Goal: Task Accomplishment & Management: Use online tool/utility

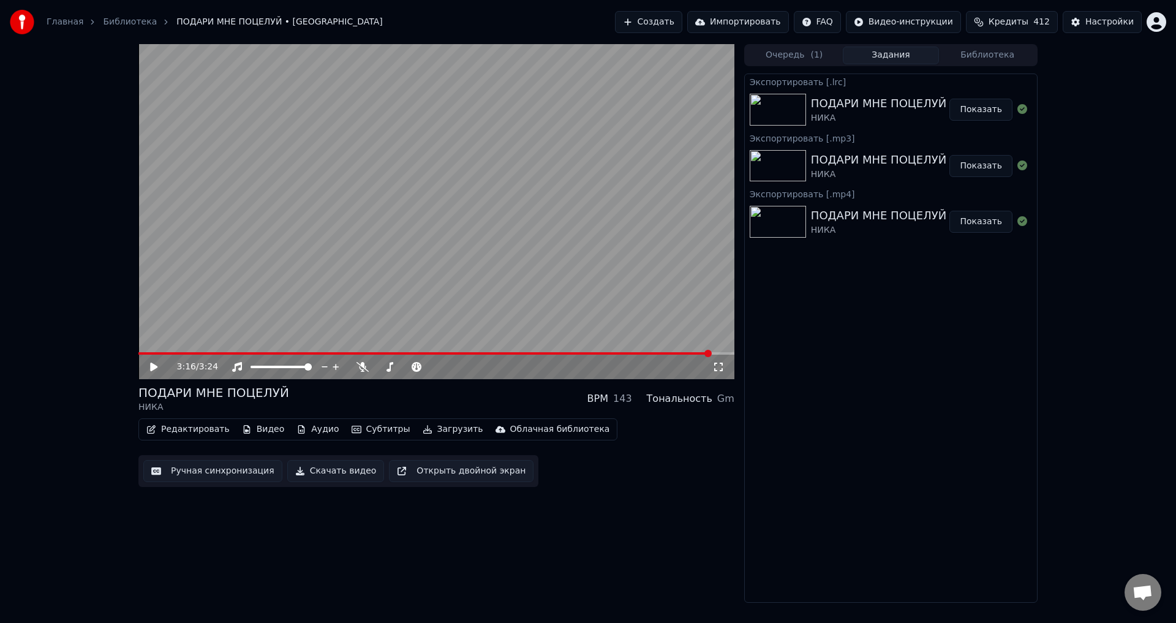
click at [973, 56] on button "Библиотека" at bounding box center [987, 56] width 97 height 18
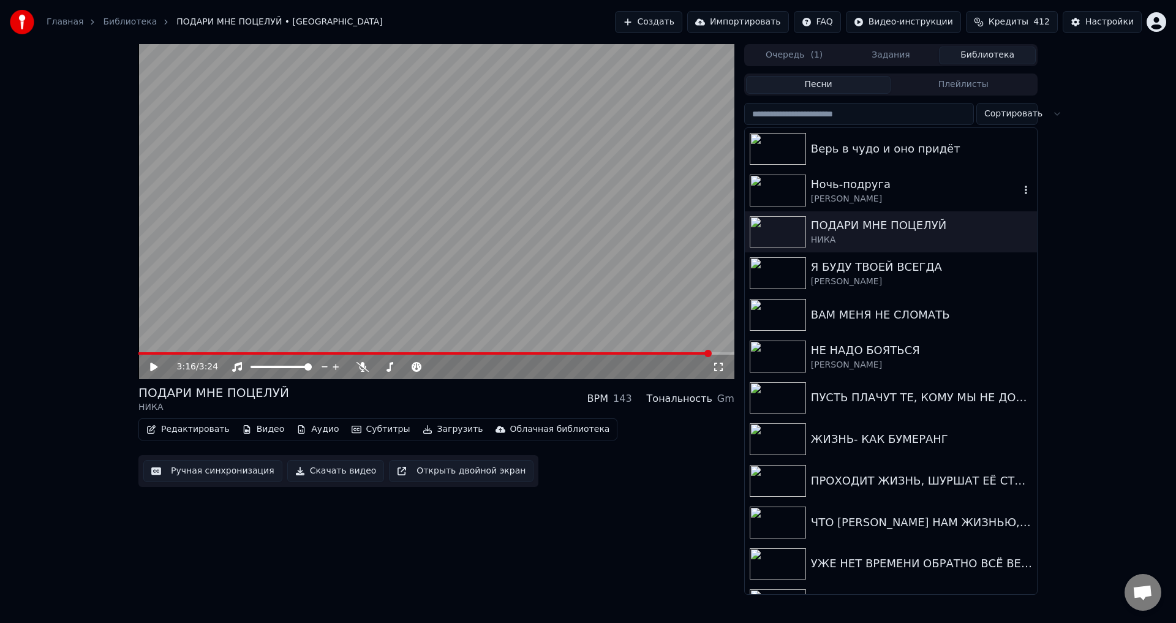
click at [837, 180] on div "Ночь-подруга" at bounding box center [915, 184] width 209 height 17
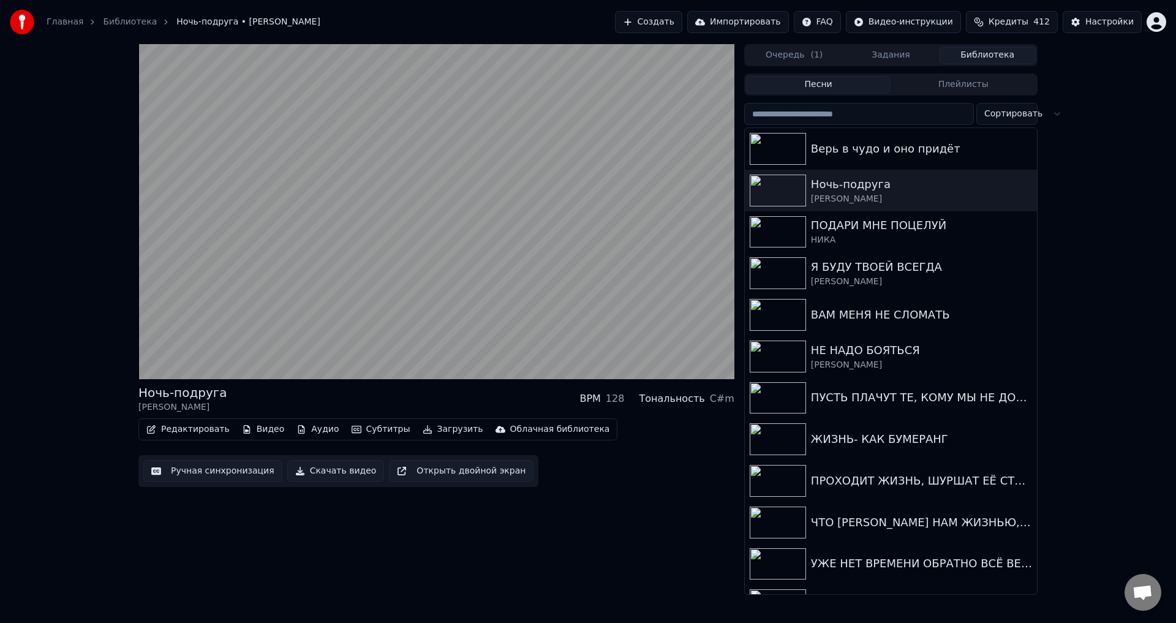
click at [181, 430] on button "Редактировать" at bounding box center [187, 429] width 93 height 17
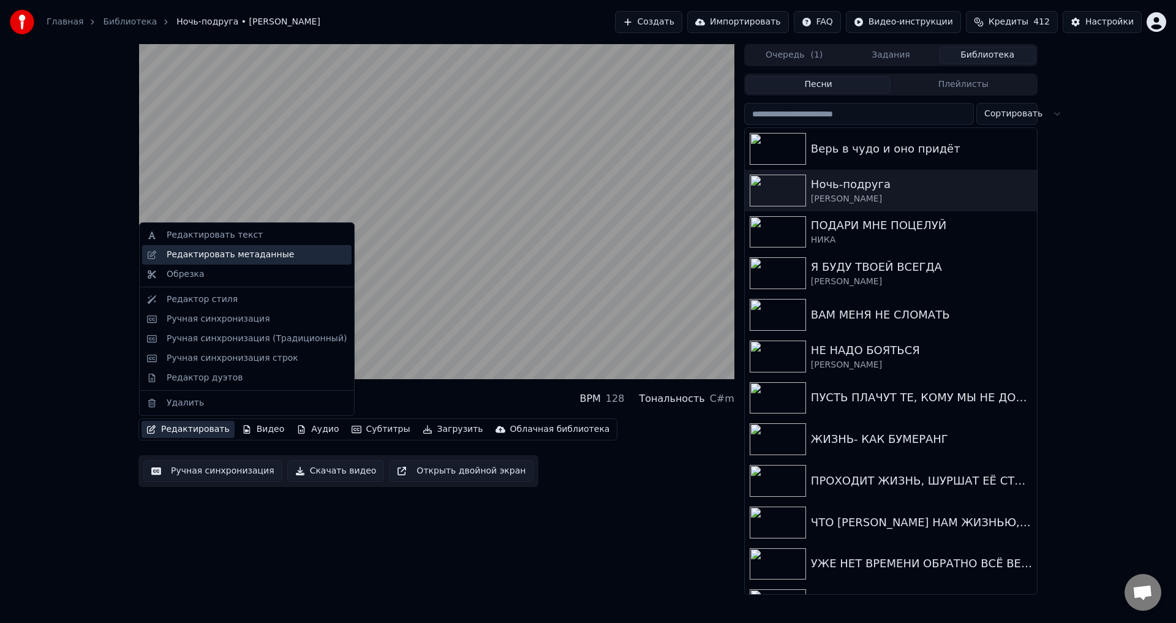
click at [230, 256] on div "Редактировать метаданные" at bounding box center [230, 255] width 127 height 12
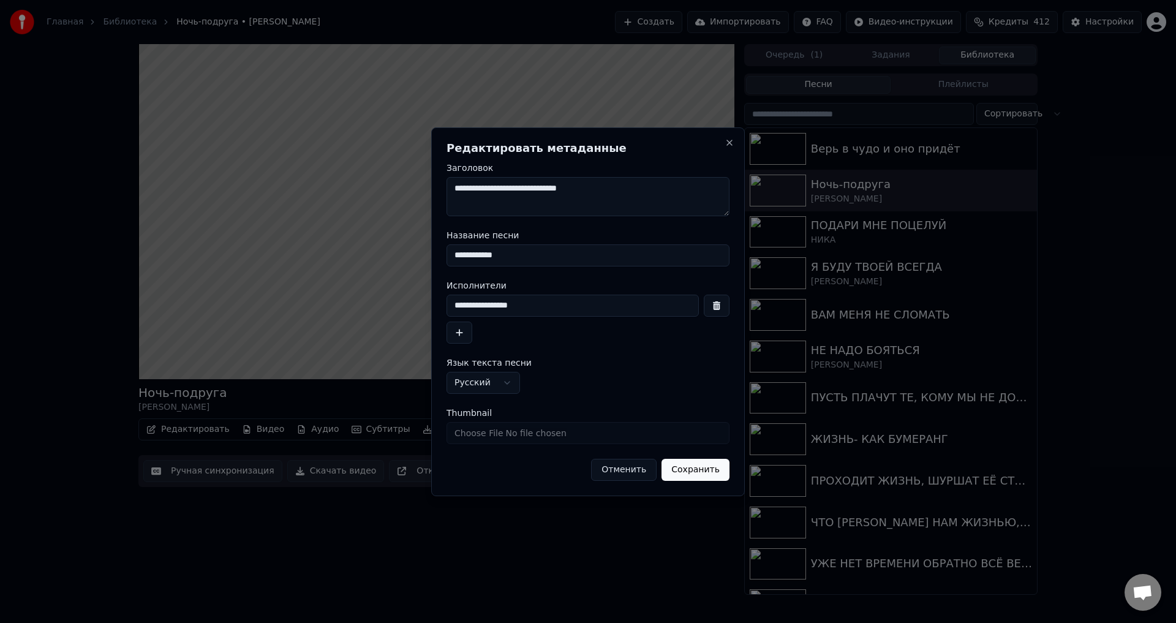
drag, startPoint x: 460, startPoint y: 257, endPoint x: 610, endPoint y: 250, distance: 150.1
click at [610, 250] on input "**********" at bounding box center [587, 255] width 283 height 22
type input "**********"
click at [495, 304] on input "**********" at bounding box center [572, 305] width 252 height 22
type input "**********"
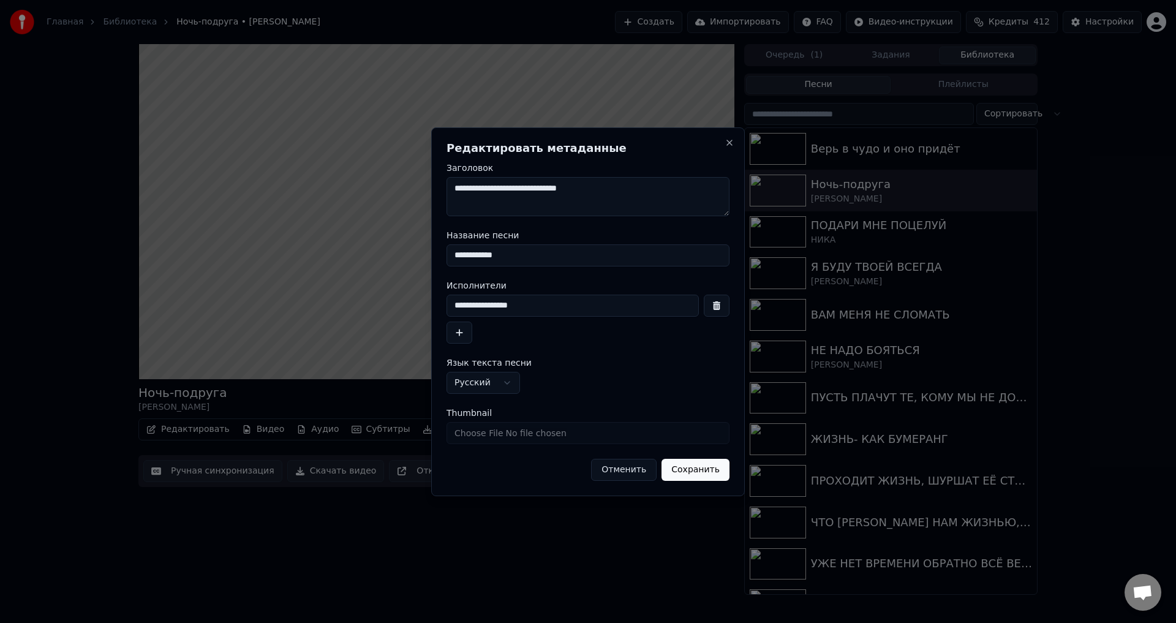
click at [686, 470] on button "Сохранить" at bounding box center [695, 470] width 68 height 22
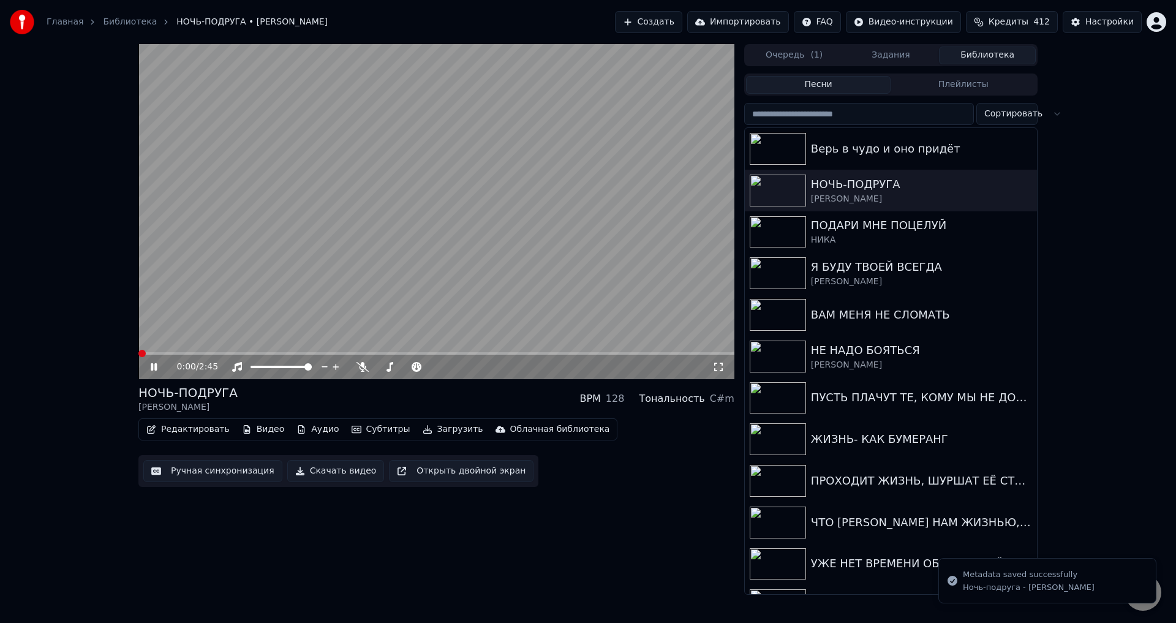
click at [138, 357] on span at bounding box center [141, 353] width 7 height 7
click at [716, 367] on icon at bounding box center [718, 367] width 12 height 10
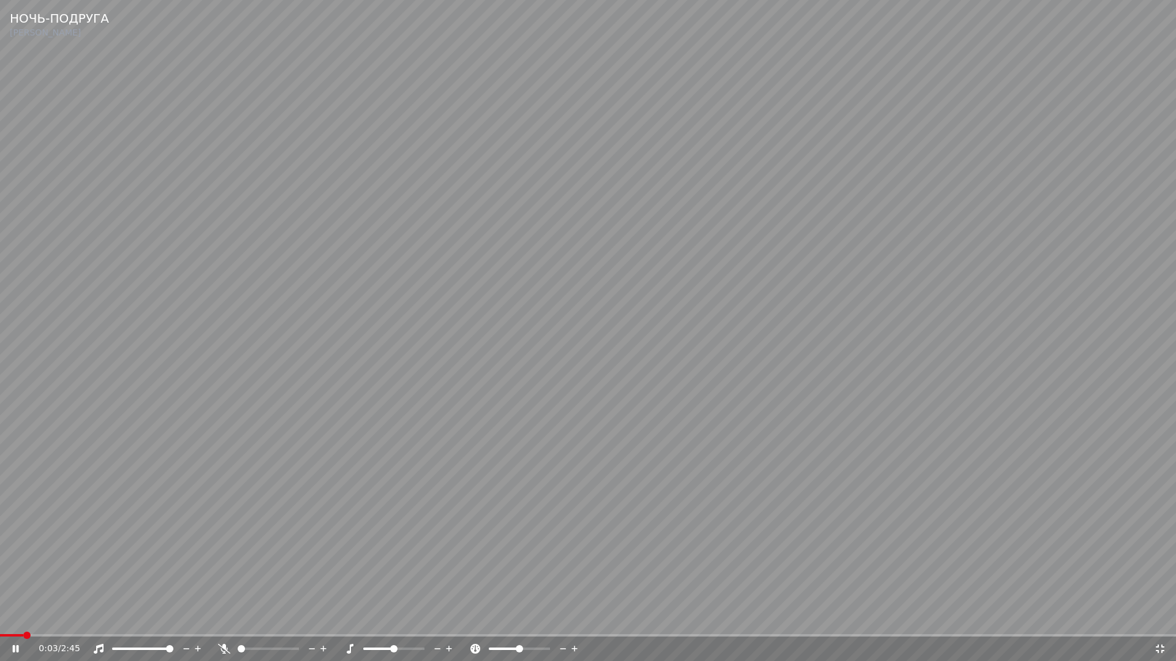
click at [1160, 622] on icon at bounding box center [1159, 649] width 12 height 10
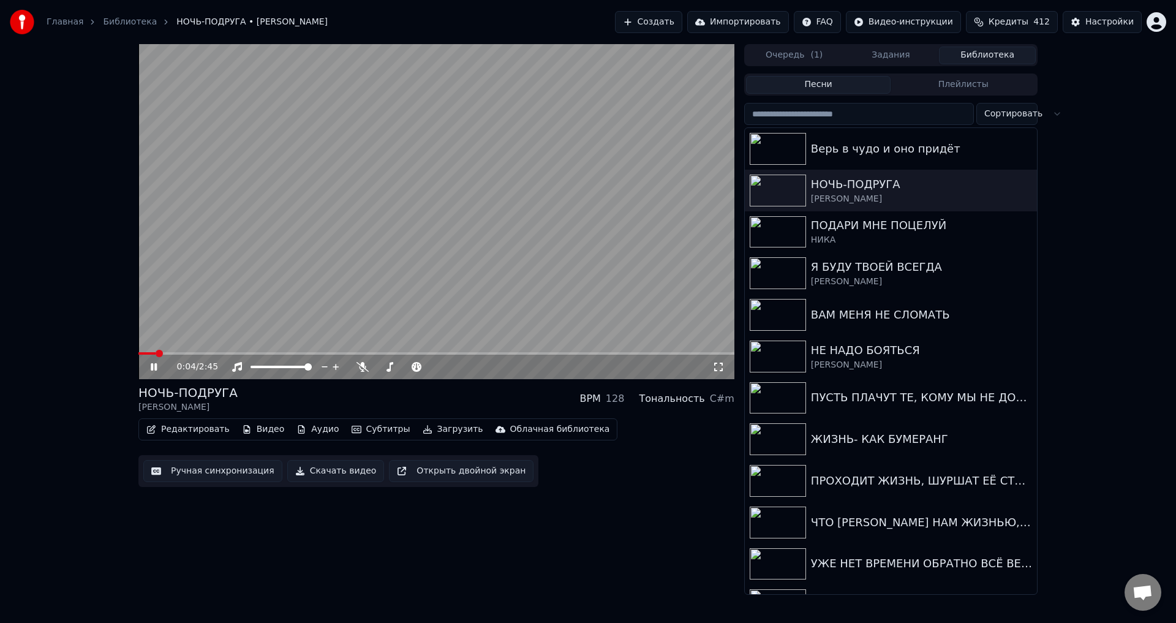
click at [197, 468] on button "Ручная синхронизация" at bounding box center [212, 471] width 139 height 22
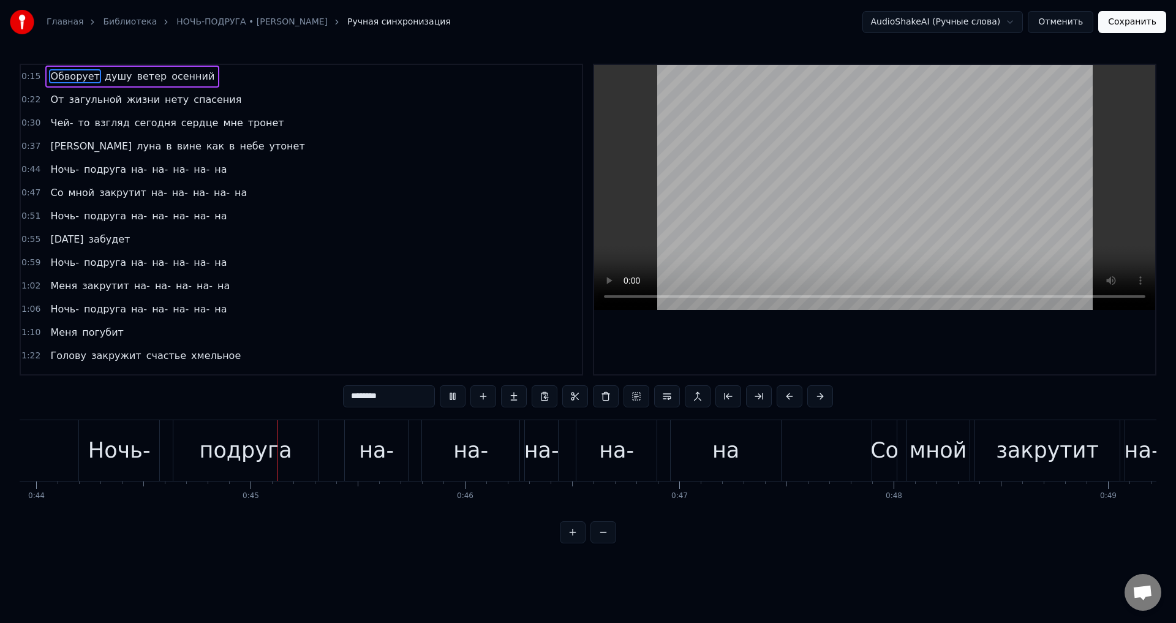
scroll to position [0, 9462]
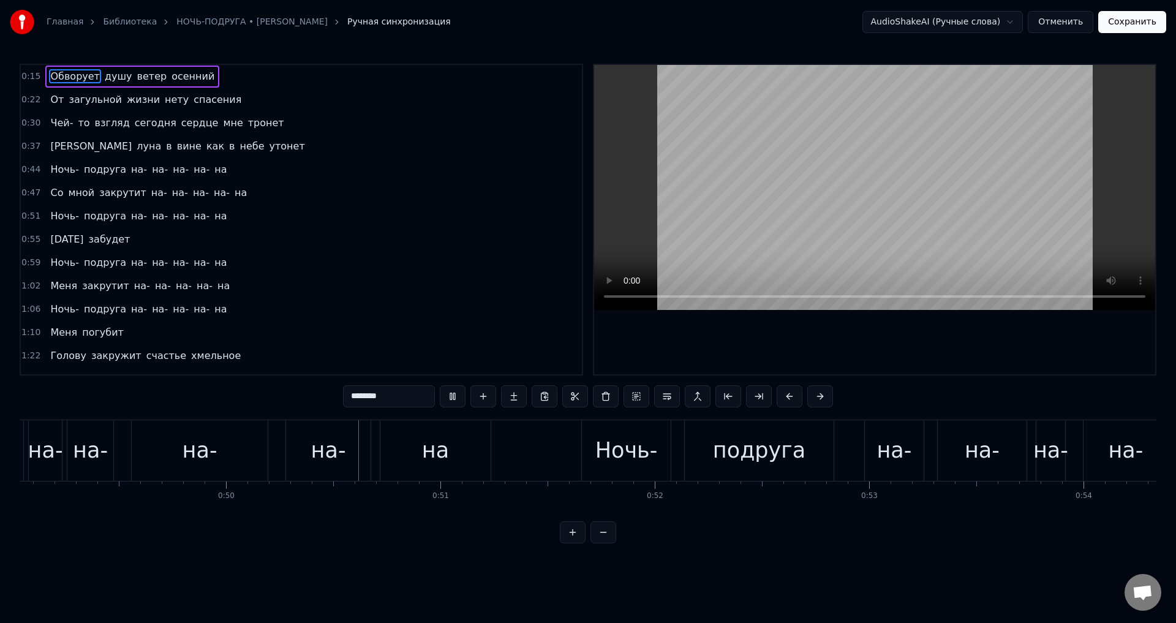
click at [49, 146] on span "[PERSON_NAME]" at bounding box center [91, 146] width 84 height 14
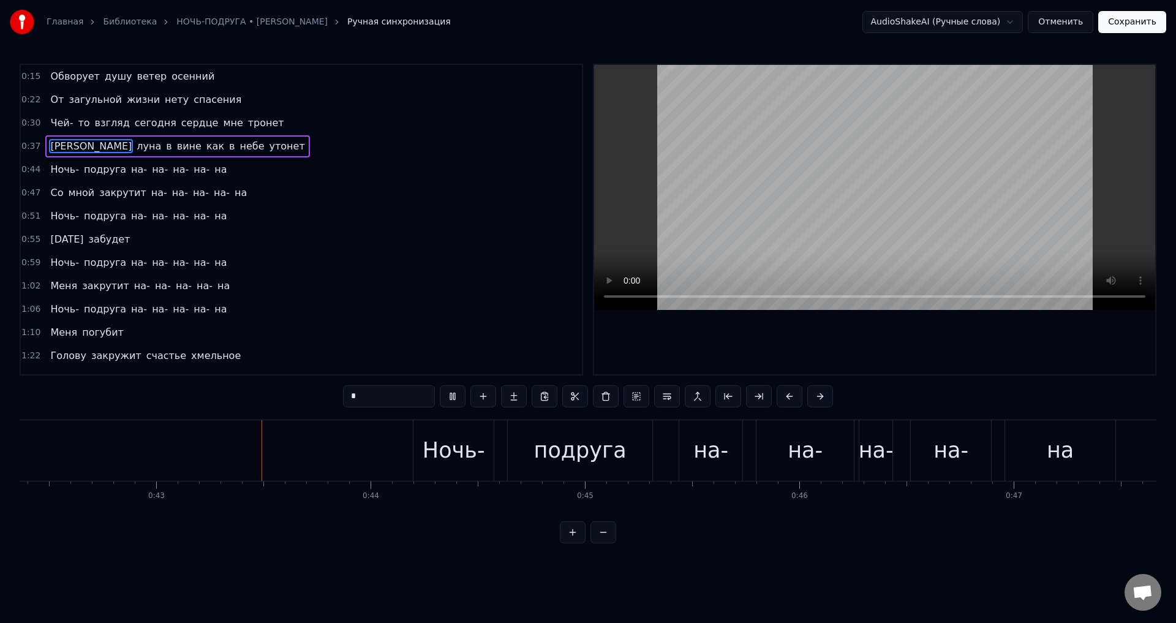
scroll to position [0, 9089]
click at [49, 126] on span "Чей-" at bounding box center [61, 123] width 25 height 14
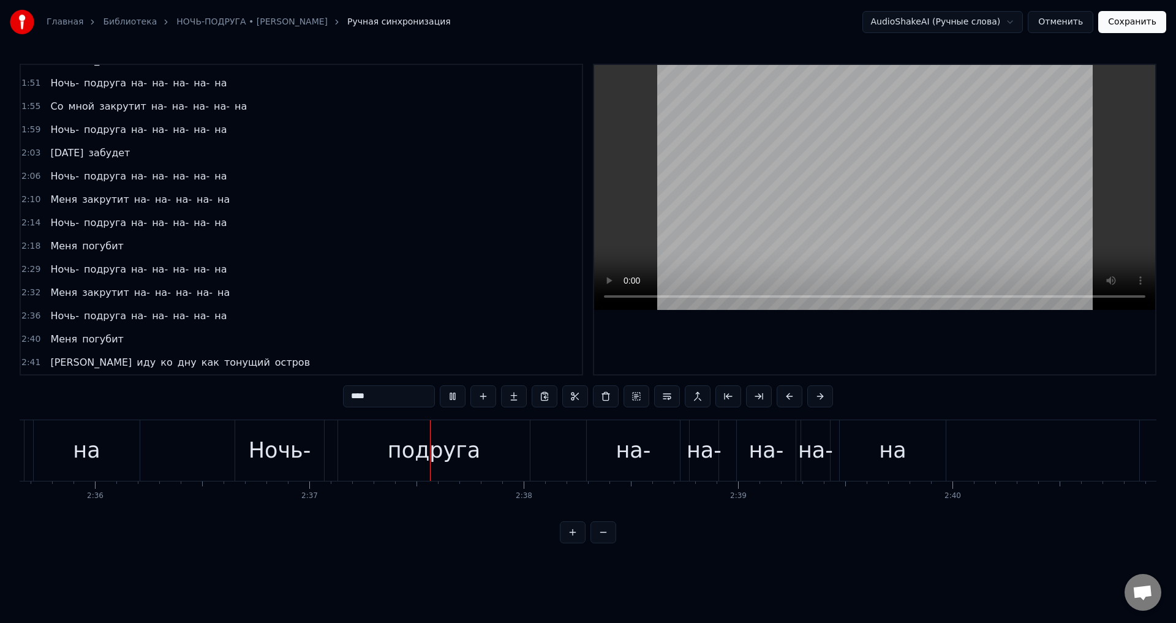
scroll to position [0, 33577]
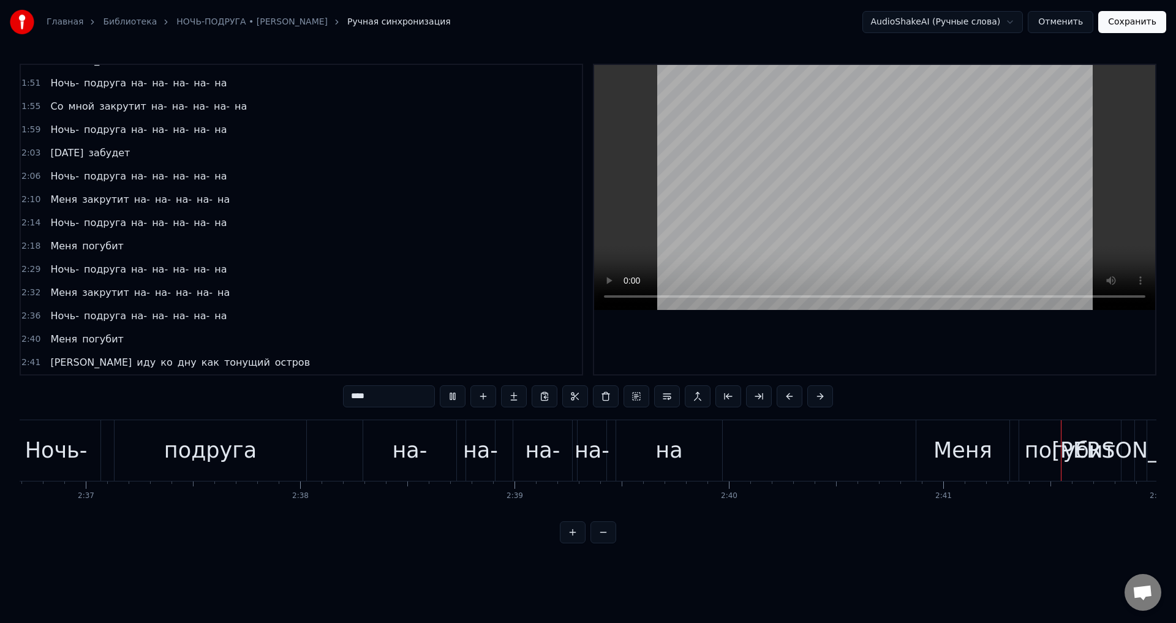
click at [205, 456] on div "подруга" at bounding box center [210, 450] width 92 height 32
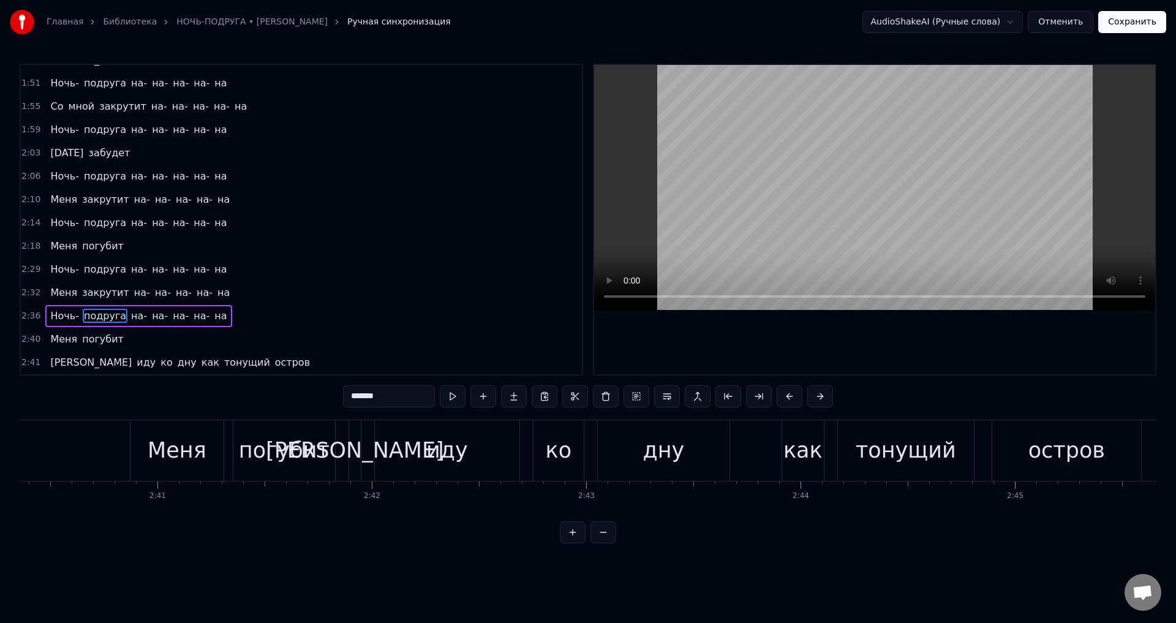
scroll to position [0, 34364]
click at [58, 316] on span "Ночь-" at bounding box center [64, 316] width 31 height 14
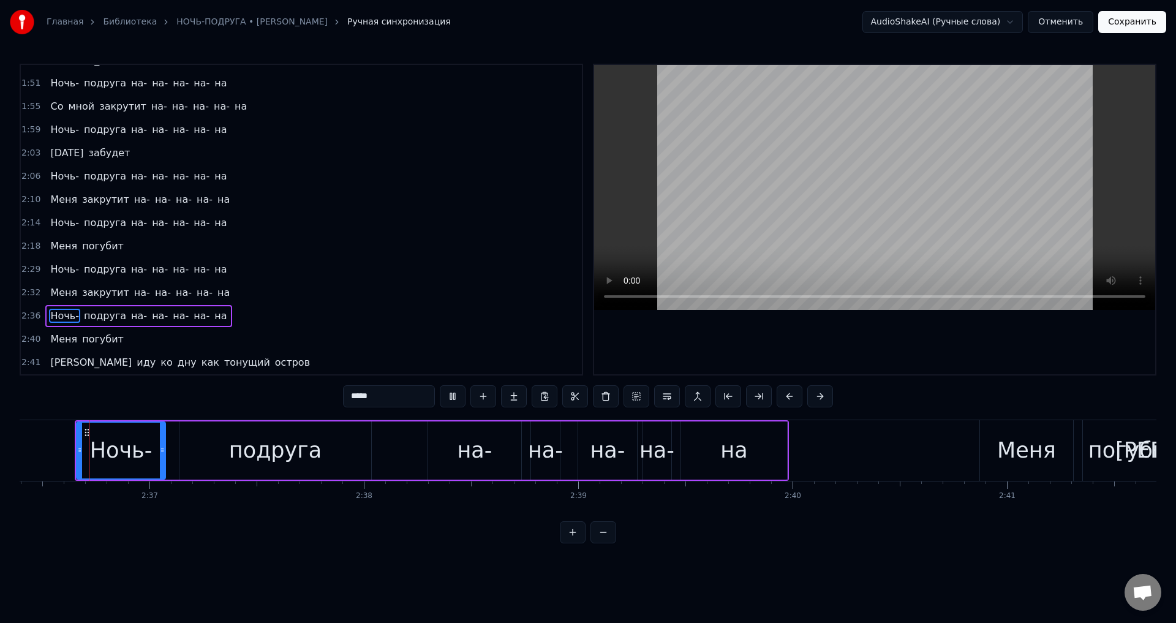
scroll to position [0, 33507]
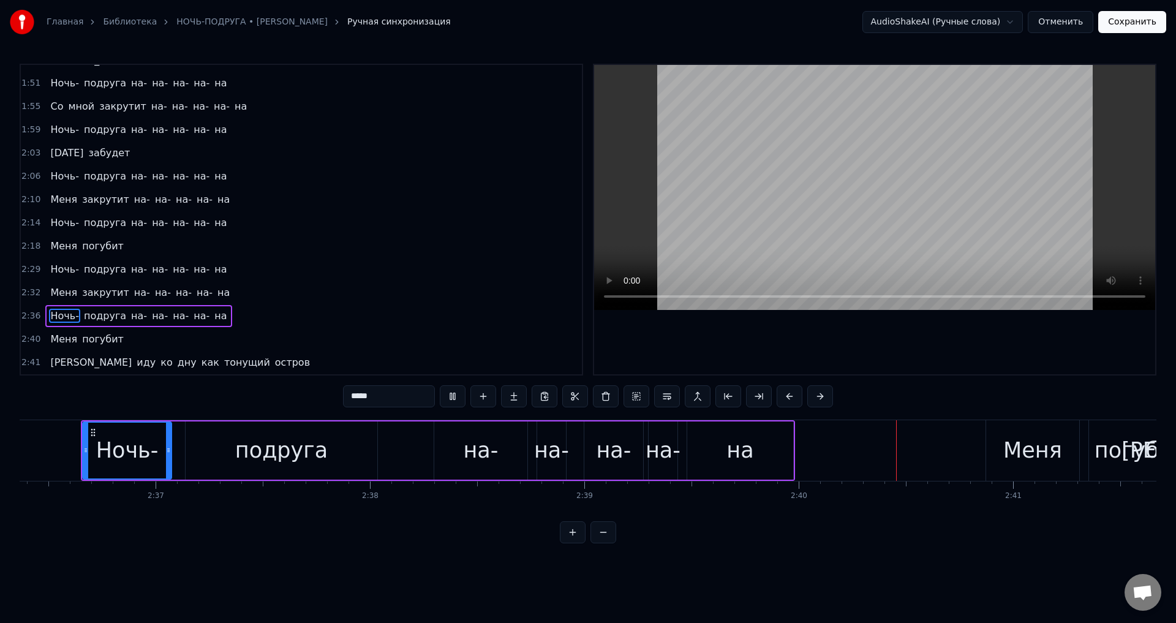
click at [347, 459] on div "подруга" at bounding box center [282, 450] width 192 height 58
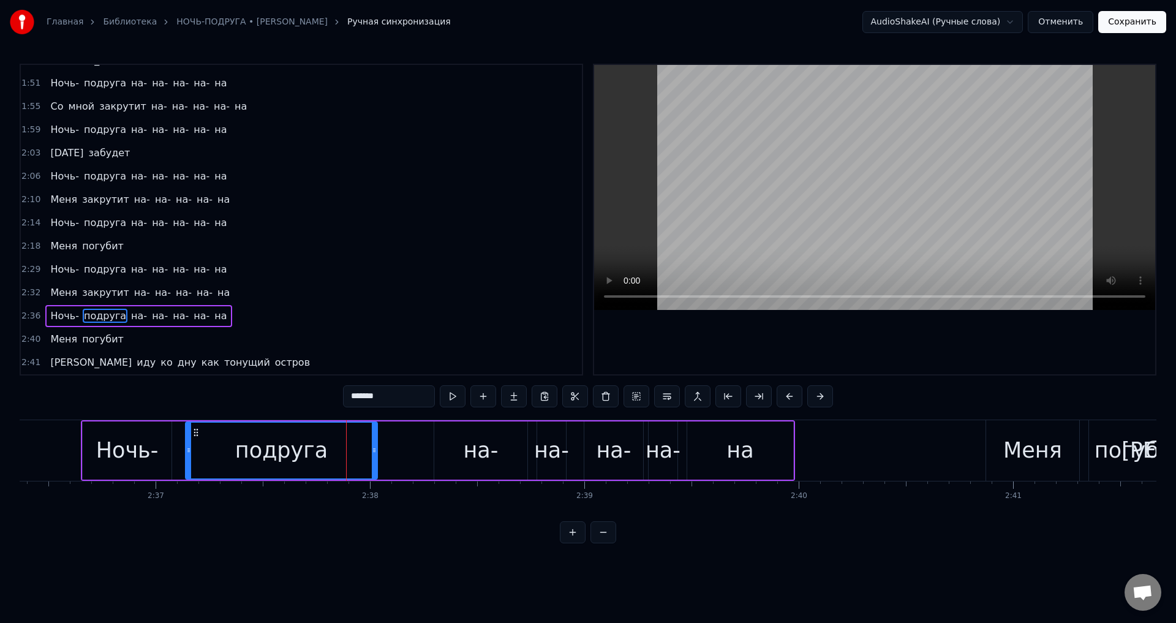
click at [105, 299] on span "закрутит" at bounding box center [106, 292] width 50 height 14
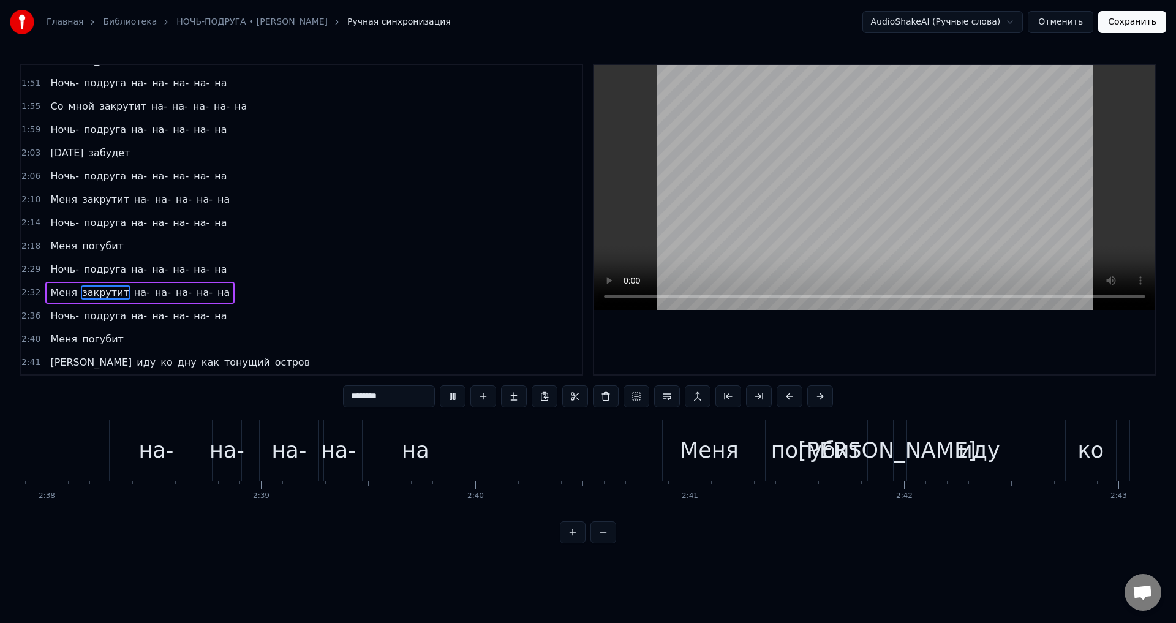
scroll to position [0, 33842]
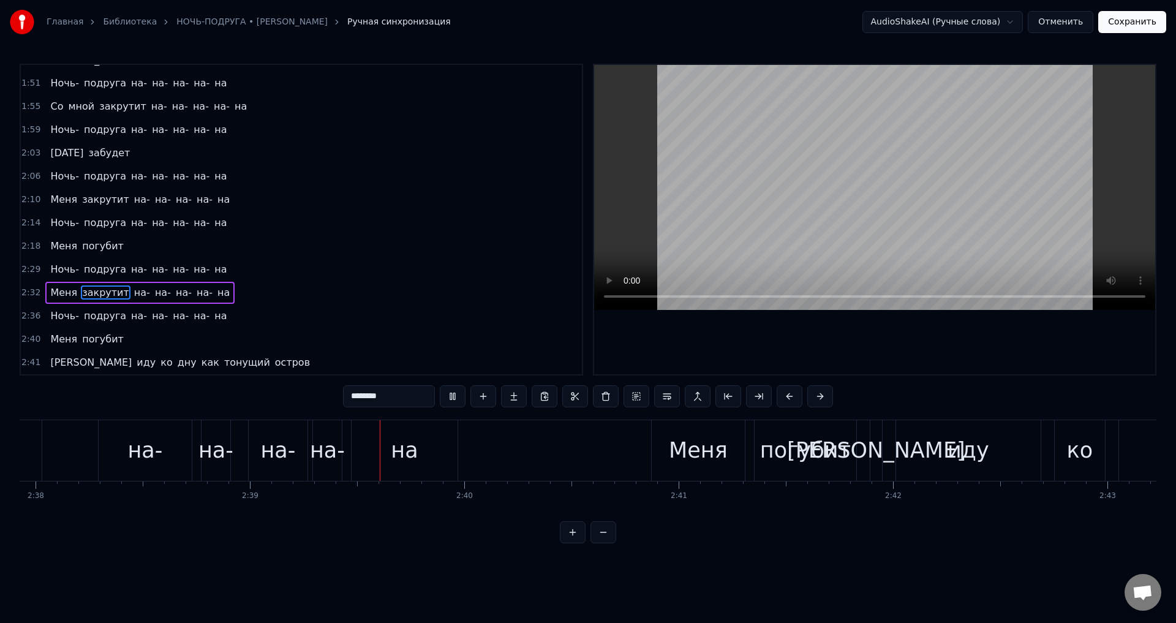
click at [128, 452] on div "на-" at bounding box center [145, 450] width 93 height 61
type input "***"
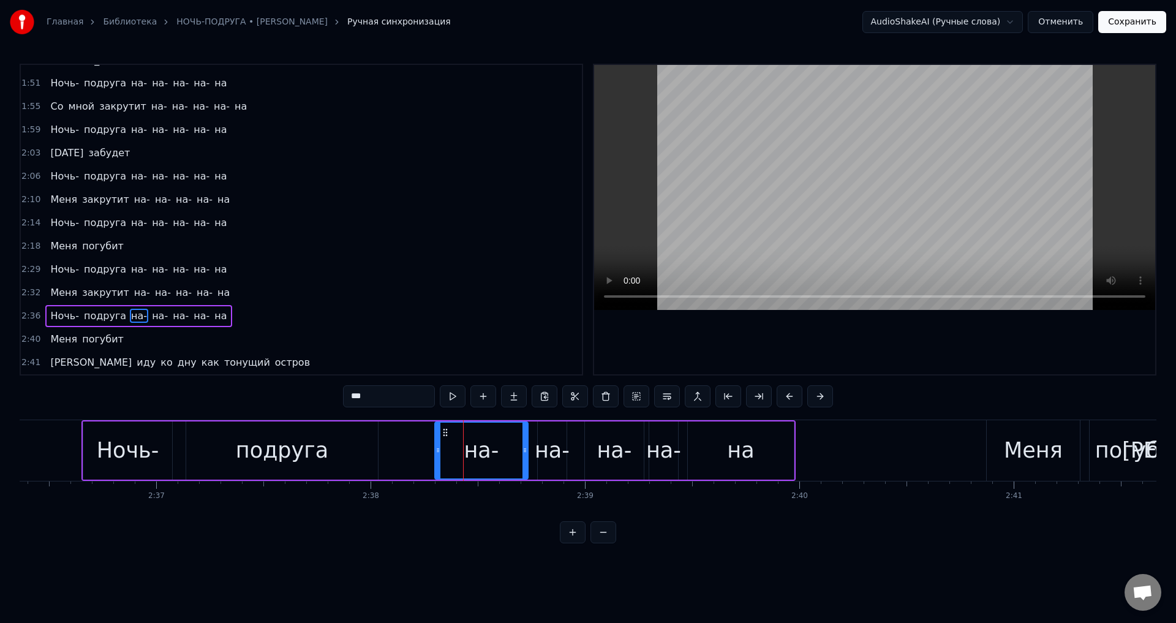
scroll to position [0, 33292]
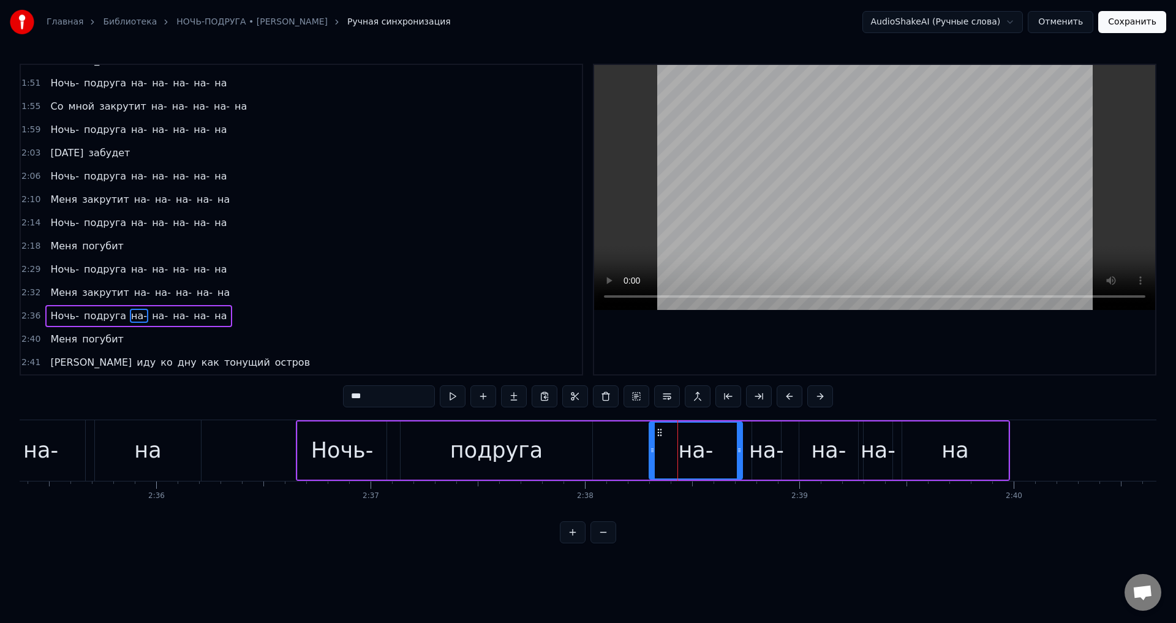
click at [658, 454] on div "на-" at bounding box center [696, 450] width 92 height 56
drag, startPoint x: 650, startPoint y: 454, endPoint x: 607, endPoint y: 453, distance: 42.9
click at [607, 453] on icon at bounding box center [609, 450] width 5 height 10
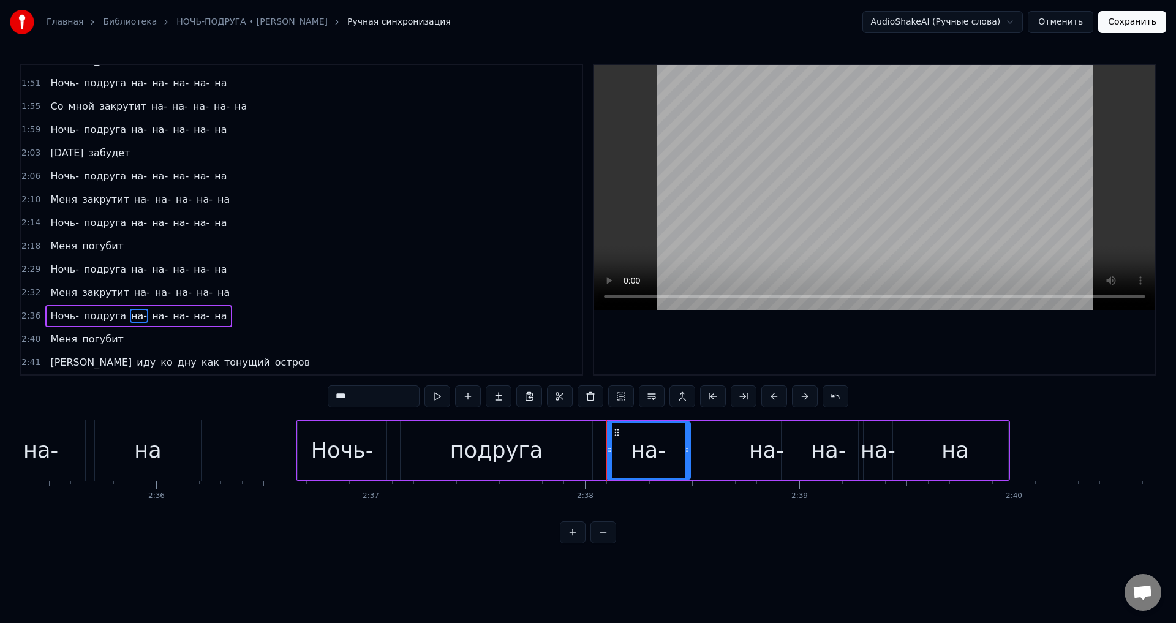
drag, startPoint x: 739, startPoint y: 453, endPoint x: 747, endPoint y: 447, distance: 10.0
click at [685, 456] on div at bounding box center [686, 450] width 5 height 56
drag, startPoint x: 765, startPoint y: 449, endPoint x: 746, endPoint y: 452, distance: 18.5
click at [762, 450] on div "на-" at bounding box center [766, 450] width 35 height 32
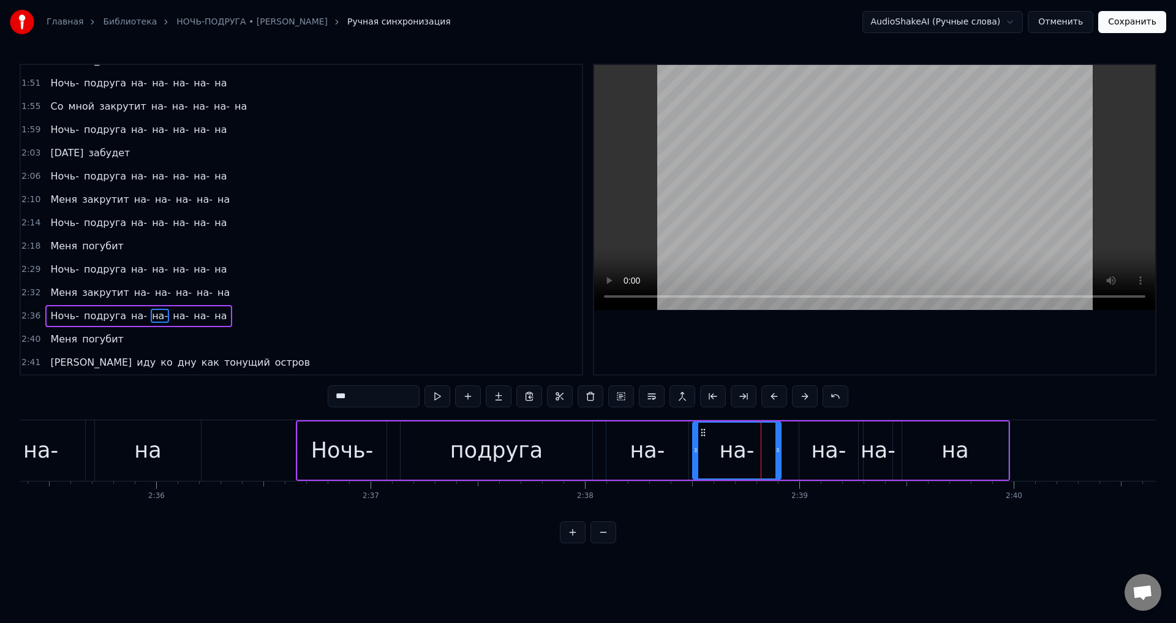
drag, startPoint x: 754, startPoint y: 452, endPoint x: 694, endPoint y: 451, distance: 59.4
click at [694, 451] on icon at bounding box center [695, 450] width 5 height 10
click at [782, 451] on div "Ночь- подруга на- на- на- на- на" at bounding box center [653, 450] width 714 height 61
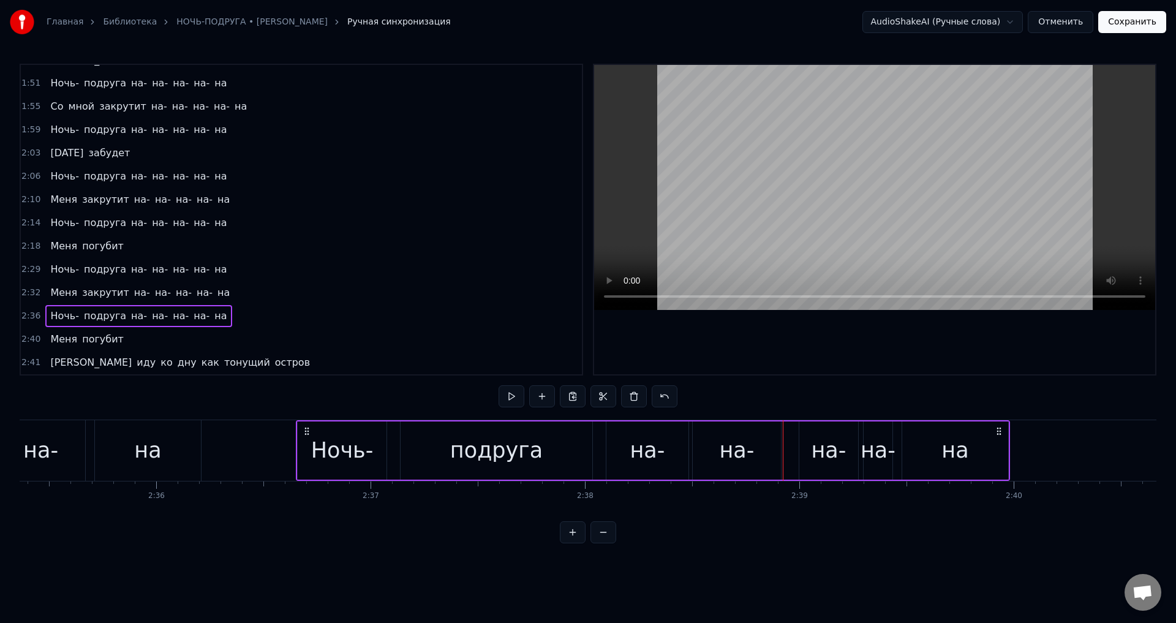
drag, startPoint x: 752, startPoint y: 452, endPoint x: 784, endPoint y: 449, distance: 32.0
click at [754, 452] on div "на-" at bounding box center [736, 450] width 88 height 58
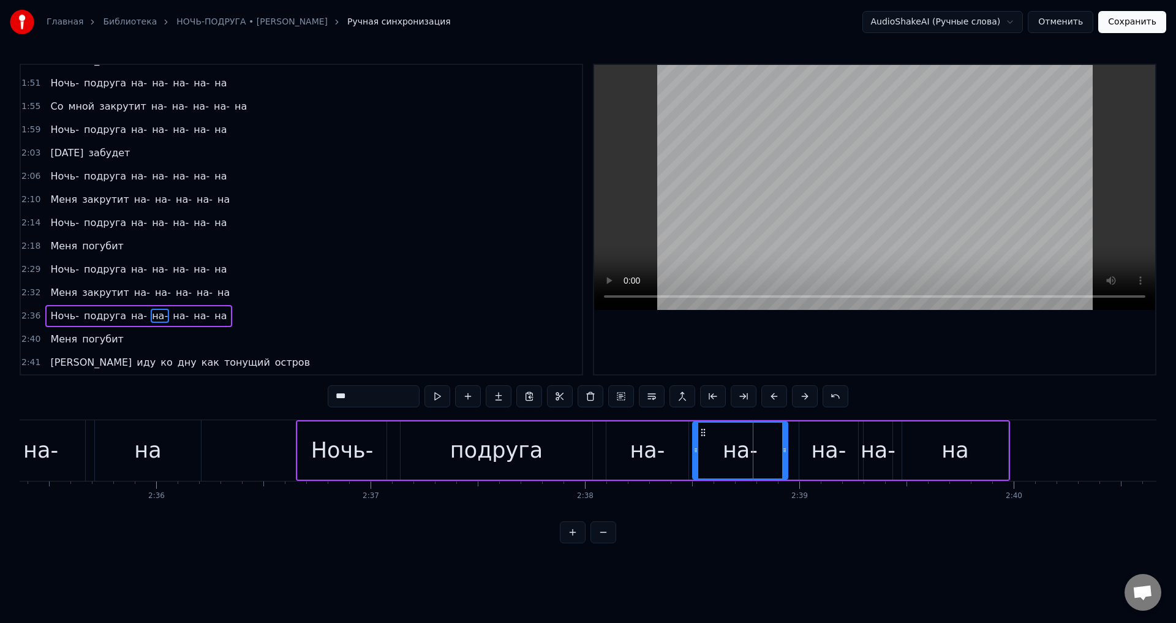
drag, startPoint x: 778, startPoint y: 450, endPoint x: 560, endPoint y: 479, distance: 219.9
click at [784, 450] on icon at bounding box center [784, 450] width 5 height 10
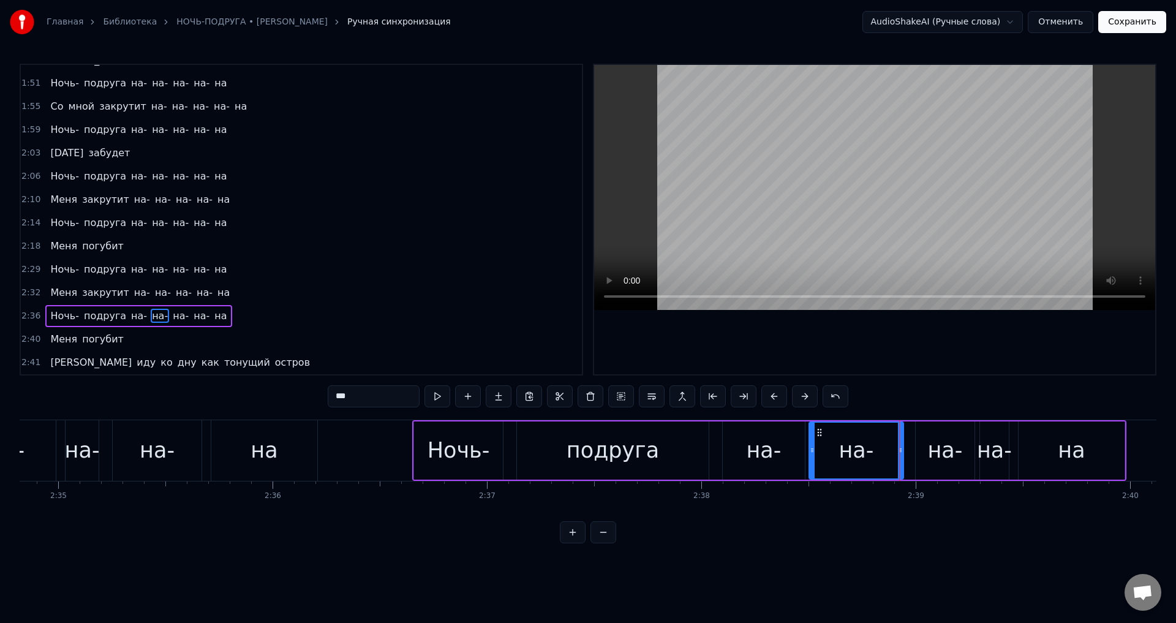
scroll to position [0, 33195]
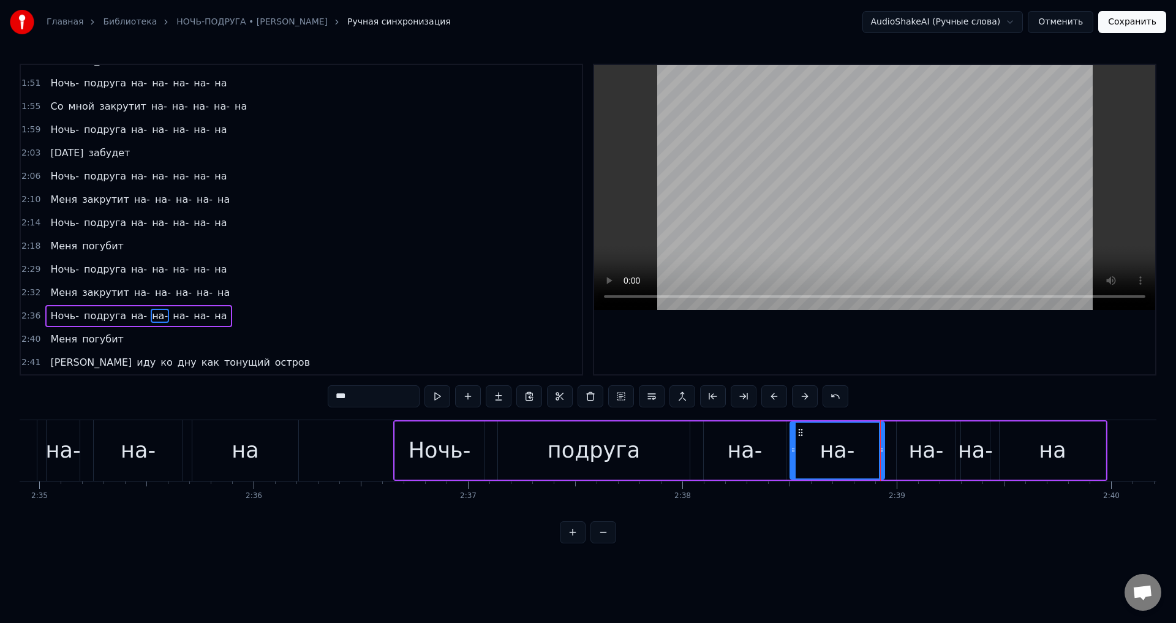
click at [820, 462] on div "на-" at bounding box center [836, 450] width 93 height 56
click at [878, 460] on div at bounding box center [878, 450] width 5 height 56
click at [940, 453] on div "на-" at bounding box center [925, 450] width 35 height 32
drag, startPoint x: 951, startPoint y: 456, endPoint x: 932, endPoint y: 456, distance: 19.0
click at [932, 456] on div at bounding box center [933, 450] width 5 height 56
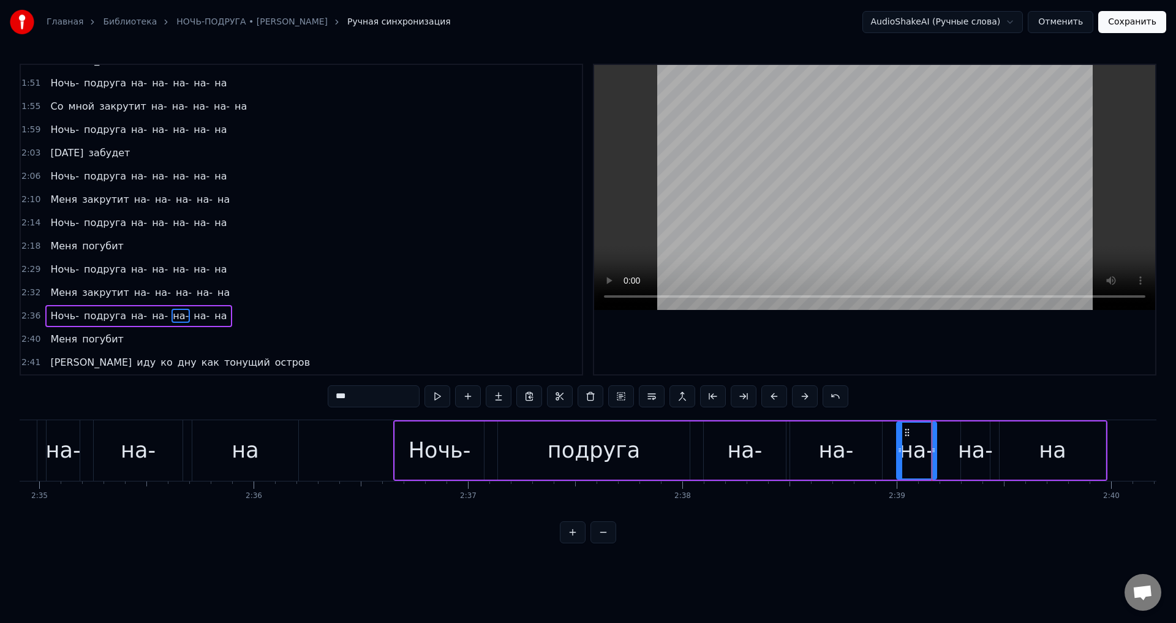
click at [966, 452] on div "на-" at bounding box center [975, 450] width 35 height 32
drag, startPoint x: 962, startPoint y: 452, endPoint x: 943, endPoint y: 453, distance: 18.4
click at [943, 453] on icon at bounding box center [945, 450] width 5 height 10
click at [1035, 454] on div "на" at bounding box center [1052, 450] width 106 height 58
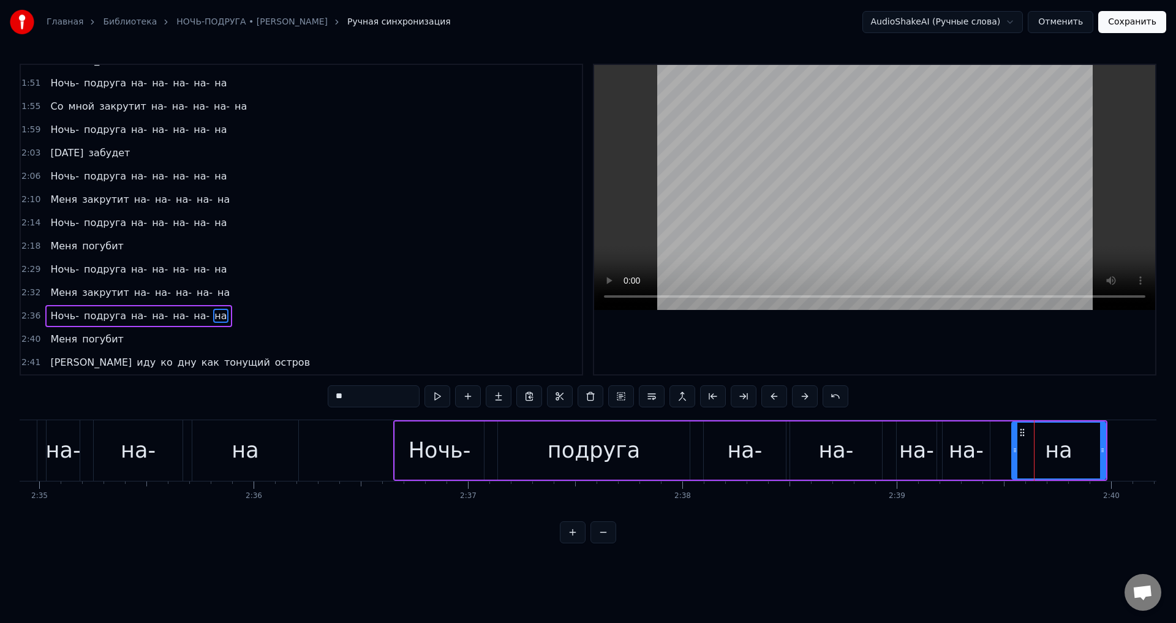
drag, startPoint x: 1003, startPoint y: 453, endPoint x: 1016, endPoint y: 453, distance: 12.2
click at [1016, 453] on icon at bounding box center [1014, 450] width 5 height 10
click at [974, 451] on div "на-" at bounding box center [965, 450] width 35 height 32
type input "***"
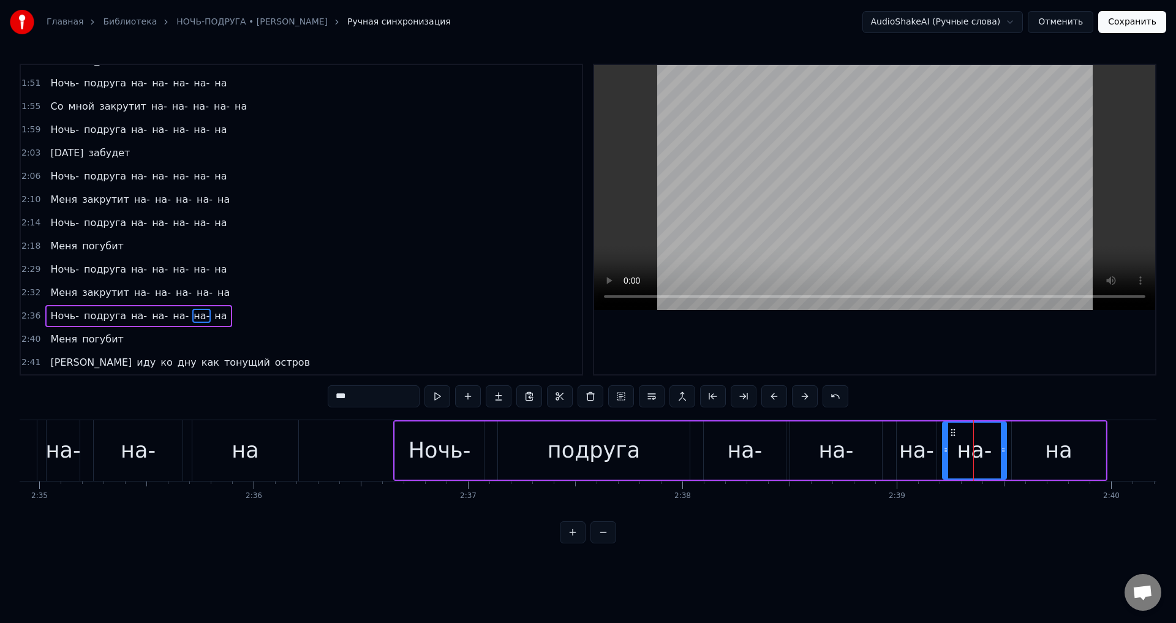
drag, startPoint x: 974, startPoint y: 451, endPoint x: 1005, endPoint y: 452, distance: 30.6
click at [1005, 452] on icon at bounding box center [1002, 450] width 5 height 10
click at [112, 461] on div "на-" at bounding box center [138, 450] width 89 height 61
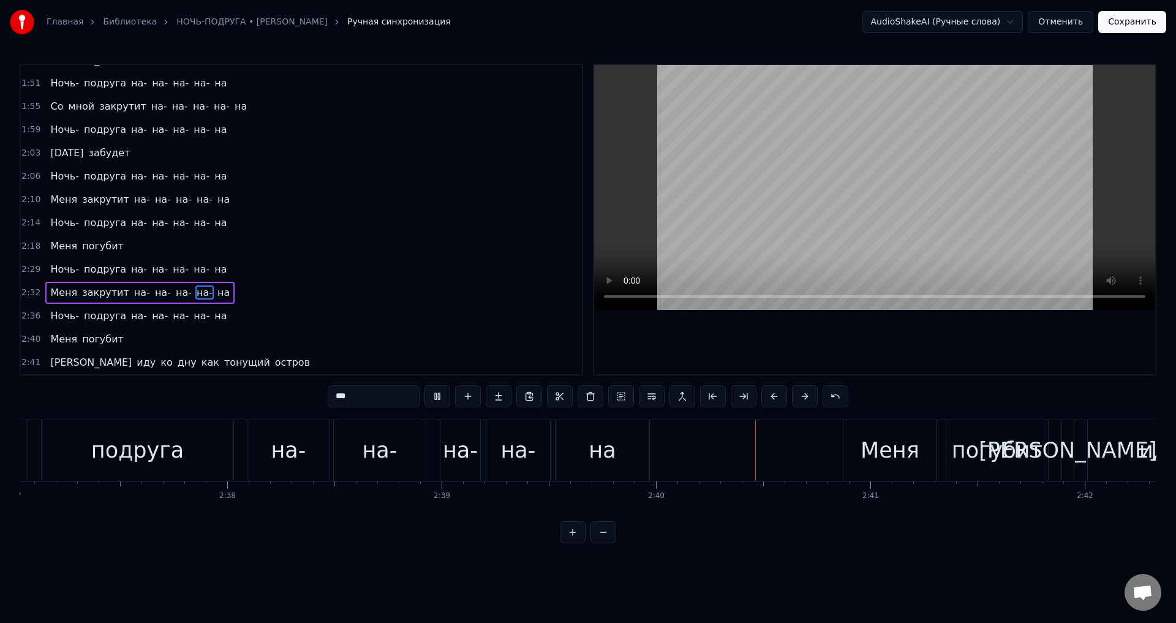
click at [540, 467] on div "Ночь- подруга на- на- на- на- на" at bounding box center [295, 450] width 714 height 61
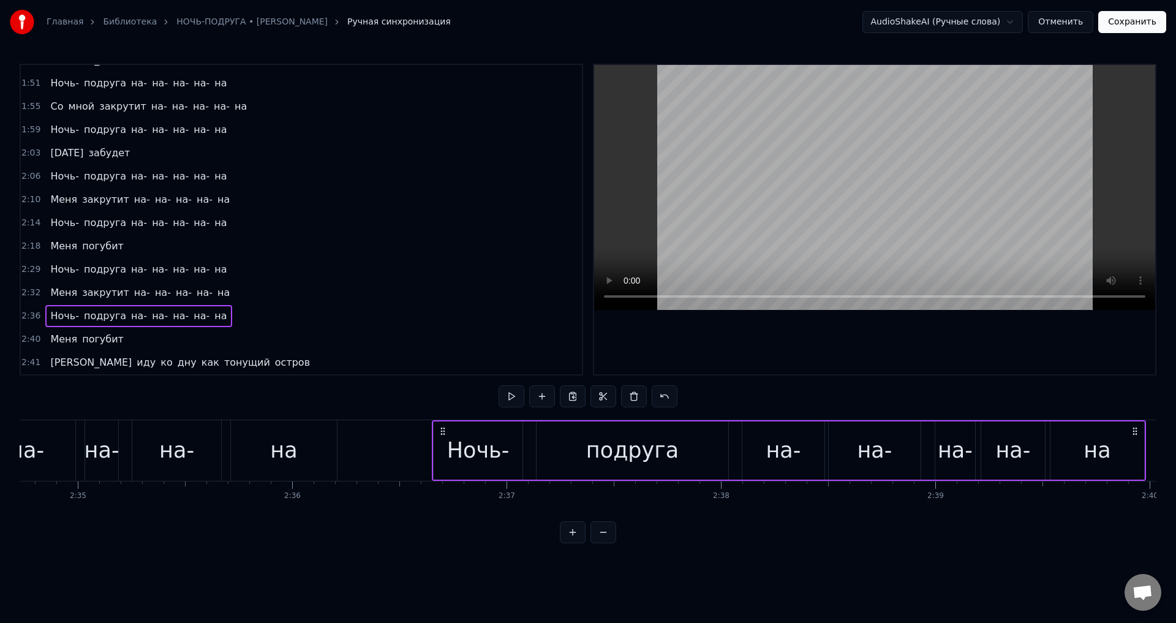
scroll to position [0, 33136]
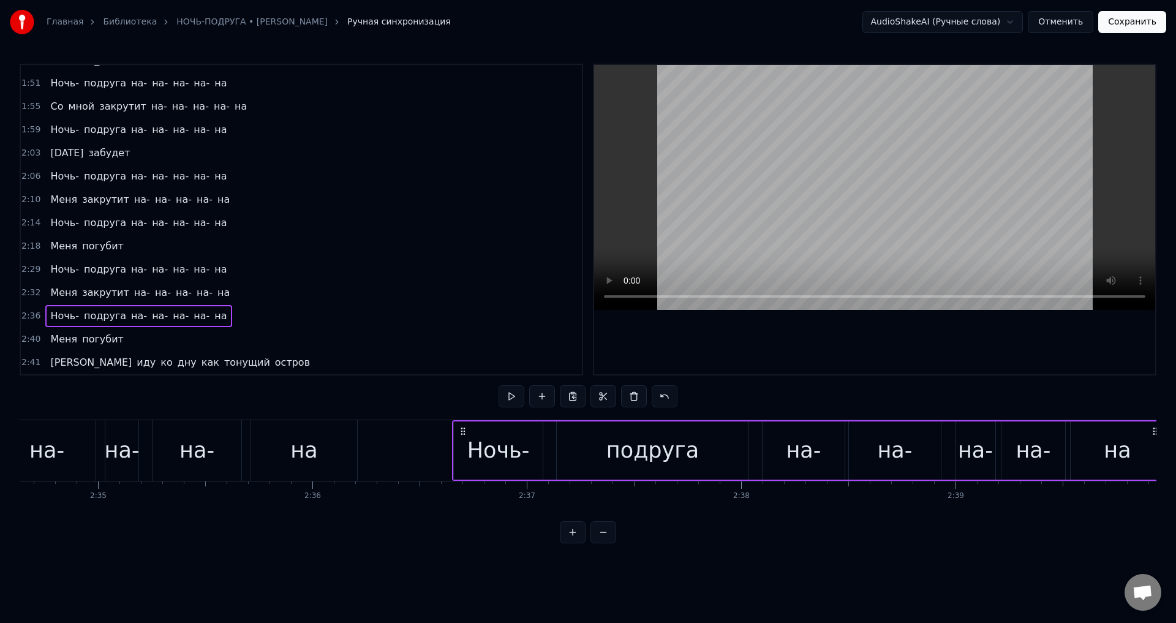
click at [670, 444] on div "подруга" at bounding box center [652, 450] width 92 height 32
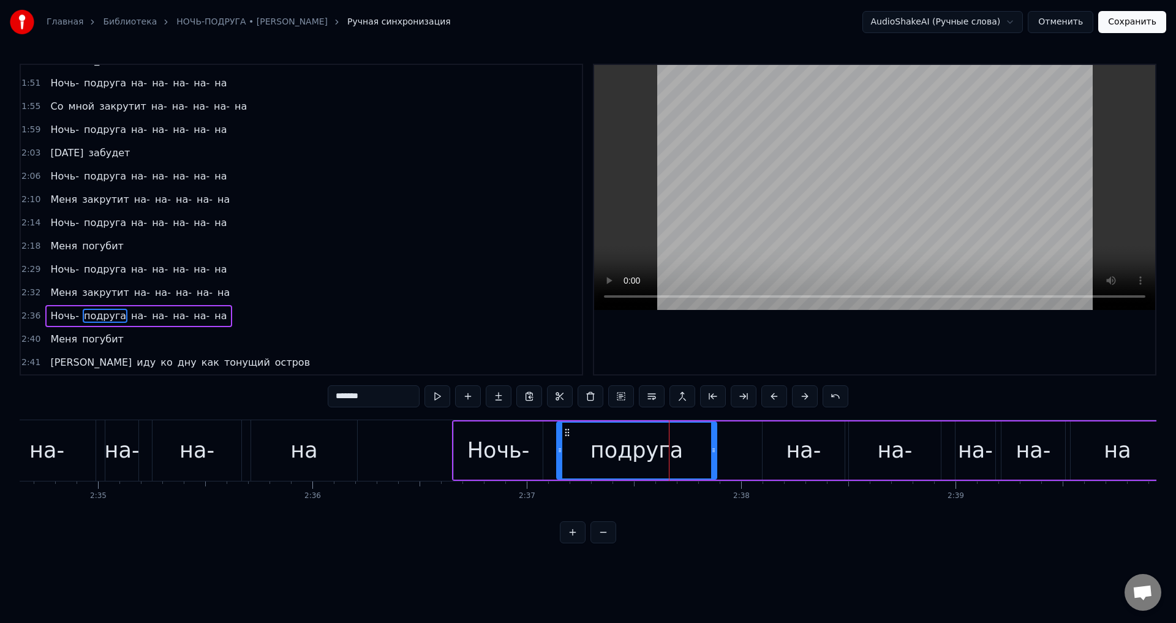
drag, startPoint x: 743, startPoint y: 456, endPoint x: 711, endPoint y: 460, distance: 32.0
click at [711, 460] on div at bounding box center [713, 450] width 5 height 56
click at [652, 456] on div "подруга" at bounding box center [636, 450] width 92 height 32
drag, startPoint x: 504, startPoint y: 461, endPoint x: 578, endPoint y: 406, distance: 92.3
click at [504, 460] on div "Ночь-" at bounding box center [498, 450] width 62 height 32
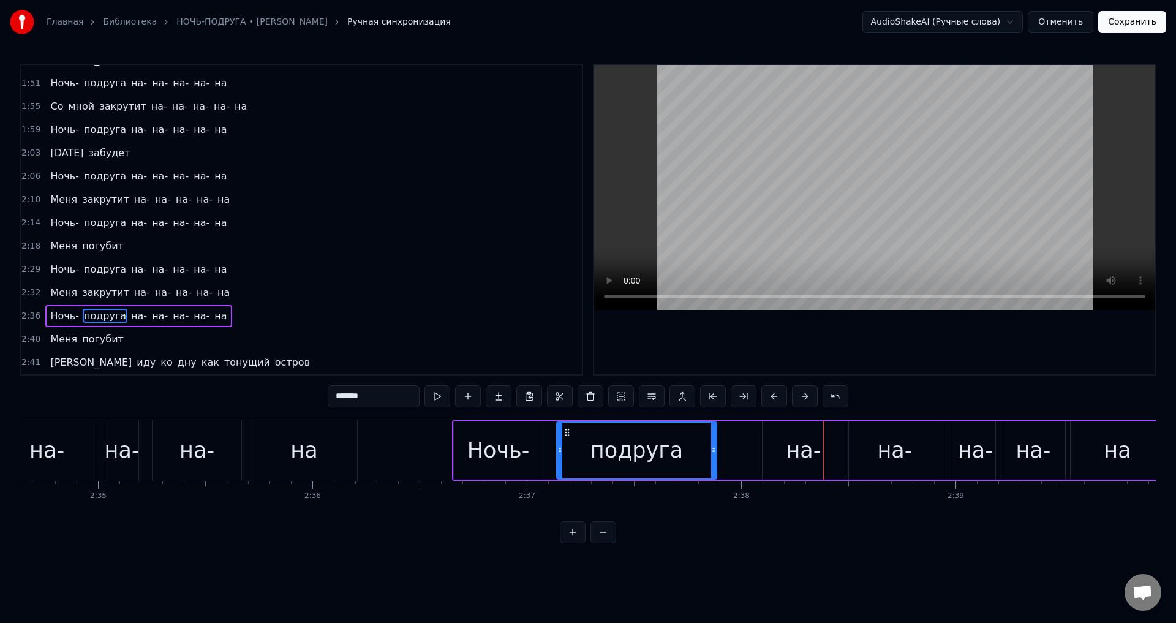
type input "*****"
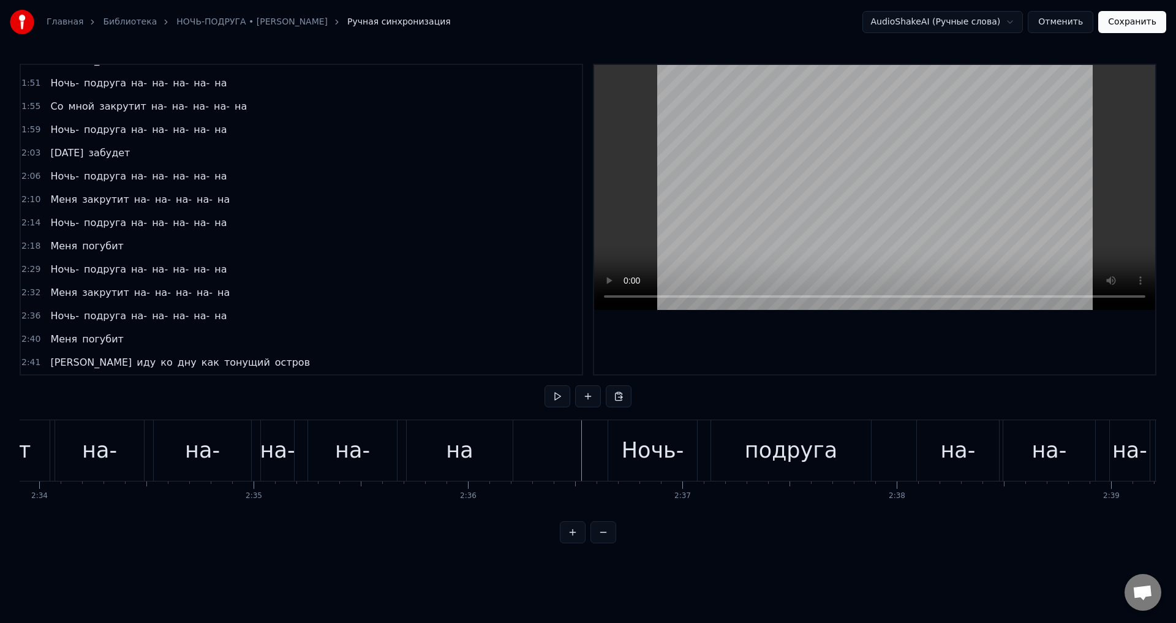
scroll to position [0, 32942]
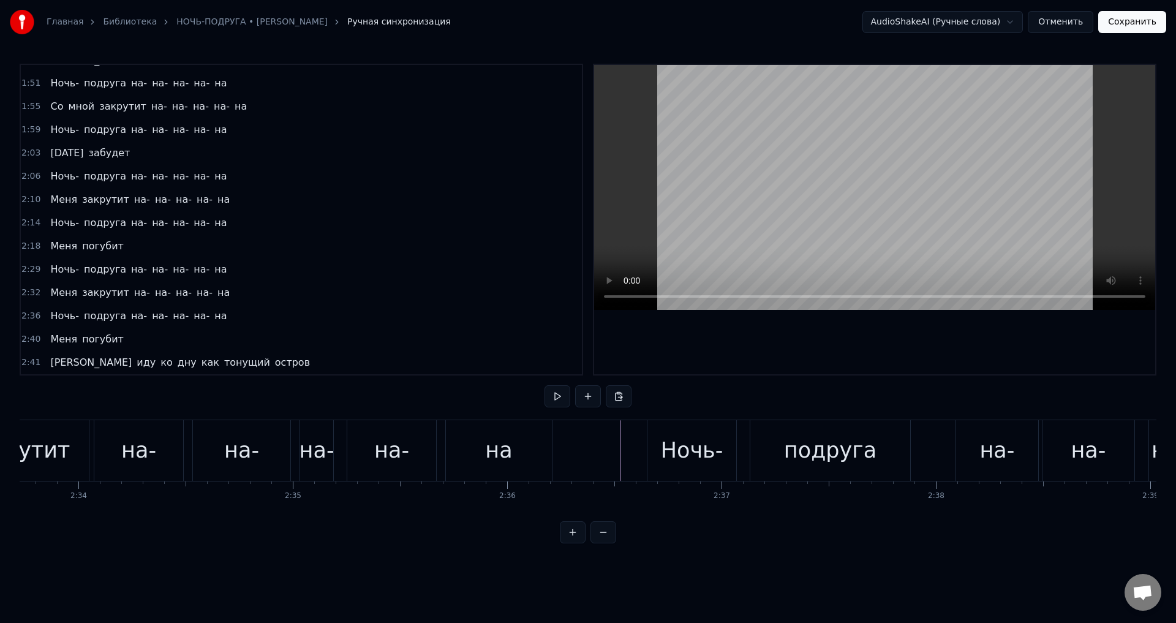
click at [860, 456] on div "подруга" at bounding box center [830, 450] width 92 height 32
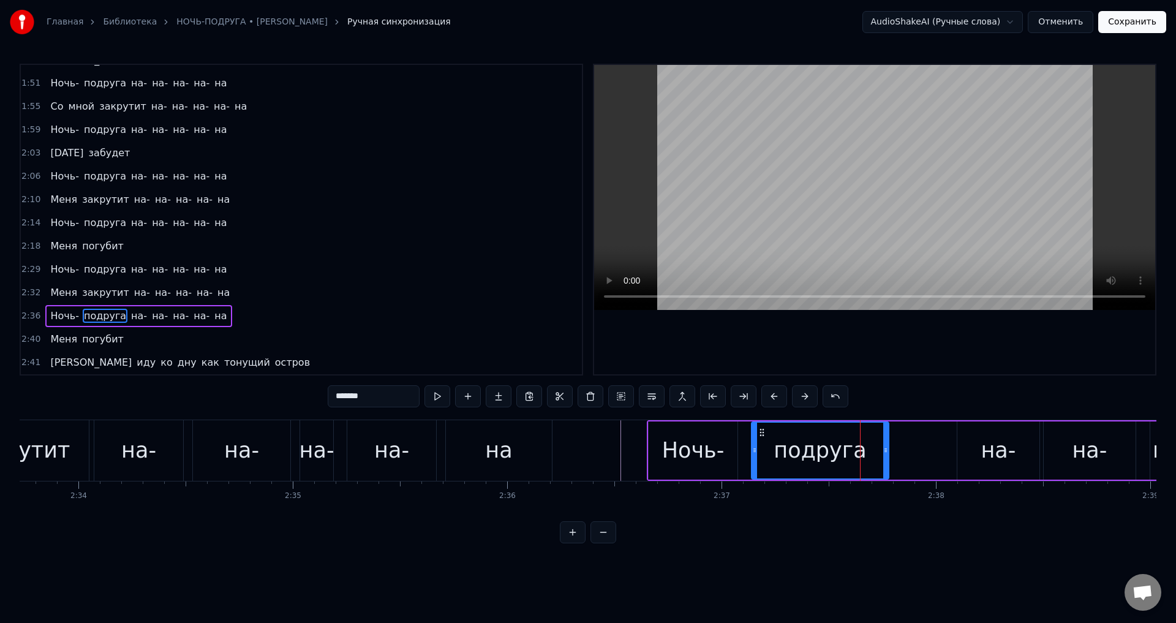
drag, startPoint x: 907, startPoint y: 454, endPoint x: 885, endPoint y: 454, distance: 22.7
click at [885, 454] on icon at bounding box center [885, 450] width 5 height 10
click at [984, 449] on div "на-" at bounding box center [997, 450] width 35 height 32
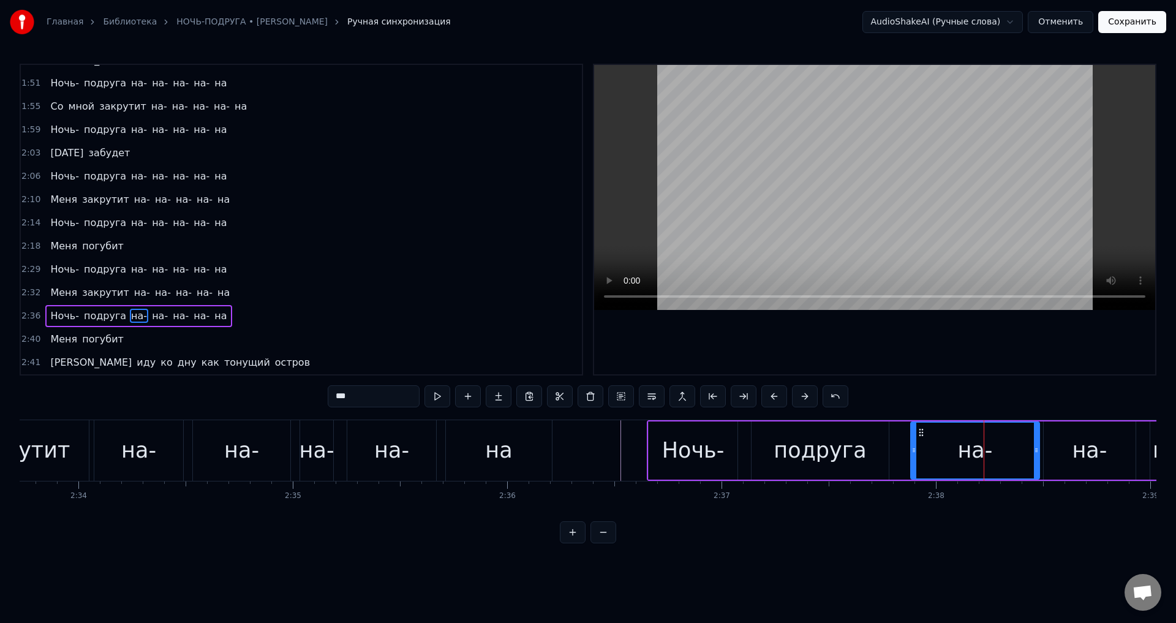
drag, startPoint x: 959, startPoint y: 450, endPoint x: 912, endPoint y: 450, distance: 46.5
click at [912, 450] on icon at bounding box center [913, 450] width 5 height 10
drag, startPoint x: 1036, startPoint y: 450, endPoint x: 1005, endPoint y: 451, distance: 31.2
click at [1005, 451] on icon at bounding box center [1004, 450] width 5 height 10
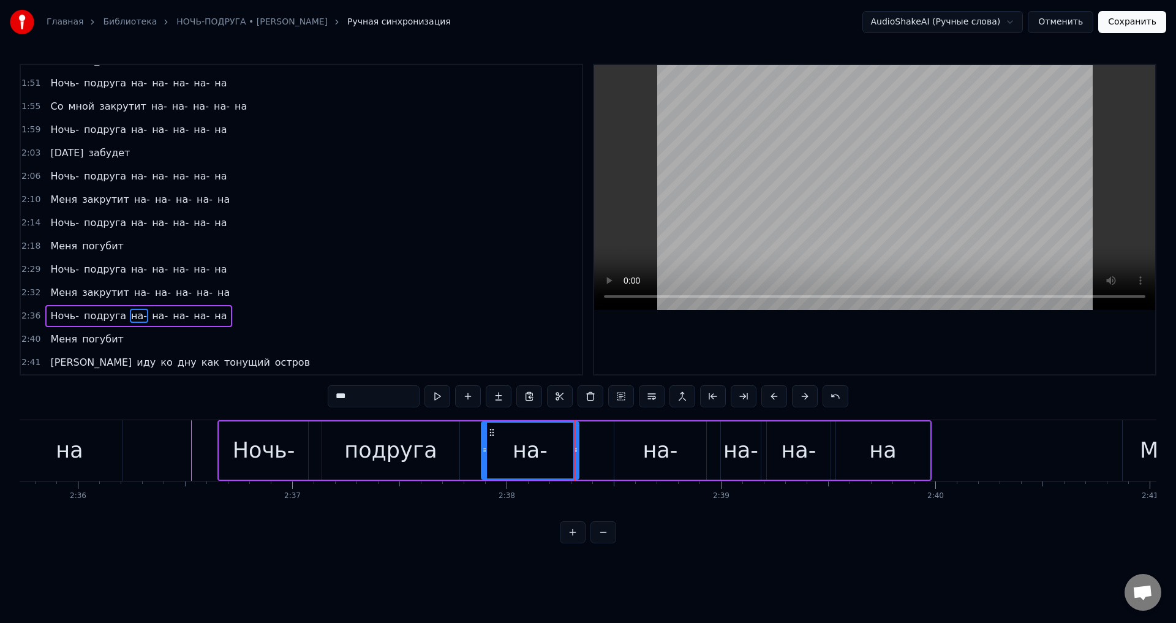
scroll to position [0, 33390]
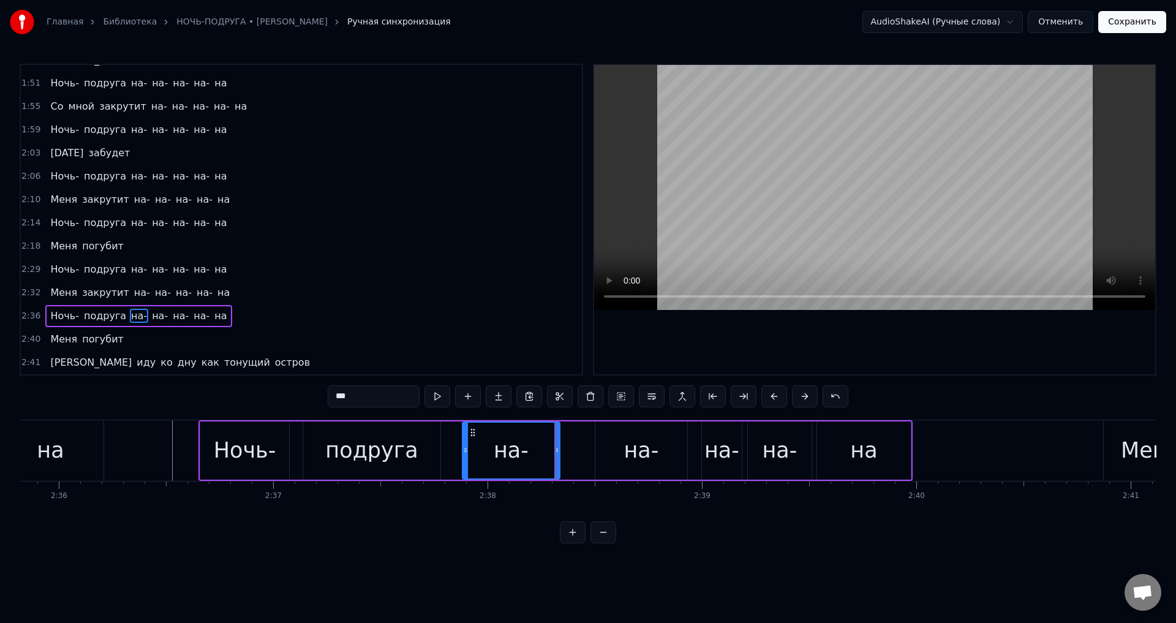
drag, startPoint x: 623, startPoint y: 449, endPoint x: 592, endPoint y: 448, distance: 30.6
click at [620, 449] on div "на-" at bounding box center [641, 450] width 92 height 58
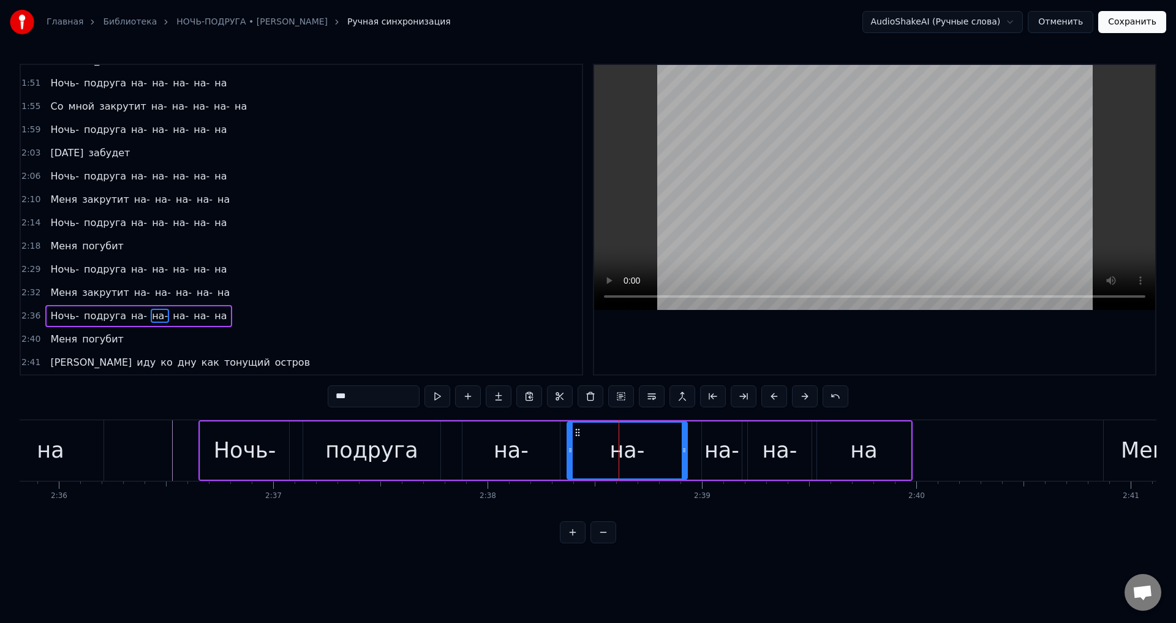
drag, startPoint x: 598, startPoint y: 451, endPoint x: 569, endPoint y: 452, distance: 28.2
click at [569, 452] on icon at bounding box center [570, 450] width 5 height 10
drag, startPoint x: 684, startPoint y: 451, endPoint x: 653, endPoint y: 448, distance: 32.0
click at [653, 448] on icon at bounding box center [652, 450] width 5 height 10
click at [727, 448] on div "на-" at bounding box center [721, 450] width 35 height 32
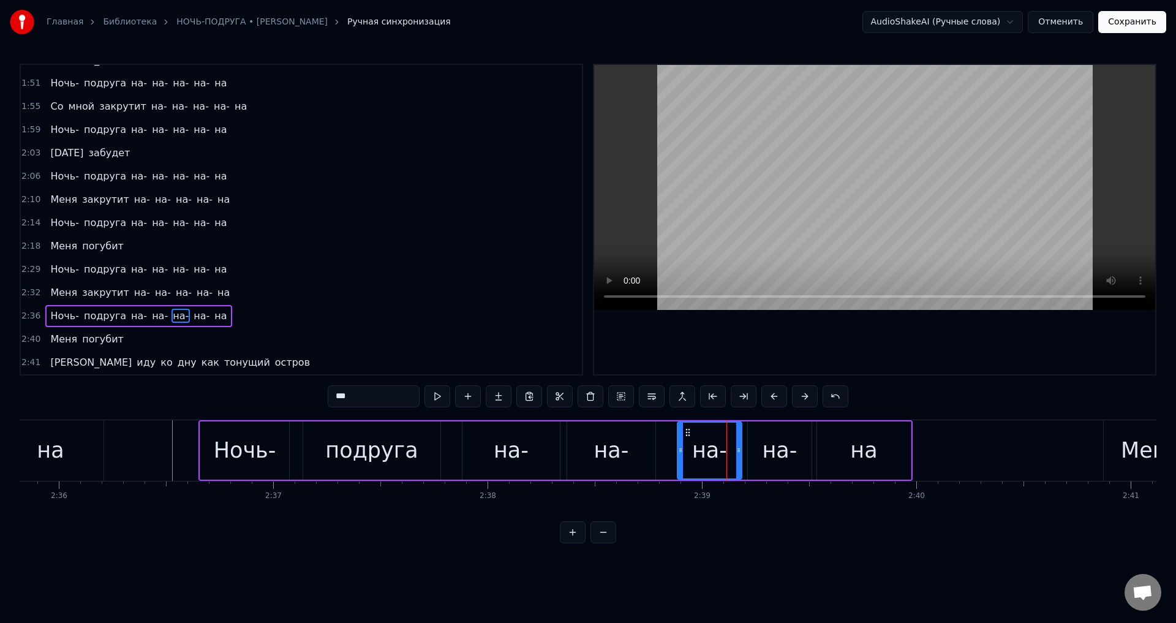
drag, startPoint x: 702, startPoint y: 448, endPoint x: 678, endPoint y: 448, distance: 24.5
click at [678, 448] on icon at bounding box center [680, 450] width 5 height 10
drag, startPoint x: 729, startPoint y: 452, endPoint x: 715, endPoint y: 452, distance: 14.1
click at [715, 452] on icon at bounding box center [715, 450] width 5 height 10
drag, startPoint x: 768, startPoint y: 451, endPoint x: 761, endPoint y: 451, distance: 7.4
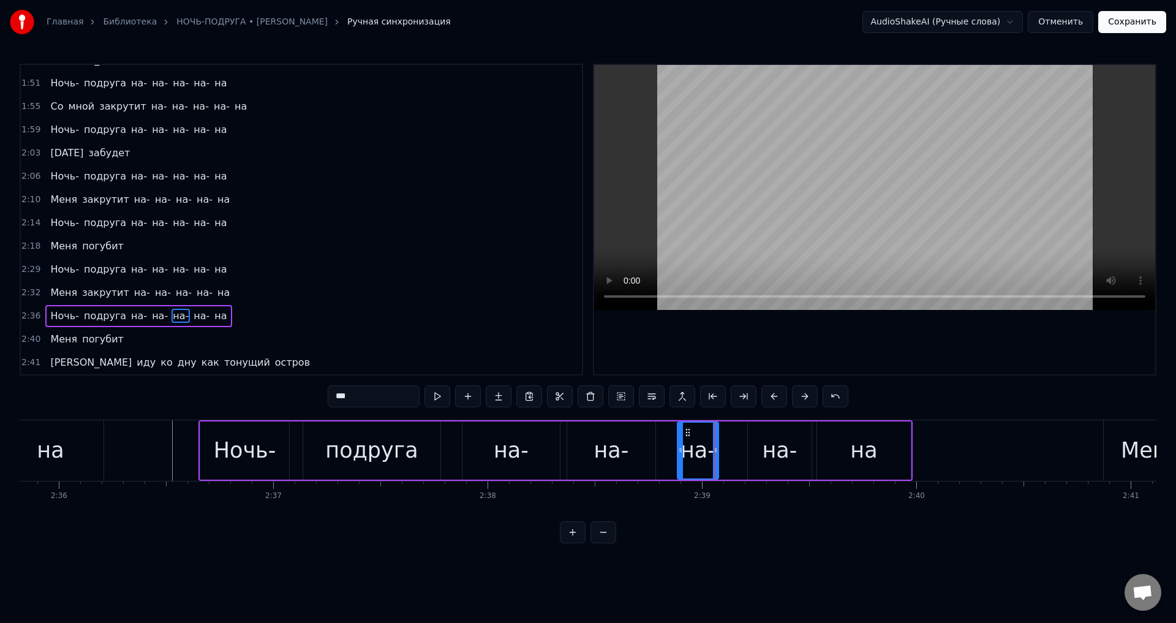
click at [767, 451] on div "на-" at bounding box center [779, 450] width 35 height 32
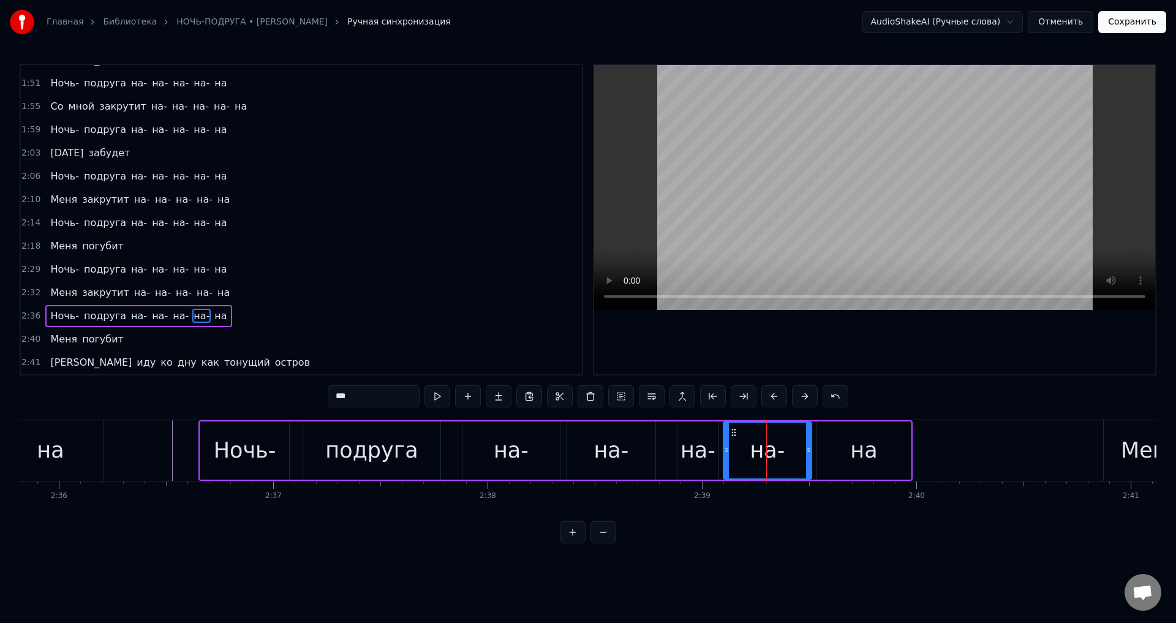
drag, startPoint x: 751, startPoint y: 449, endPoint x: 726, endPoint y: 449, distance: 24.5
click at [726, 449] on icon at bounding box center [726, 450] width 5 height 10
click at [236, 456] on div "Ночь-" at bounding box center [245, 450] width 62 height 32
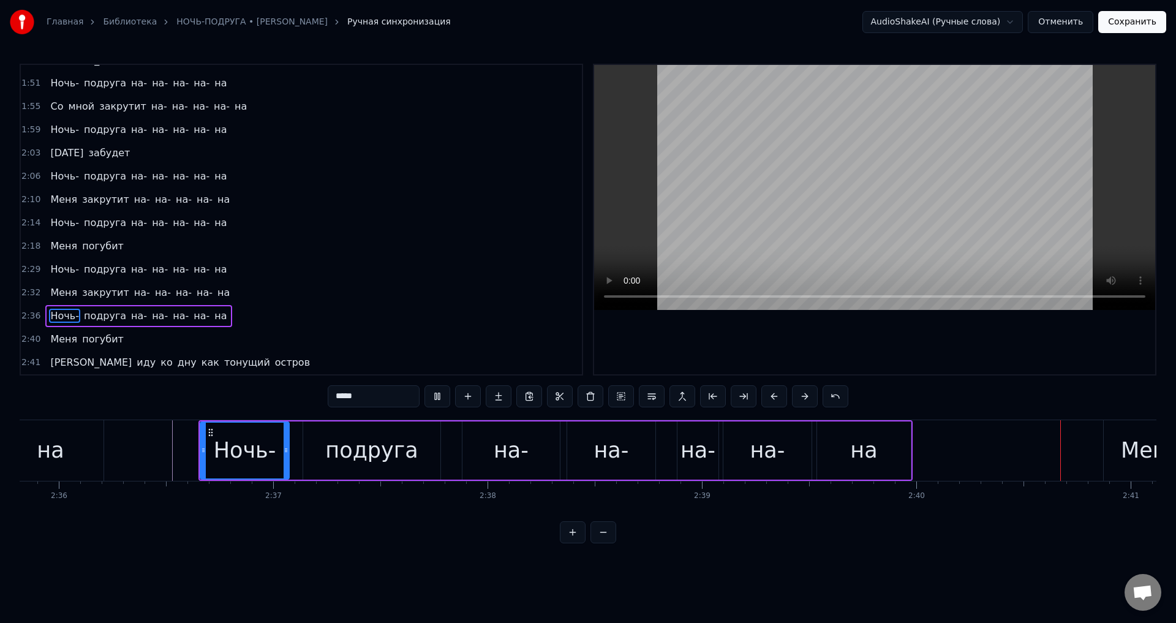
click at [331, 467] on div "подруга" at bounding box center [371, 450] width 137 height 58
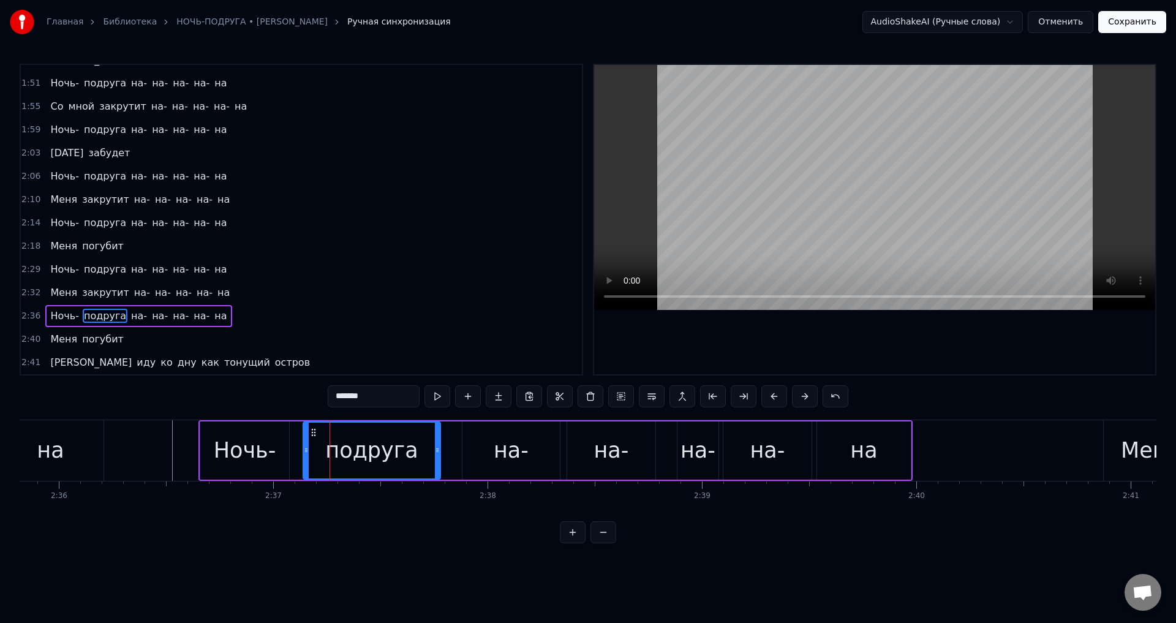
click at [244, 441] on div "Ночь-" at bounding box center [245, 450] width 62 height 32
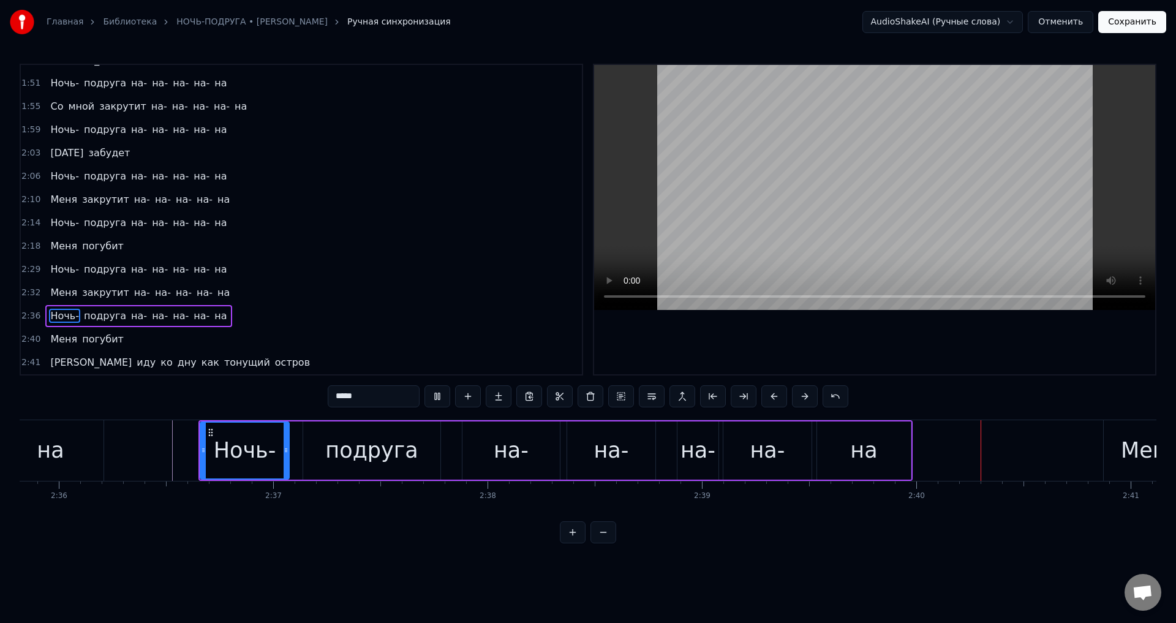
click at [517, 462] on div "на-" at bounding box center [510, 450] width 35 height 32
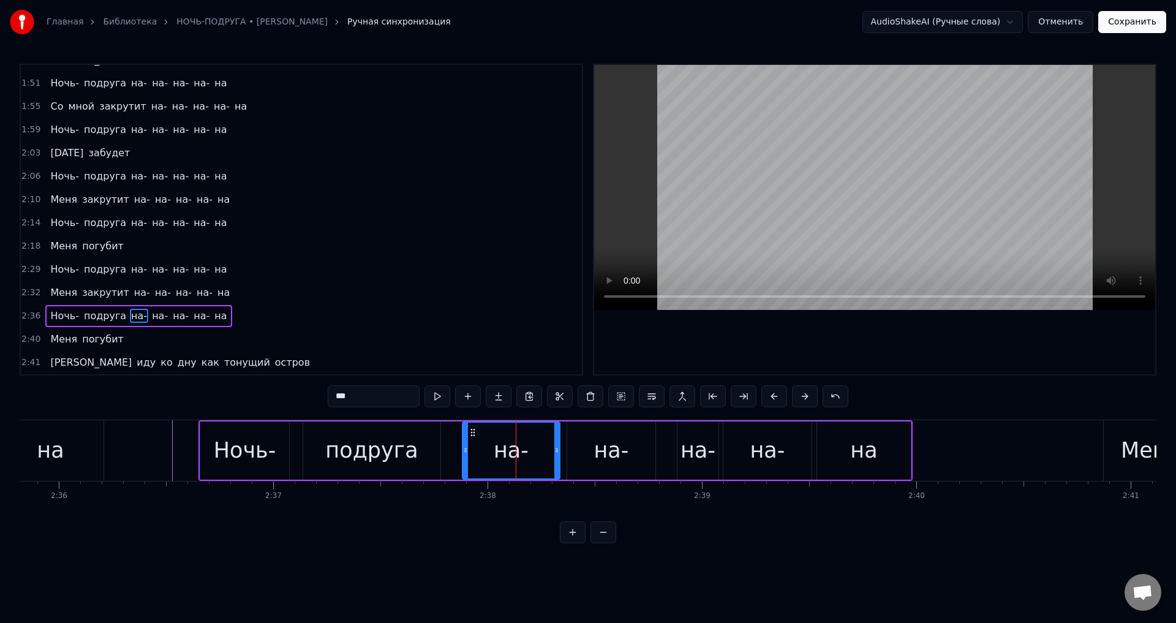
click at [593, 462] on div "на-" at bounding box center [611, 450] width 88 height 58
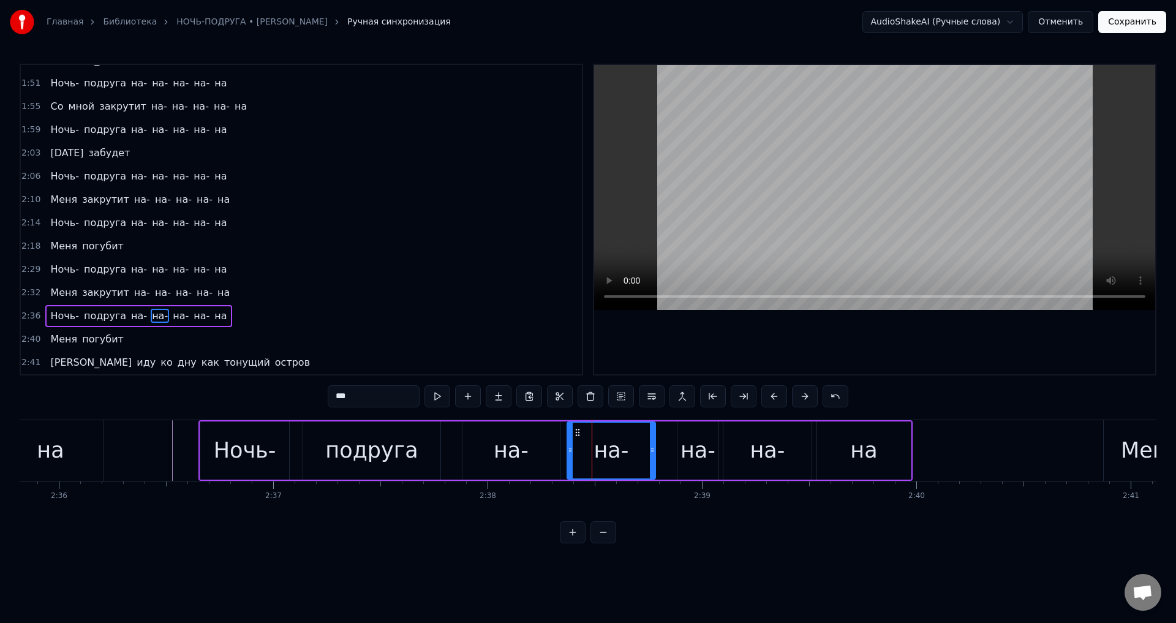
click at [548, 449] on div "на-" at bounding box center [510, 450] width 97 height 58
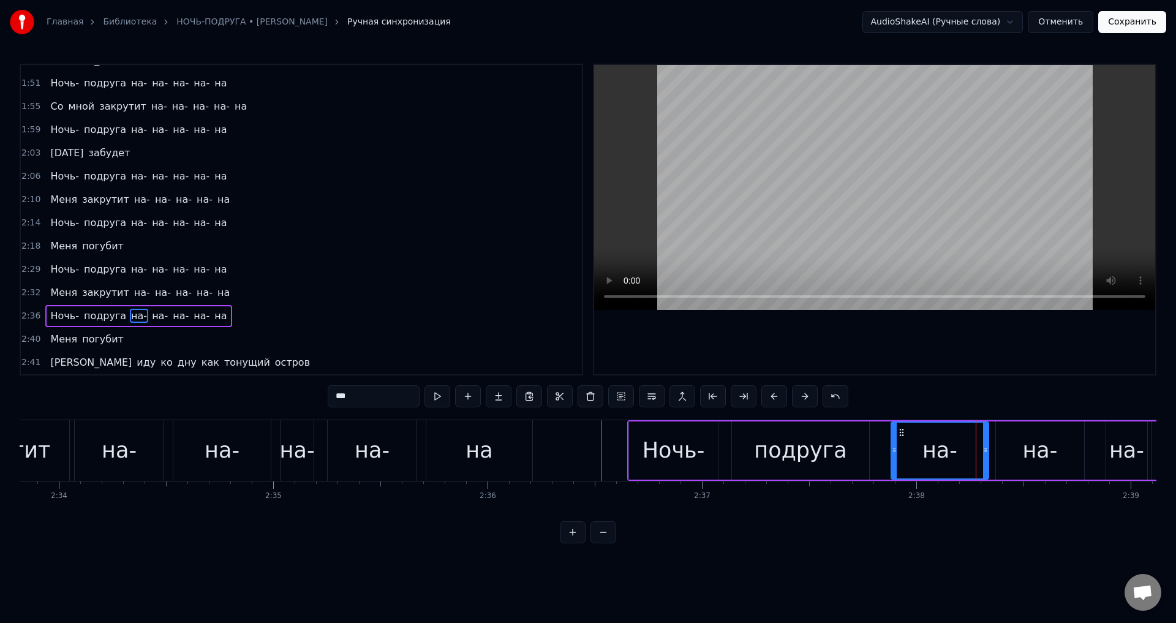
scroll to position [0, 32902]
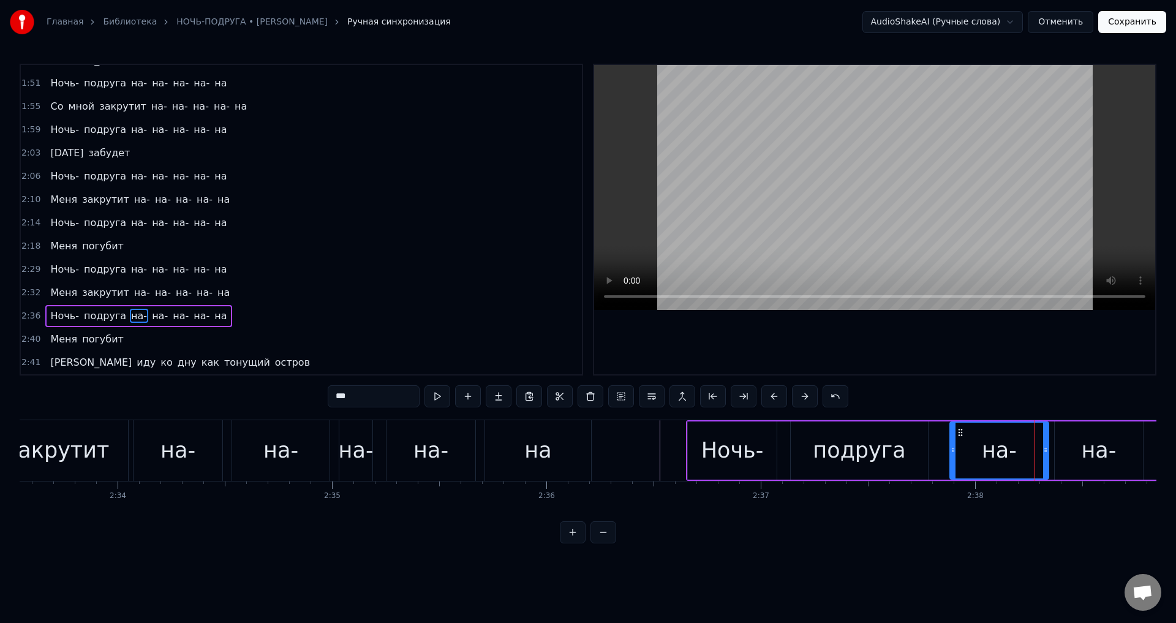
click at [1045, 454] on icon at bounding box center [1045, 450] width 5 height 10
click at [1065, 454] on div "на-" at bounding box center [1098, 450] width 88 height 58
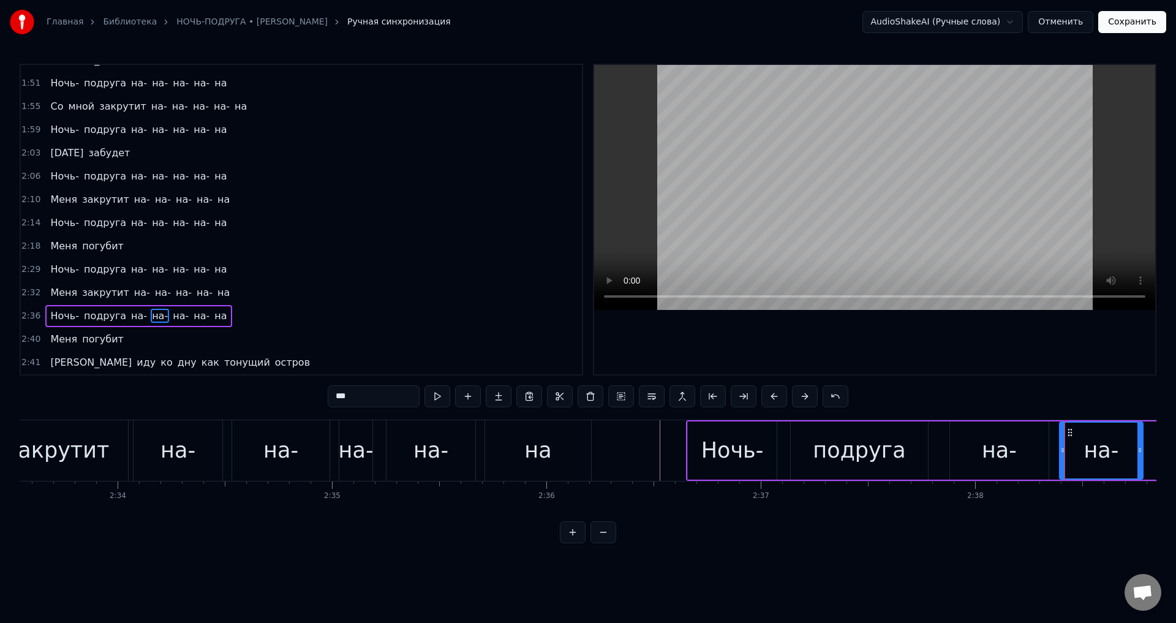
click at [1063, 454] on icon at bounding box center [1062, 450] width 5 height 10
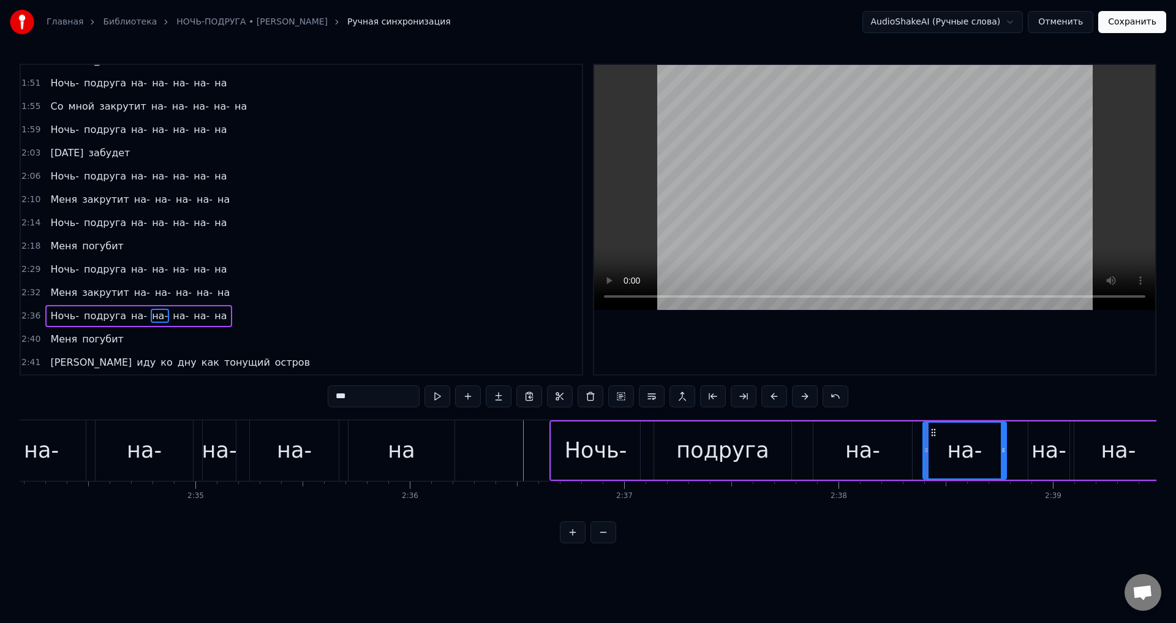
scroll to position [0, 33059]
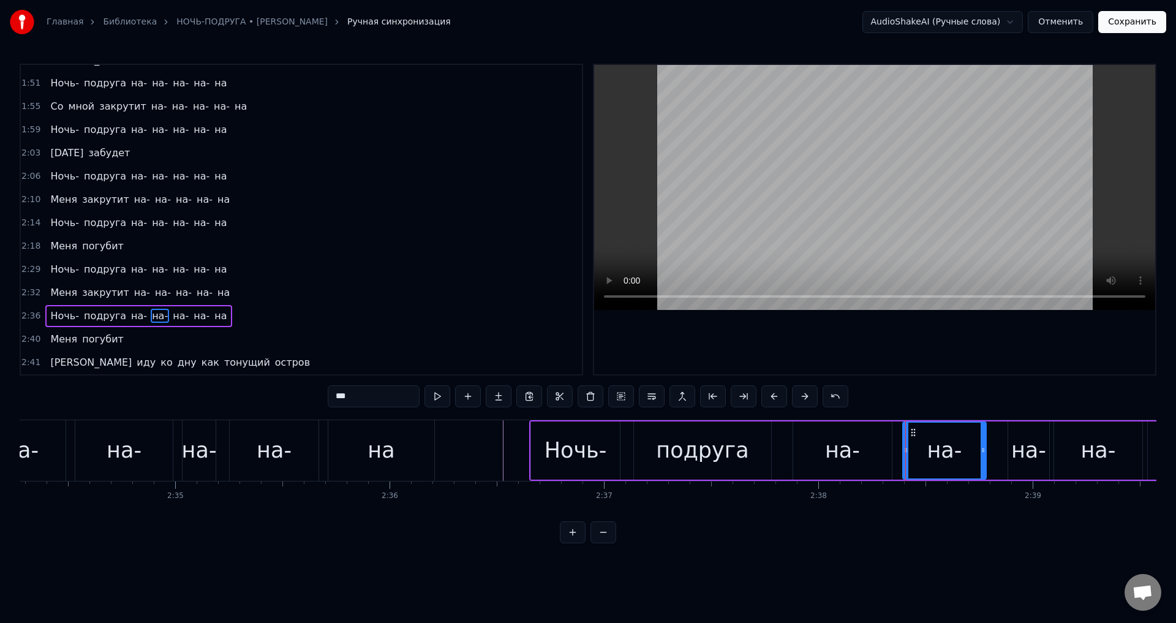
click at [949, 452] on div "на-" at bounding box center [943, 450] width 35 height 32
drag, startPoint x: 983, startPoint y: 453, endPoint x: 993, endPoint y: 454, distance: 10.5
click at [993, 454] on icon at bounding box center [993, 450] width 5 height 10
click at [380, 452] on div "на" at bounding box center [380, 450] width 27 height 32
type input "**"
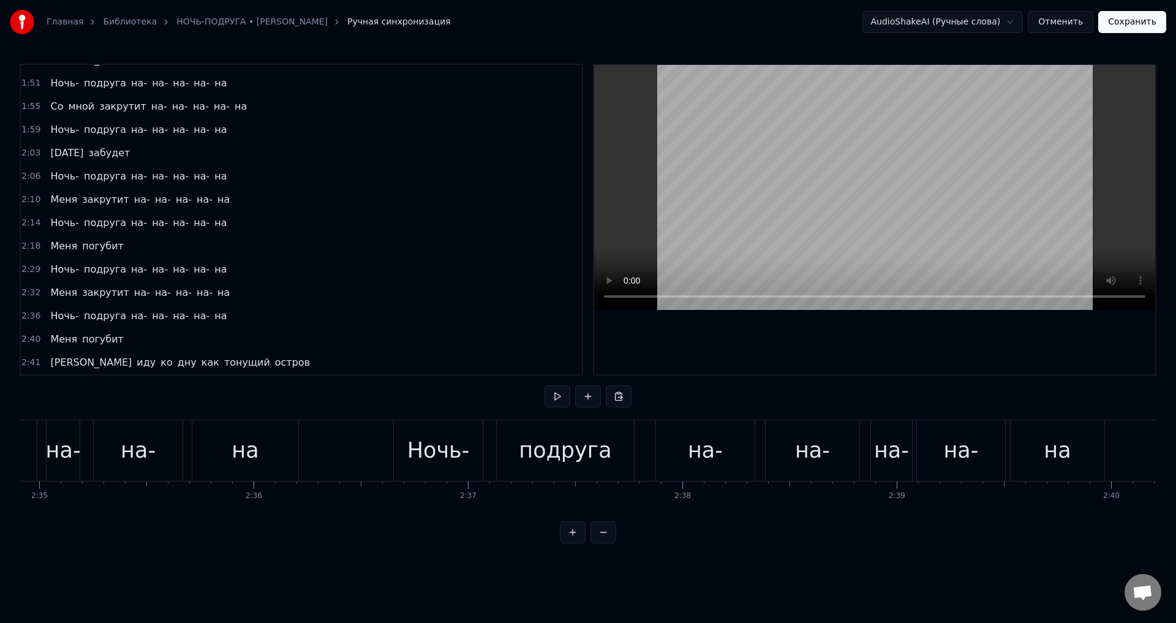
scroll to position [0, 33175]
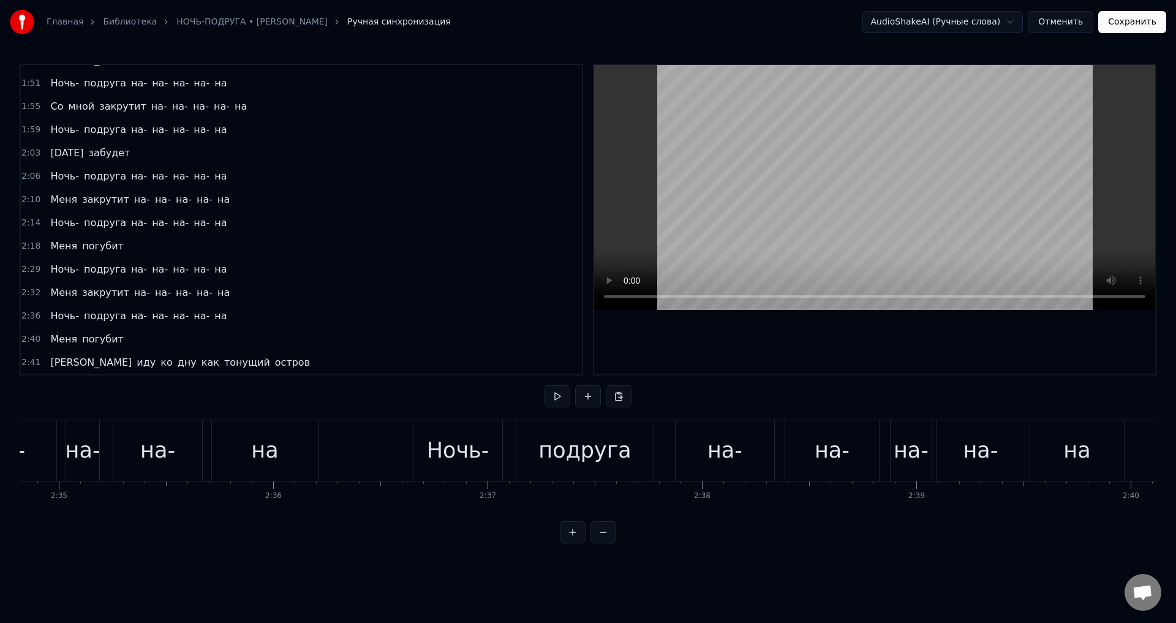
click at [733, 451] on div "на-" at bounding box center [724, 450] width 35 height 32
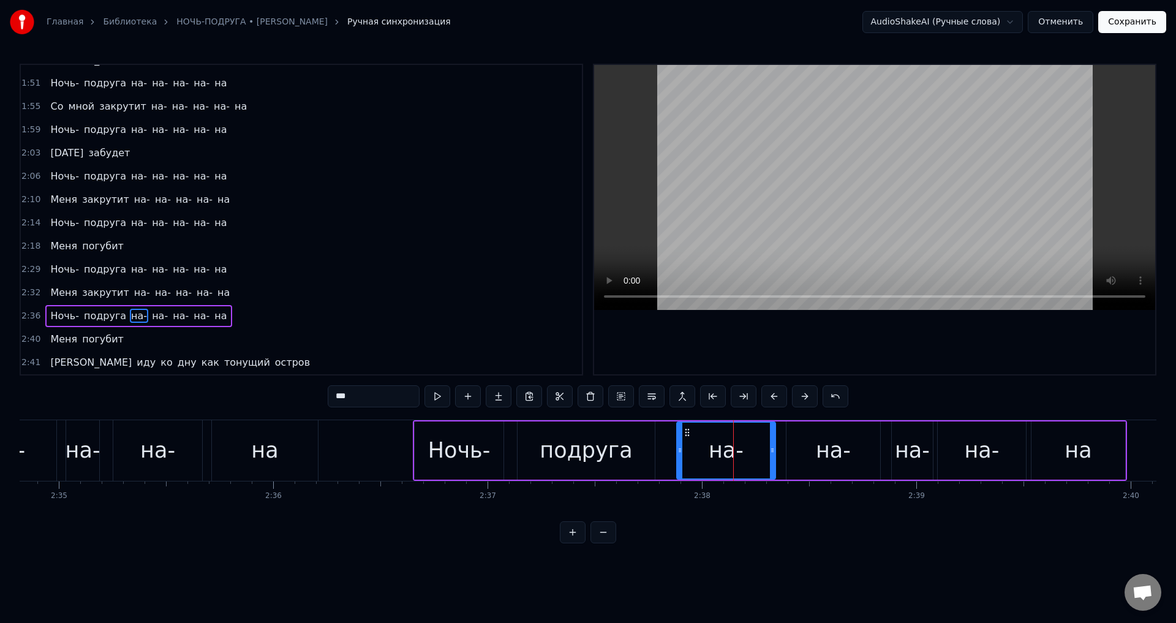
click at [908, 460] on div "на-" at bounding box center [911, 450] width 35 height 32
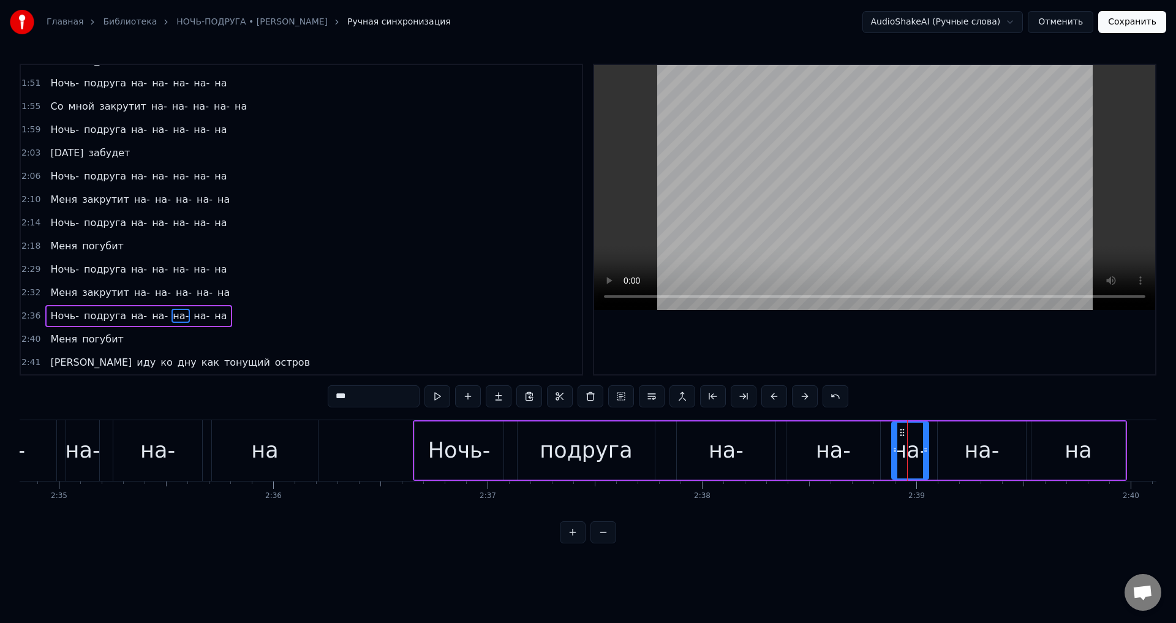
click at [926, 455] on div at bounding box center [925, 450] width 5 height 56
drag, startPoint x: 990, startPoint y: 454, endPoint x: 1005, endPoint y: 451, distance: 15.6
click at [992, 454] on div "на-" at bounding box center [981, 450] width 35 height 32
click at [1016, 454] on icon at bounding box center [1016, 450] width 5 height 10
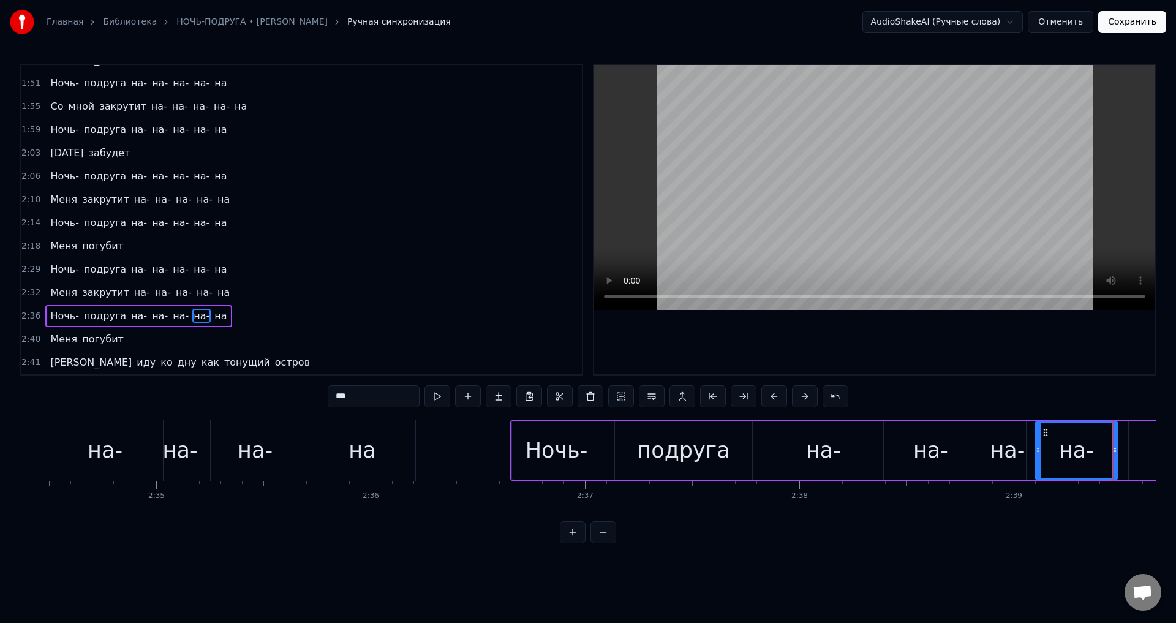
scroll to position [0, 33039]
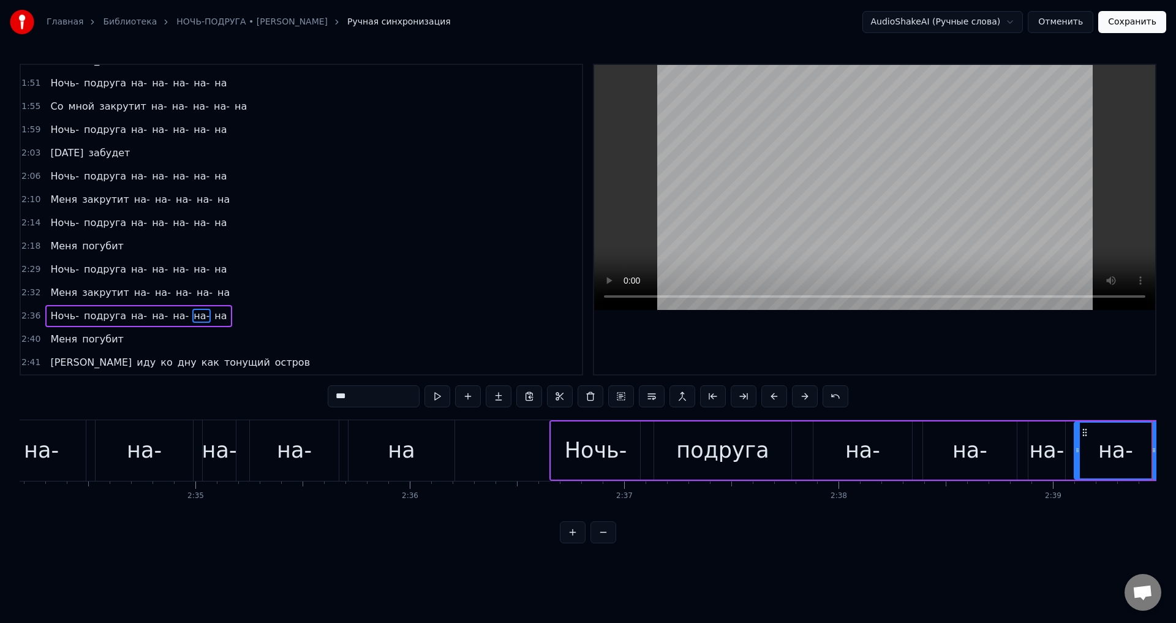
click at [137, 462] on div "на-" at bounding box center [144, 450] width 35 height 32
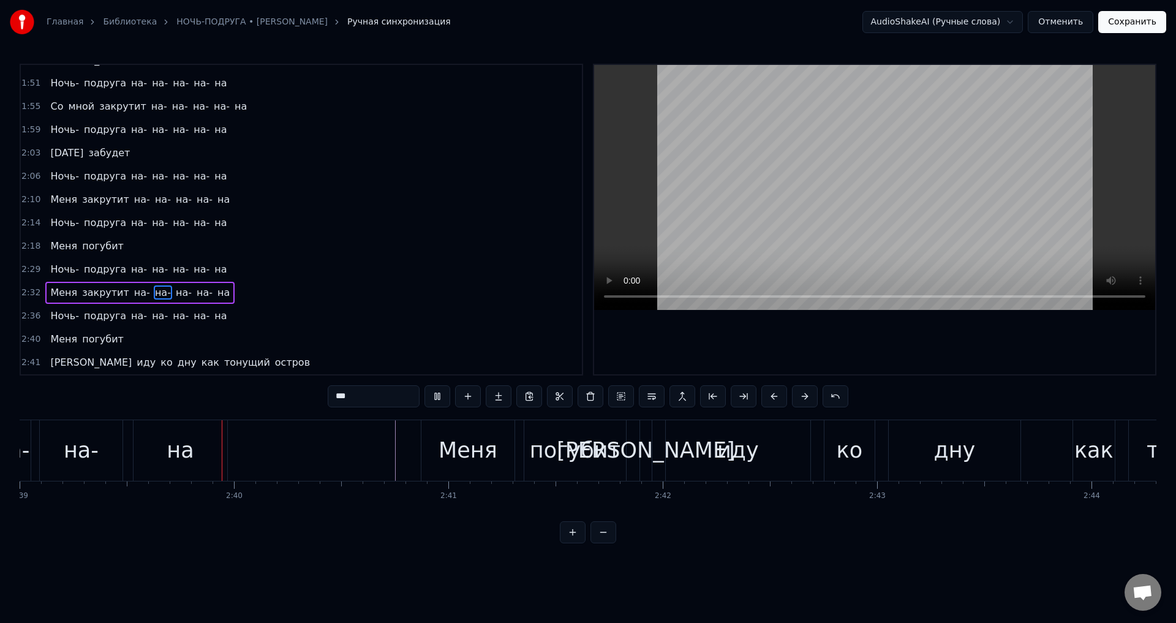
scroll to position [0, 34077]
click at [466, 452] on div "Меня" at bounding box center [462, 450] width 59 height 32
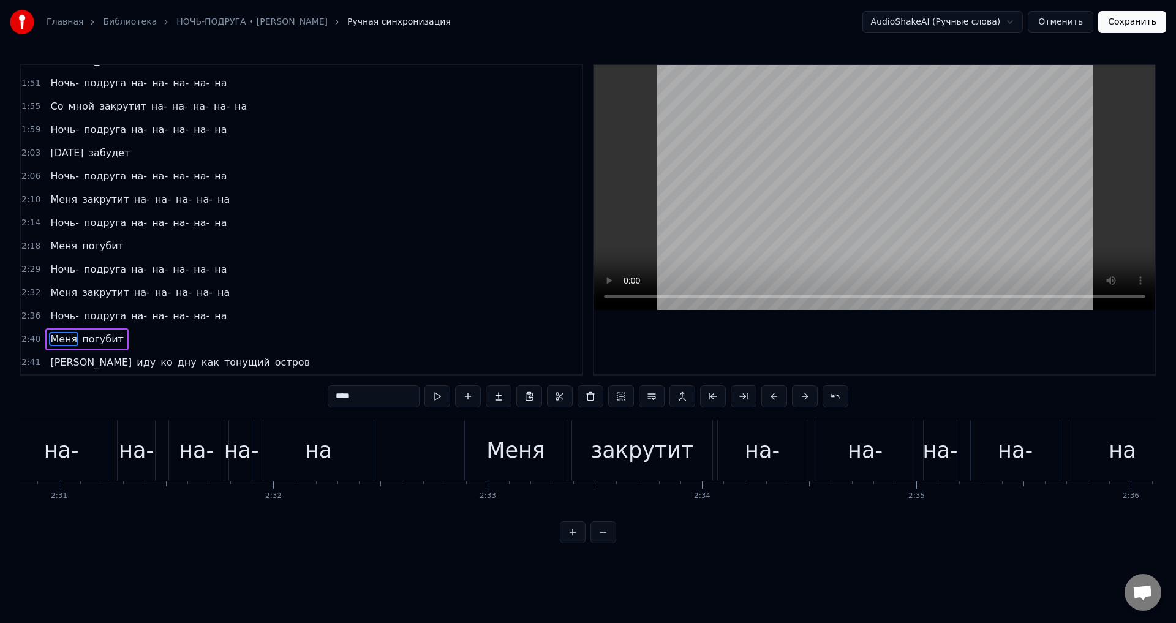
scroll to position [0, 32143]
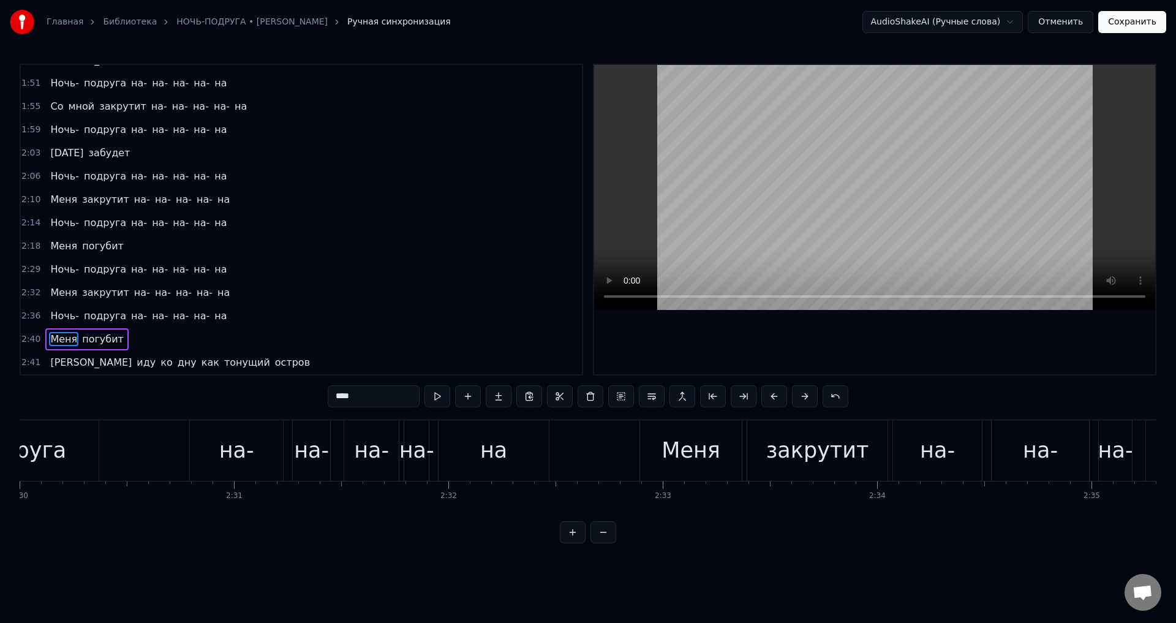
click at [651, 454] on div "Меня" at bounding box center [691, 450] width 102 height 61
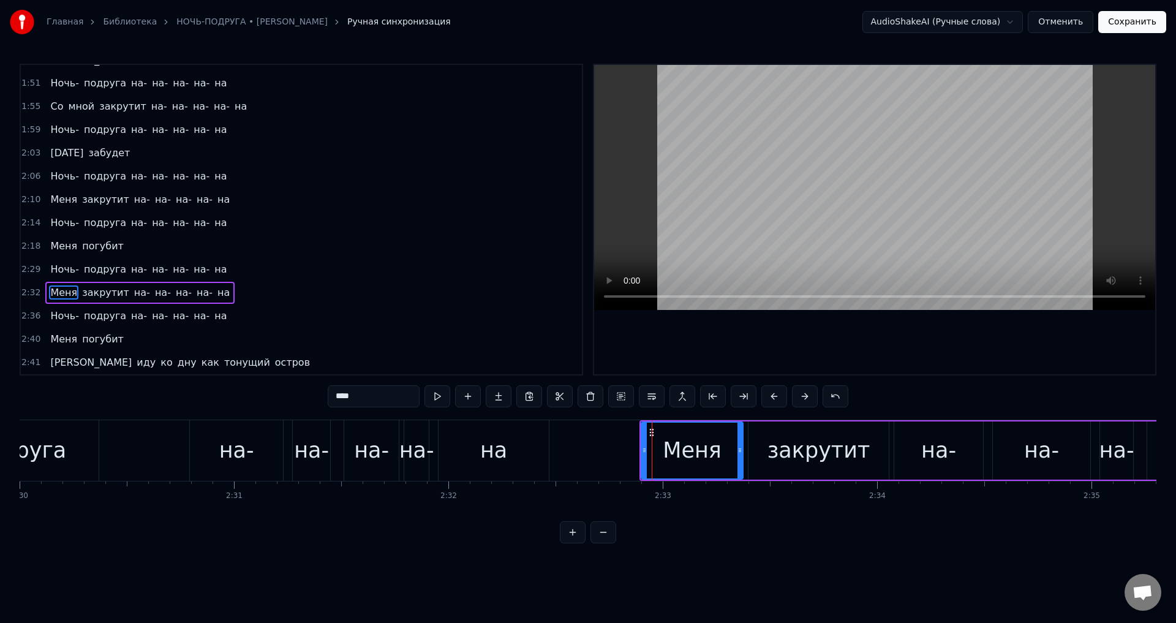
click at [54, 448] on div "подруга" at bounding box center [20, 450] width 92 height 32
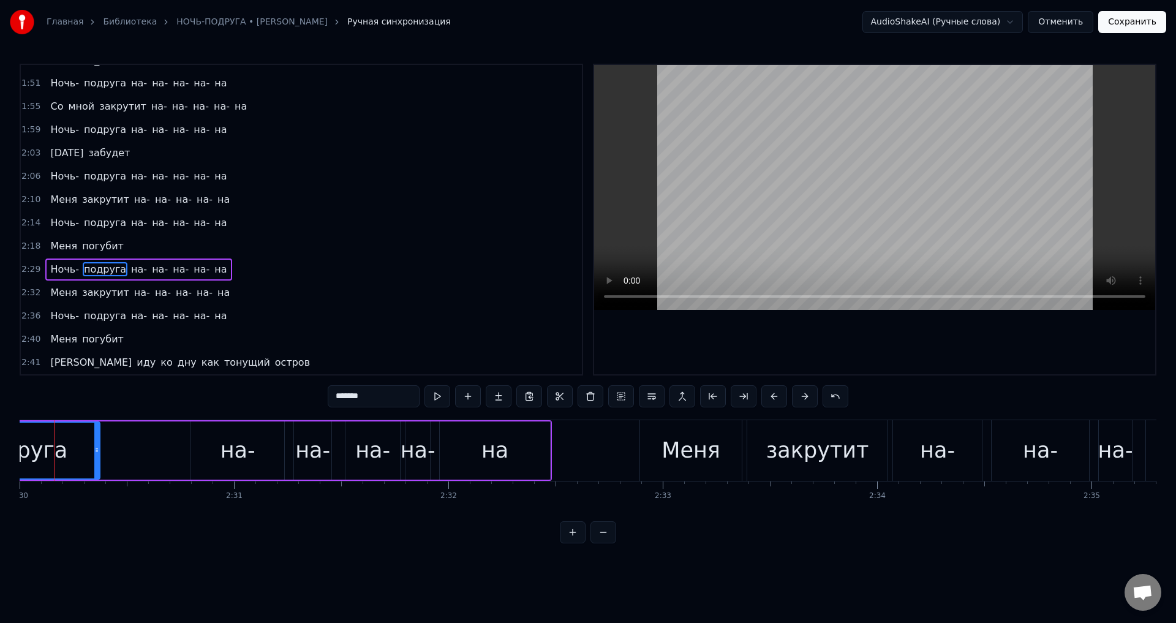
scroll to position [0, 32117]
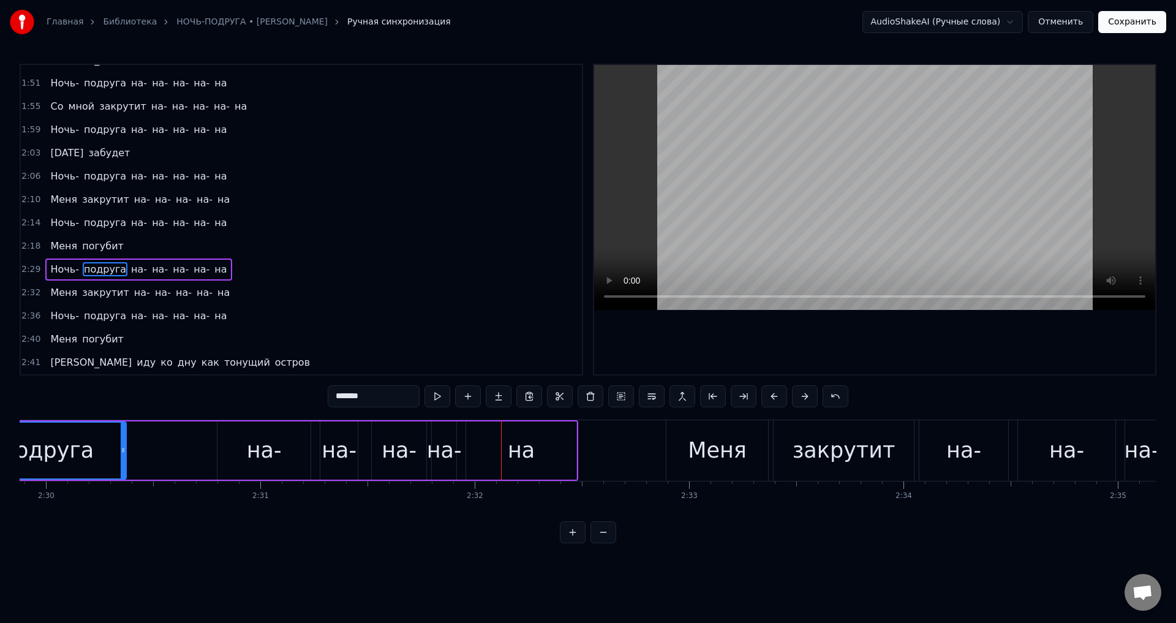
click at [85, 444] on div "подруга" at bounding box center [47, 450] width 92 height 32
click at [40, 450] on div "подруга" at bounding box center [47, 450] width 92 height 32
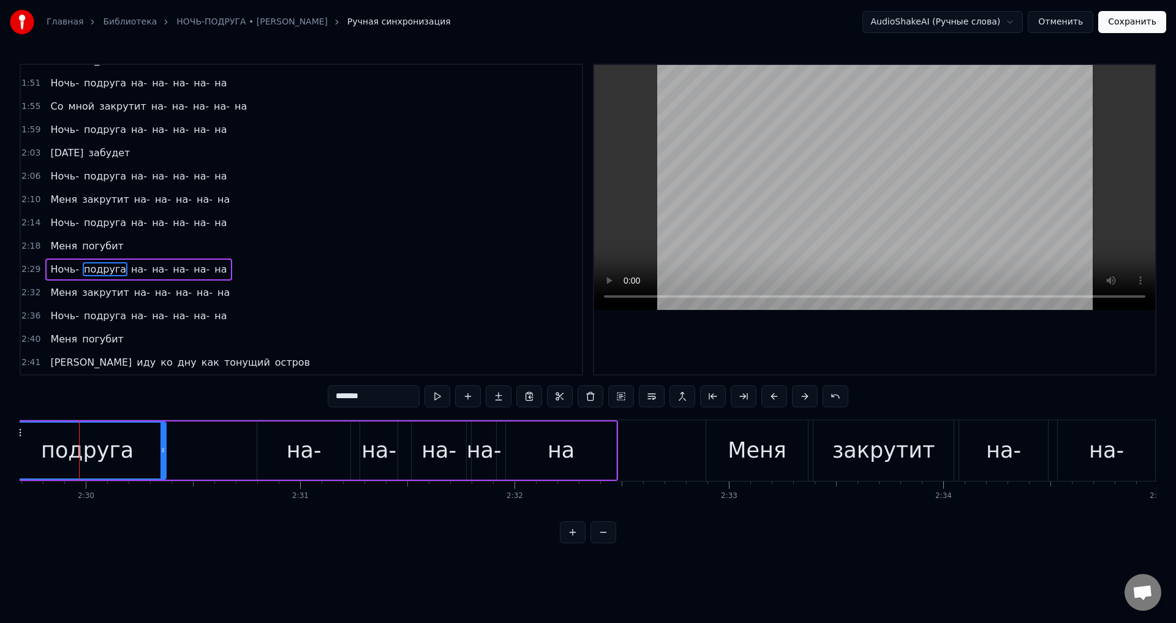
scroll to position [0, 32075]
drag, startPoint x: 1054, startPoint y: 521, endPoint x: 1042, endPoint y: 523, distance: 11.9
click at [1042, 523] on div "0:15 Обворует душу ветер осенний 0:22 От загульной жизни нету спасения 0:30 Чей…" at bounding box center [588, 303] width 1136 height 479
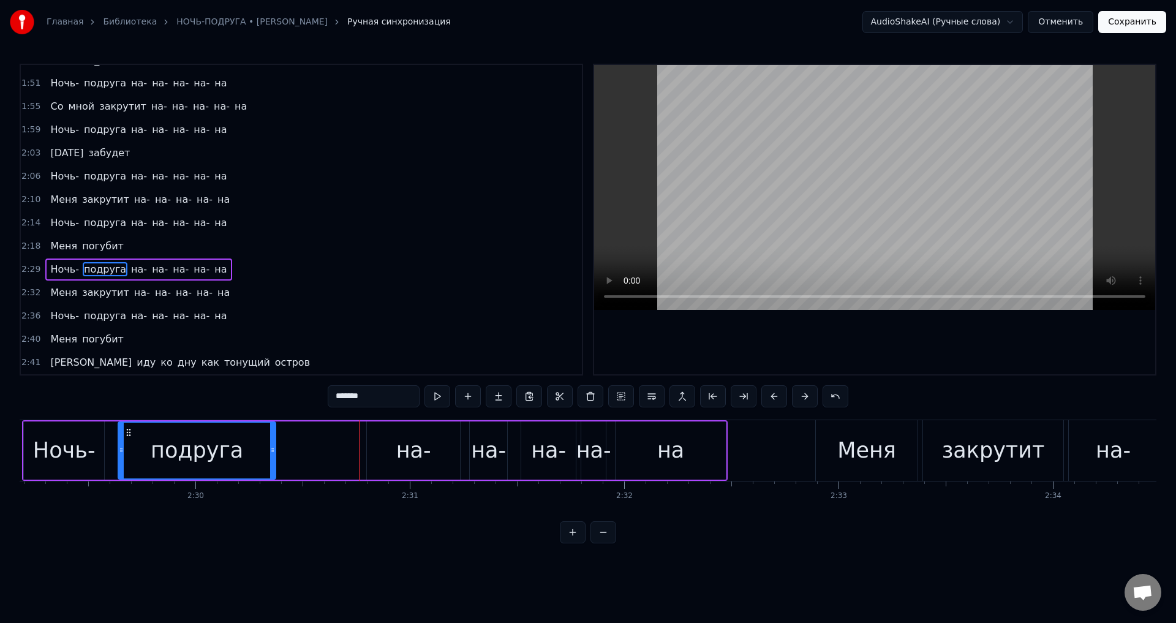
scroll to position [0, 31851]
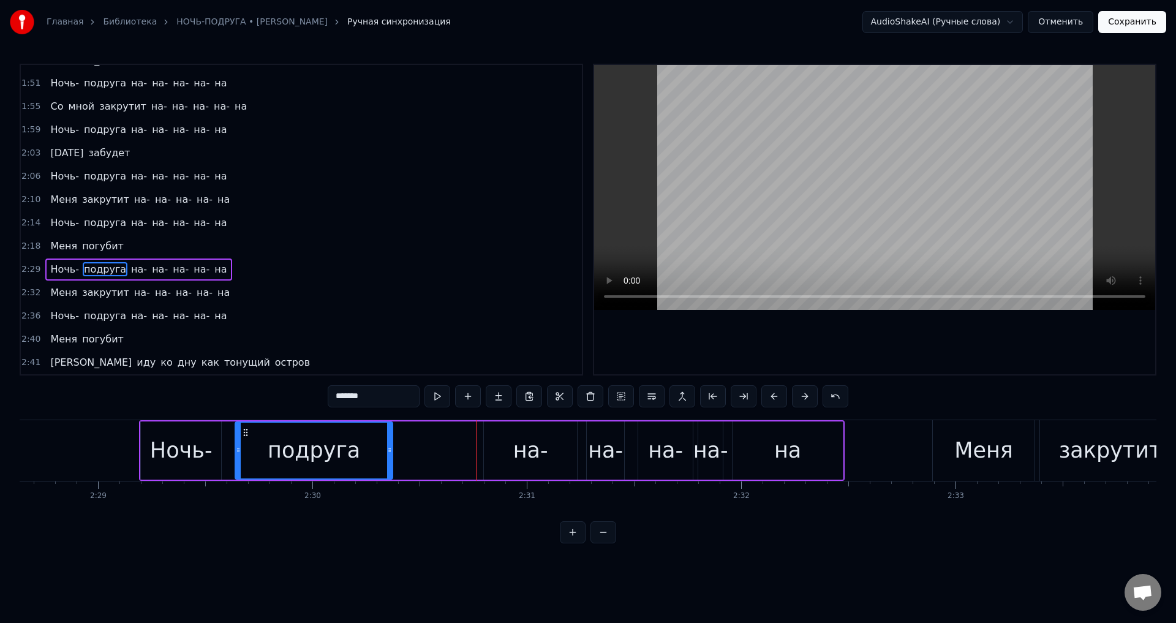
click at [173, 437] on div "Ночь-" at bounding box center [181, 450] width 62 height 32
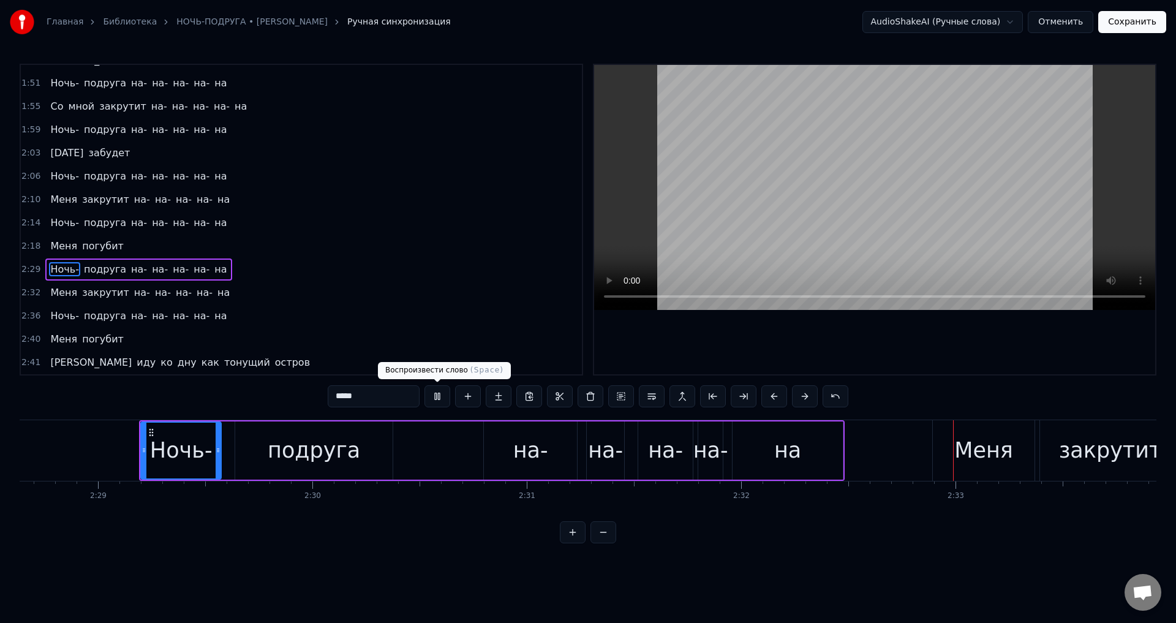
click at [370, 460] on div "подруга" at bounding box center [313, 450] width 157 height 58
type input "*******"
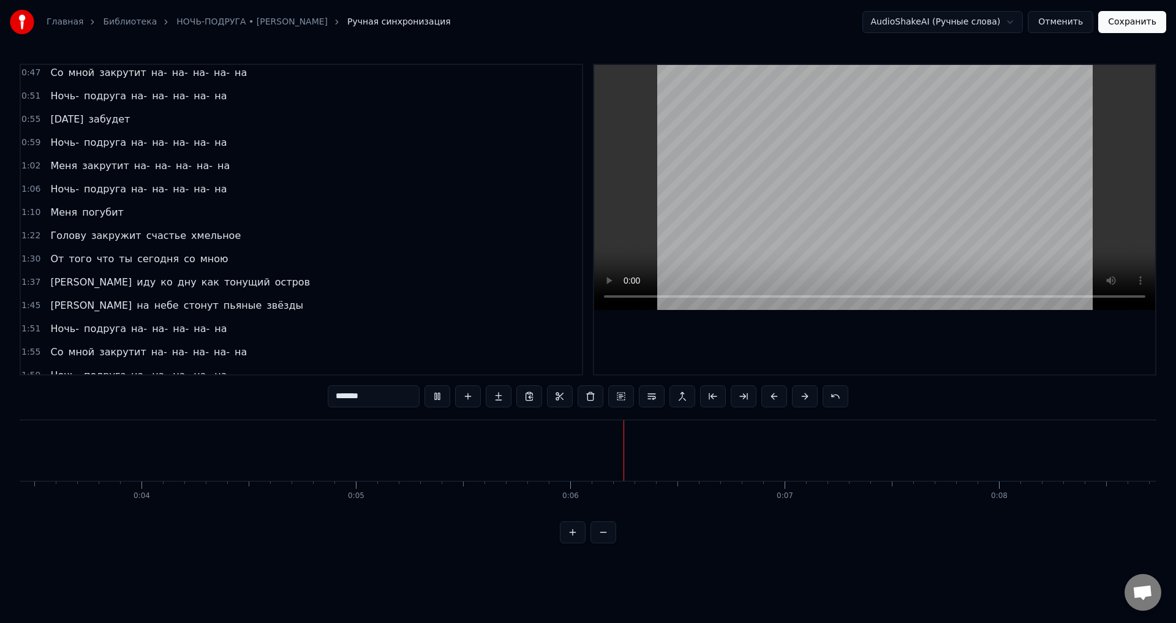
scroll to position [0, 0]
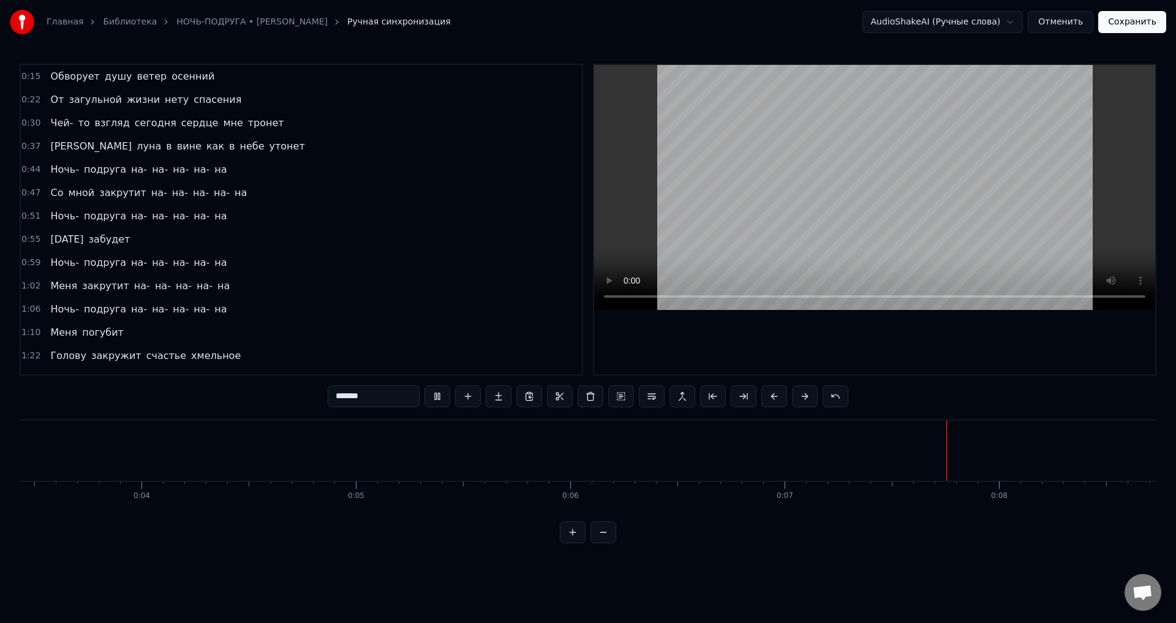
click at [38, 170] on div "0:44 Ночь- подруга на- на- на- на- на" at bounding box center [301, 169] width 561 height 23
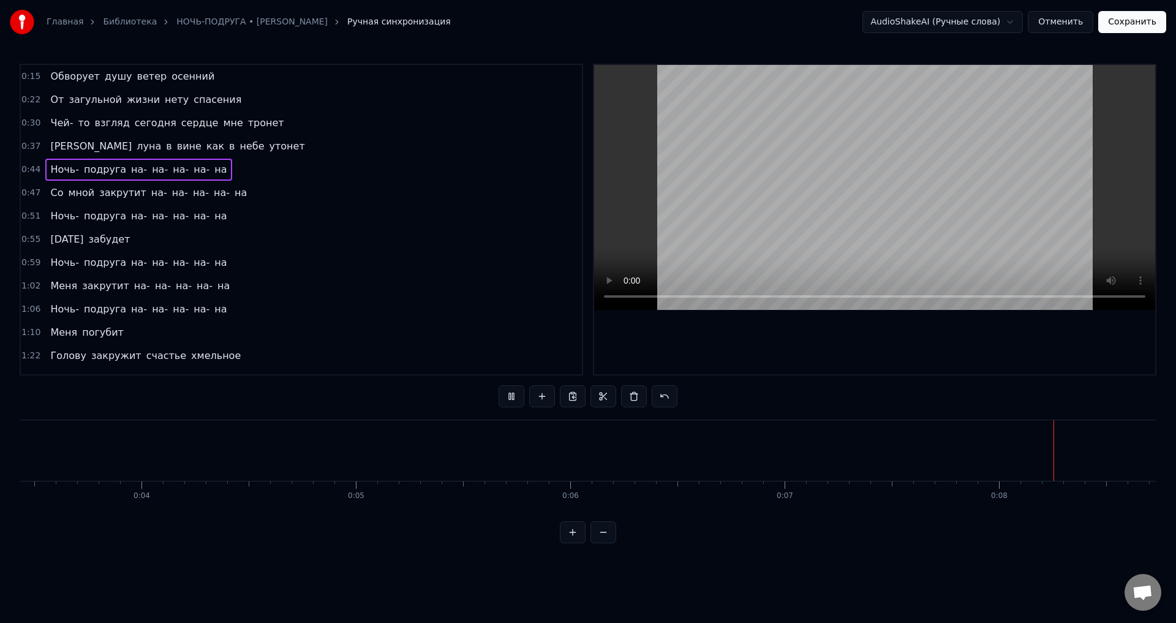
click at [50, 168] on span "Ночь-" at bounding box center [64, 169] width 31 height 14
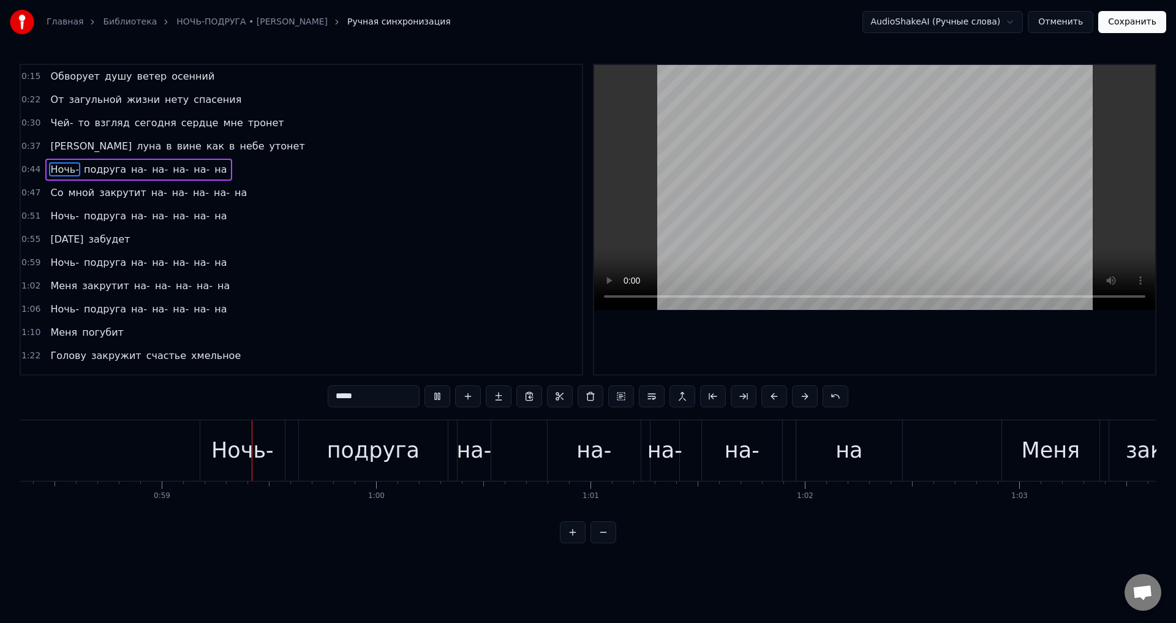
scroll to position [0, 12526]
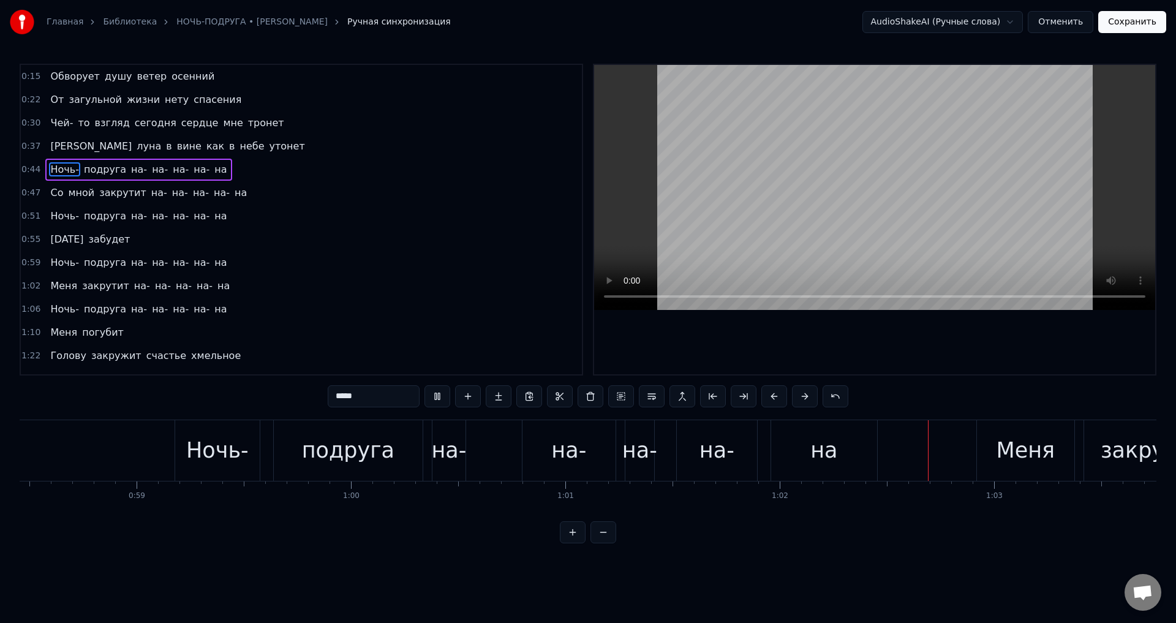
click at [356, 456] on div "подруга" at bounding box center [348, 450] width 92 height 32
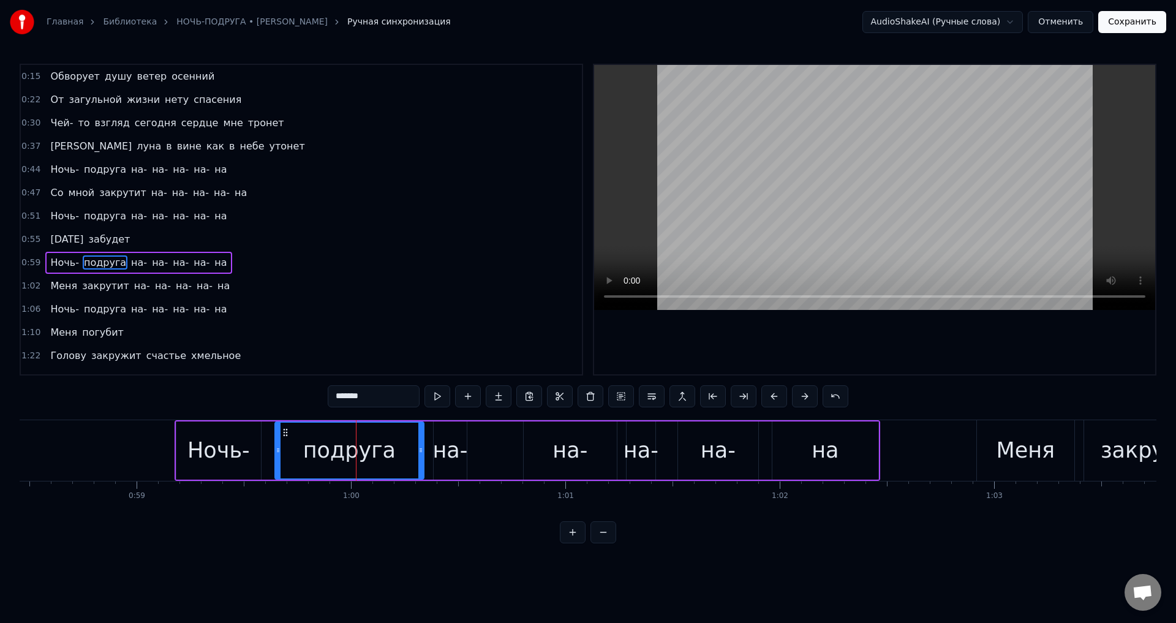
scroll to position [43, 0]
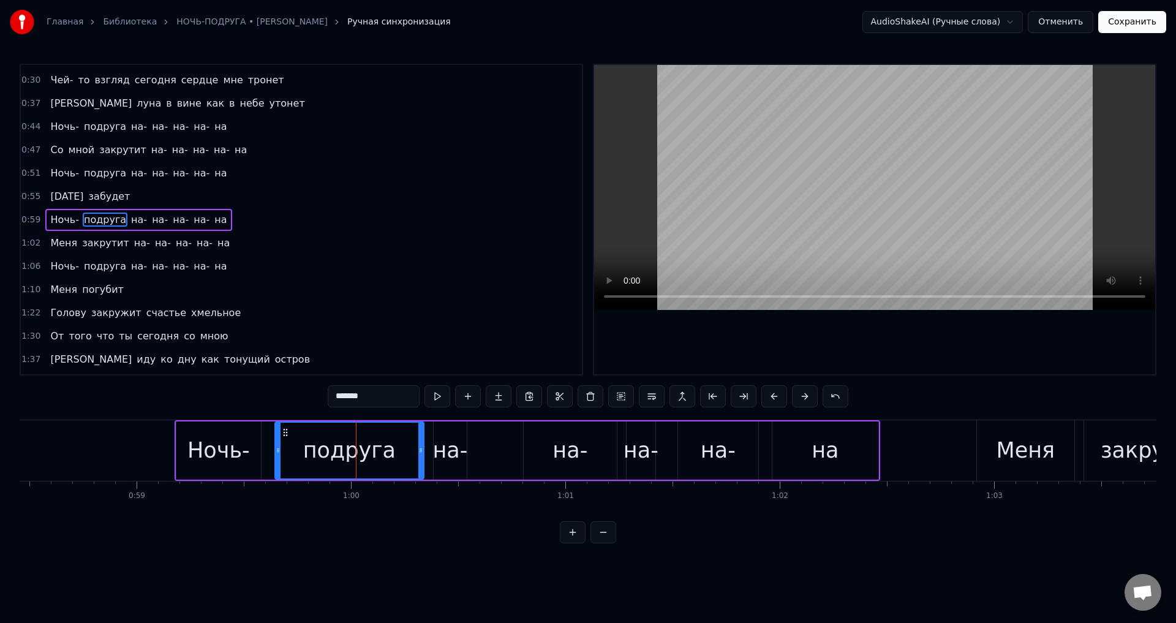
click at [214, 460] on div "Ночь-" at bounding box center [218, 450] width 62 height 32
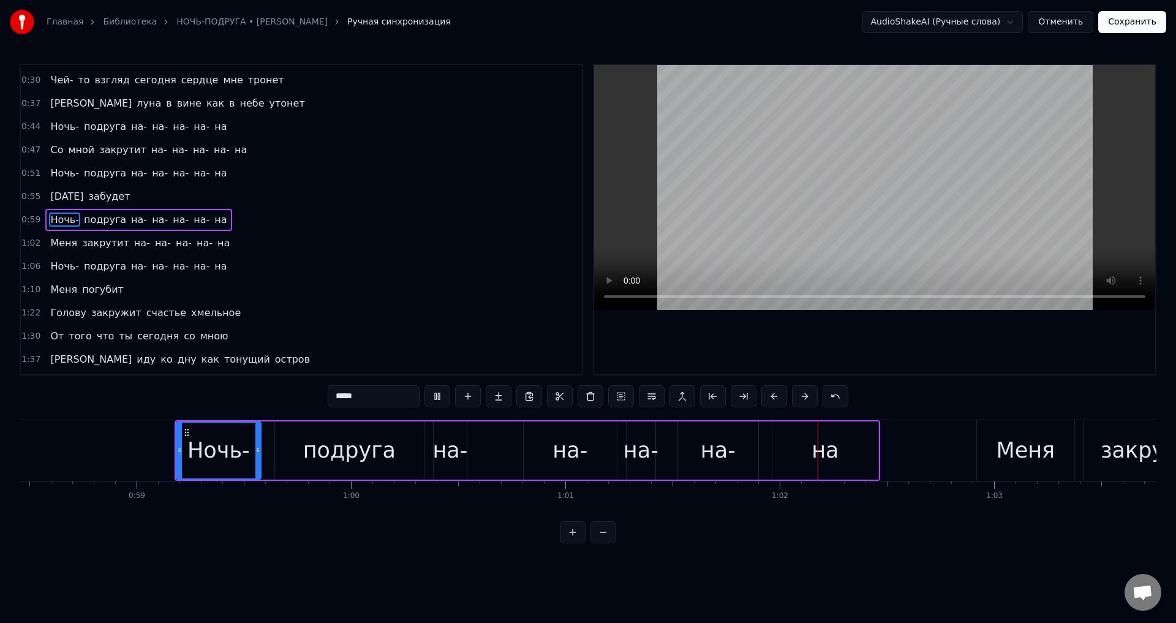
click at [364, 458] on div "подруга" at bounding box center [349, 450] width 92 height 32
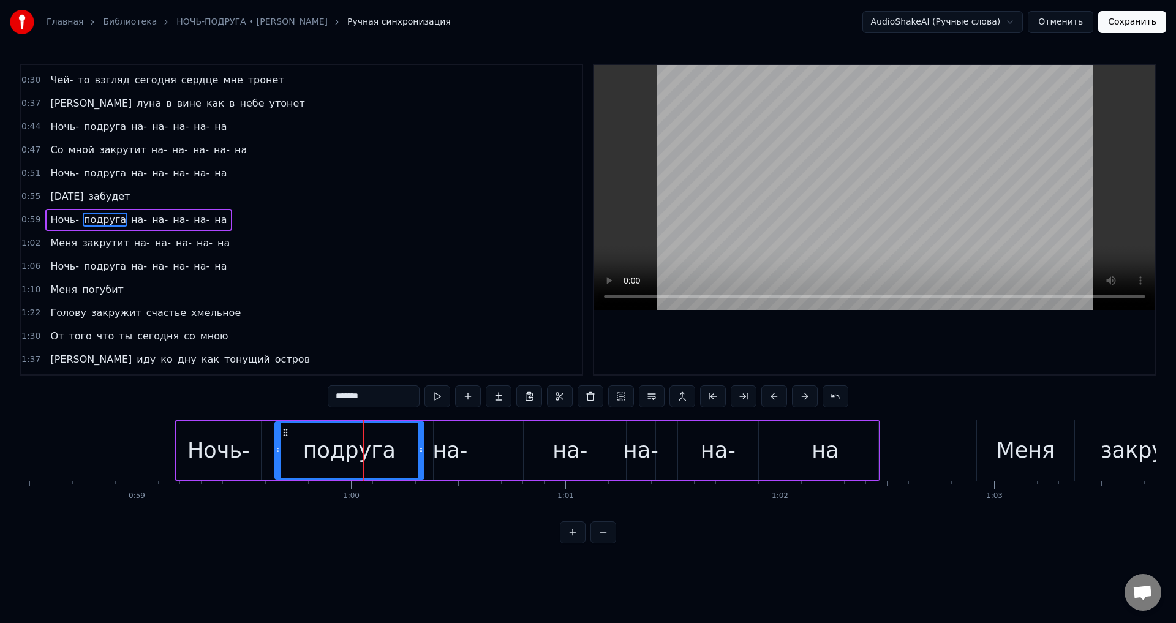
click at [443, 454] on div "на-" at bounding box center [449, 450] width 35 height 32
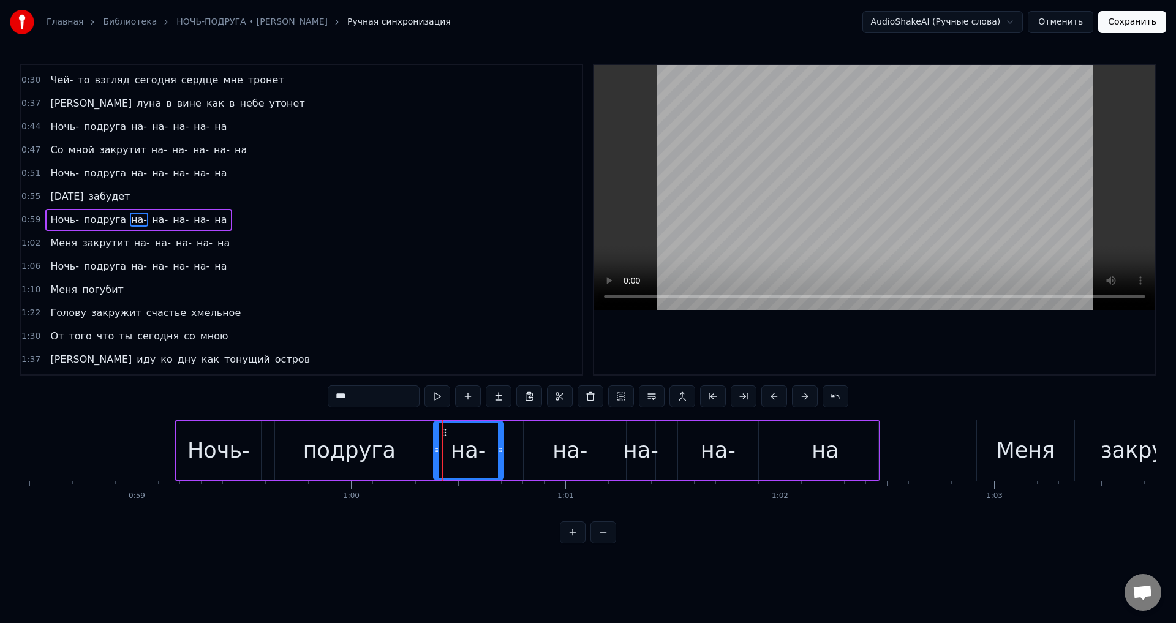
drag, startPoint x: 463, startPoint y: 452, endPoint x: 500, endPoint y: 454, distance: 36.8
click at [500, 454] on icon at bounding box center [500, 450] width 5 height 10
click at [436, 452] on icon at bounding box center [436, 450] width 5 height 10
click at [303, 452] on div "подруга" at bounding box center [349, 450] width 149 height 58
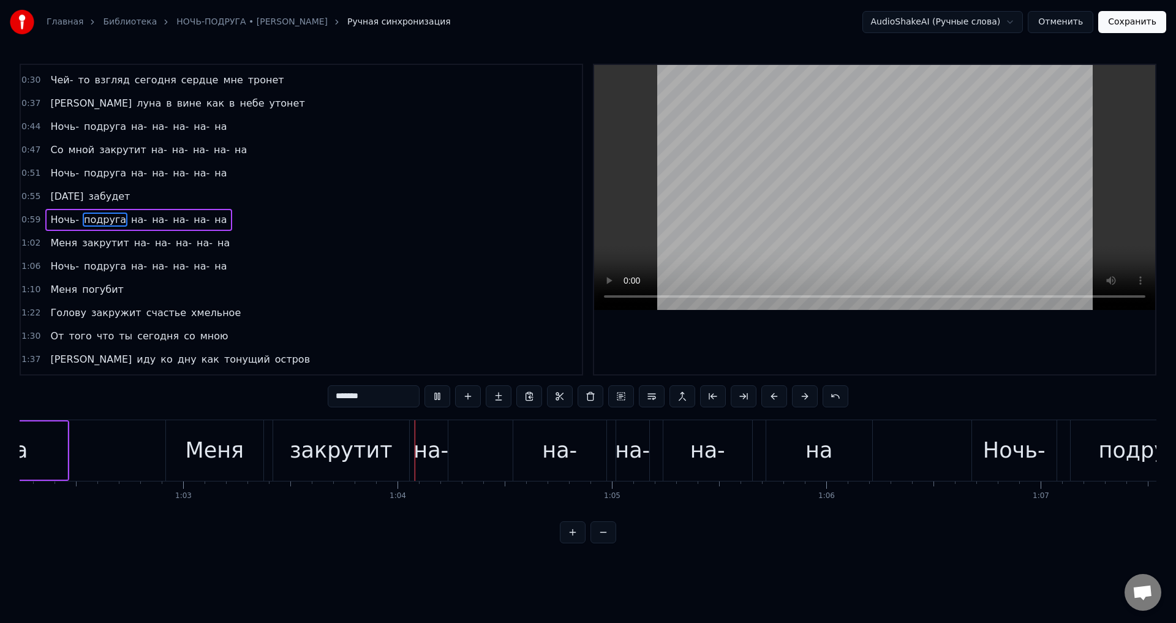
scroll to position [0, 13544]
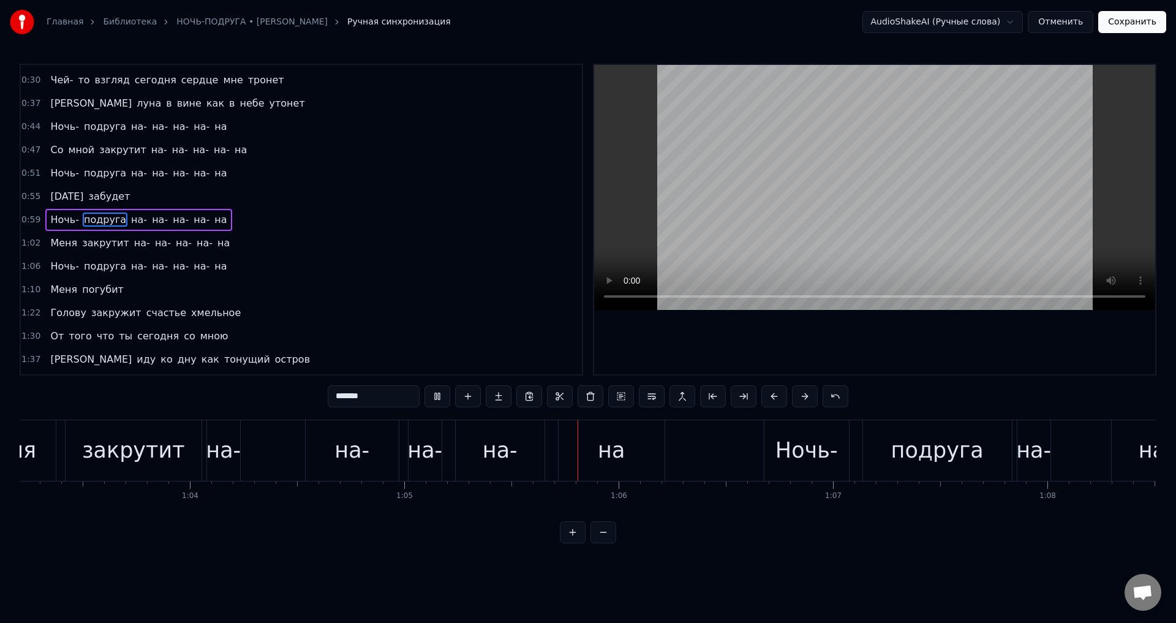
click at [239, 451] on div "на-" at bounding box center [223, 450] width 34 height 61
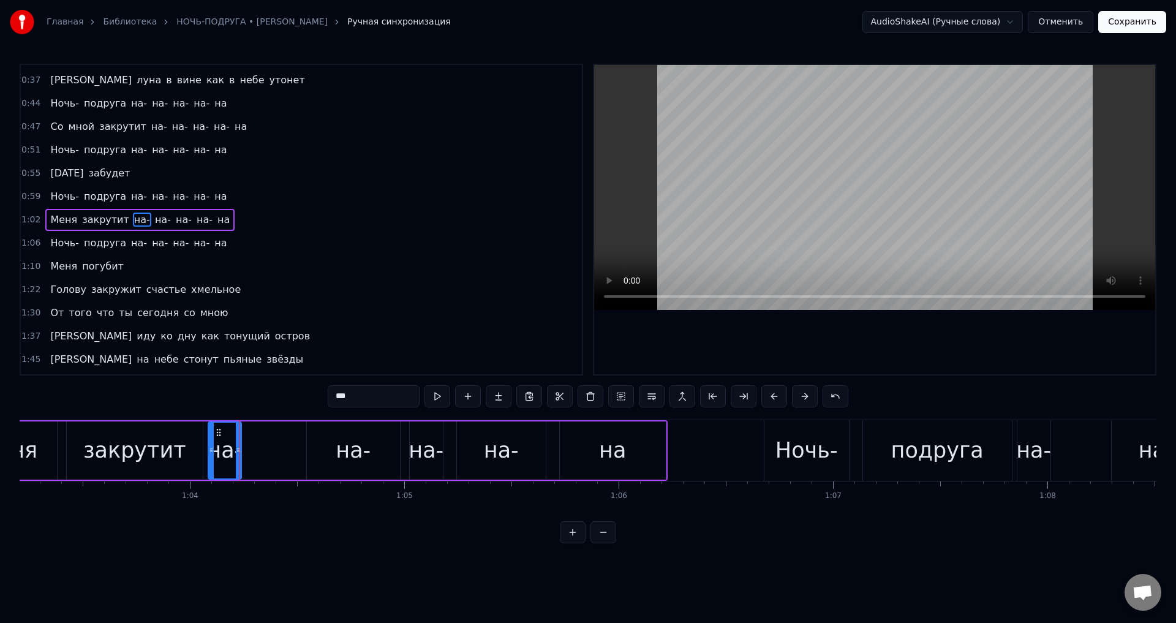
click at [221, 457] on div "на-" at bounding box center [224, 450] width 35 height 32
drag, startPoint x: 239, startPoint y: 453, endPoint x: 288, endPoint y: 454, distance: 49.0
click at [288, 454] on icon at bounding box center [287, 450] width 5 height 10
drag, startPoint x: 145, startPoint y: 449, endPoint x: 365, endPoint y: 388, distance: 228.2
click at [146, 449] on div "закрутит" at bounding box center [134, 450] width 103 height 32
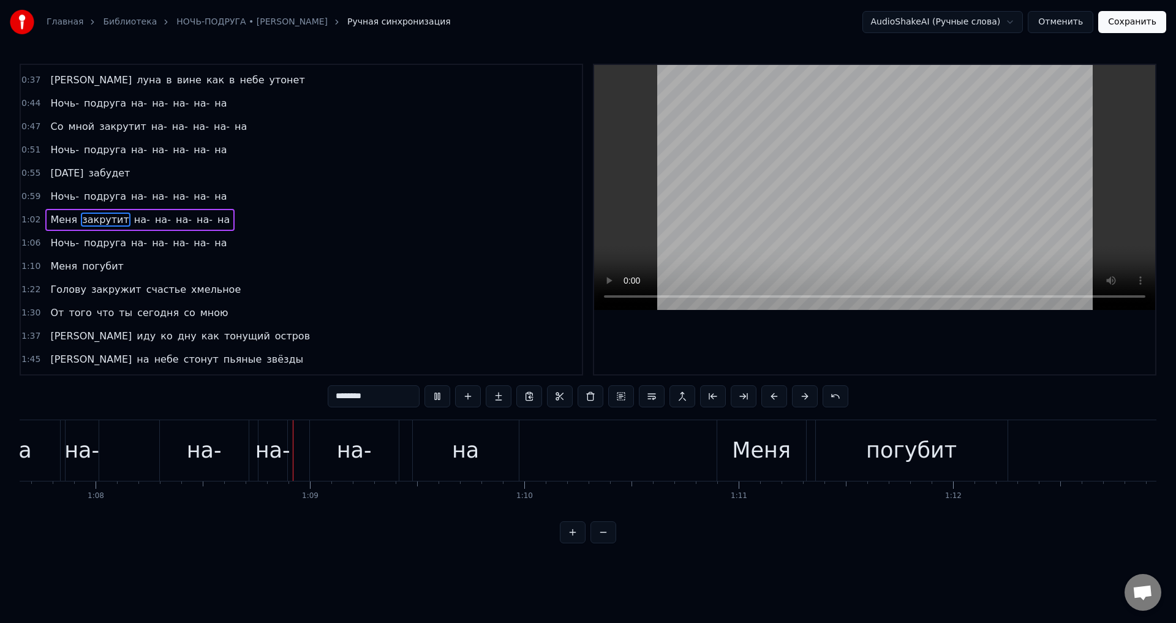
scroll to position [0, 14576]
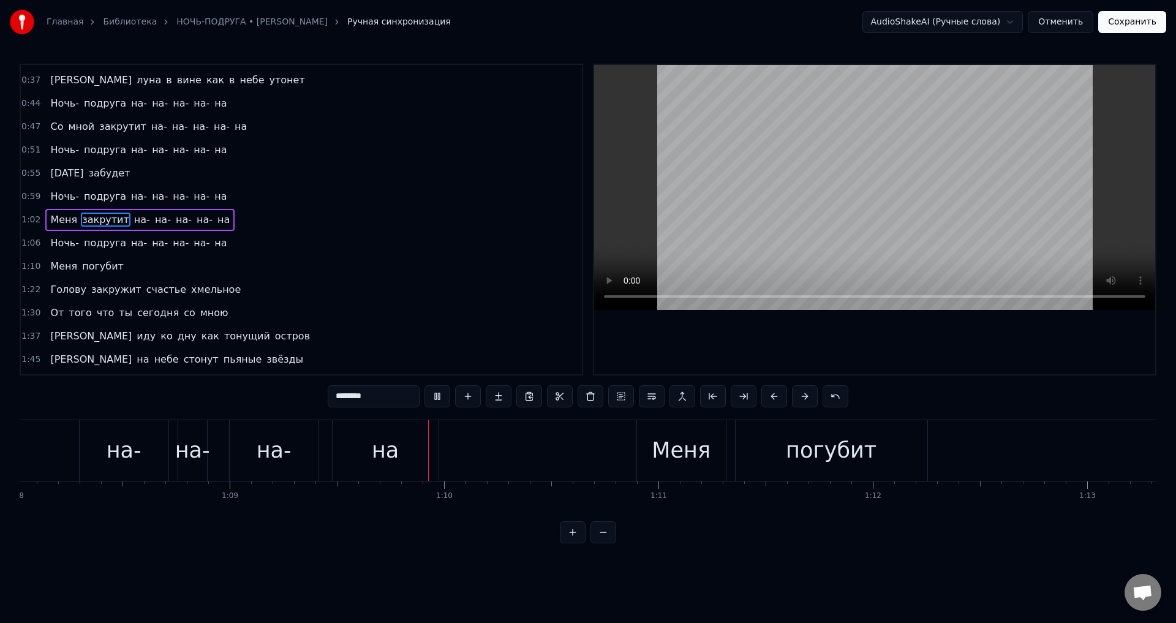
click at [188, 452] on div "на-" at bounding box center [192, 450] width 35 height 32
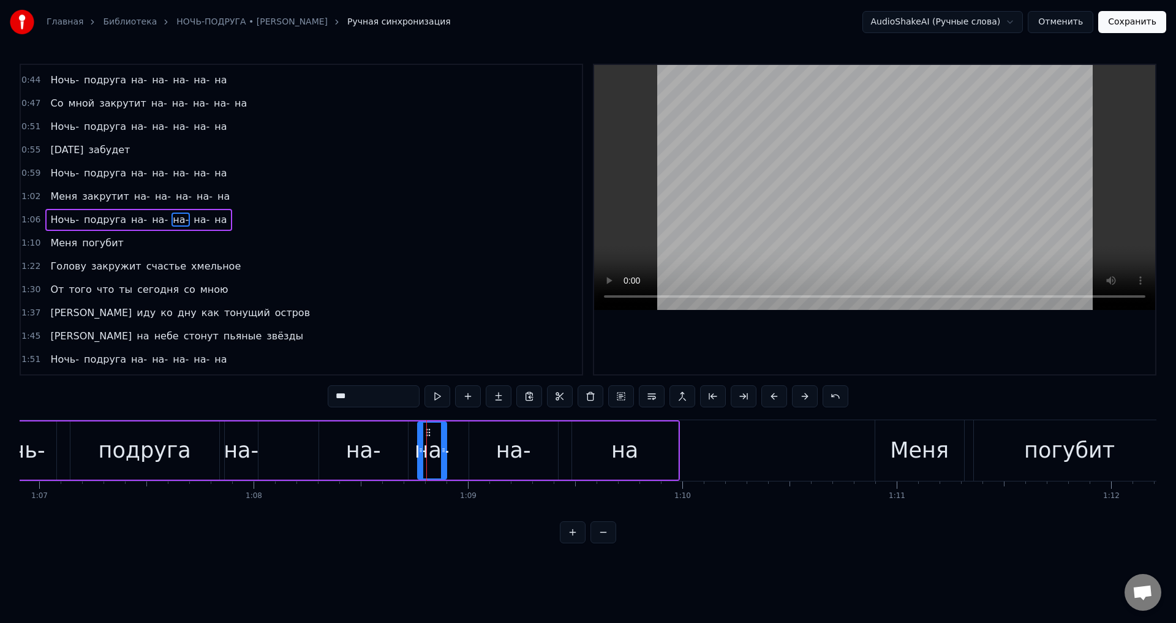
scroll to position [0, 14221]
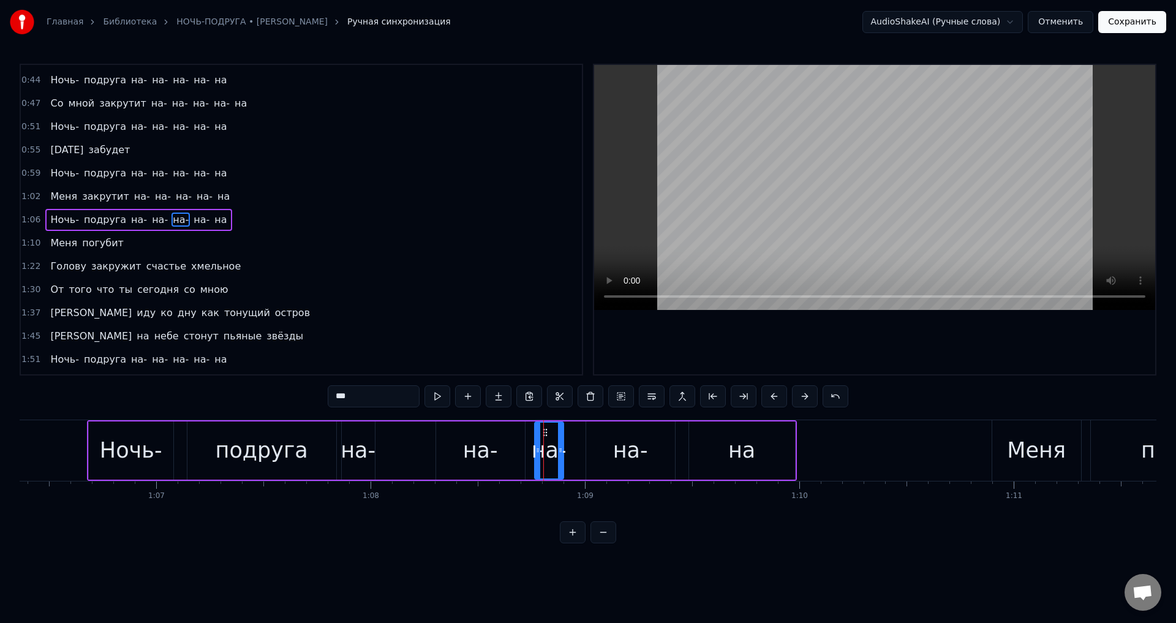
click at [360, 451] on div "на-" at bounding box center [357, 450] width 35 height 32
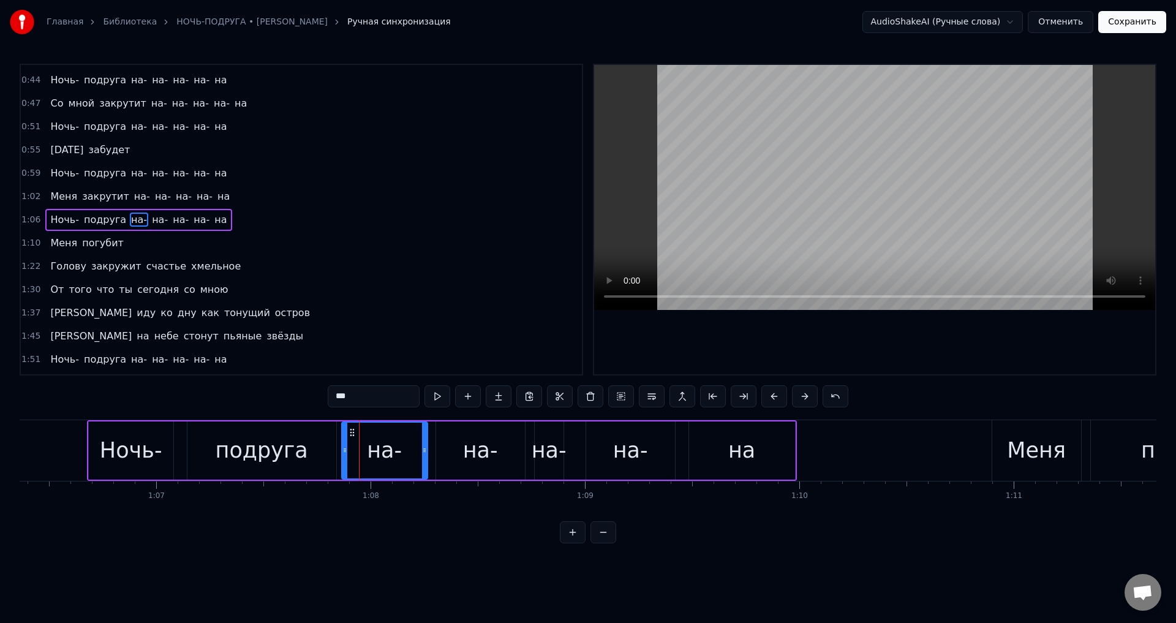
drag, startPoint x: 373, startPoint y: 452, endPoint x: 426, endPoint y: 454, distance: 52.7
click at [426, 454] on icon at bounding box center [424, 450] width 5 height 10
click at [208, 456] on div "подруга" at bounding box center [261, 450] width 149 height 58
type input "*******"
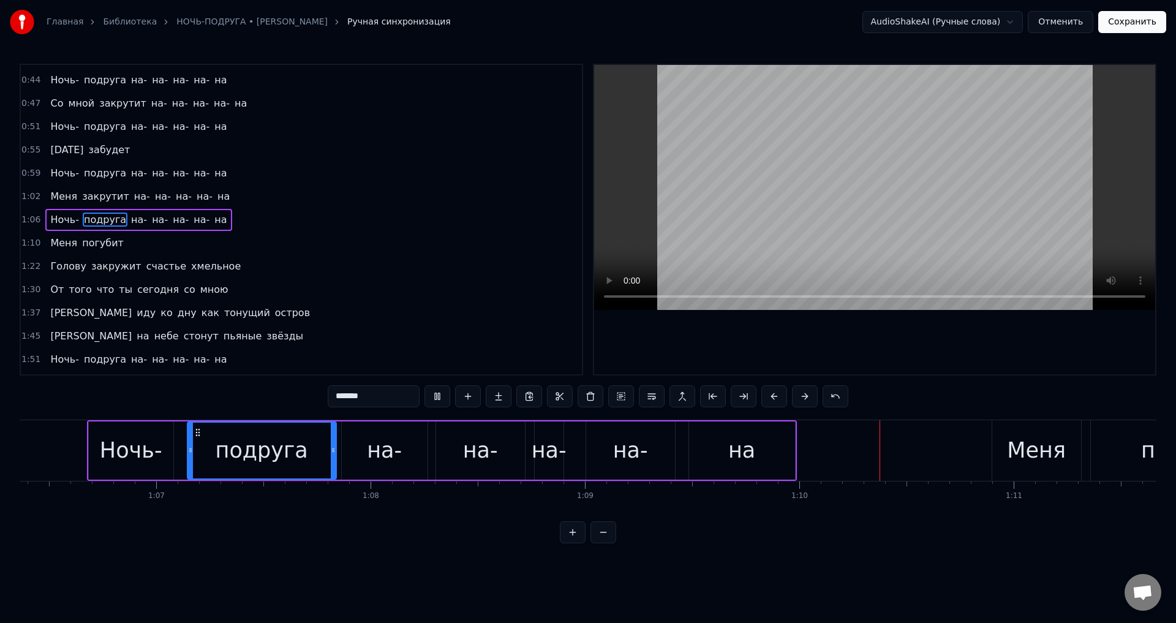
click at [428, 447] on div "Ночь- подруга на- на- на- на- на" at bounding box center [442, 450] width 710 height 61
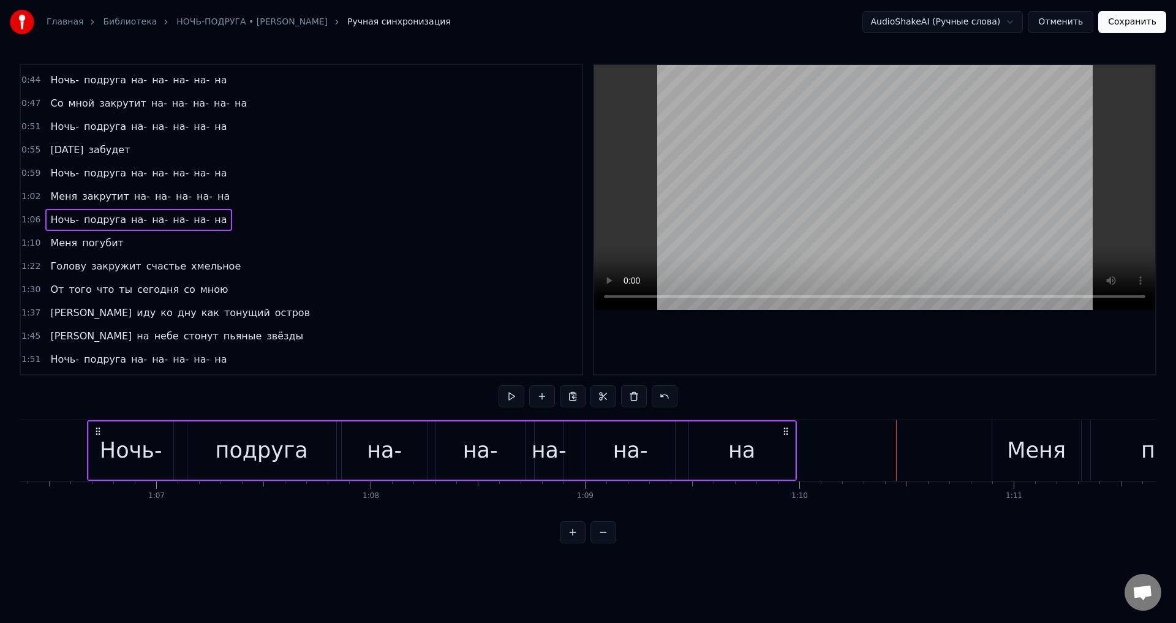
click at [551, 451] on div "на-" at bounding box center [548, 450] width 35 height 32
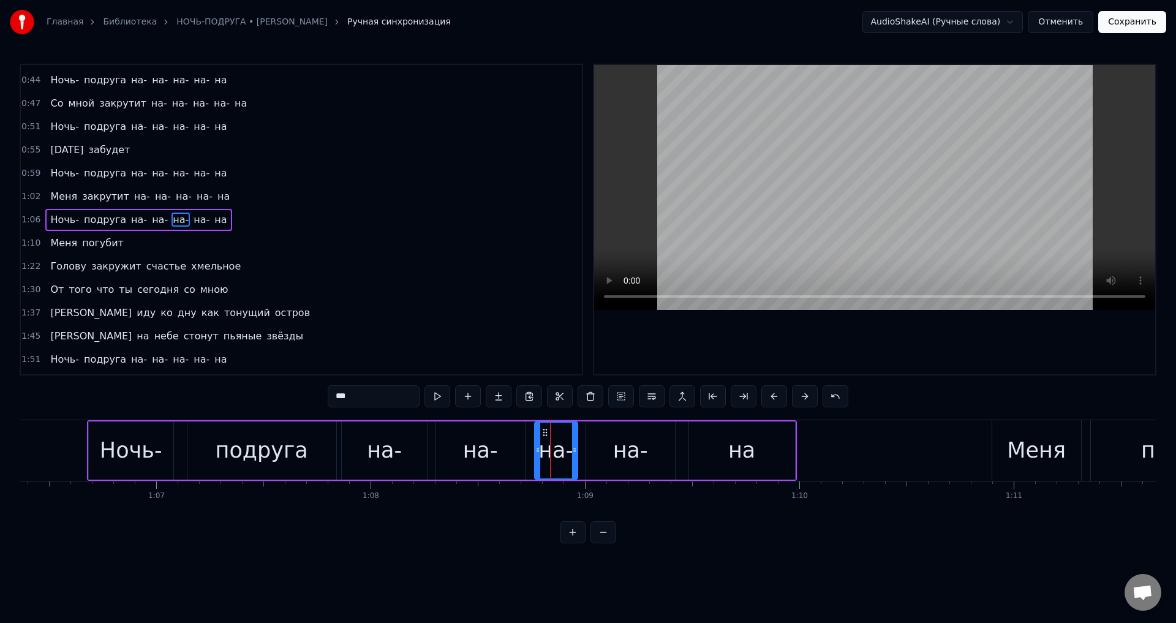
drag, startPoint x: 561, startPoint y: 455, endPoint x: 575, endPoint y: 454, distance: 14.1
click at [575, 454] on div at bounding box center [574, 450] width 5 height 56
drag, startPoint x: 126, startPoint y: 451, endPoint x: 344, endPoint y: 396, distance: 225.0
click at [126, 451] on div "Ночь-" at bounding box center [131, 450] width 62 height 32
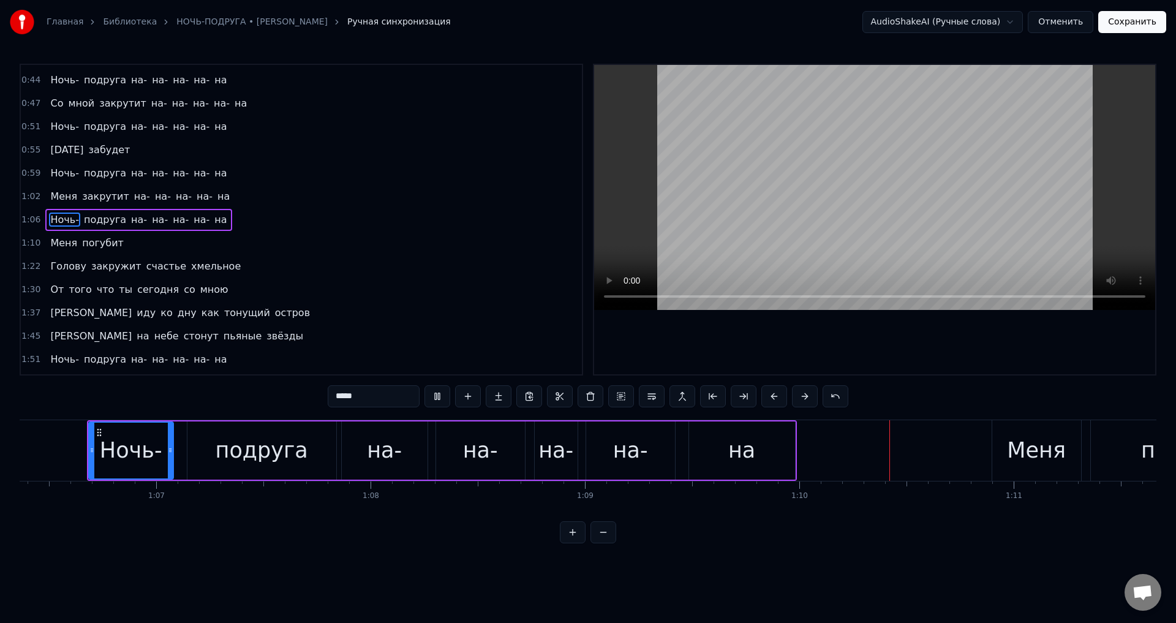
click at [495, 435] on div "на-" at bounding box center [480, 450] width 35 height 32
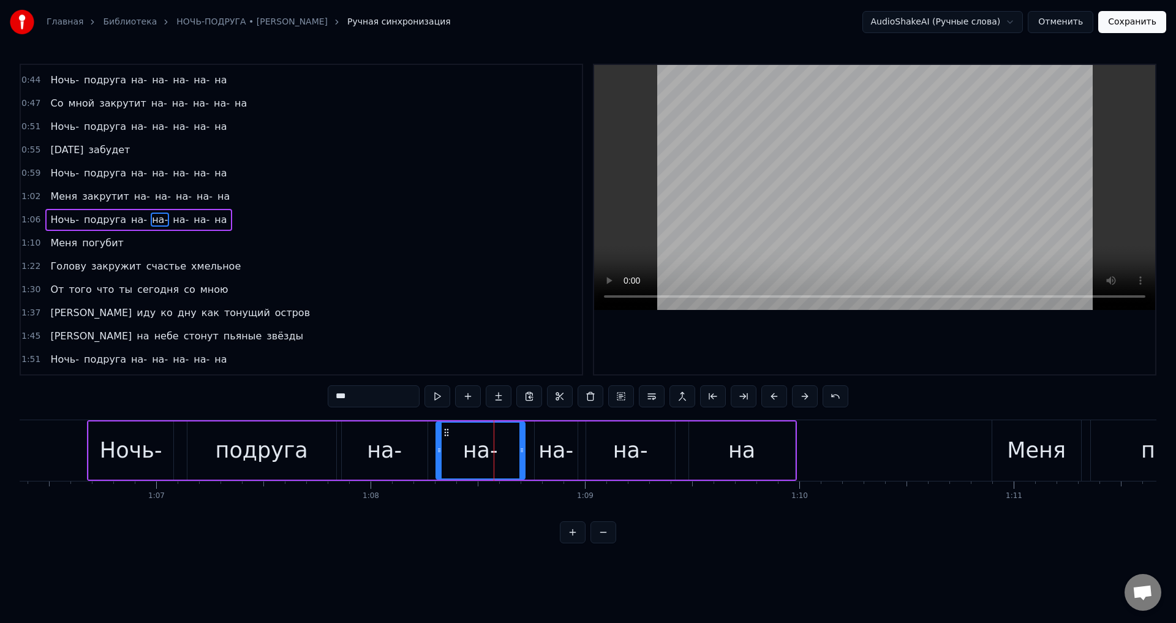
click at [594, 455] on div "на-" at bounding box center [630, 450] width 89 height 58
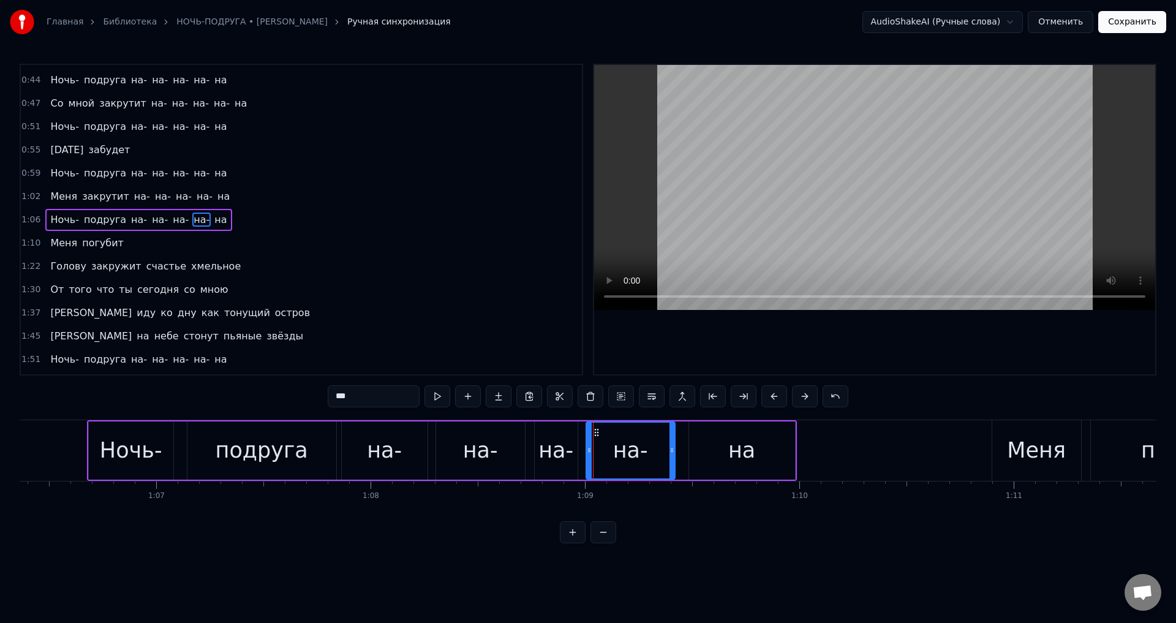
click at [498, 452] on div "на-" at bounding box center [480, 450] width 89 height 58
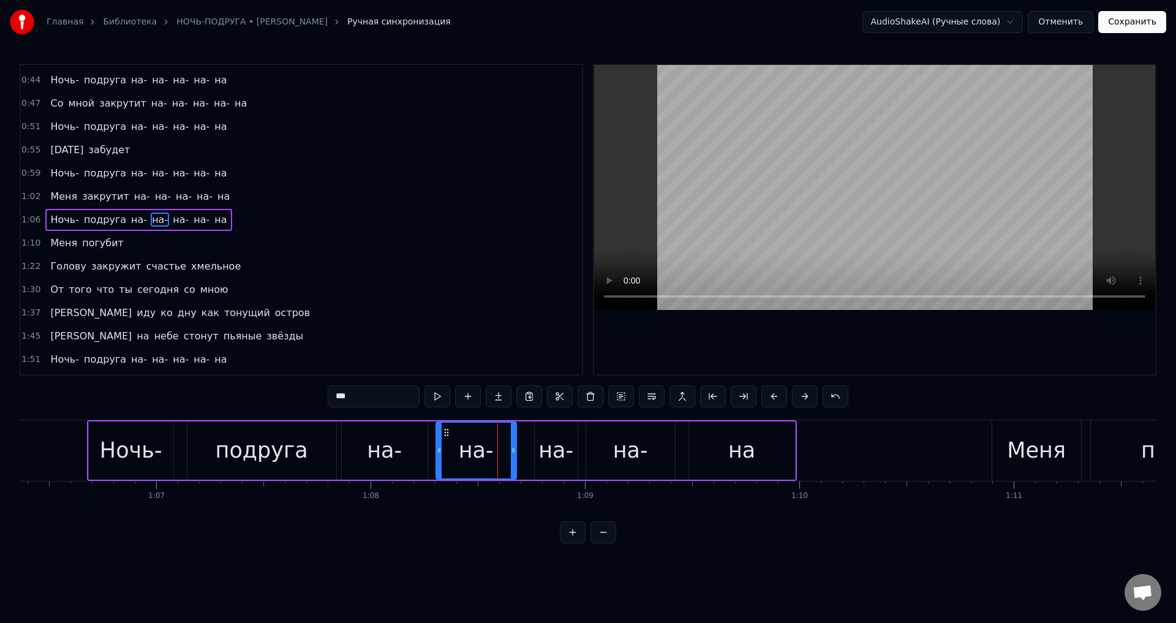
drag, startPoint x: 523, startPoint y: 454, endPoint x: 515, endPoint y: 456, distance: 8.7
click at [515, 456] on div at bounding box center [513, 450] width 5 height 56
click at [538, 453] on div "на-" at bounding box center [555, 450] width 43 height 58
drag, startPoint x: 536, startPoint y: 453, endPoint x: 525, endPoint y: 453, distance: 11.0
click at [525, 453] on icon at bounding box center [526, 450] width 5 height 10
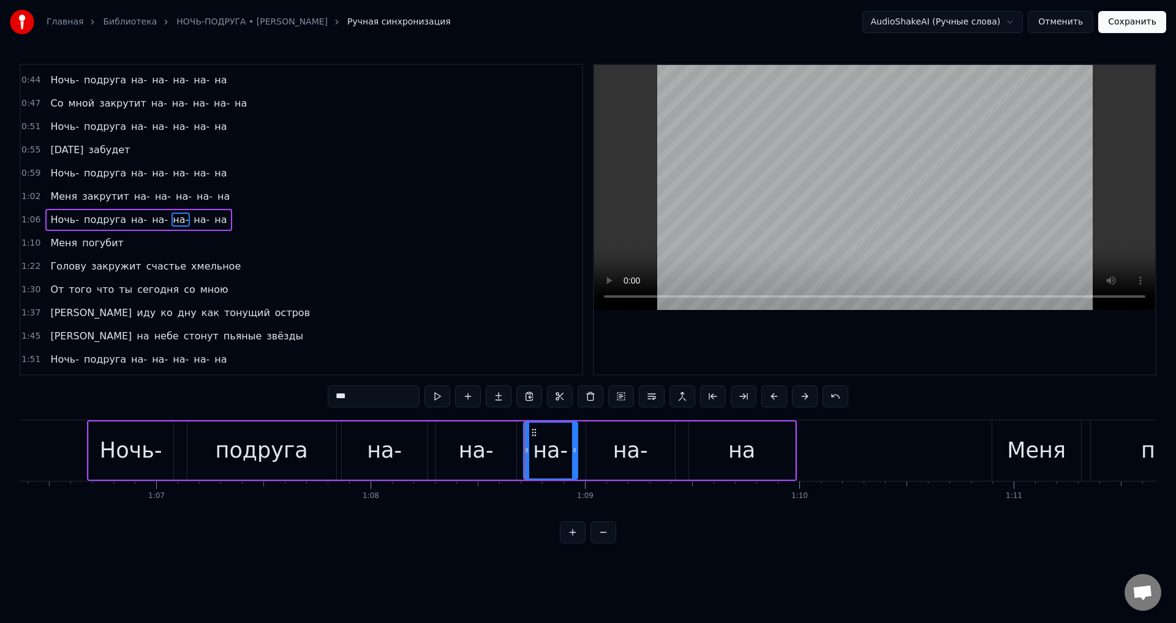
click at [269, 452] on div "подруга" at bounding box center [262, 450] width 92 height 32
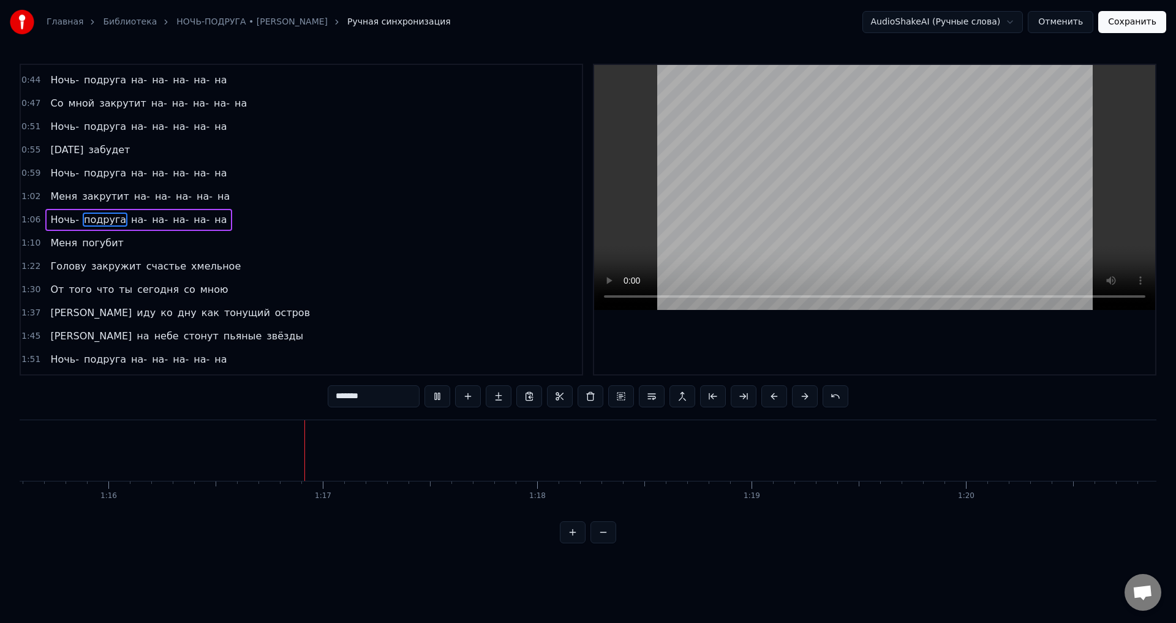
scroll to position [0, 16274]
click at [53, 80] on span "Ночь-" at bounding box center [64, 80] width 31 height 14
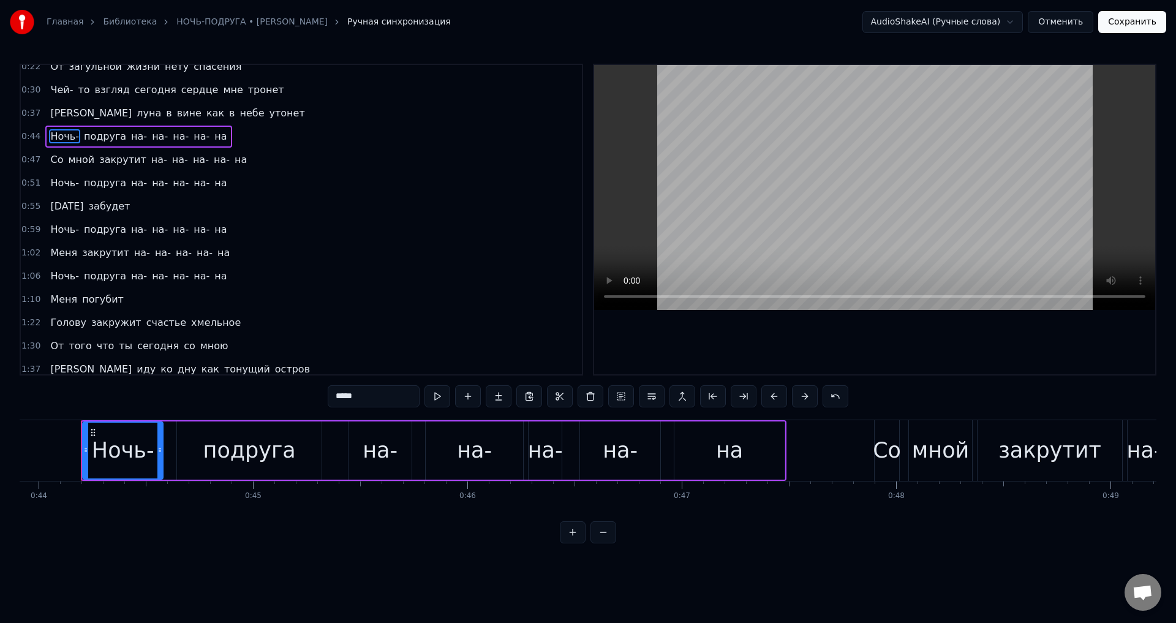
scroll to position [0, 0]
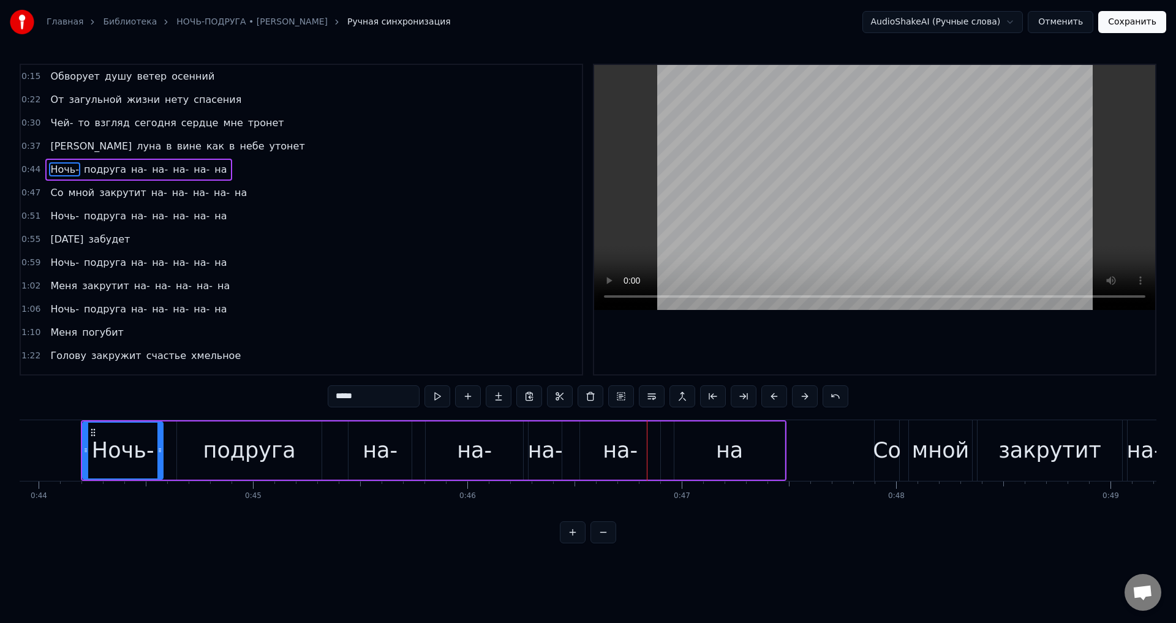
click at [473, 456] on div "на-" at bounding box center [474, 450] width 35 height 32
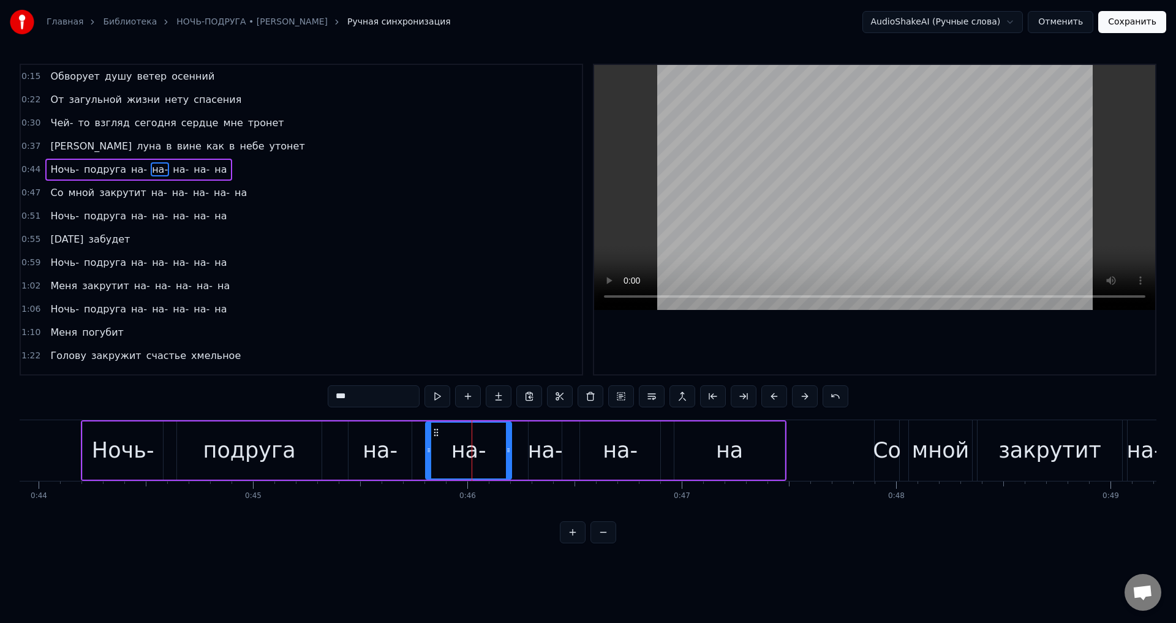
drag, startPoint x: 518, startPoint y: 455, endPoint x: 506, endPoint y: 457, distance: 11.8
click at [506, 457] on div at bounding box center [508, 450] width 5 height 56
click at [539, 457] on div "на-" at bounding box center [545, 450] width 35 height 32
drag, startPoint x: 530, startPoint y: 454, endPoint x: 517, endPoint y: 454, distance: 13.5
click at [517, 454] on icon at bounding box center [518, 450] width 5 height 10
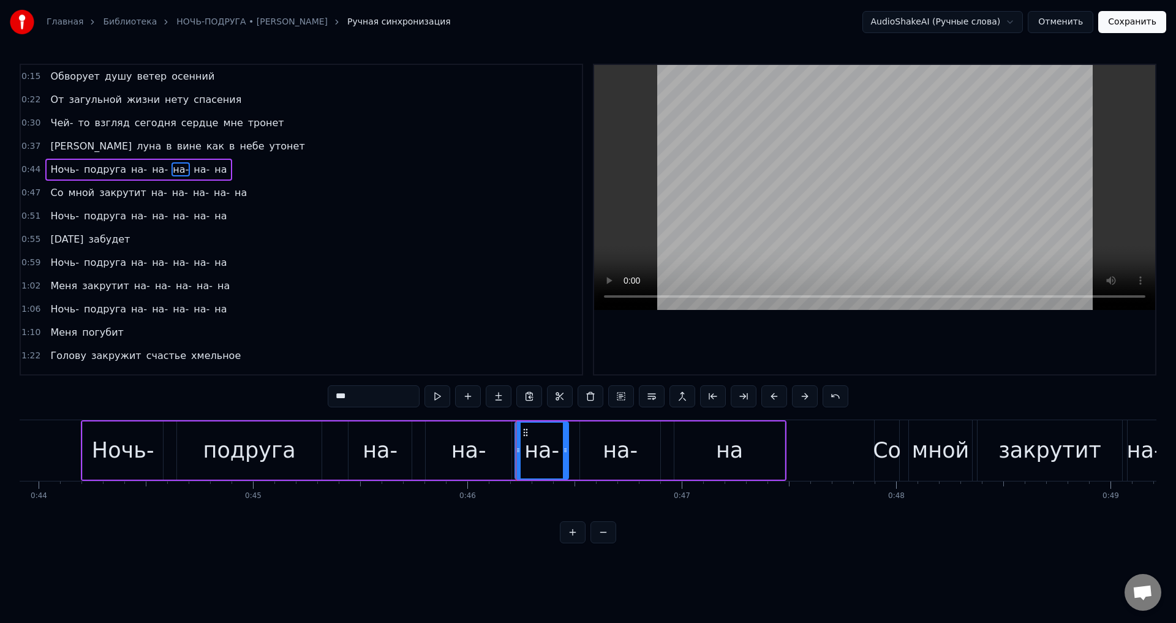
drag, startPoint x: 560, startPoint y: 452, endPoint x: 566, endPoint y: 451, distance: 6.8
click at [566, 451] on icon at bounding box center [565, 450] width 5 height 10
click at [247, 444] on div "подруга" at bounding box center [249, 450] width 92 height 32
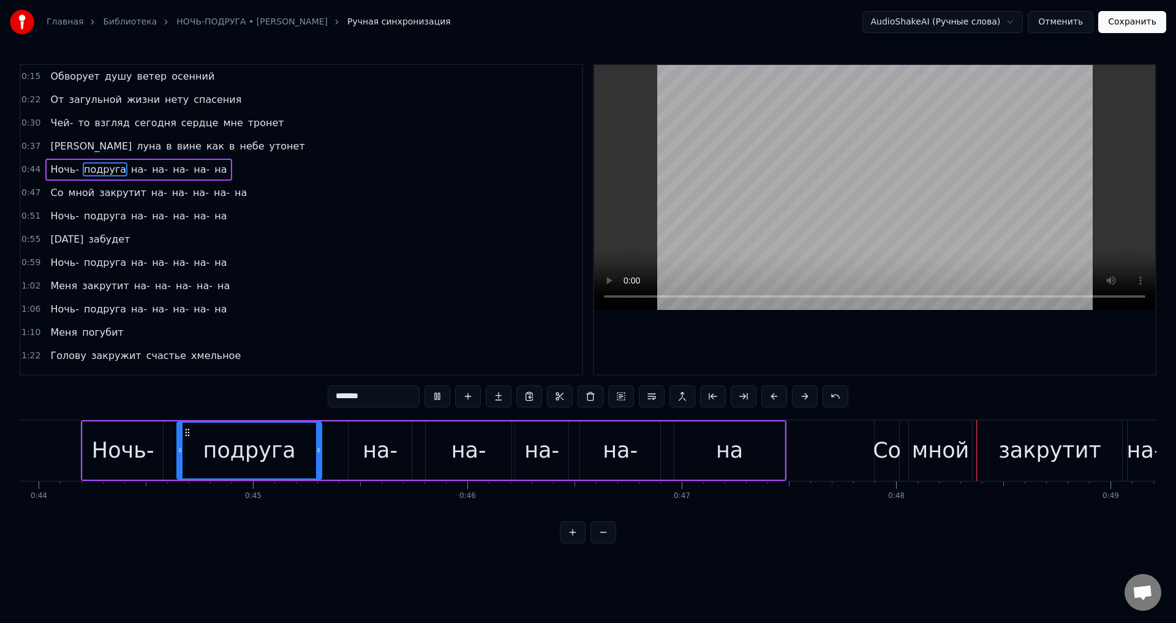
click at [148, 454] on div "Ночь-" at bounding box center [123, 450] width 62 height 32
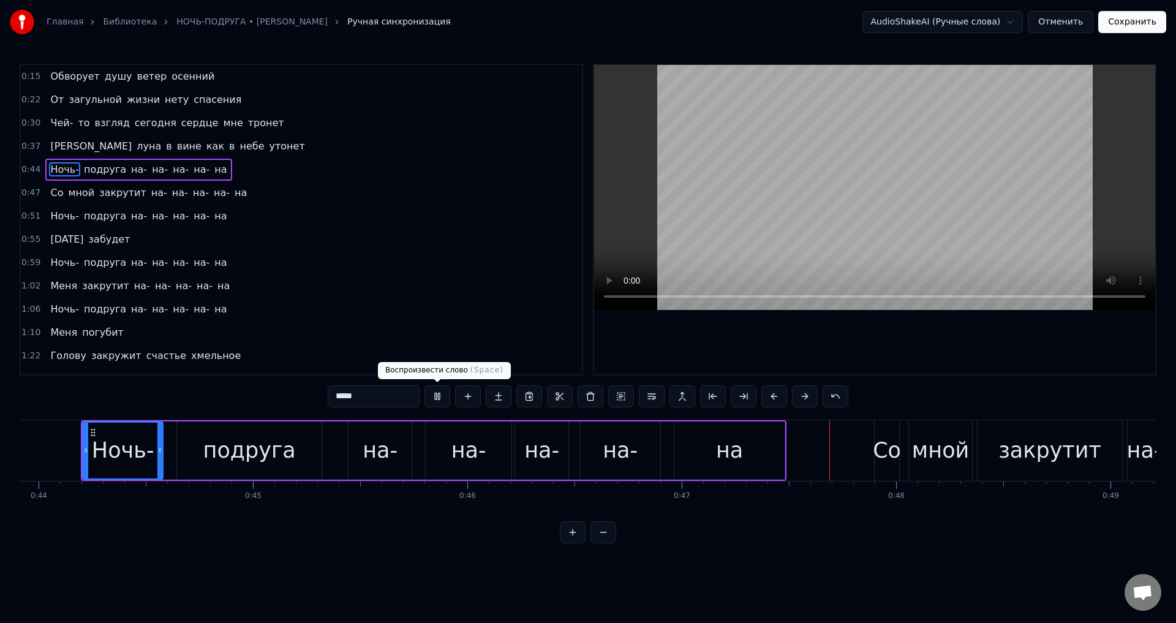
click at [388, 449] on div "на-" at bounding box center [379, 450] width 35 height 32
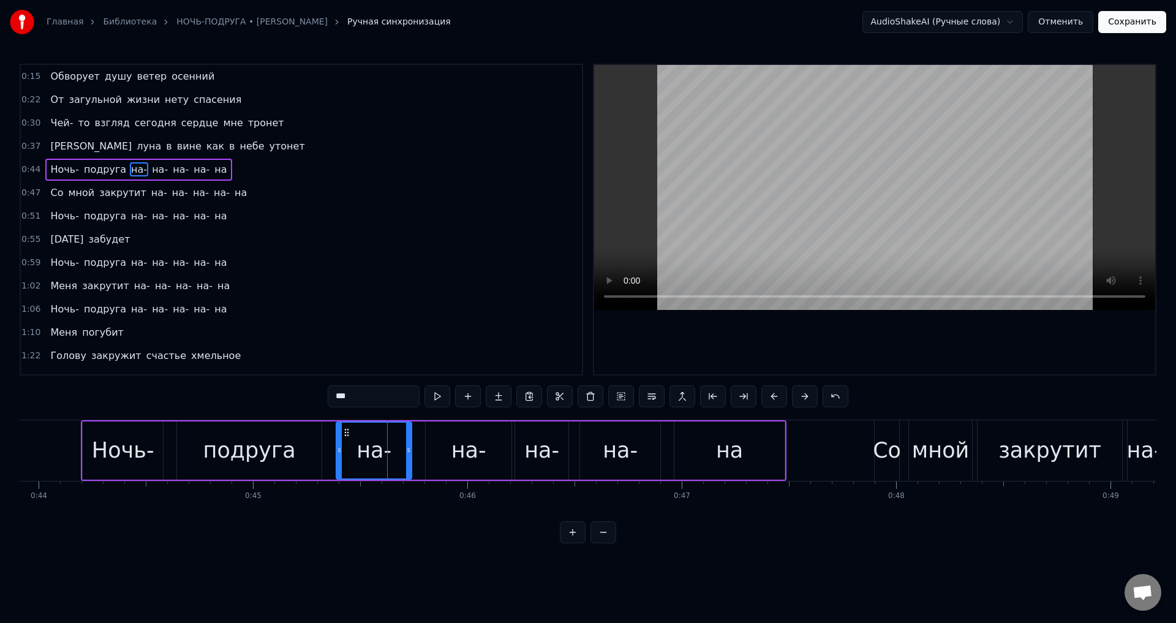
drag, startPoint x: 350, startPoint y: 454, endPoint x: 337, endPoint y: 454, distance: 12.9
click at [337, 454] on icon at bounding box center [339, 450] width 5 height 10
drag, startPoint x: 134, startPoint y: 449, endPoint x: 376, endPoint y: 391, distance: 248.7
click at [136, 449] on div "Ночь-" at bounding box center [123, 450] width 62 height 32
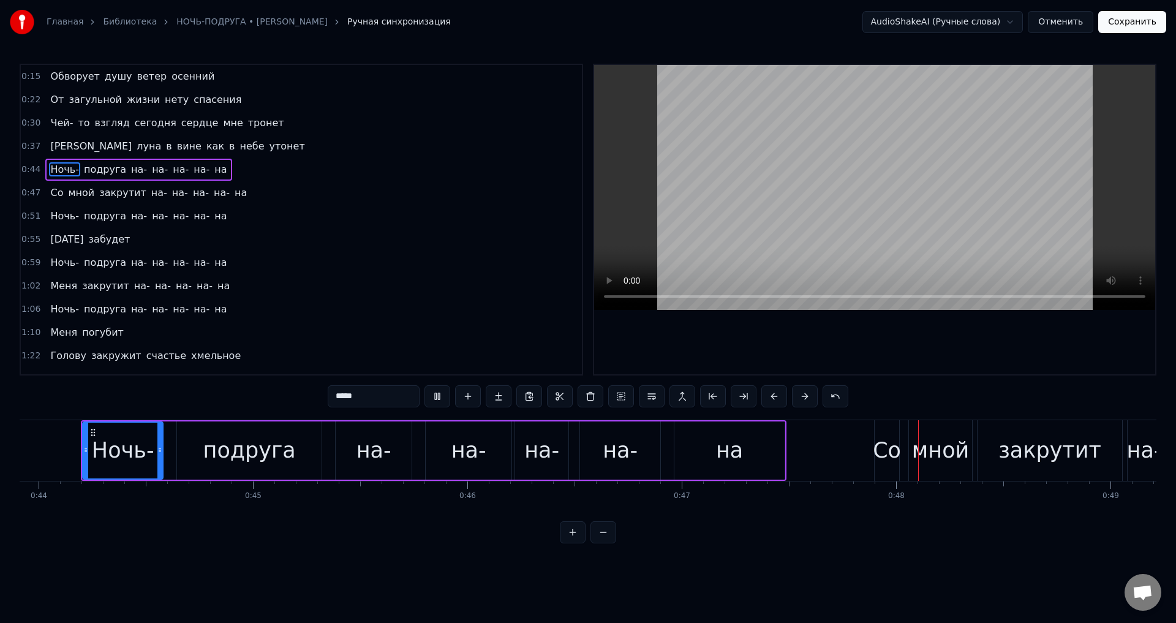
click at [356, 454] on div "на-" at bounding box center [374, 450] width 76 height 58
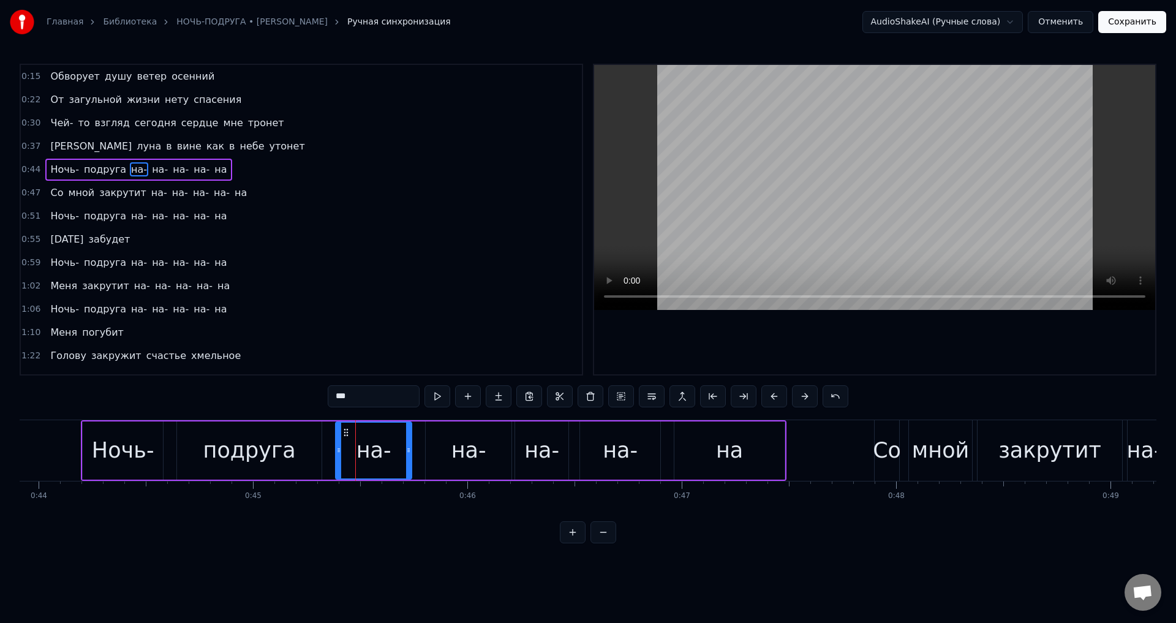
click at [554, 459] on div "на-" at bounding box center [541, 450] width 35 height 32
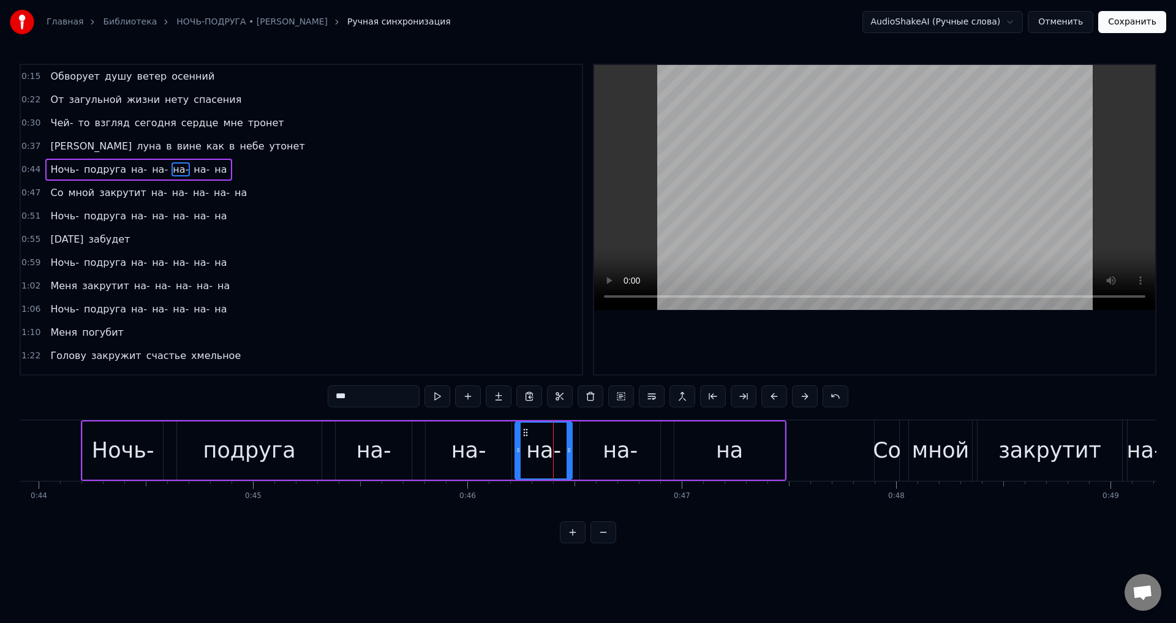
click at [570, 459] on div at bounding box center [568, 450] width 5 height 56
click at [141, 456] on div "Ночь-" at bounding box center [123, 450] width 62 height 32
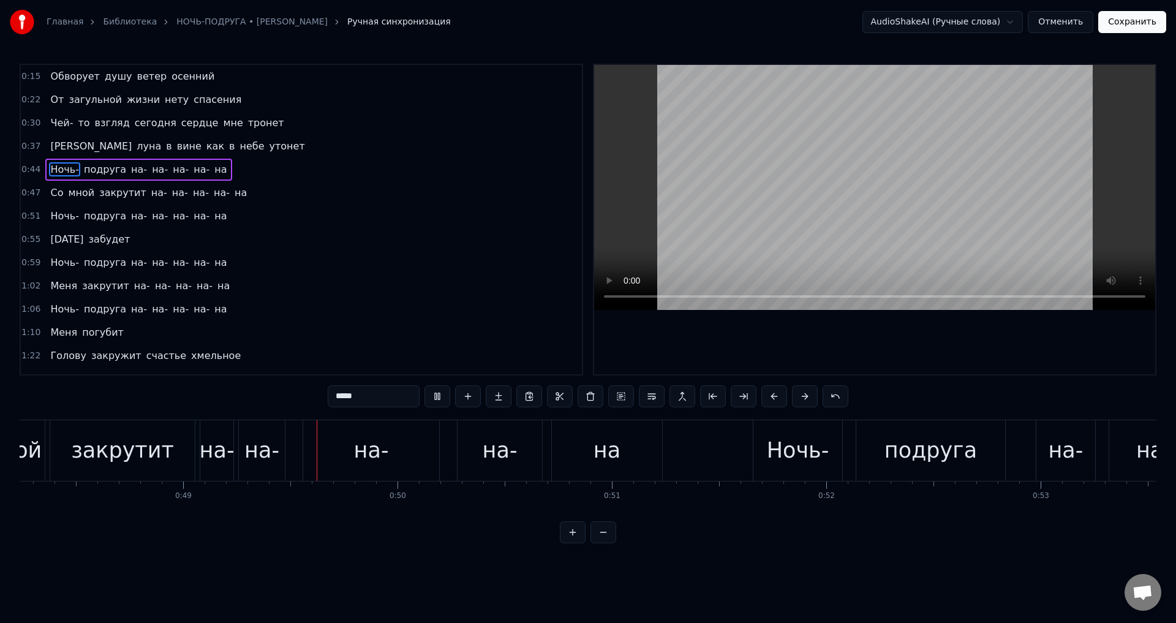
scroll to position [0, 10436]
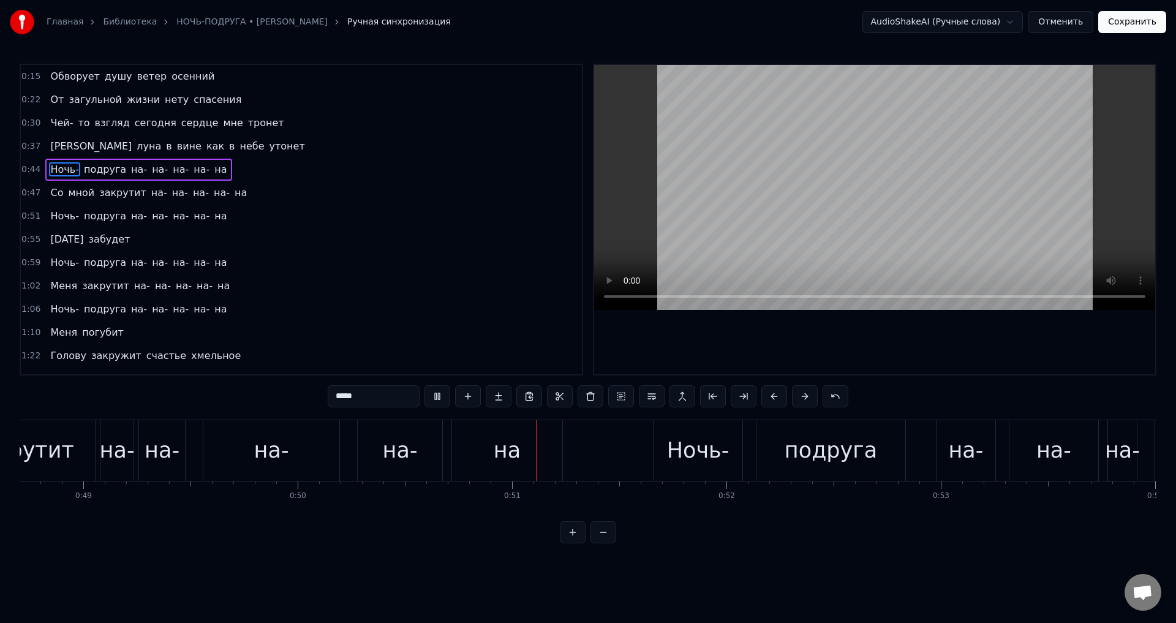
click at [61, 456] on div "закрутит" at bounding box center [22, 450] width 103 height 32
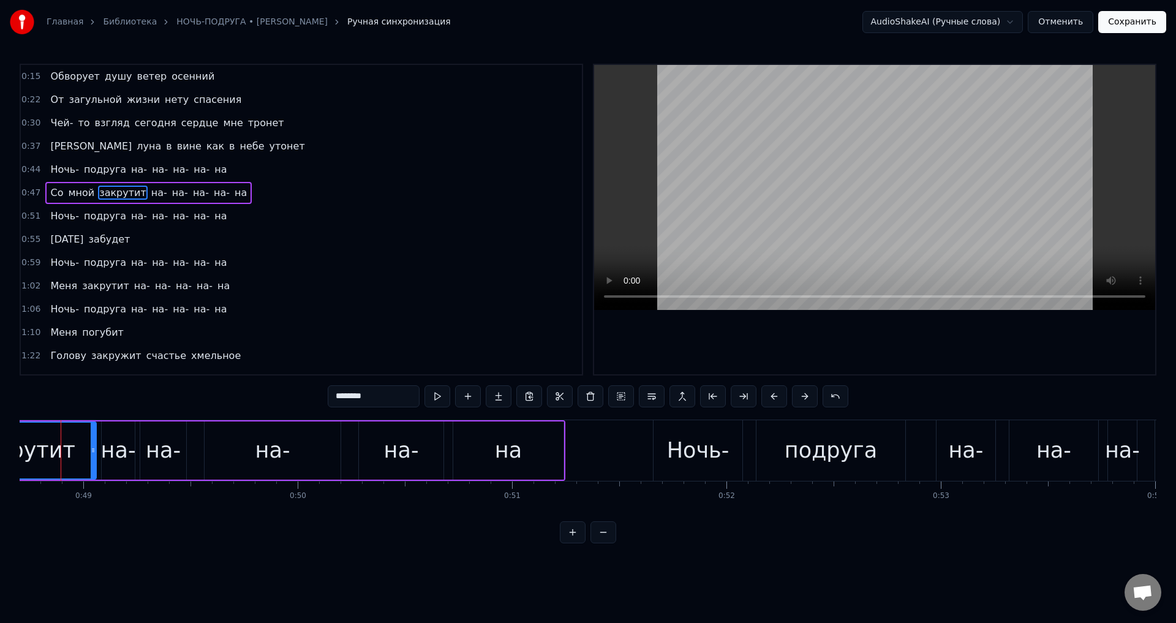
scroll to position [0, 10416]
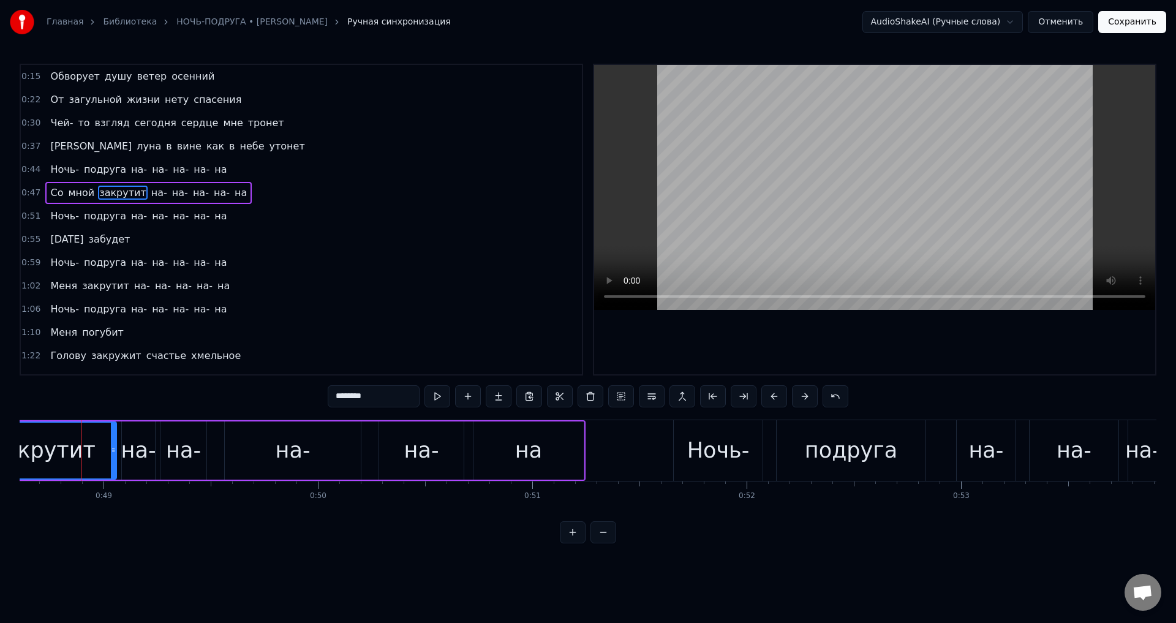
click at [265, 451] on div "на-" at bounding box center [293, 450] width 136 height 58
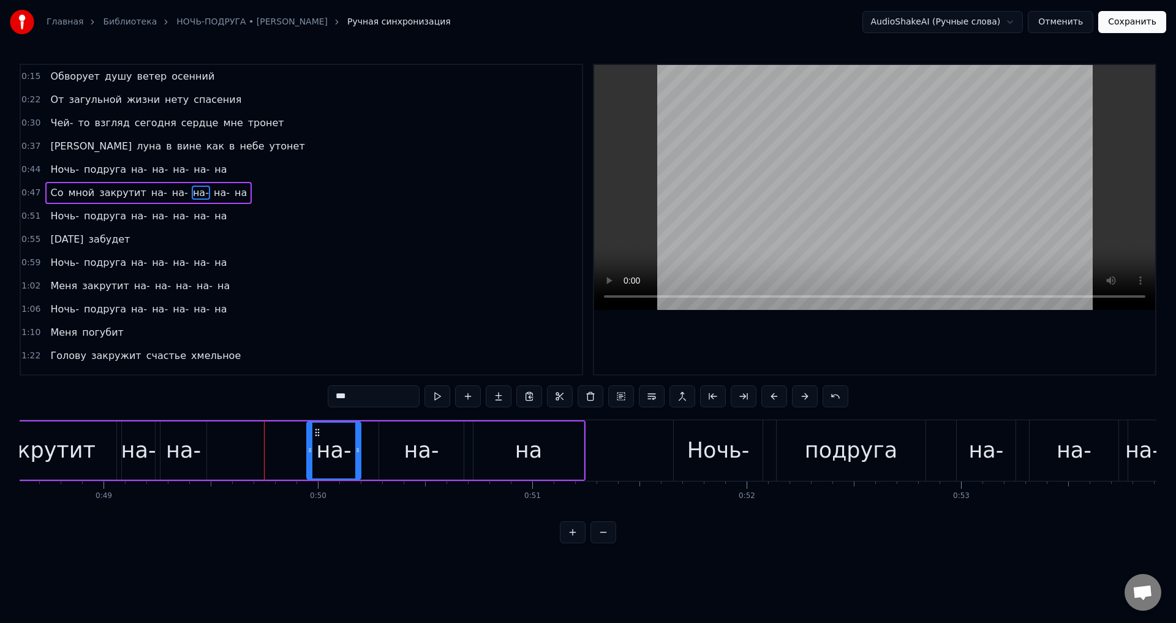
drag, startPoint x: 227, startPoint y: 454, endPoint x: 309, endPoint y: 461, distance: 82.4
click at [309, 461] on div at bounding box center [309, 450] width 5 height 56
click at [187, 449] on div "на-" at bounding box center [183, 450] width 35 height 32
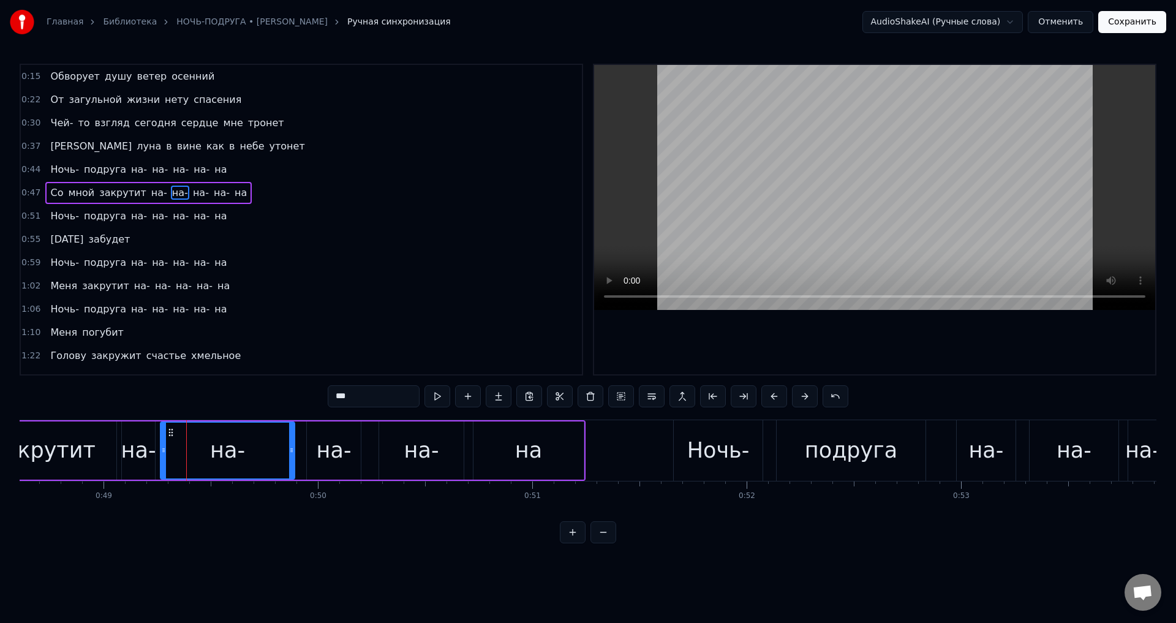
drag, startPoint x: 202, startPoint y: 451, endPoint x: 290, endPoint y: 460, distance: 88.6
click at [290, 460] on div at bounding box center [291, 450] width 5 height 56
drag, startPoint x: 162, startPoint y: 453, endPoint x: 199, endPoint y: 452, distance: 37.4
click at [199, 452] on icon at bounding box center [200, 450] width 5 height 10
click at [140, 450] on div "на-" at bounding box center [138, 450] width 35 height 32
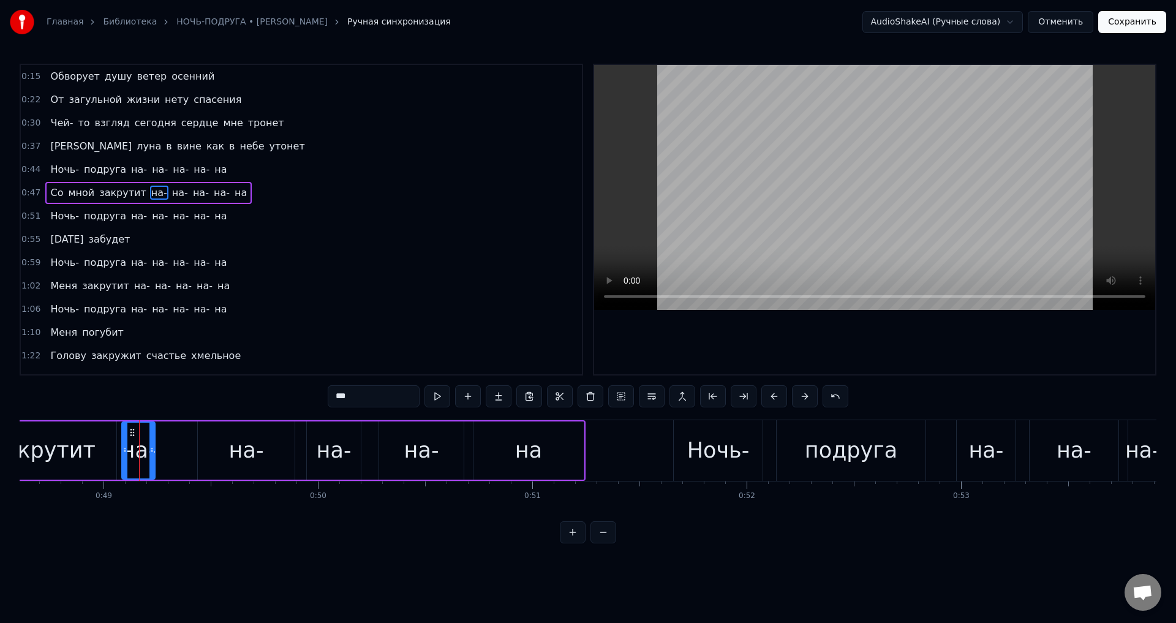
click at [149, 455] on div "на-" at bounding box center [138, 450] width 35 height 32
drag, startPoint x: 152, startPoint y: 455, endPoint x: 193, endPoint y: 455, distance: 41.0
click at [193, 455] on div at bounding box center [192, 450] width 5 height 56
click at [231, 456] on div "на-" at bounding box center [246, 450] width 35 height 32
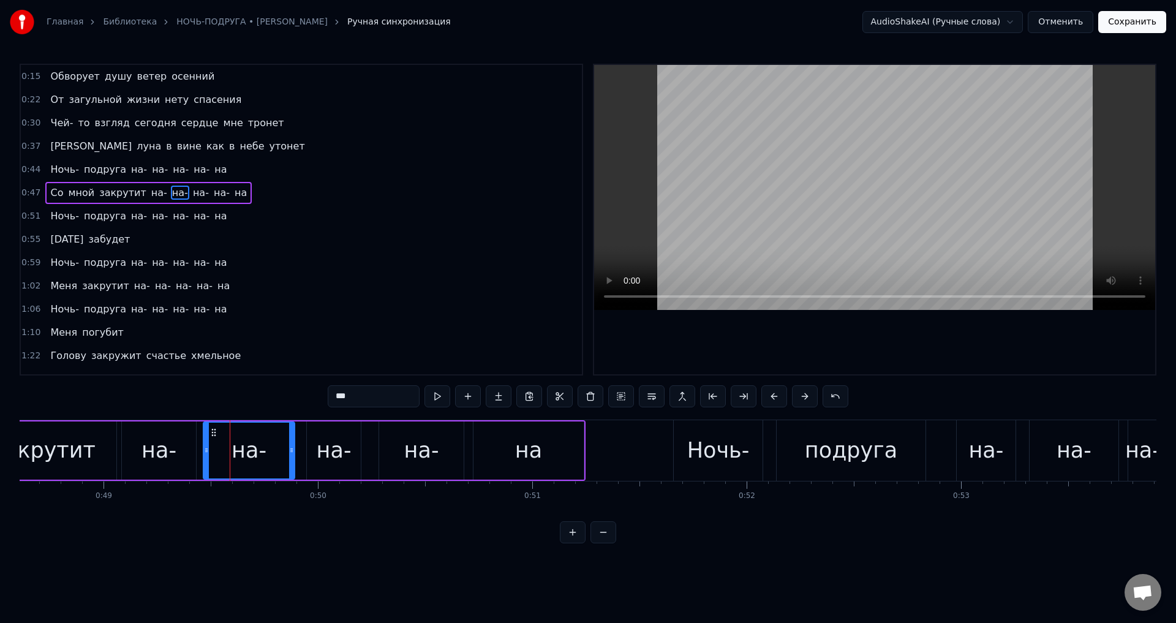
click at [206, 455] on div at bounding box center [206, 450] width 5 height 56
click at [179, 454] on div "на-" at bounding box center [159, 450] width 74 height 58
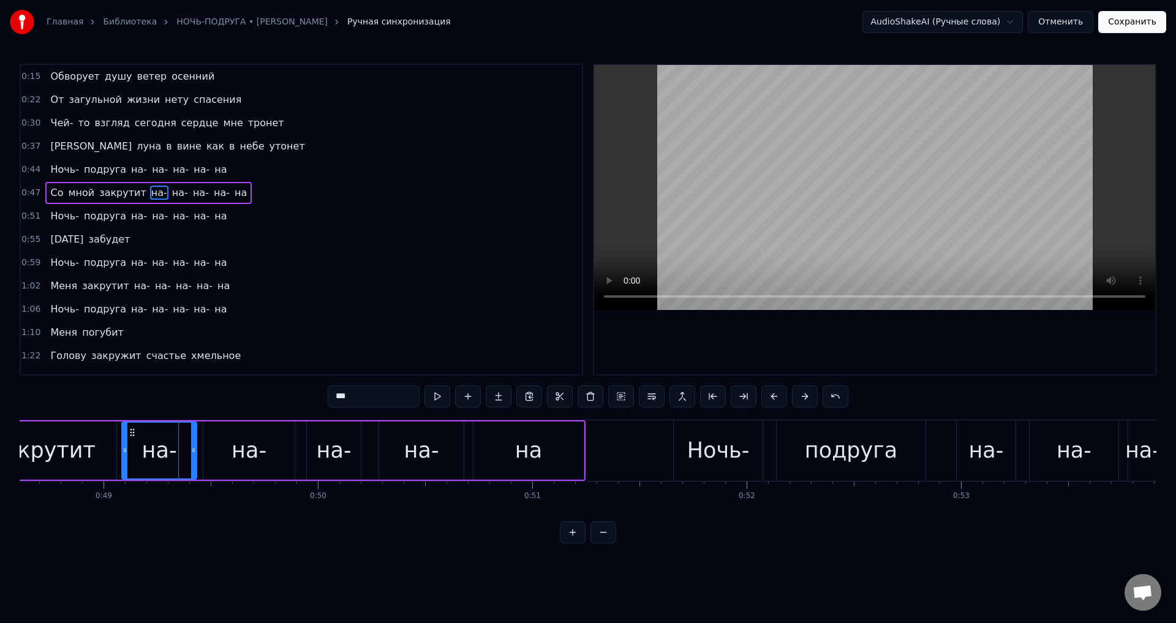
click at [193, 454] on icon at bounding box center [193, 450] width 5 height 10
click at [332, 452] on div "на-" at bounding box center [334, 450] width 35 height 32
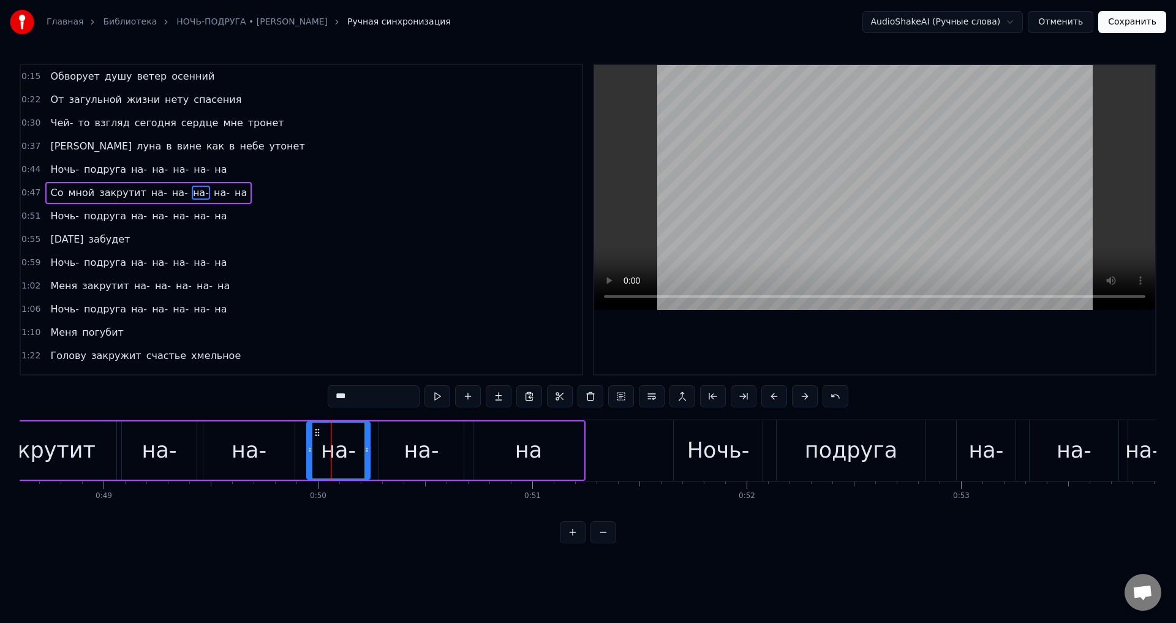
drag, startPoint x: 358, startPoint y: 454, endPoint x: 367, endPoint y: 453, distance: 9.2
click at [367, 453] on icon at bounding box center [366, 450] width 5 height 10
click at [40, 452] on div "закрутит" at bounding box center [44, 450] width 103 height 32
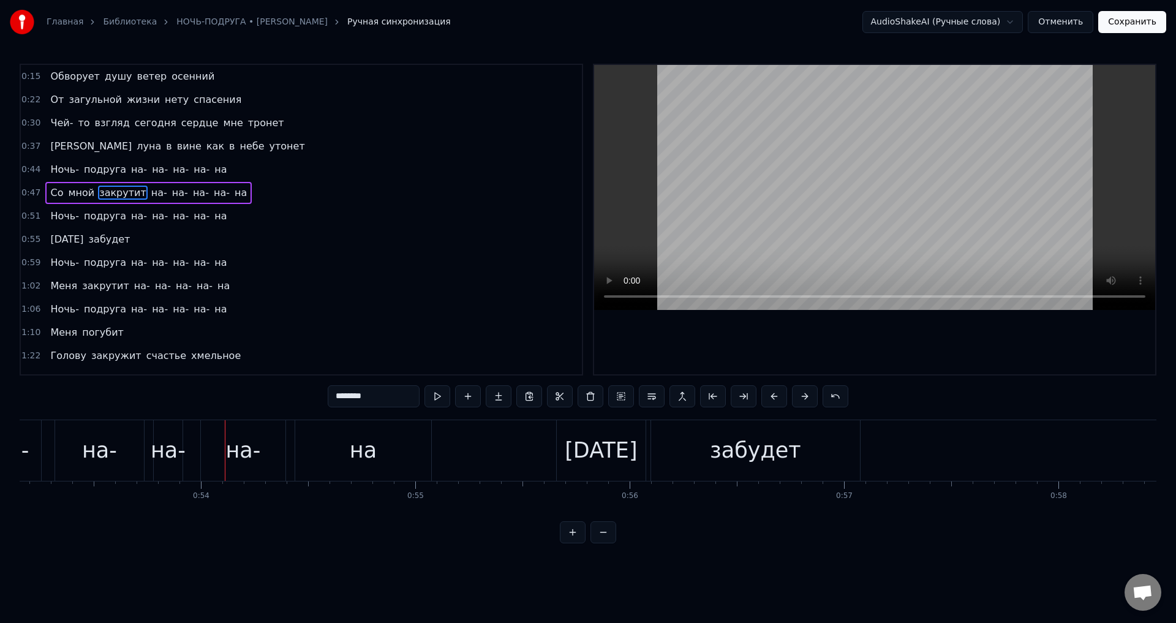
scroll to position [0, 11201]
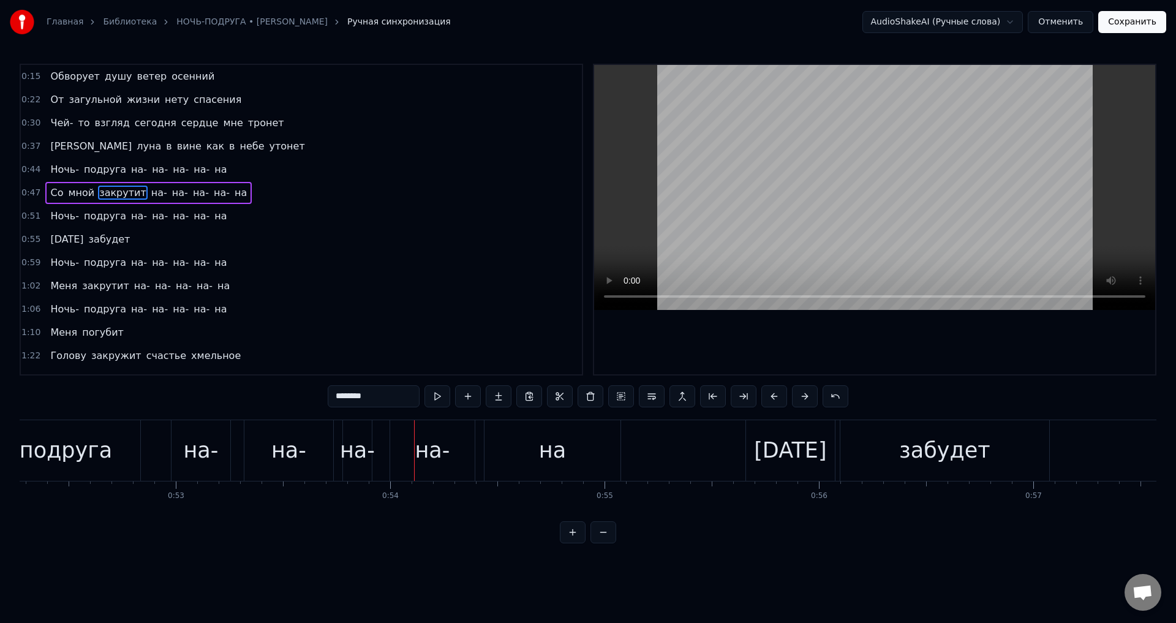
click at [204, 458] on div "на-" at bounding box center [200, 450] width 35 height 32
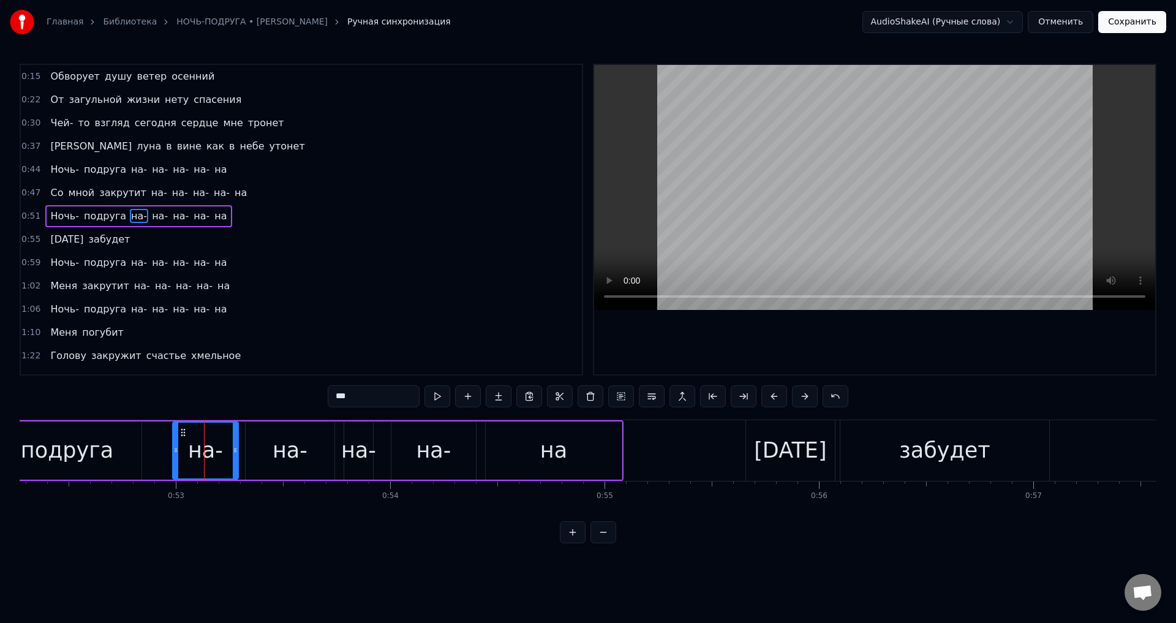
drag, startPoint x: 228, startPoint y: 455, endPoint x: 235, endPoint y: 455, distance: 6.7
click at [235, 455] on div at bounding box center [235, 450] width 5 height 56
click at [421, 451] on div "на-" at bounding box center [433, 450] width 35 height 32
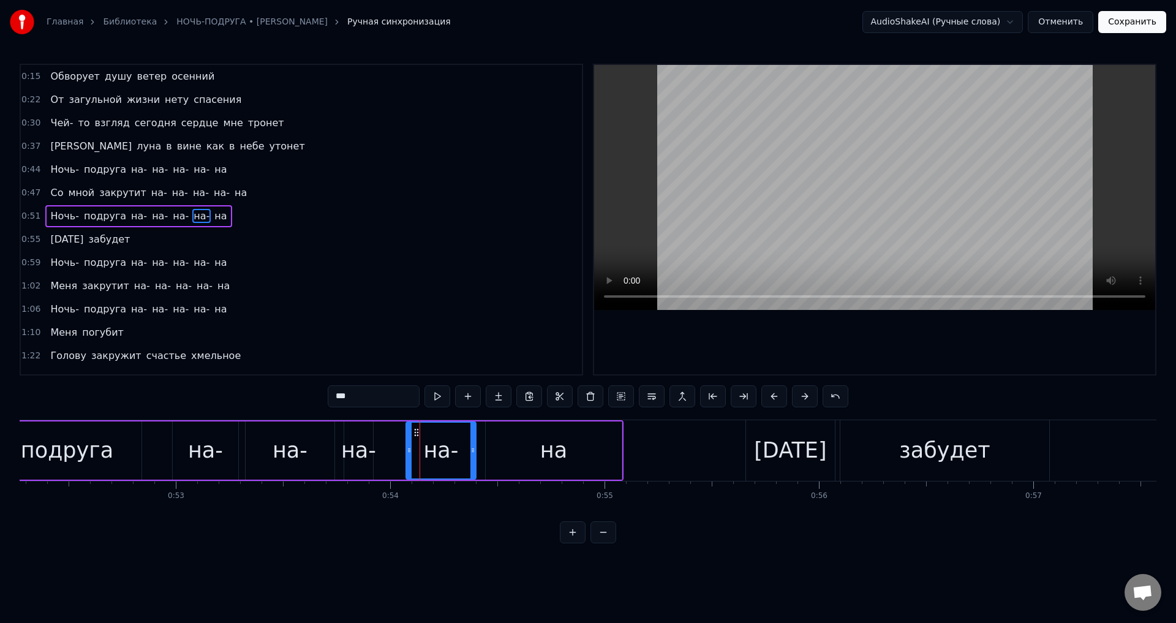
drag, startPoint x: 393, startPoint y: 451, endPoint x: 408, endPoint y: 451, distance: 14.7
click at [408, 451] on icon at bounding box center [409, 450] width 5 height 10
click at [353, 446] on div "на-" at bounding box center [358, 450] width 35 height 32
drag, startPoint x: 369, startPoint y: 448, endPoint x: 397, endPoint y: 448, distance: 27.6
click at [397, 448] on icon at bounding box center [397, 450] width 5 height 10
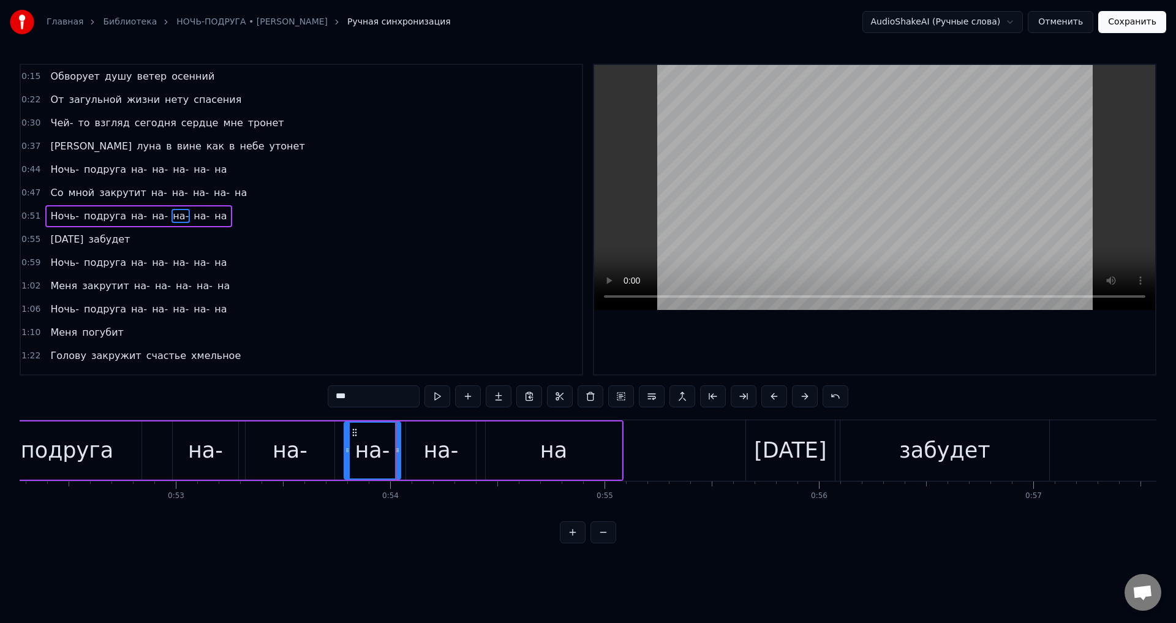
drag, startPoint x: 300, startPoint y: 452, endPoint x: 319, endPoint y: 452, distance: 19.0
click at [301, 452] on div "на-" at bounding box center [289, 450] width 35 height 32
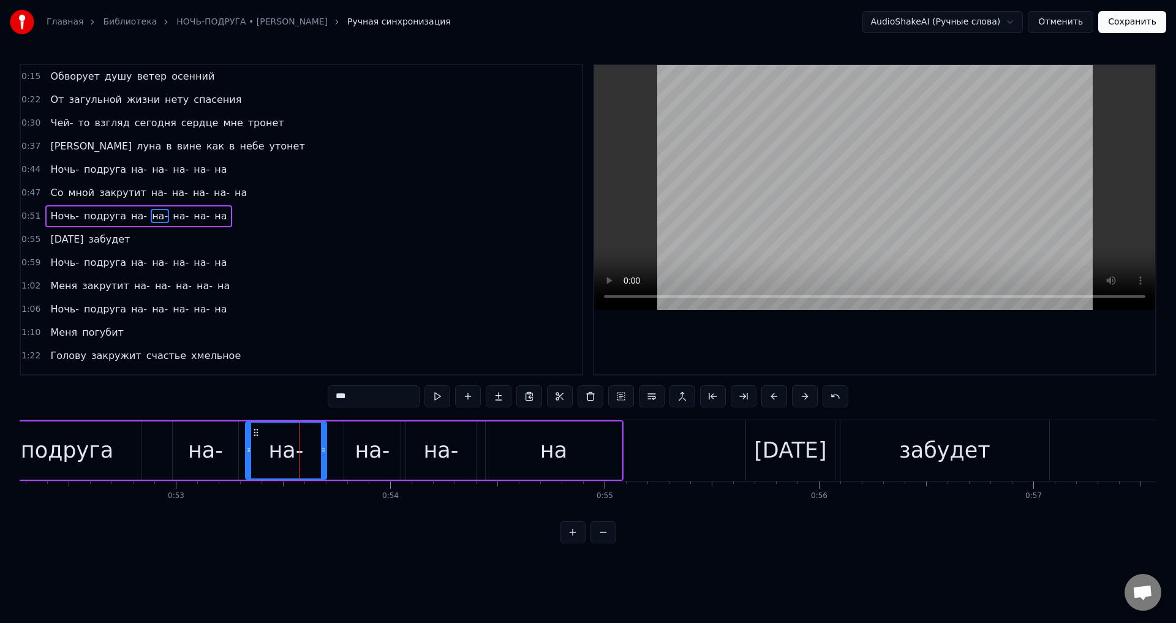
drag, startPoint x: 330, startPoint y: 452, endPoint x: 322, endPoint y: 454, distance: 8.3
click at [322, 454] on icon at bounding box center [323, 450] width 5 height 10
drag, startPoint x: 353, startPoint y: 453, endPoint x: 343, endPoint y: 452, distance: 10.4
click at [352, 452] on div "на-" at bounding box center [372, 450] width 56 height 58
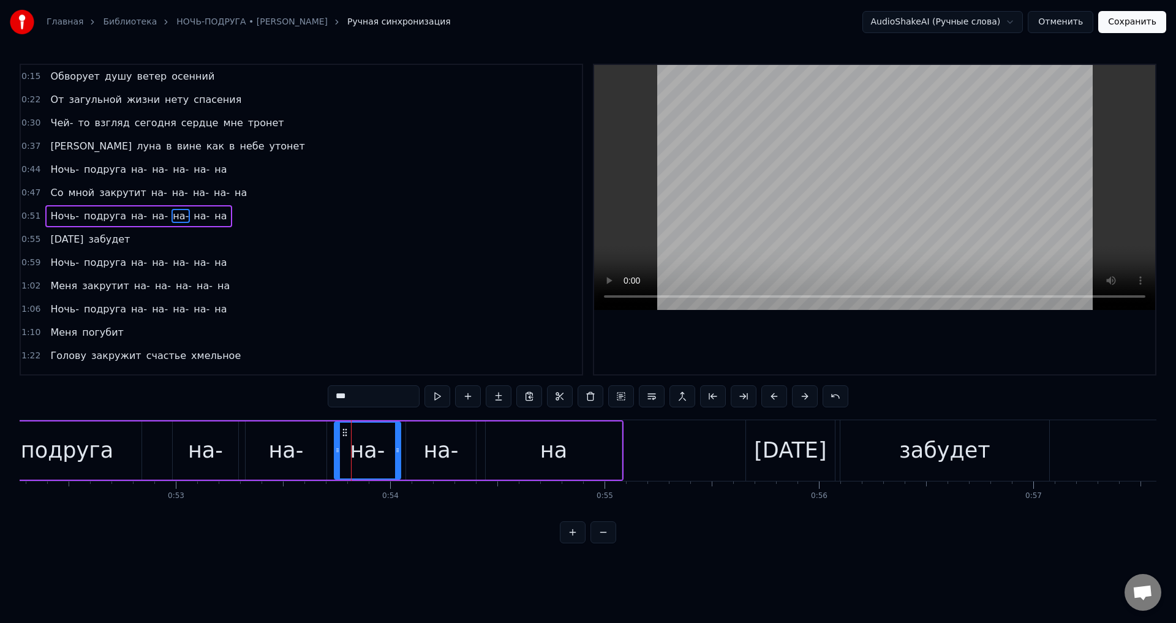
drag, startPoint x: 347, startPoint y: 453, endPoint x: 337, endPoint y: 454, distance: 9.9
click at [337, 454] on icon at bounding box center [337, 450] width 5 height 10
click at [55, 169] on span "Ночь-" at bounding box center [64, 169] width 31 height 14
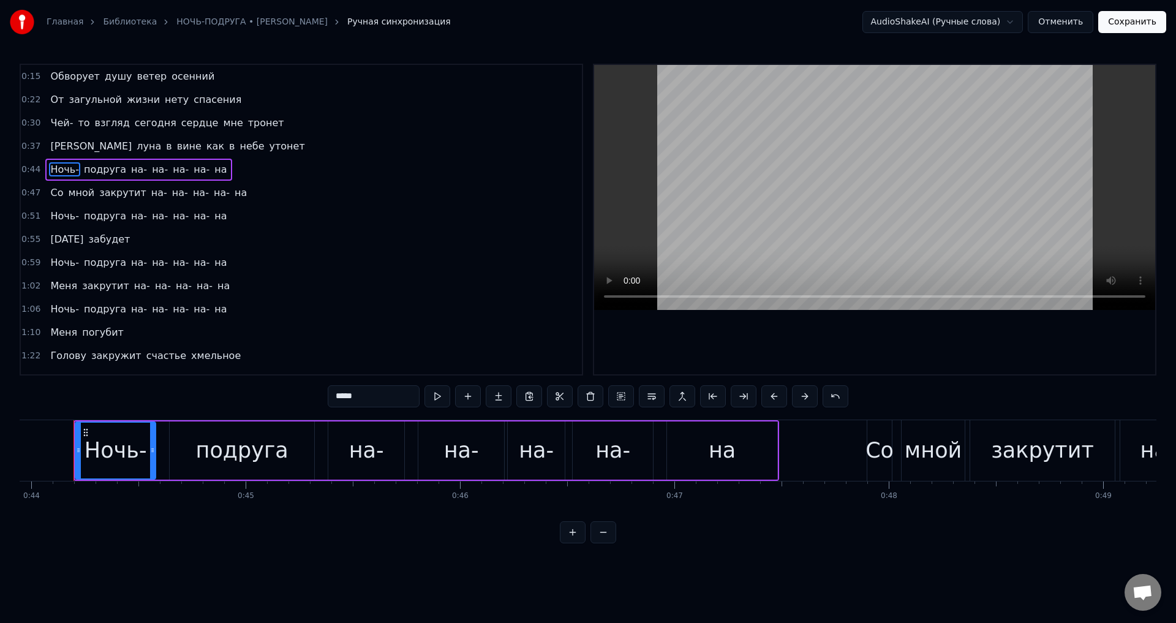
scroll to position [0, 9410]
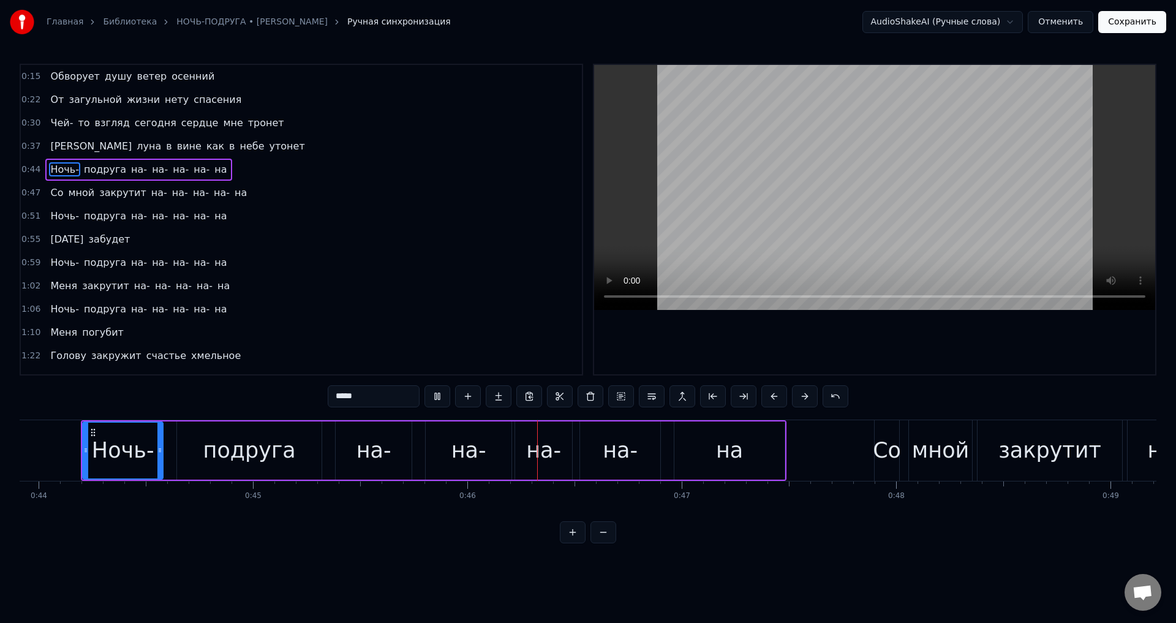
click at [126, 452] on div "Ночь-" at bounding box center [123, 450] width 62 height 32
click at [261, 451] on div "подруга" at bounding box center [249, 450] width 92 height 32
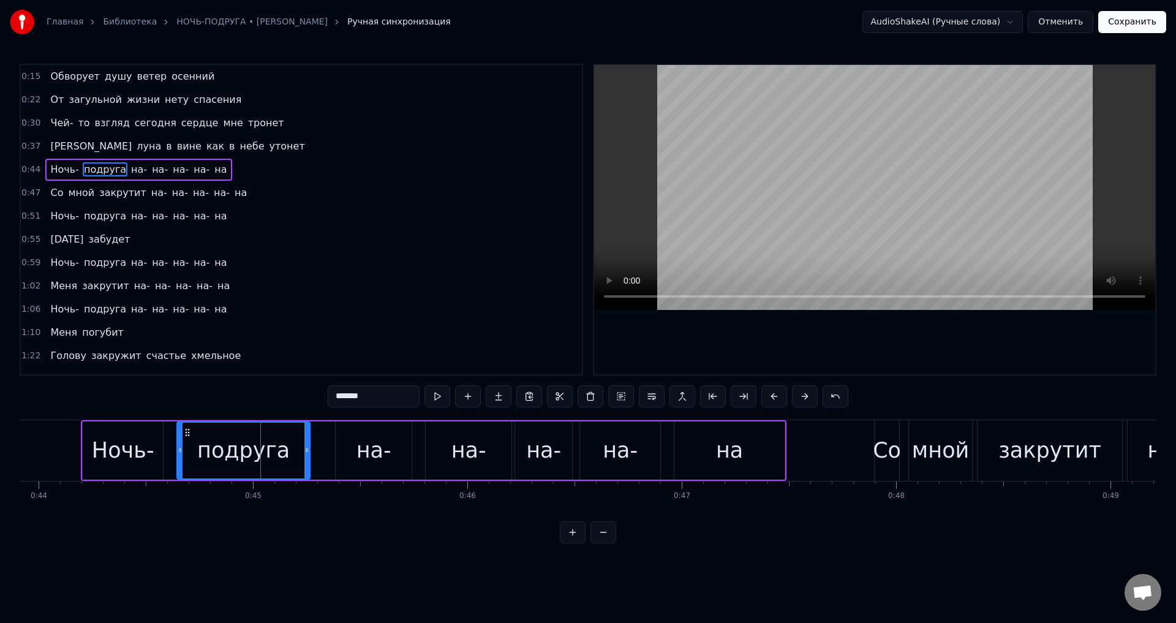
drag, startPoint x: 319, startPoint y: 454, endPoint x: 307, endPoint y: 455, distance: 11.7
click at [307, 455] on div at bounding box center [306, 450] width 5 height 56
click at [120, 444] on div "Ночь-" at bounding box center [123, 450] width 62 height 32
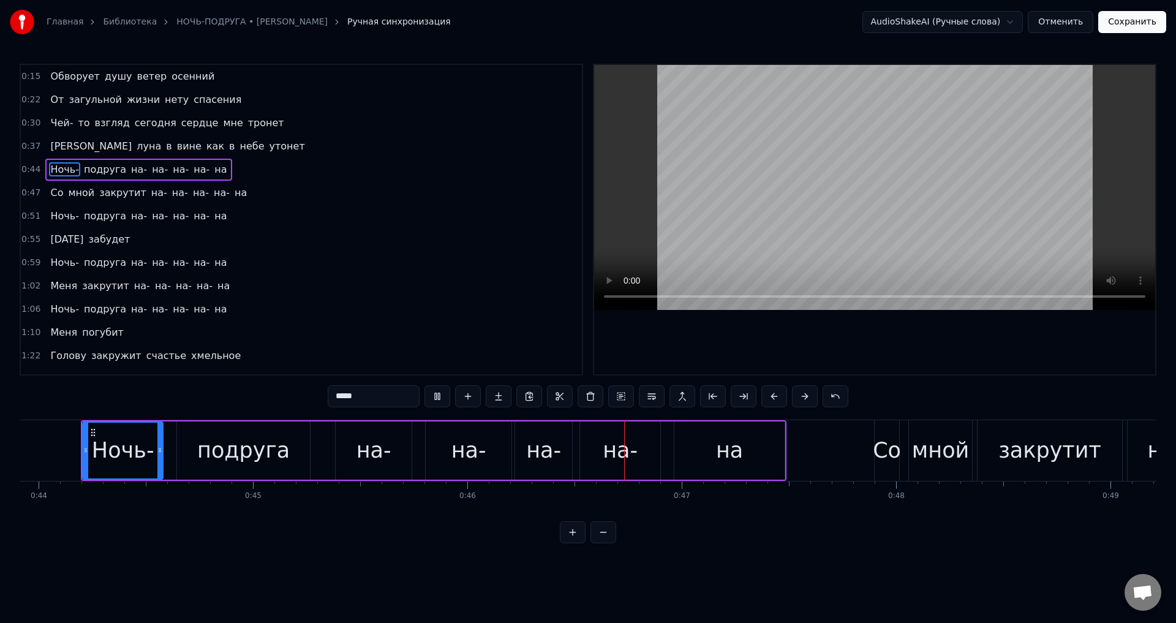
click at [356, 447] on div "на-" at bounding box center [374, 450] width 76 height 58
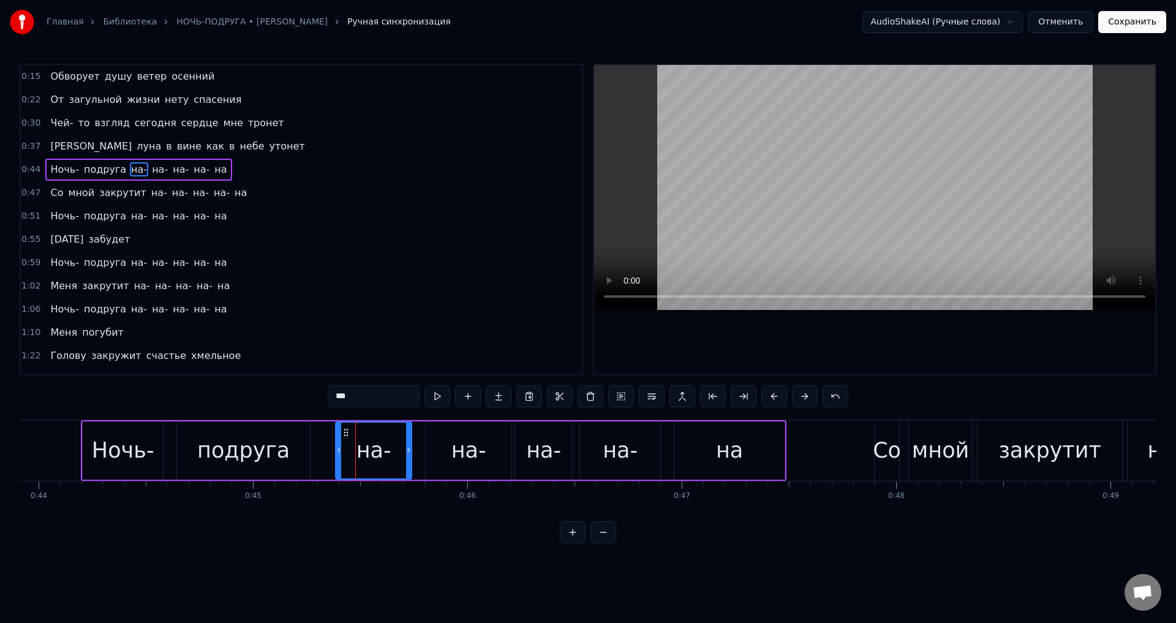
click at [255, 448] on div "подруга" at bounding box center [243, 450] width 92 height 32
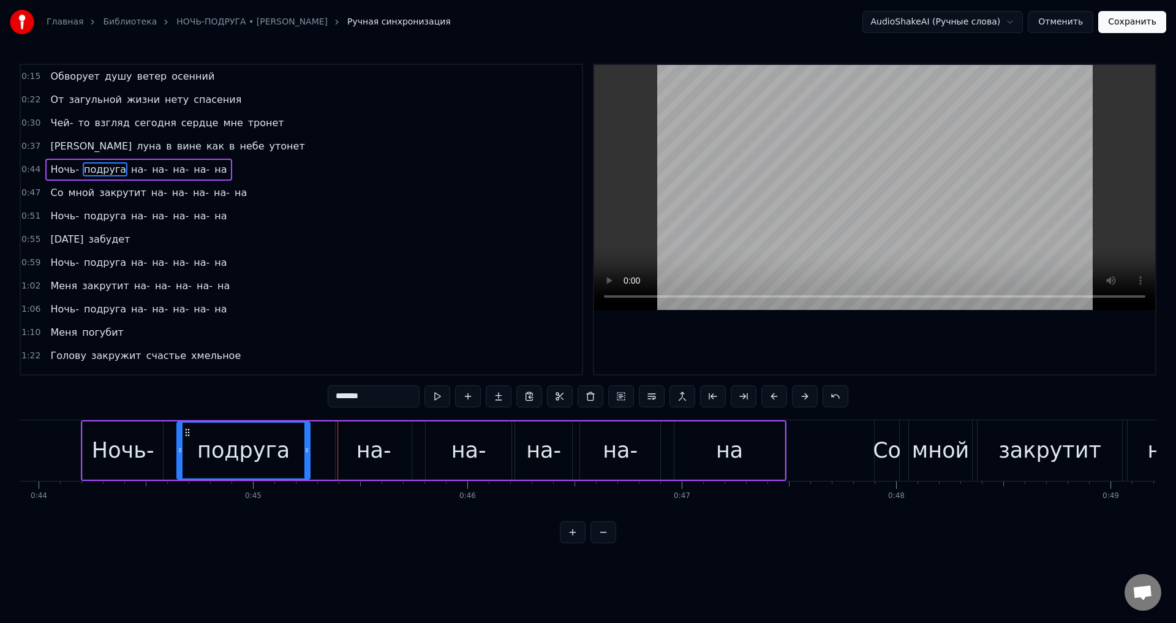
click at [350, 453] on div "на-" at bounding box center [374, 450] width 76 height 58
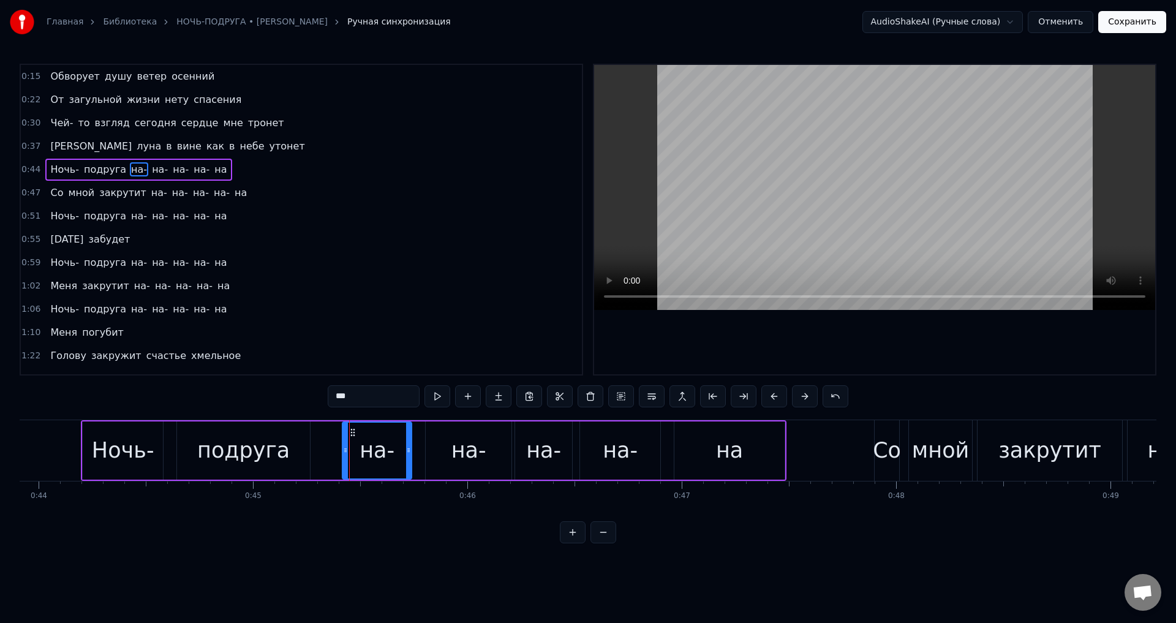
click at [345, 454] on icon at bounding box center [345, 450] width 5 height 10
click at [299, 450] on div "подруга" at bounding box center [243, 450] width 133 height 58
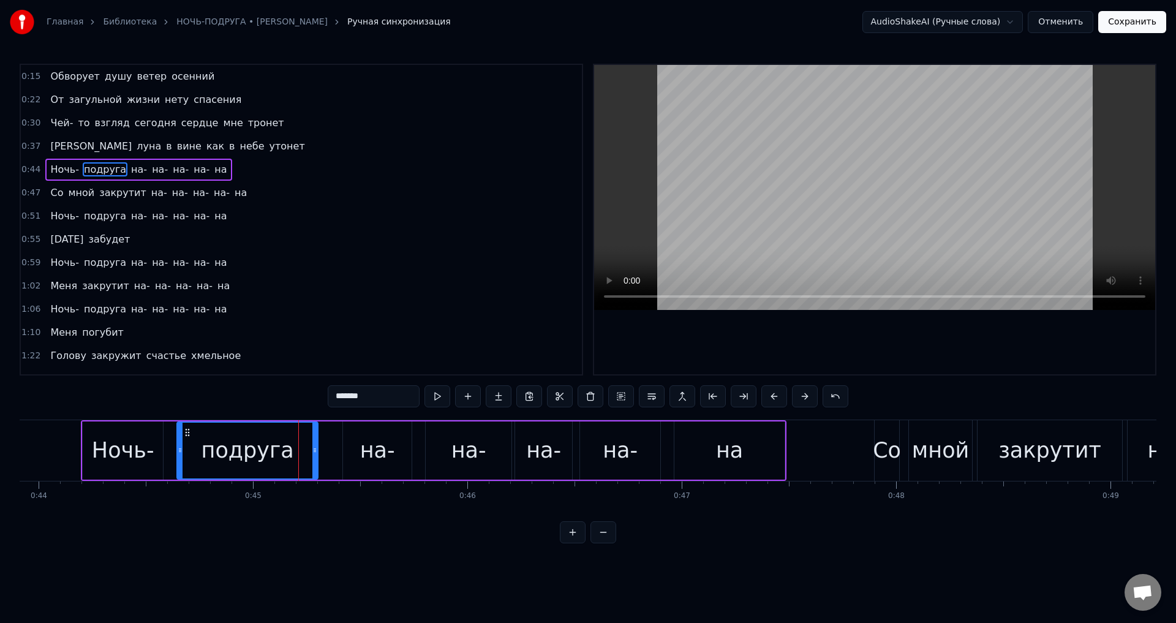
drag, startPoint x: 308, startPoint y: 451, endPoint x: 316, endPoint y: 451, distance: 8.0
click at [316, 451] on icon at bounding box center [314, 450] width 5 height 10
drag, startPoint x: 231, startPoint y: 454, endPoint x: 257, endPoint y: 448, distance: 26.6
click at [231, 454] on div "подруга" at bounding box center [247, 450] width 92 height 32
drag, startPoint x: 363, startPoint y: 438, endPoint x: 358, endPoint y: 443, distance: 6.5
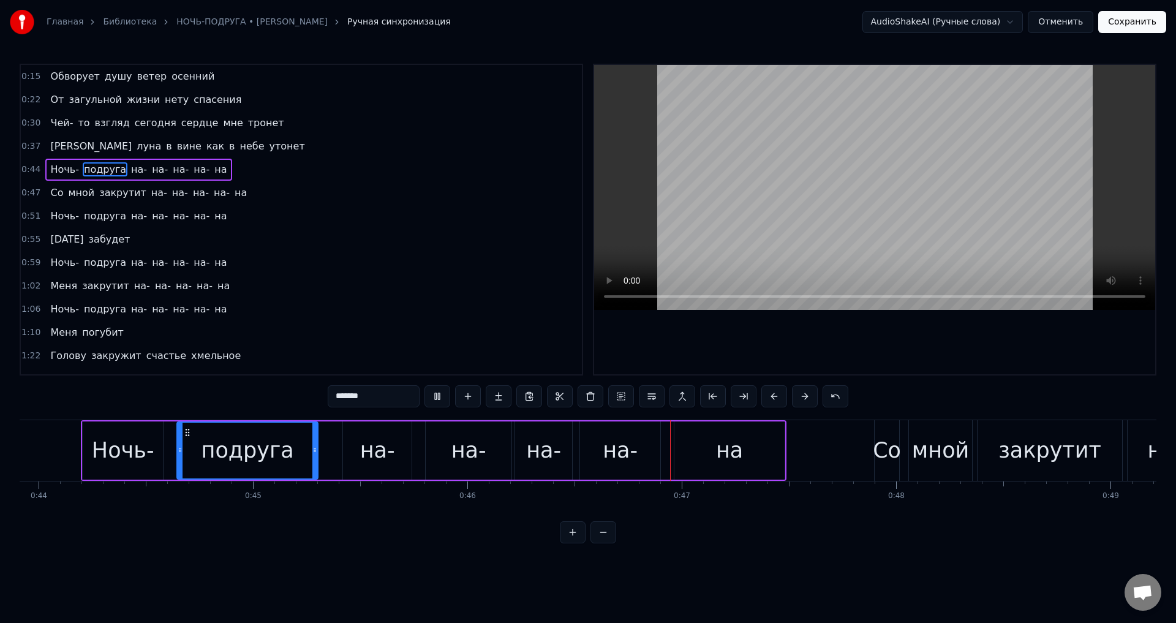
click at [363, 439] on div "на-" at bounding box center [377, 450] width 35 height 32
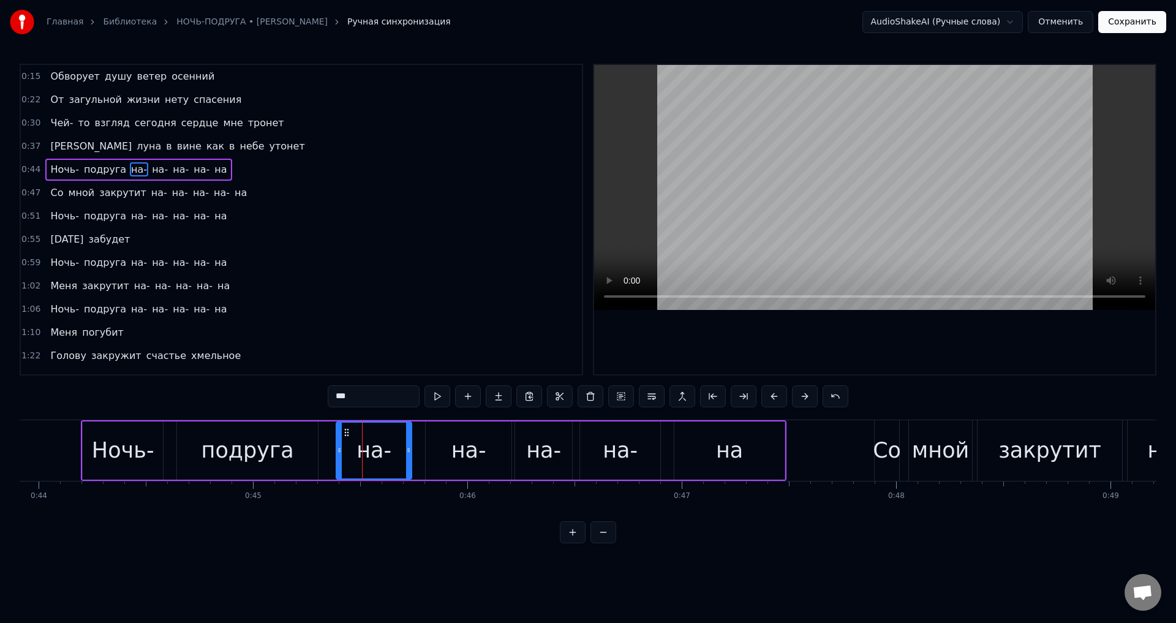
drag, startPoint x: 346, startPoint y: 449, endPoint x: 339, endPoint y: 452, distance: 7.4
click at [339, 452] on icon at bounding box center [339, 450] width 5 height 10
click at [216, 446] on div "подруга" at bounding box center [247, 450] width 92 height 32
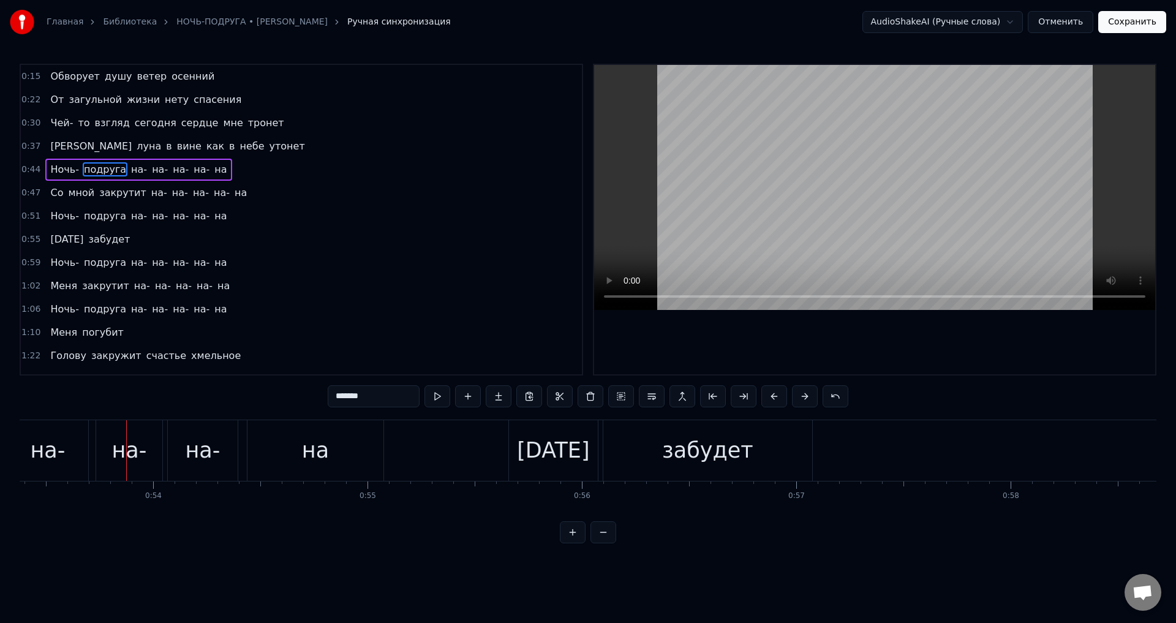
scroll to position [0, 11483]
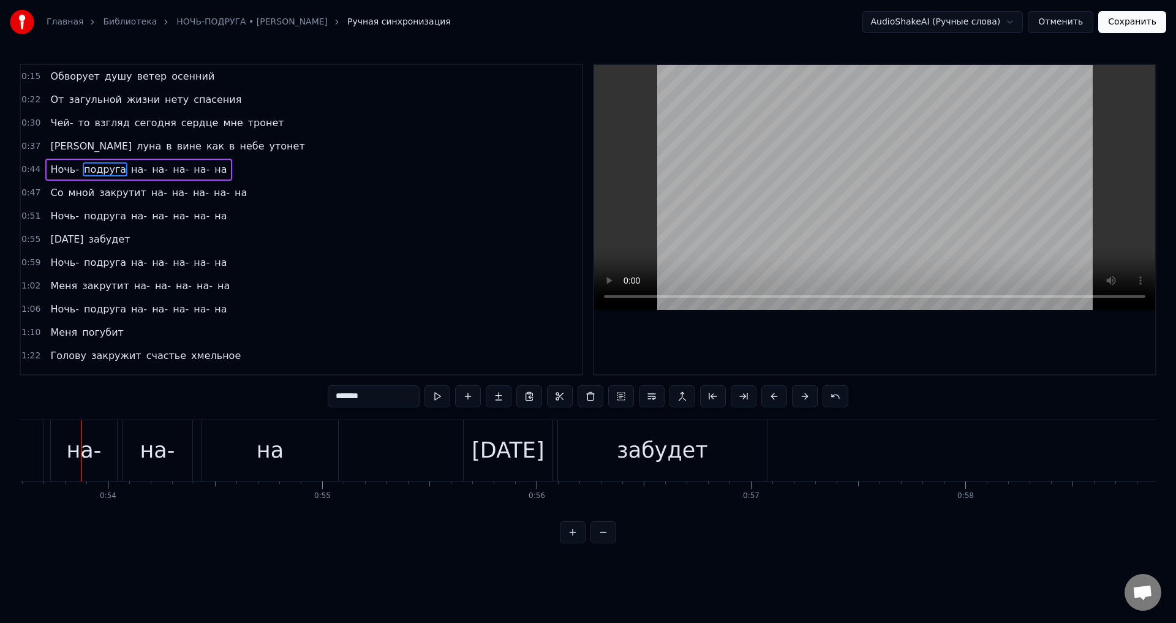
drag, startPoint x: 84, startPoint y: 462, endPoint x: 355, endPoint y: 505, distance: 274.7
click at [86, 462] on div "на-" at bounding box center [83, 450] width 35 height 32
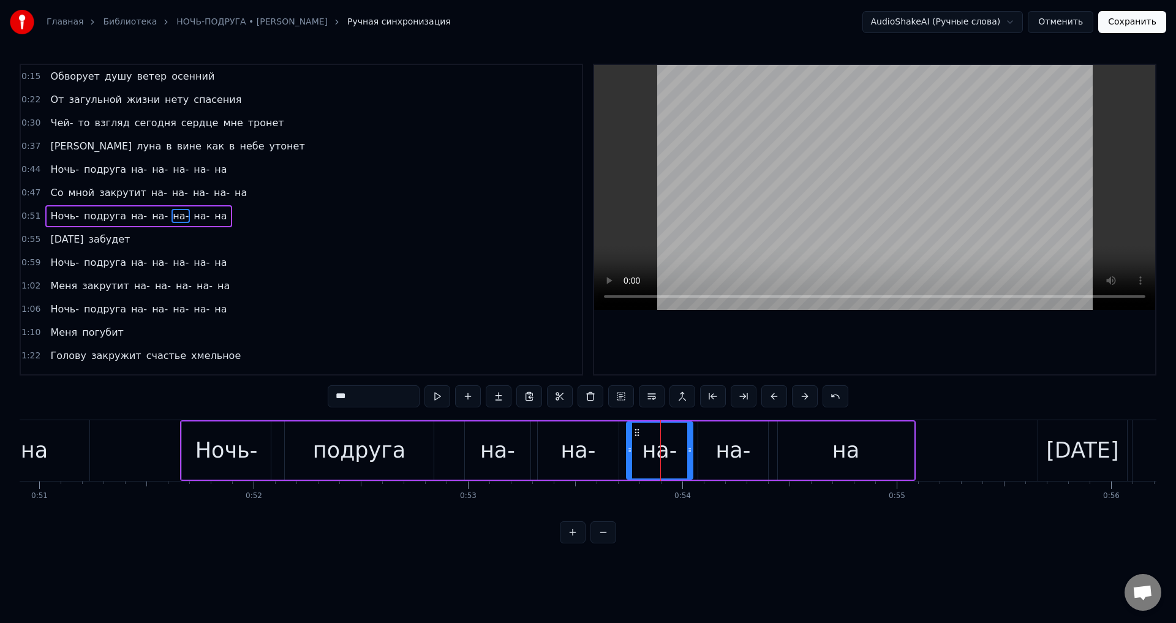
scroll to position [0, 10871]
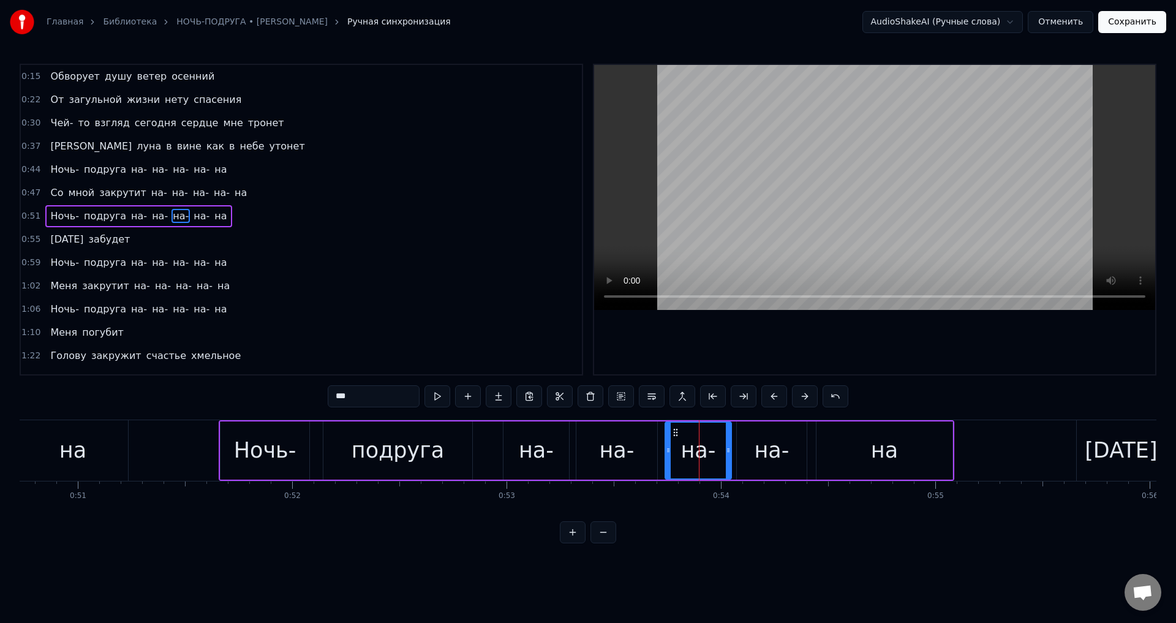
click at [526, 455] on div "на-" at bounding box center [536, 450] width 35 height 32
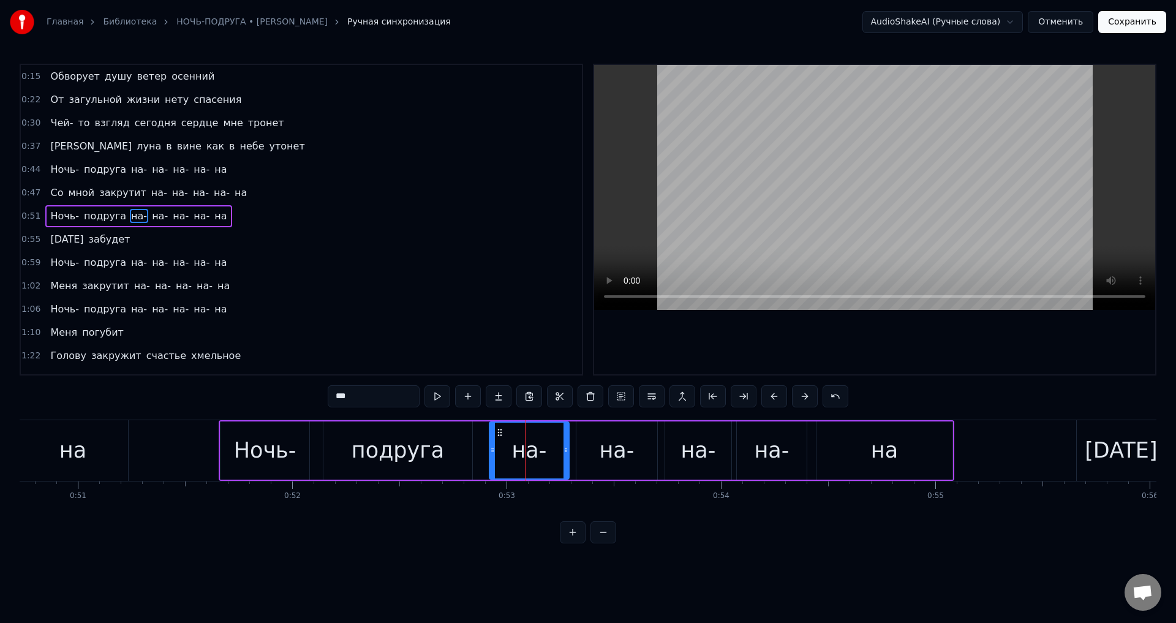
drag, startPoint x: 504, startPoint y: 456, endPoint x: 490, endPoint y: 456, distance: 14.1
click at [490, 456] on div at bounding box center [492, 450] width 5 height 56
click at [362, 444] on div "подруга" at bounding box center [397, 450] width 92 height 32
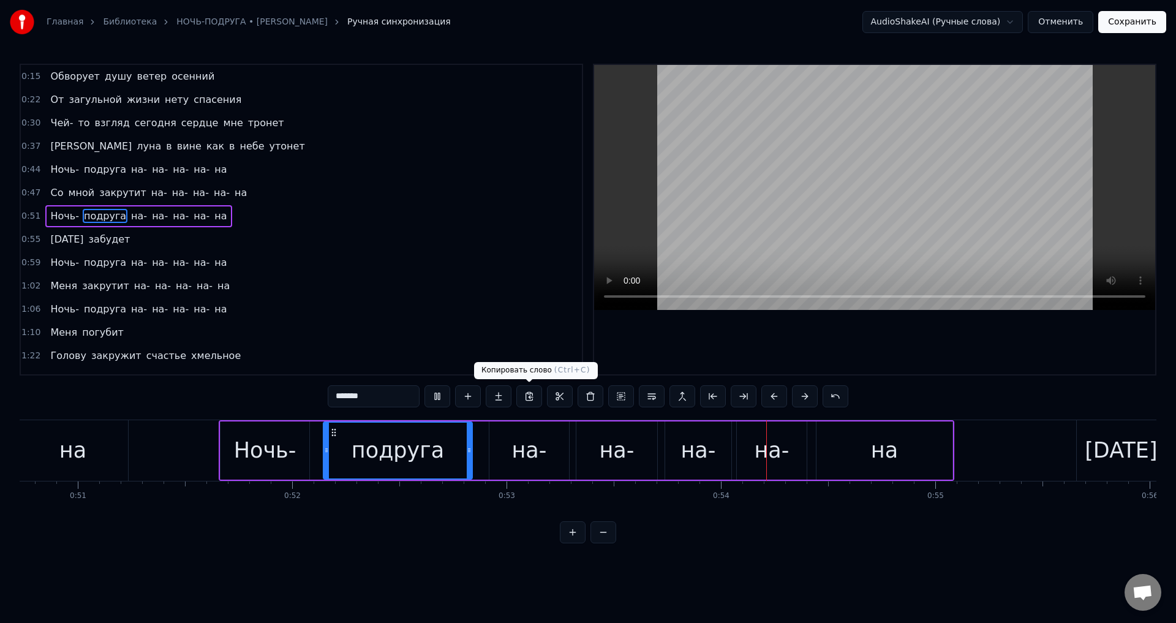
click at [530, 443] on div "на-" at bounding box center [528, 450] width 35 height 32
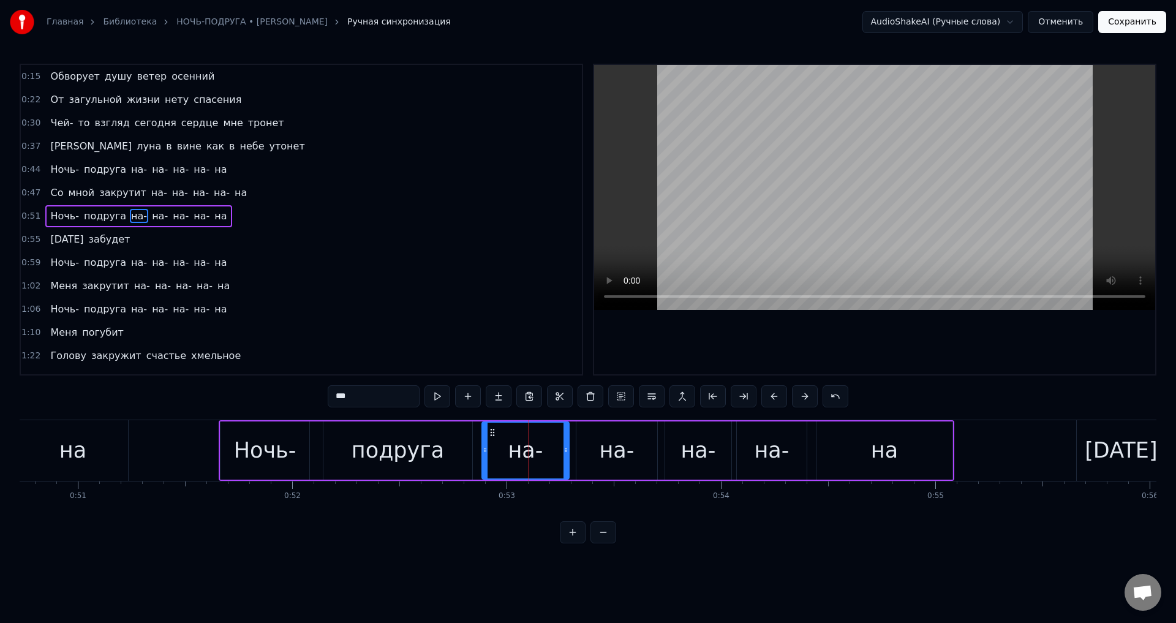
drag, startPoint x: 492, startPoint y: 455, endPoint x: 484, endPoint y: 455, distance: 7.3
click at [484, 455] on div at bounding box center [484, 450] width 5 height 56
click at [412, 448] on div "подруга" at bounding box center [397, 450] width 92 height 32
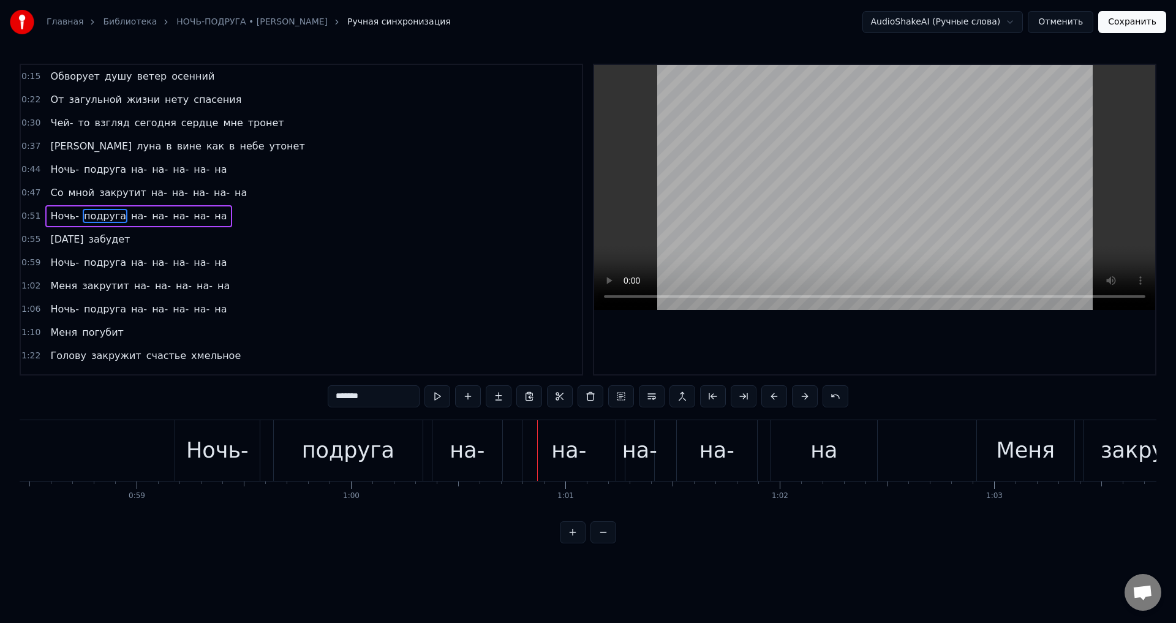
scroll to position [0, 12506]
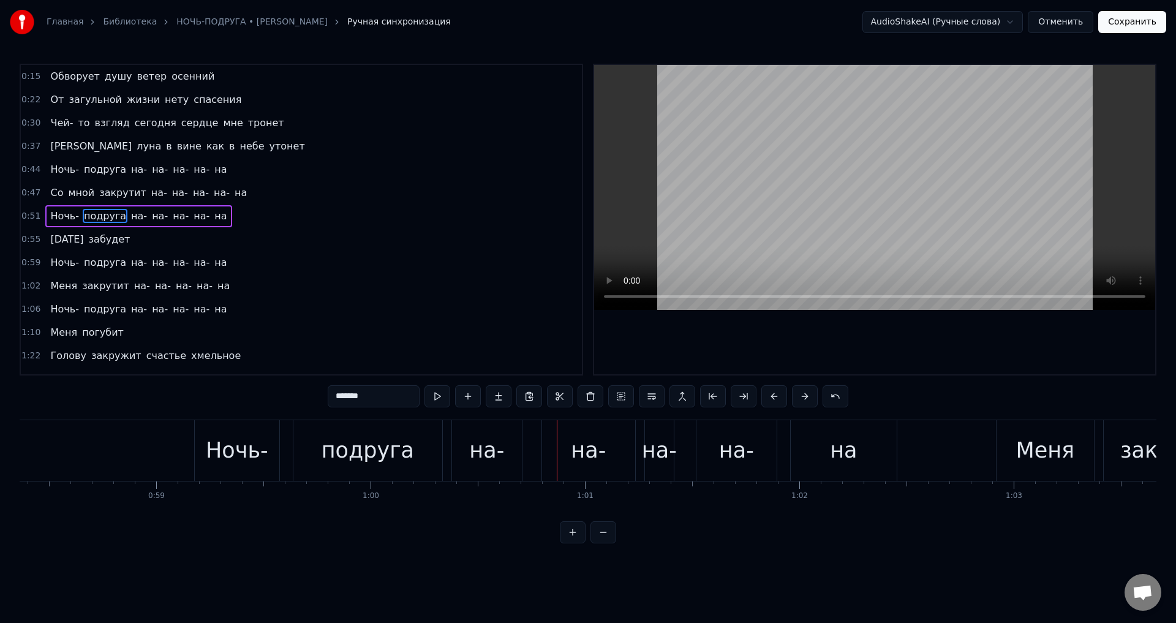
click at [503, 456] on div "на-" at bounding box center [487, 450] width 70 height 61
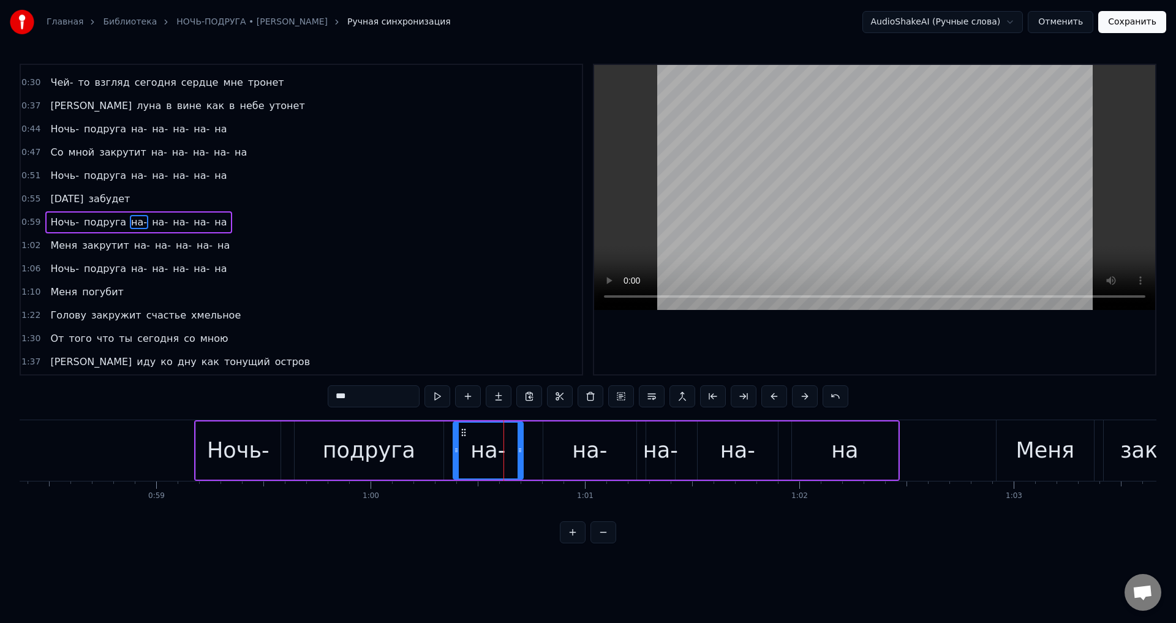
scroll to position [43, 0]
drag, startPoint x: 520, startPoint y: 456, endPoint x: 530, endPoint y: 454, distance: 9.4
click at [530, 454] on div at bounding box center [529, 450] width 5 height 56
drag, startPoint x: 613, startPoint y: 454, endPoint x: 623, endPoint y: 453, distance: 10.4
click at [613, 454] on div "на-" at bounding box center [589, 450] width 93 height 58
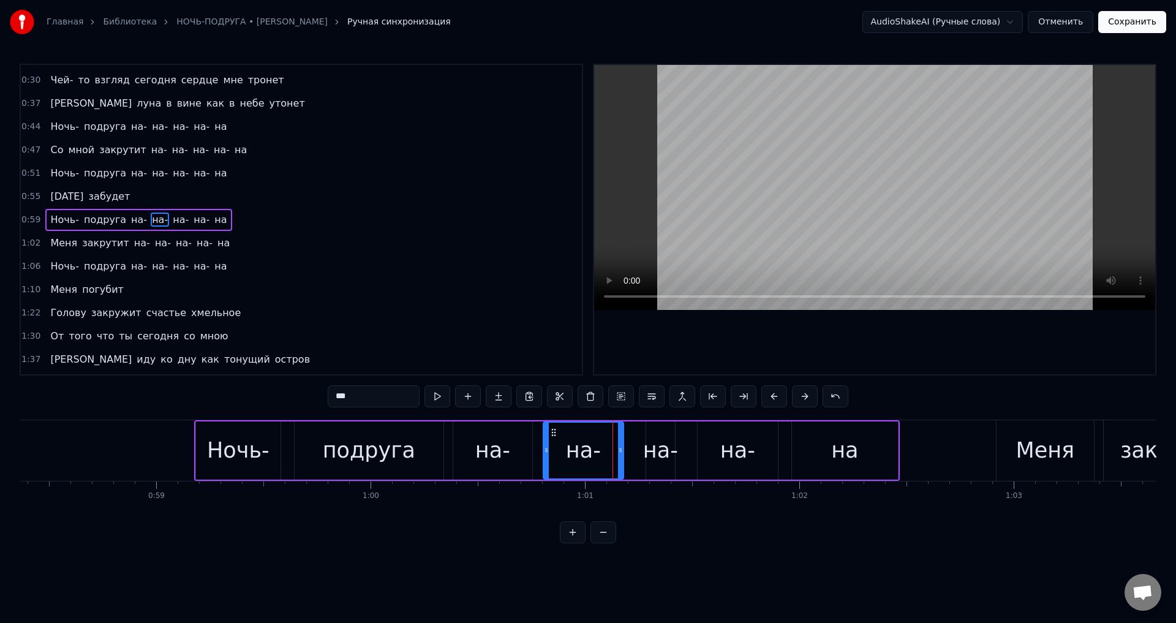
drag, startPoint x: 632, startPoint y: 450, endPoint x: 619, endPoint y: 452, distance: 13.1
click at [619, 452] on icon at bounding box center [620, 450] width 5 height 10
click at [664, 454] on div "на-" at bounding box center [660, 450] width 35 height 32
drag, startPoint x: 645, startPoint y: 455, endPoint x: 631, endPoint y: 456, distance: 14.1
click at [631, 456] on div at bounding box center [631, 450] width 5 height 56
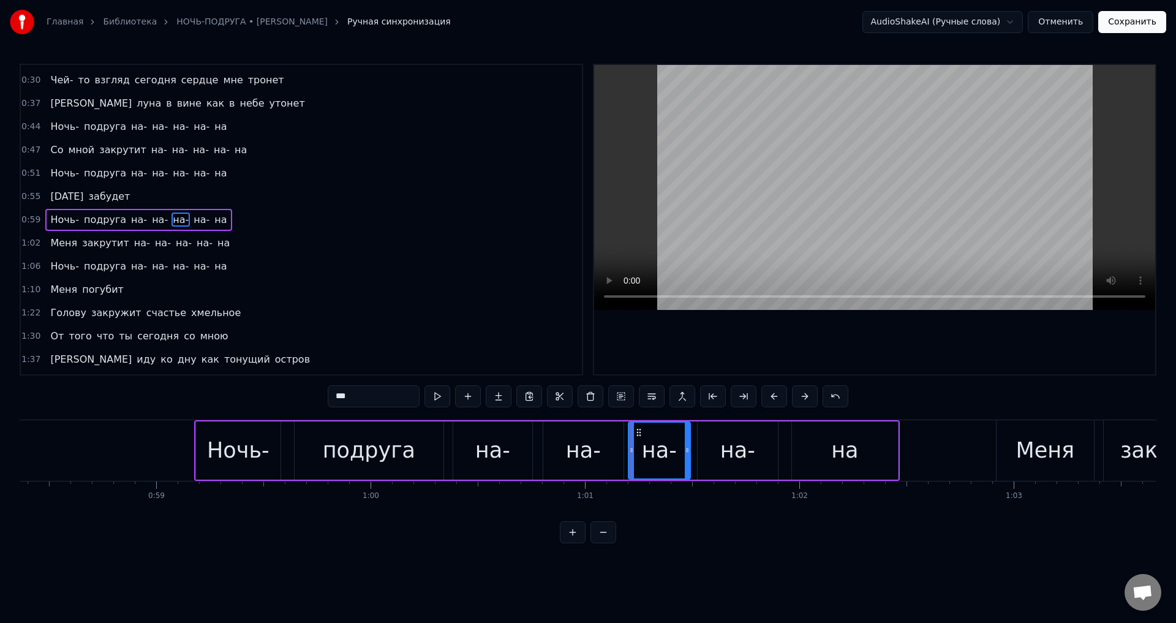
drag, startPoint x: 672, startPoint y: 454, endPoint x: 687, endPoint y: 454, distance: 15.3
click at [687, 454] on icon at bounding box center [686, 450] width 5 height 10
drag, startPoint x: 239, startPoint y: 444, endPoint x: 351, endPoint y: 424, distance: 113.8
click at [239, 445] on div "Ночь-" at bounding box center [238, 450] width 62 height 32
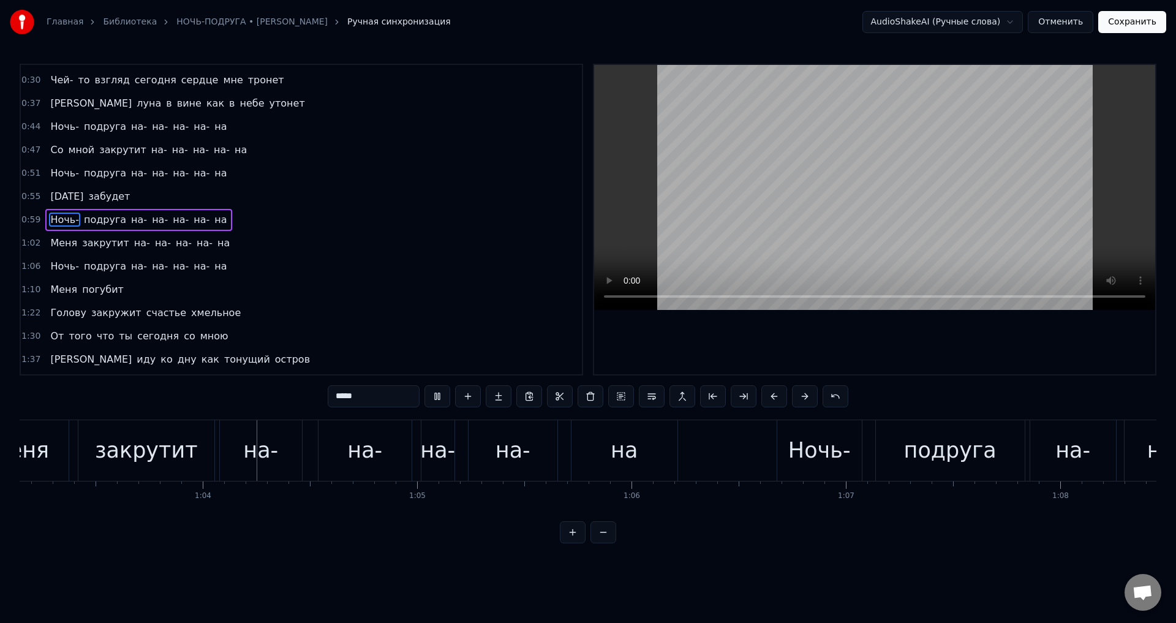
scroll to position [0, 13571]
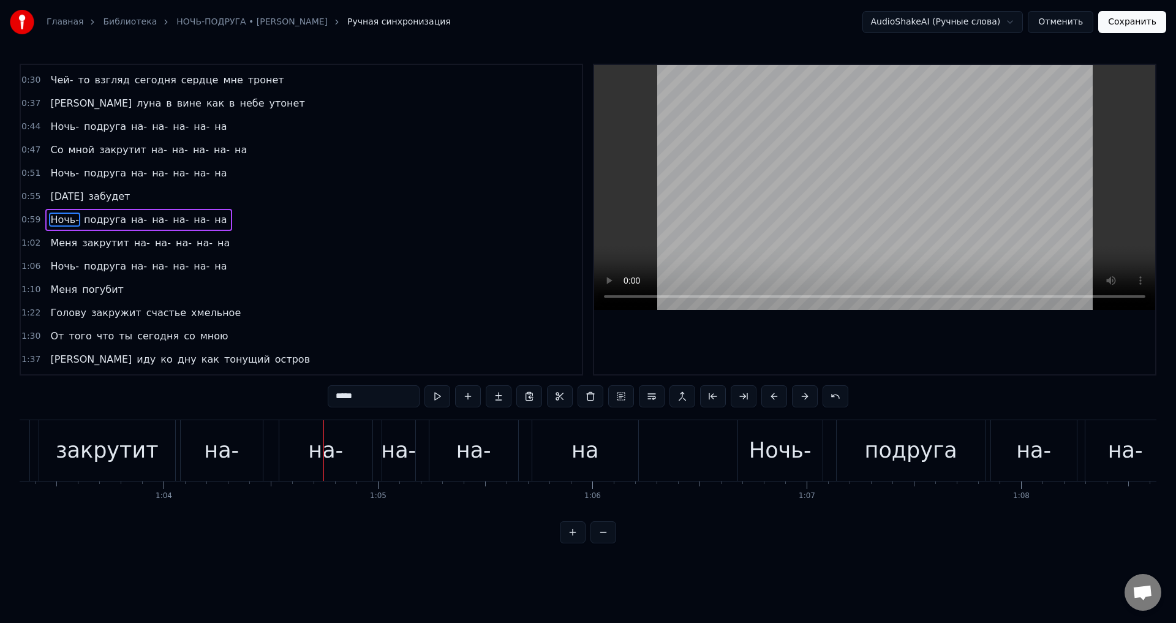
click at [357, 450] on div "на-" at bounding box center [325, 450] width 93 height 61
type input "***"
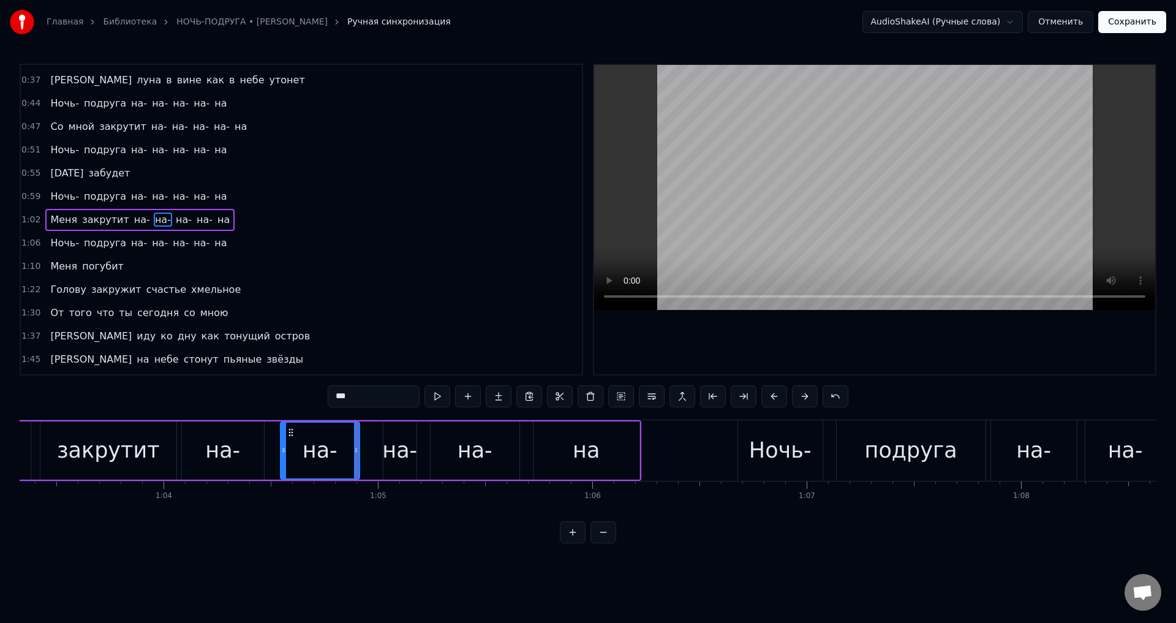
drag, startPoint x: 369, startPoint y: 454, endPoint x: 354, endPoint y: 456, distance: 14.2
click at [354, 456] on div at bounding box center [356, 450] width 5 height 56
click at [396, 457] on div "на-" at bounding box center [399, 450] width 35 height 32
drag, startPoint x: 388, startPoint y: 453, endPoint x: 369, endPoint y: 454, distance: 19.0
click at [369, 454] on icon at bounding box center [367, 450] width 5 height 10
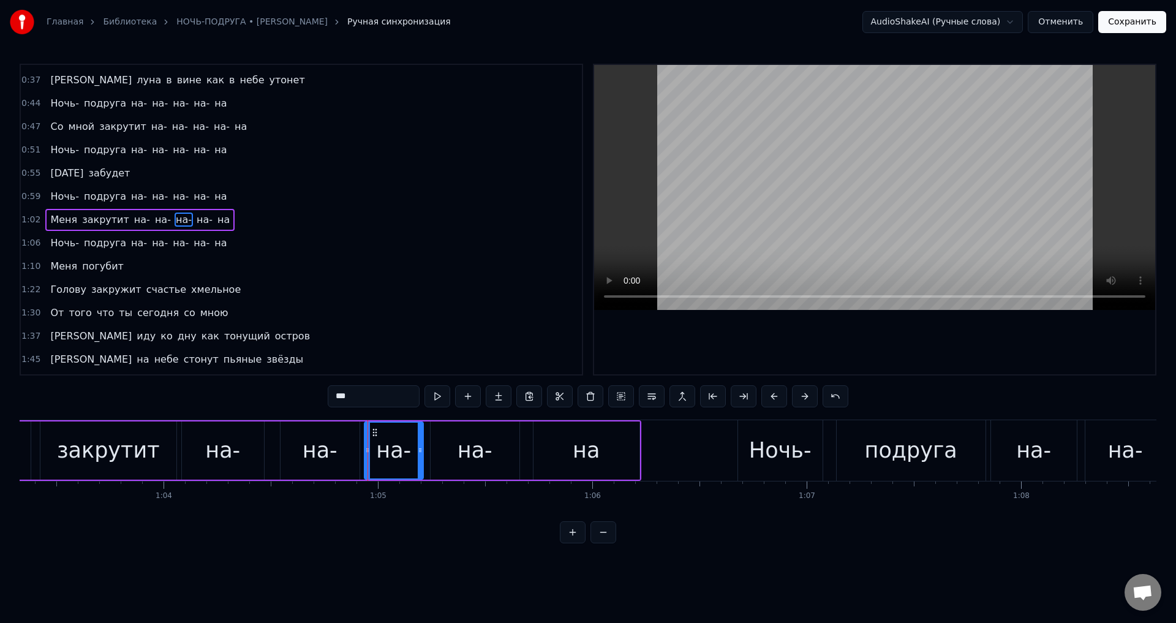
drag, startPoint x: 412, startPoint y: 460, endPoint x: 419, endPoint y: 462, distance: 6.8
click at [419, 462] on div at bounding box center [420, 450] width 5 height 56
click at [445, 454] on div "на-" at bounding box center [474, 450] width 89 height 58
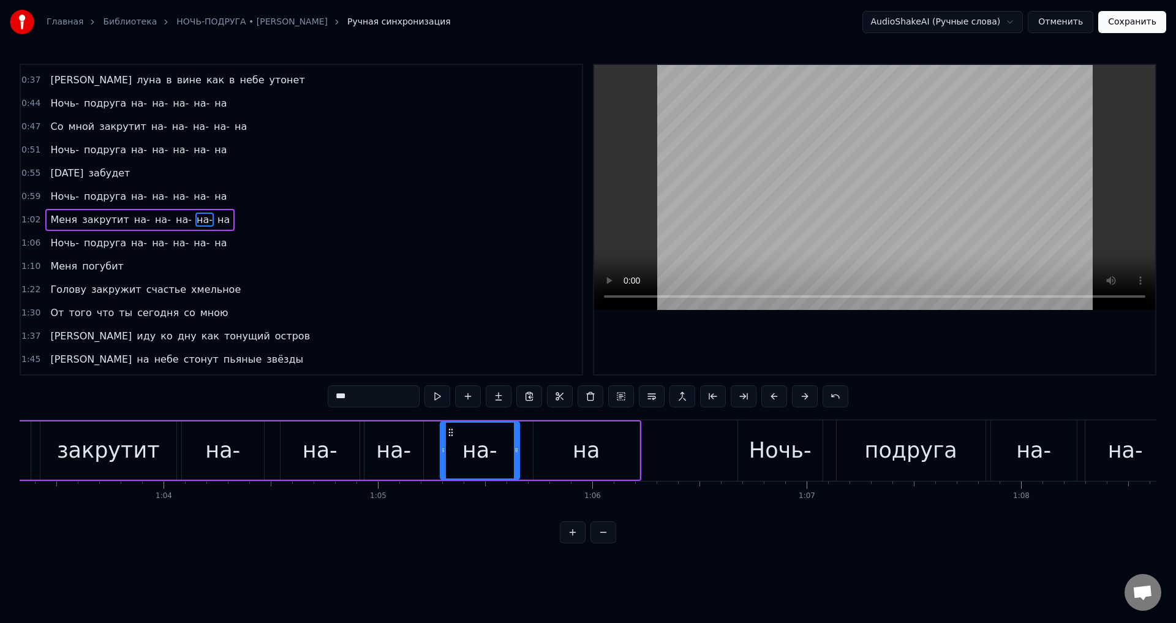
drag, startPoint x: 434, startPoint y: 456, endPoint x: 444, endPoint y: 456, distance: 9.8
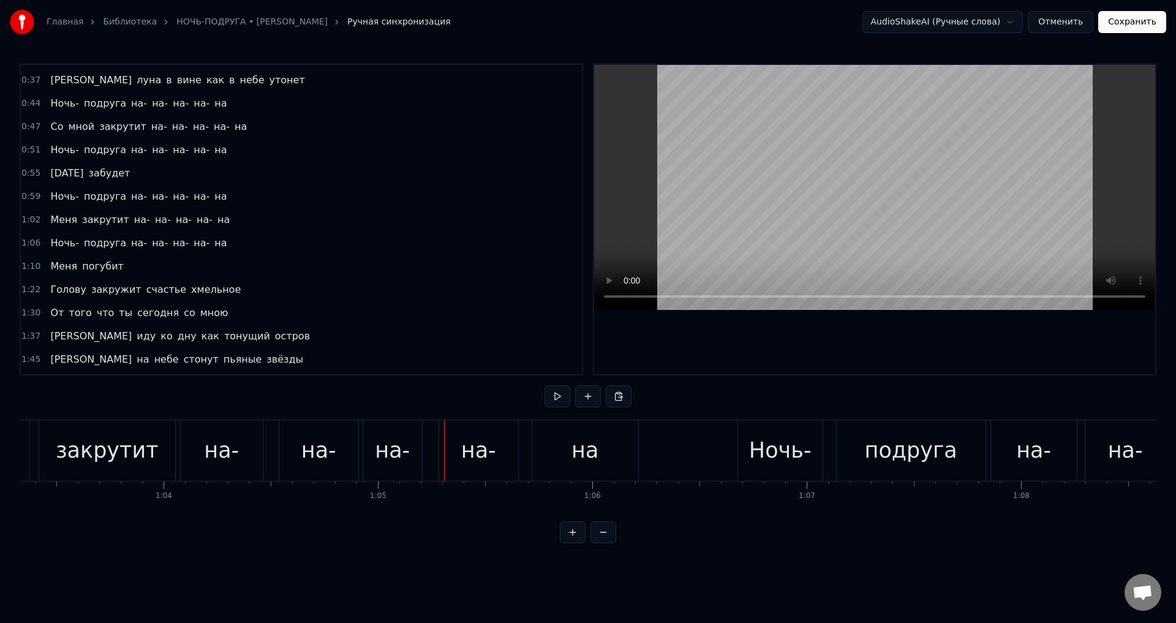
click at [405, 456] on div "на-" at bounding box center [392, 450] width 35 height 32
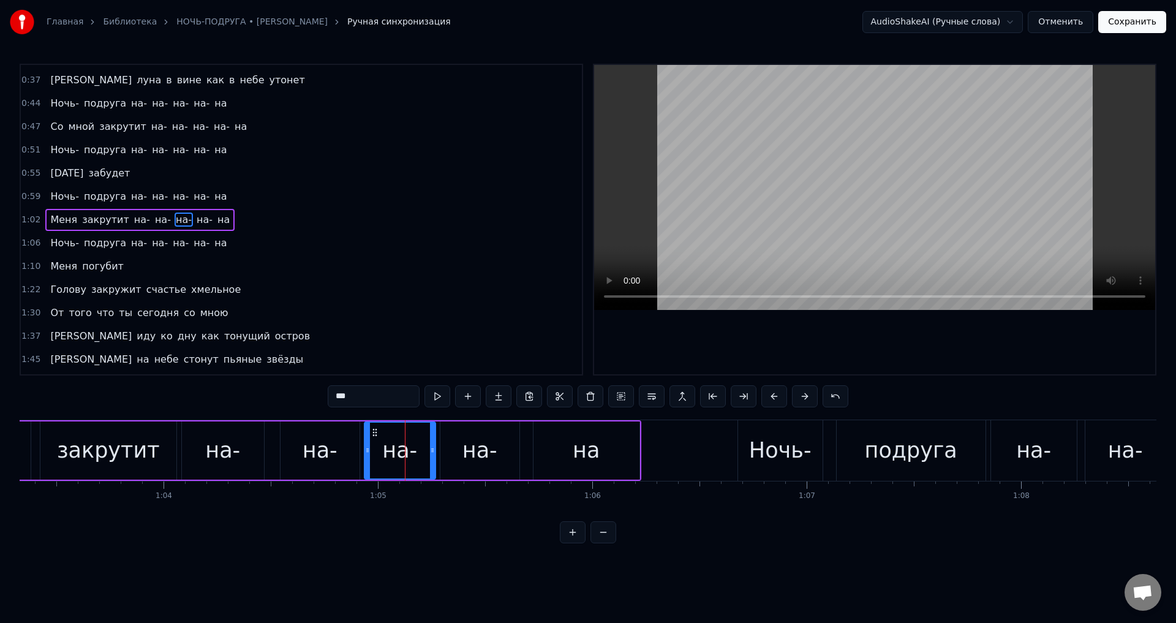
drag, startPoint x: 420, startPoint y: 456, endPoint x: 409, endPoint y: 460, distance: 11.8
click at [433, 456] on div at bounding box center [432, 450] width 5 height 56
click at [81, 449] on div "закрутит" at bounding box center [108, 450] width 103 height 32
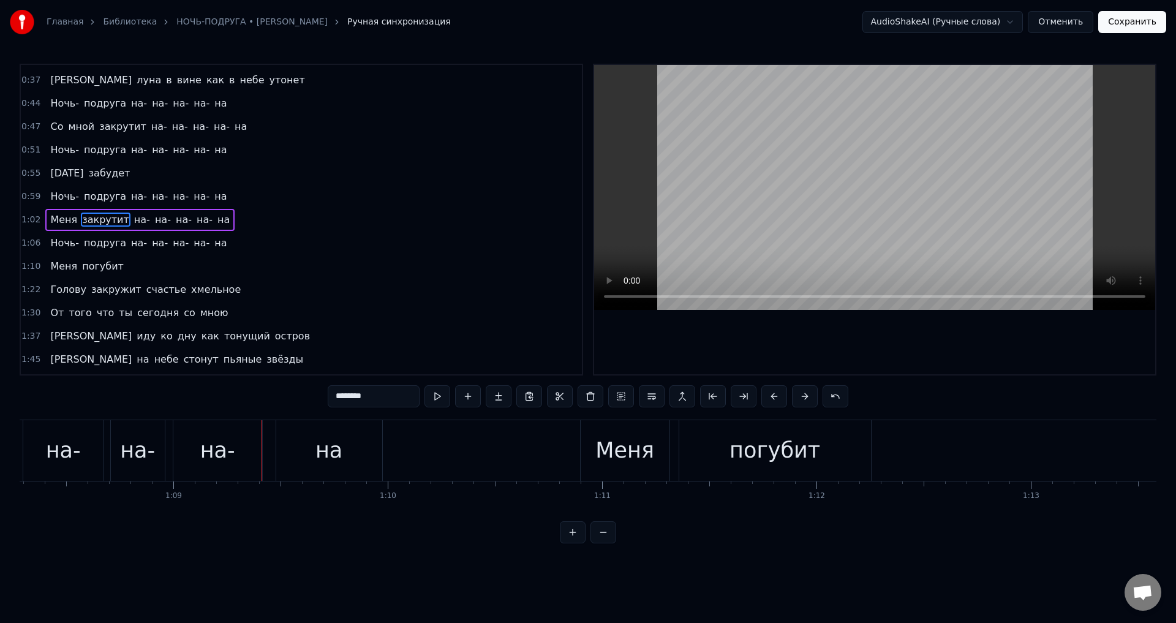
scroll to position [0, 14396]
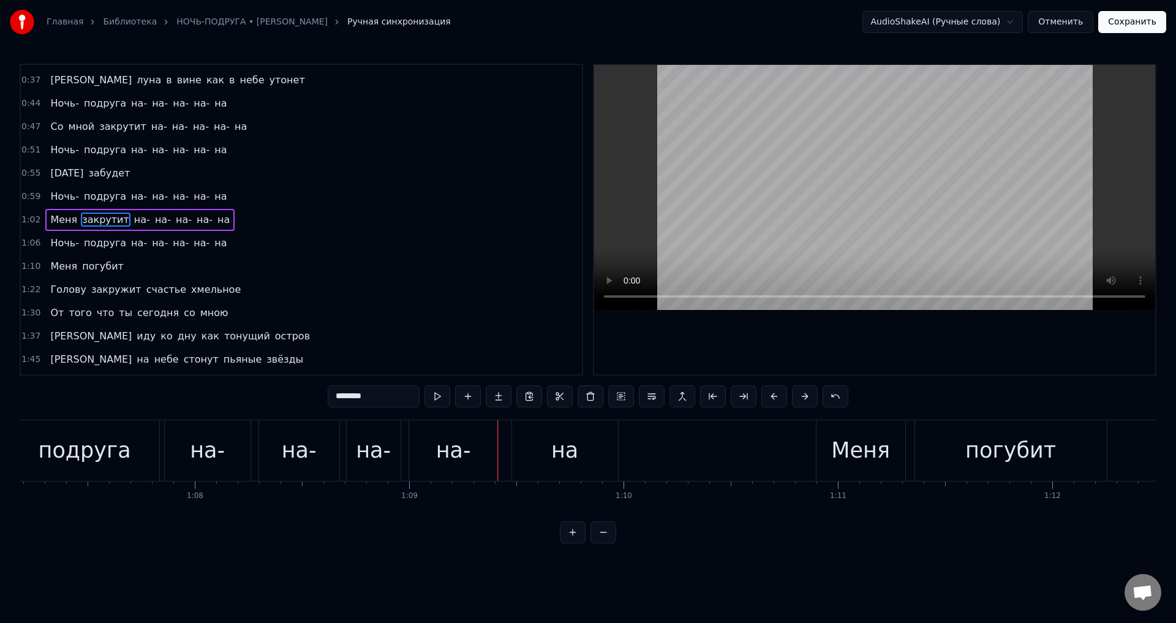
click at [428, 454] on div "на-" at bounding box center [453, 450] width 89 height 61
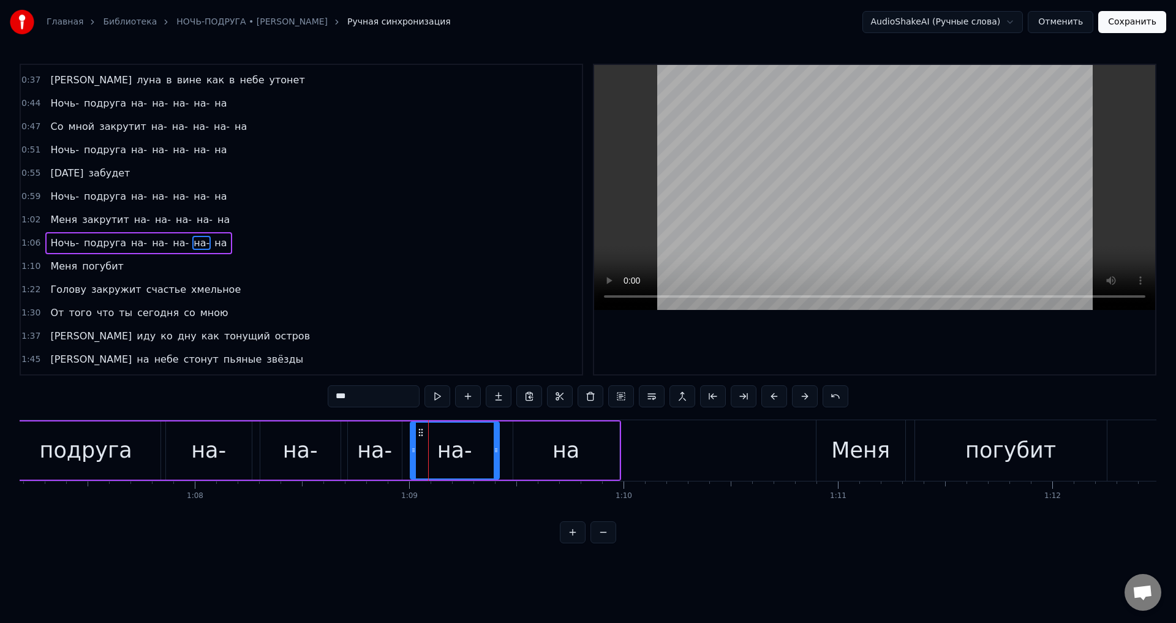
scroll to position [89, 0]
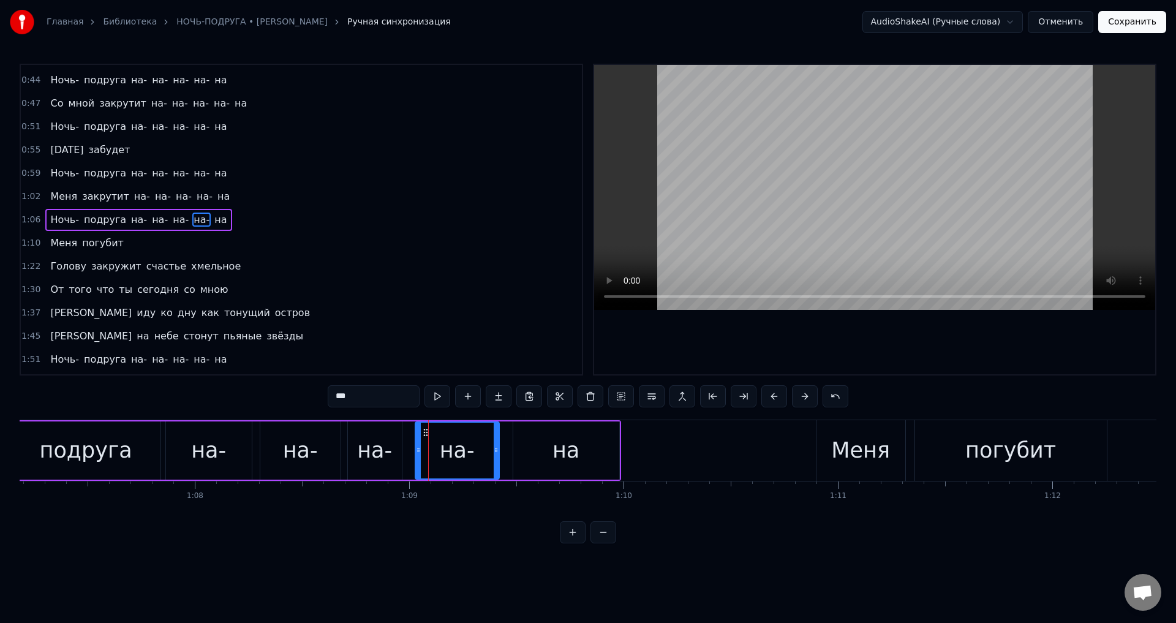
click at [417, 454] on icon at bounding box center [418, 450] width 5 height 10
drag, startPoint x: 495, startPoint y: 454, endPoint x: 503, endPoint y: 454, distance: 7.3
click at [503, 454] on icon at bounding box center [503, 450] width 5 height 10
click at [370, 452] on div "на-" at bounding box center [374, 450] width 35 height 32
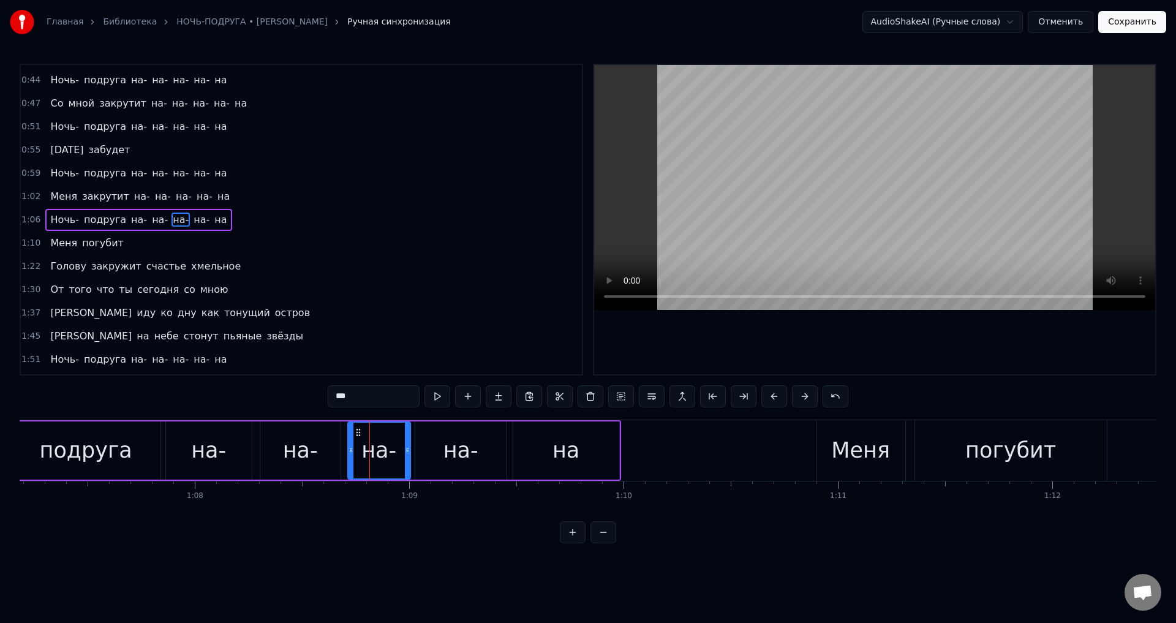
drag, startPoint x: 399, startPoint y: 455, endPoint x: 407, endPoint y: 455, distance: 8.6
click at [407, 455] on div at bounding box center [407, 450] width 5 height 56
click at [117, 446] on div "подруга" at bounding box center [86, 450] width 92 height 32
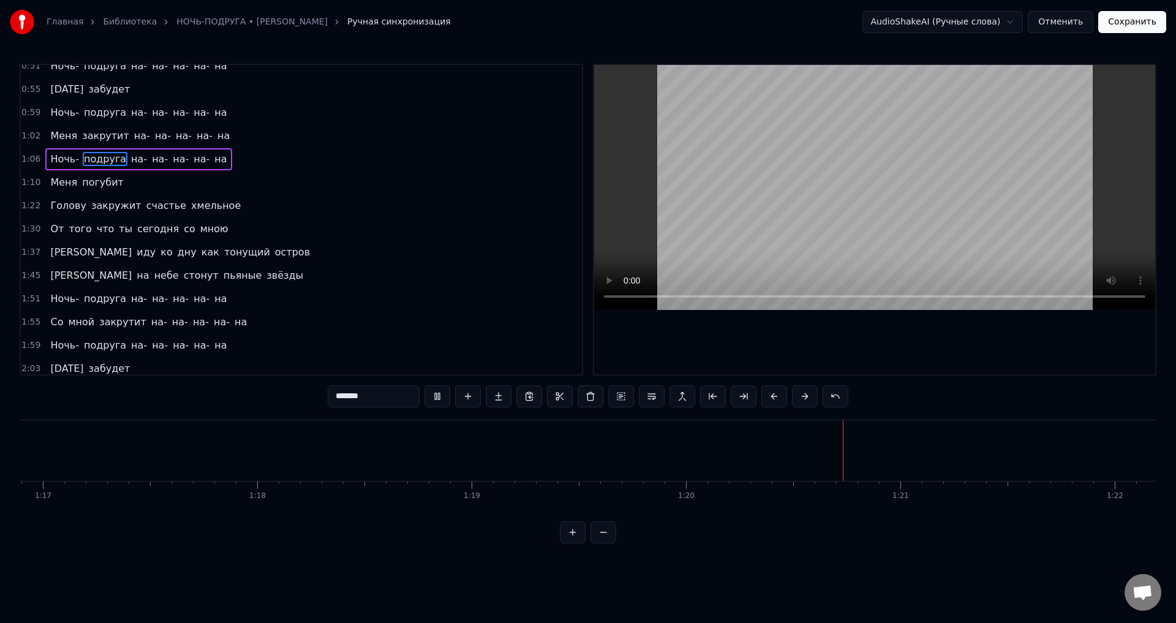
scroll to position [151, 0]
click at [60, 298] on span "Ночь-" at bounding box center [64, 298] width 31 height 14
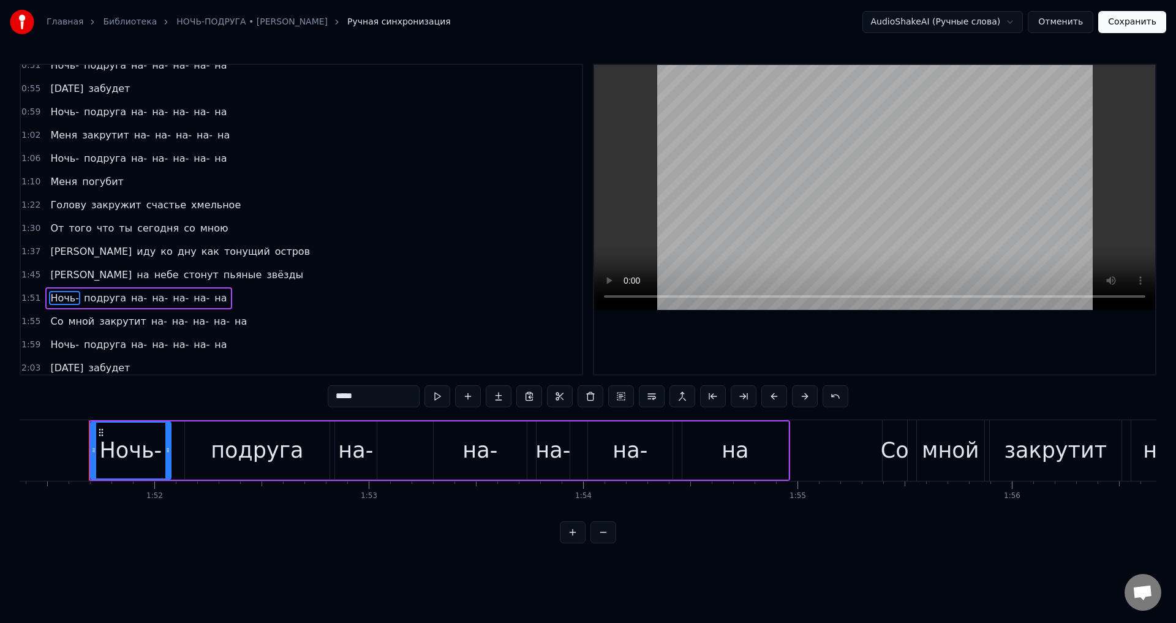
scroll to position [0, 23873]
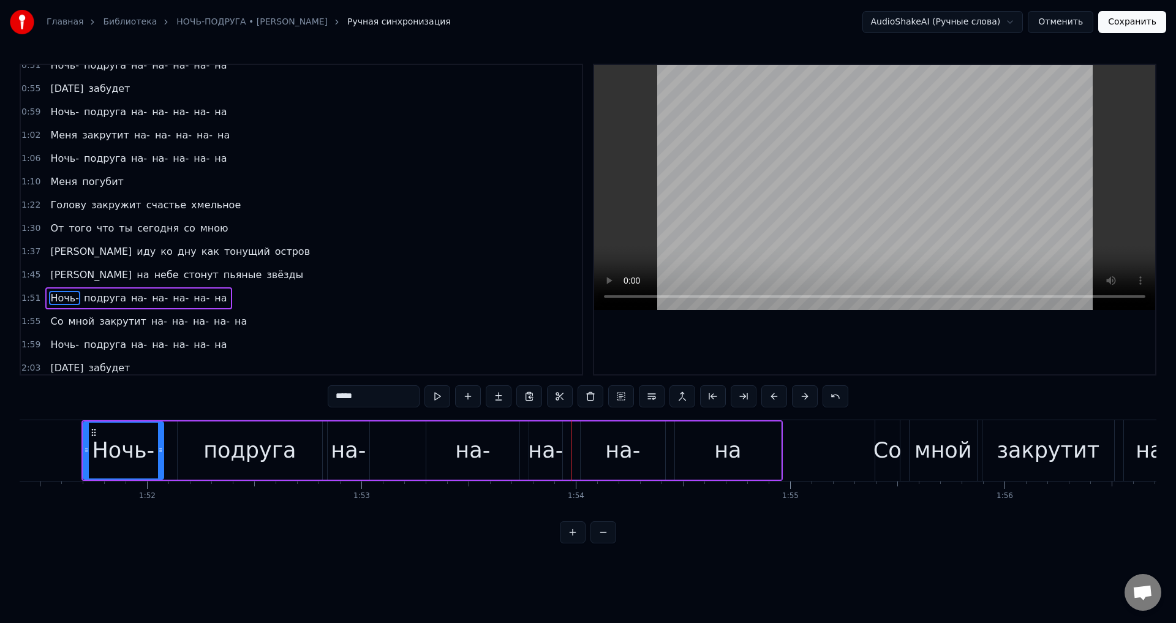
click at [344, 451] on div "на-" at bounding box center [348, 450] width 35 height 32
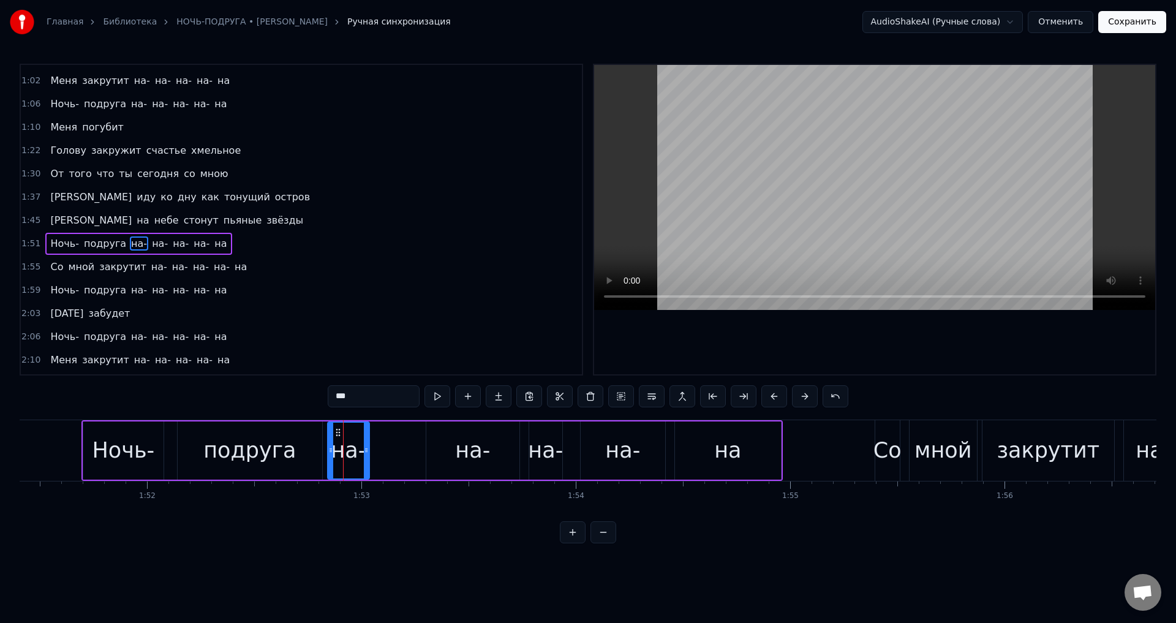
scroll to position [229, 0]
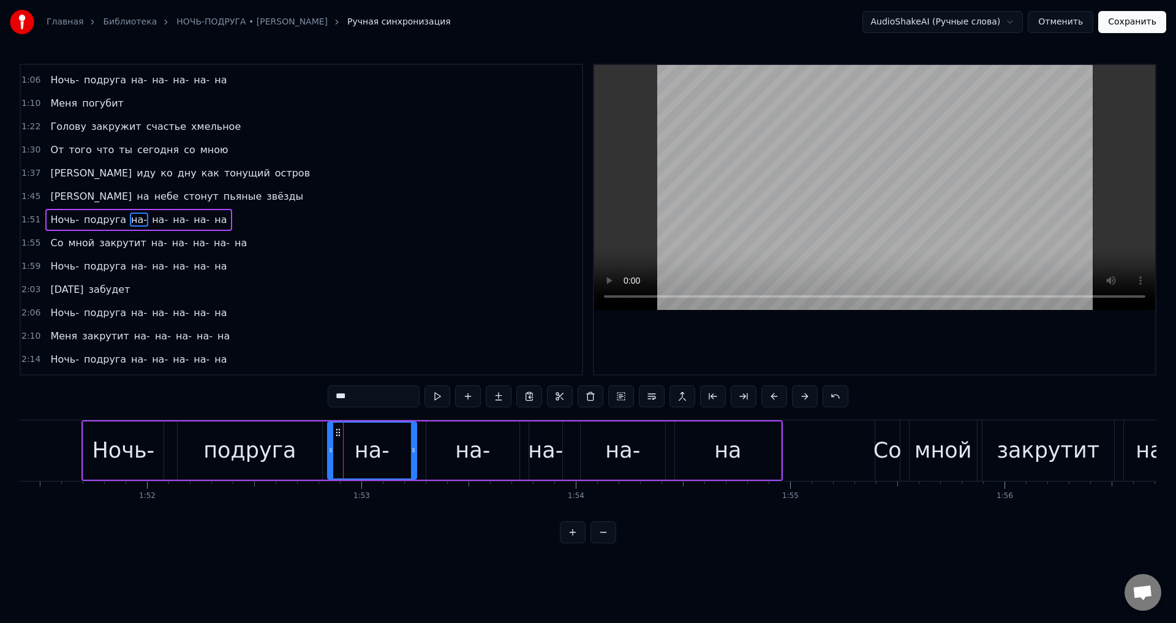
drag, startPoint x: 364, startPoint y: 452, endPoint x: 411, endPoint y: 452, distance: 47.1
click at [411, 452] on icon at bounding box center [413, 450] width 5 height 10
click at [439, 455] on div "на-" at bounding box center [472, 450] width 93 height 58
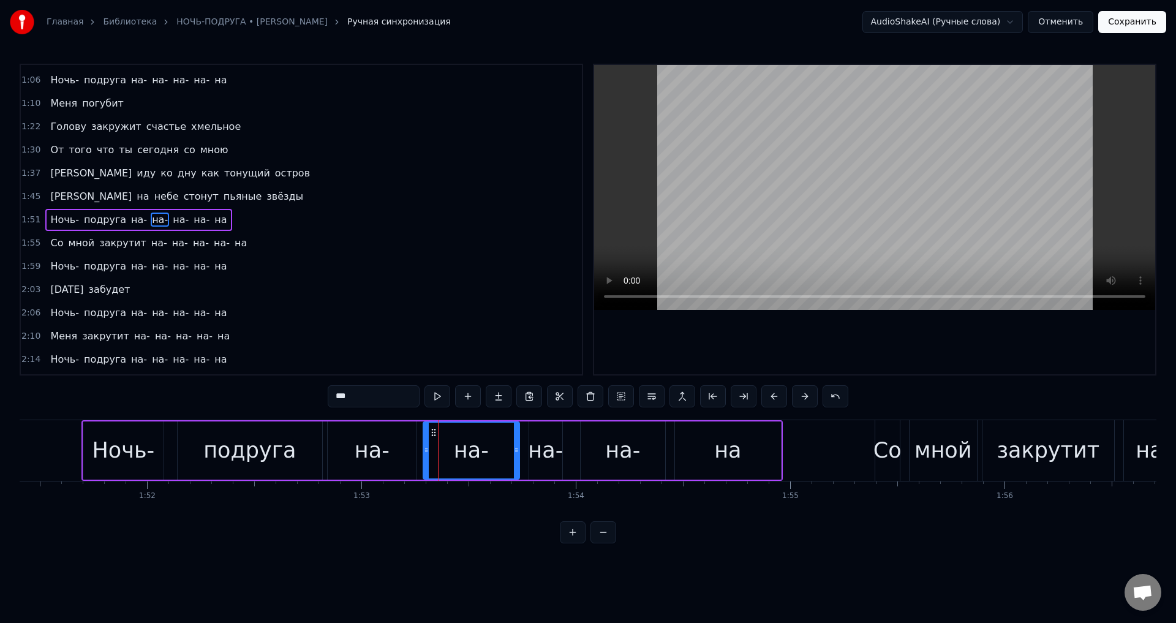
click at [426, 456] on div at bounding box center [426, 450] width 5 height 56
drag, startPoint x: 514, startPoint y: 452, endPoint x: 501, endPoint y: 456, distance: 14.0
click at [501, 456] on div at bounding box center [502, 450] width 5 height 56
click at [539, 451] on div "на-" at bounding box center [545, 450] width 35 height 32
drag, startPoint x: 531, startPoint y: 452, endPoint x: 514, endPoint y: 452, distance: 17.1
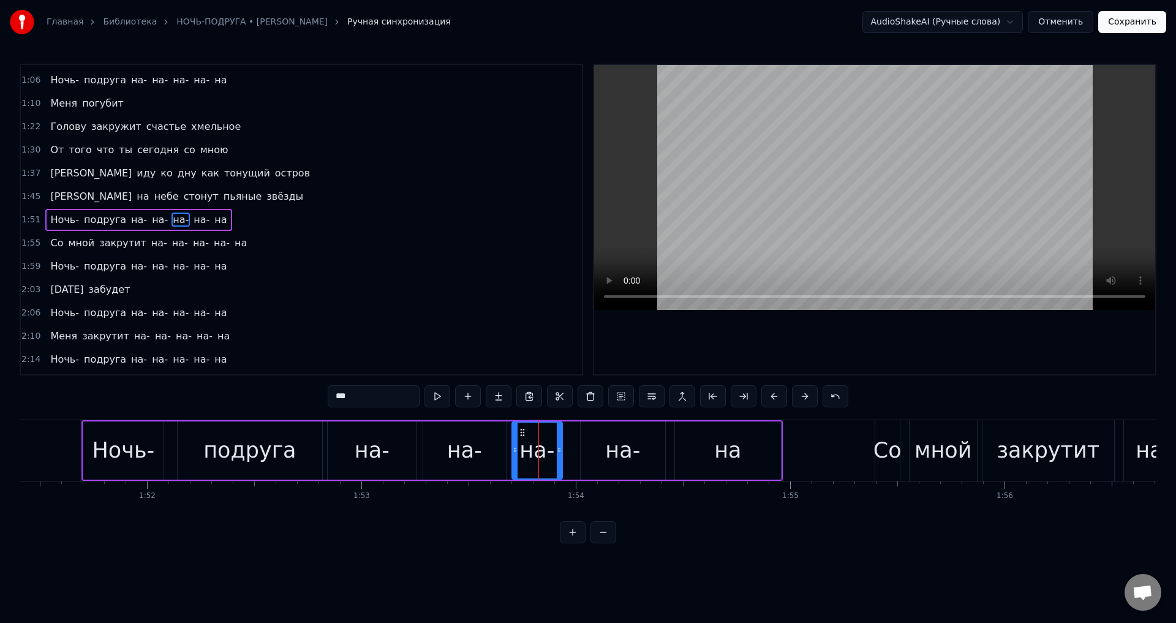
click at [514, 452] on icon at bounding box center [514, 450] width 5 height 10
drag, startPoint x: 558, startPoint y: 451, endPoint x: 572, endPoint y: 451, distance: 13.5
click at [572, 451] on icon at bounding box center [572, 450] width 5 height 10
click at [588, 451] on div "на-" at bounding box center [622, 450] width 84 height 58
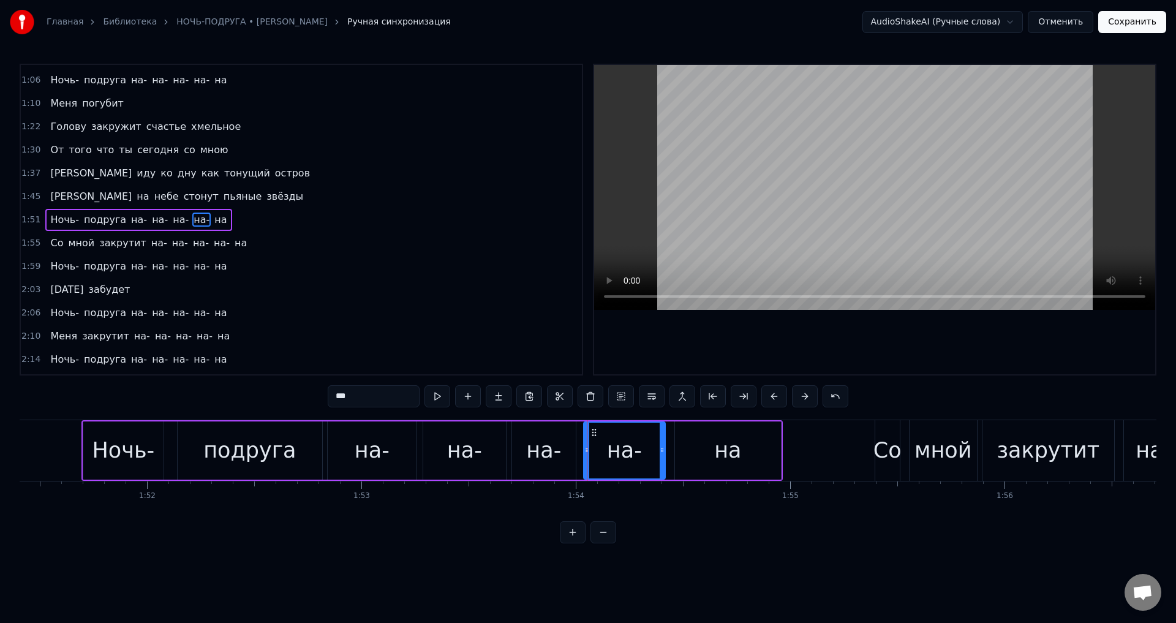
click at [586, 453] on icon at bounding box center [586, 450] width 5 height 10
click at [555, 454] on div "на-" at bounding box center [543, 450] width 35 height 32
click at [576, 455] on div at bounding box center [576, 450] width 5 height 56
click at [466, 455] on div "на-" at bounding box center [464, 450] width 35 height 32
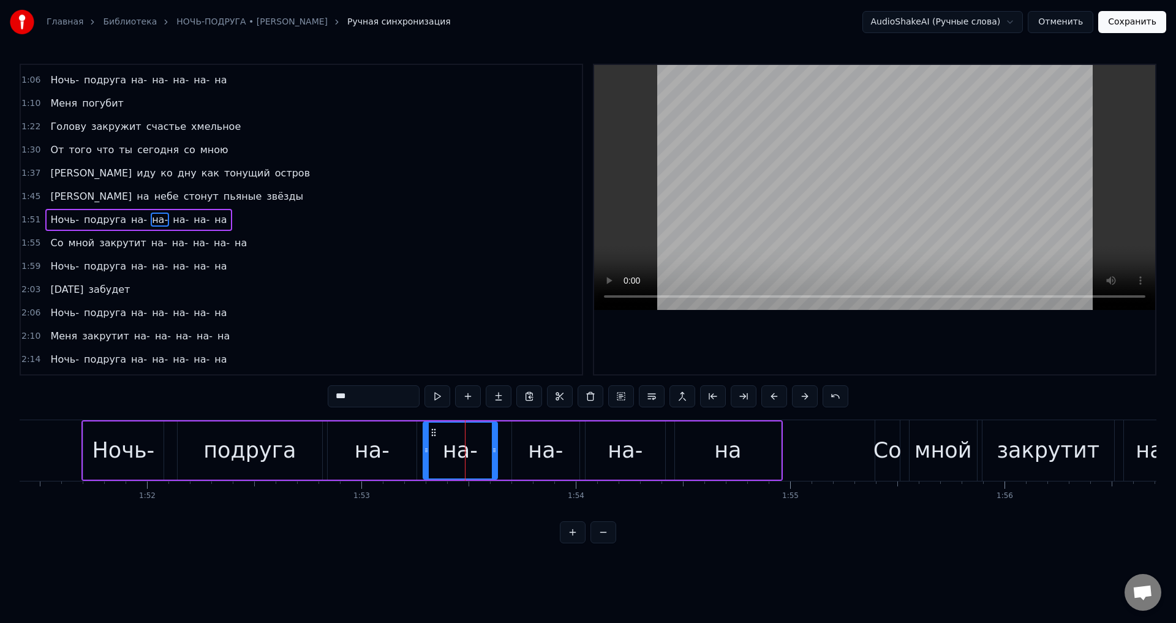
drag, startPoint x: 502, startPoint y: 458, endPoint x: 493, endPoint y: 457, distance: 8.6
click at [493, 457] on div at bounding box center [494, 450] width 5 height 56
click at [407, 452] on div "на-" at bounding box center [372, 450] width 89 height 58
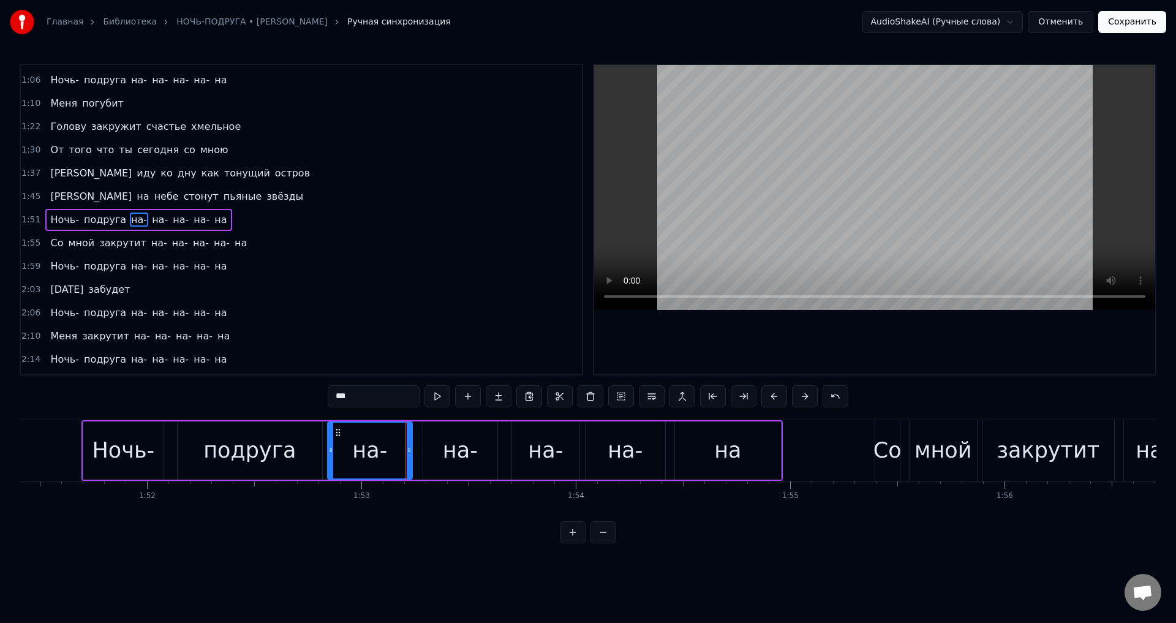
click at [408, 456] on div at bounding box center [409, 450] width 5 height 56
click at [456, 450] on div "на-" at bounding box center [460, 450] width 35 height 32
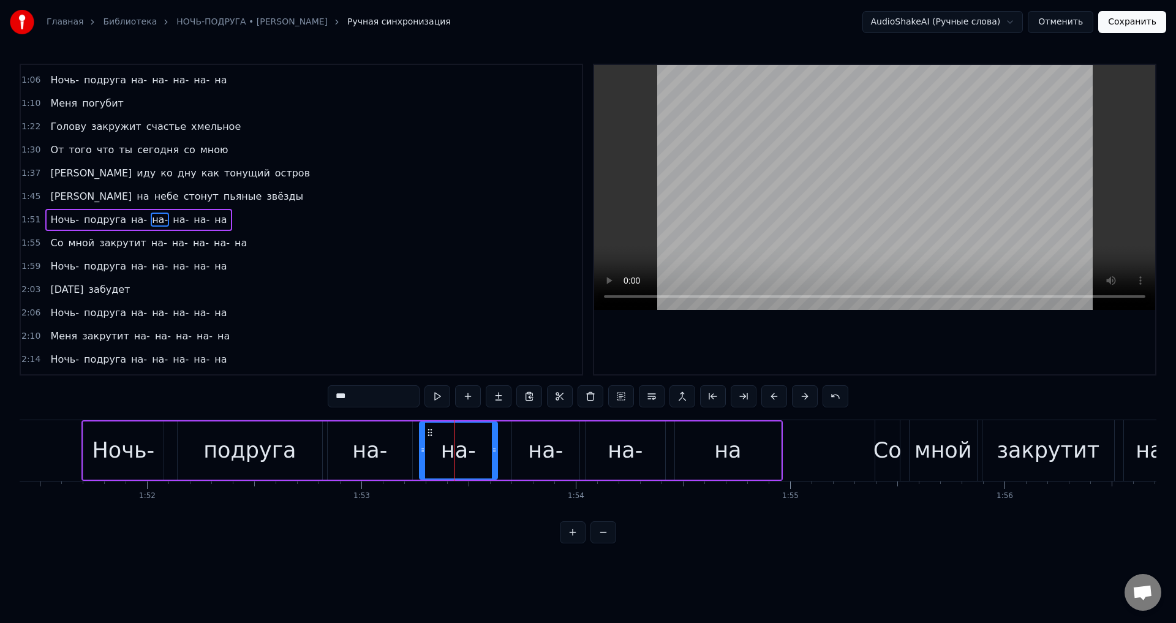
click at [422, 452] on icon at bounding box center [422, 450] width 5 height 10
click at [520, 455] on div "на-" at bounding box center [545, 450] width 67 height 58
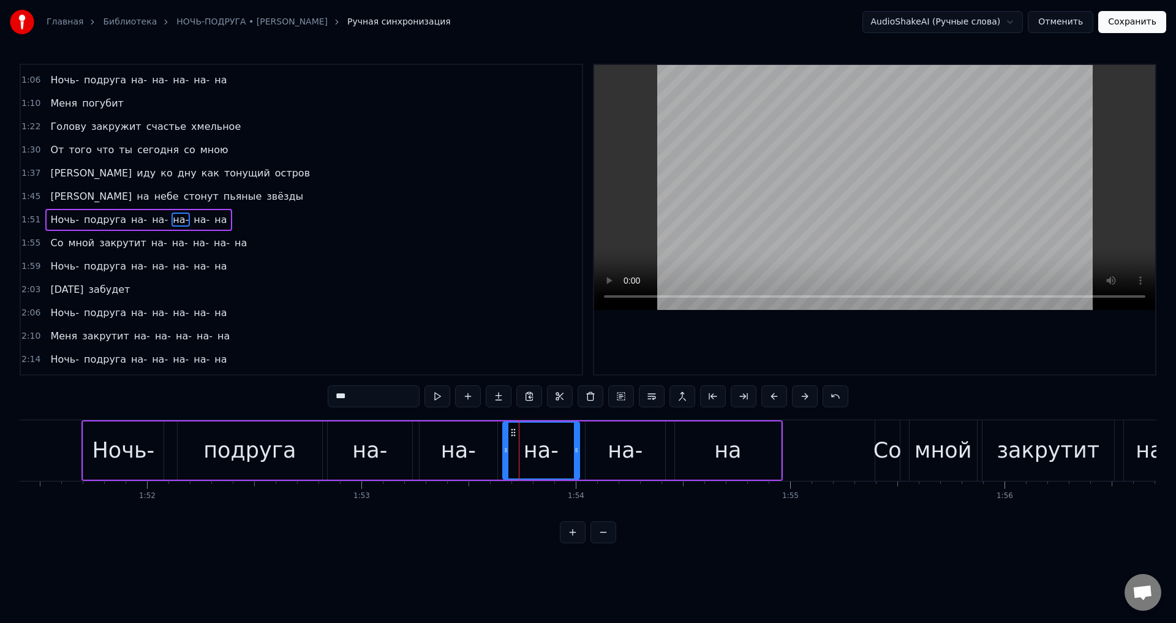
drag, startPoint x: 513, startPoint y: 455, endPoint x: 504, endPoint y: 454, distance: 9.2
click at [504, 454] on div at bounding box center [505, 450] width 5 height 56
click at [119, 452] on div "Ночь-" at bounding box center [123, 450] width 62 height 32
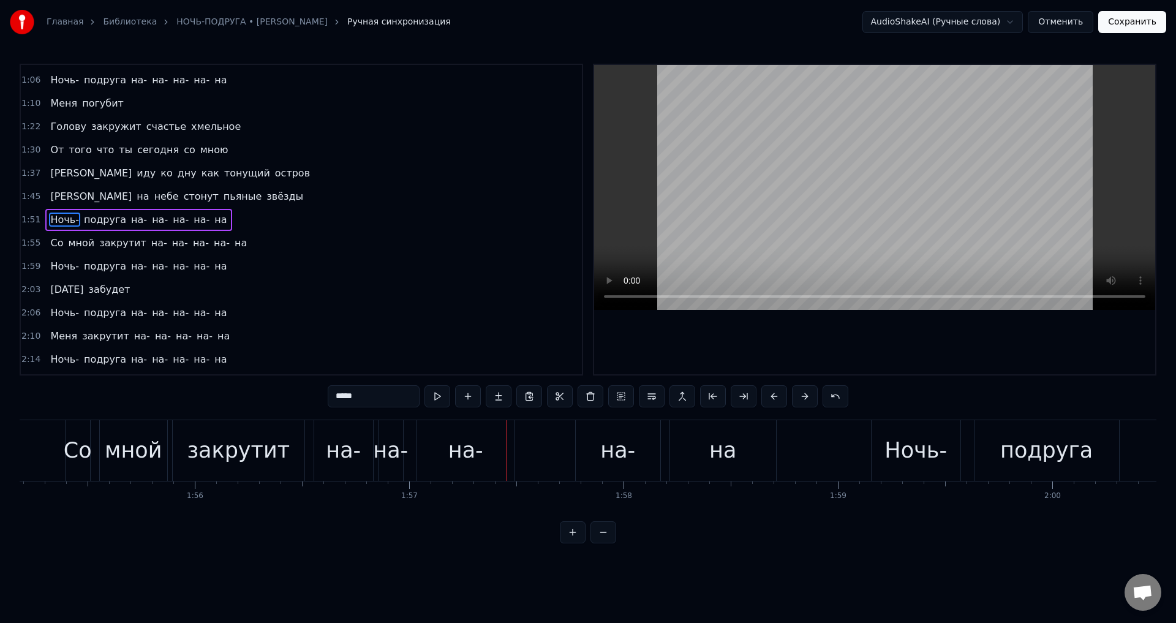
scroll to position [0, 24662]
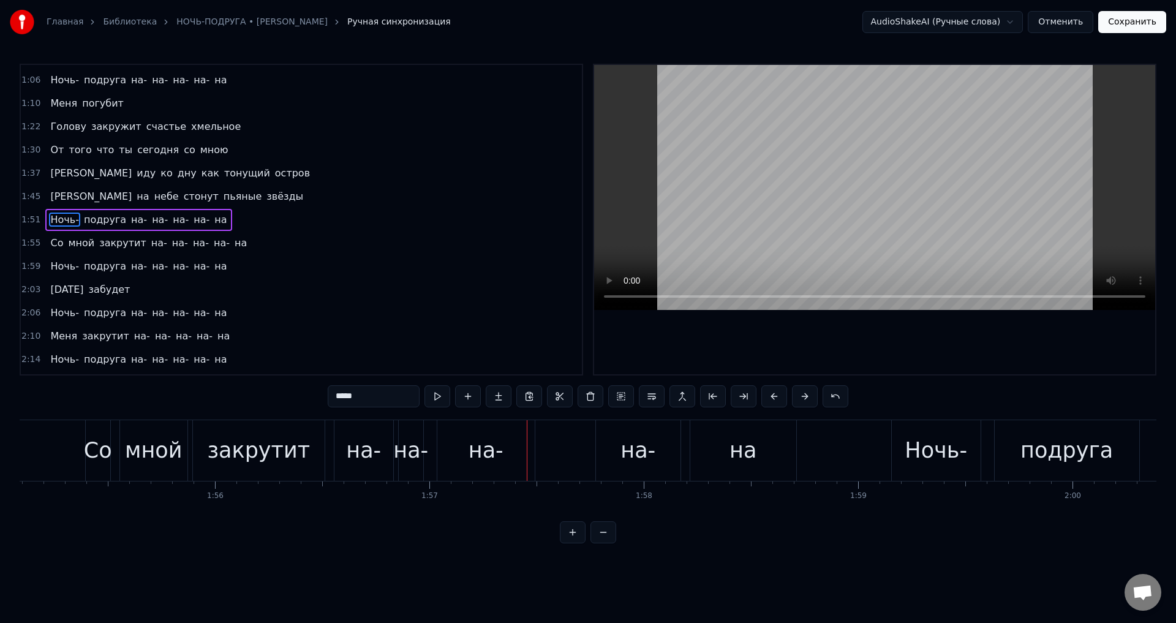
click at [493, 449] on div "на-" at bounding box center [485, 450] width 35 height 32
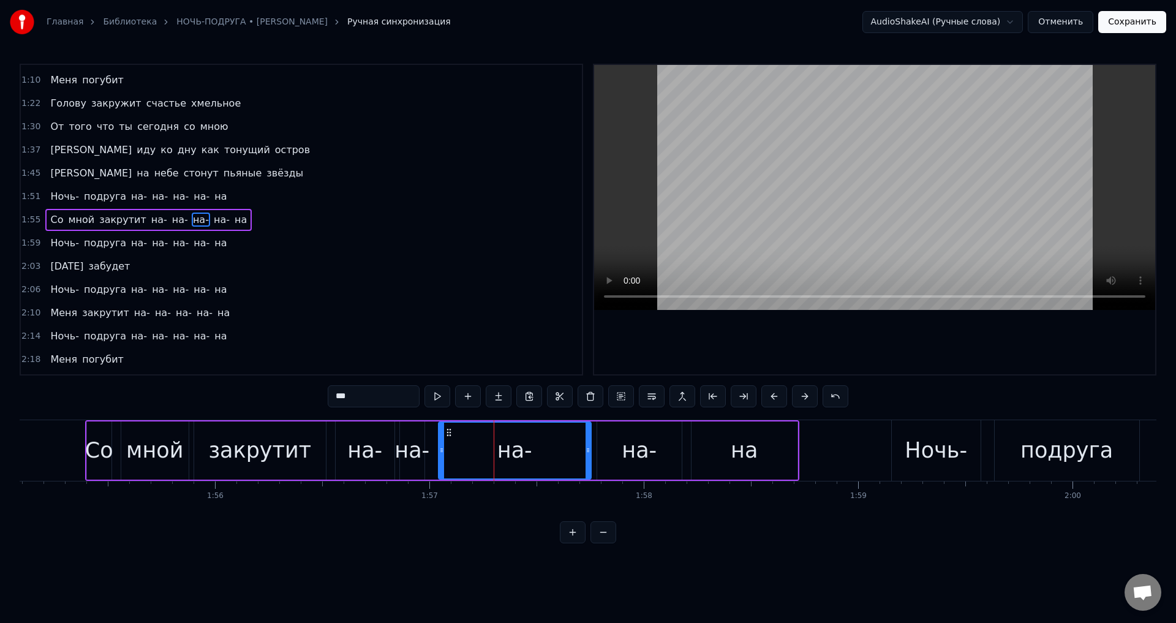
drag, startPoint x: 531, startPoint y: 451, endPoint x: 540, endPoint y: 448, distance: 9.9
click at [586, 454] on icon at bounding box center [587, 450] width 5 height 10
drag, startPoint x: 441, startPoint y: 447, endPoint x: 511, endPoint y: 448, distance: 70.4
click at [511, 448] on icon at bounding box center [511, 450] width 5 height 10
click at [408, 446] on div "на-" at bounding box center [411, 450] width 35 height 32
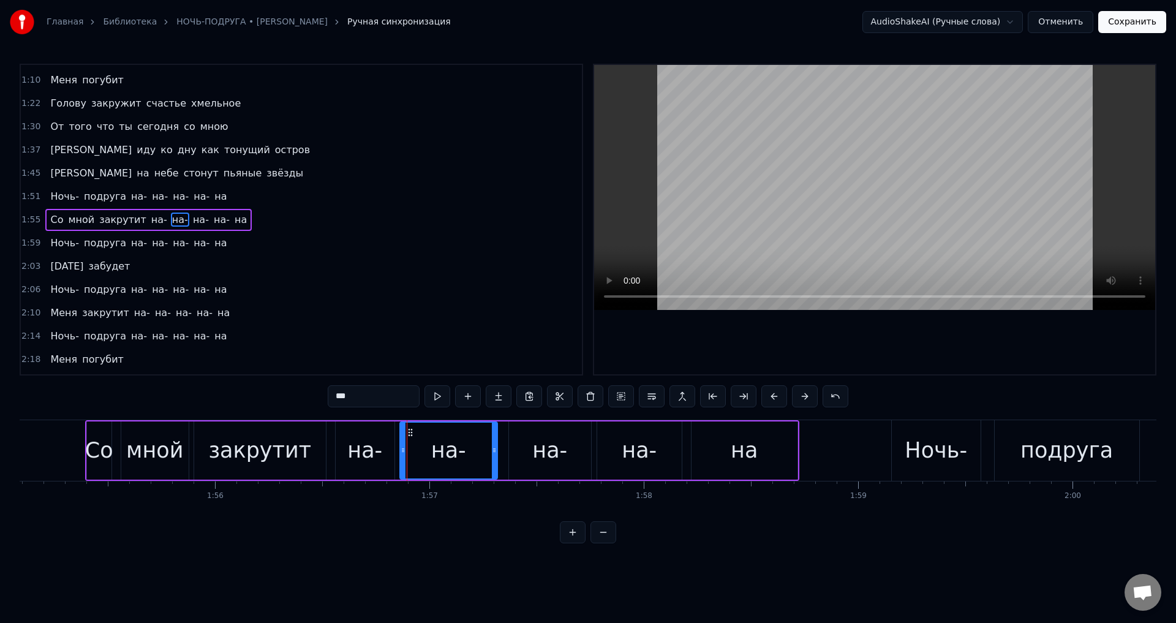
drag, startPoint x: 422, startPoint y: 451, endPoint x: 495, endPoint y: 455, distance: 73.0
click at [495, 455] on div at bounding box center [494, 450] width 5 height 56
drag, startPoint x: 402, startPoint y: 449, endPoint x: 416, endPoint y: 451, distance: 14.1
click at [416, 451] on icon at bounding box center [416, 450] width 5 height 10
click at [368, 450] on div "на-" at bounding box center [364, 450] width 35 height 32
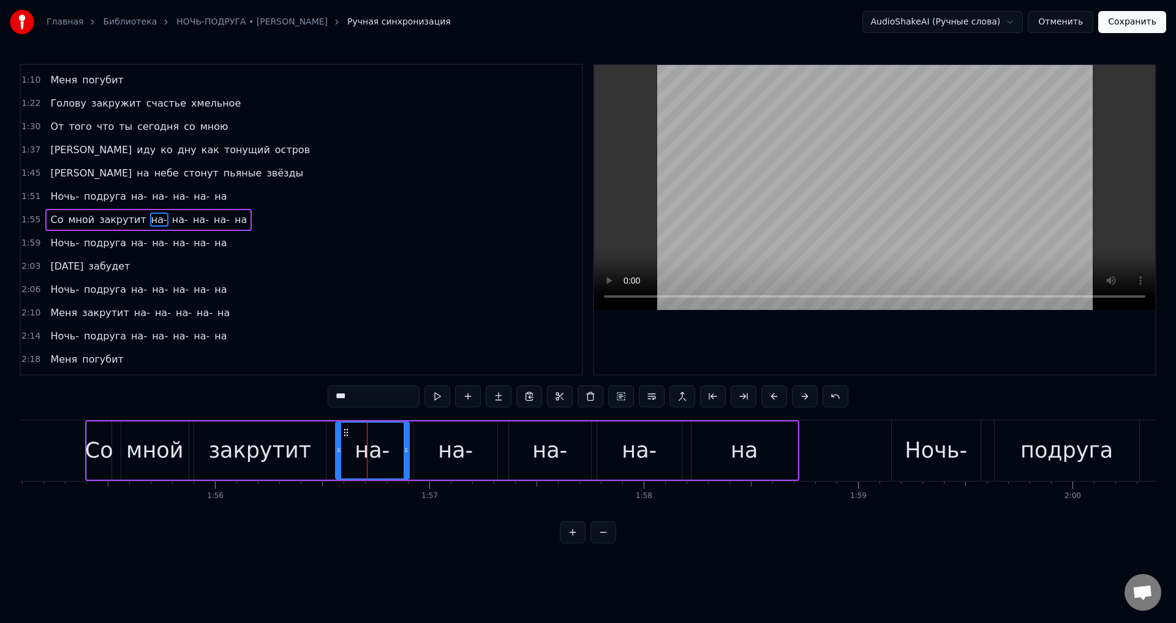
drag, startPoint x: 393, startPoint y: 450, endPoint x: 408, endPoint y: 452, distance: 14.9
click at [408, 452] on icon at bounding box center [405, 450] width 5 height 10
click at [433, 460] on div "на-" at bounding box center [455, 450] width 83 height 58
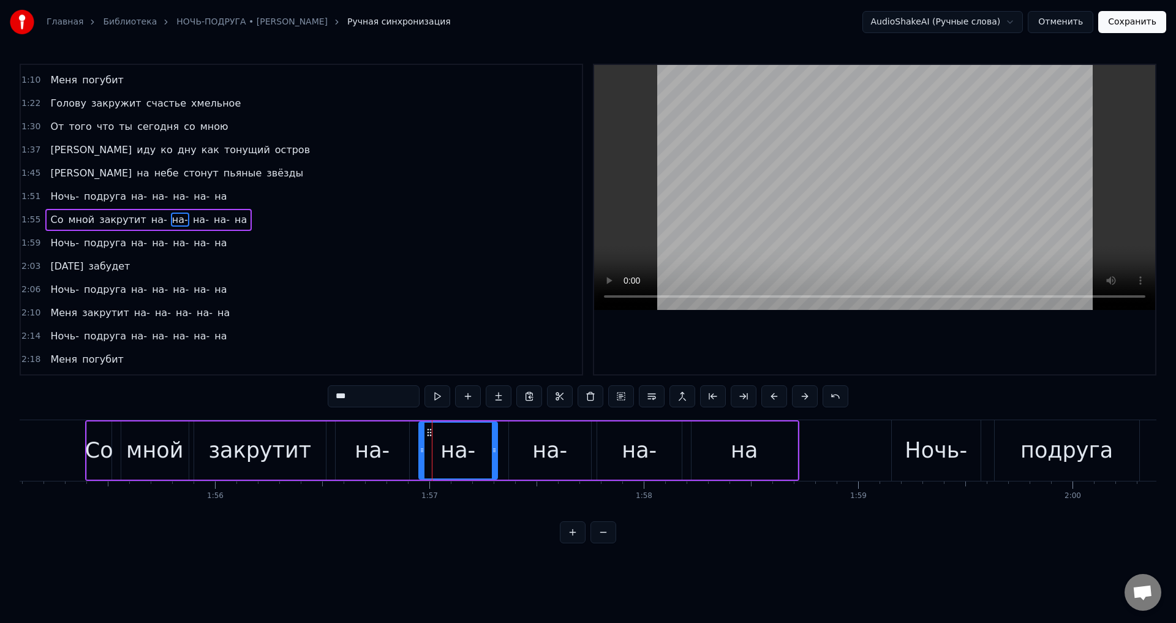
click at [421, 451] on icon at bounding box center [421, 450] width 5 height 10
click at [392, 451] on div "на-" at bounding box center [372, 450] width 73 height 58
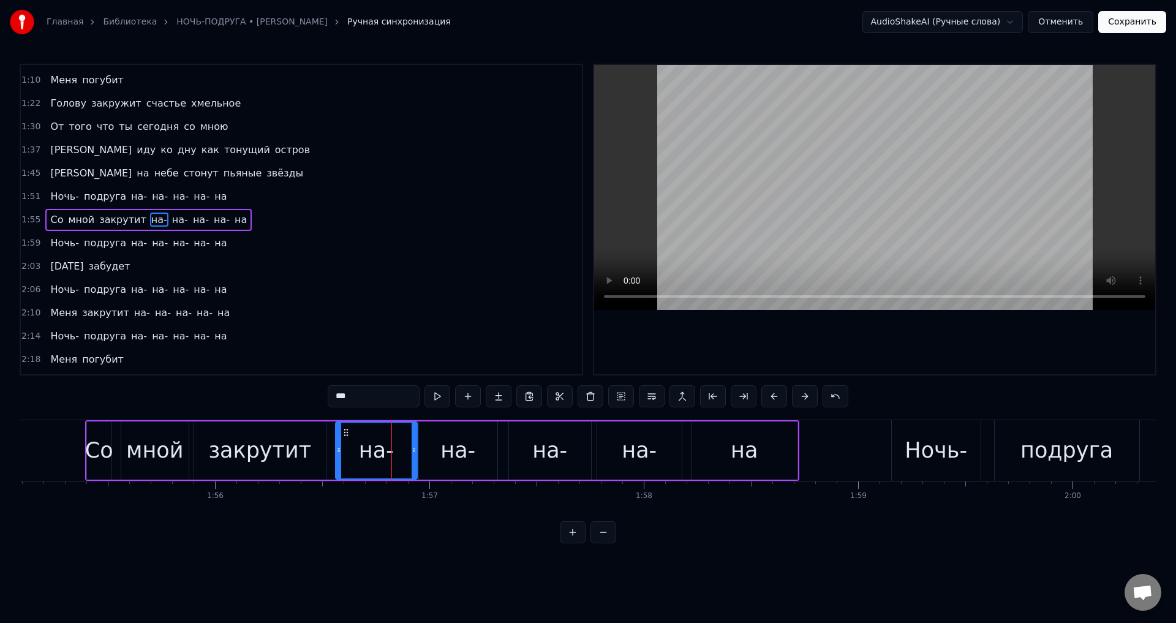
drag, startPoint x: 407, startPoint y: 451, endPoint x: 426, endPoint y: 454, distance: 19.2
click at [416, 454] on icon at bounding box center [413, 450] width 5 height 10
click at [434, 454] on div "на-" at bounding box center [458, 450] width 78 height 58
drag, startPoint x: 421, startPoint y: 454, endPoint x: 429, endPoint y: 454, distance: 8.6
click at [429, 454] on icon at bounding box center [430, 450] width 5 height 10
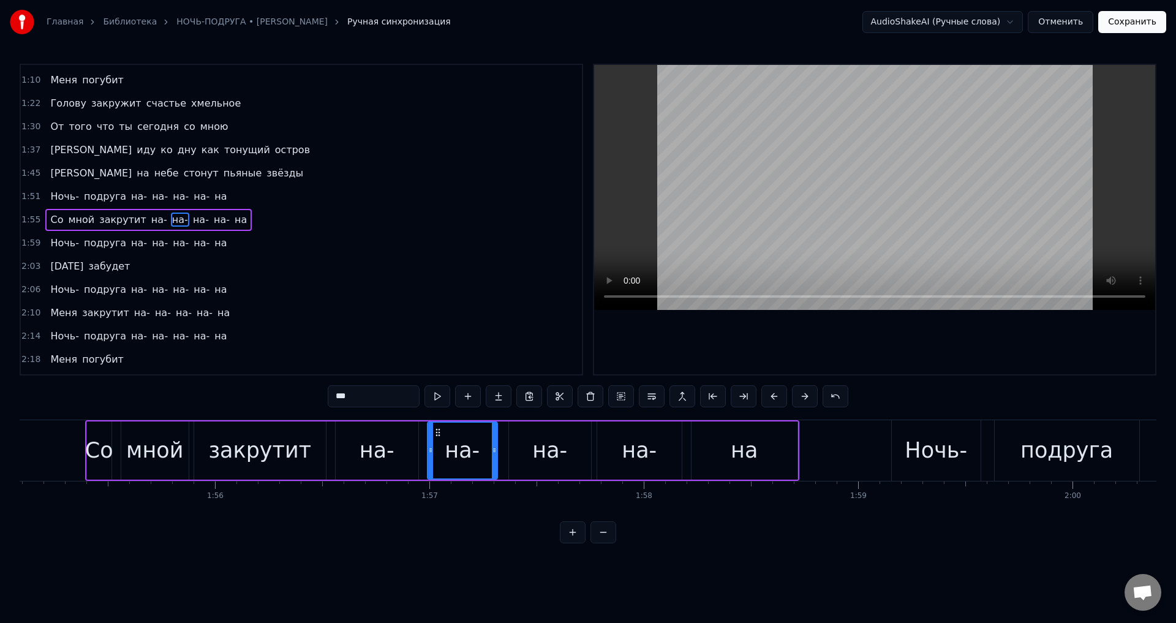
click at [516, 456] on div "на-" at bounding box center [550, 450] width 82 height 58
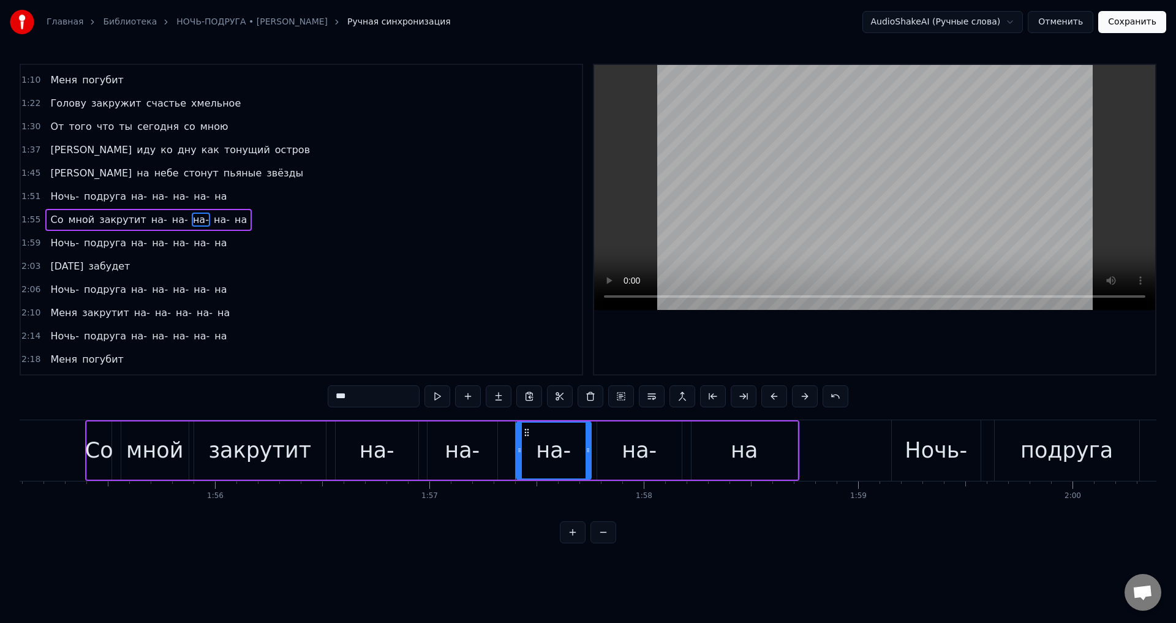
drag, startPoint x: 510, startPoint y: 454, endPoint x: 517, endPoint y: 454, distance: 7.3
click at [517, 454] on icon at bounding box center [519, 450] width 5 height 10
click at [483, 452] on div "на-" at bounding box center [462, 450] width 70 height 58
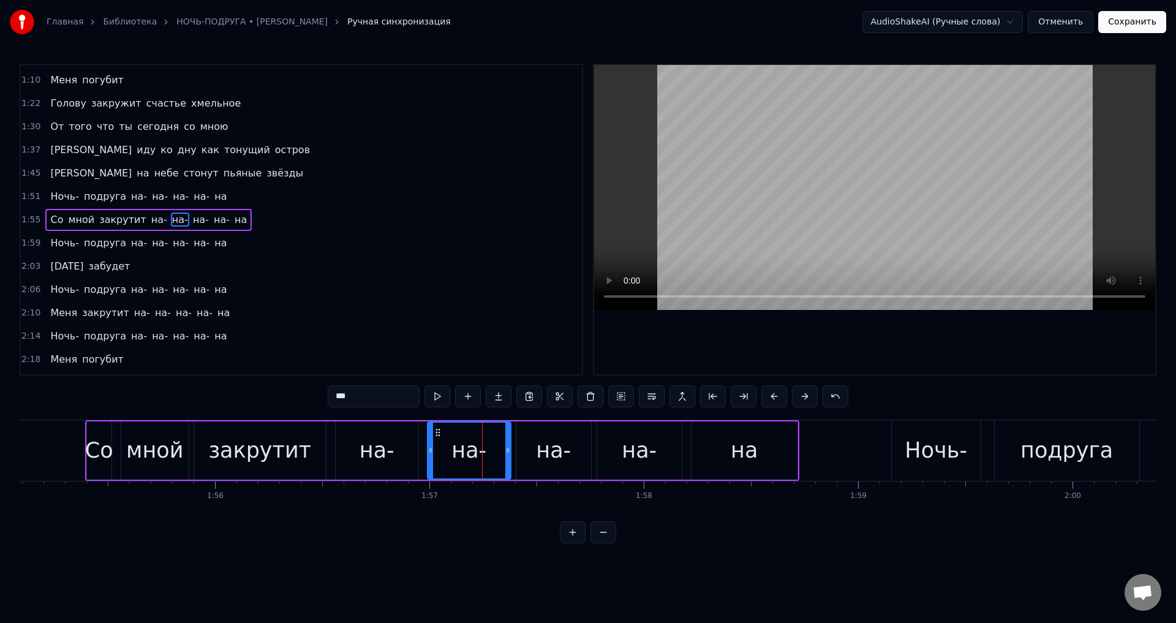
drag, startPoint x: 492, startPoint y: 454, endPoint x: 506, endPoint y: 455, distance: 13.5
click at [506, 455] on div at bounding box center [507, 450] width 5 height 56
drag, startPoint x: 151, startPoint y: 449, endPoint x: 268, endPoint y: 438, distance: 117.4
click at [152, 450] on div "мной" at bounding box center [154, 450] width 57 height 32
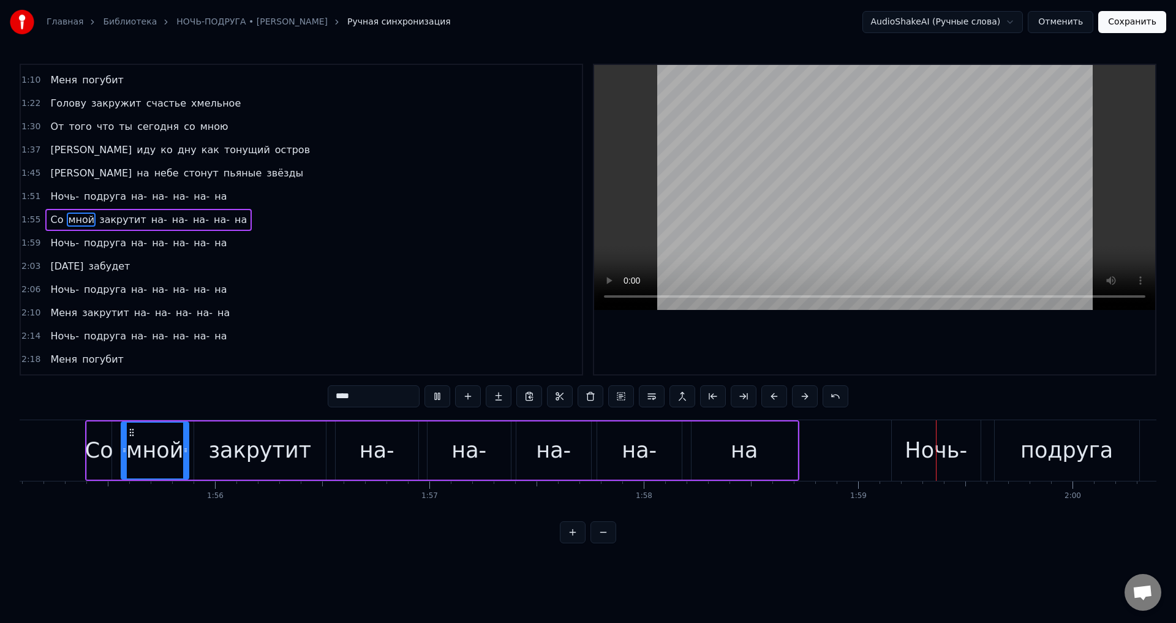
click at [508, 464] on div "на-" at bounding box center [468, 450] width 83 height 58
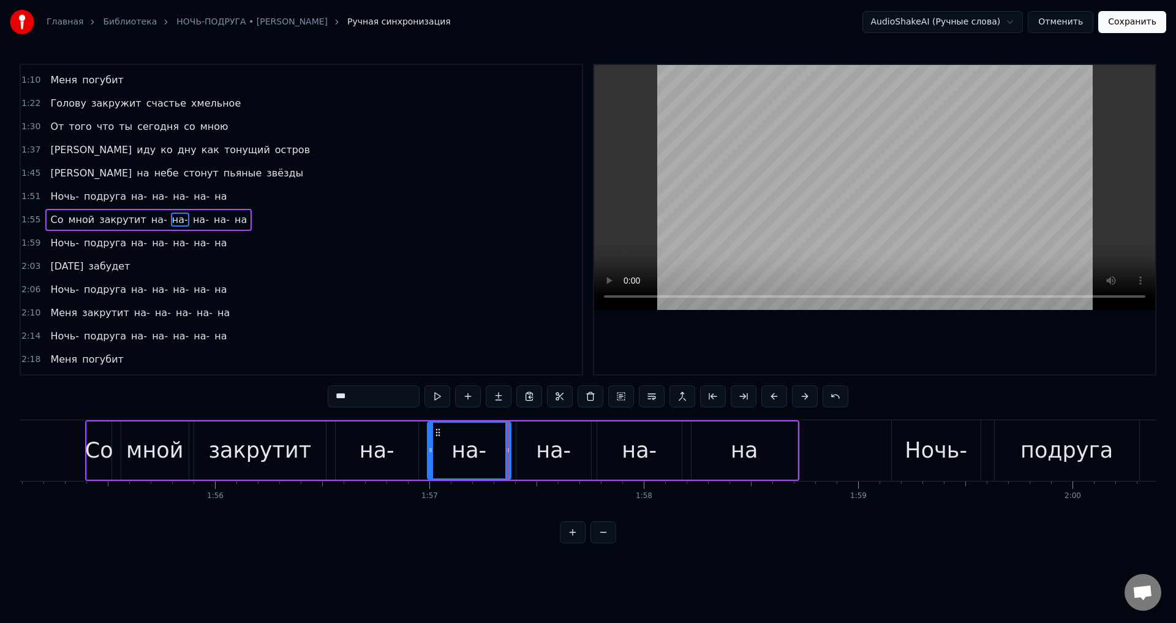
click at [532, 458] on div "на-" at bounding box center [553, 450] width 75 height 58
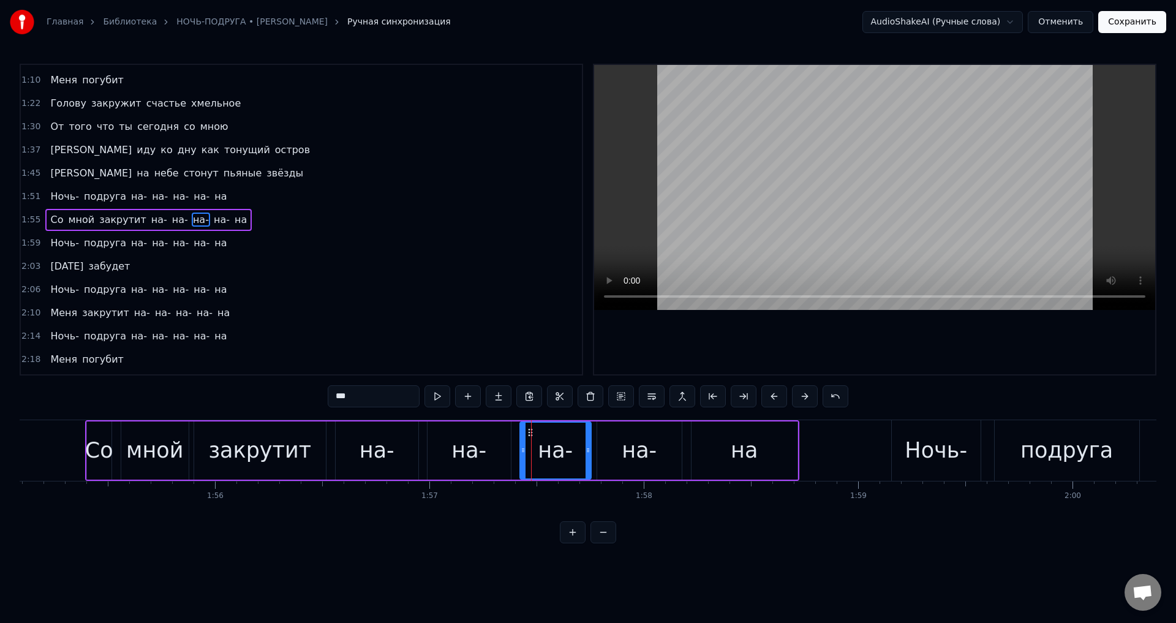
click at [523, 453] on icon at bounding box center [522, 450] width 5 height 10
click at [609, 454] on div "на-" at bounding box center [639, 450] width 84 height 58
click at [601, 454] on icon at bounding box center [601, 450] width 5 height 10
click at [582, 452] on div "на-" at bounding box center [555, 450] width 71 height 58
click at [590, 454] on div "на-" at bounding box center [555, 450] width 72 height 58
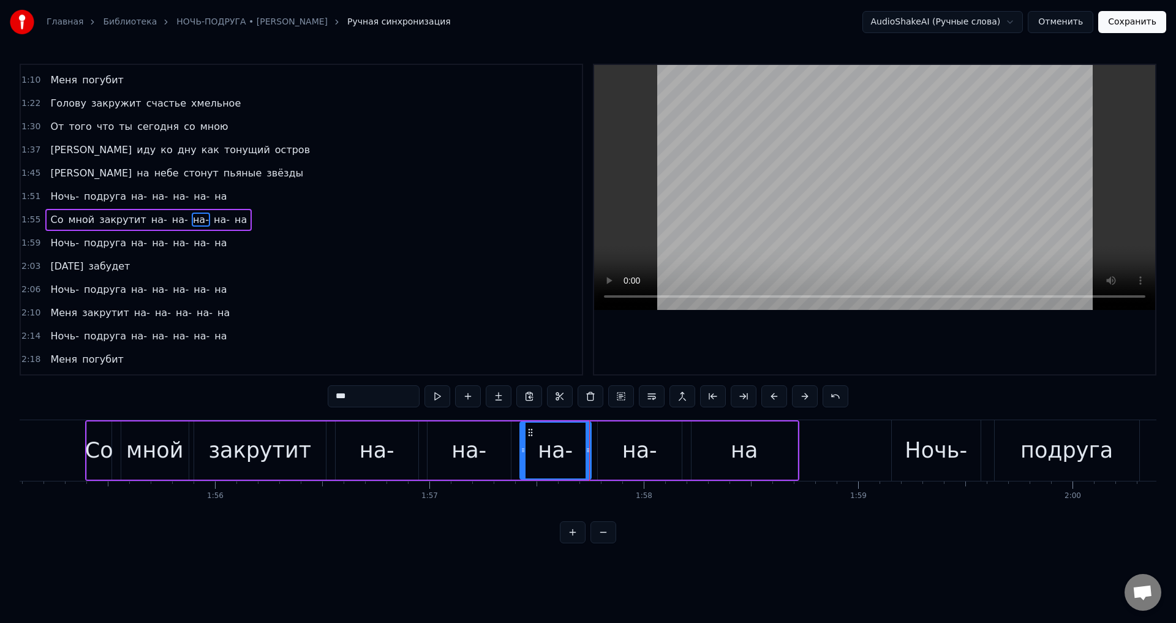
drag, startPoint x: 573, startPoint y: 451, endPoint x: 588, endPoint y: 449, distance: 15.4
click at [574, 451] on div "на-" at bounding box center [555, 450] width 70 height 56
click at [591, 449] on icon at bounding box center [590, 450] width 5 height 10
click at [189, 440] on div "мной" at bounding box center [155, 450] width 69 height 58
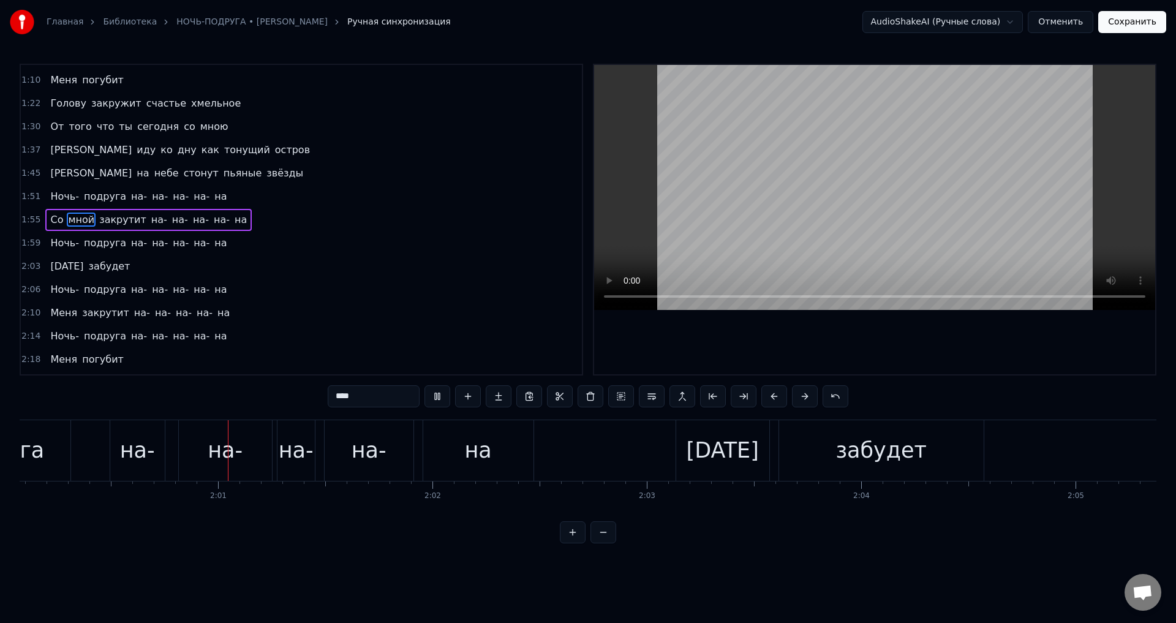
scroll to position [0, 25734]
click at [130, 455] on div "на-" at bounding box center [133, 450] width 35 height 32
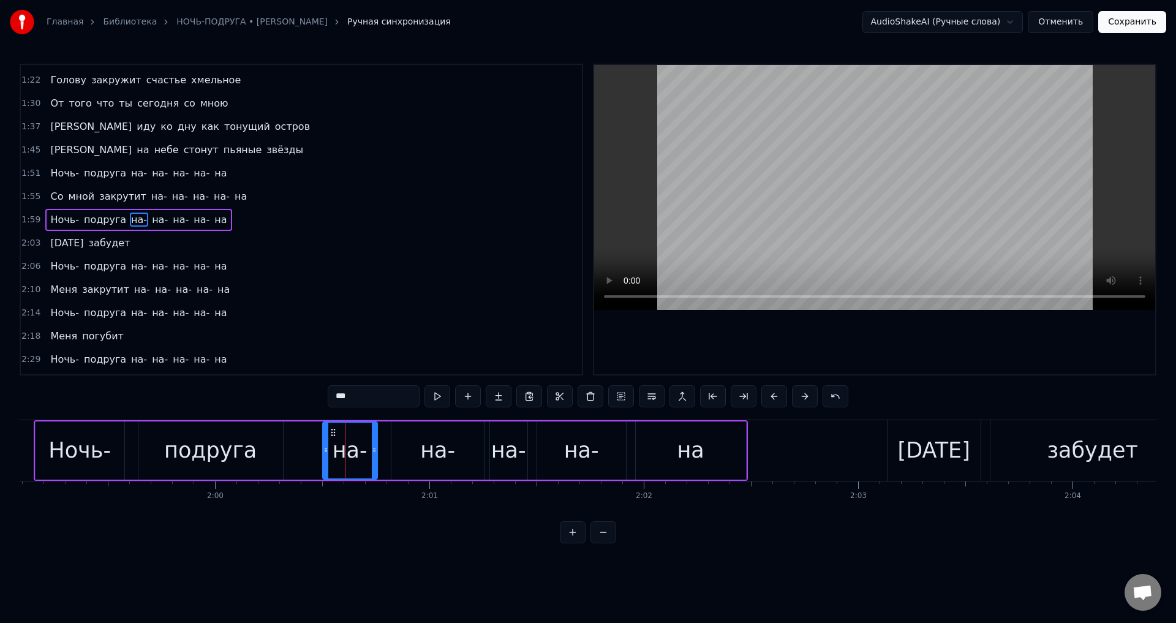
scroll to position [0, 25364]
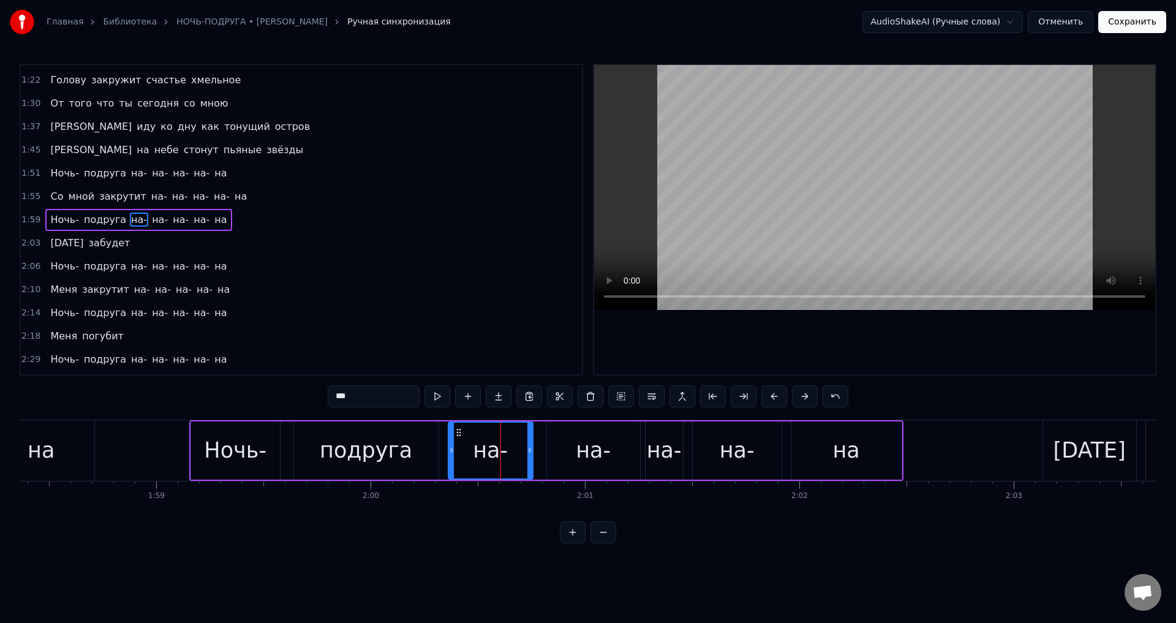
drag, startPoint x: 479, startPoint y: 451, endPoint x: 449, endPoint y: 454, distance: 30.1
click at [449, 454] on icon at bounding box center [451, 450] width 5 height 10
click at [558, 451] on div "на-" at bounding box center [593, 450] width 93 height 58
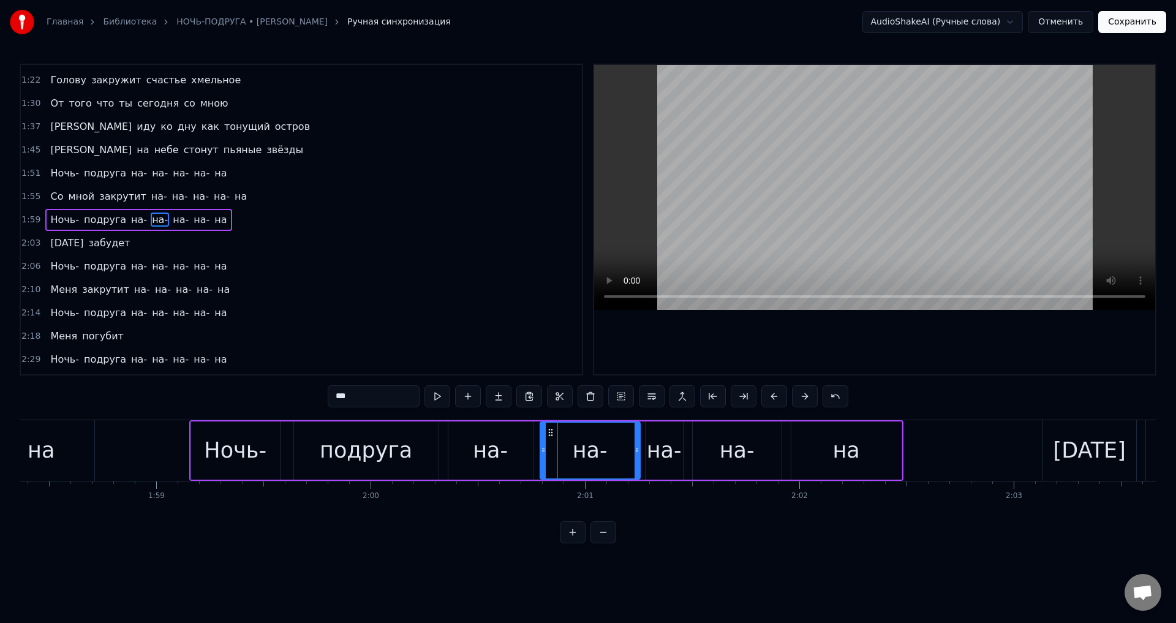
drag, startPoint x: 550, startPoint y: 452, endPoint x: 543, endPoint y: 453, distance: 6.8
click at [543, 453] on icon at bounding box center [543, 450] width 5 height 10
drag, startPoint x: 637, startPoint y: 449, endPoint x: 623, endPoint y: 449, distance: 14.1
click at [623, 449] on icon at bounding box center [622, 450] width 5 height 10
click at [662, 448] on div "на-" at bounding box center [664, 450] width 35 height 32
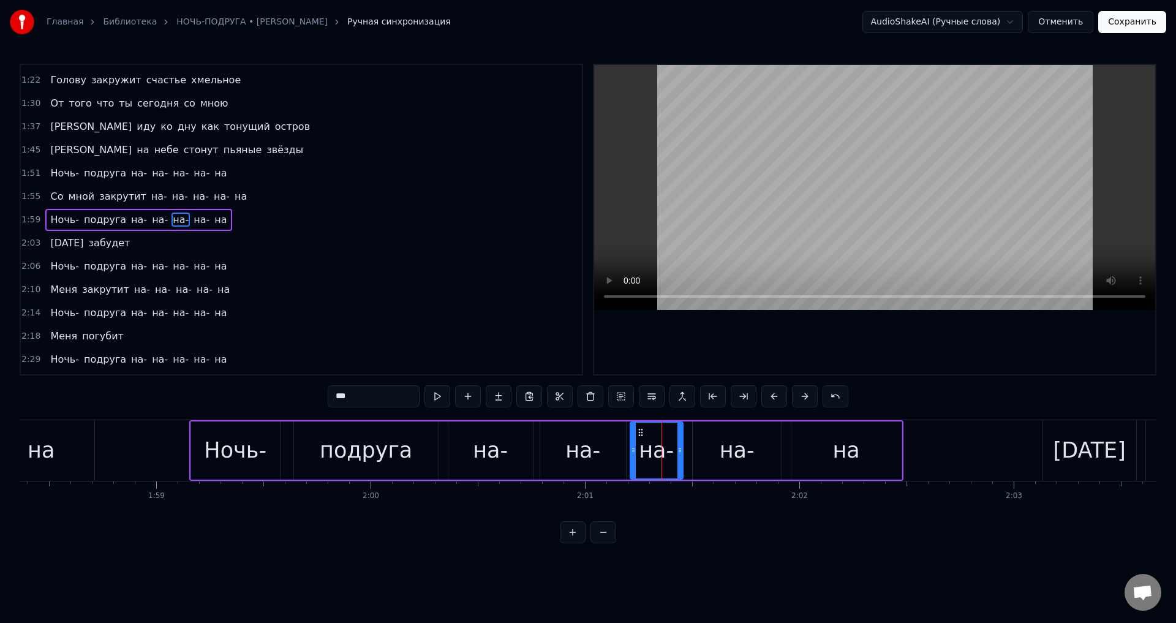
drag, startPoint x: 648, startPoint y: 449, endPoint x: 632, endPoint y: 450, distance: 15.3
click at [632, 450] on icon at bounding box center [633, 450] width 5 height 10
click at [707, 452] on div "на-" at bounding box center [736, 450] width 89 height 58
click at [702, 454] on icon at bounding box center [701, 450] width 5 height 10
click at [667, 453] on div "на-" at bounding box center [656, 450] width 35 height 32
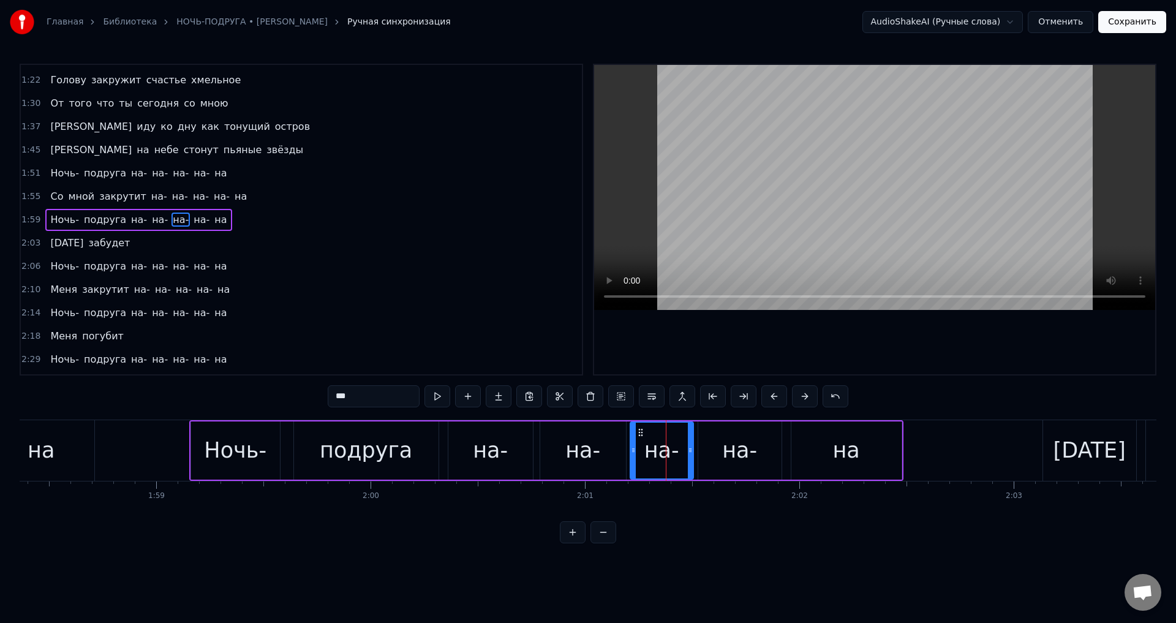
drag, startPoint x: 678, startPoint y: 453, endPoint x: 689, endPoint y: 453, distance: 10.4
click at [689, 453] on icon at bounding box center [690, 450] width 5 height 10
drag, startPoint x: 334, startPoint y: 452, endPoint x: 591, endPoint y: 357, distance: 274.3
click at [334, 452] on div "подруга" at bounding box center [366, 450] width 92 height 32
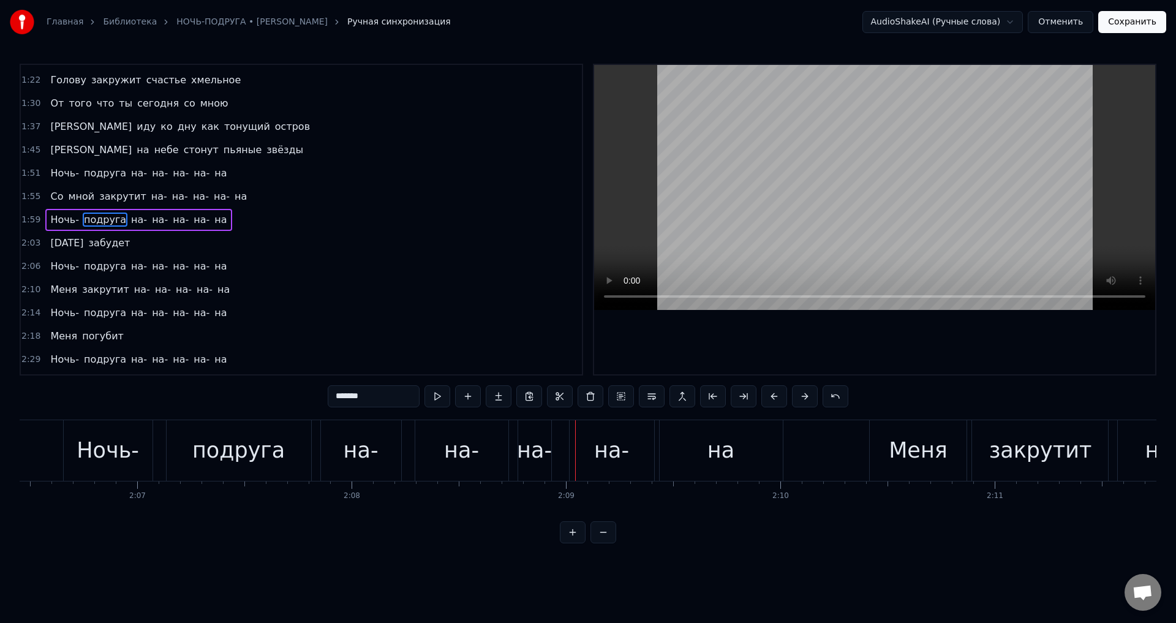
scroll to position [0, 27059]
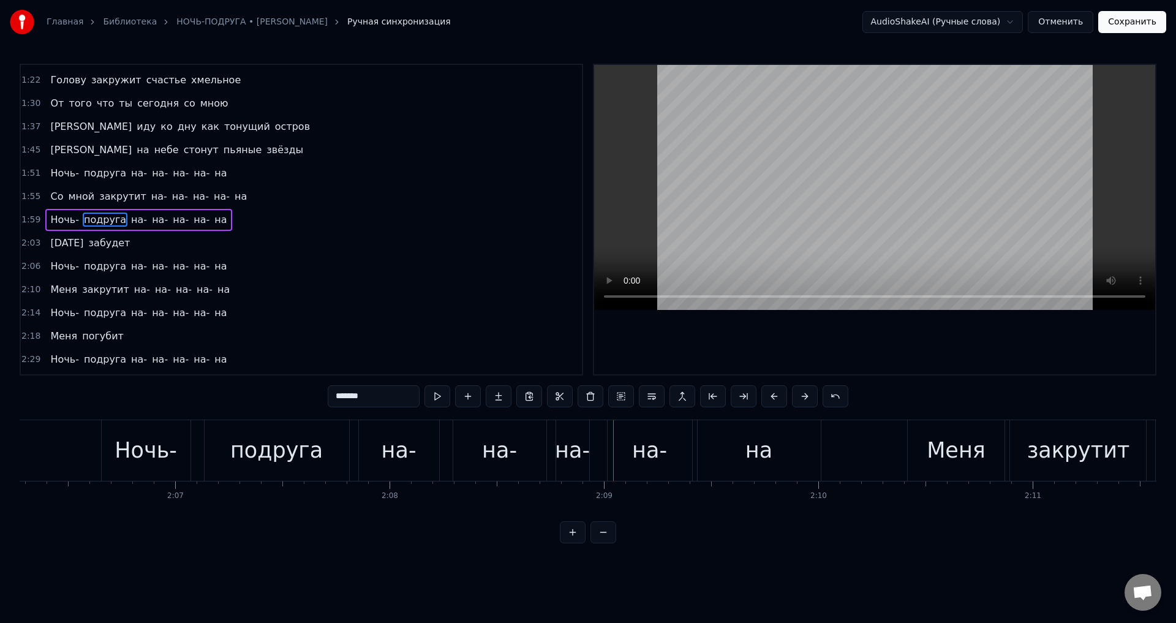
click at [464, 457] on div "на-" at bounding box center [499, 450] width 93 height 61
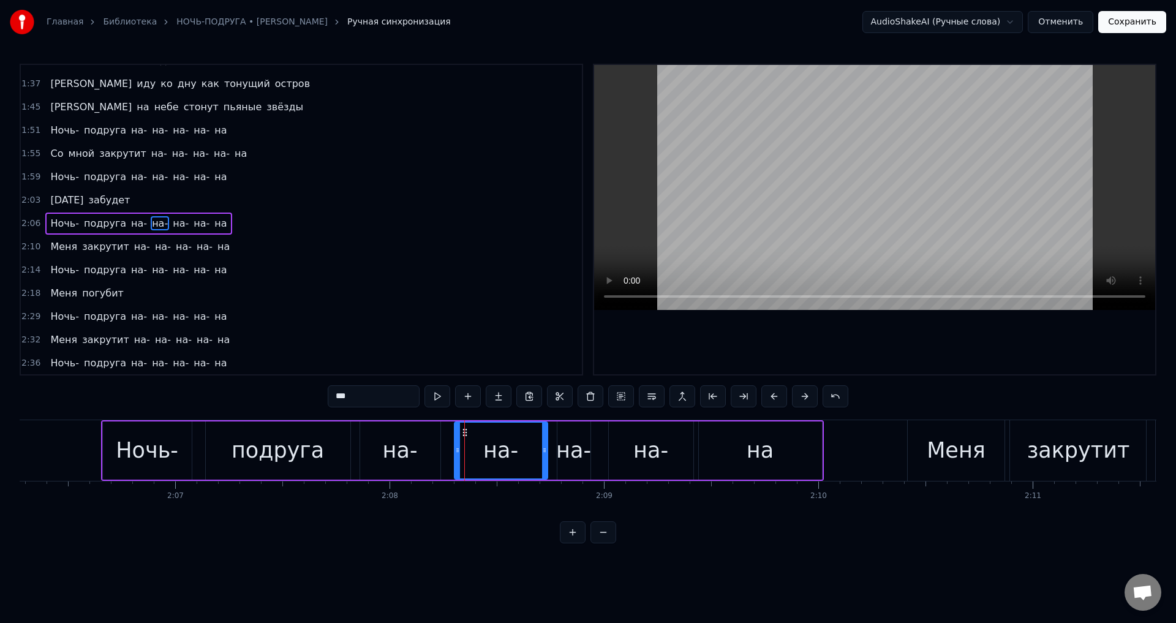
scroll to position [322, 0]
drag, startPoint x: 457, startPoint y: 456, endPoint x: 448, endPoint y: 456, distance: 8.6
click at [448, 456] on div at bounding box center [448, 450] width 5 height 56
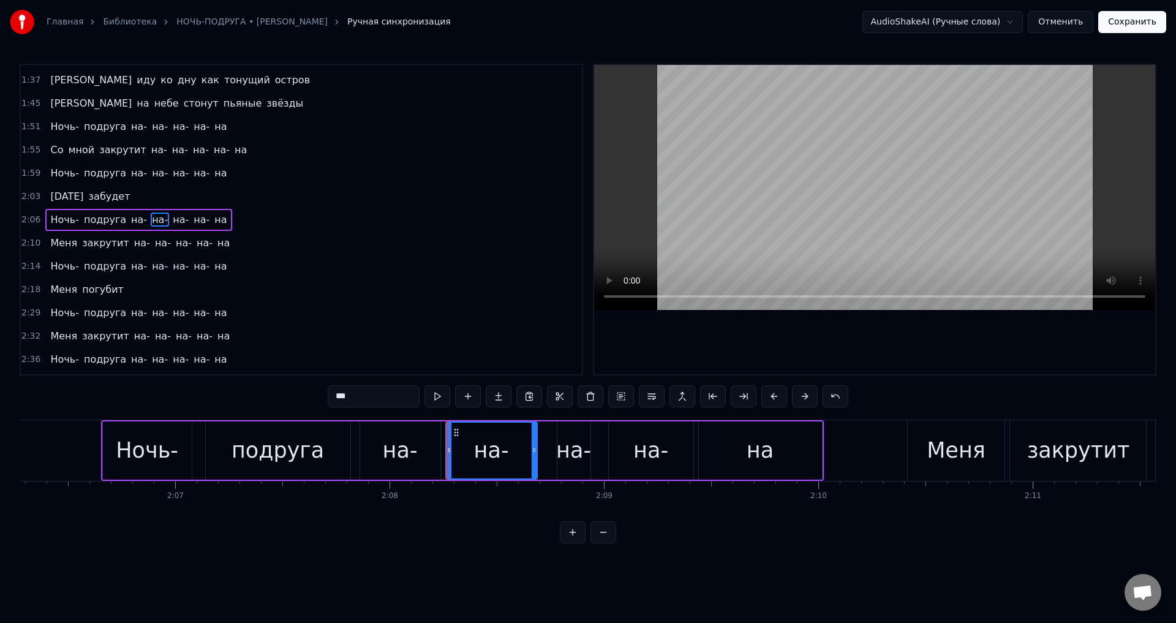
drag, startPoint x: 546, startPoint y: 457, endPoint x: 536, endPoint y: 459, distance: 10.6
click at [536, 459] on div at bounding box center [533, 450] width 5 height 56
click at [569, 462] on div "на-" at bounding box center [573, 450] width 35 height 32
drag, startPoint x: 558, startPoint y: 453, endPoint x: 545, endPoint y: 454, distance: 13.5
click at [545, 454] on icon at bounding box center [546, 450] width 5 height 10
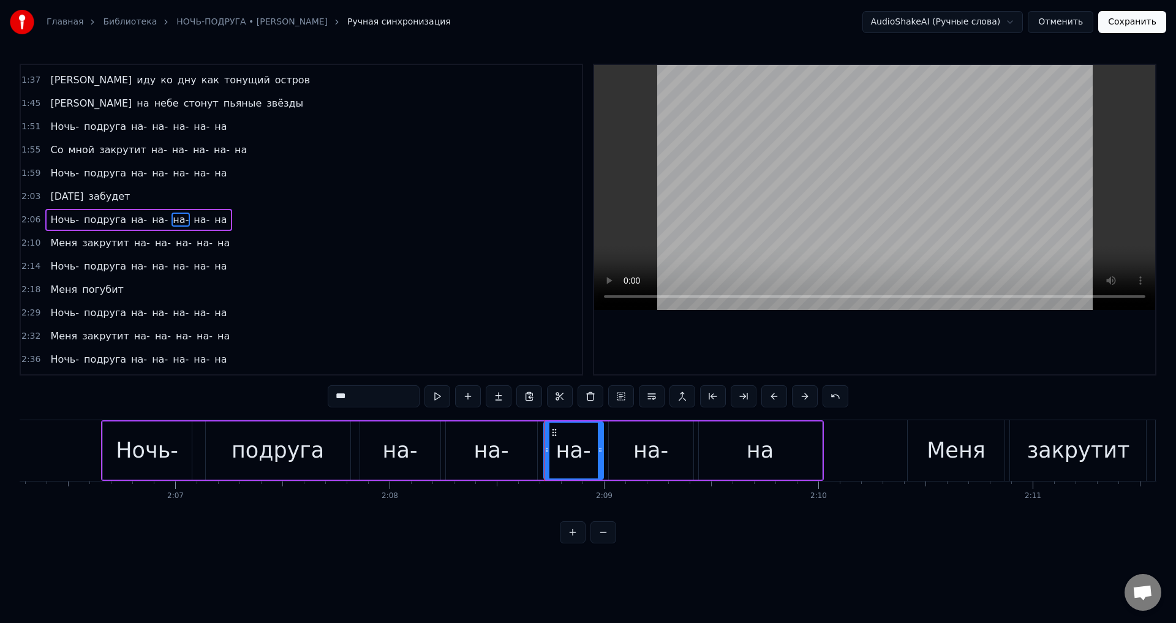
drag, startPoint x: 587, startPoint y: 458, endPoint x: 600, endPoint y: 454, distance: 13.4
click at [600, 454] on div at bounding box center [600, 450] width 5 height 56
drag, startPoint x: 143, startPoint y: 447, endPoint x: 251, endPoint y: 413, distance: 112.9
click at [143, 448] on div "Ночь-" at bounding box center [147, 450] width 62 height 32
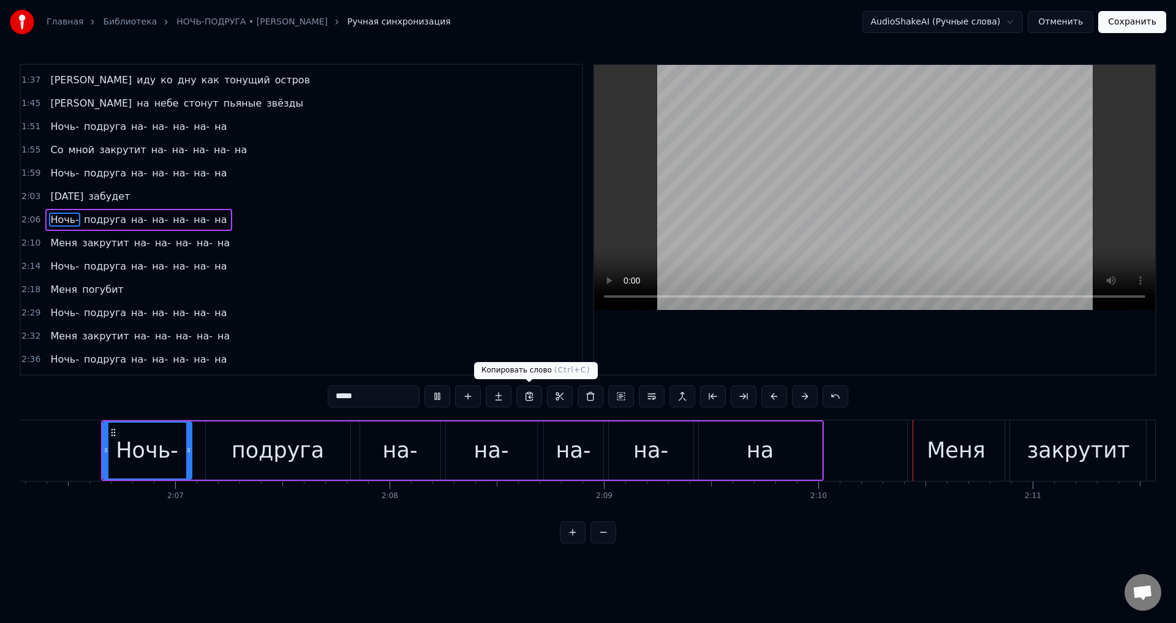
click at [584, 451] on div "на-" at bounding box center [573, 450] width 35 height 32
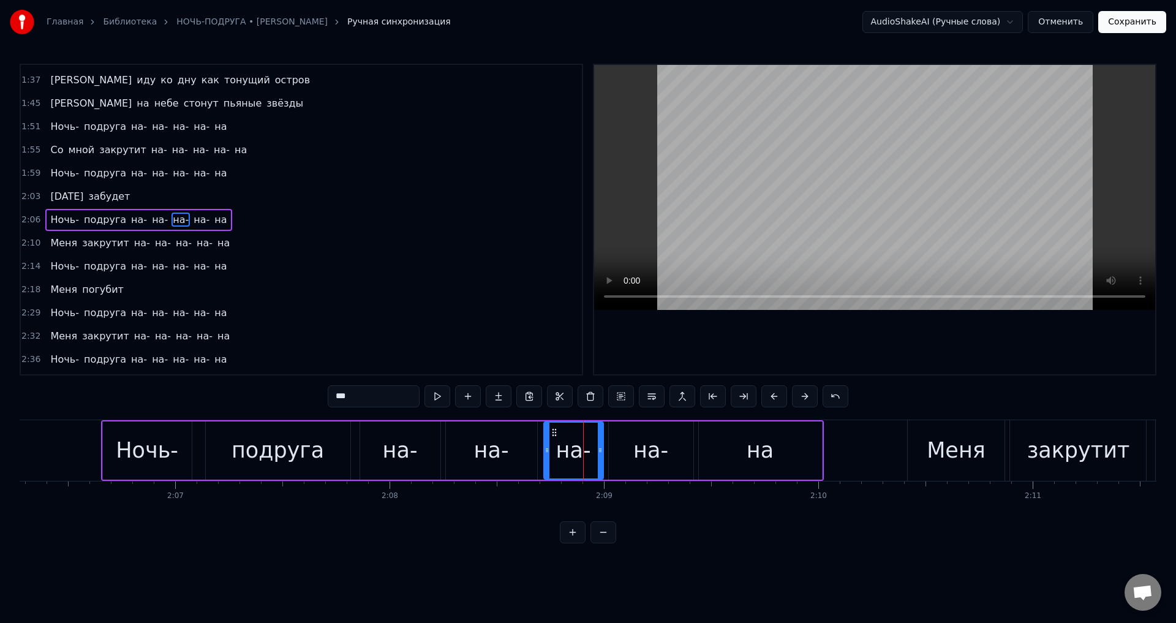
click at [517, 455] on div "на-" at bounding box center [491, 450] width 91 height 58
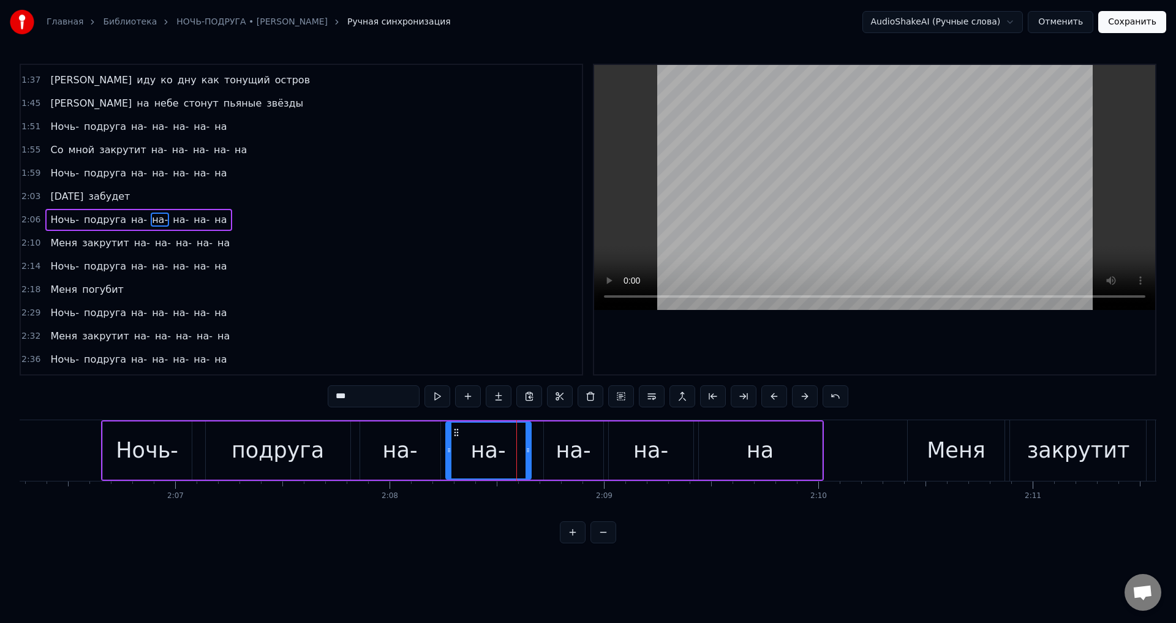
drag, startPoint x: 532, startPoint y: 456, endPoint x: 526, endPoint y: 457, distance: 6.2
click at [526, 457] on div at bounding box center [527, 450] width 5 height 56
click at [563, 452] on div "на-" at bounding box center [573, 450] width 35 height 32
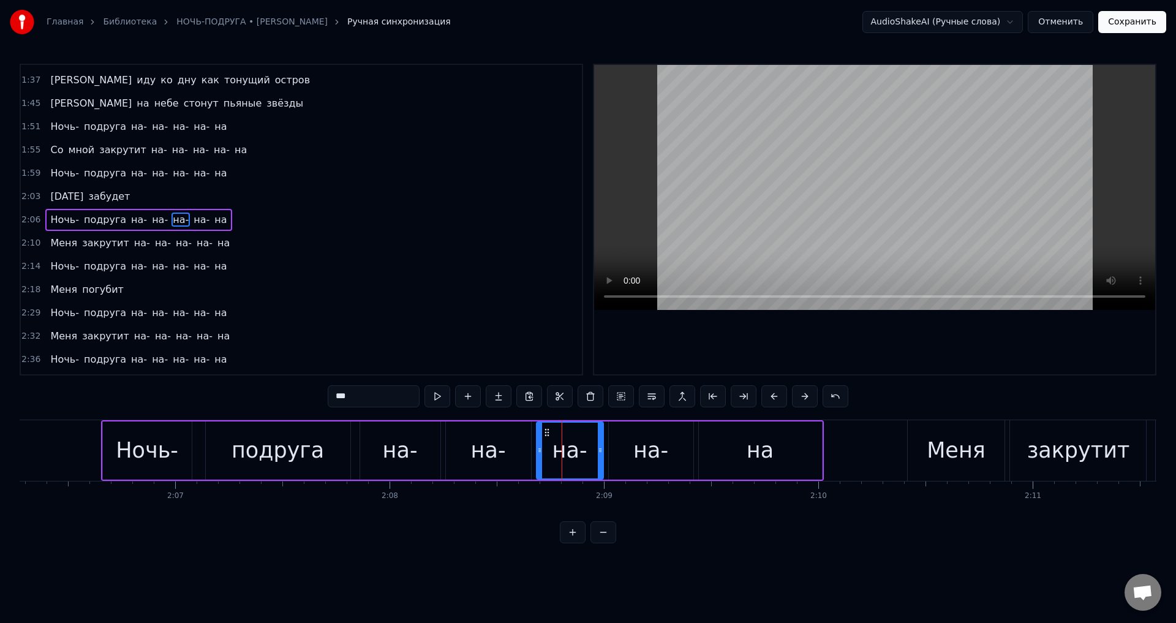
drag, startPoint x: 545, startPoint y: 452, endPoint x: 538, endPoint y: 451, distance: 7.4
click at [538, 451] on icon at bounding box center [539, 450] width 5 height 10
click at [628, 457] on div "на-" at bounding box center [651, 450] width 84 height 58
click at [616, 450] on icon at bounding box center [615, 450] width 5 height 10
click at [590, 450] on div "на-" at bounding box center [569, 450] width 67 height 58
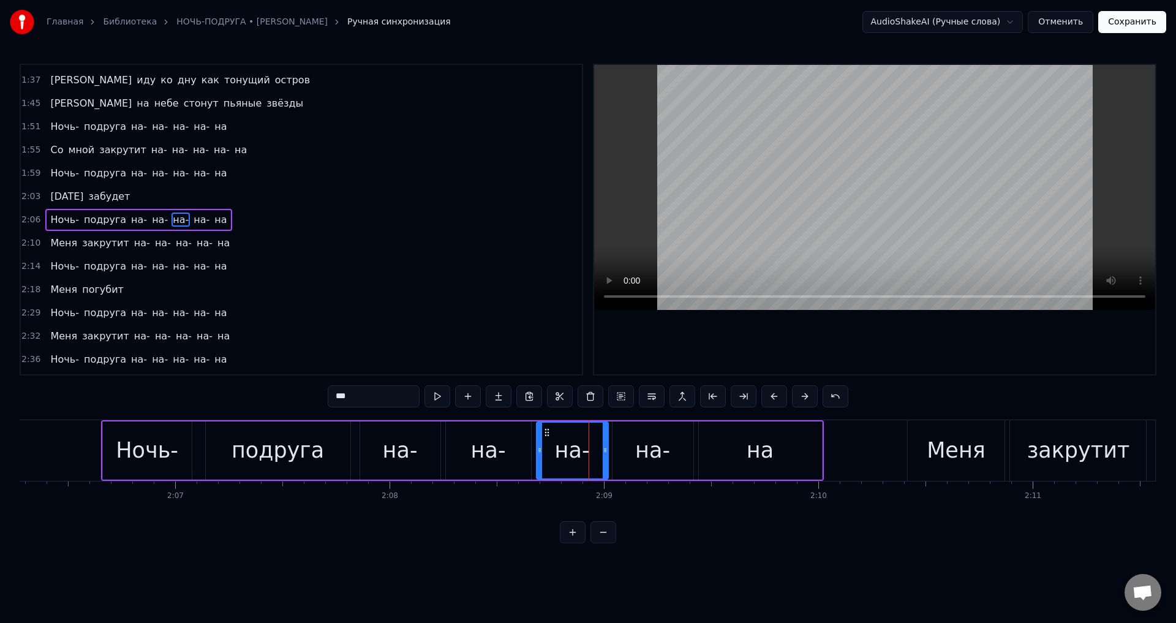
click at [604, 450] on circle at bounding box center [604, 450] width 1 height 1
drag, startPoint x: 299, startPoint y: 447, endPoint x: 318, endPoint y: 446, distance: 19.6
click at [301, 447] on div "подруга" at bounding box center [277, 450] width 92 height 32
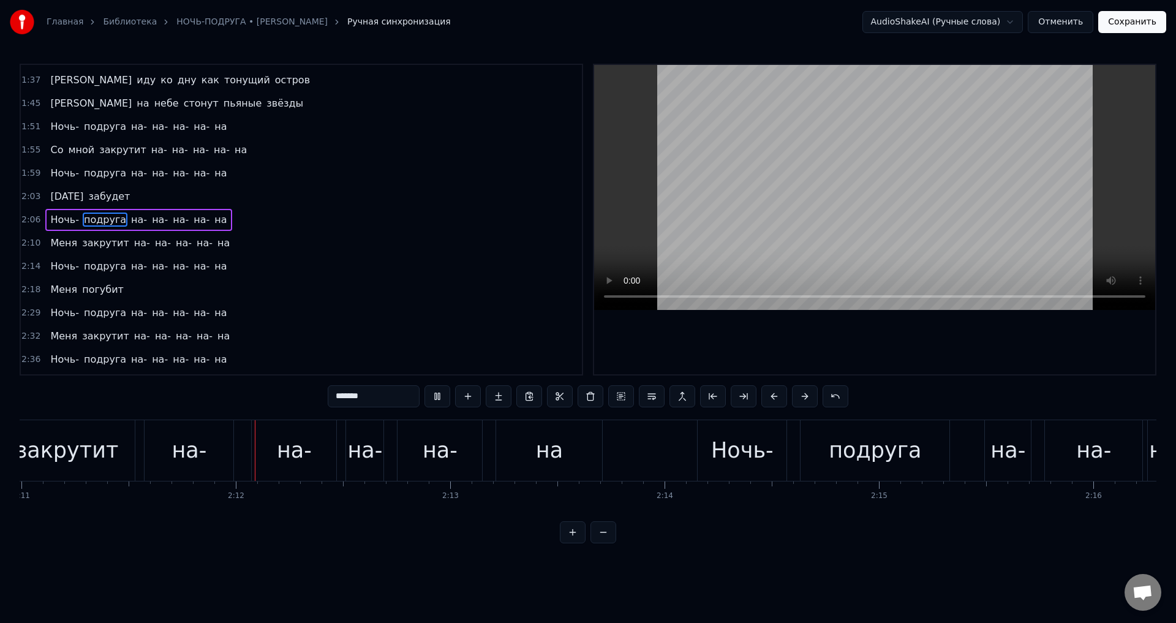
scroll to position [0, 28089]
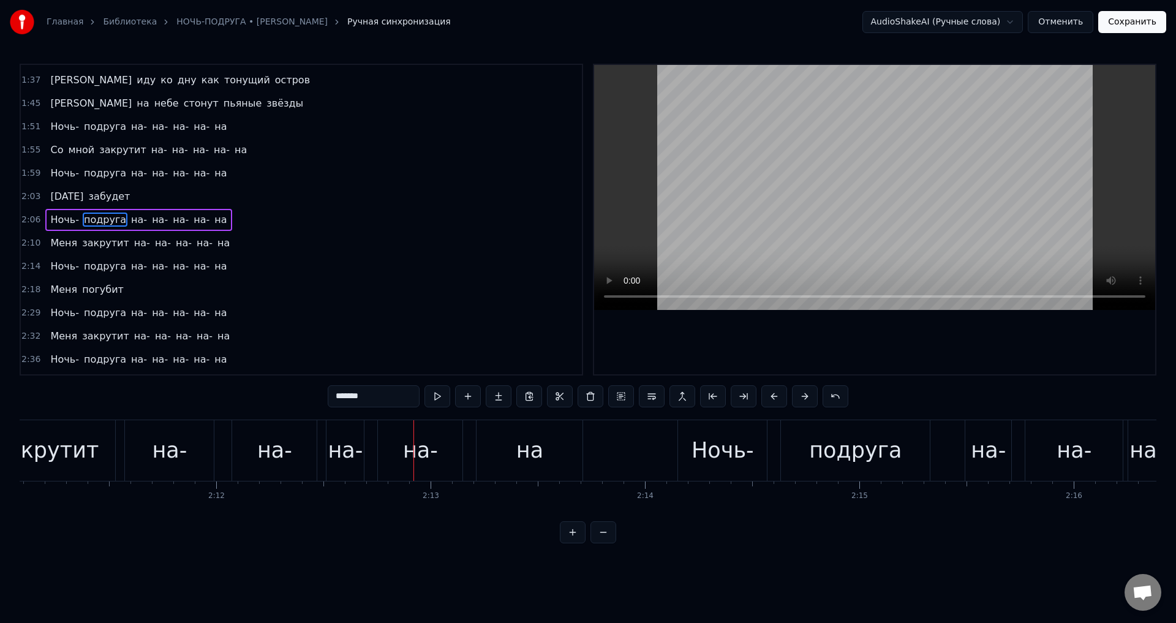
click at [261, 452] on div "на-" at bounding box center [274, 450] width 35 height 32
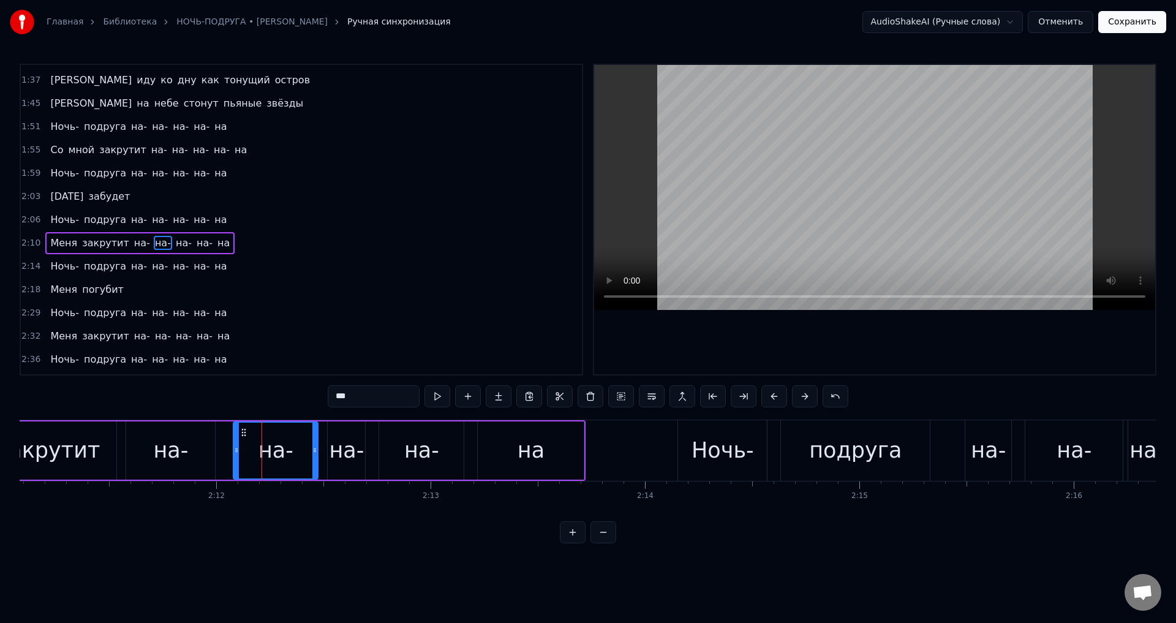
scroll to position [345, 0]
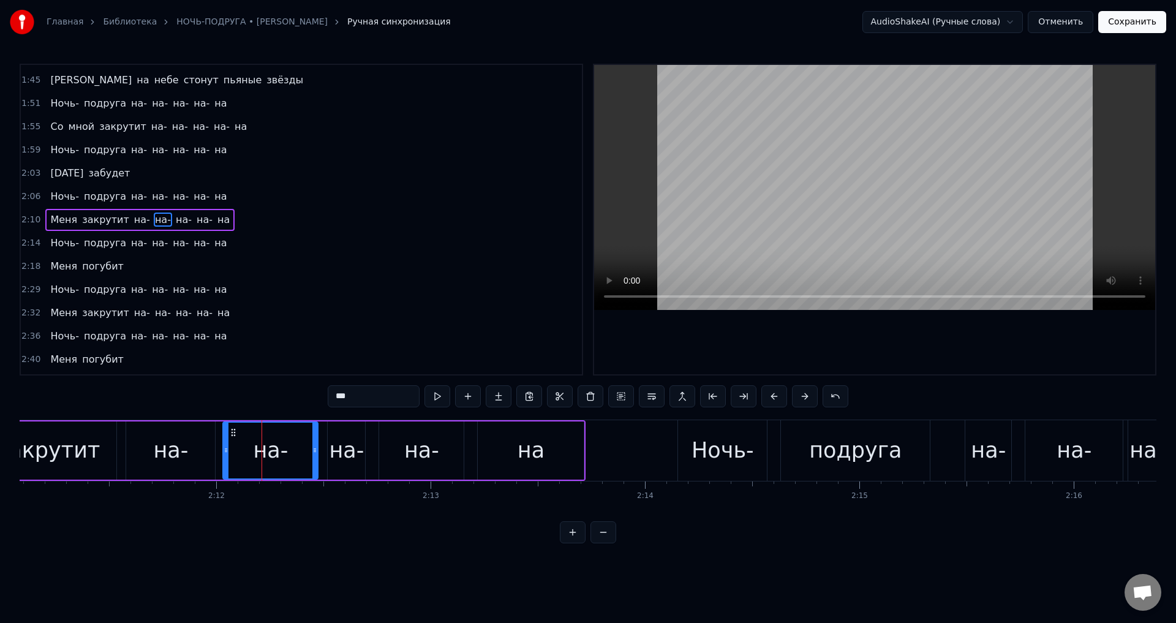
drag, startPoint x: 236, startPoint y: 451, endPoint x: 225, endPoint y: 451, distance: 10.4
click at [225, 451] on icon at bounding box center [225, 450] width 5 height 10
click at [308, 451] on icon at bounding box center [309, 450] width 5 height 10
click at [348, 451] on div "на-" at bounding box center [346, 450] width 35 height 32
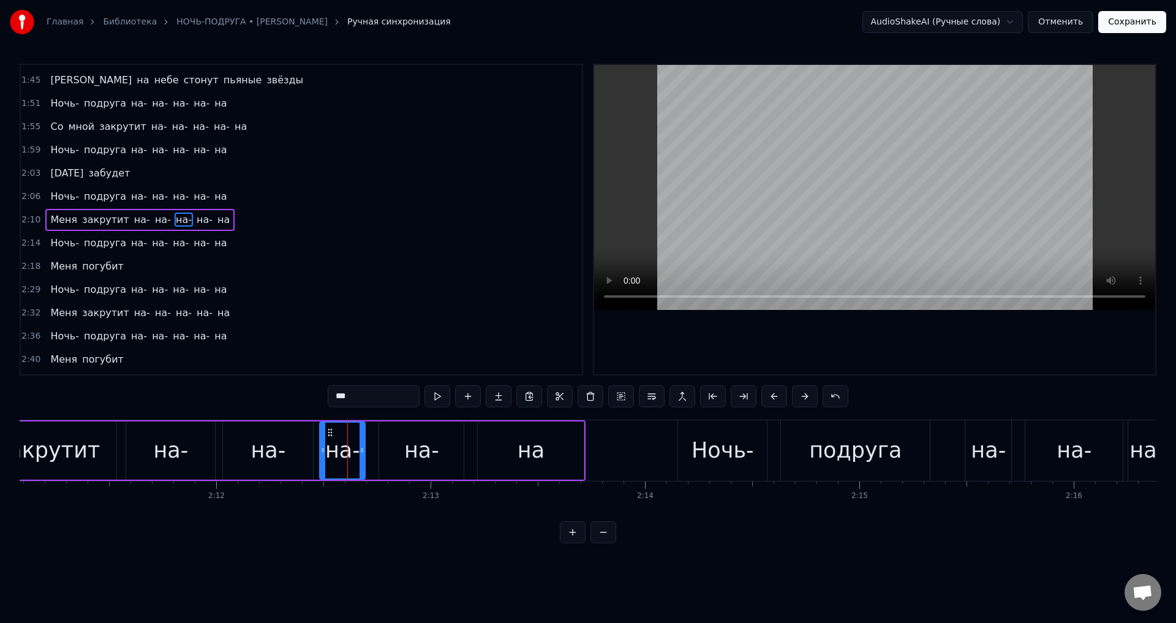
drag, startPoint x: 329, startPoint y: 451, endPoint x: 321, endPoint y: 451, distance: 8.0
click at [321, 451] on icon at bounding box center [322, 450] width 5 height 10
click at [396, 451] on div "на-" at bounding box center [421, 450] width 84 height 58
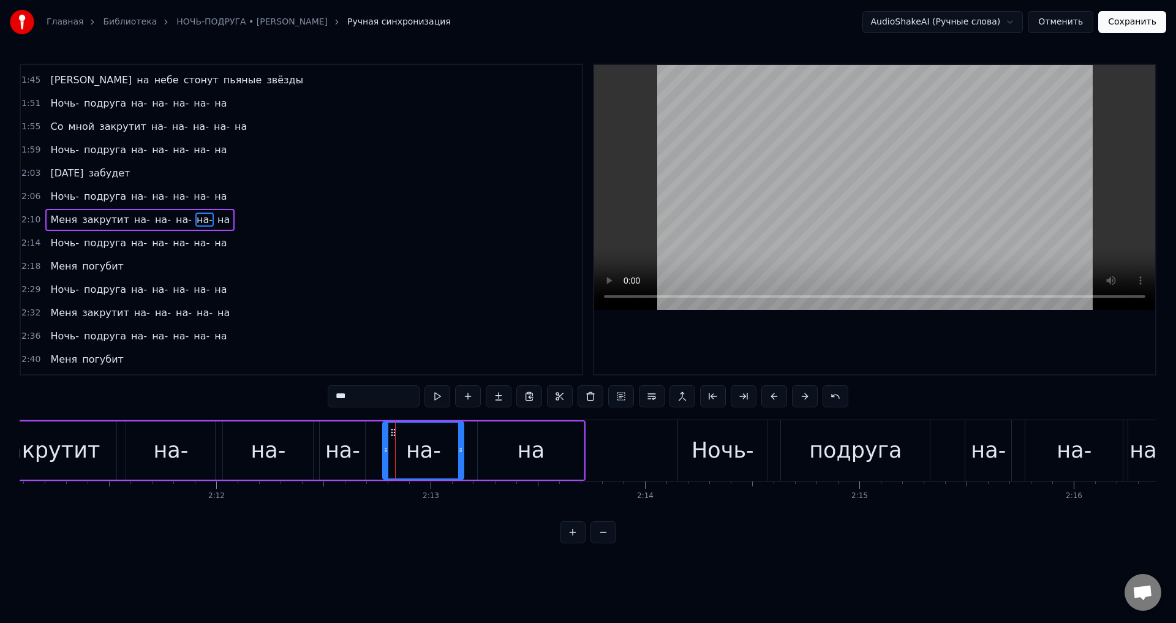
click at [386, 451] on circle at bounding box center [385, 451] width 1 height 1
click at [348, 454] on div "на-" at bounding box center [342, 450] width 35 height 32
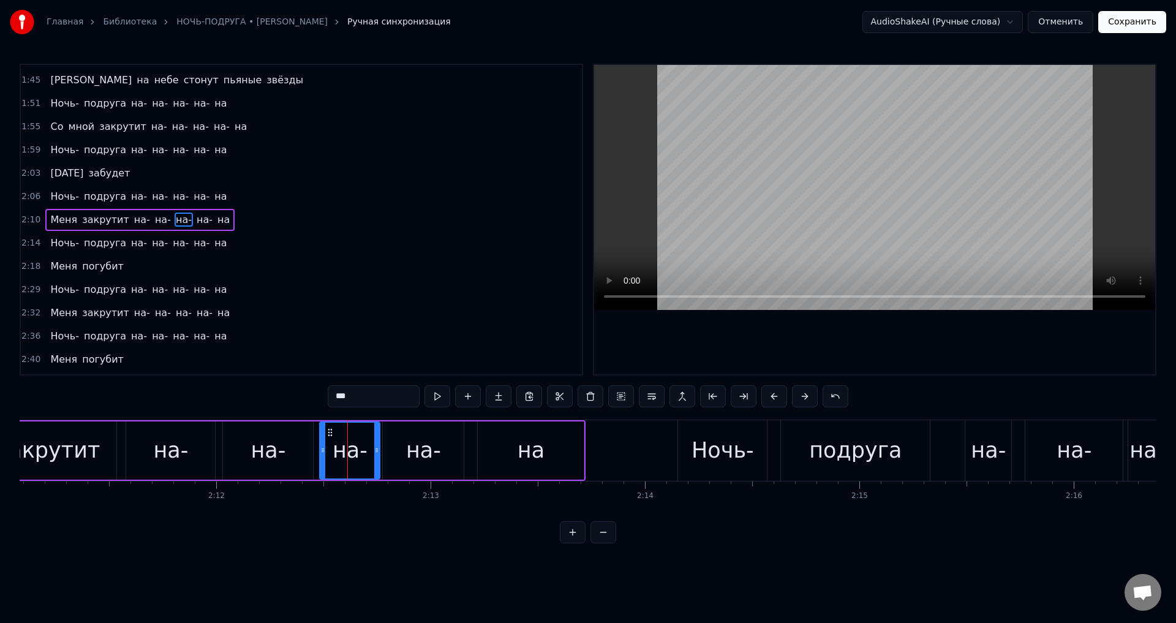
drag, startPoint x: 363, startPoint y: 452, endPoint x: 378, endPoint y: 452, distance: 14.7
click at [378, 452] on icon at bounding box center [376, 450] width 5 height 10
click at [430, 451] on div "на-" at bounding box center [423, 450] width 35 height 32
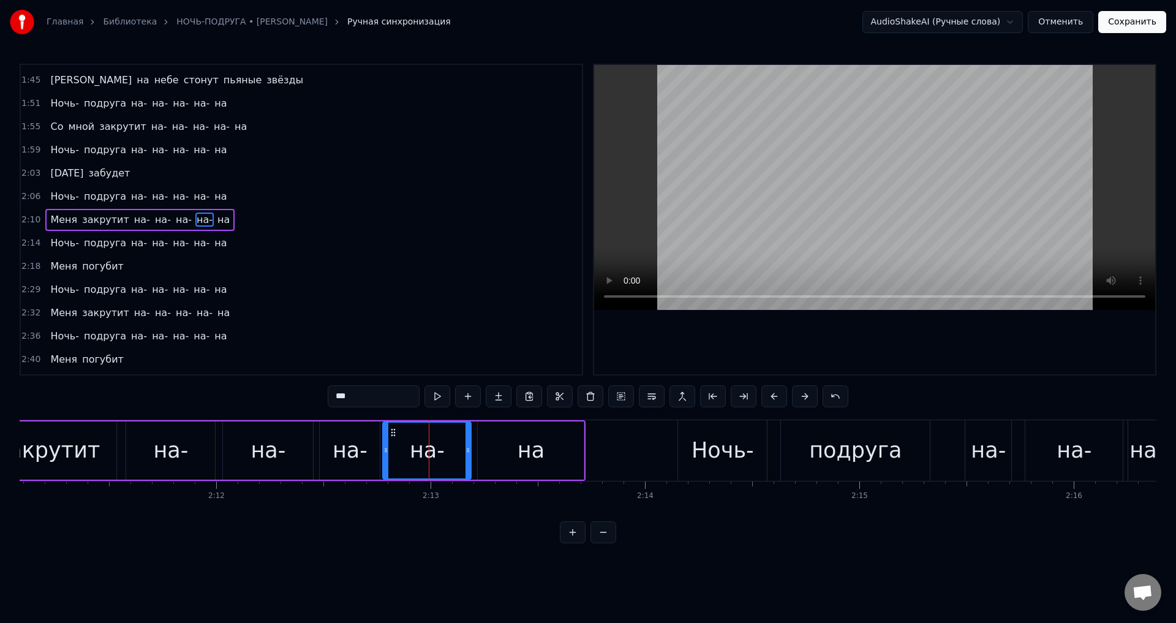
drag, startPoint x: 462, startPoint y: 454, endPoint x: 469, endPoint y: 456, distance: 7.4
click at [469, 456] on div at bounding box center [467, 450] width 5 height 56
drag, startPoint x: 385, startPoint y: 451, endPoint x: 392, endPoint y: 451, distance: 6.7
click at [392, 451] on icon at bounding box center [392, 450] width 5 height 10
drag, startPoint x: 359, startPoint y: 448, endPoint x: 372, endPoint y: 448, distance: 13.5
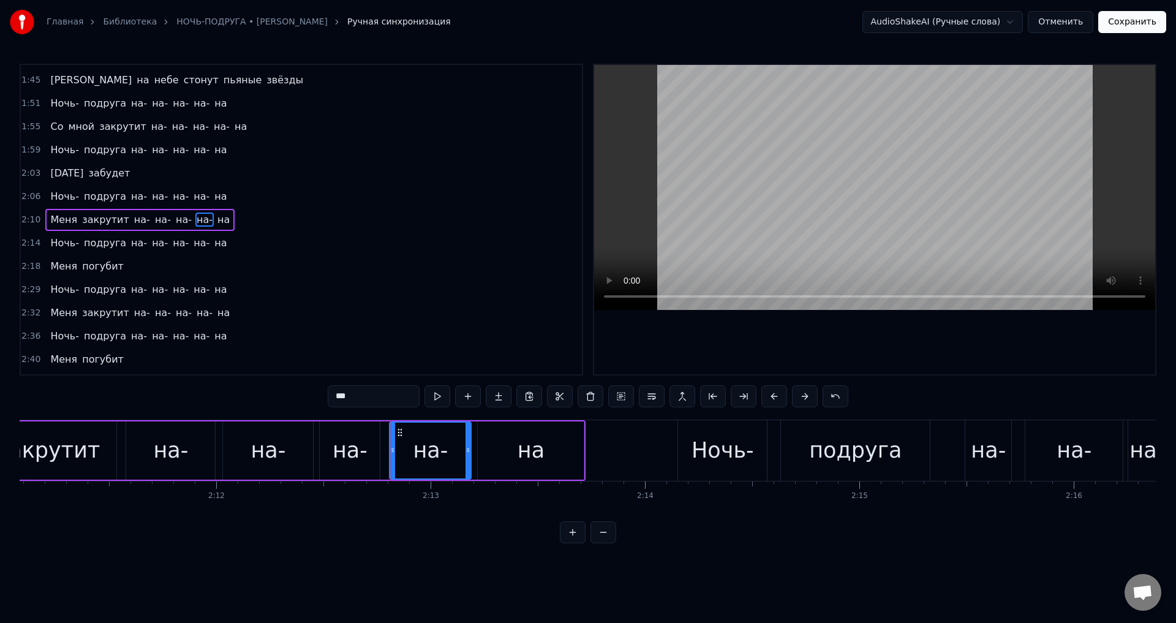
click at [361, 448] on div "на-" at bounding box center [349, 450] width 35 height 32
click at [380, 451] on icon at bounding box center [380, 450] width 5 height 10
drag, startPoint x: 269, startPoint y: 459, endPoint x: 302, endPoint y: 449, distance: 34.5
click at [270, 459] on div "на-" at bounding box center [267, 450] width 35 height 32
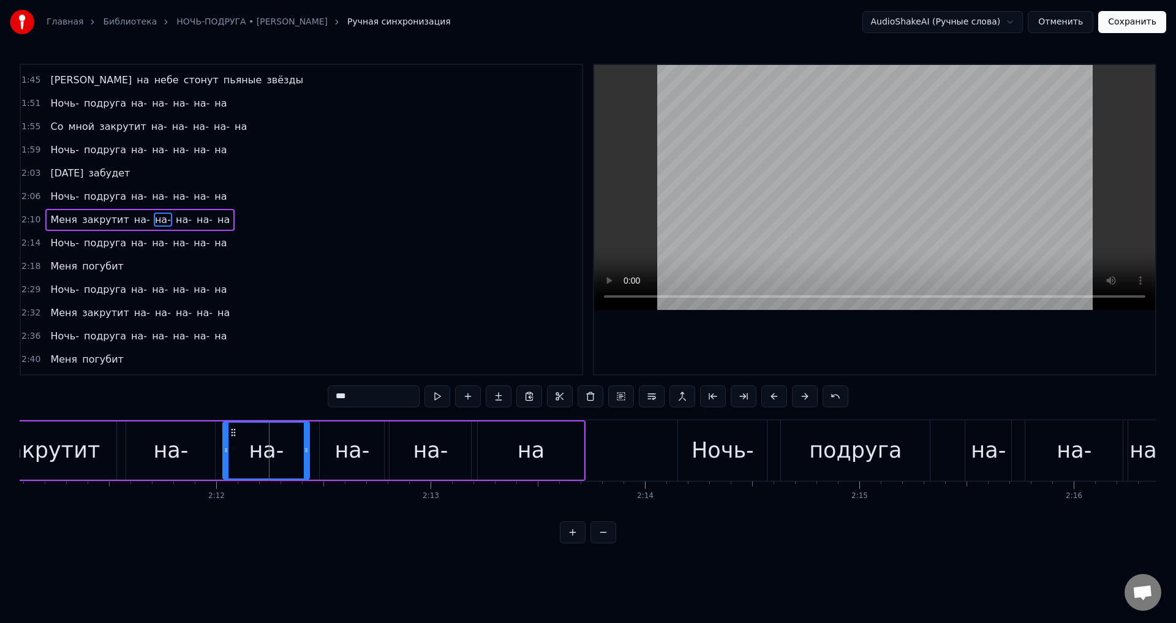
click at [307, 453] on icon at bounding box center [306, 450] width 5 height 10
click at [333, 453] on div "на-" at bounding box center [352, 450] width 64 height 58
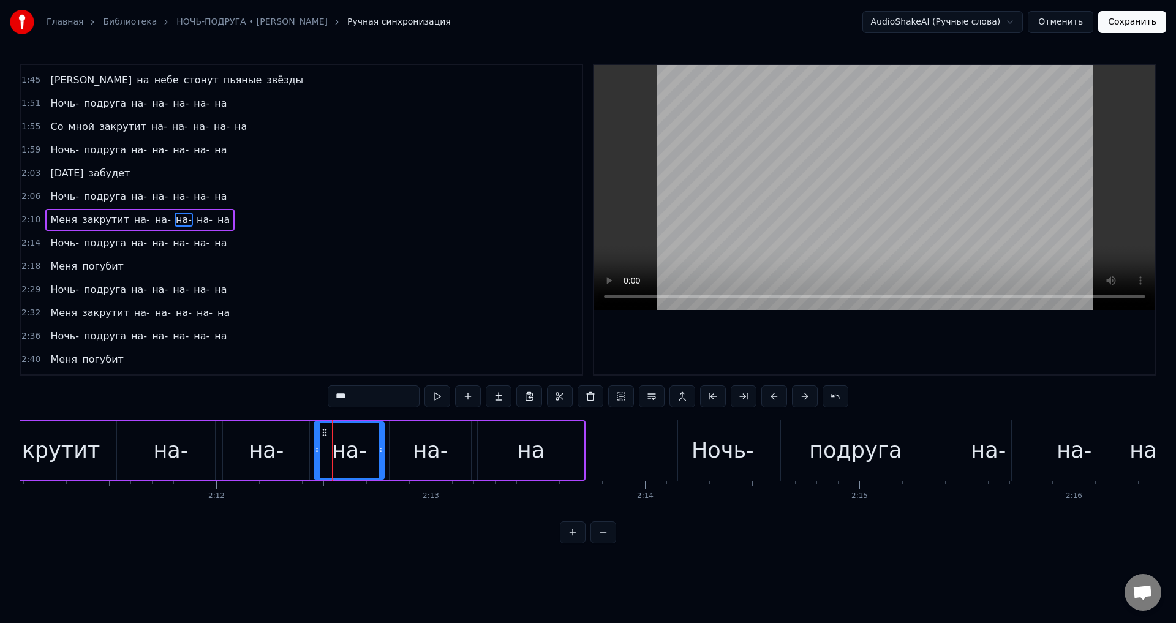
click at [318, 451] on icon at bounding box center [317, 450] width 5 height 10
click at [147, 443] on div "на-" at bounding box center [170, 450] width 89 height 58
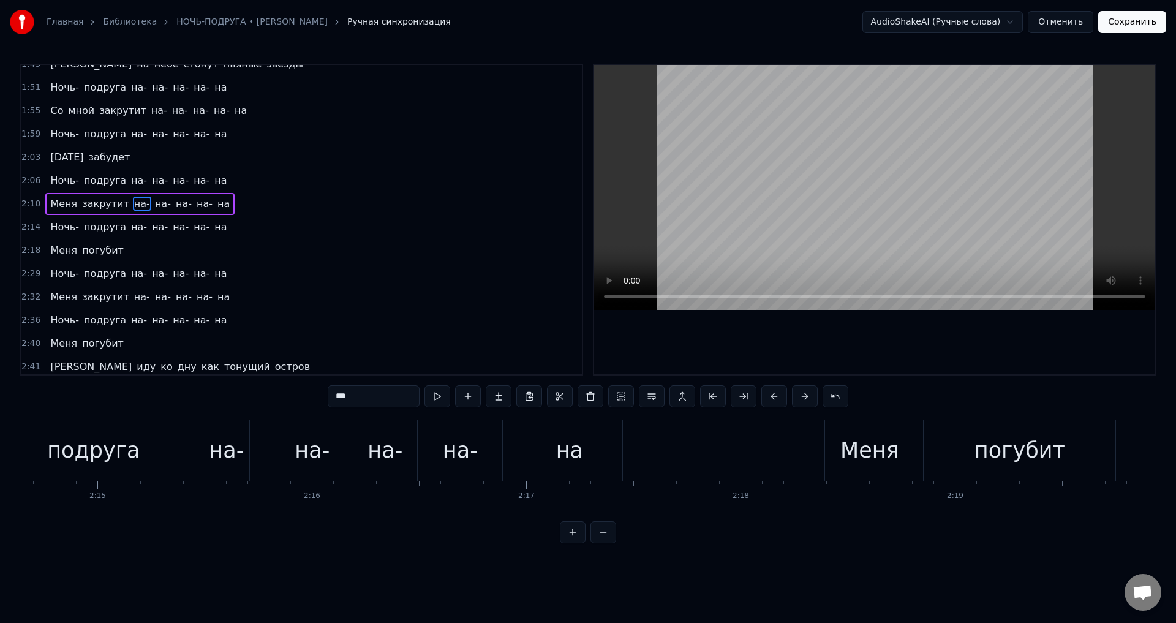
scroll to position [366, 0]
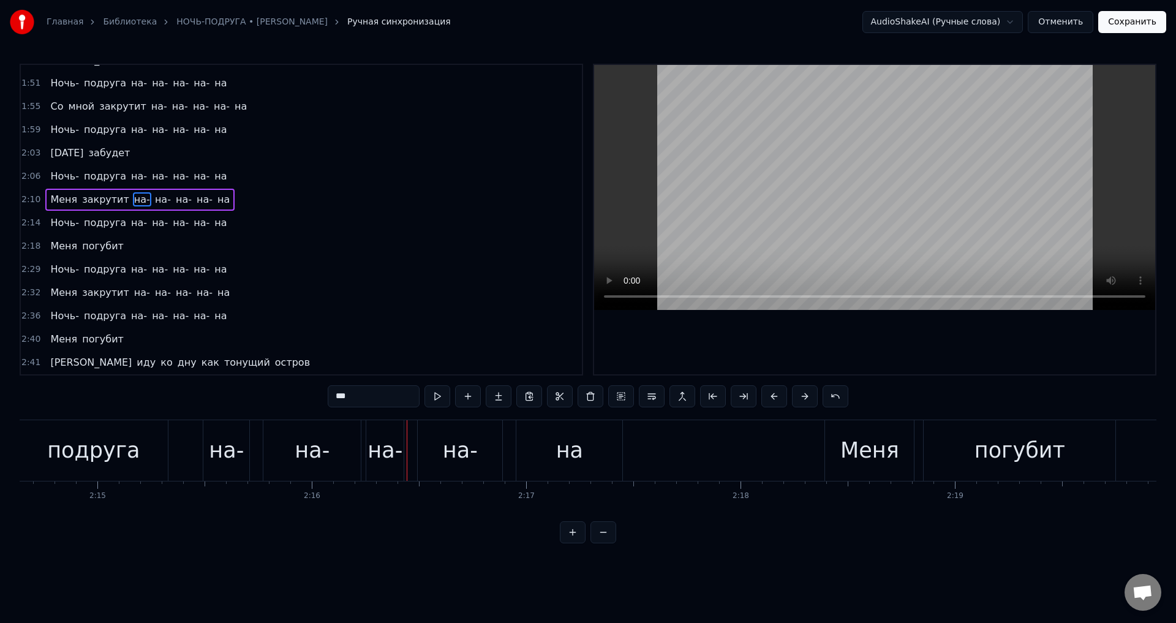
click at [214, 455] on div "на-" at bounding box center [226, 450] width 35 height 32
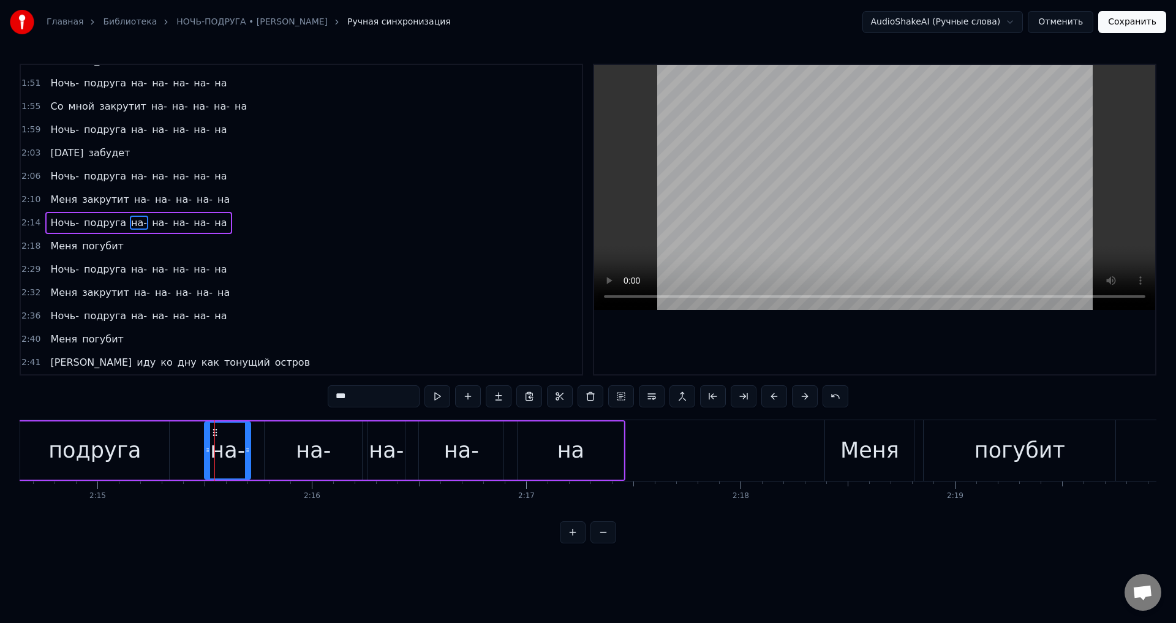
click at [204, 453] on div "на-" at bounding box center [227, 450] width 47 height 58
drag, startPoint x: 206, startPoint y: 453, endPoint x: 179, endPoint y: 454, distance: 26.9
click at [179, 454] on icon at bounding box center [180, 450] width 5 height 10
drag, startPoint x: 247, startPoint y: 451, endPoint x: 257, endPoint y: 451, distance: 10.4
click at [257, 451] on icon at bounding box center [257, 450] width 5 height 10
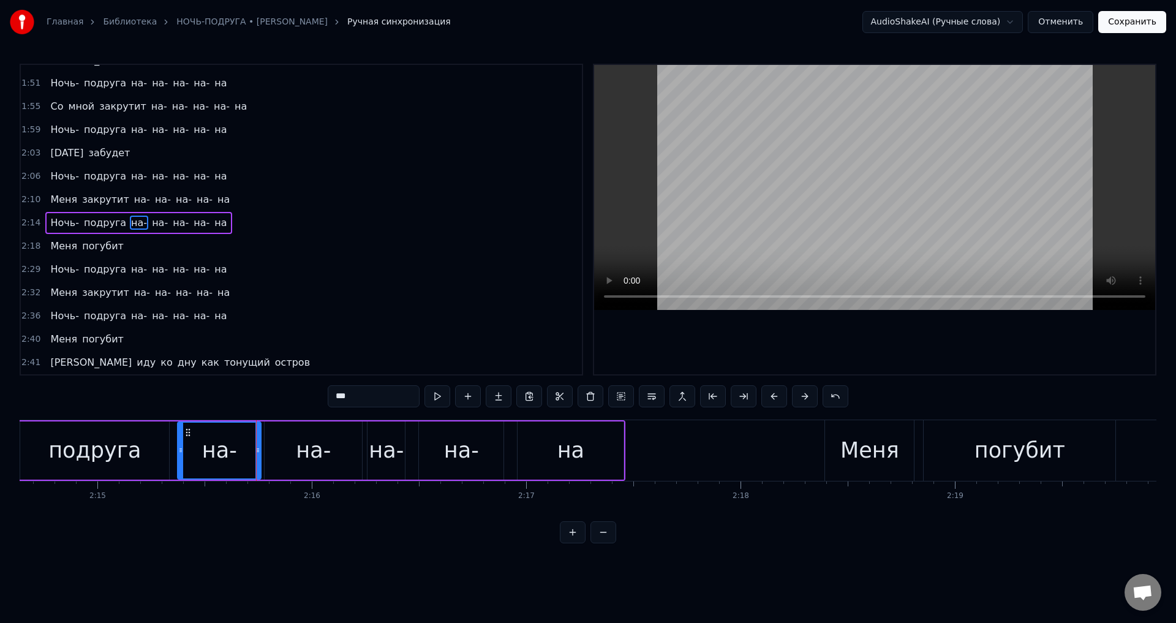
drag, startPoint x: 302, startPoint y: 451, endPoint x: 351, endPoint y: 451, distance: 48.4
click at [305, 451] on div "на-" at bounding box center [313, 450] width 35 height 32
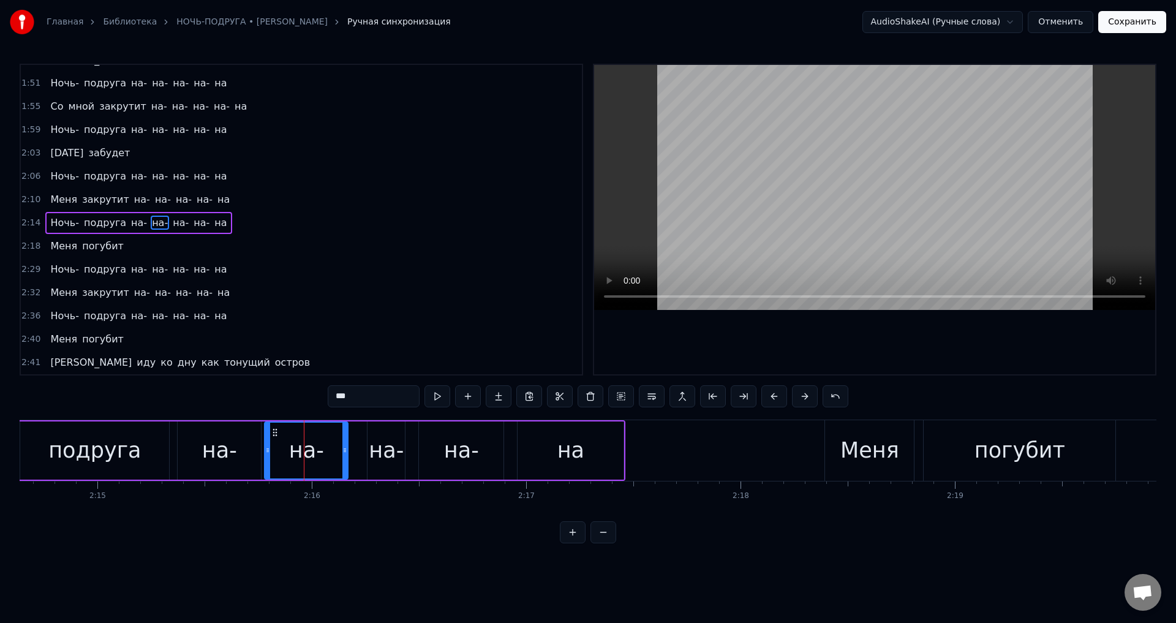
drag, startPoint x: 359, startPoint y: 452, endPoint x: 375, endPoint y: 451, distance: 16.6
click at [344, 454] on icon at bounding box center [344, 450] width 5 height 10
click at [388, 450] on div "на-" at bounding box center [386, 450] width 35 height 32
drag, startPoint x: 370, startPoint y: 449, endPoint x: 378, endPoint y: 451, distance: 8.3
click at [358, 451] on icon at bounding box center [355, 450] width 5 height 10
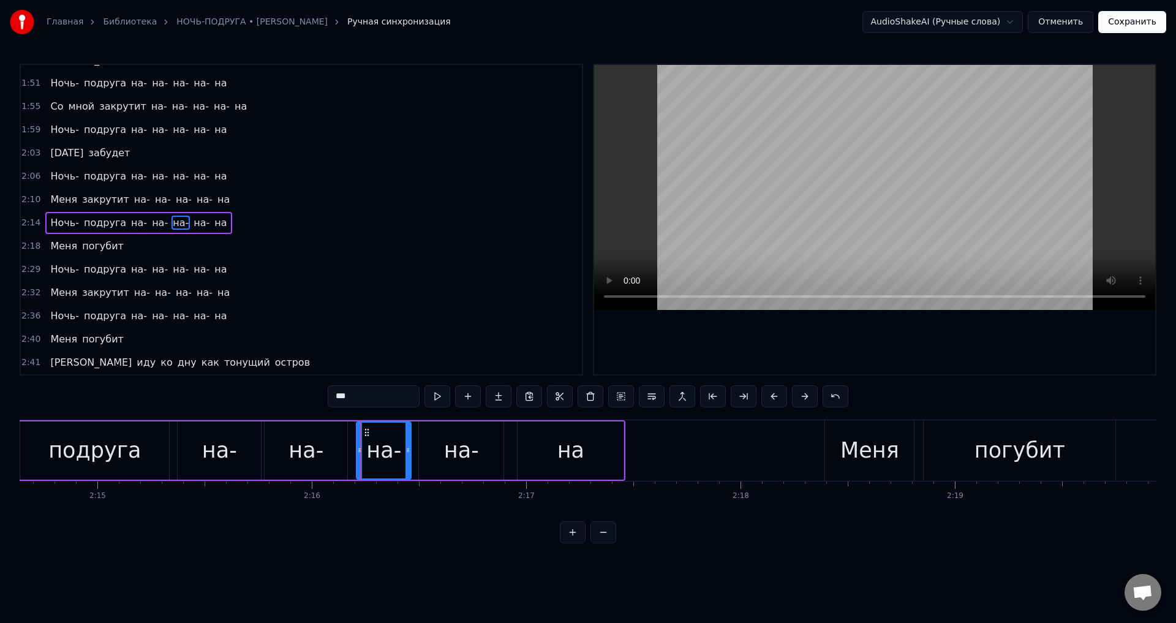
click at [407, 452] on icon at bounding box center [407, 450] width 5 height 10
click at [432, 454] on div "на-" at bounding box center [461, 450] width 84 height 58
drag, startPoint x: 422, startPoint y: 453, endPoint x: 430, endPoint y: 452, distance: 8.1
click at [430, 452] on icon at bounding box center [429, 450] width 5 height 10
click at [394, 450] on div "на-" at bounding box center [383, 450] width 35 height 32
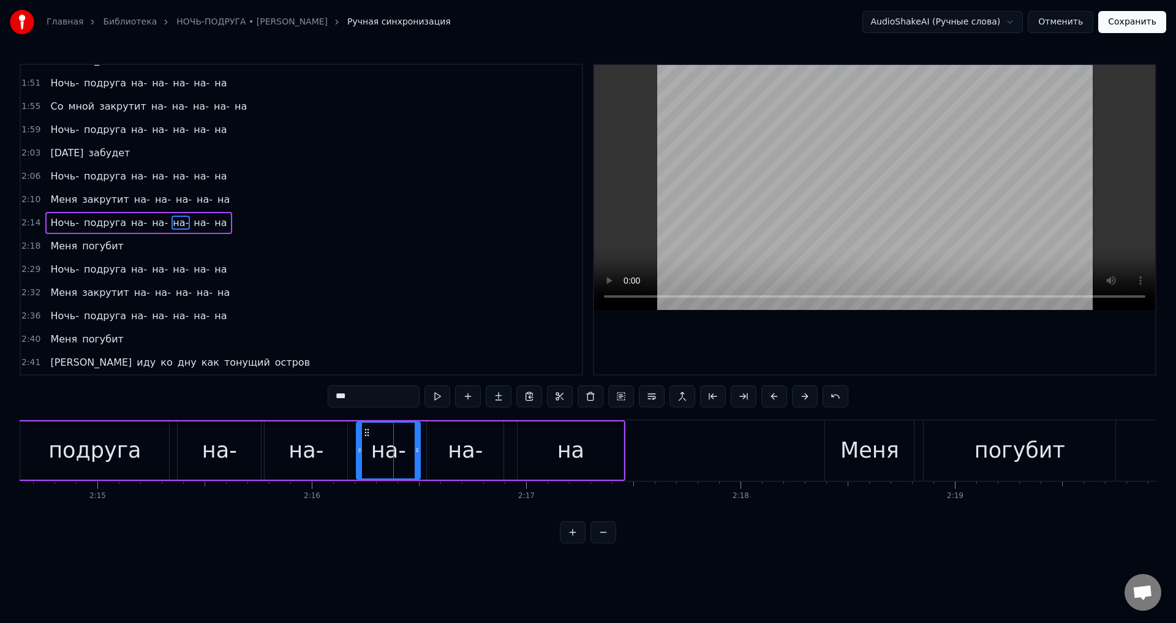
drag, startPoint x: 408, startPoint y: 449, endPoint x: 449, endPoint y: 450, distance: 41.0
click at [418, 450] on icon at bounding box center [416, 450] width 5 height 10
click at [486, 449] on div "на-" at bounding box center [465, 450] width 77 height 58
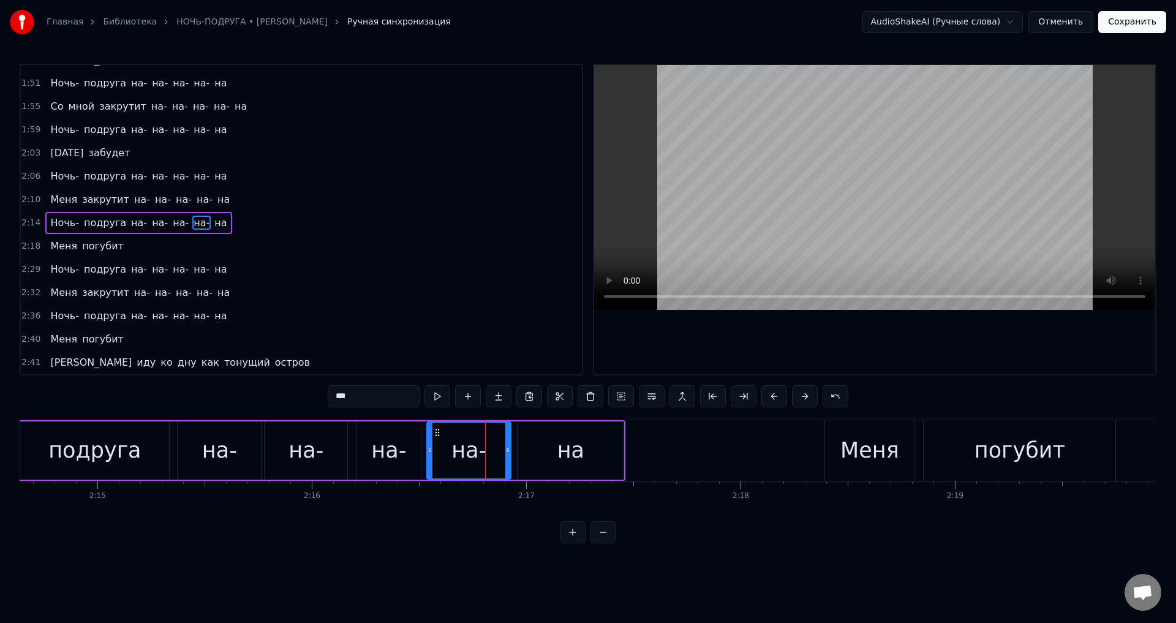
drag, startPoint x: 500, startPoint y: 450, endPoint x: 489, endPoint y: 454, distance: 11.6
click at [508, 451] on icon at bounding box center [507, 450] width 5 height 10
click at [126, 450] on div "подруга" at bounding box center [94, 450] width 92 height 32
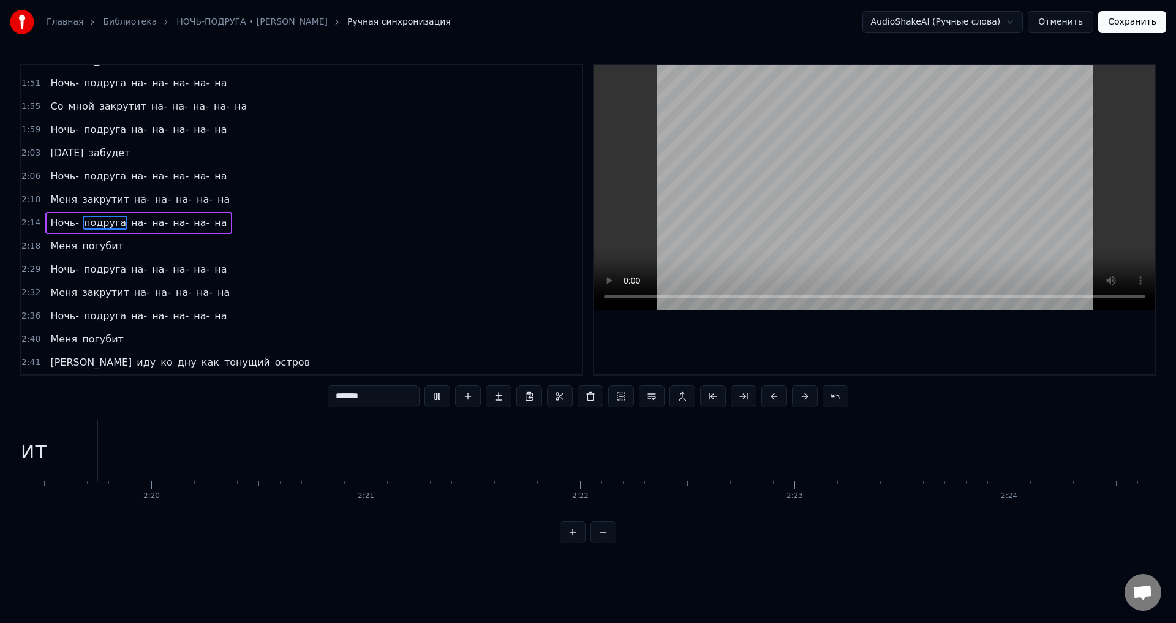
scroll to position [0, 29927]
click at [54, 272] on span "Ночь-" at bounding box center [64, 269] width 31 height 14
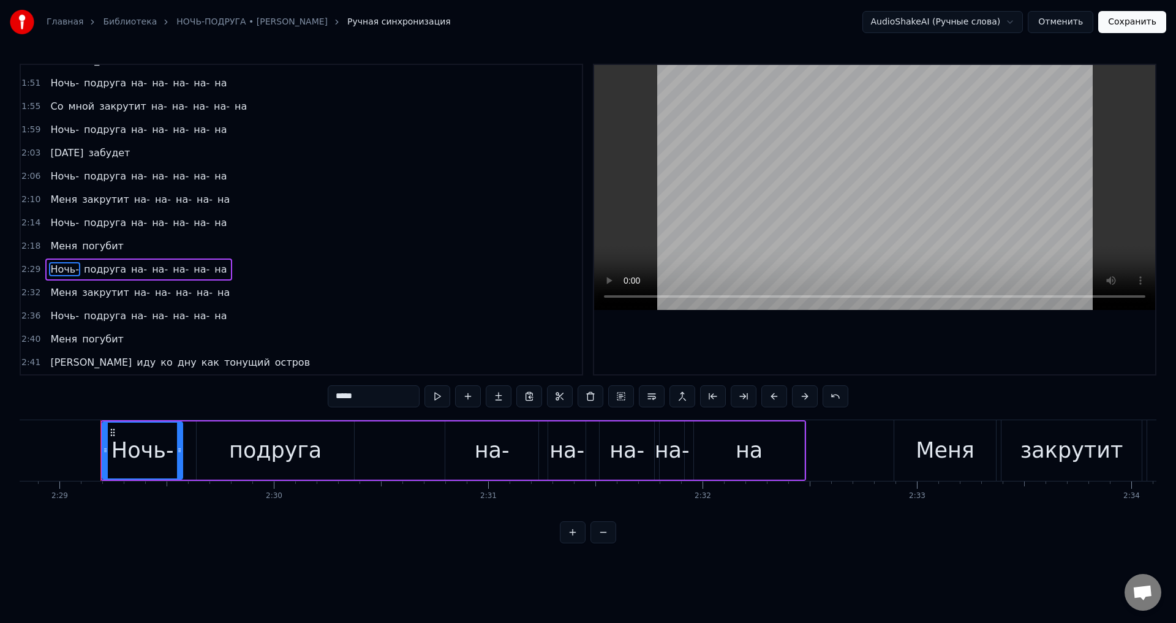
scroll to position [0, 31909]
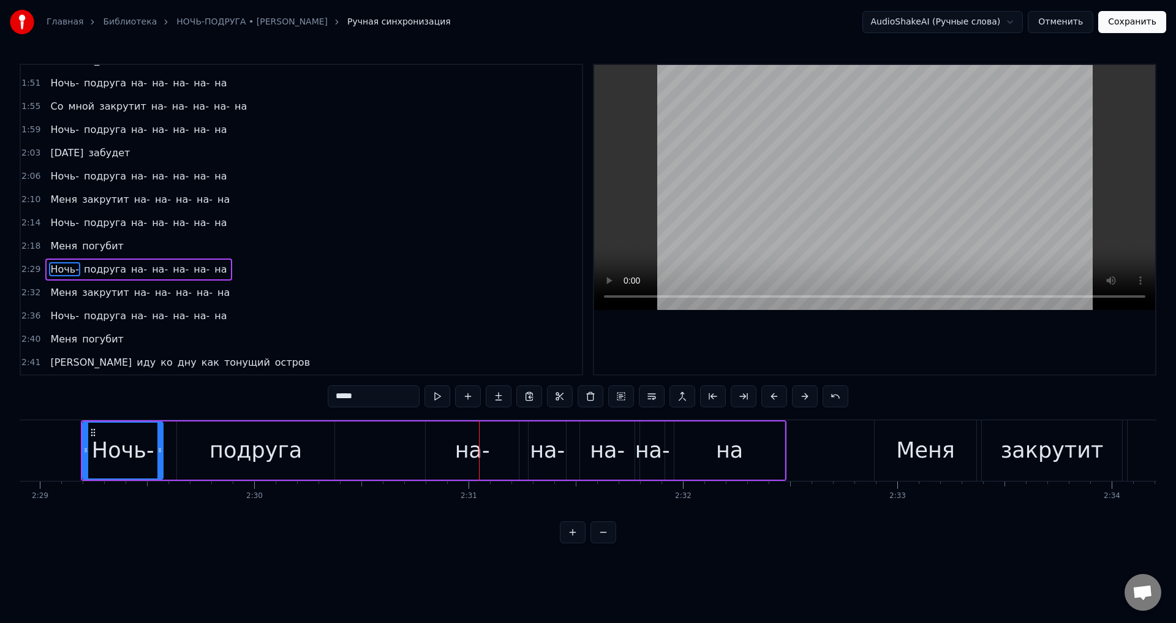
click at [433, 453] on div "на-" at bounding box center [472, 450] width 93 height 58
type input "***"
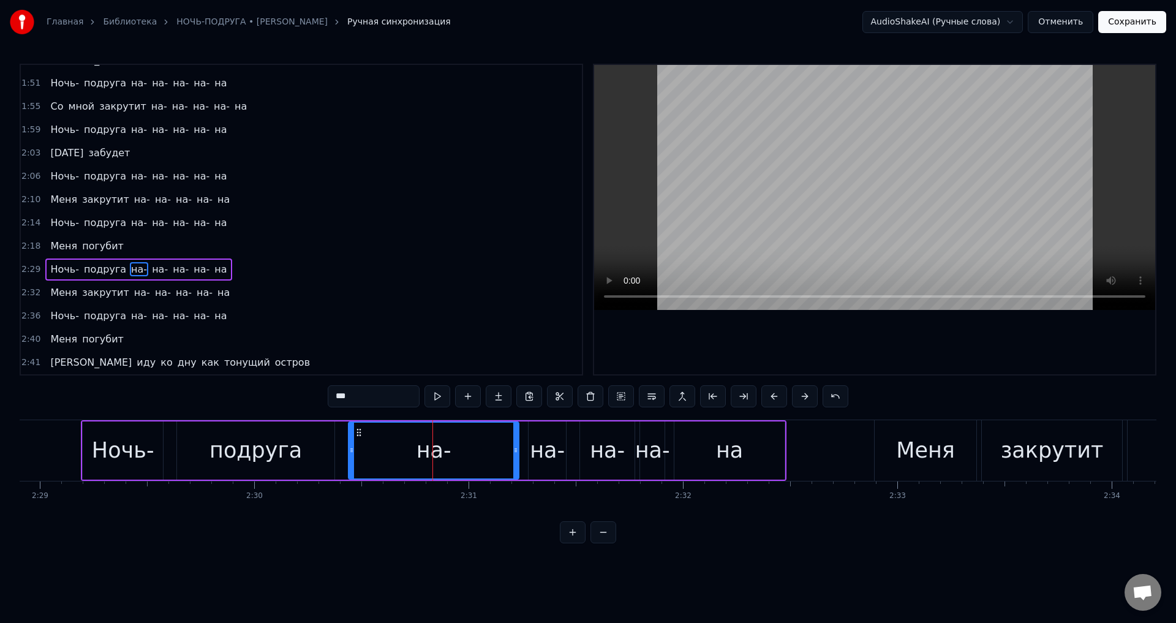
drag, startPoint x: 428, startPoint y: 451, endPoint x: 351, endPoint y: 457, distance: 77.3
click at [351, 457] on div at bounding box center [351, 450] width 5 height 56
drag, startPoint x: 518, startPoint y: 454, endPoint x: 497, endPoint y: 454, distance: 20.8
click at [435, 458] on div "на-" at bounding box center [391, 450] width 87 height 58
click at [556, 449] on div "на-" at bounding box center [547, 450] width 35 height 32
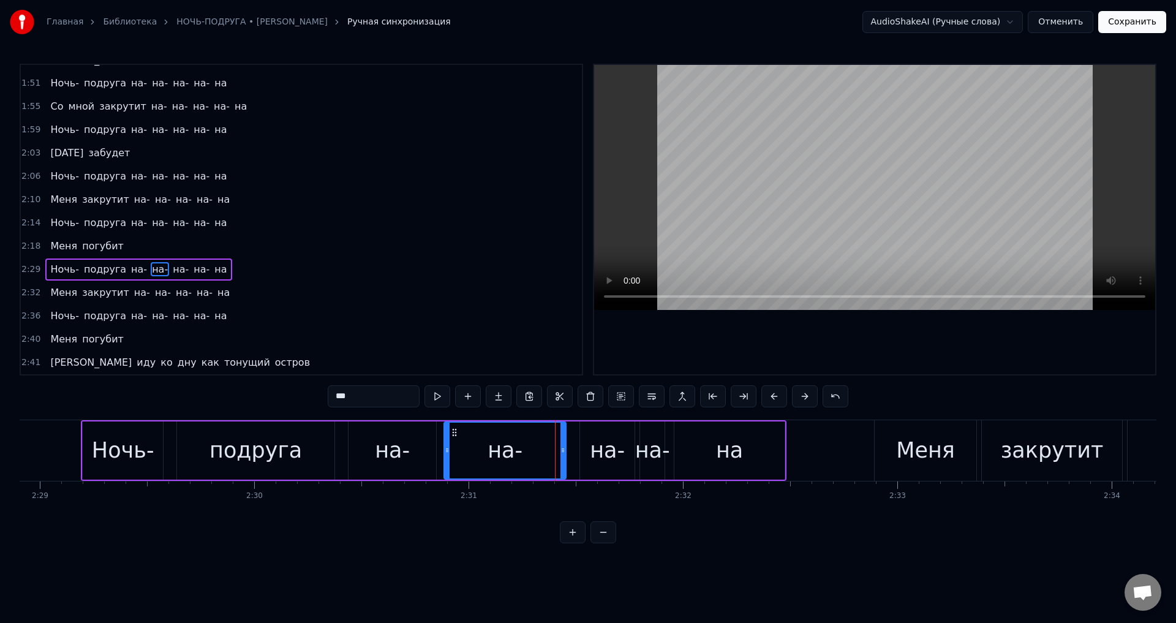
drag, startPoint x: 531, startPoint y: 451, endPoint x: 486, endPoint y: 451, distance: 45.3
click at [449, 451] on icon at bounding box center [446, 450] width 5 height 10
drag, startPoint x: 563, startPoint y: 449, endPoint x: 534, endPoint y: 454, distance: 29.2
click at [534, 454] on icon at bounding box center [533, 450] width 5 height 10
click at [607, 449] on div "на-" at bounding box center [607, 450] width 35 height 32
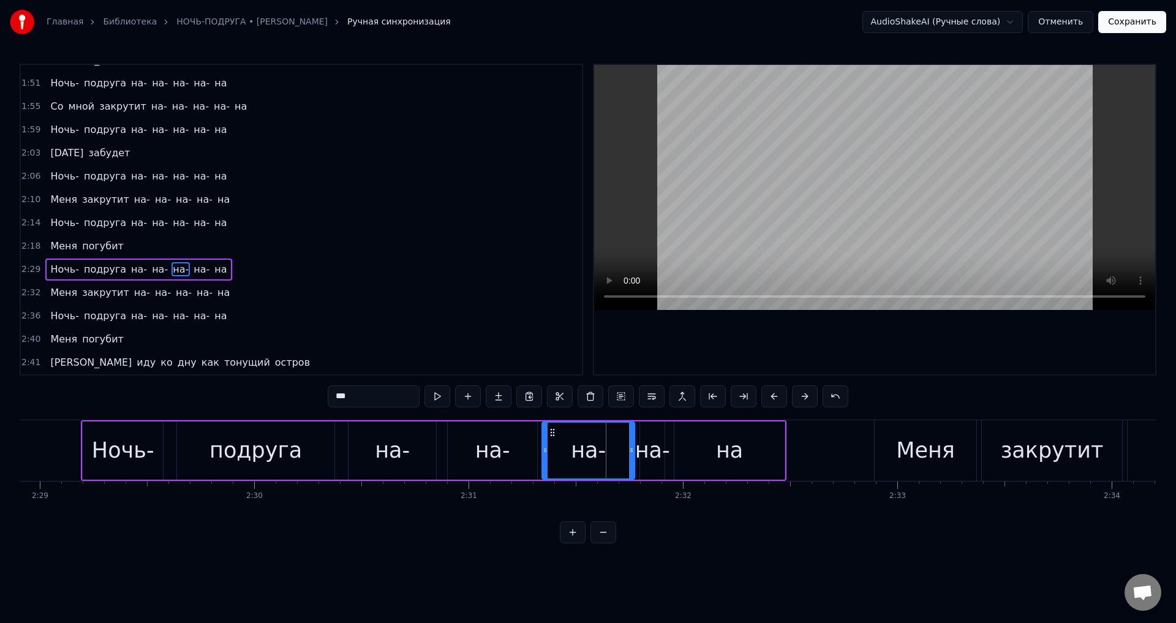
drag, startPoint x: 582, startPoint y: 453, endPoint x: 544, endPoint y: 454, distance: 38.0
click at [544, 454] on icon at bounding box center [544, 450] width 5 height 10
drag, startPoint x: 629, startPoint y: 454, endPoint x: 616, endPoint y: 454, distance: 13.5
click at [616, 454] on icon at bounding box center [617, 450] width 5 height 10
click at [385, 462] on div "на-" at bounding box center [392, 450] width 35 height 32
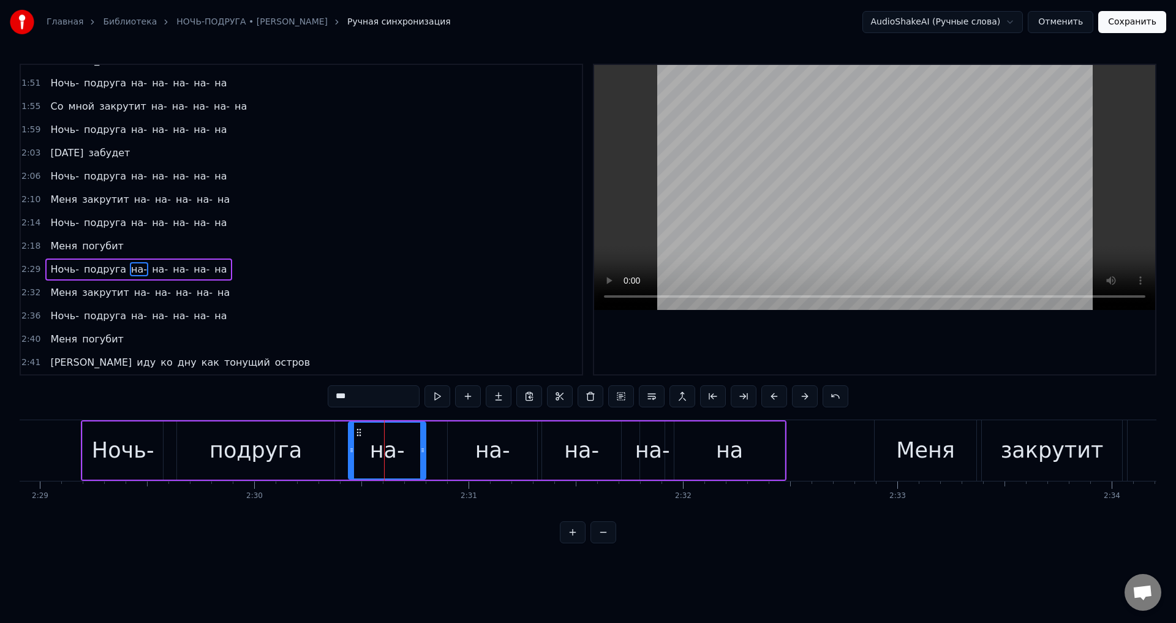
drag, startPoint x: 435, startPoint y: 453, endPoint x: 425, endPoint y: 455, distance: 10.6
click at [425, 455] on div at bounding box center [422, 450] width 5 height 56
click at [472, 448] on div "на-" at bounding box center [492, 450] width 89 height 58
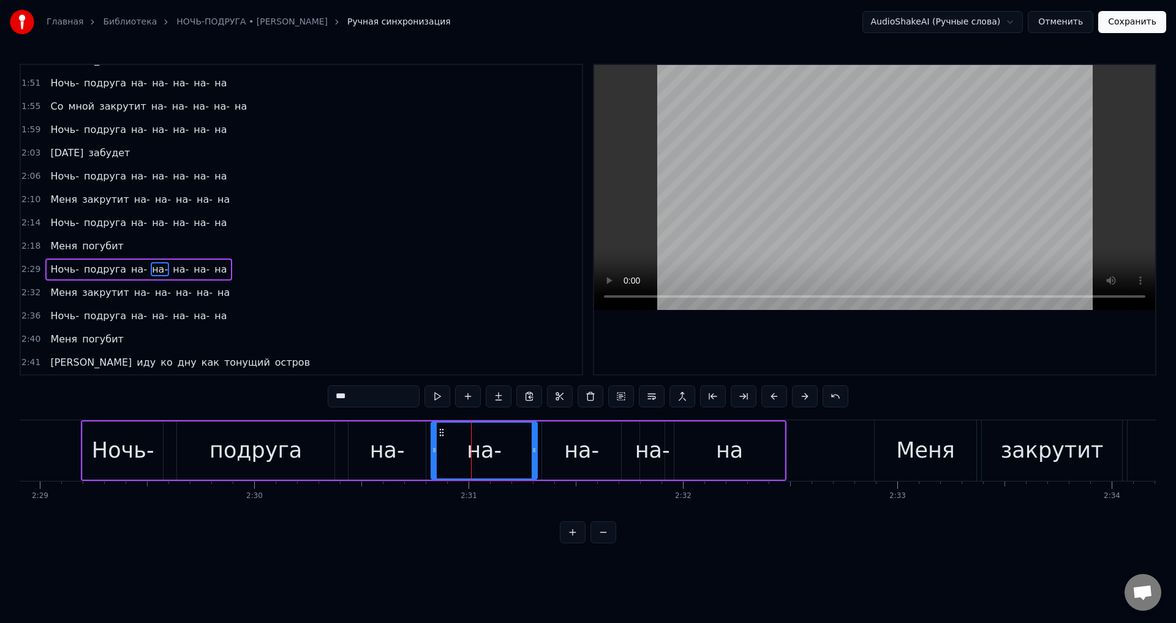
drag, startPoint x: 449, startPoint y: 451, endPoint x: 432, endPoint y: 454, distance: 16.9
click at [432, 454] on icon at bounding box center [434, 450] width 5 height 10
drag, startPoint x: 530, startPoint y: 452, endPoint x: 510, endPoint y: 457, distance: 20.4
click at [510, 457] on div at bounding box center [510, 450] width 5 height 56
click at [561, 449] on div "на-" at bounding box center [581, 450] width 79 height 58
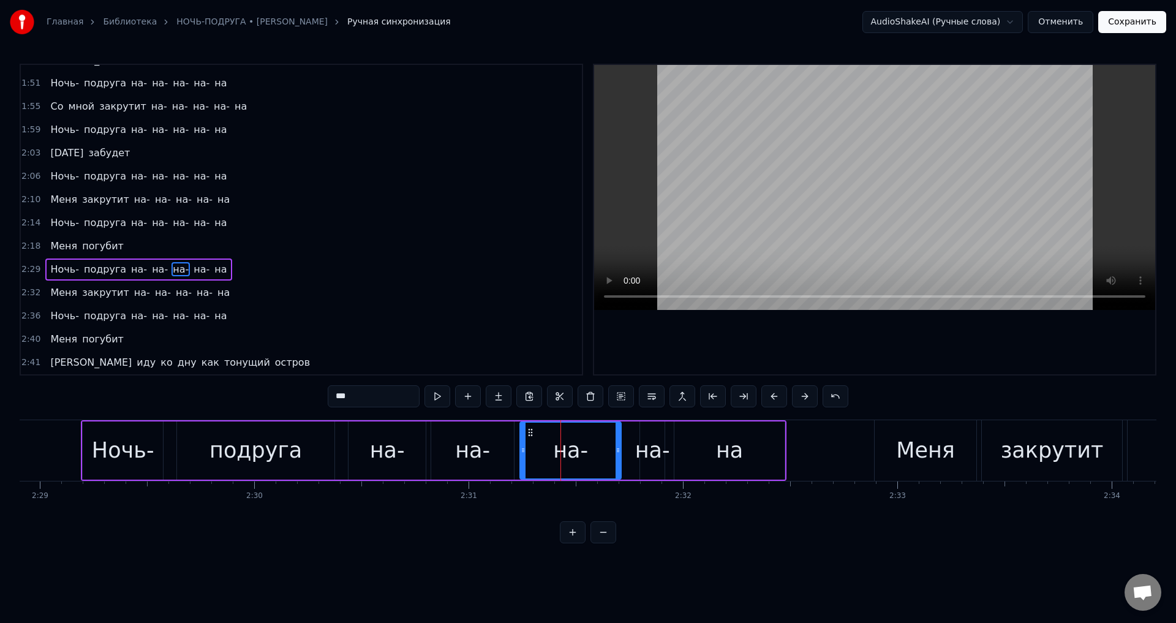
drag, startPoint x: 544, startPoint y: 450, endPoint x: 522, endPoint y: 451, distance: 22.1
click at [522, 451] on icon at bounding box center [522, 450] width 5 height 10
drag, startPoint x: 617, startPoint y: 449, endPoint x: 590, endPoint y: 451, distance: 27.7
click at [590, 451] on icon at bounding box center [589, 450] width 5 height 10
click at [652, 453] on div "на-" at bounding box center [652, 450] width 35 height 32
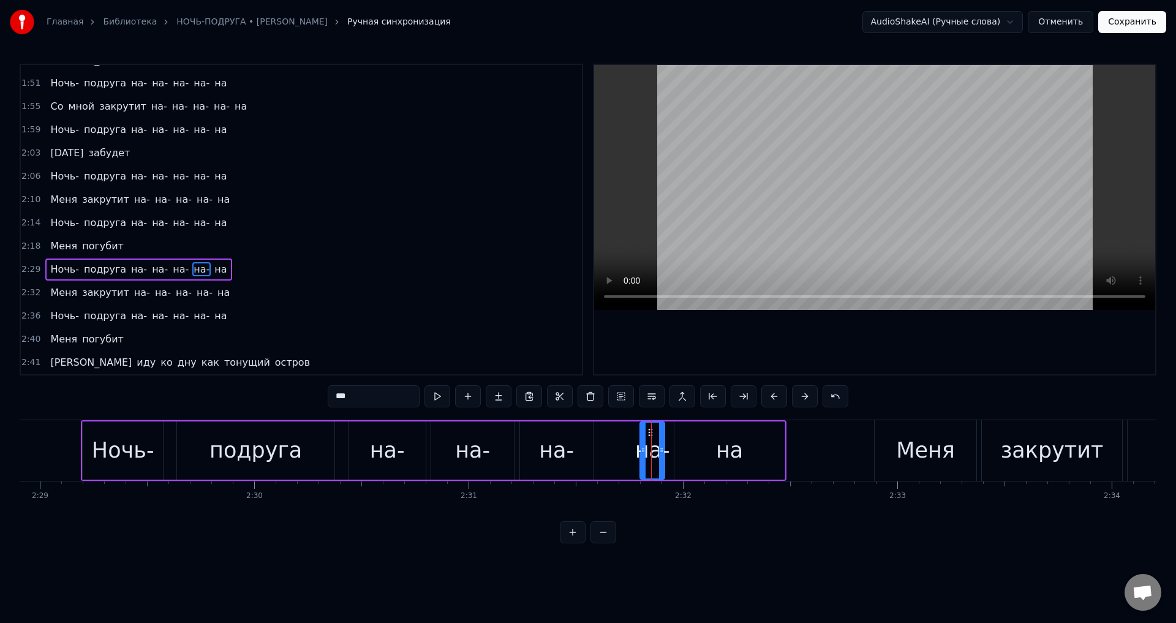
drag, startPoint x: 640, startPoint y: 452, endPoint x: 621, endPoint y: 452, distance: 19.0
click at [621, 452] on div "Ночь- подруга на- на- на- на- на" at bounding box center [433, 450] width 705 height 61
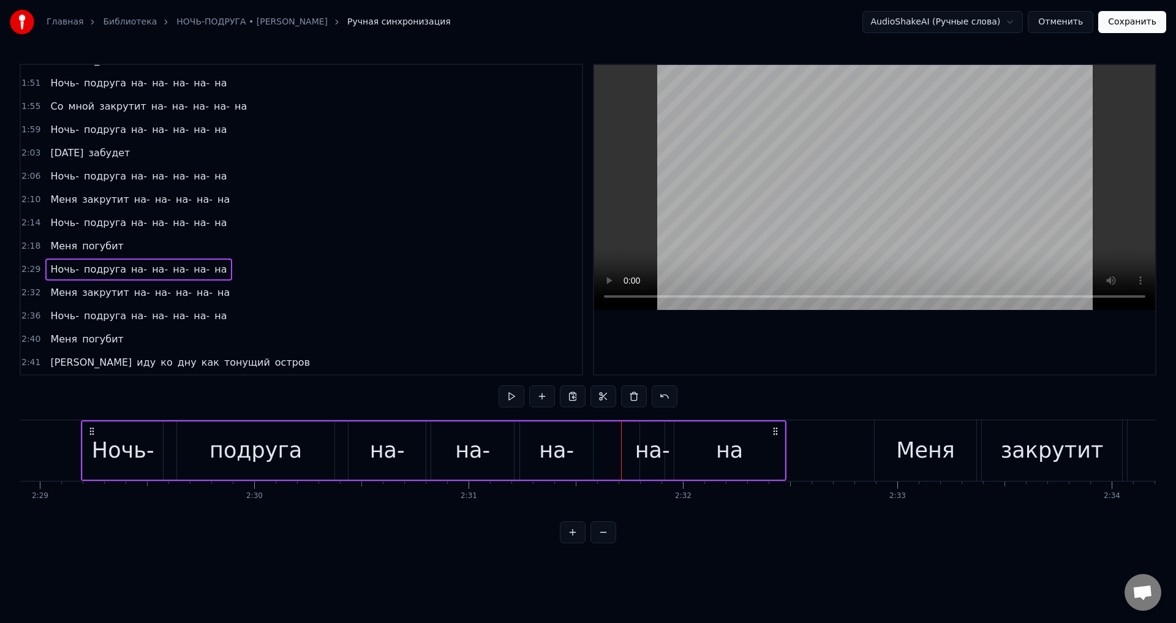
click at [648, 452] on div "на-" at bounding box center [652, 450] width 35 height 32
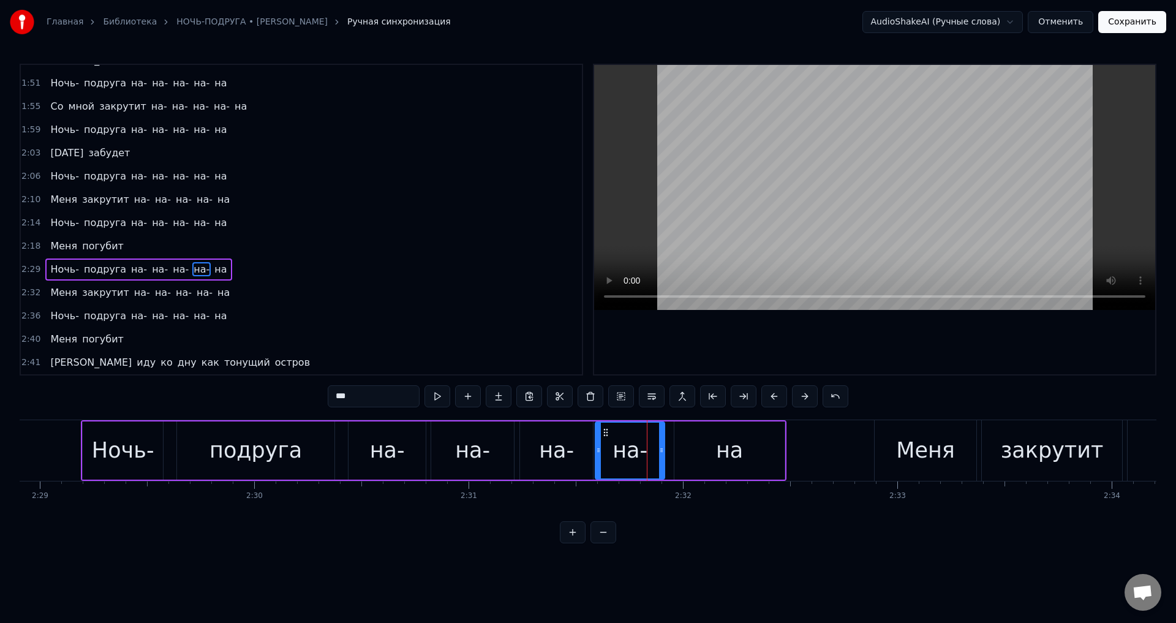
drag, startPoint x: 642, startPoint y: 454, endPoint x: 598, endPoint y: 455, distance: 44.7
click at [598, 455] on div at bounding box center [598, 450] width 5 height 56
click at [694, 449] on div "на" at bounding box center [729, 450] width 110 height 58
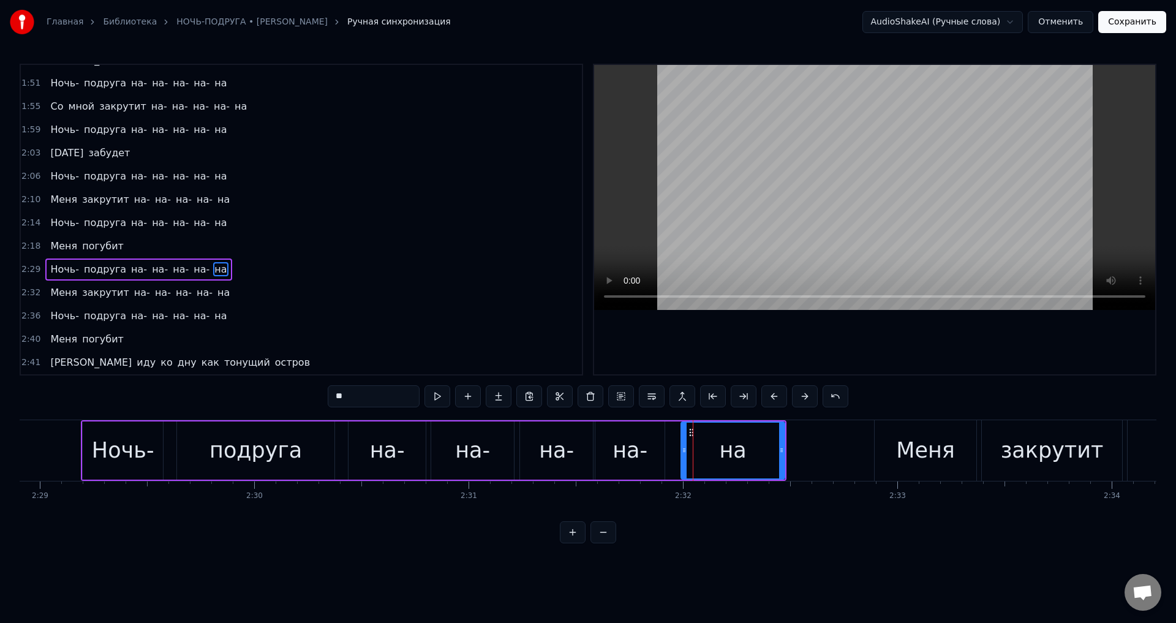
drag, startPoint x: 676, startPoint y: 451, endPoint x: 667, endPoint y: 448, distance: 9.5
click at [683, 450] on icon at bounding box center [683, 450] width 5 height 10
click at [640, 448] on div "на-" at bounding box center [629, 450] width 35 height 32
type input "***"
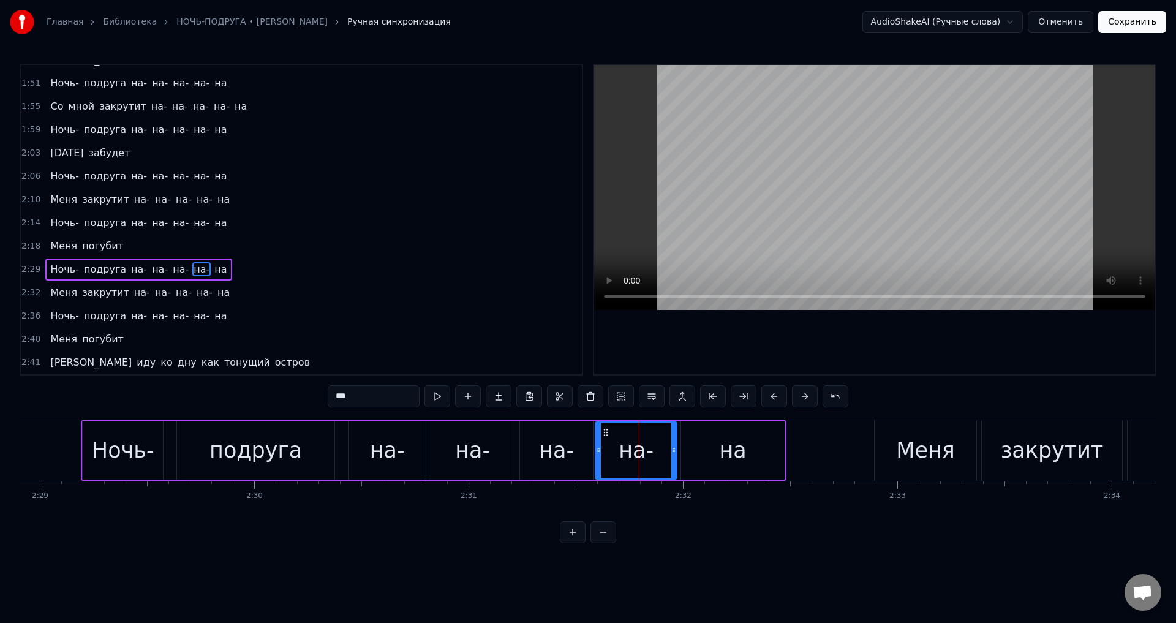
drag, startPoint x: 661, startPoint y: 451, endPoint x: 673, endPoint y: 451, distance: 12.3
click at [673, 451] on icon at bounding box center [673, 450] width 5 height 10
click at [166, 448] on div "Ночь- подруга на- на- на- на- на" at bounding box center [433, 450] width 705 height 61
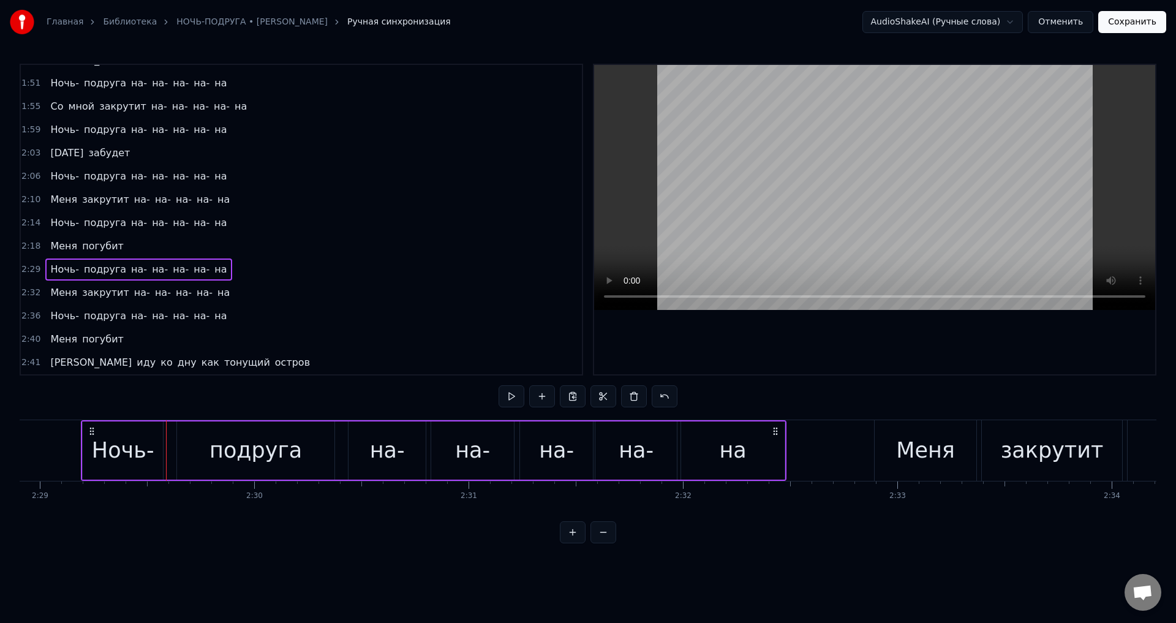
click at [137, 448] on div "Ночь-" at bounding box center [123, 450] width 62 height 32
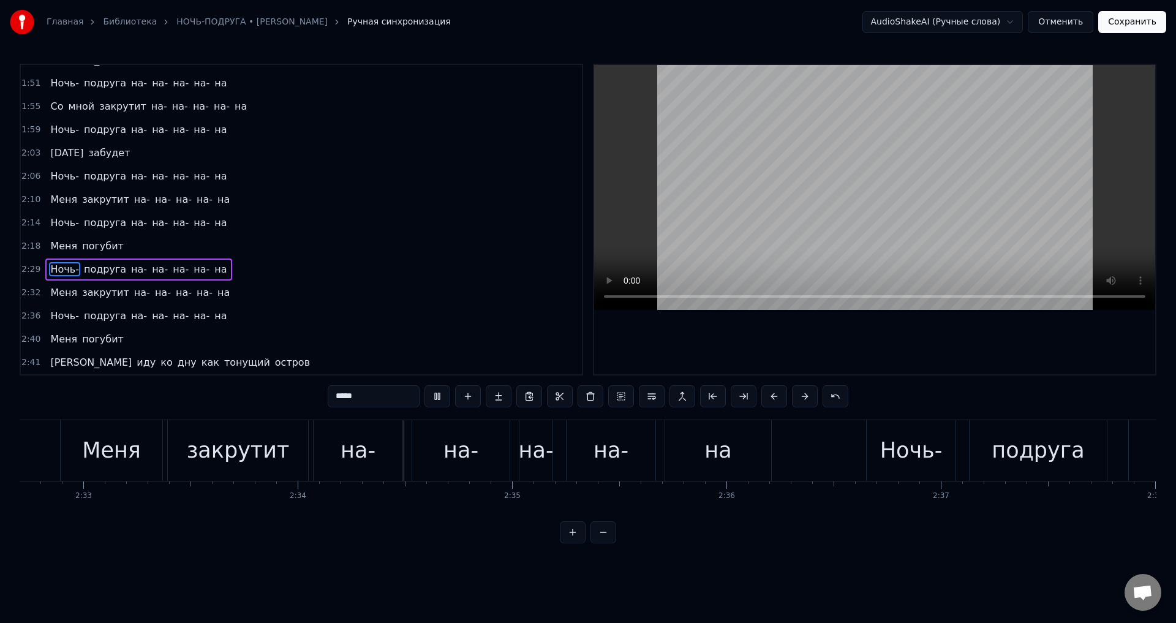
scroll to position [0, 32936]
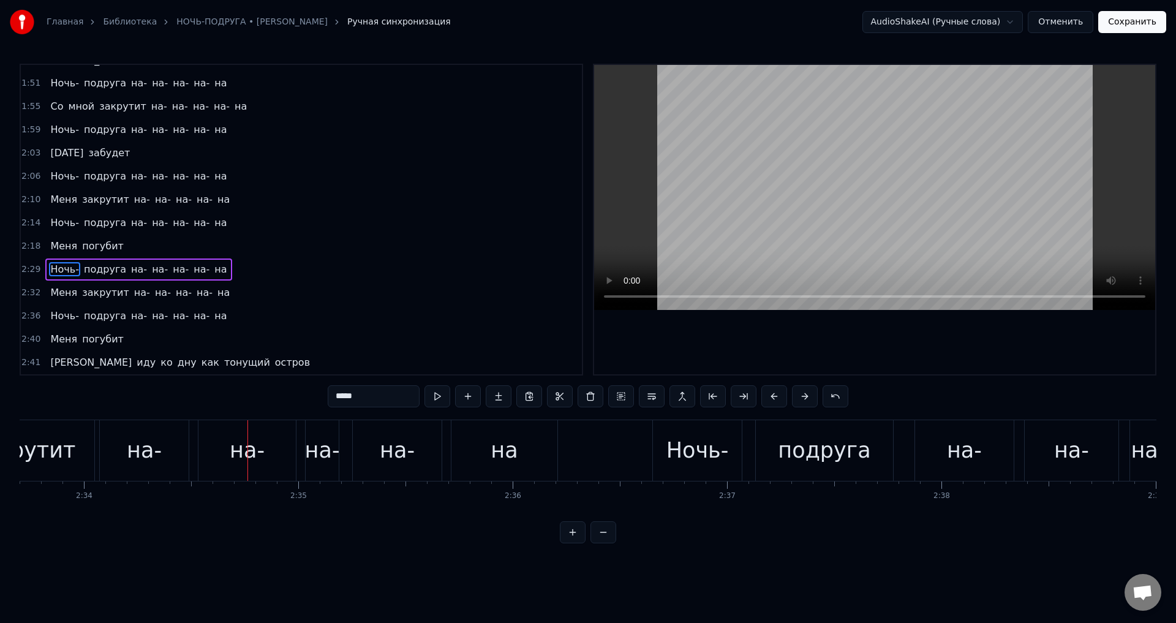
click at [140, 453] on div "на-" at bounding box center [144, 450] width 35 height 32
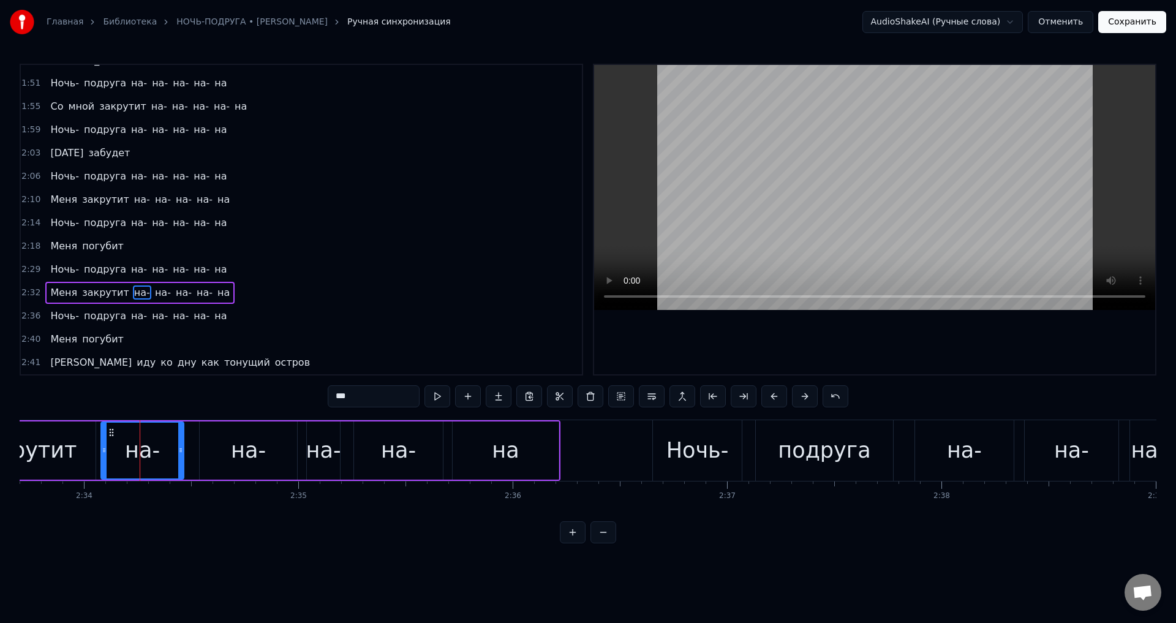
drag, startPoint x: 189, startPoint y: 459, endPoint x: 182, endPoint y: 460, distance: 6.4
click at [182, 460] on div at bounding box center [180, 450] width 5 height 56
drag, startPoint x: 257, startPoint y: 461, endPoint x: 195, endPoint y: 459, distance: 61.3
click at [255, 461] on div "на-" at bounding box center [248, 450] width 35 height 32
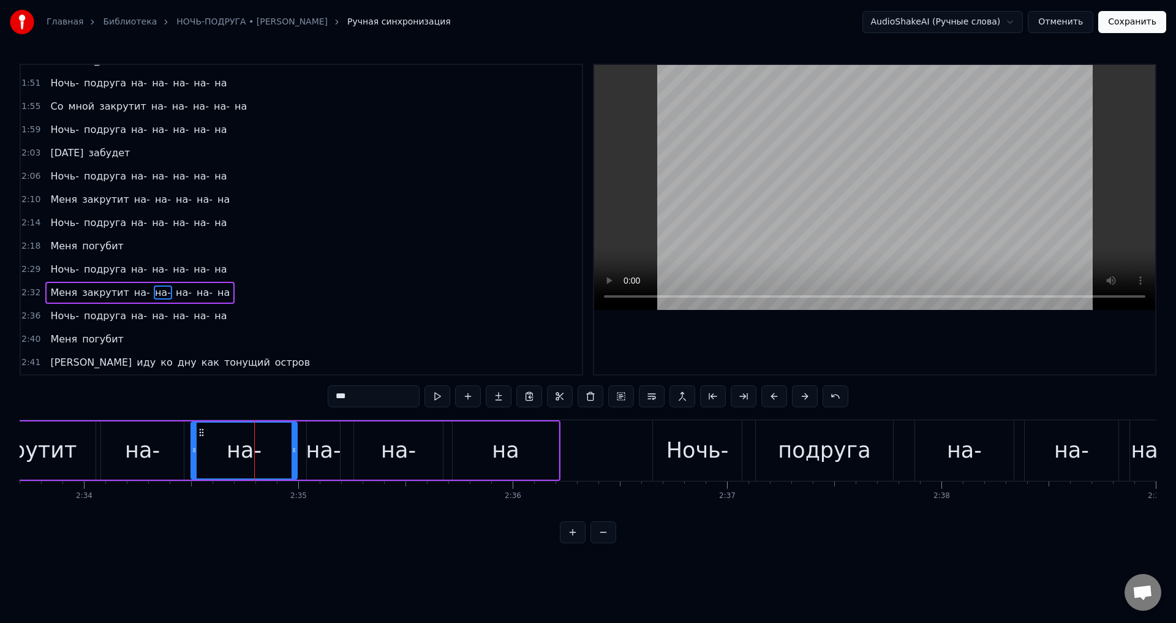
drag, startPoint x: 203, startPoint y: 456, endPoint x: 195, endPoint y: 457, distance: 8.7
click at [195, 457] on div at bounding box center [194, 450] width 5 height 56
drag, startPoint x: 294, startPoint y: 454, endPoint x: 277, endPoint y: 457, distance: 18.1
click at [277, 457] on div at bounding box center [276, 450] width 5 height 56
click at [320, 452] on div "на-" at bounding box center [323, 450] width 35 height 32
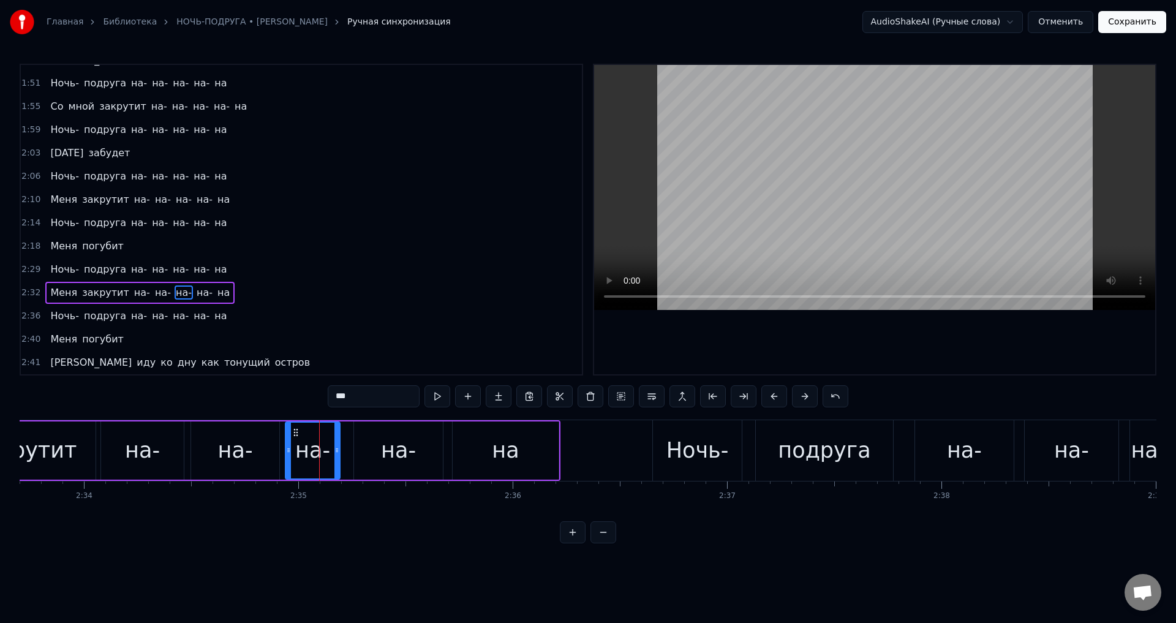
drag, startPoint x: 310, startPoint y: 452, endPoint x: 288, endPoint y: 459, distance: 22.5
click at [288, 459] on div at bounding box center [288, 450] width 5 height 56
drag, startPoint x: 337, startPoint y: 454, endPoint x: 343, endPoint y: 454, distance: 6.7
click at [343, 454] on icon at bounding box center [343, 450] width 5 height 10
drag, startPoint x: 64, startPoint y: 453, endPoint x: 159, endPoint y: 419, distance: 101.3
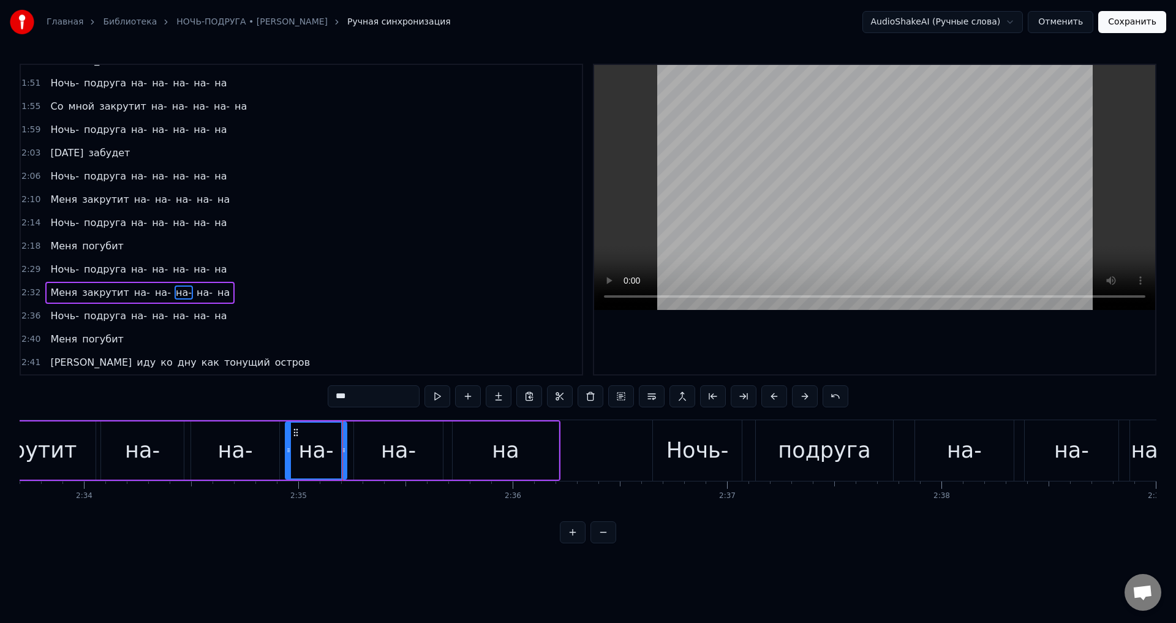
click at [64, 454] on div "закрутит" at bounding box center [25, 450] width 103 height 32
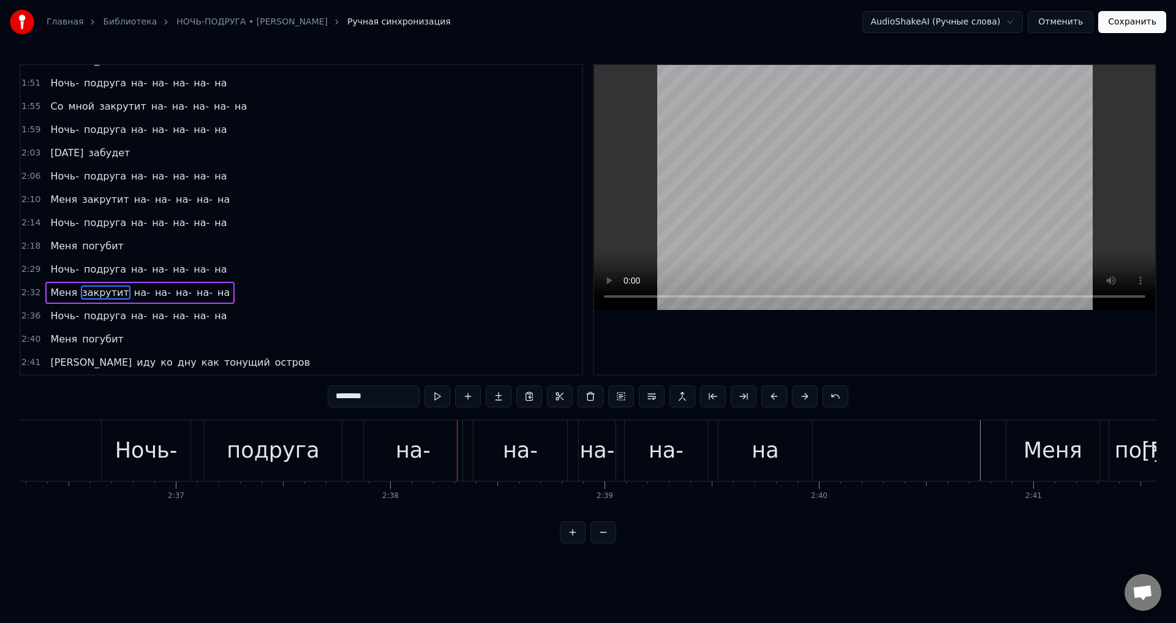
scroll to position [0, 33565]
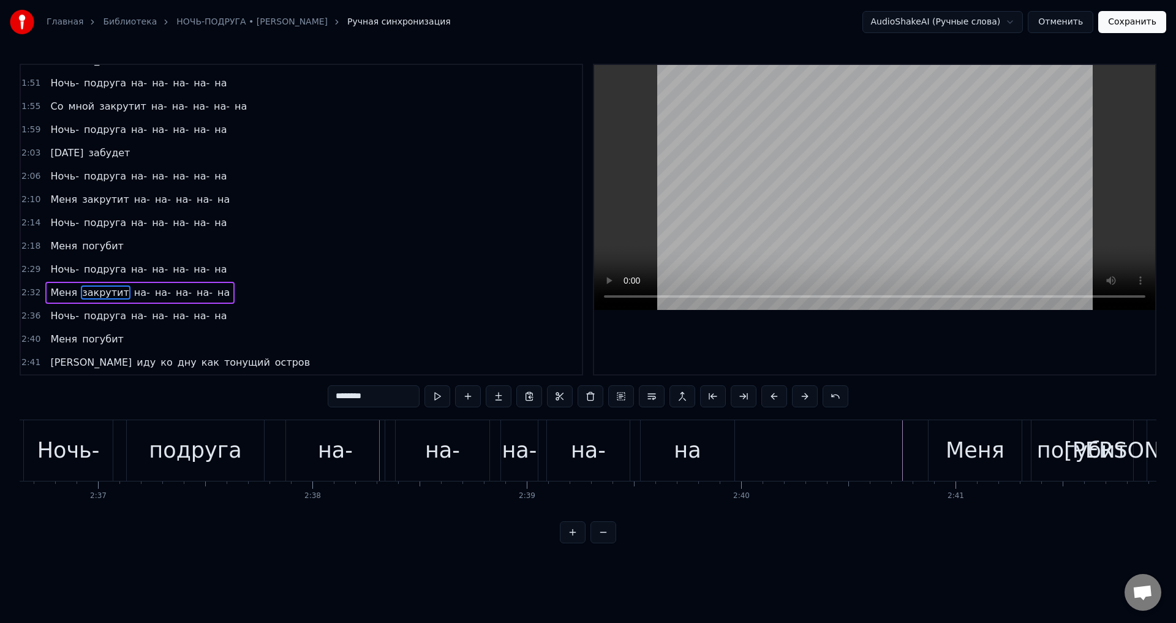
click at [330, 446] on div "на-" at bounding box center [335, 450] width 35 height 32
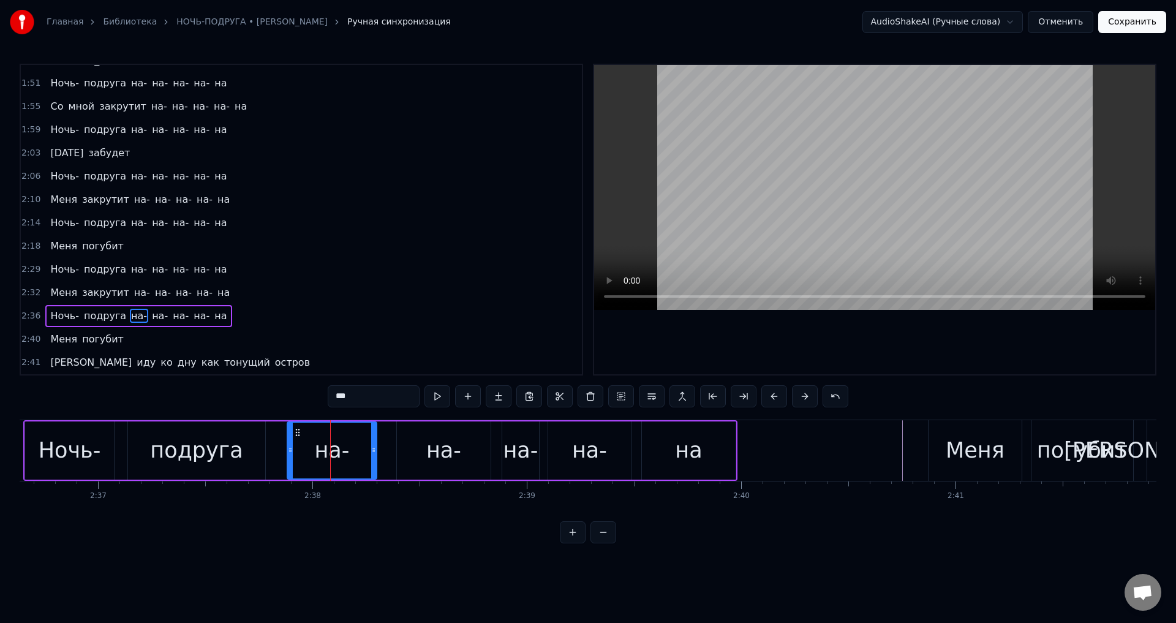
drag, startPoint x: 381, startPoint y: 454, endPoint x: 419, endPoint y: 453, distance: 38.6
click at [373, 457] on div at bounding box center [373, 450] width 5 height 56
click at [419, 453] on div "на-" at bounding box center [444, 450] width 94 height 58
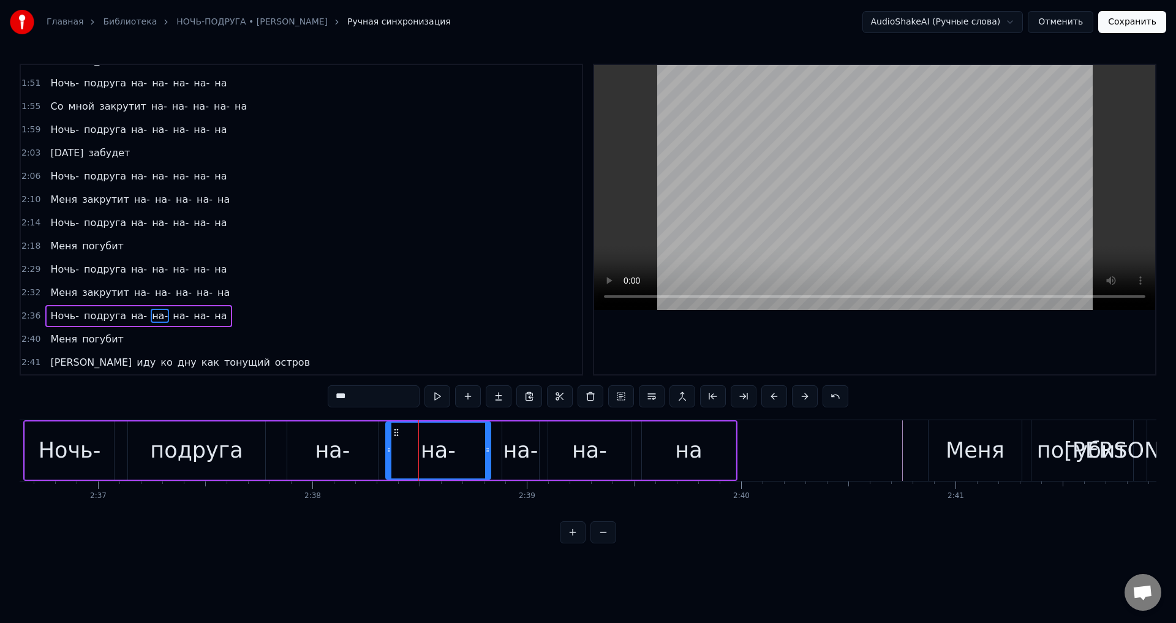
drag, startPoint x: 399, startPoint y: 453, endPoint x: 388, endPoint y: 456, distance: 11.3
click at [388, 456] on div at bounding box center [388, 450] width 5 height 56
drag, startPoint x: 488, startPoint y: 447, endPoint x: 472, endPoint y: 451, distance: 16.3
click at [472, 451] on icon at bounding box center [471, 450] width 5 height 10
click at [525, 449] on div "на-" at bounding box center [520, 450] width 35 height 32
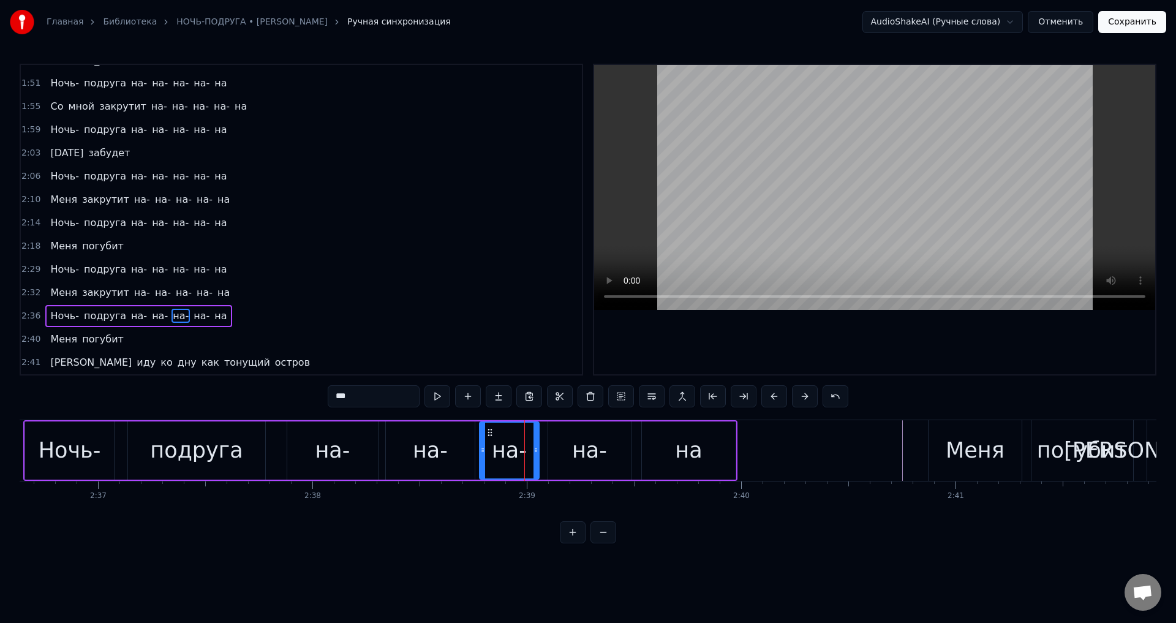
drag, startPoint x: 503, startPoint y: 452, endPoint x: 481, endPoint y: 459, distance: 23.5
click at [481, 459] on div at bounding box center [482, 450] width 5 height 56
click at [438, 456] on div "на-" at bounding box center [430, 450] width 35 height 32
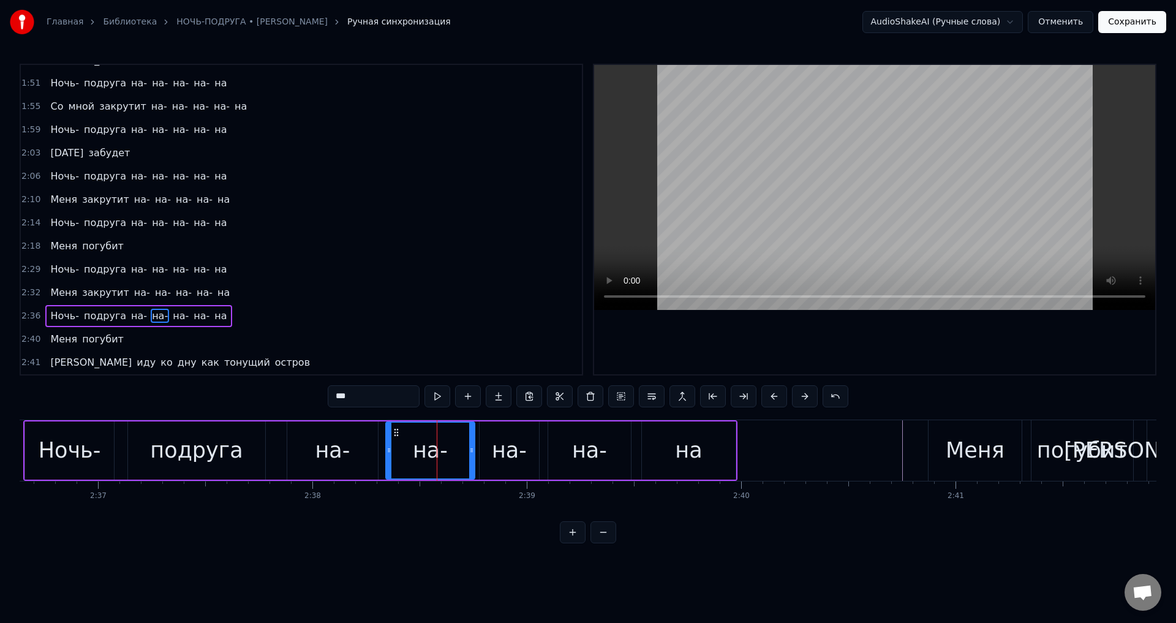
drag, startPoint x: 306, startPoint y: 452, endPoint x: 296, endPoint y: 456, distance: 10.3
click at [304, 452] on div "на-" at bounding box center [332, 450] width 91 height 58
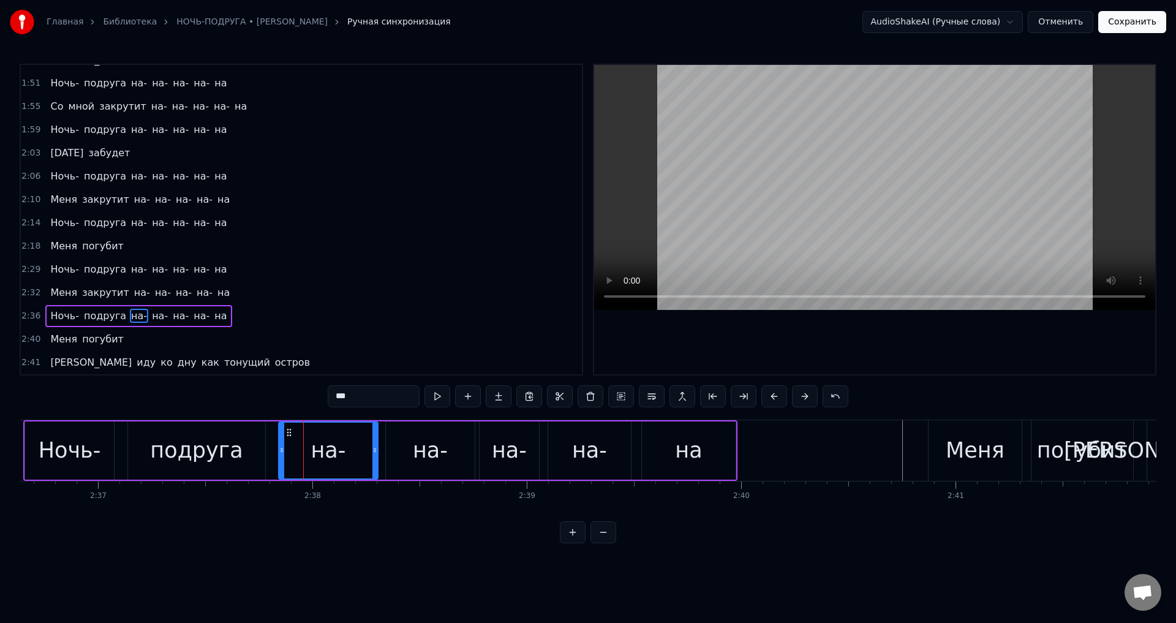
drag, startPoint x: 290, startPoint y: 457, endPoint x: 281, endPoint y: 459, distance: 8.7
click at [281, 459] on div at bounding box center [281, 450] width 5 height 56
drag, startPoint x: 376, startPoint y: 452, endPoint x: 367, endPoint y: 452, distance: 8.6
click at [366, 452] on icon at bounding box center [366, 450] width 5 height 10
click at [396, 449] on div "на-" at bounding box center [430, 450] width 89 height 58
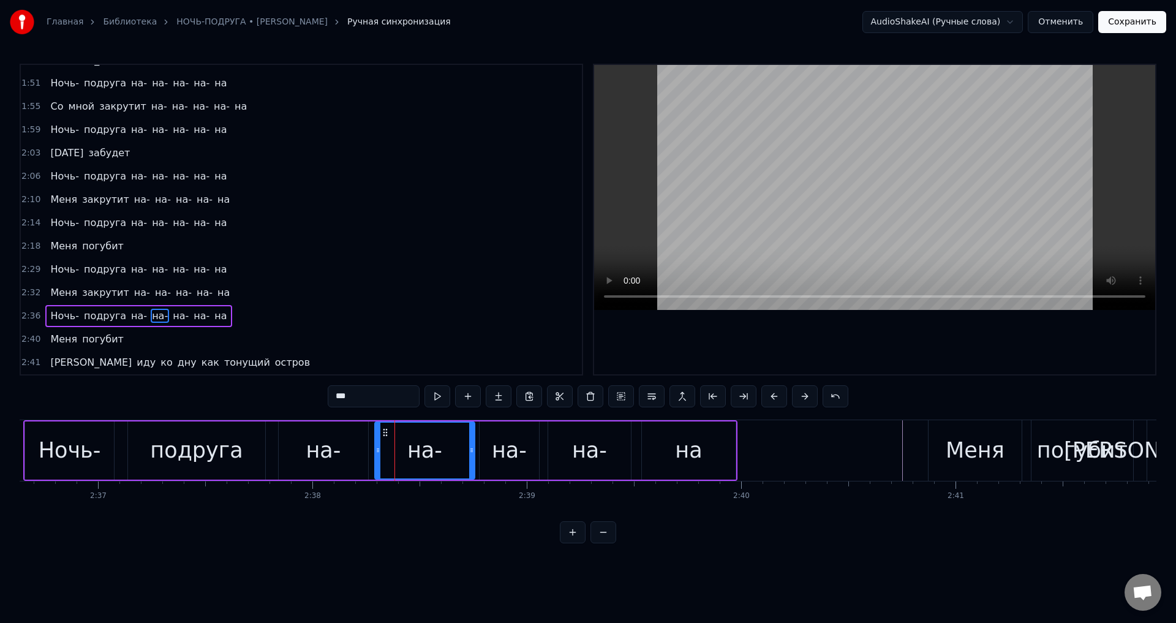
drag, startPoint x: 387, startPoint y: 450, endPoint x: 376, endPoint y: 452, distance: 11.3
click at [376, 452] on icon at bounding box center [377, 450] width 5 height 10
drag, startPoint x: 469, startPoint y: 451, endPoint x: 454, endPoint y: 454, distance: 15.5
click at [454, 454] on icon at bounding box center [456, 450] width 5 height 10
click at [506, 448] on div "на-" at bounding box center [509, 450] width 35 height 32
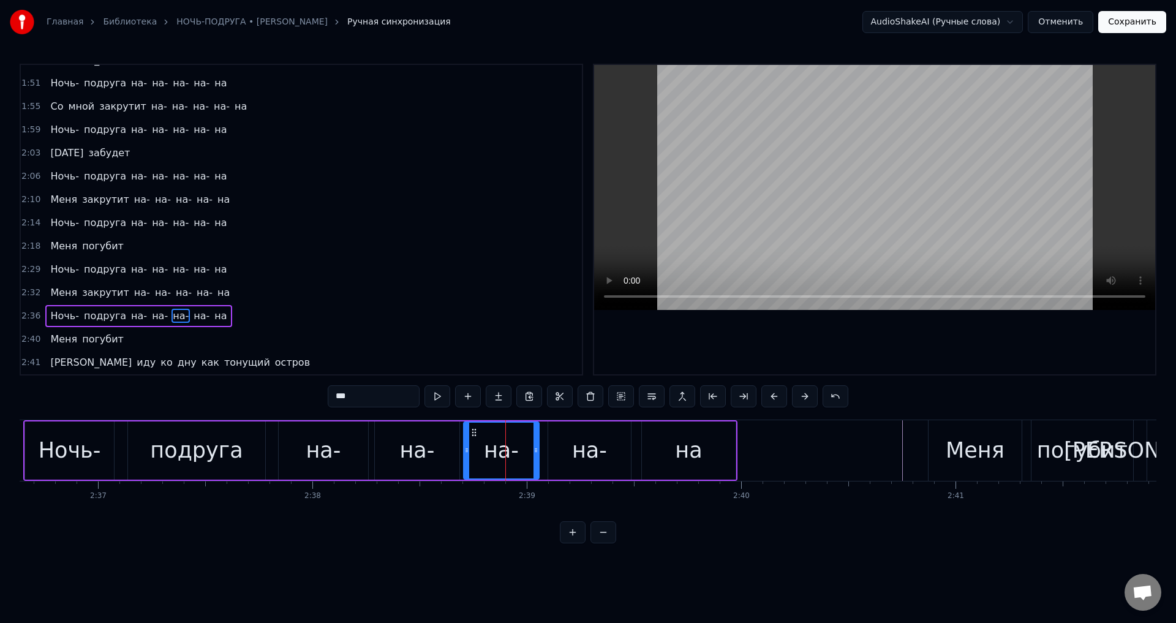
drag, startPoint x: 488, startPoint y: 451, endPoint x: 467, endPoint y: 452, distance: 20.9
click at [467, 452] on icon at bounding box center [466, 450] width 5 height 10
click at [576, 447] on div "на-" at bounding box center [589, 450] width 35 height 32
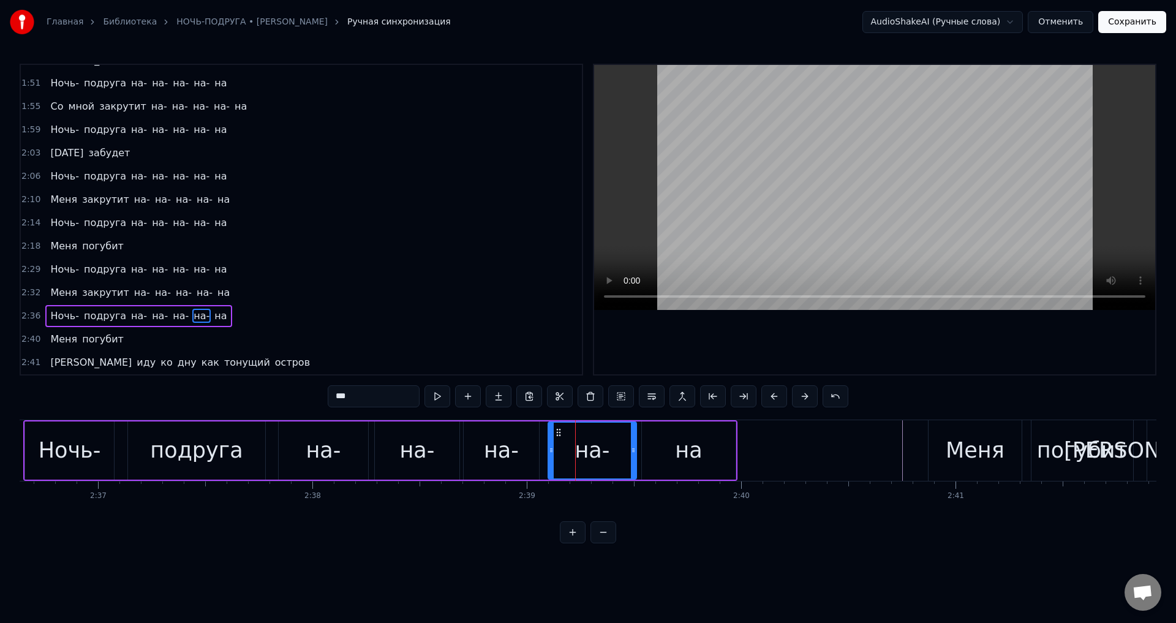
click at [631, 454] on icon at bounding box center [633, 450] width 5 height 10
click at [552, 449] on icon at bounding box center [553, 450] width 5 height 10
click at [508, 456] on div "на-" at bounding box center [501, 450] width 35 height 32
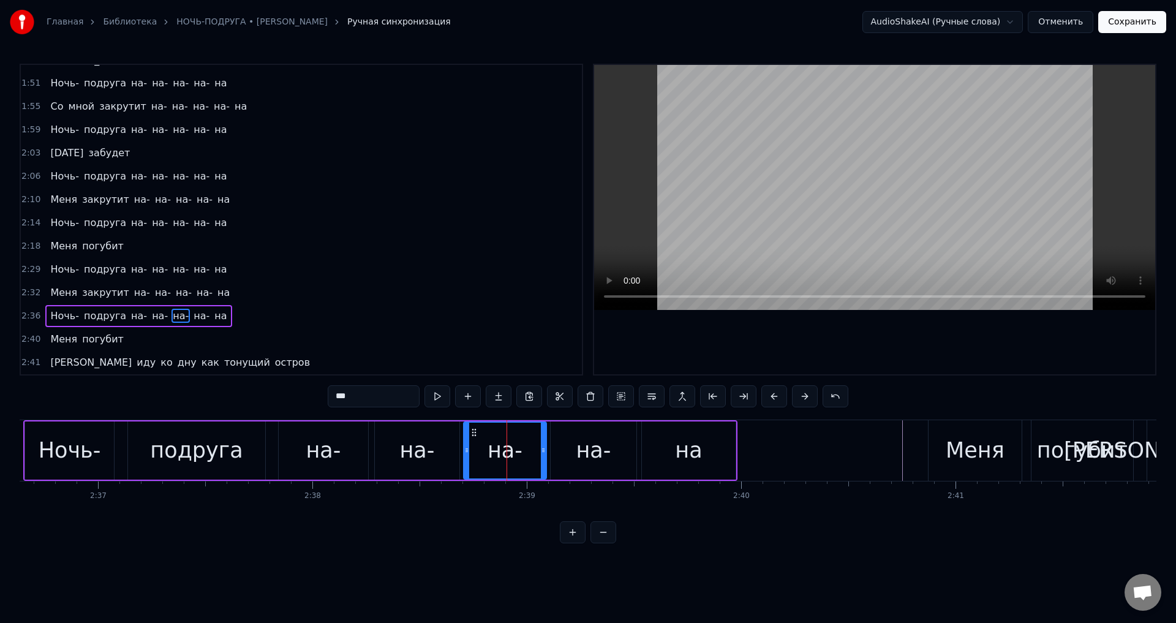
drag, startPoint x: 536, startPoint y: 453, endPoint x: 321, endPoint y: 482, distance: 216.3
click at [542, 451] on icon at bounding box center [543, 450] width 5 height 10
click at [190, 459] on div "подруга" at bounding box center [196, 450] width 92 height 32
type input "*******"
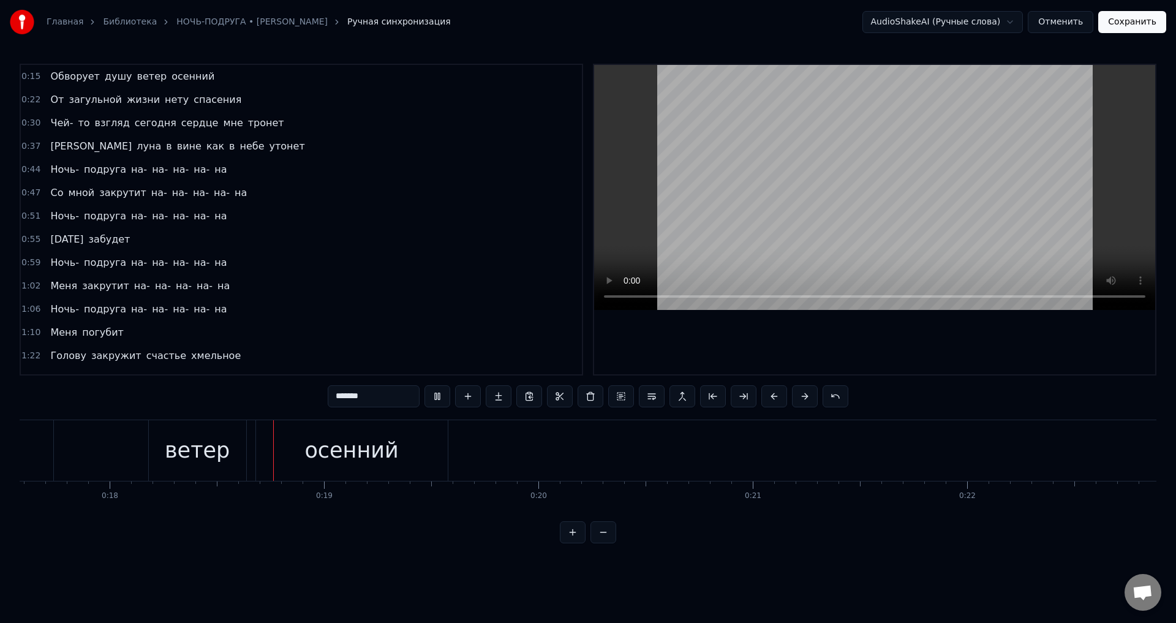
scroll to position [0, 3812]
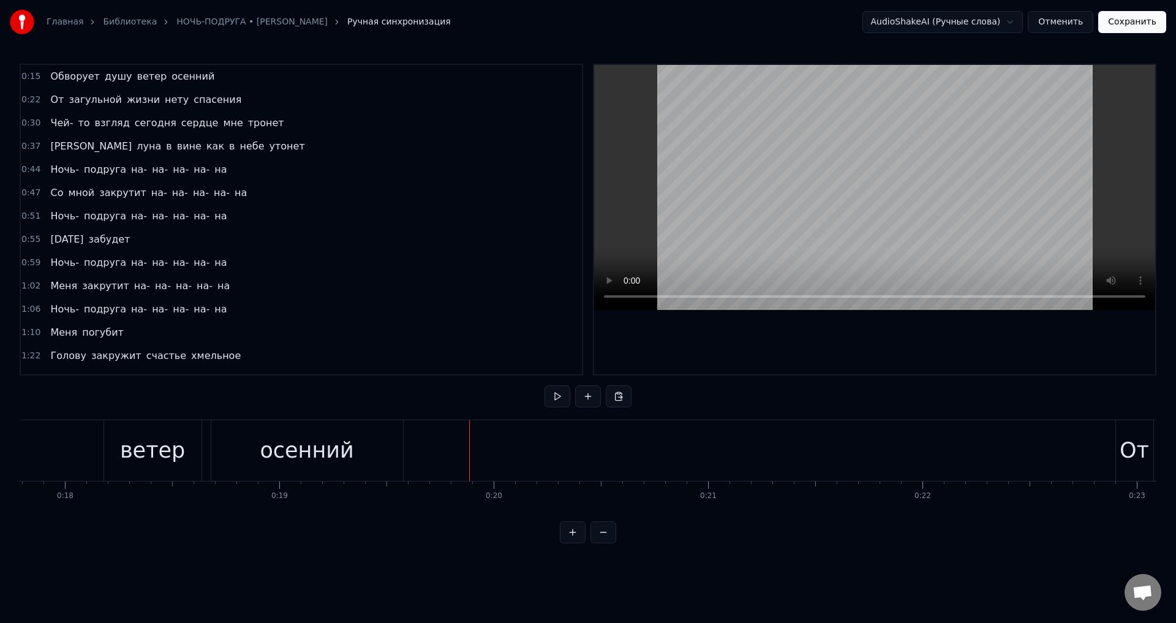
click at [1138, 24] on button "Сохранить" at bounding box center [1132, 22] width 68 height 22
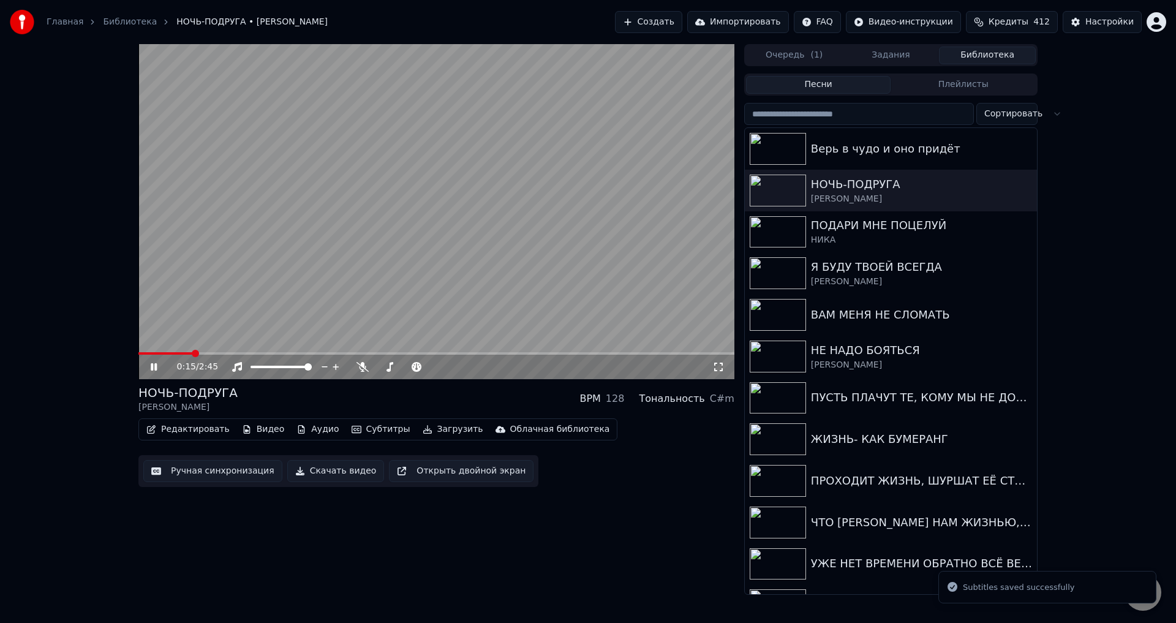
click at [195, 354] on span at bounding box center [436, 353] width 596 height 2
click at [721, 370] on icon at bounding box center [718, 366] width 9 height 9
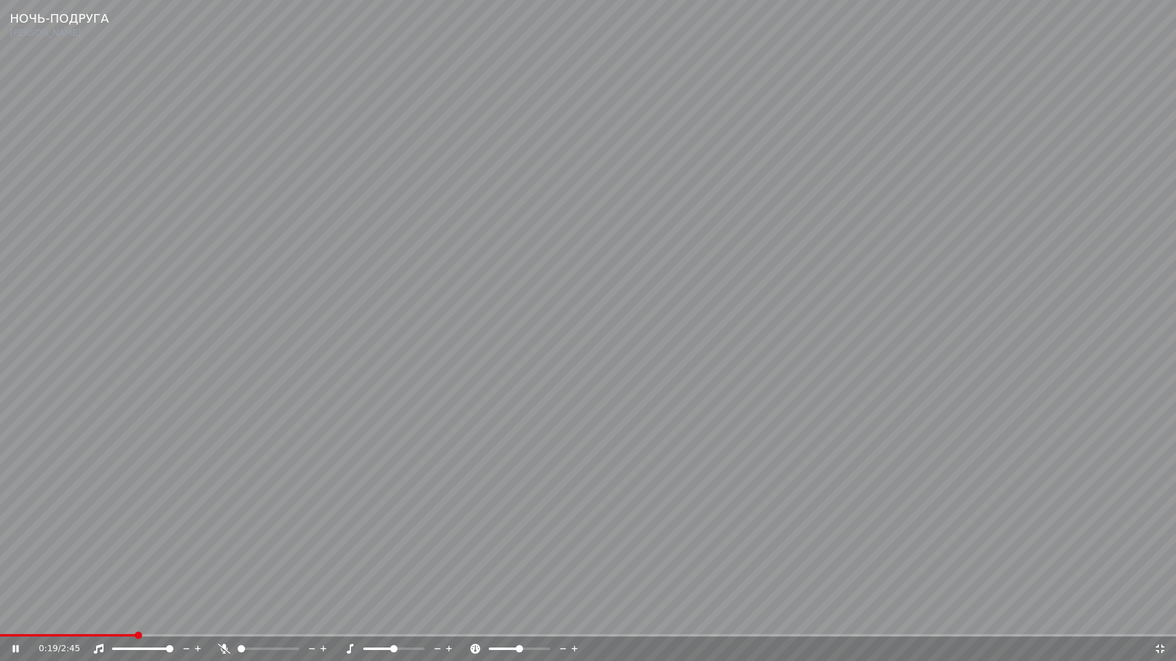
click at [85, 622] on span at bounding box center [67, 635] width 135 height 2
click at [56, 622] on span at bounding box center [63, 635] width 126 height 2
click at [467, 520] on video at bounding box center [588, 330] width 1176 height 661
click at [466, 504] on video at bounding box center [588, 330] width 1176 height 661
click at [702, 481] on video at bounding box center [588, 330] width 1176 height 661
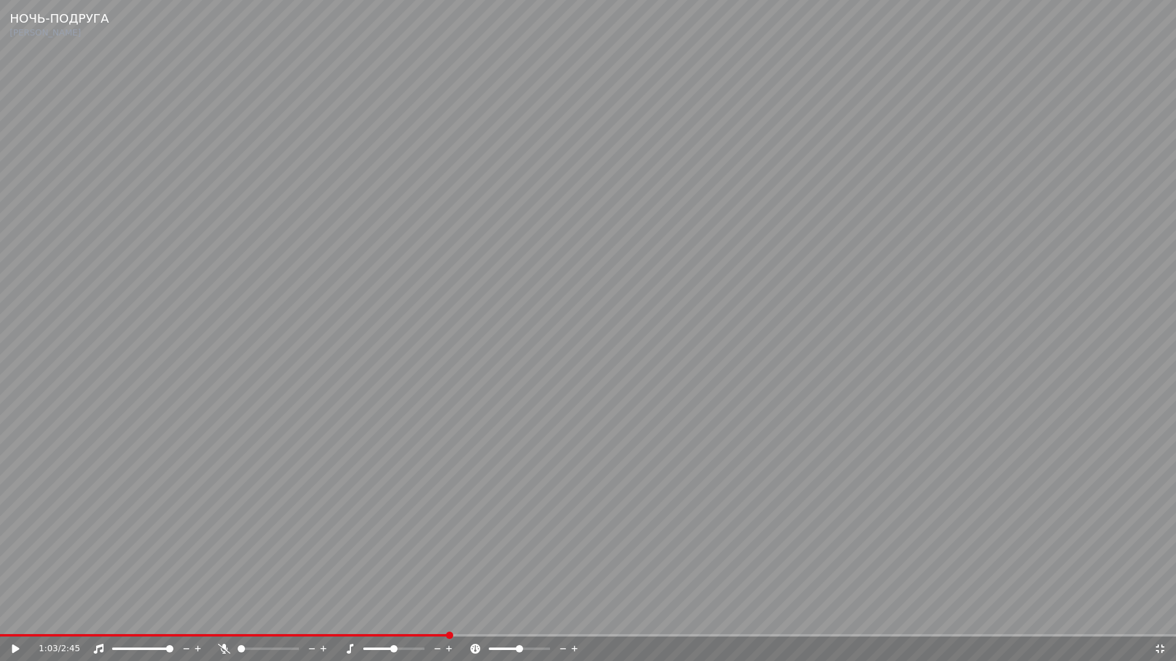
click at [1158, 622] on icon at bounding box center [1159, 649] width 12 height 10
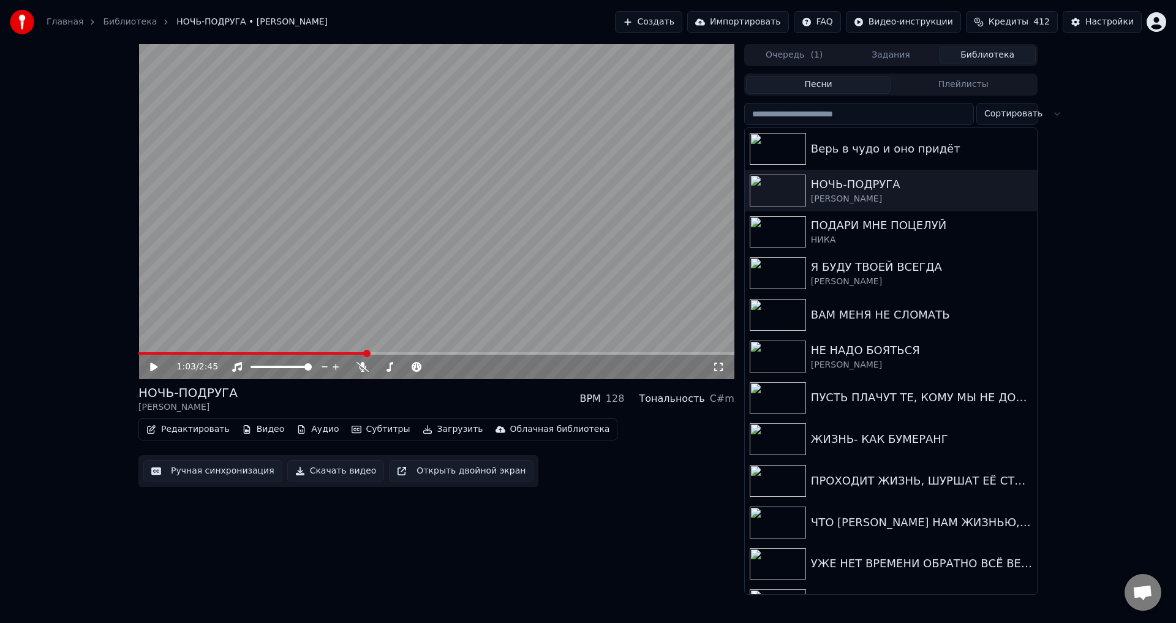
click at [220, 467] on button "Ручная синхронизация" at bounding box center [212, 471] width 139 height 22
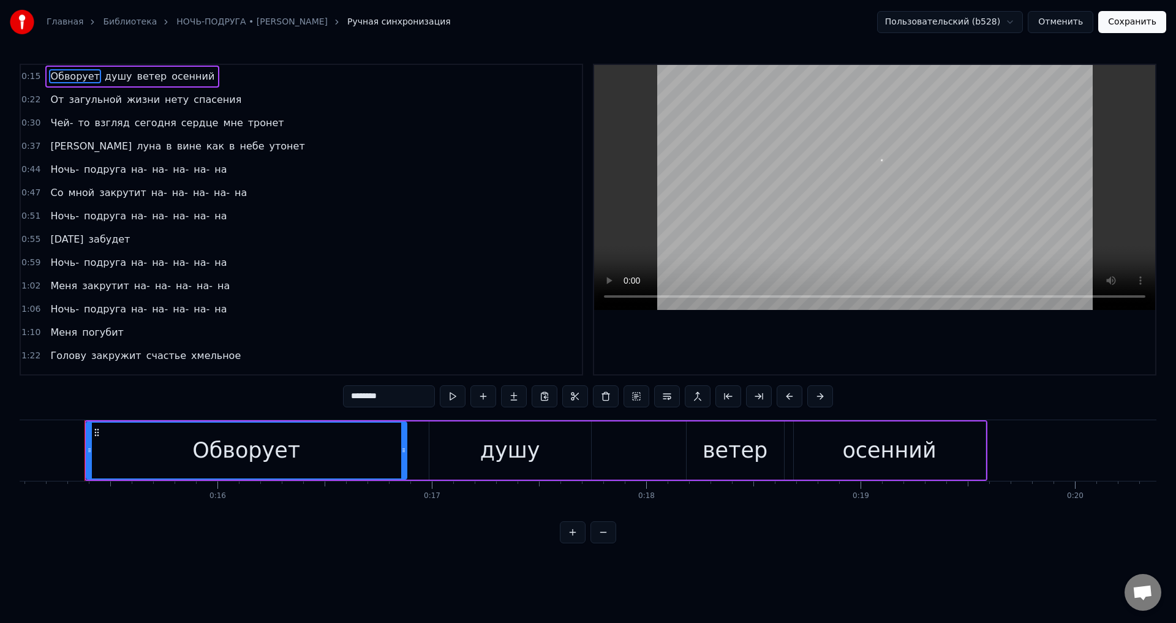
scroll to position [0, 3234]
click at [70, 77] on span "Обворует" at bounding box center [74, 76] width 51 height 14
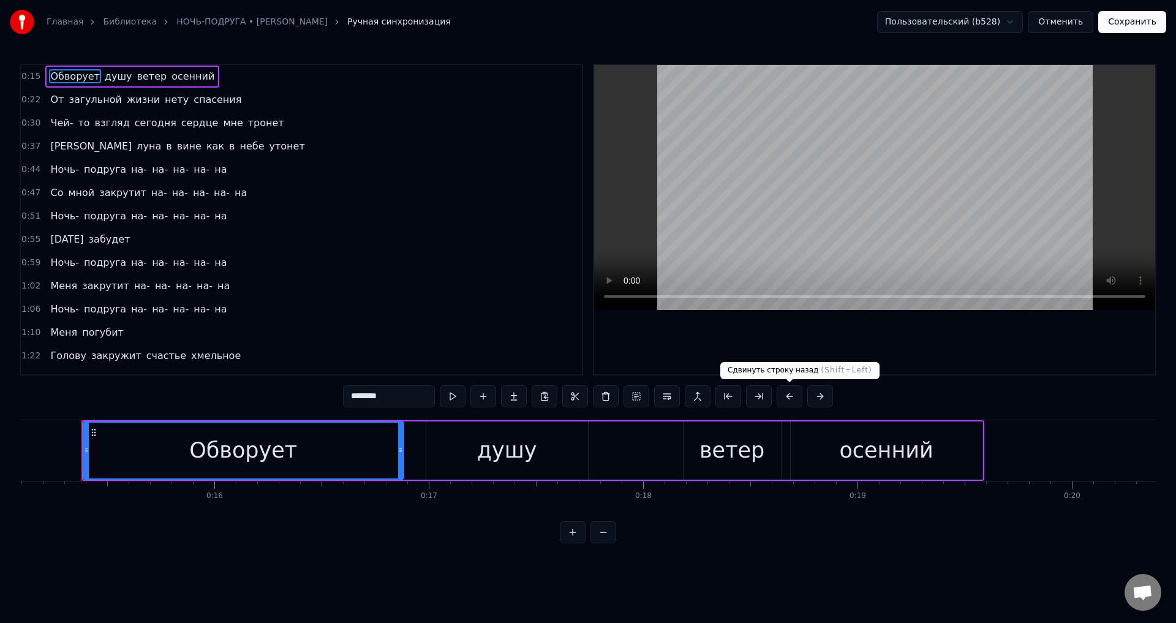
click at [789, 396] on button at bounding box center [789, 396] width 26 height 22
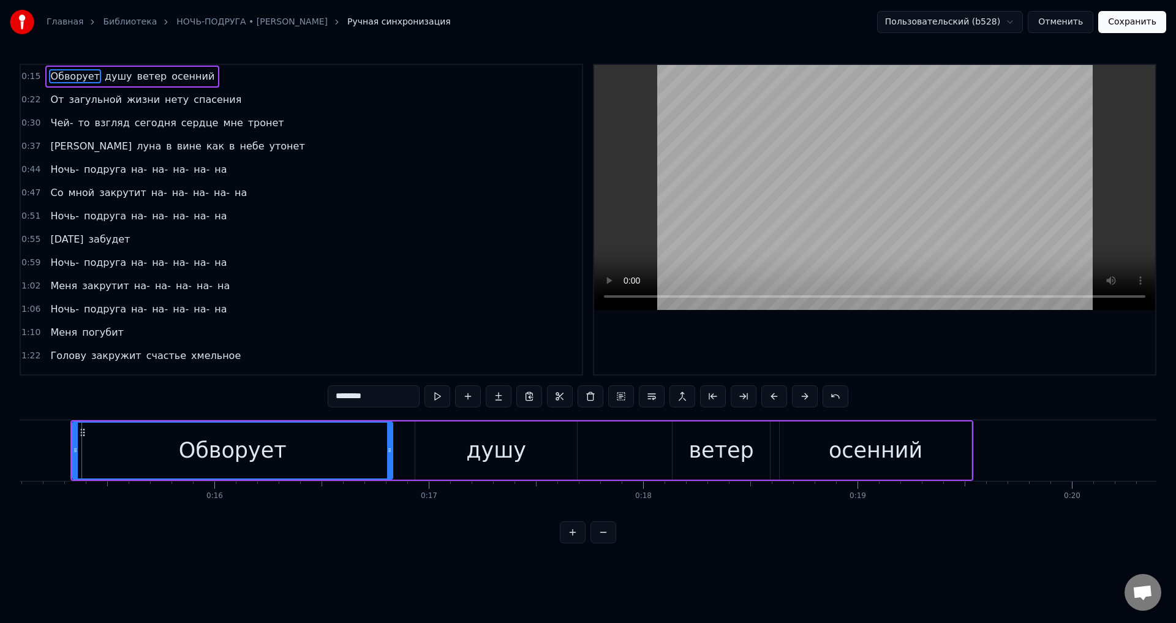
click at [51, 95] on span "От" at bounding box center [57, 99] width 16 height 14
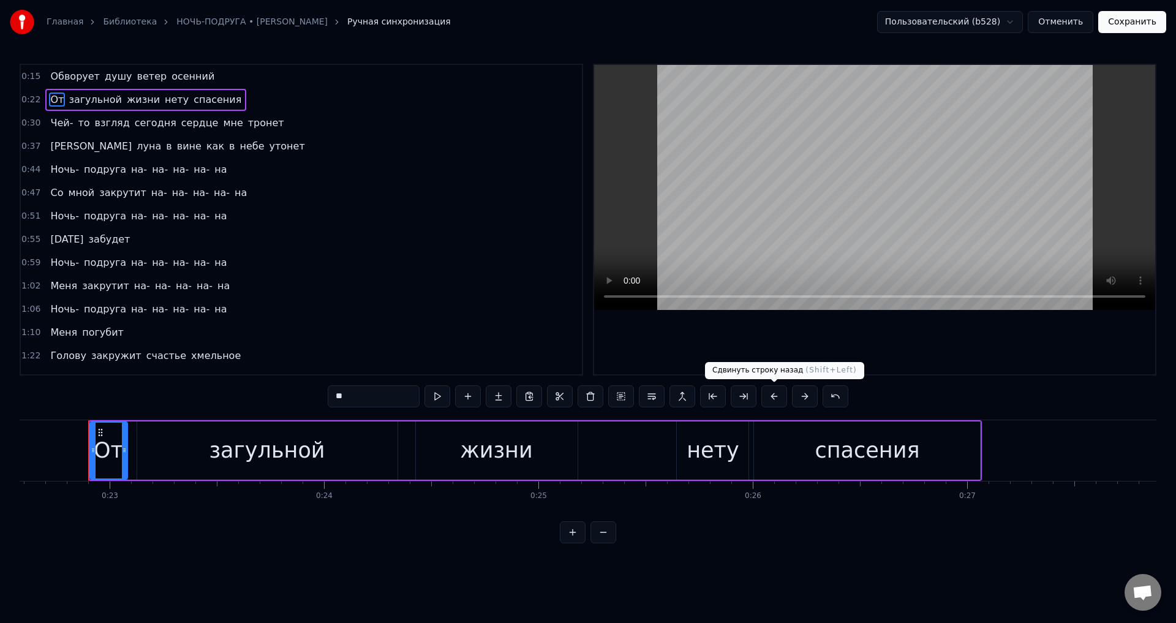
scroll to position [0, 4845]
drag, startPoint x: 773, startPoint y: 399, endPoint x: 642, endPoint y: 403, distance: 131.1
click at [772, 399] on button at bounding box center [774, 396] width 26 height 22
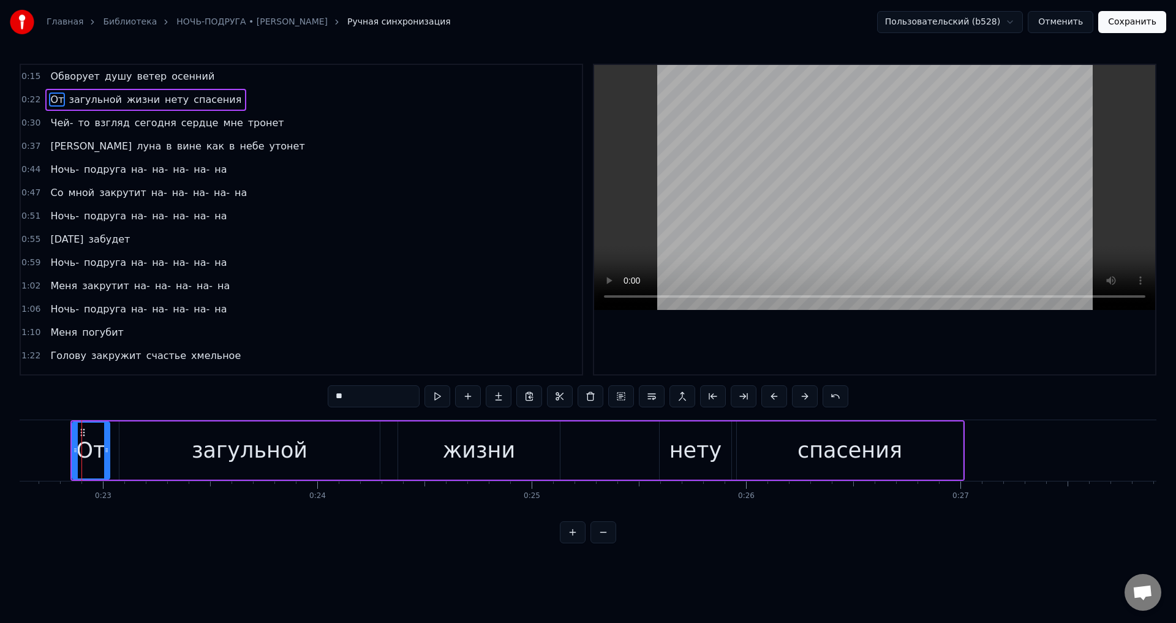
drag, startPoint x: 53, startPoint y: 123, endPoint x: 86, endPoint y: 134, distance: 34.3
click at [56, 124] on span "Чей-" at bounding box center [61, 123] width 25 height 14
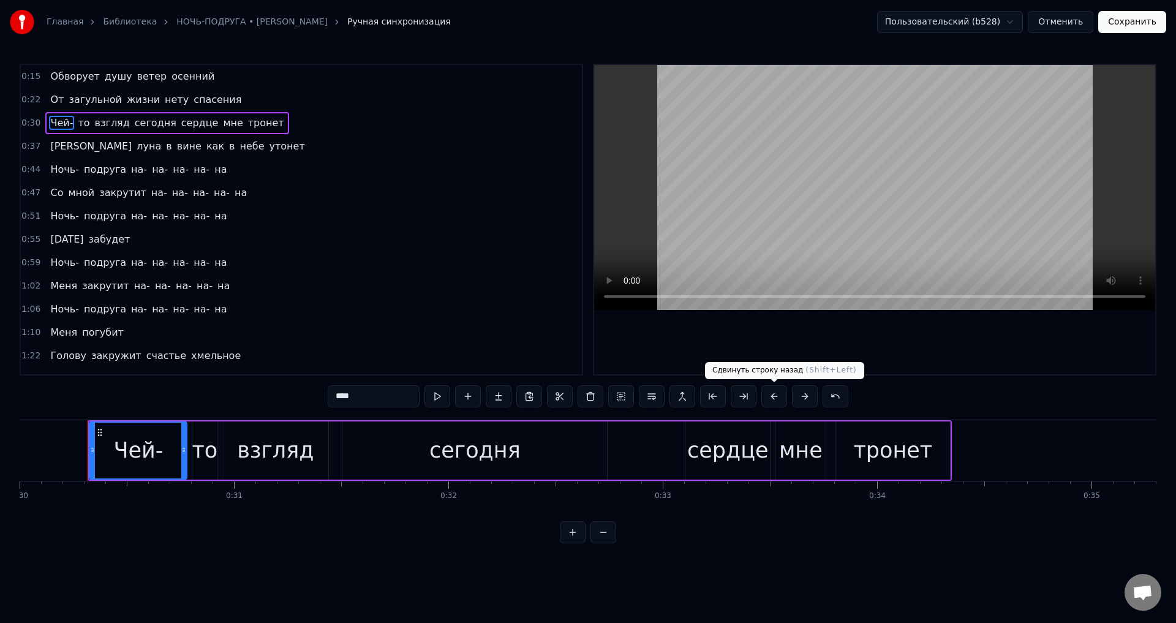
scroll to position [0, 6435]
click at [774, 399] on button at bounding box center [774, 396] width 26 height 22
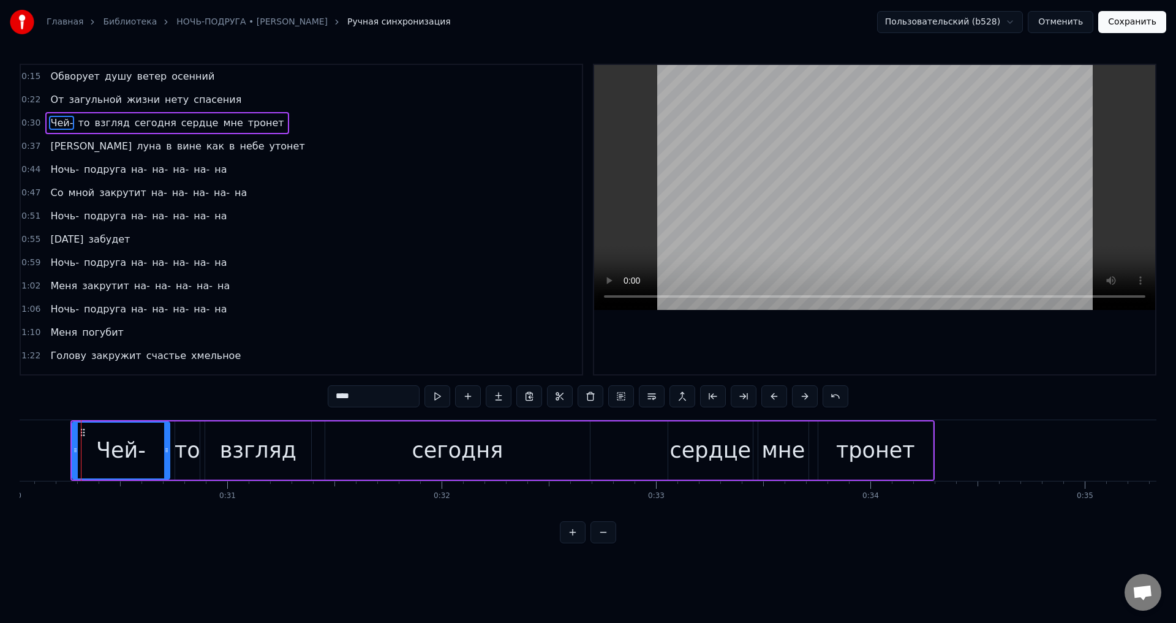
drag, startPoint x: 51, startPoint y: 145, endPoint x: 94, endPoint y: 158, distance: 44.7
click at [51, 145] on span "[PERSON_NAME]" at bounding box center [91, 146] width 84 height 14
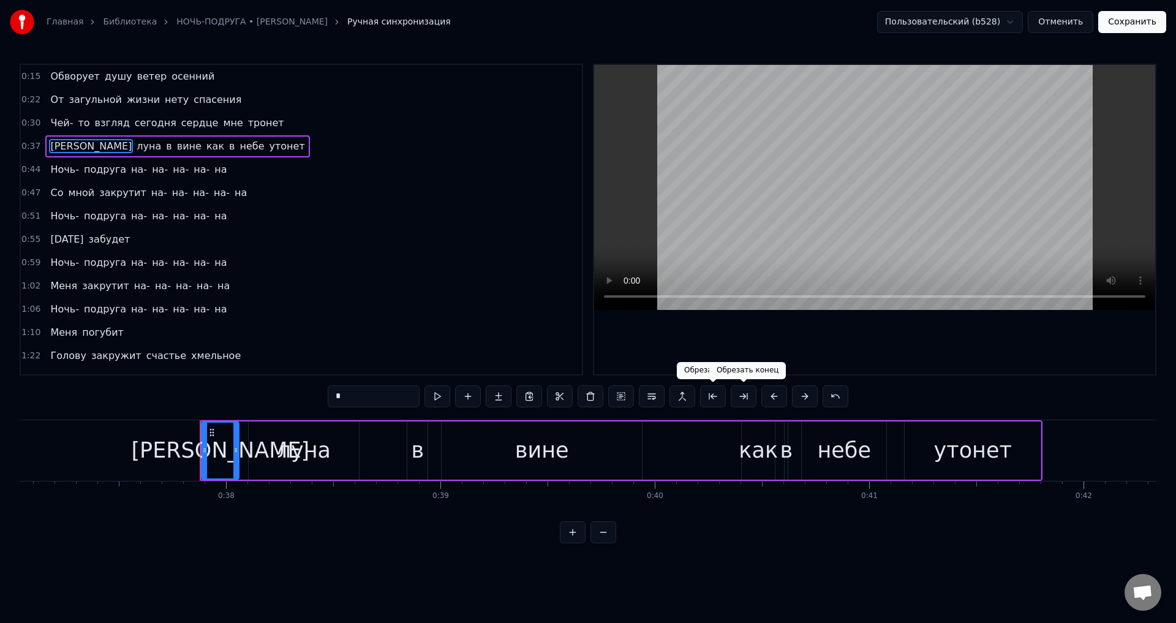
scroll to position [0, 8055]
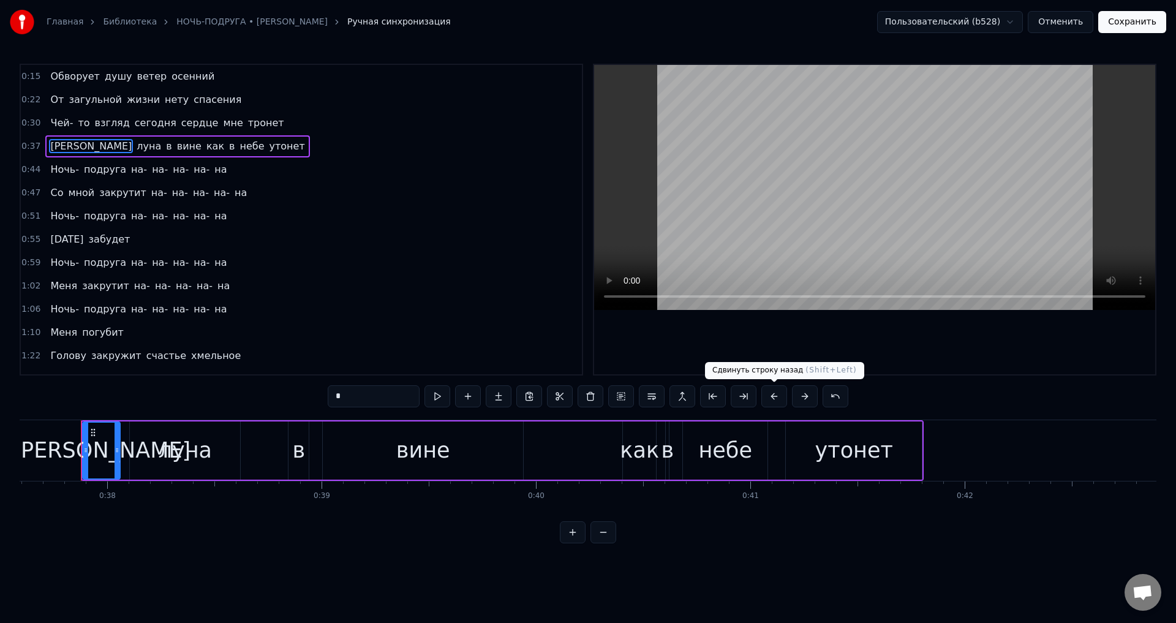
click at [773, 396] on button at bounding box center [774, 396] width 26 height 22
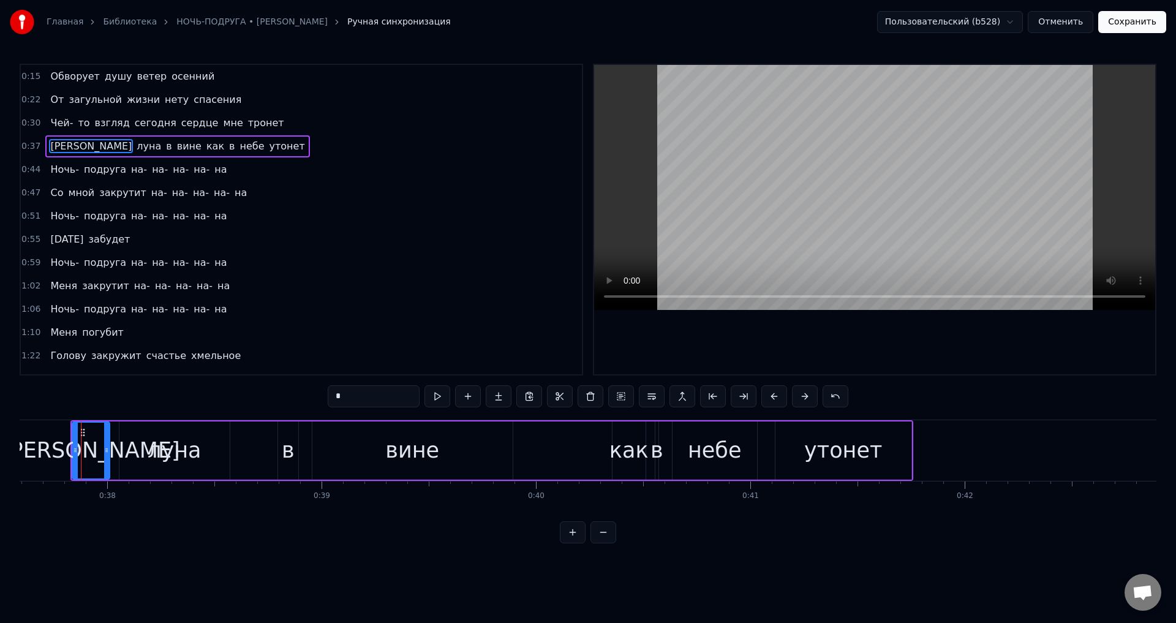
click at [55, 171] on span "Ночь-" at bounding box center [64, 169] width 31 height 14
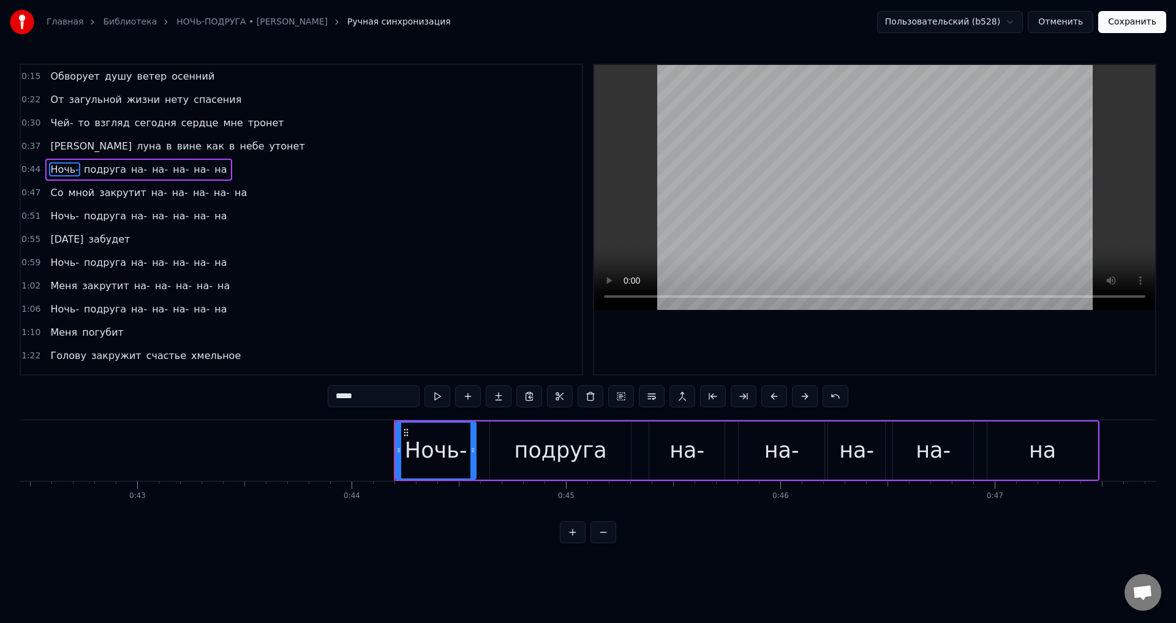
scroll to position [0, 9410]
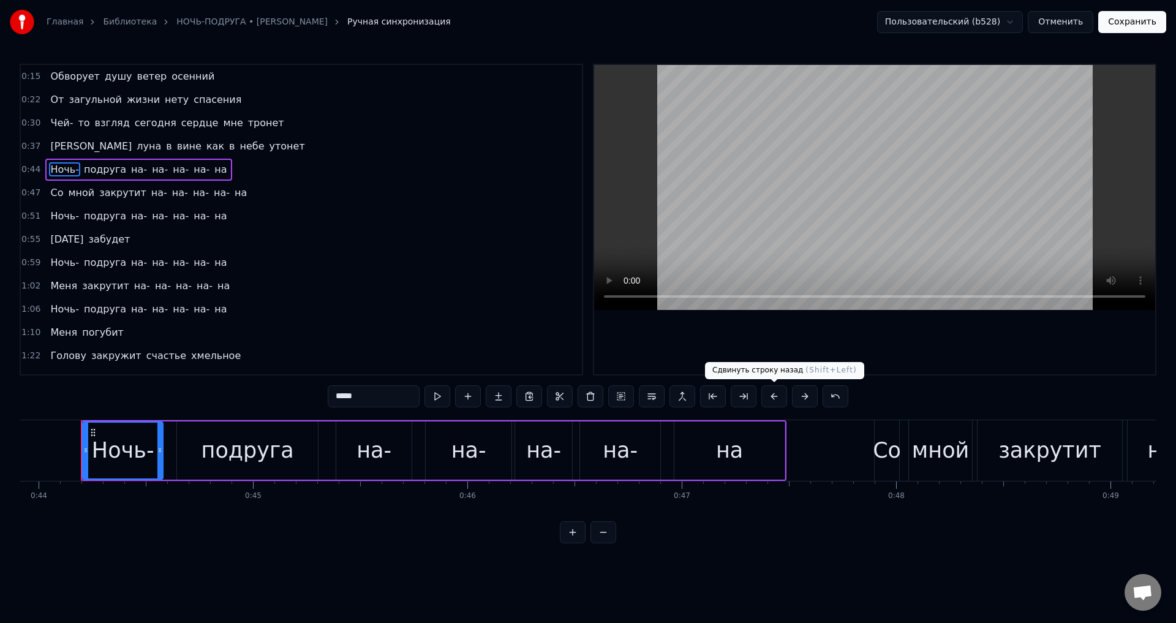
click at [771, 399] on button at bounding box center [774, 396] width 26 height 22
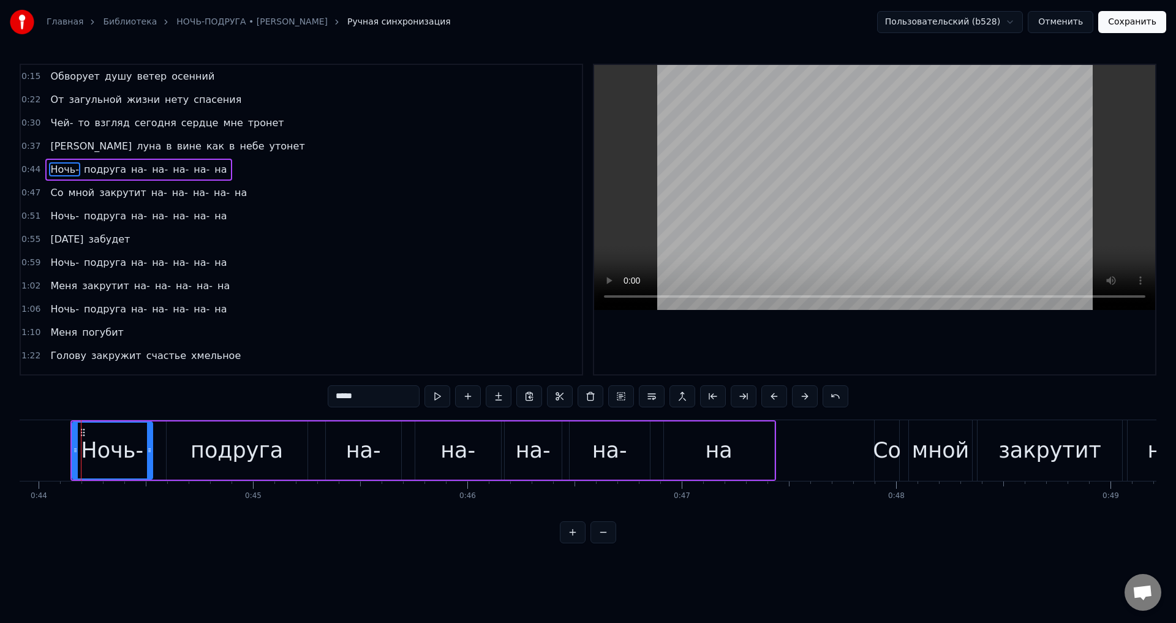
click at [55, 195] on span "Со" at bounding box center [56, 193] width 15 height 14
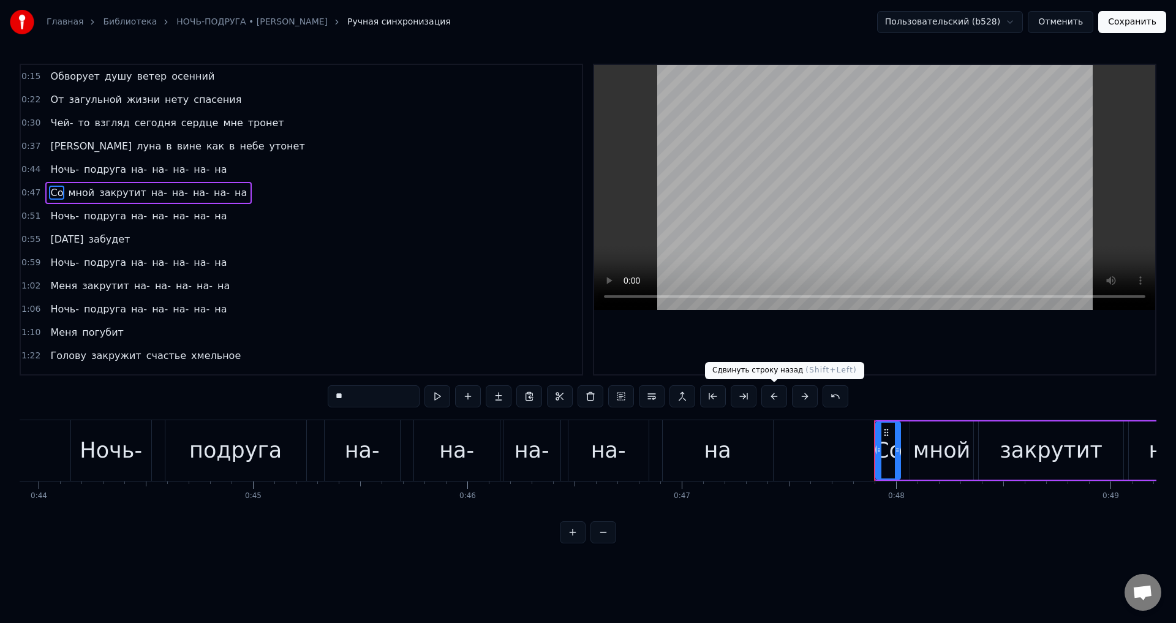
click at [773, 397] on button at bounding box center [774, 396] width 26 height 22
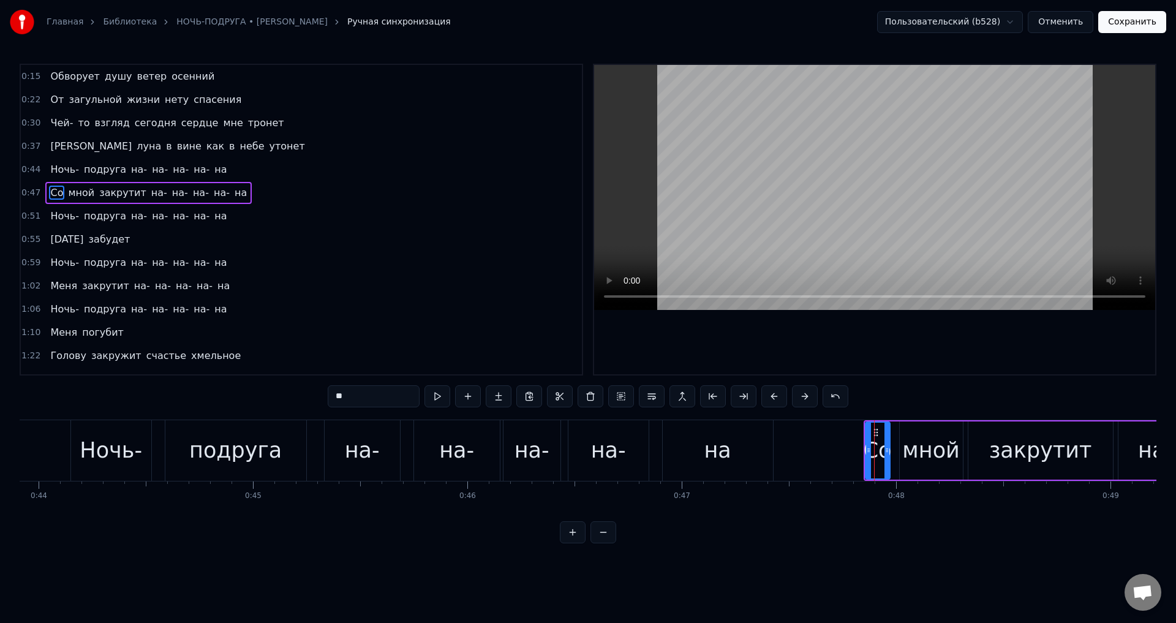
click at [59, 216] on span "Ночь-" at bounding box center [64, 216] width 31 height 14
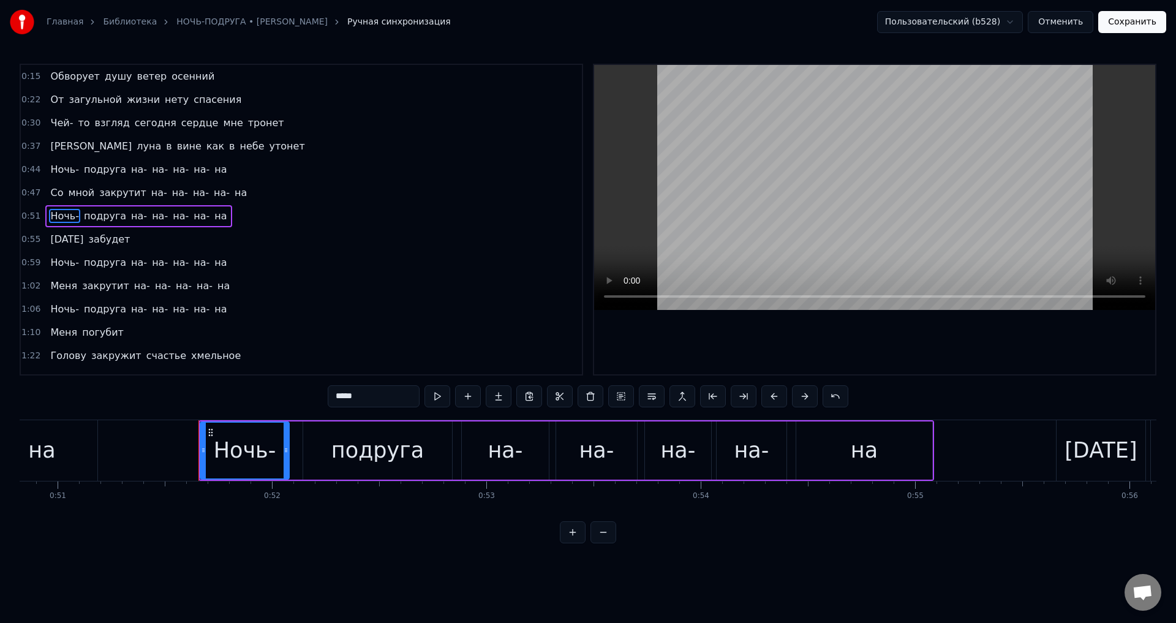
scroll to position [0, 11008]
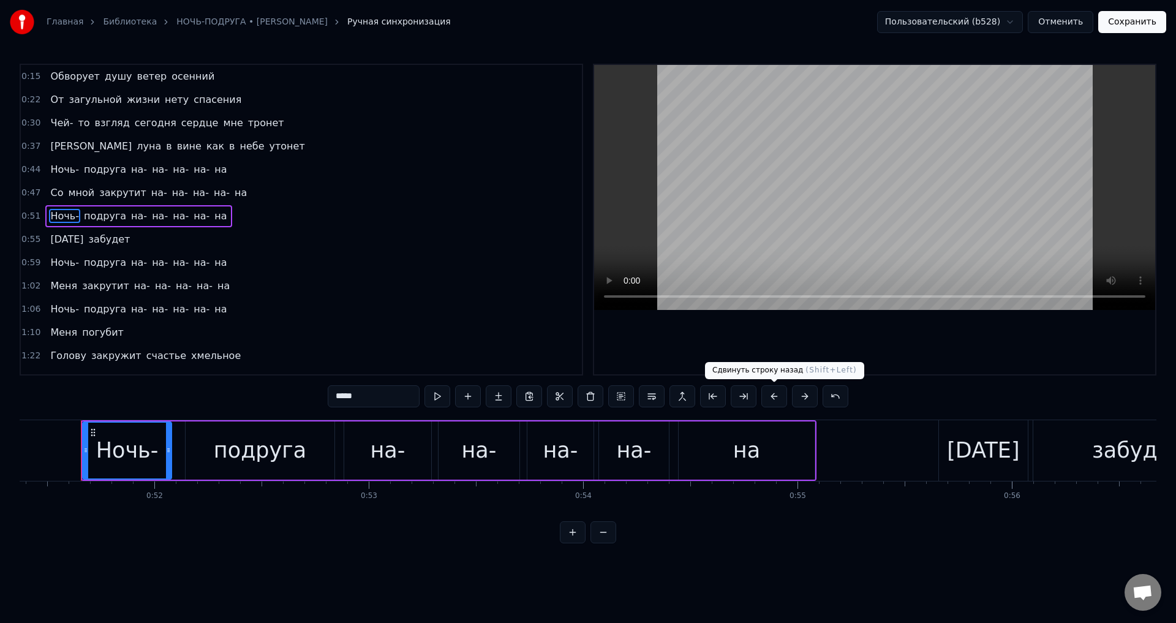
click at [773, 396] on button at bounding box center [774, 396] width 26 height 22
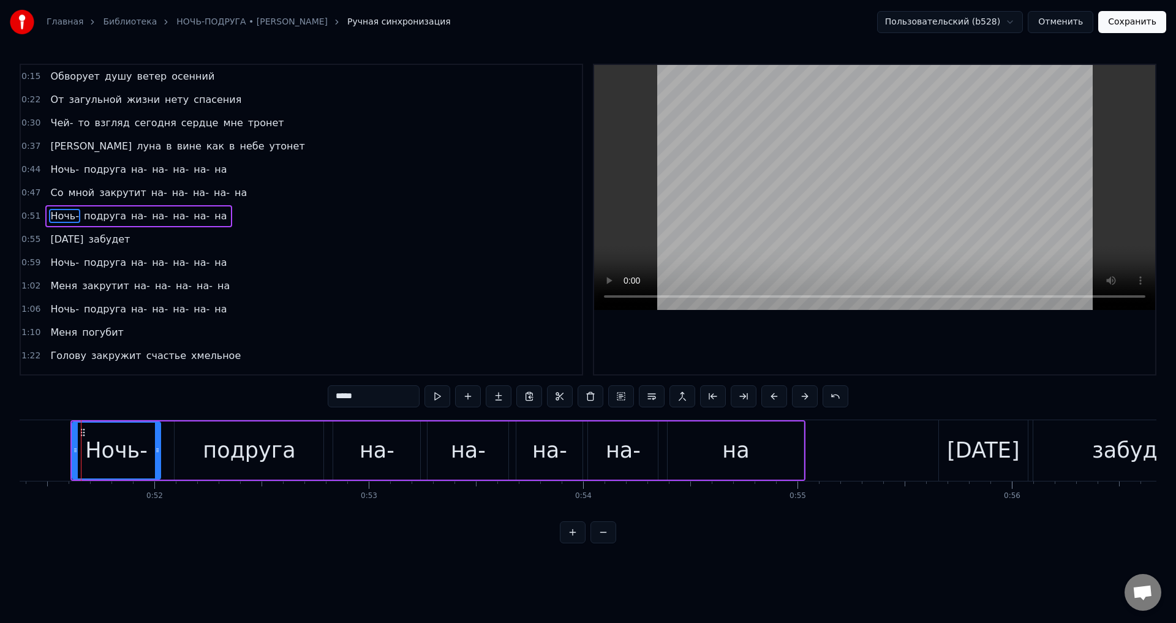
click at [49, 239] on span "[DATE]" at bounding box center [67, 239] width 36 height 14
type input "******"
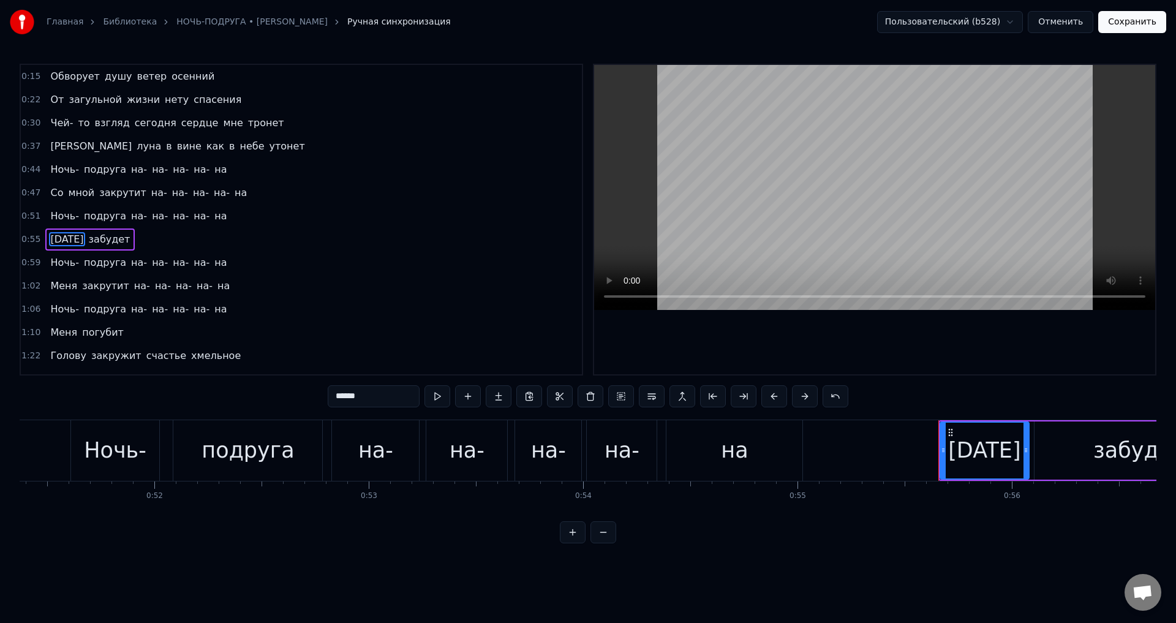
scroll to position [20, 0]
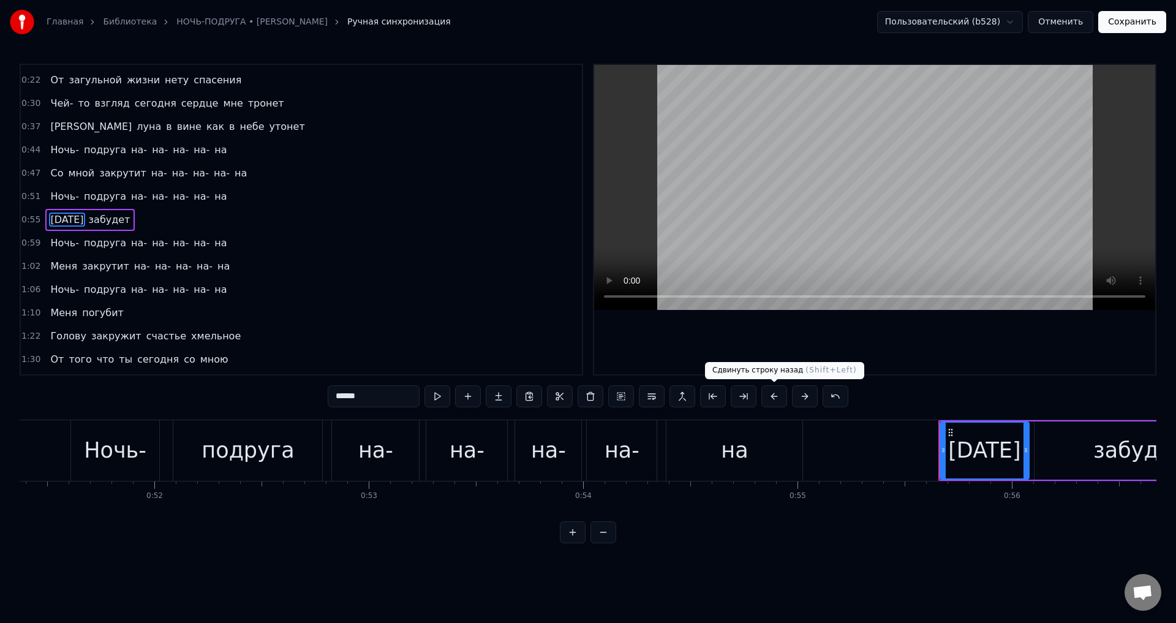
click at [778, 399] on button at bounding box center [774, 396] width 26 height 22
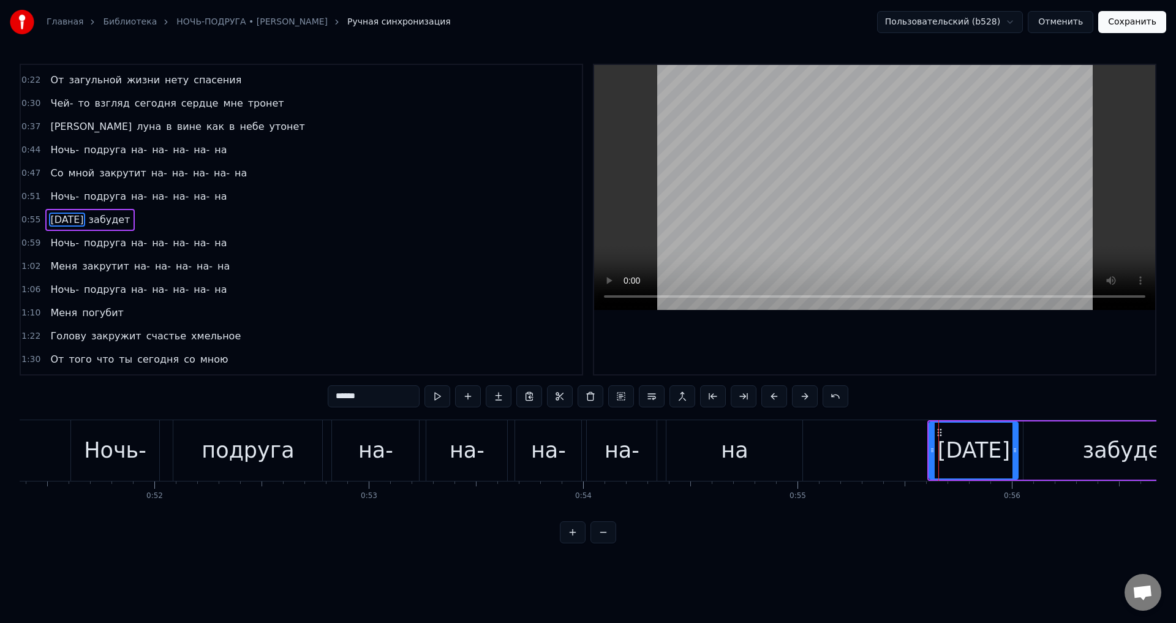
scroll to position [0, 0]
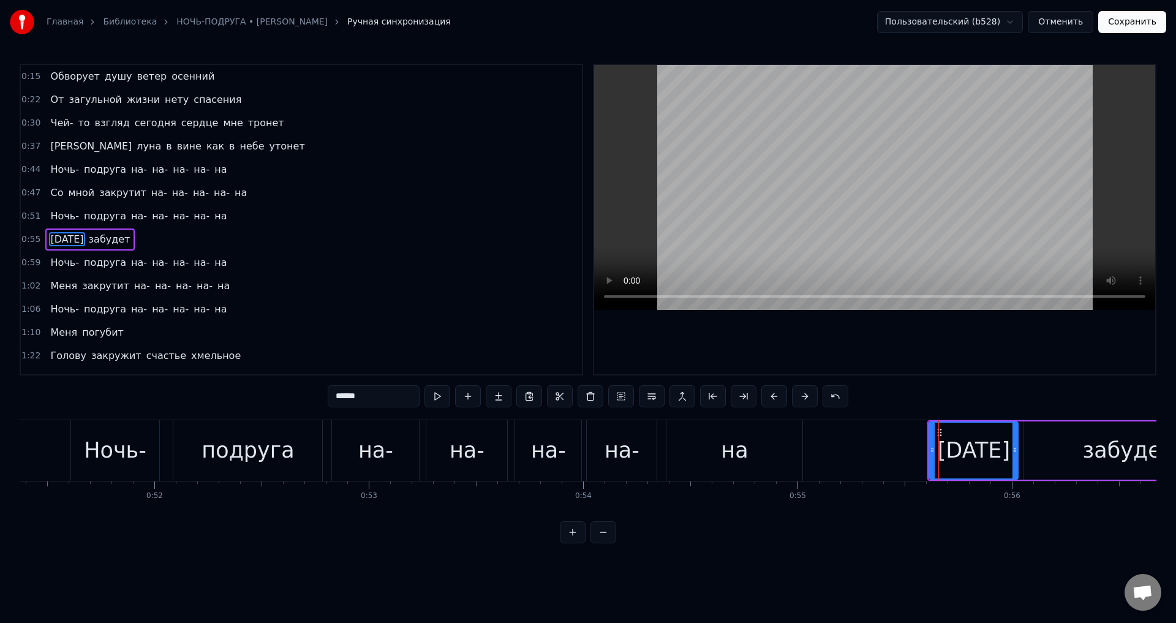
click at [1127, 24] on button "Сохранить" at bounding box center [1132, 22] width 68 height 22
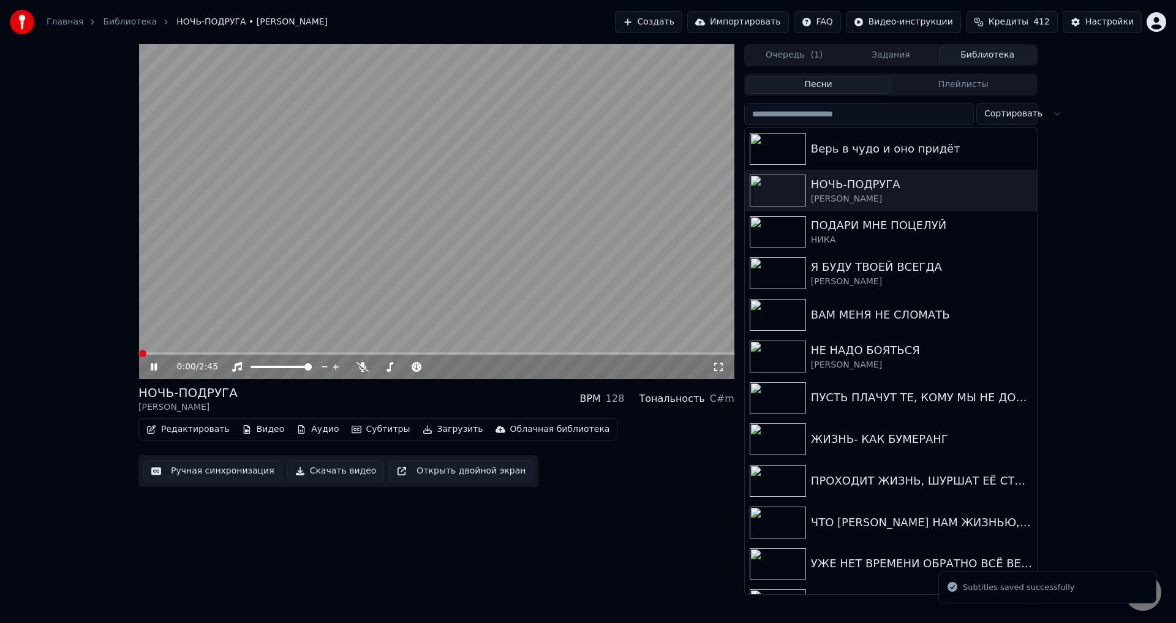
click at [719, 369] on icon at bounding box center [718, 367] width 12 height 10
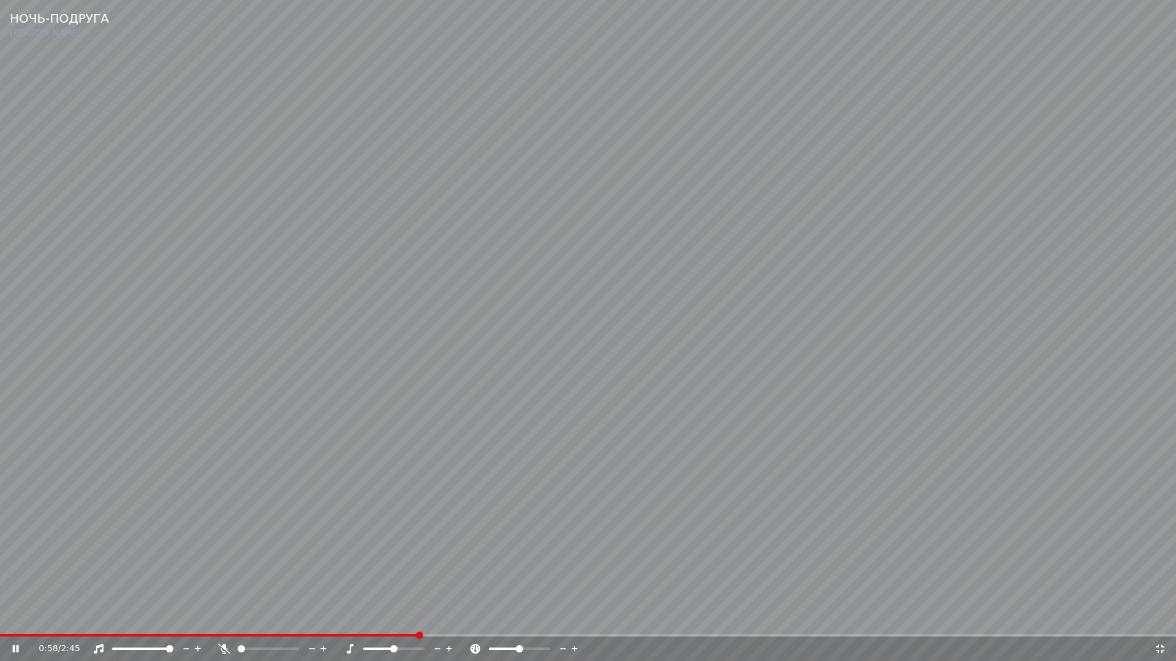
click at [1158, 622] on icon at bounding box center [1159, 649] width 9 height 9
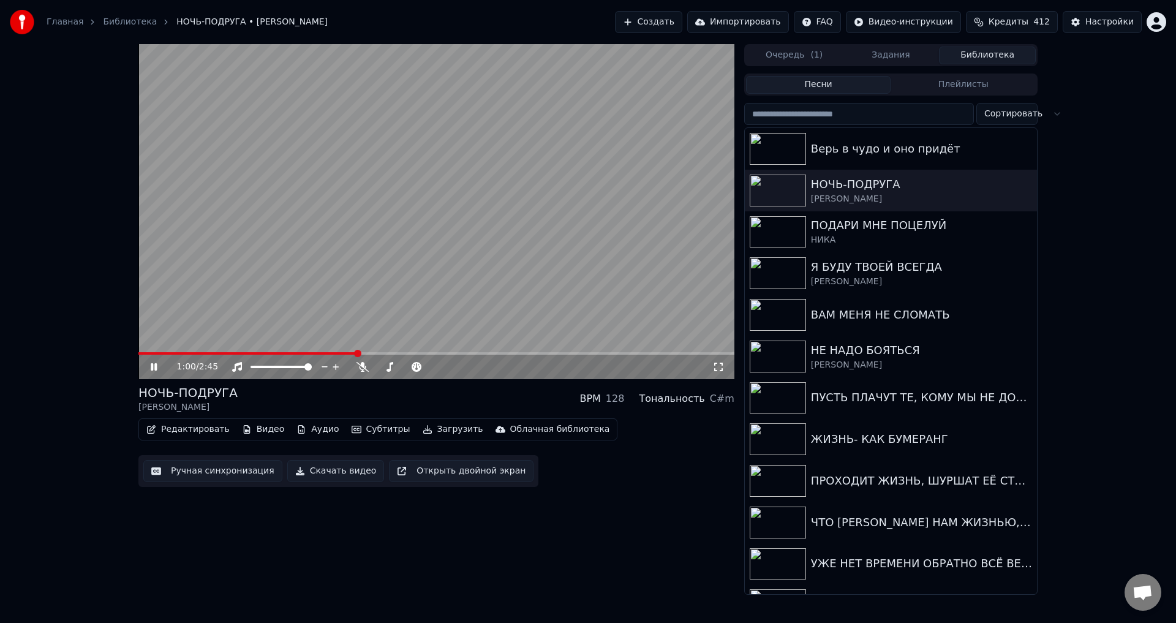
click at [189, 475] on button "Ручная синхронизация" at bounding box center [212, 471] width 139 height 22
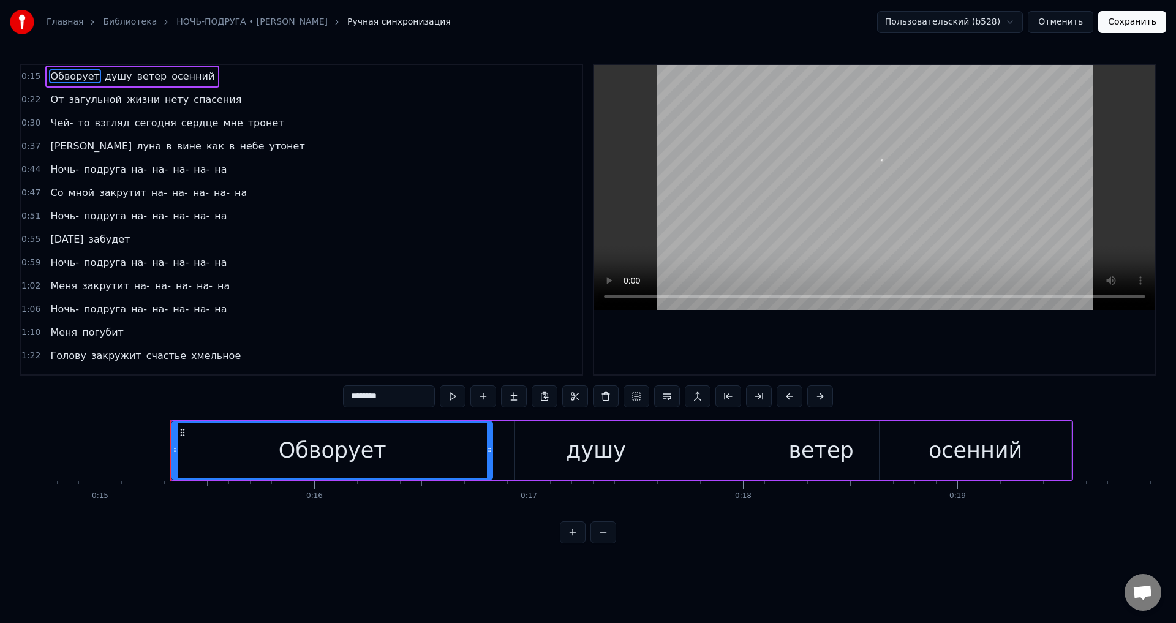
scroll to position [0, 3224]
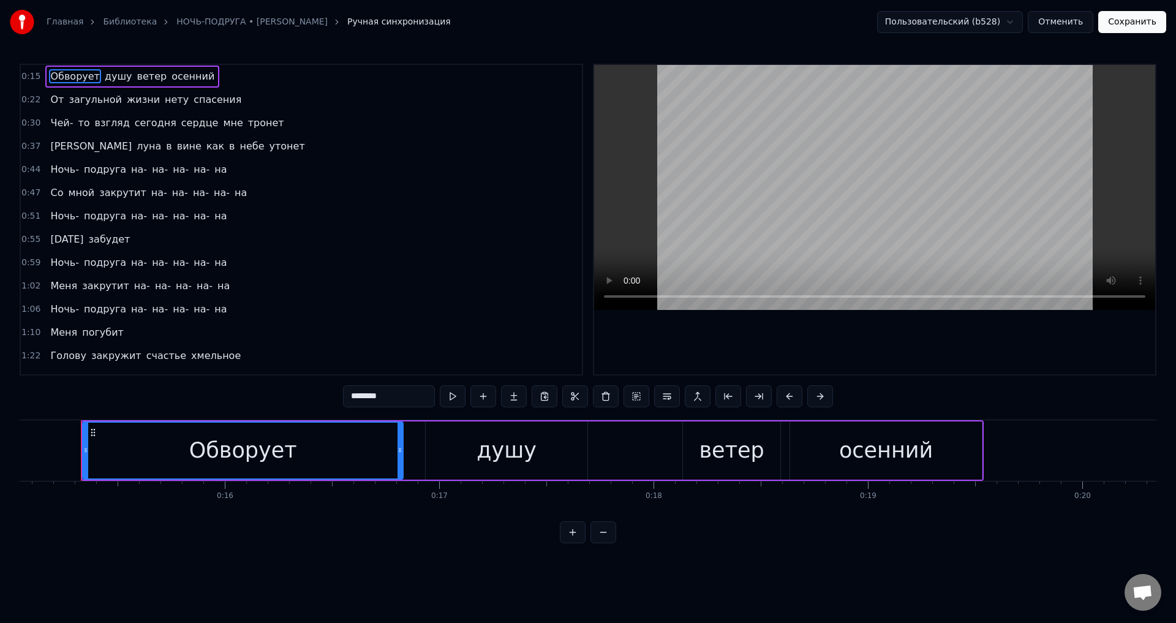
drag, startPoint x: 53, startPoint y: 80, endPoint x: 107, endPoint y: 144, distance: 84.3
click at [53, 80] on span "Обворует" at bounding box center [74, 76] width 51 height 14
click at [814, 398] on button at bounding box center [820, 396] width 26 height 22
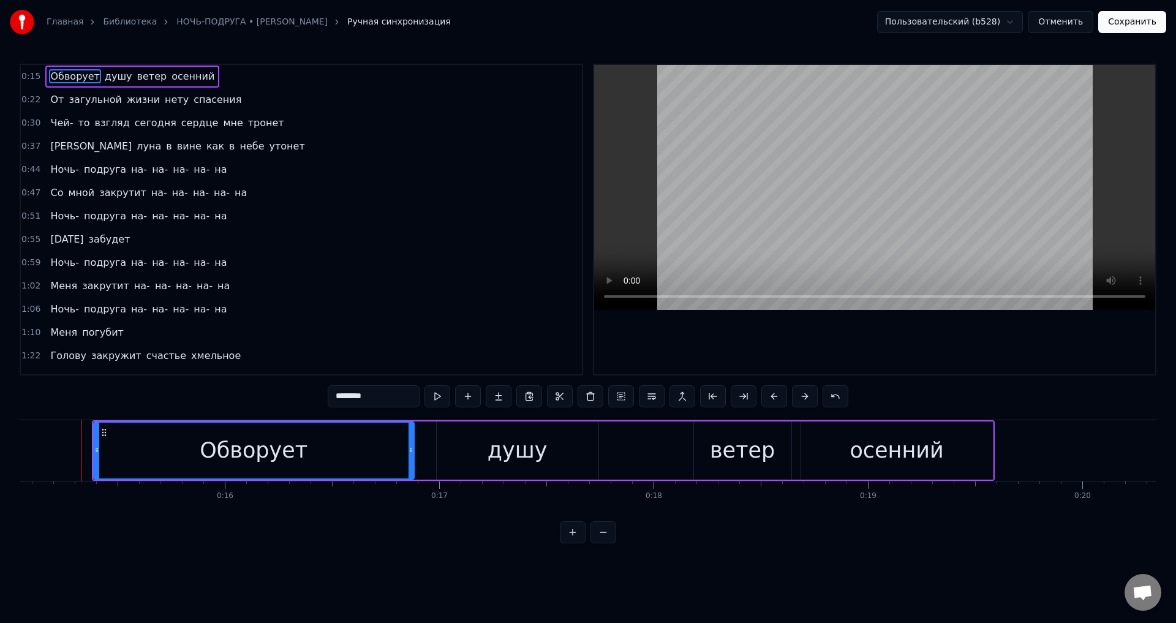
click at [58, 102] on span "От" at bounding box center [57, 99] width 16 height 14
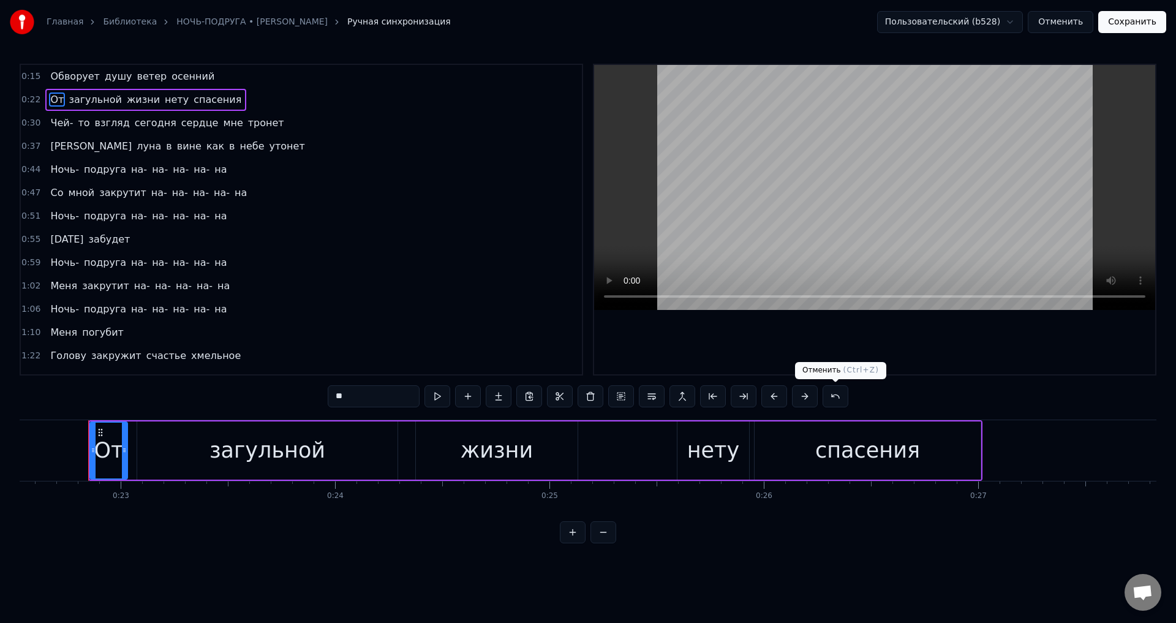
scroll to position [0, 4835]
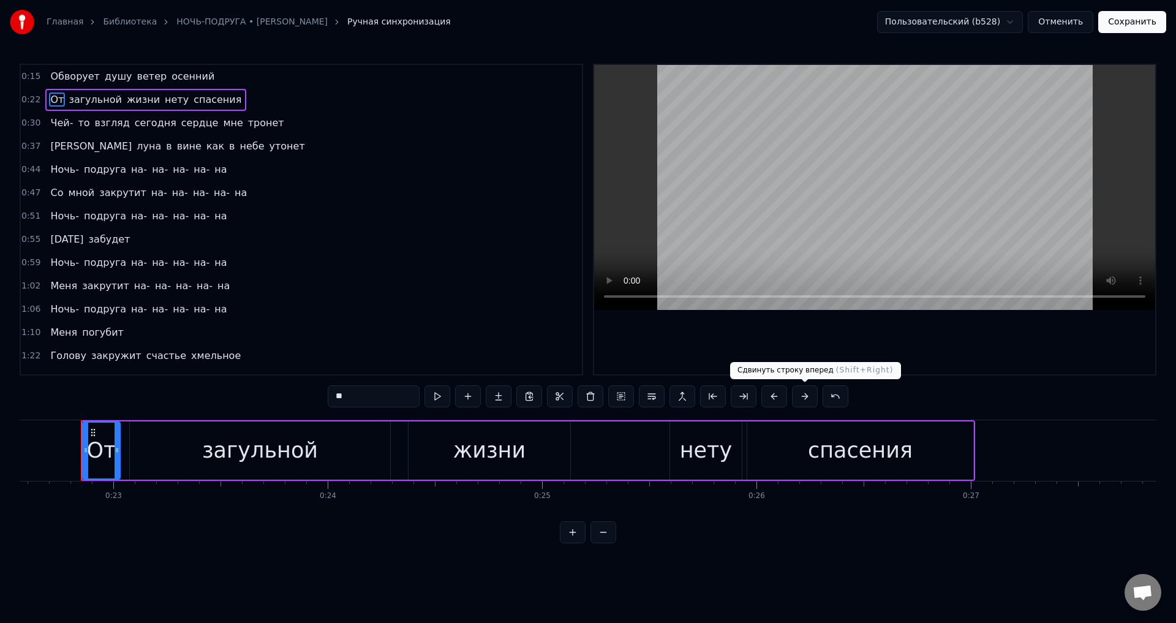
click at [804, 399] on button at bounding box center [805, 396] width 26 height 22
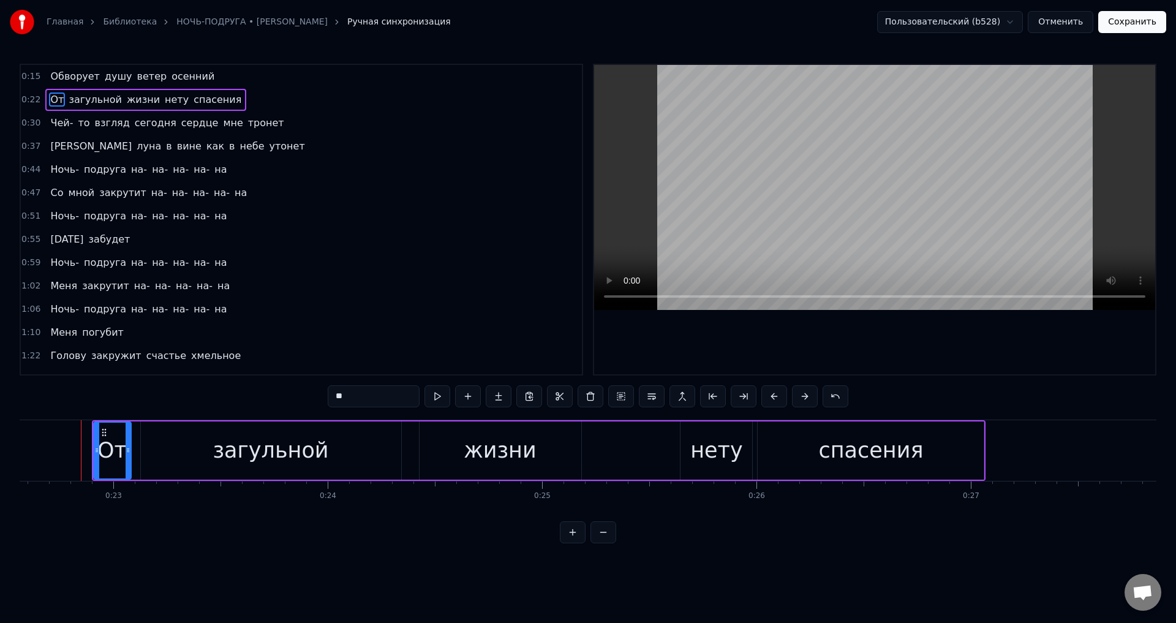
click at [60, 122] on span "Чей-" at bounding box center [61, 123] width 25 height 14
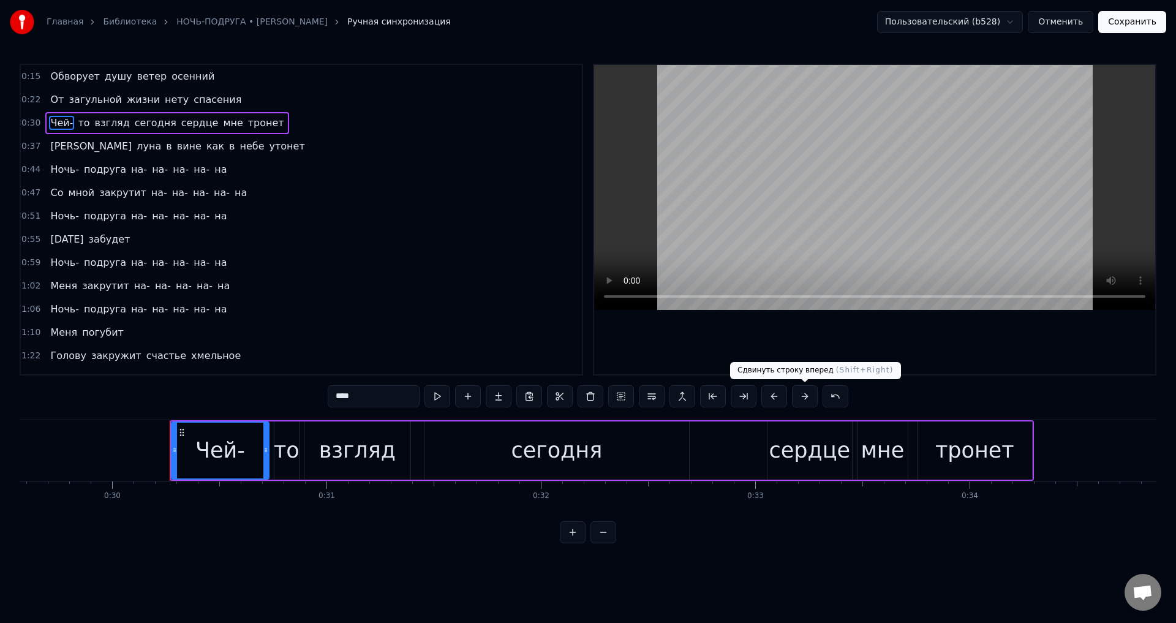
scroll to position [0, 6424]
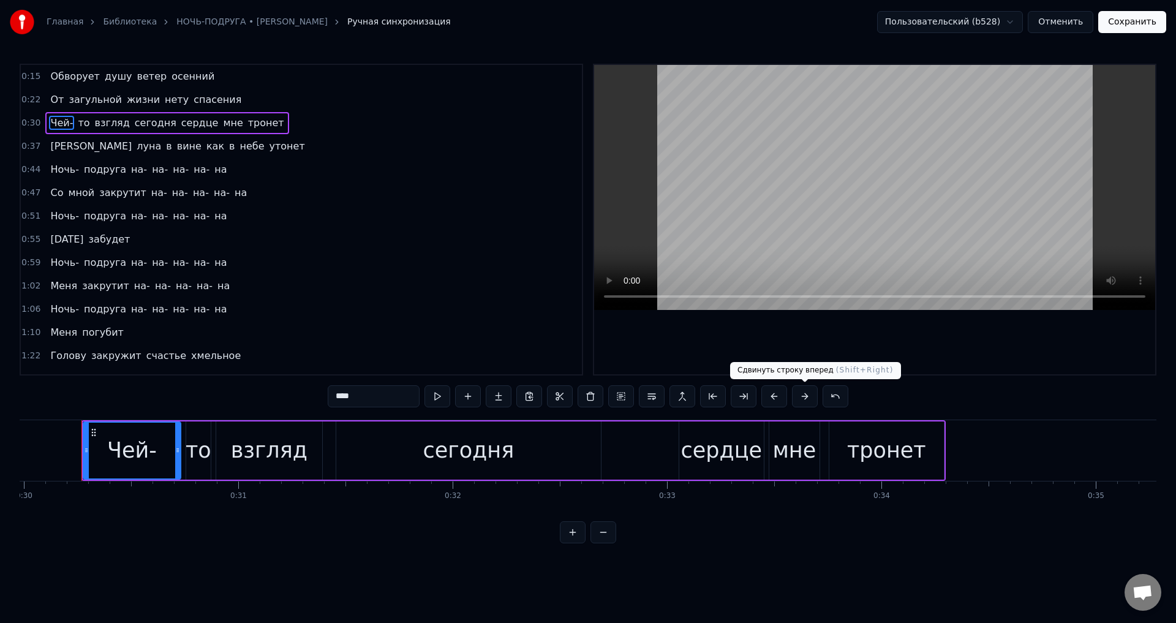
click at [807, 395] on button at bounding box center [805, 396] width 26 height 22
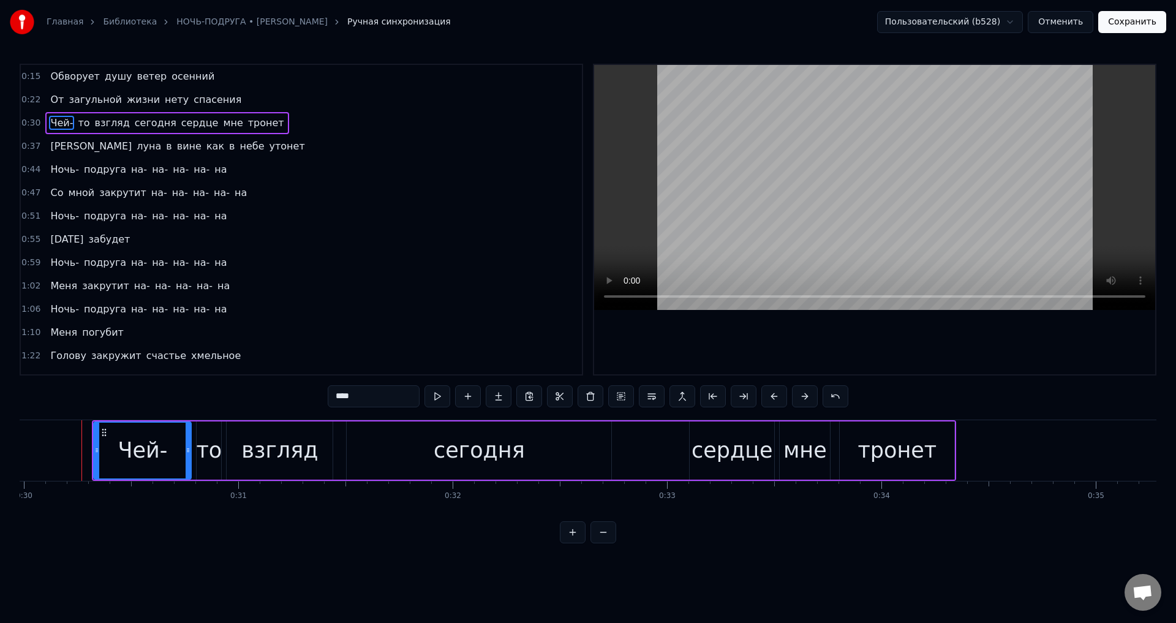
click at [49, 144] on span "[PERSON_NAME]" at bounding box center [91, 146] width 84 height 14
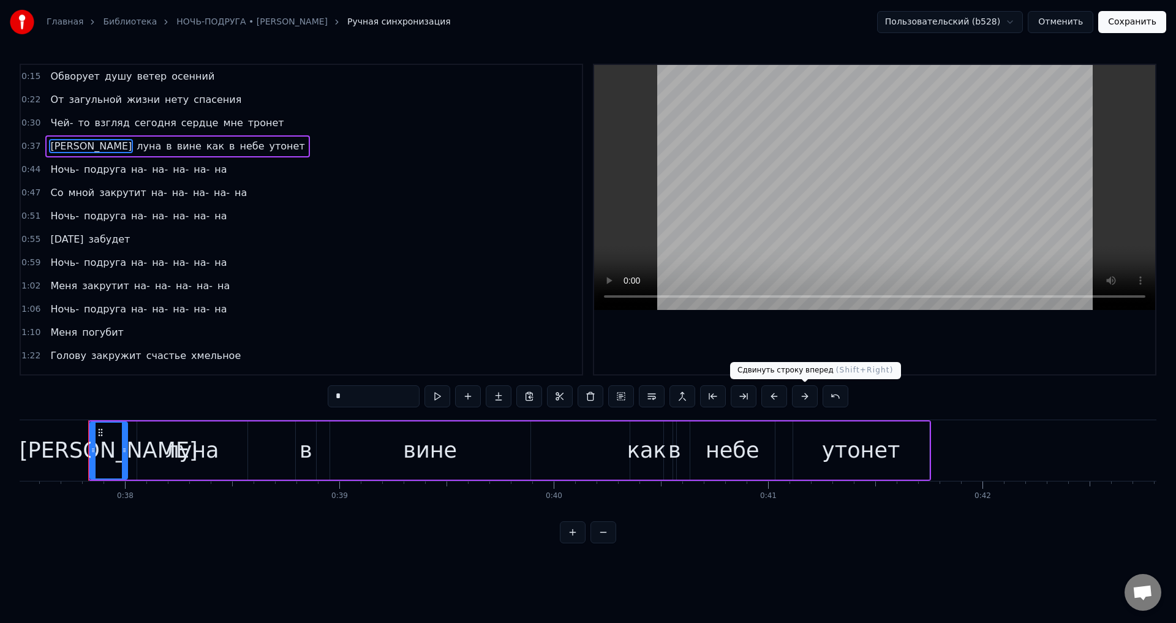
scroll to position [0, 8044]
click at [806, 394] on button at bounding box center [805, 396] width 26 height 22
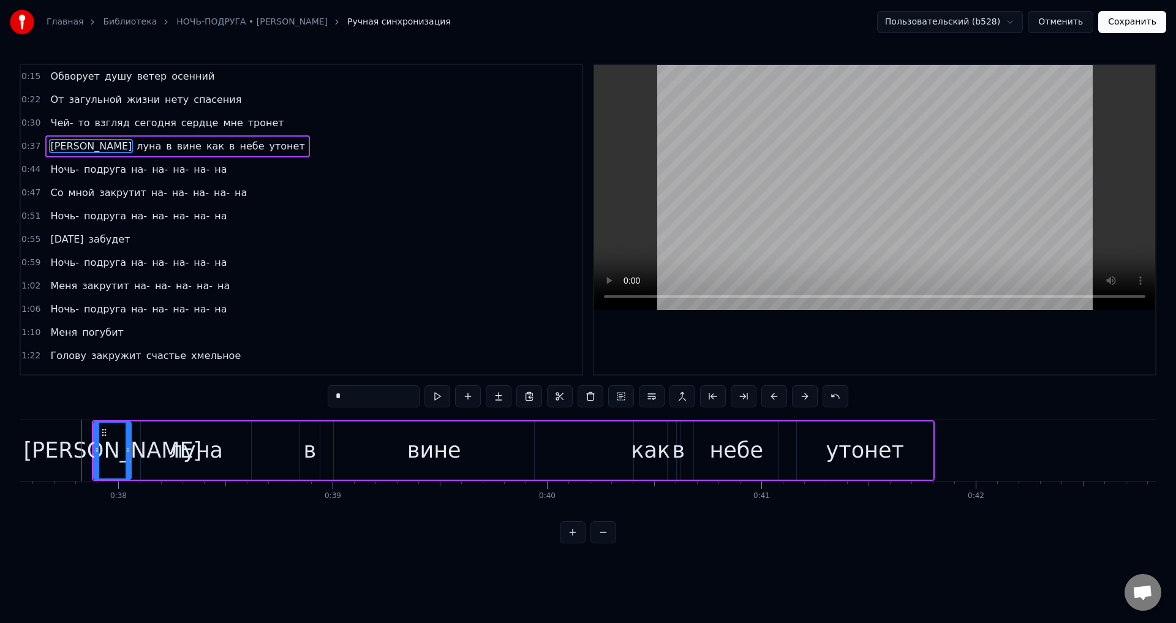
click at [53, 174] on span "Ночь-" at bounding box center [64, 169] width 31 height 14
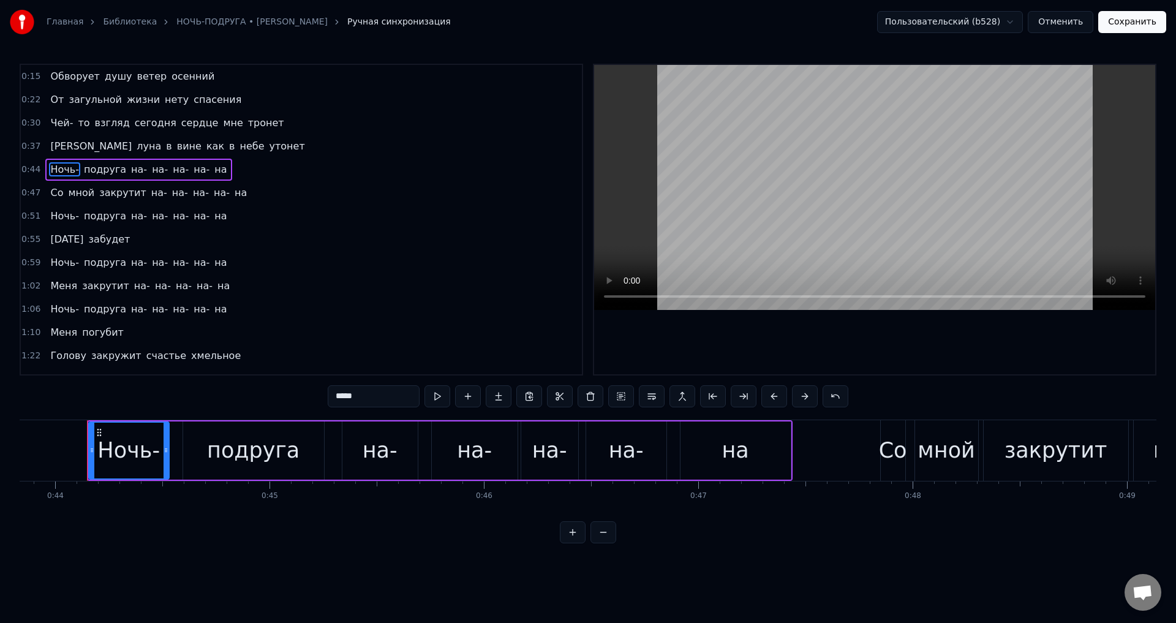
scroll to position [0, 9399]
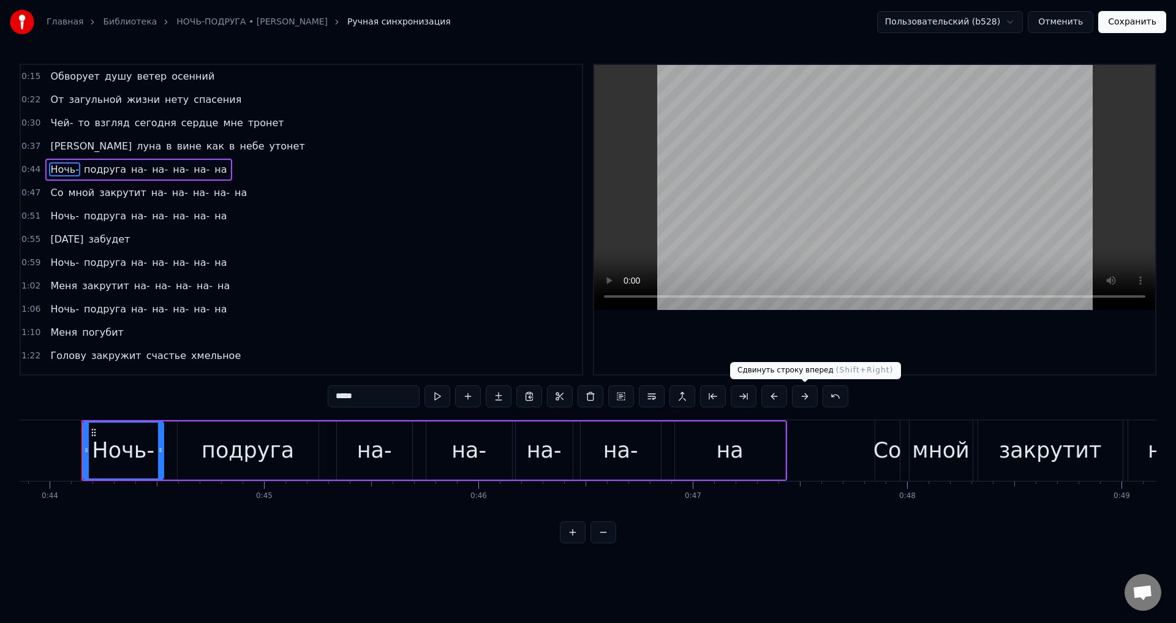
drag, startPoint x: 806, startPoint y: 392, endPoint x: 791, endPoint y: 398, distance: 16.3
click at [806, 393] on button at bounding box center [805, 396] width 26 height 22
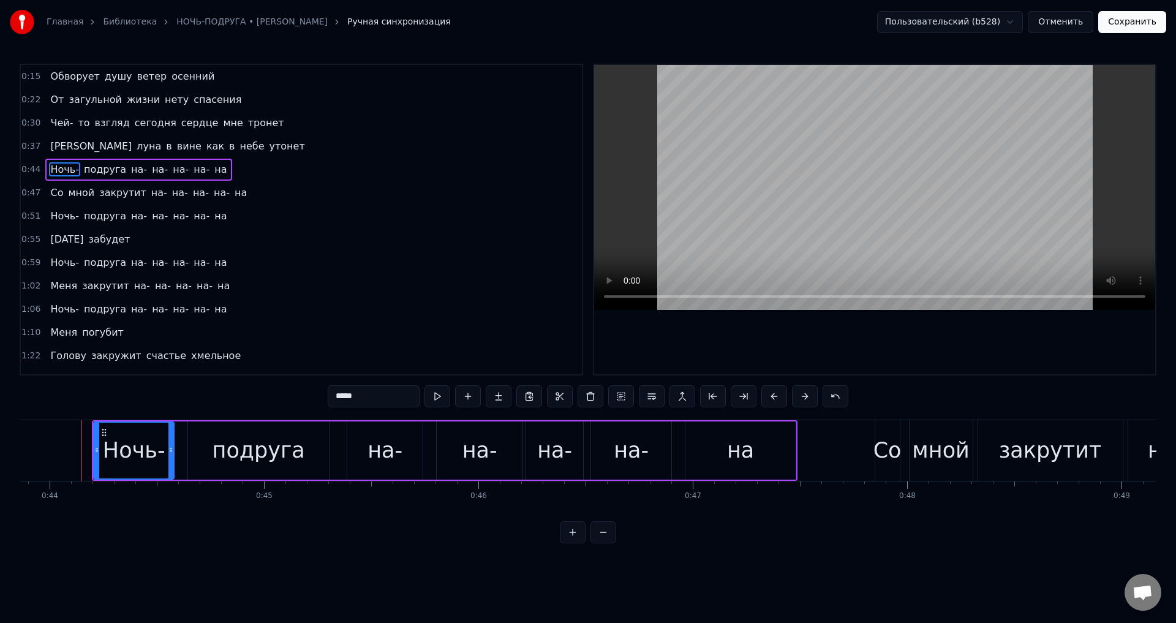
drag, startPoint x: 47, startPoint y: 193, endPoint x: 193, endPoint y: 253, distance: 158.2
click at [49, 193] on span "Со" at bounding box center [56, 193] width 15 height 14
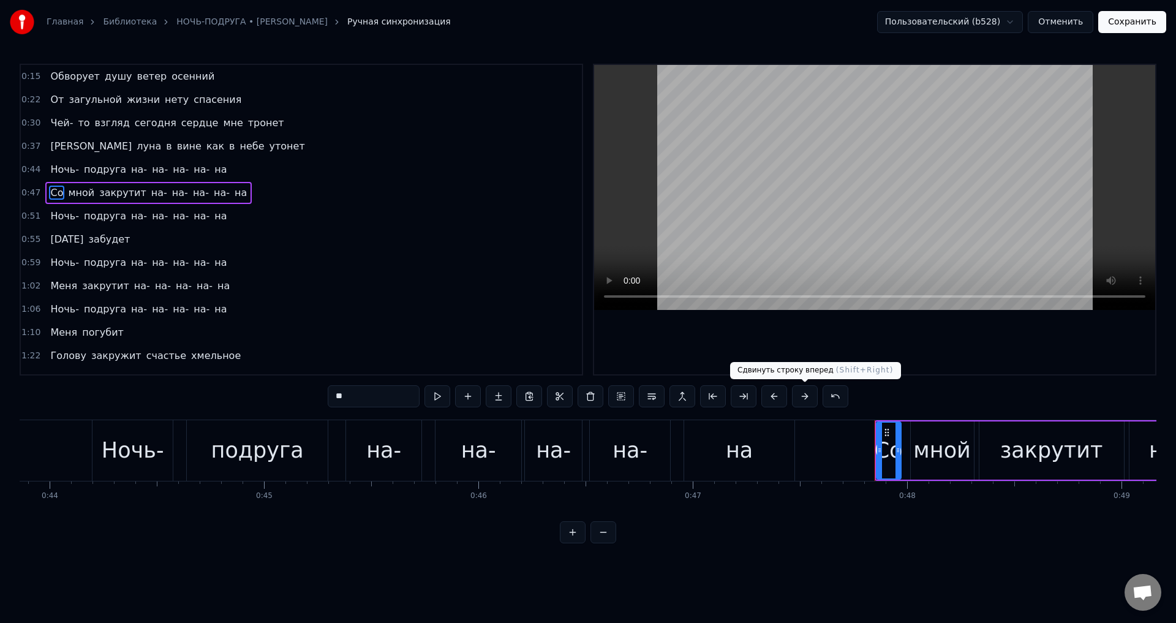
click at [804, 400] on button at bounding box center [805, 396] width 26 height 22
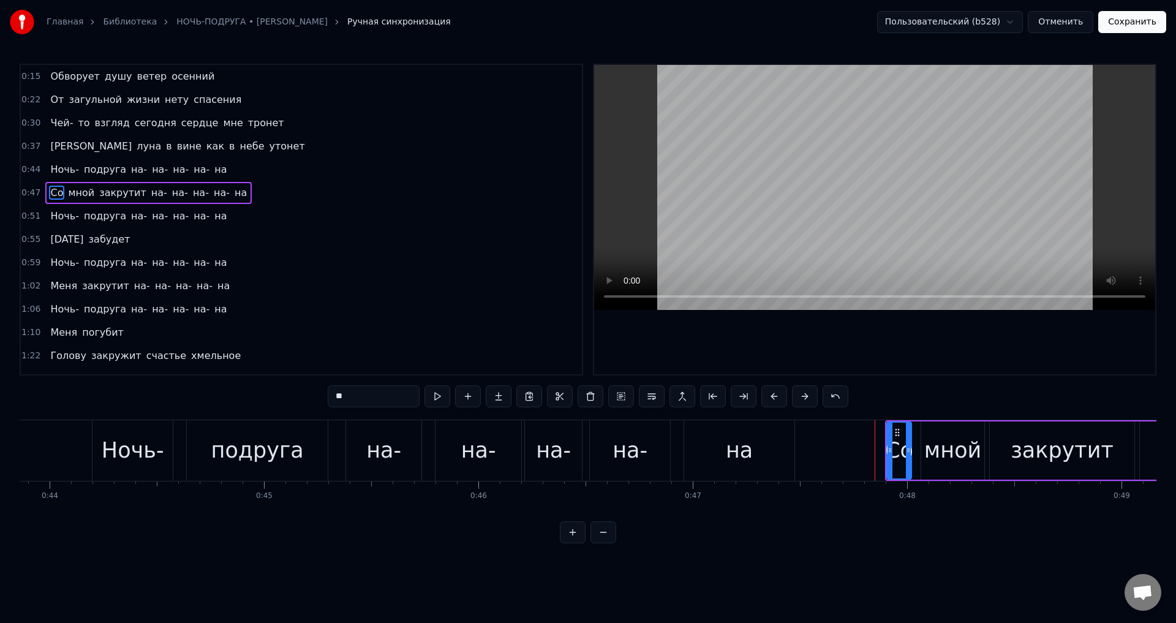
click at [53, 217] on span "Ночь-" at bounding box center [64, 216] width 31 height 14
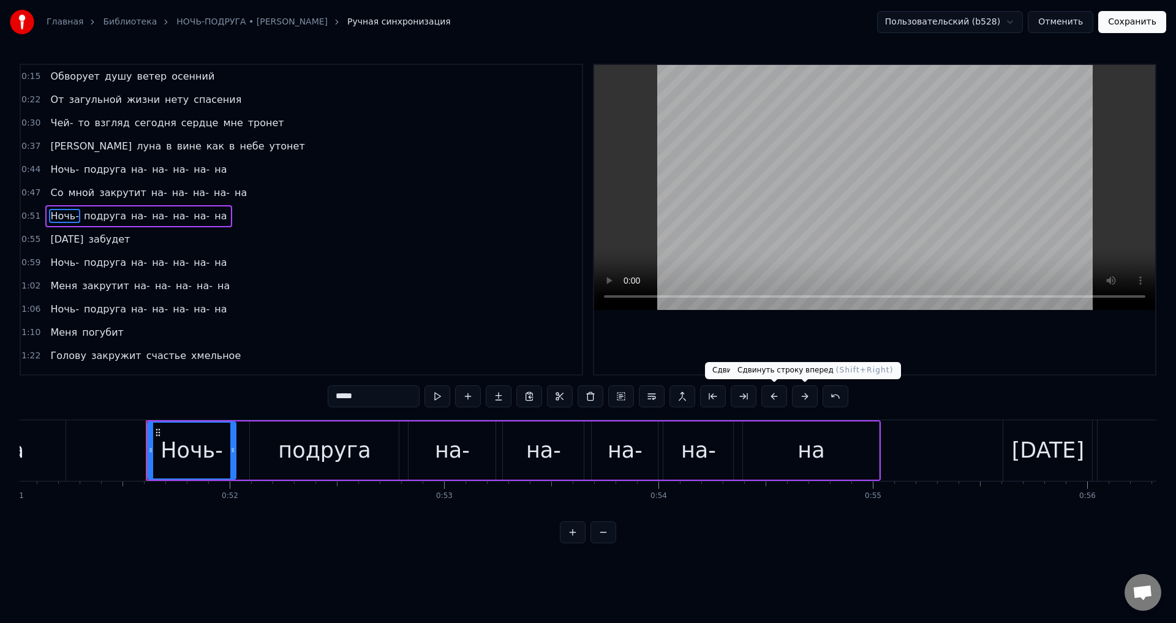
scroll to position [0, 10997]
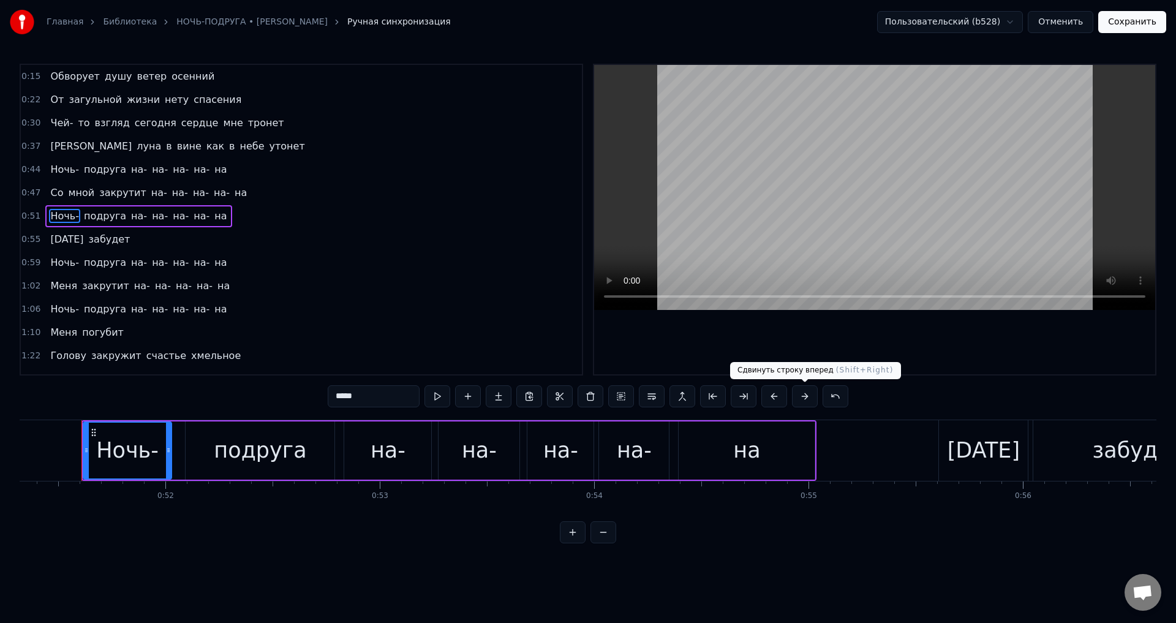
drag, startPoint x: 805, startPoint y: 396, endPoint x: 713, endPoint y: 407, distance: 93.0
click at [804, 396] on button at bounding box center [805, 396] width 26 height 22
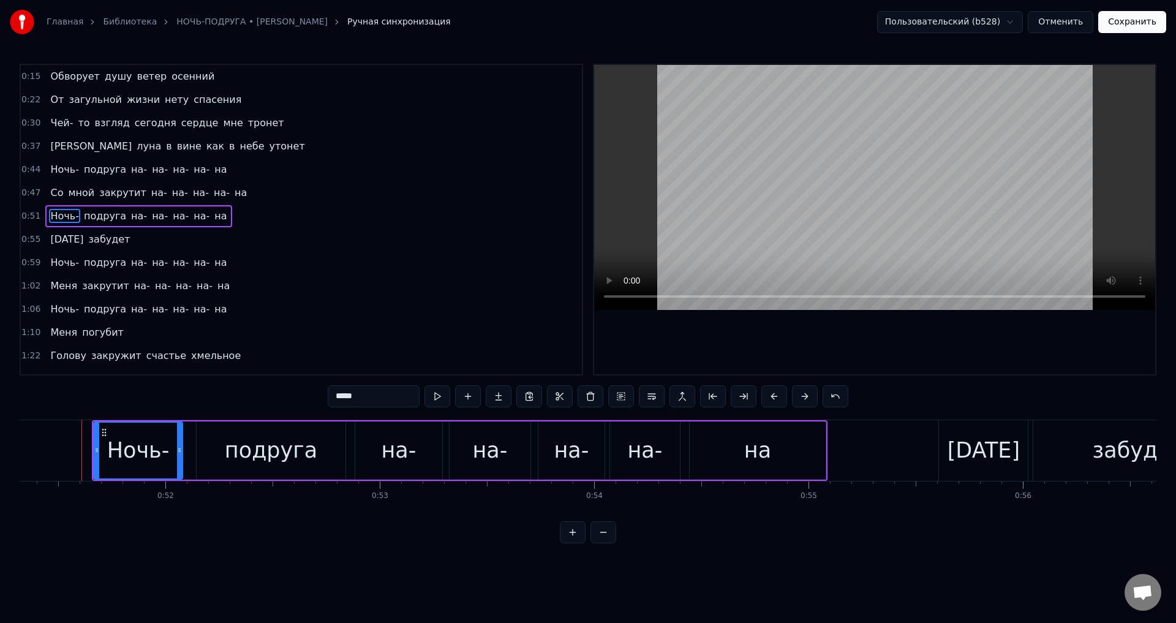
drag, startPoint x: 61, startPoint y: 240, endPoint x: 153, endPoint y: 277, distance: 99.1
click at [62, 240] on span "[DATE]" at bounding box center [67, 239] width 36 height 14
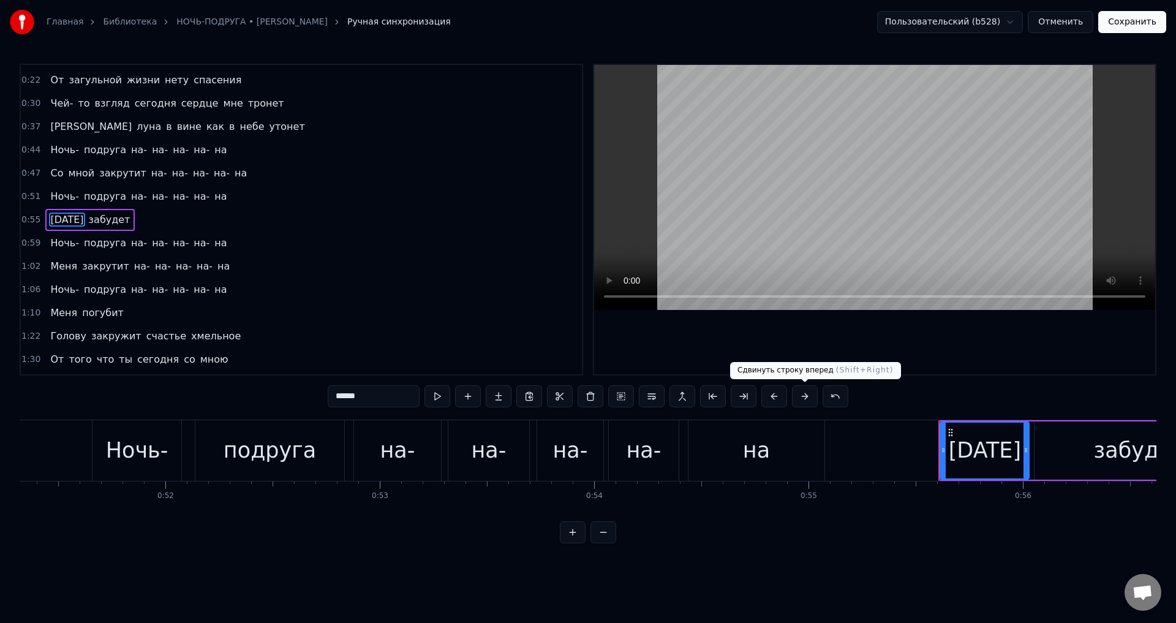
click at [800, 401] on button at bounding box center [805, 396] width 26 height 22
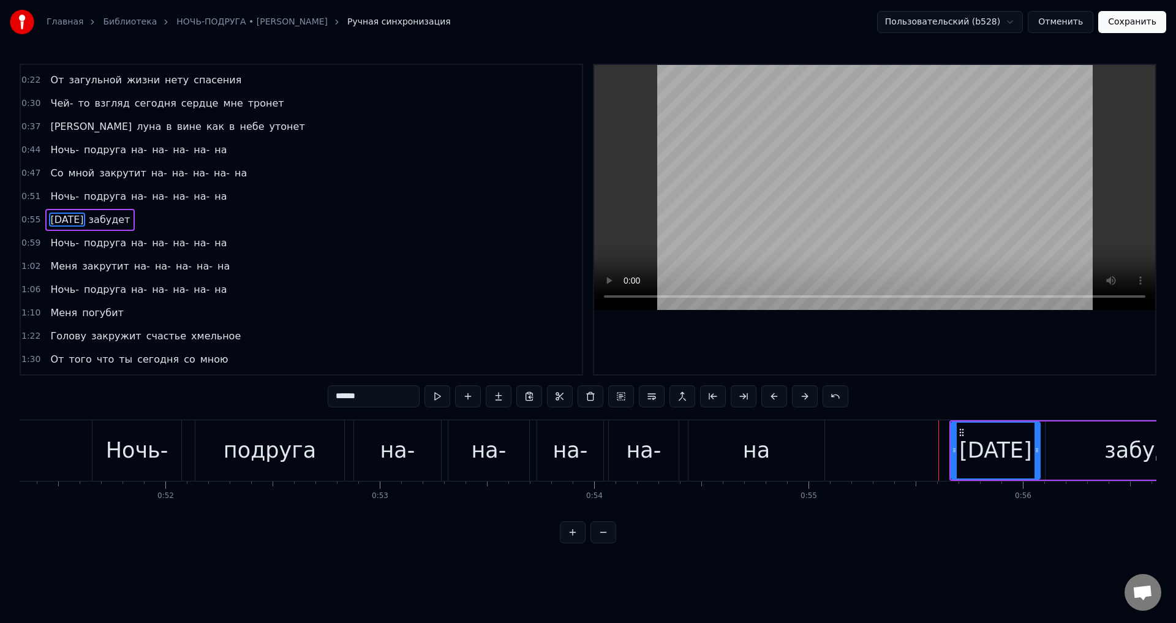
click at [58, 149] on span "Ночь-" at bounding box center [64, 150] width 31 height 14
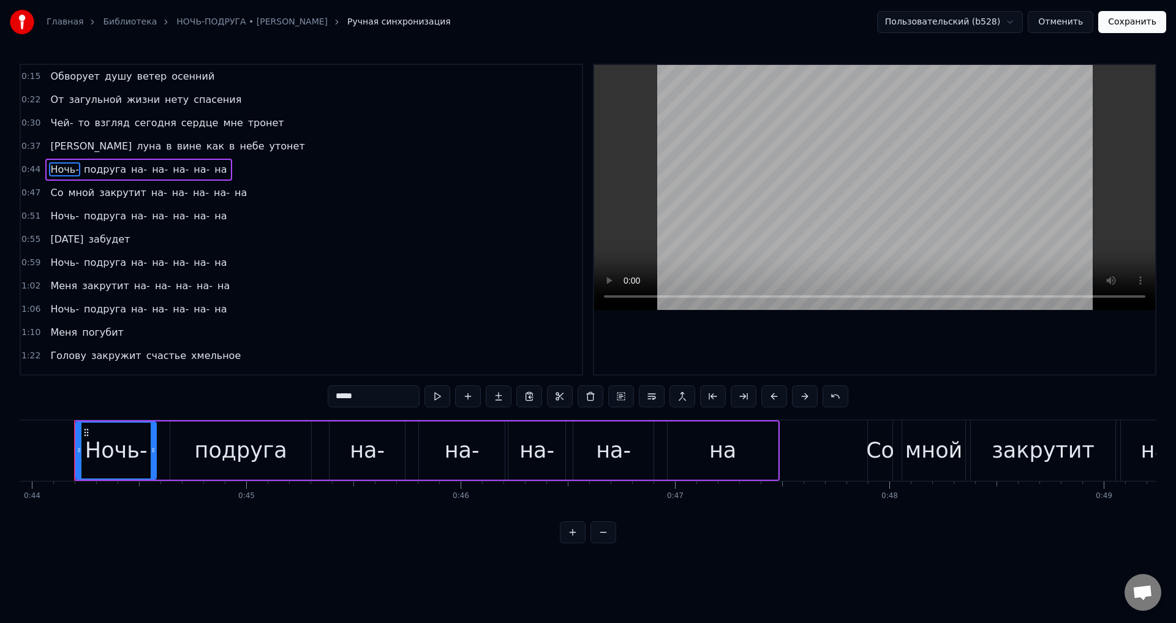
scroll to position [0, 9410]
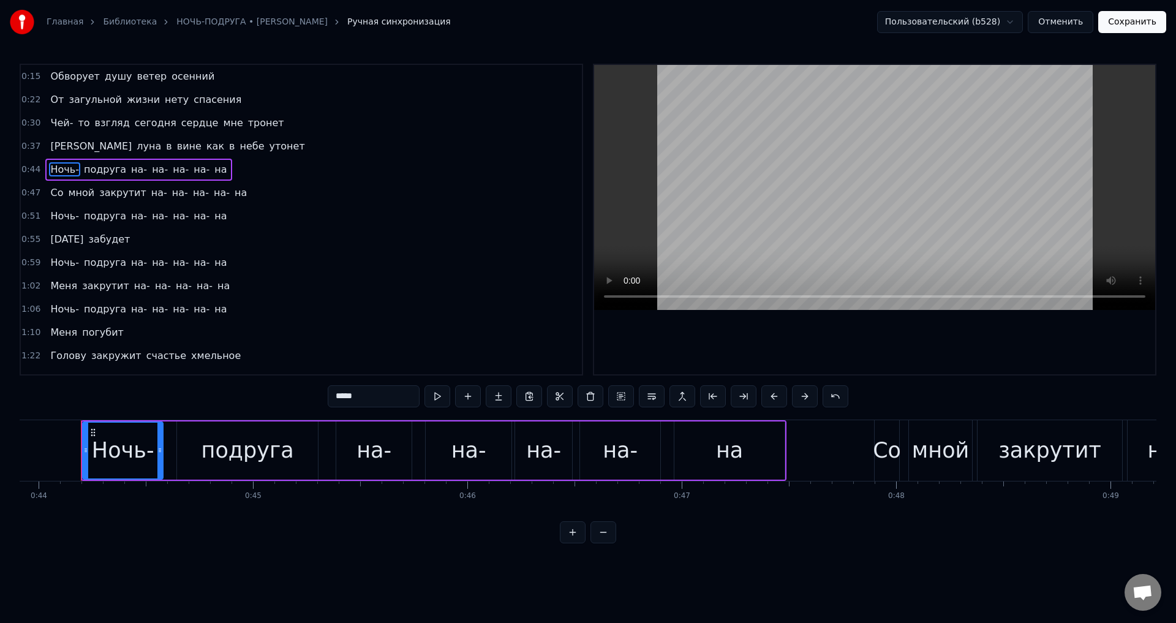
click at [528, 459] on div "на-" at bounding box center [543, 450] width 35 height 32
type input "***"
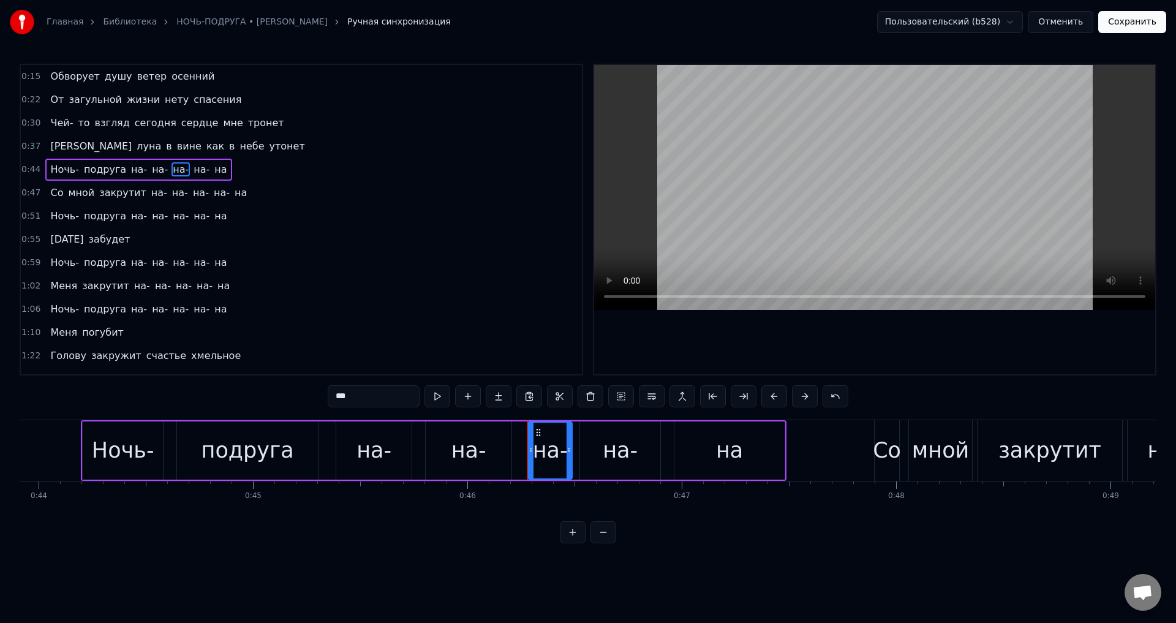
drag, startPoint x: 517, startPoint y: 456, endPoint x: 530, endPoint y: 456, distance: 12.9
click at [530, 456] on div at bounding box center [530, 450] width 5 height 56
click at [486, 456] on div "на-" at bounding box center [469, 450] width 86 height 58
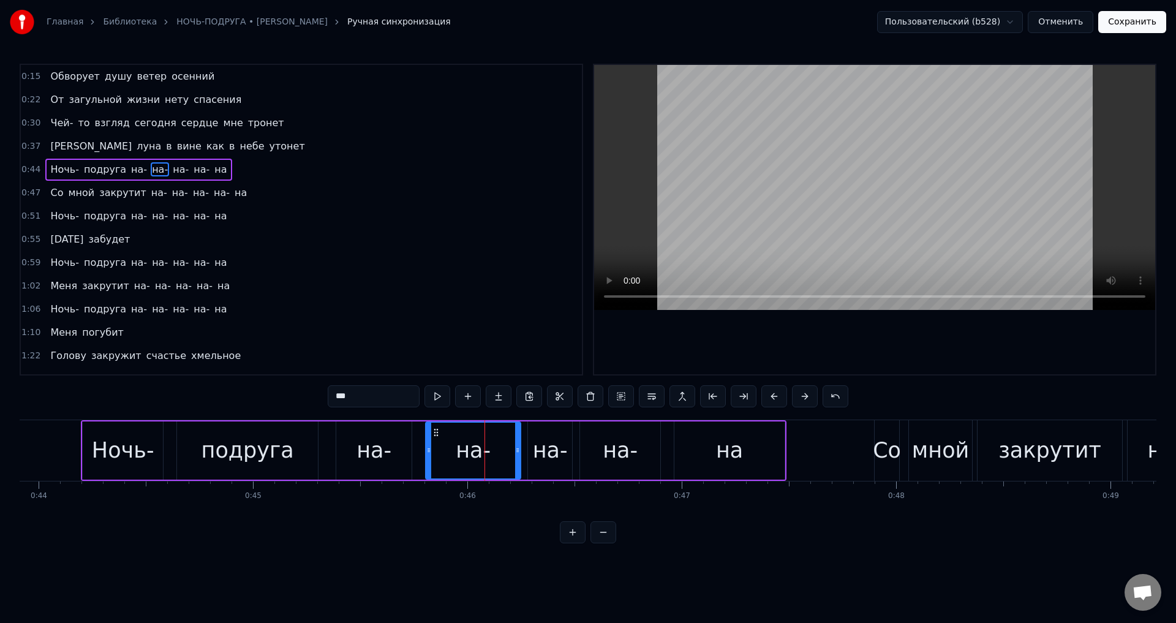
drag, startPoint x: 507, startPoint y: 458, endPoint x: 516, endPoint y: 458, distance: 9.2
click at [516, 458] on div at bounding box center [517, 450] width 5 height 56
click at [435, 451] on icon at bounding box center [433, 450] width 5 height 10
click at [383, 452] on div "на-" at bounding box center [373, 450] width 35 height 32
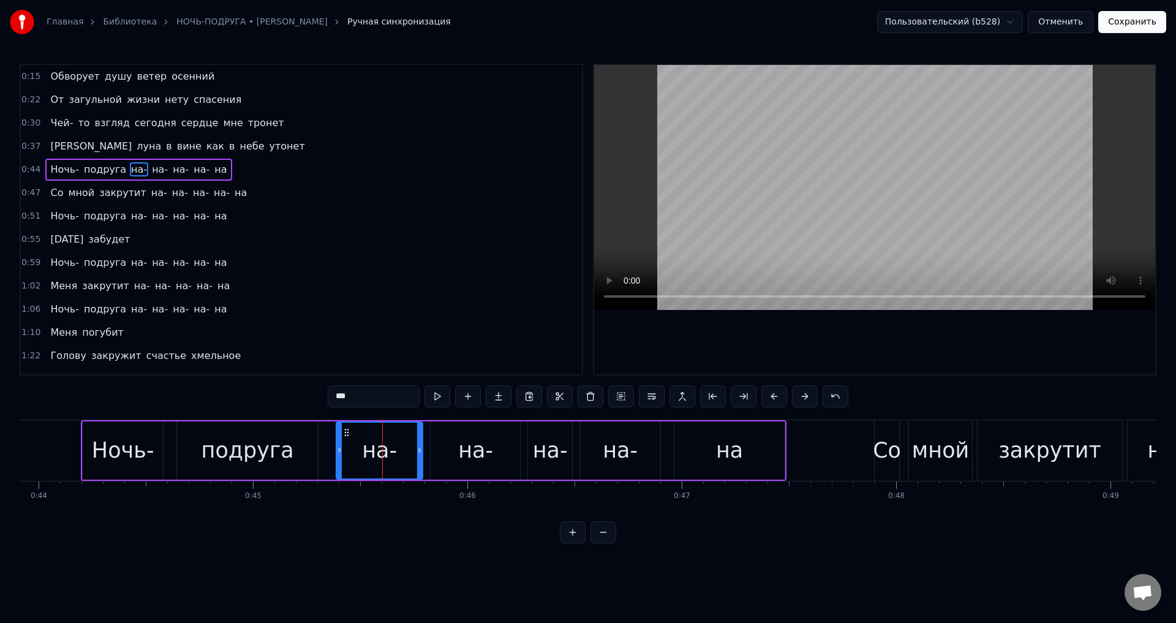
drag, startPoint x: 409, startPoint y: 454, endPoint x: 420, endPoint y: 454, distance: 11.0
click at [420, 454] on icon at bounding box center [419, 450] width 5 height 10
click at [167, 452] on div "Ночь- подруга на- на- на- на- на" at bounding box center [433, 450] width 705 height 61
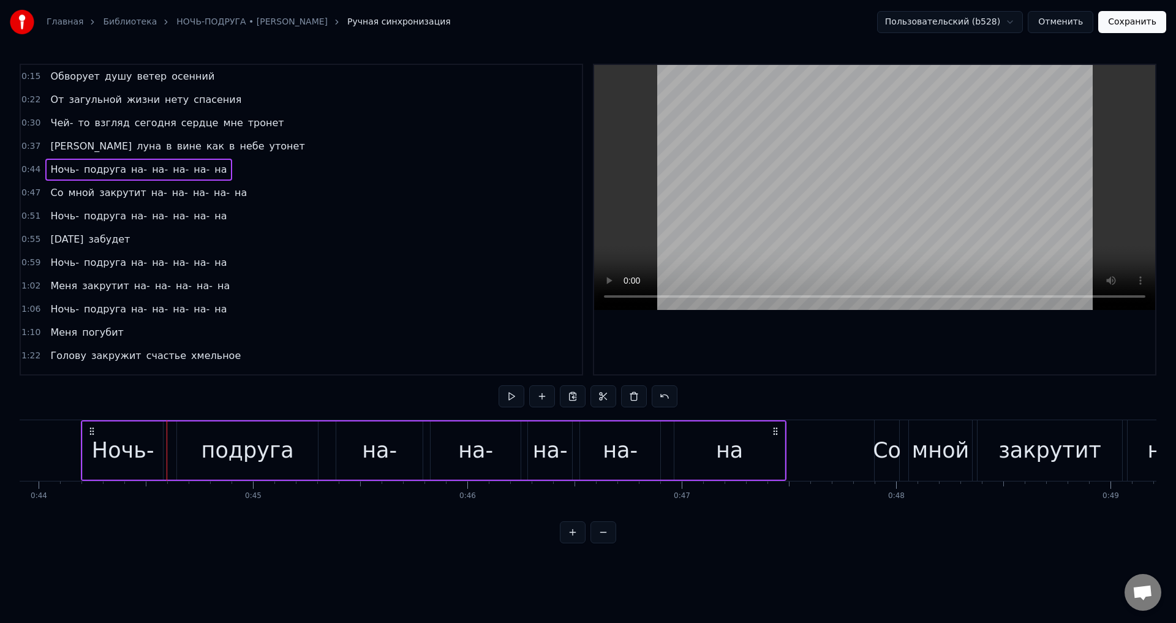
click at [181, 450] on div "подруга" at bounding box center [247, 450] width 141 height 58
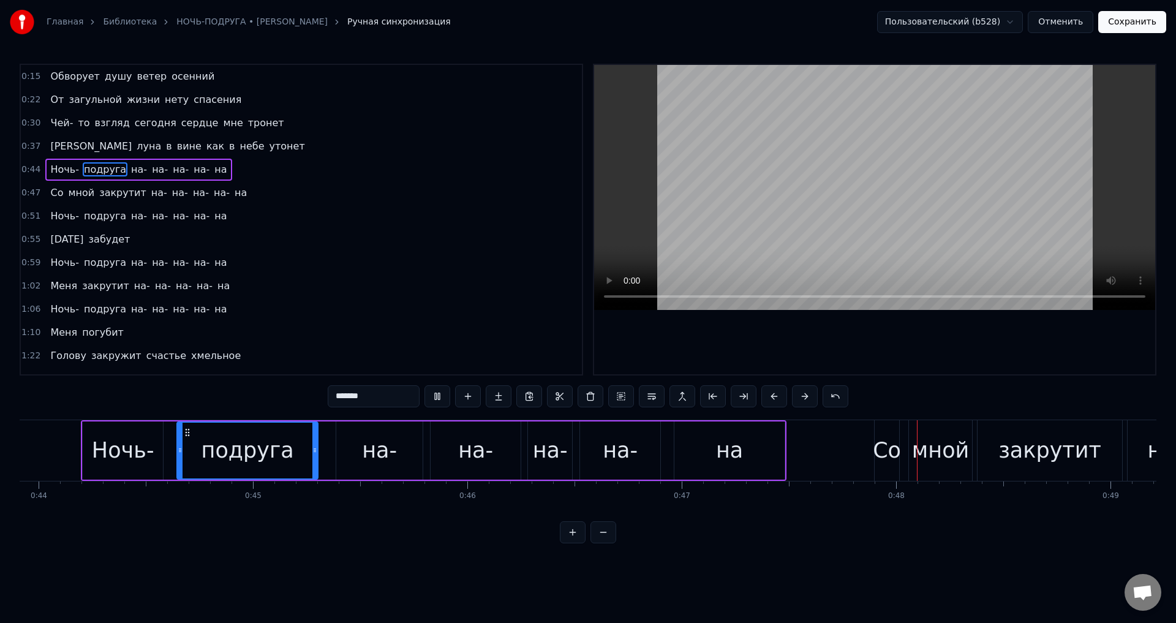
click at [483, 452] on div "на-" at bounding box center [475, 450] width 35 height 32
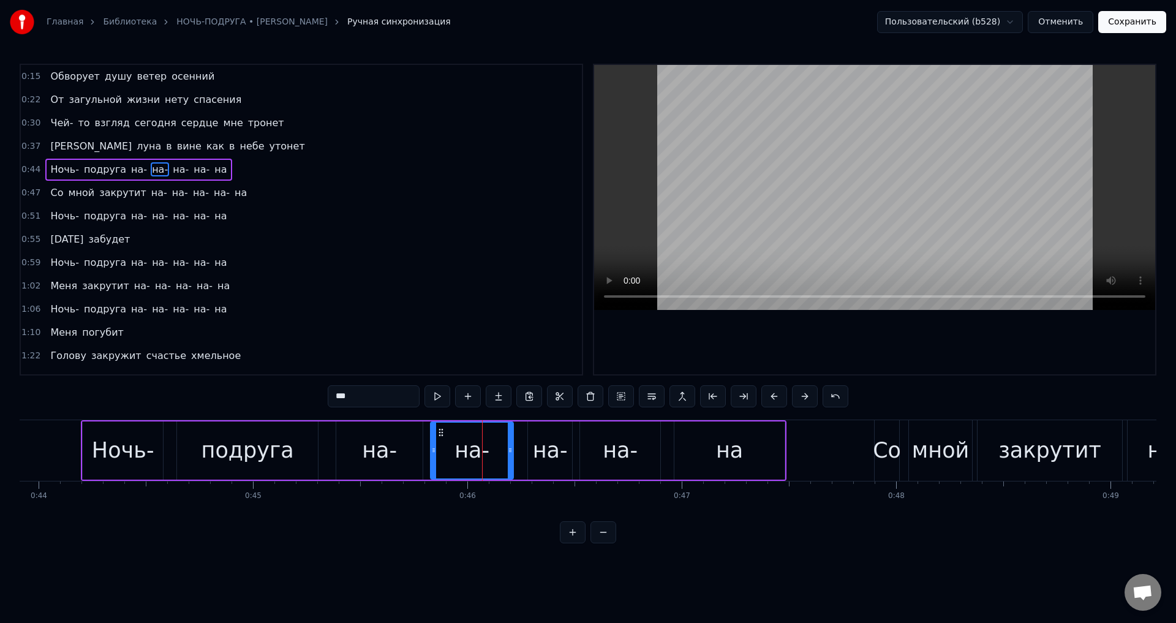
drag, startPoint x: 516, startPoint y: 455, endPoint x: 508, endPoint y: 454, distance: 7.4
click at [508, 454] on div at bounding box center [510, 450] width 5 height 56
click at [536, 453] on div "на-" at bounding box center [550, 450] width 35 height 32
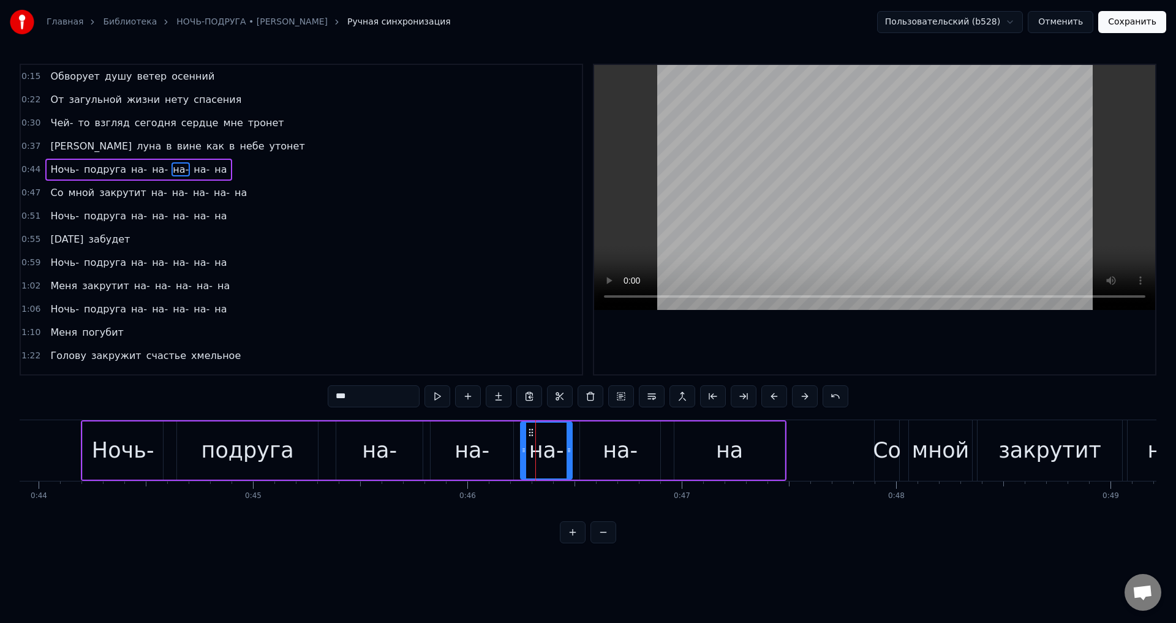
drag, startPoint x: 531, startPoint y: 453, endPoint x: 524, endPoint y: 453, distance: 7.3
click at [524, 453] on icon at bounding box center [523, 450] width 5 height 10
drag, startPoint x: 269, startPoint y: 454, endPoint x: 331, endPoint y: 429, distance: 66.2
click at [274, 452] on div "подруга" at bounding box center [247, 450] width 92 height 32
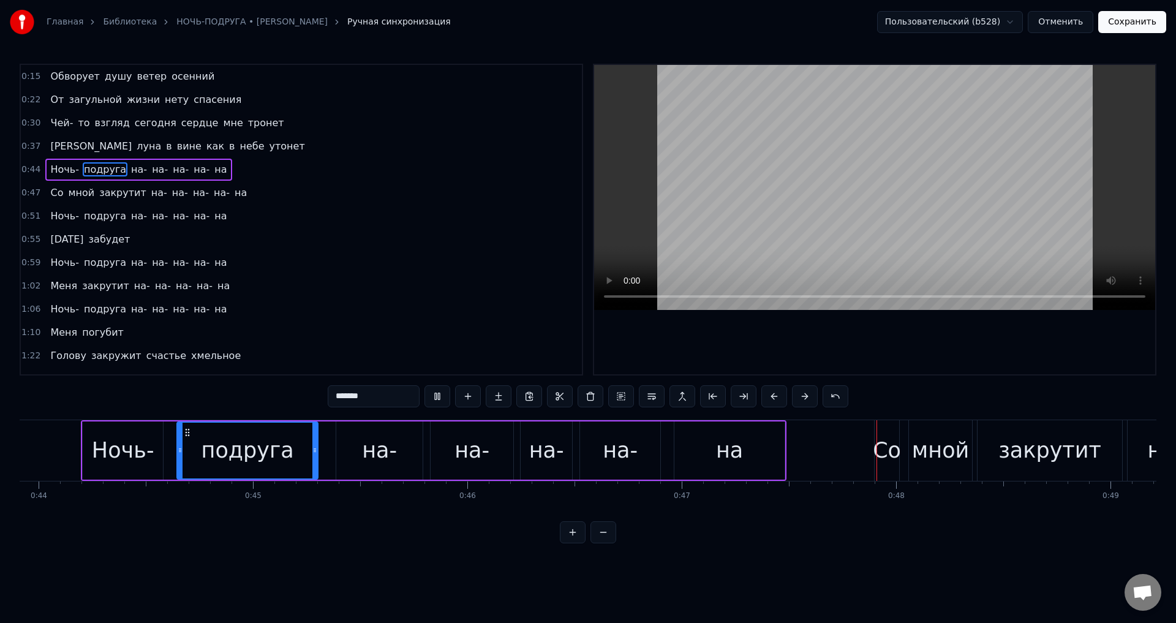
click at [372, 446] on div "на-" at bounding box center [379, 450] width 35 height 32
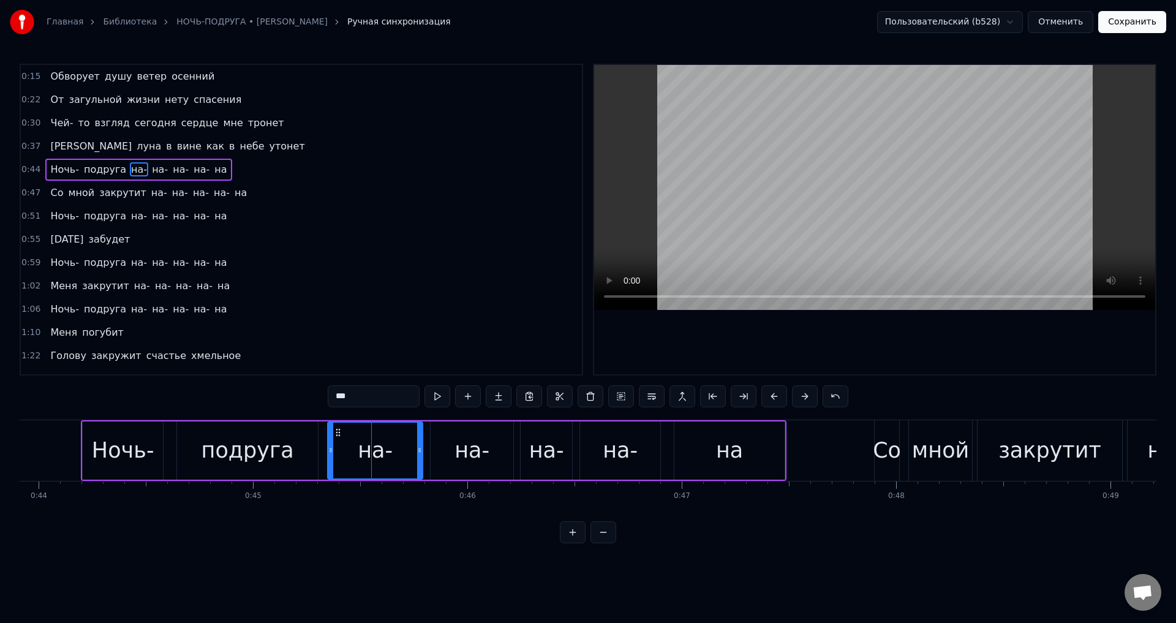
drag, startPoint x: 338, startPoint y: 451, endPoint x: 329, endPoint y: 451, distance: 8.6
click at [329, 451] on icon at bounding box center [330, 450] width 5 height 10
click at [414, 457] on div at bounding box center [415, 450] width 5 height 56
click at [451, 456] on div "на-" at bounding box center [471, 450] width 83 height 58
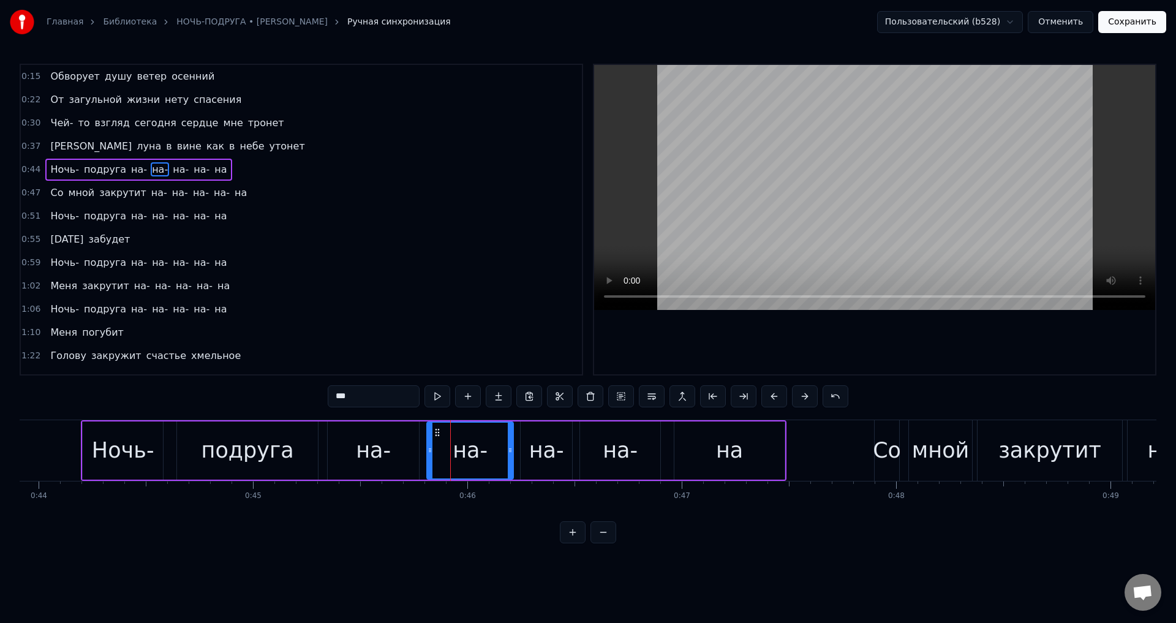
drag, startPoint x: 437, startPoint y: 456, endPoint x: 428, endPoint y: 454, distance: 8.8
click at [428, 454] on icon at bounding box center [429, 450] width 5 height 10
click at [504, 454] on icon at bounding box center [506, 450] width 5 height 10
click at [128, 460] on div "Ночь-" at bounding box center [123, 450] width 62 height 32
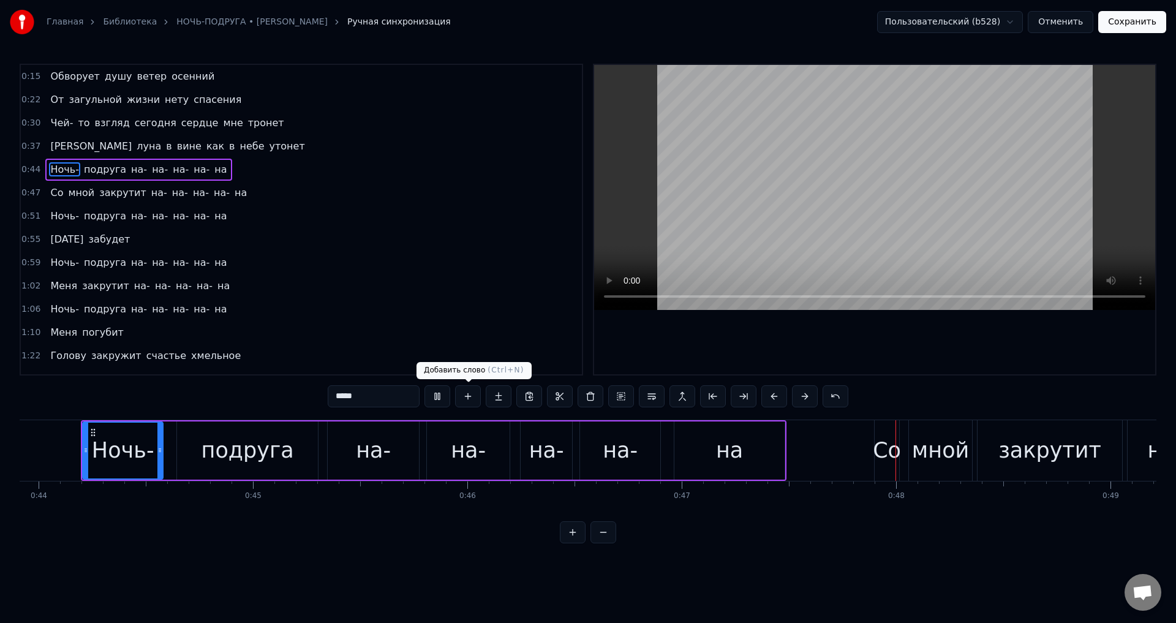
click at [440, 438] on div "на-" at bounding box center [468, 450] width 83 height 58
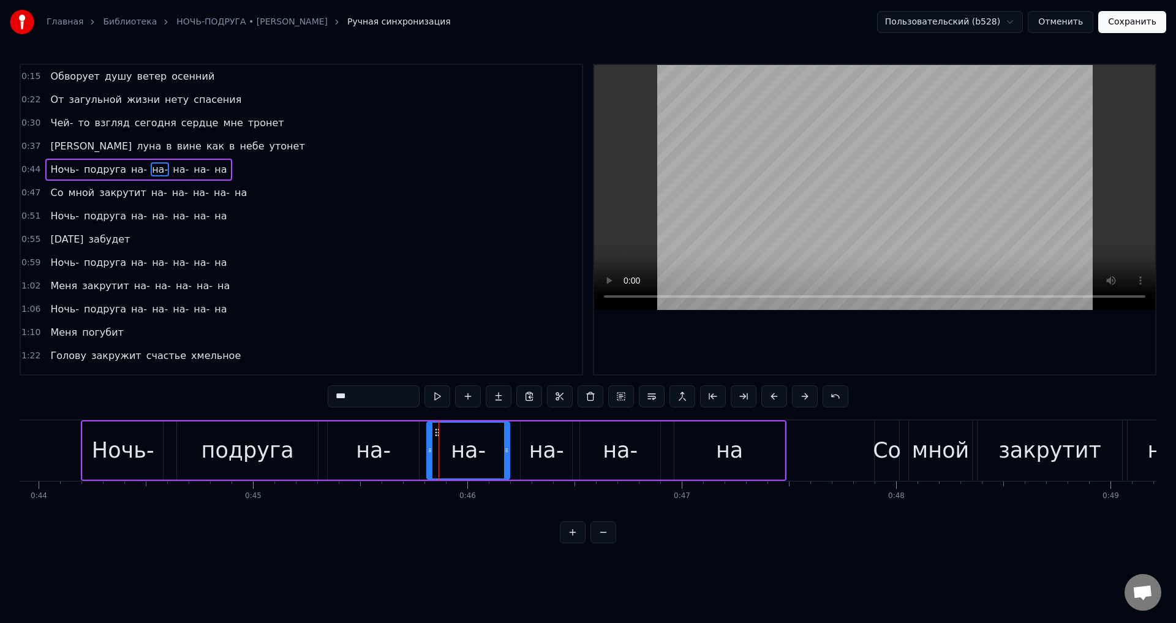
click at [150, 194] on span "на-" at bounding box center [159, 193] width 18 height 14
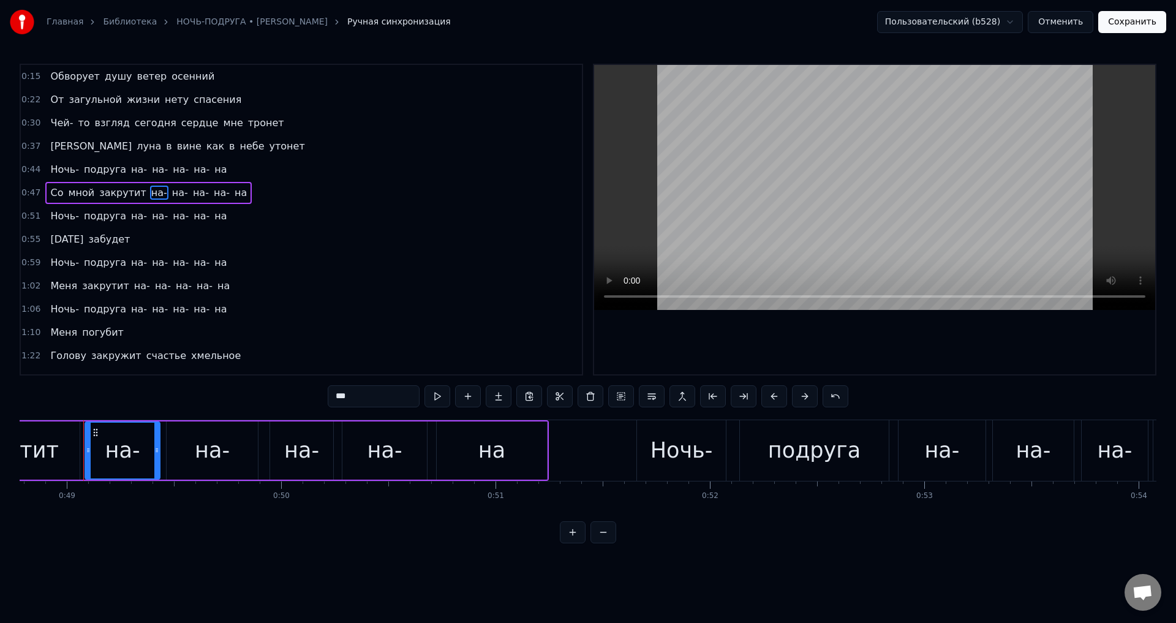
scroll to position [0, 10455]
click at [287, 461] on div "на-" at bounding box center [299, 450] width 35 height 32
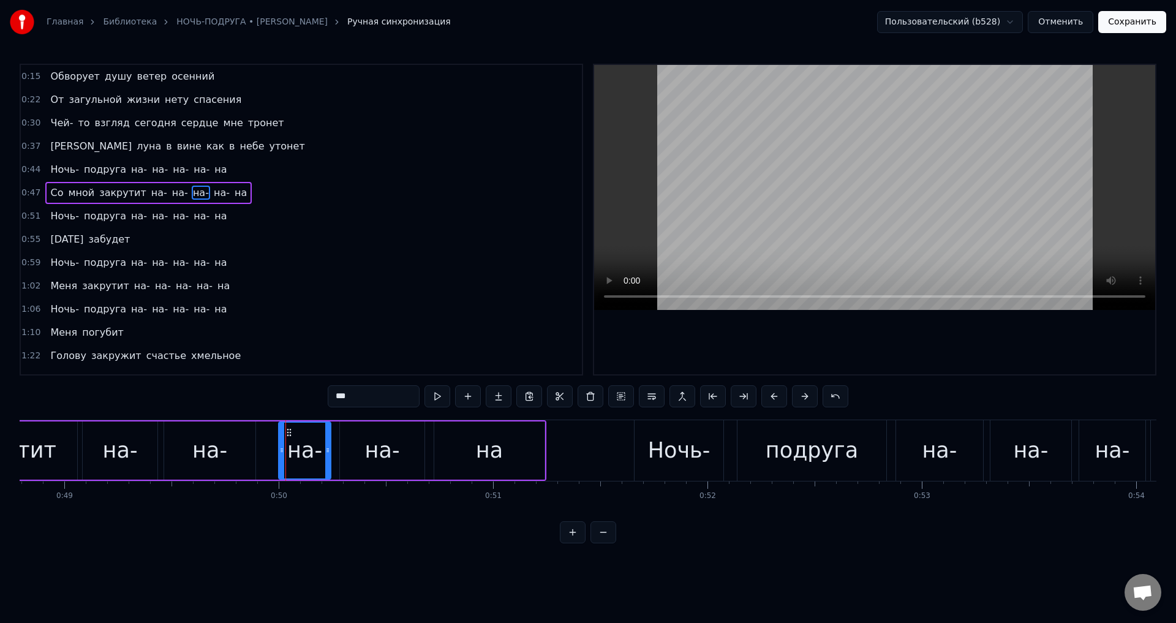
drag, startPoint x: 271, startPoint y: 458, endPoint x: 231, endPoint y: 471, distance: 42.0
click at [282, 458] on div at bounding box center [281, 450] width 5 height 56
click at [130, 171] on span "на-" at bounding box center [139, 169] width 18 height 14
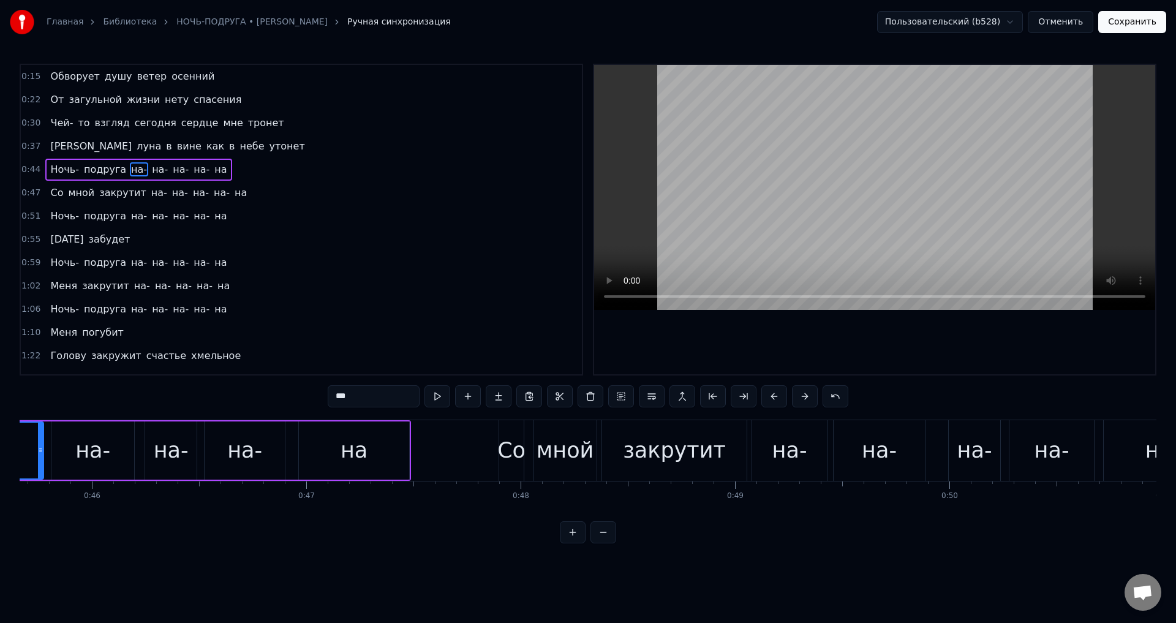
scroll to position [0, 9655]
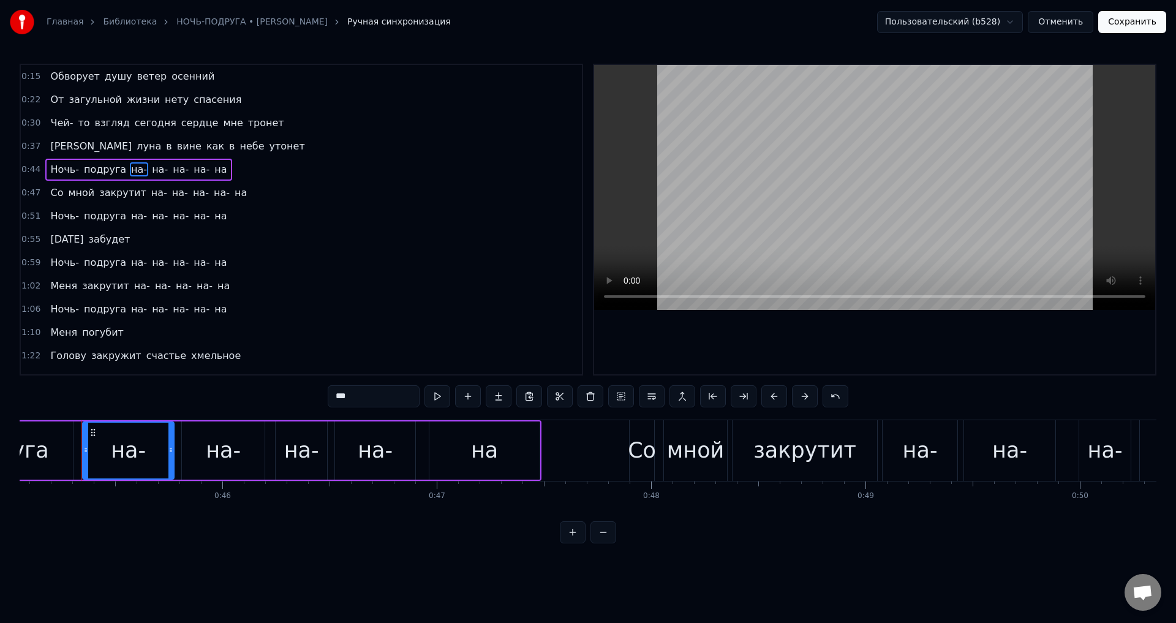
click at [150, 193] on span "на-" at bounding box center [159, 193] width 18 height 14
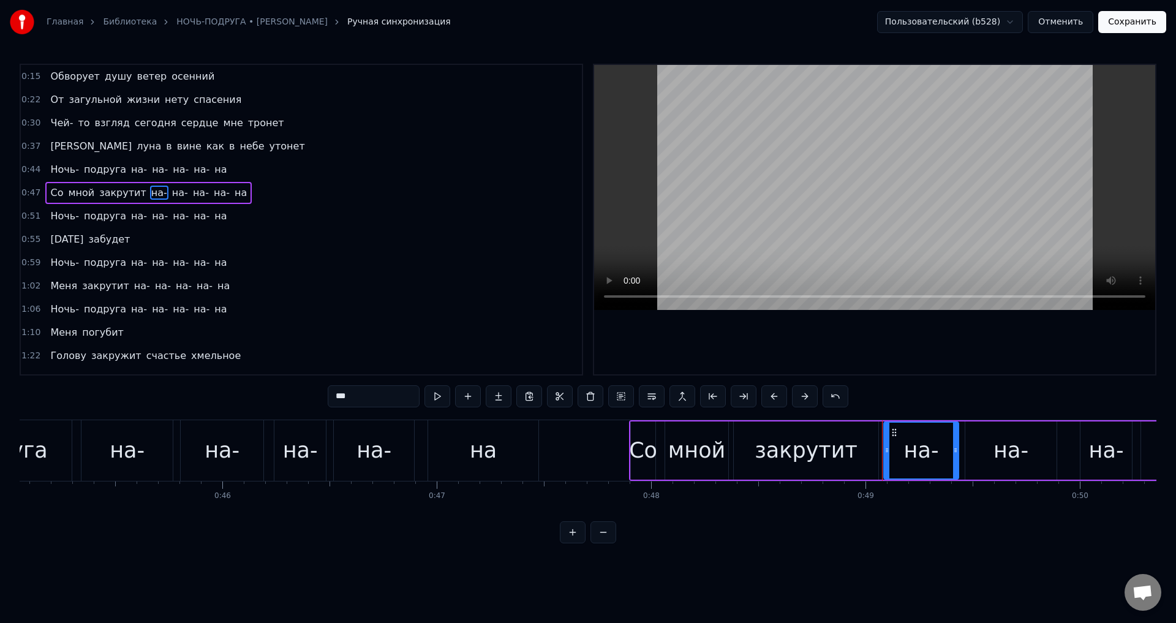
click at [192, 196] on span "на-" at bounding box center [201, 193] width 18 height 14
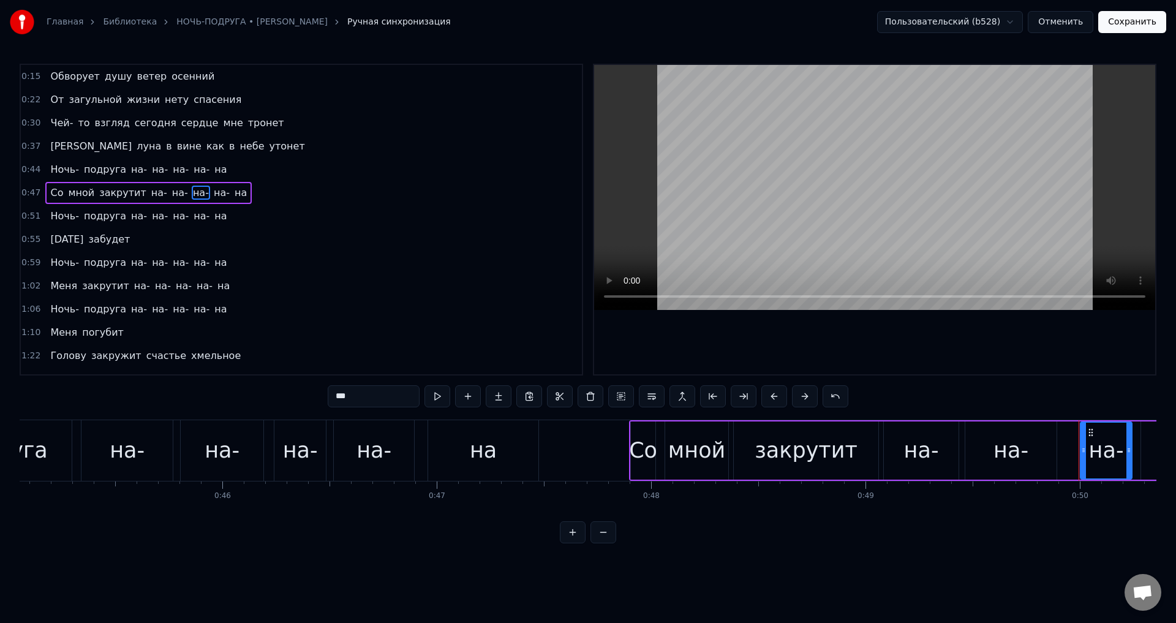
click at [212, 197] on span "на-" at bounding box center [221, 193] width 18 height 14
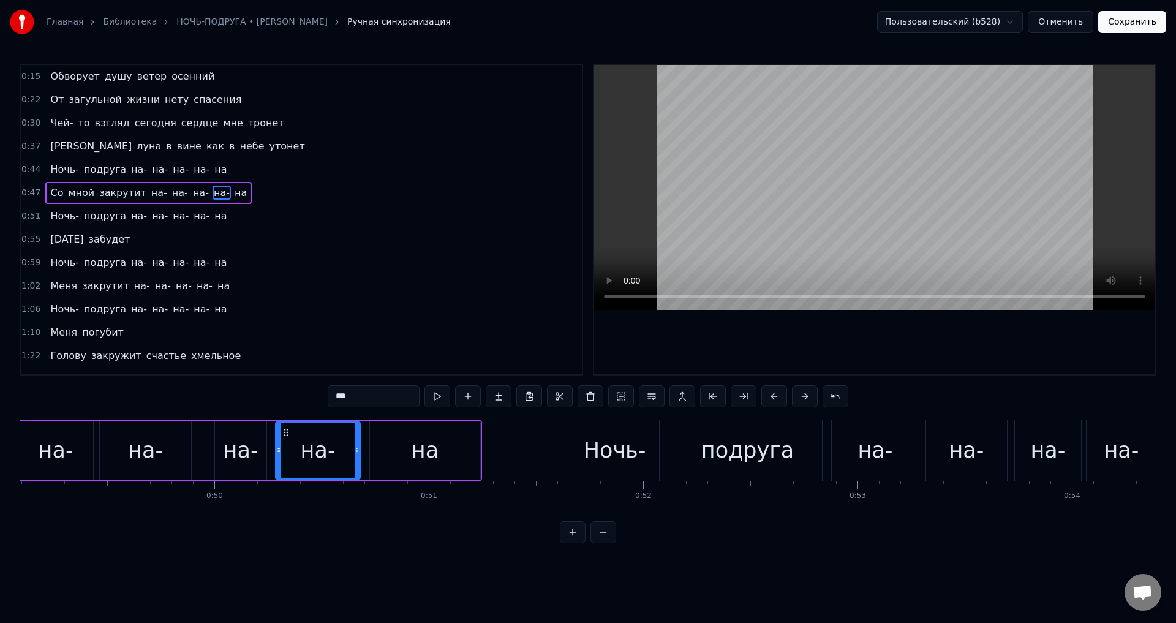
scroll to position [0, 10481]
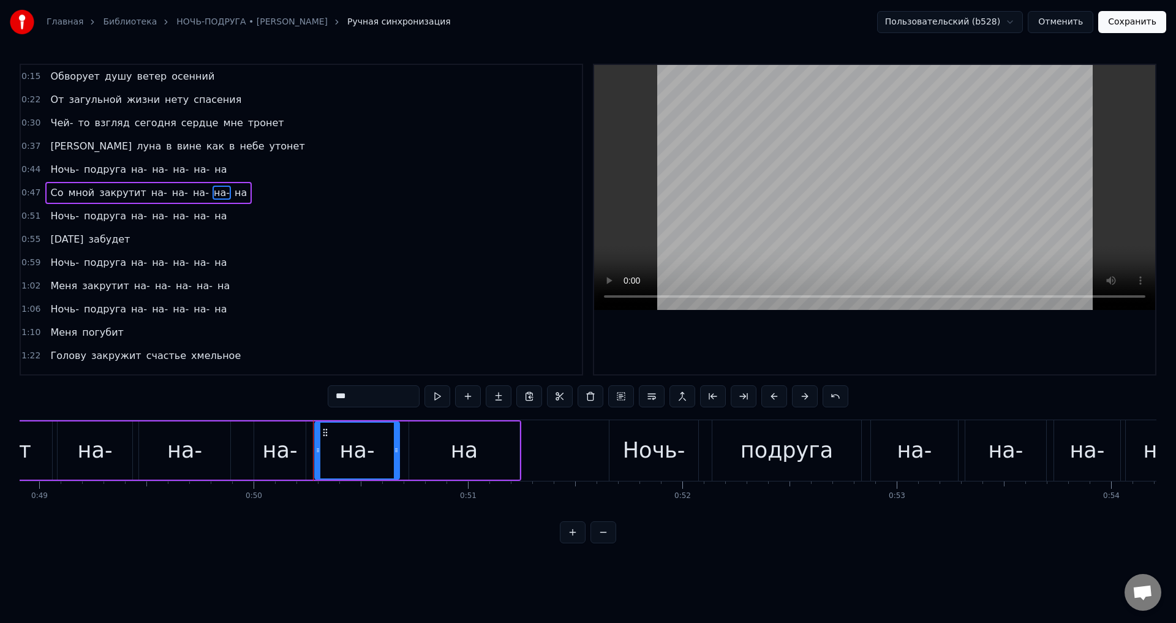
click at [186, 455] on div "на-" at bounding box center [184, 450] width 35 height 32
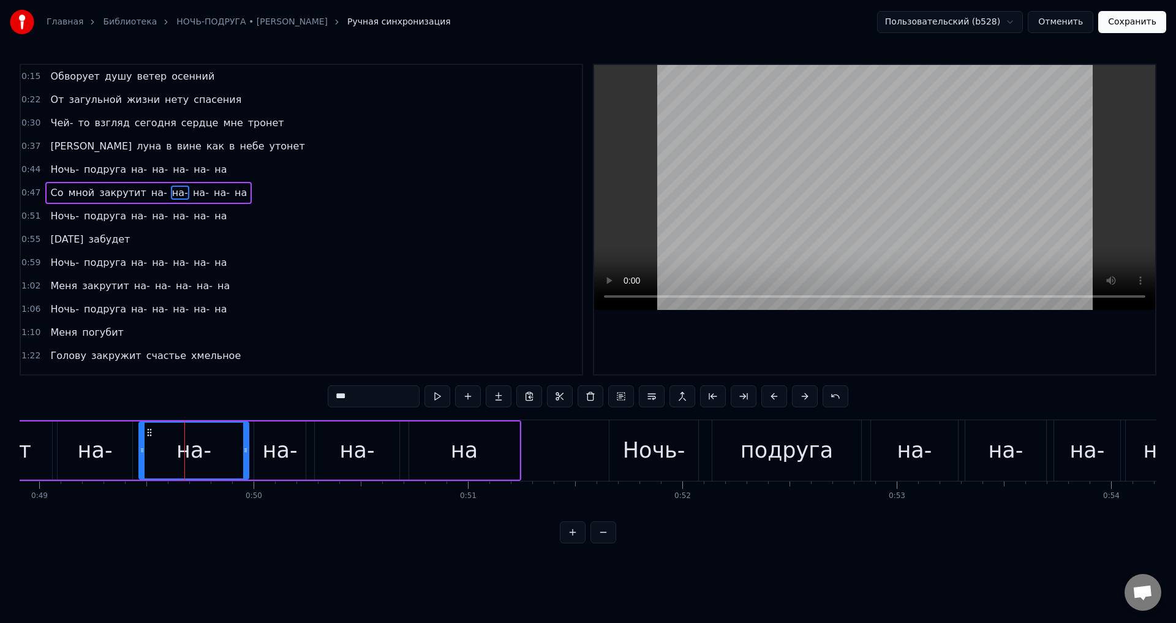
drag, startPoint x: 229, startPoint y: 455, endPoint x: 247, endPoint y: 454, distance: 18.4
click at [247, 454] on div at bounding box center [245, 450] width 5 height 56
drag, startPoint x: 140, startPoint y: 454, endPoint x: 158, endPoint y: 455, distance: 17.8
click at [158, 455] on div at bounding box center [159, 450] width 5 height 56
click at [101, 447] on div "на-" at bounding box center [95, 450] width 35 height 32
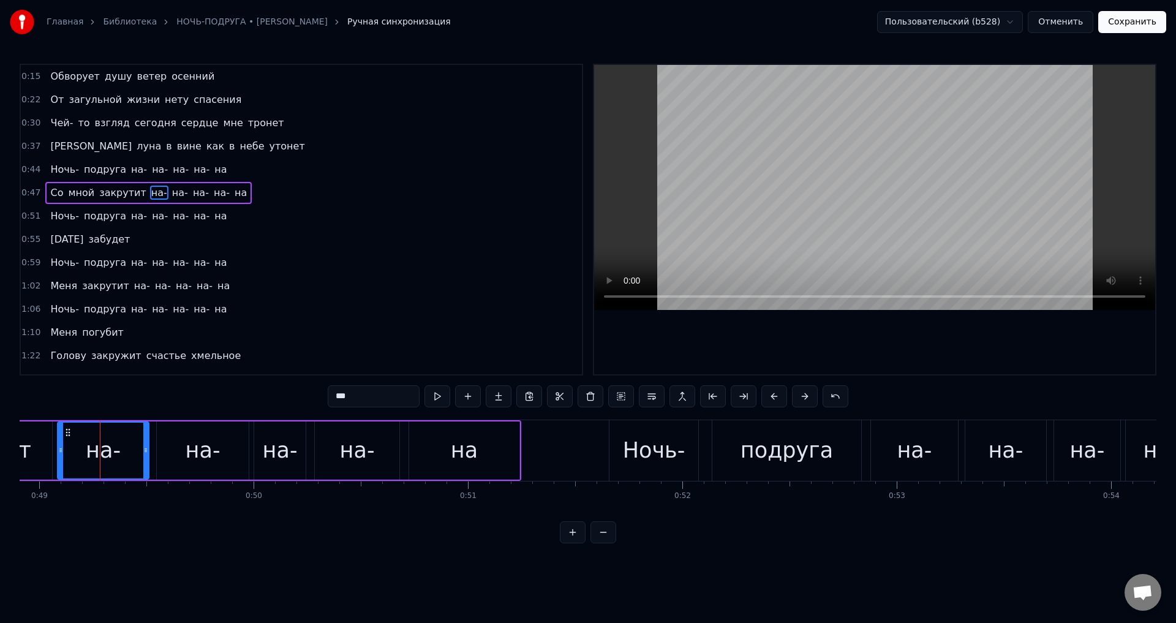
drag, startPoint x: 130, startPoint y: 452, endPoint x: 146, endPoint y: 455, distance: 16.7
click at [146, 455] on div at bounding box center [145, 450] width 5 height 56
drag, startPoint x: 193, startPoint y: 454, endPoint x: 156, endPoint y: 455, distance: 37.4
click at [194, 454] on div "на-" at bounding box center [203, 450] width 35 height 32
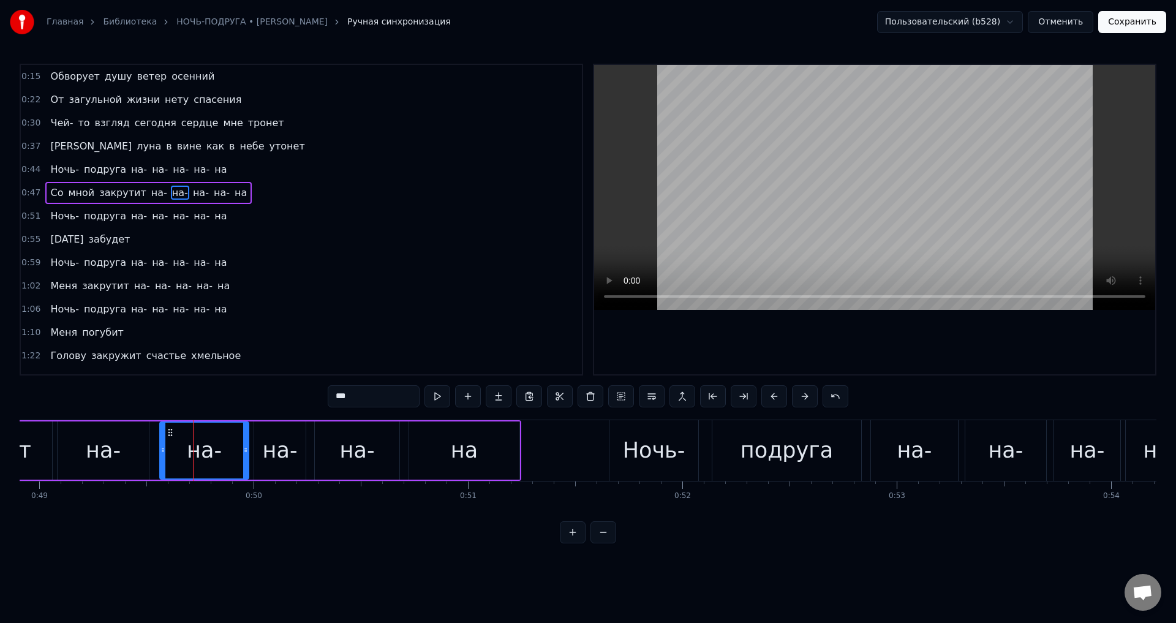
click at [161, 454] on icon at bounding box center [162, 450] width 5 height 10
click at [121, 454] on div "на-" at bounding box center [103, 450] width 91 height 58
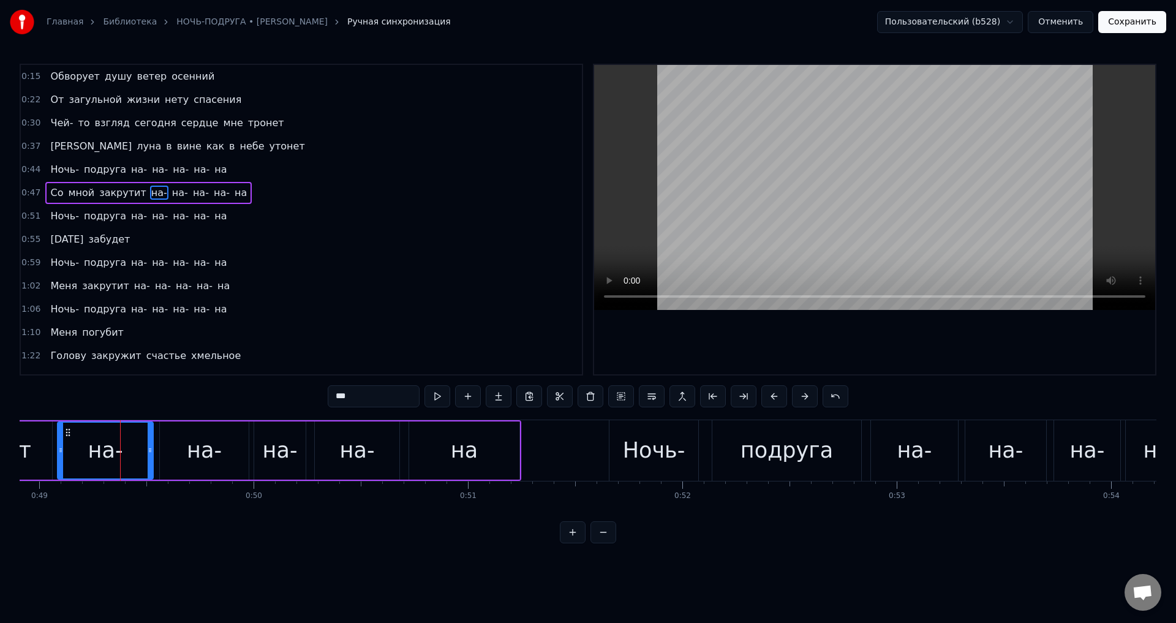
click at [149, 455] on div at bounding box center [150, 450] width 5 height 56
click at [1022, 458] on div "на-" at bounding box center [1005, 450] width 81 height 61
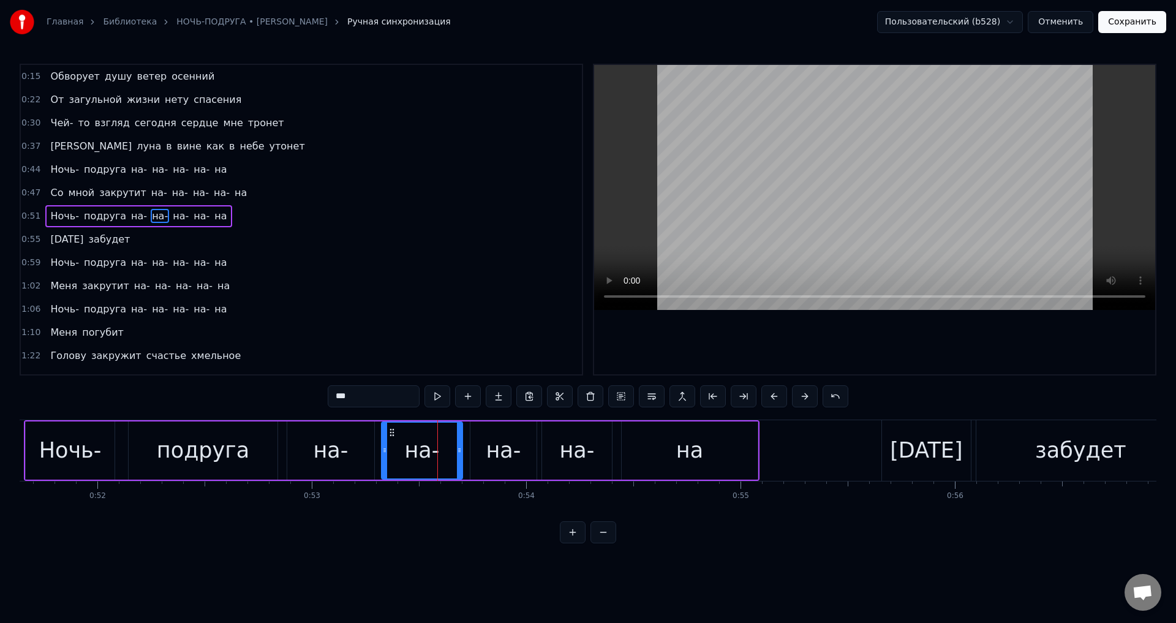
scroll to position [0, 11182]
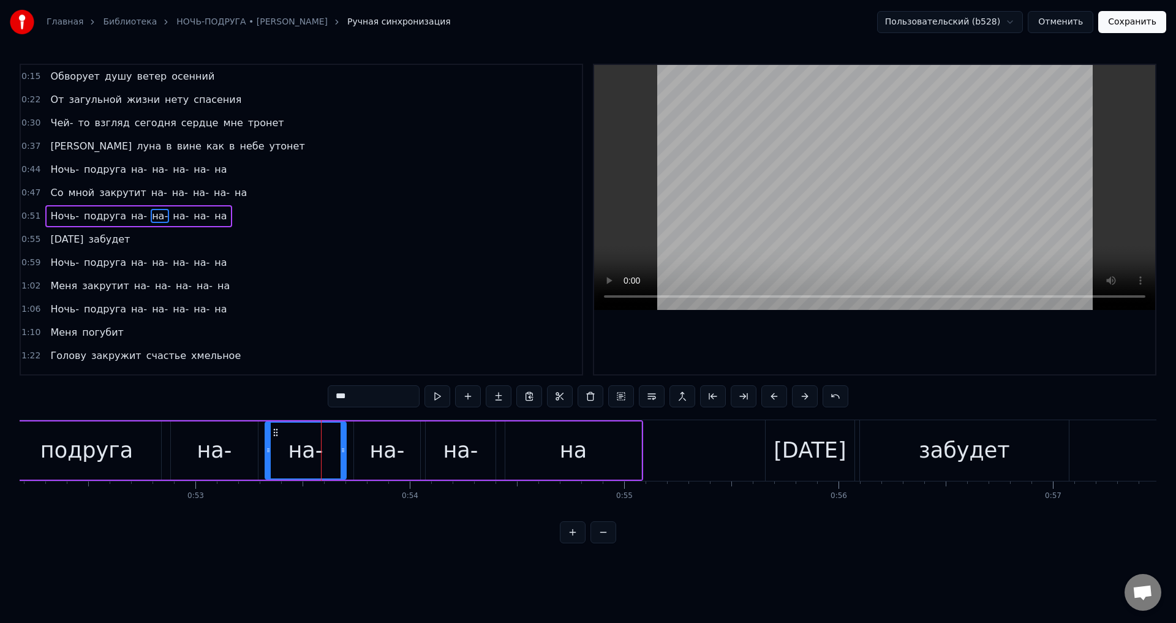
click at [366, 451] on div "на-" at bounding box center [387, 450] width 66 height 58
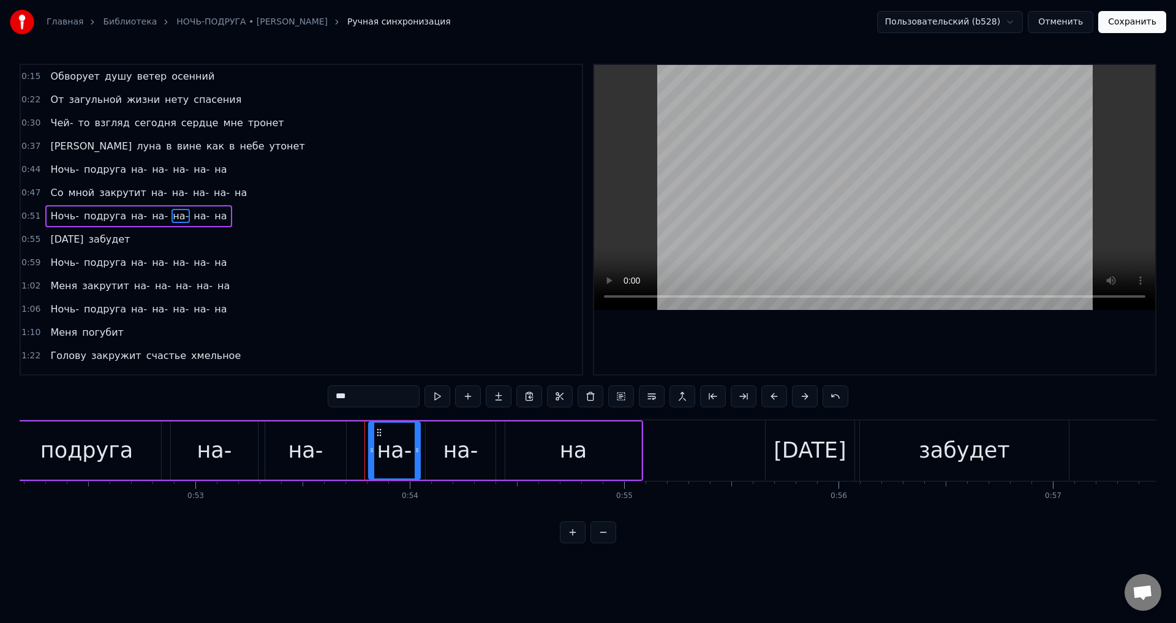
drag, startPoint x: 358, startPoint y: 451, endPoint x: 373, endPoint y: 451, distance: 14.7
click at [373, 451] on icon at bounding box center [371, 450] width 5 height 10
click at [322, 452] on div "на-" at bounding box center [305, 450] width 81 height 58
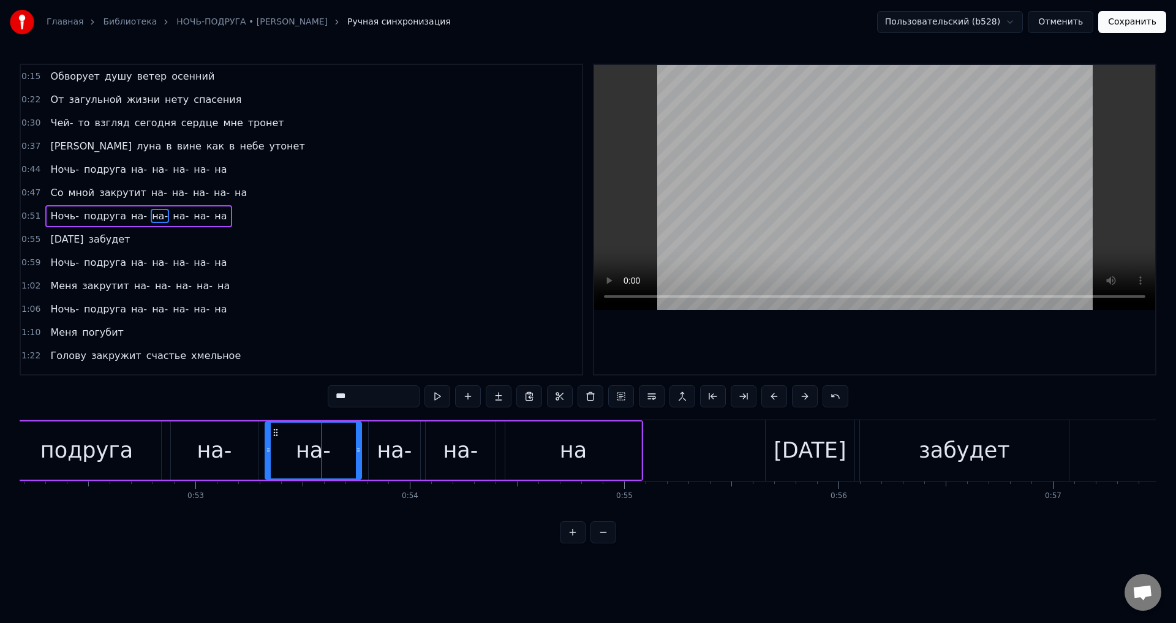
drag, startPoint x: 342, startPoint y: 454, endPoint x: 358, endPoint y: 455, distance: 15.3
click at [358, 455] on div at bounding box center [358, 450] width 5 height 56
click at [268, 452] on div "на-" at bounding box center [312, 450] width 97 height 58
click at [291, 449] on div "на-" at bounding box center [313, 450] width 95 height 56
drag, startPoint x: 267, startPoint y: 452, endPoint x: 274, endPoint y: 452, distance: 7.3
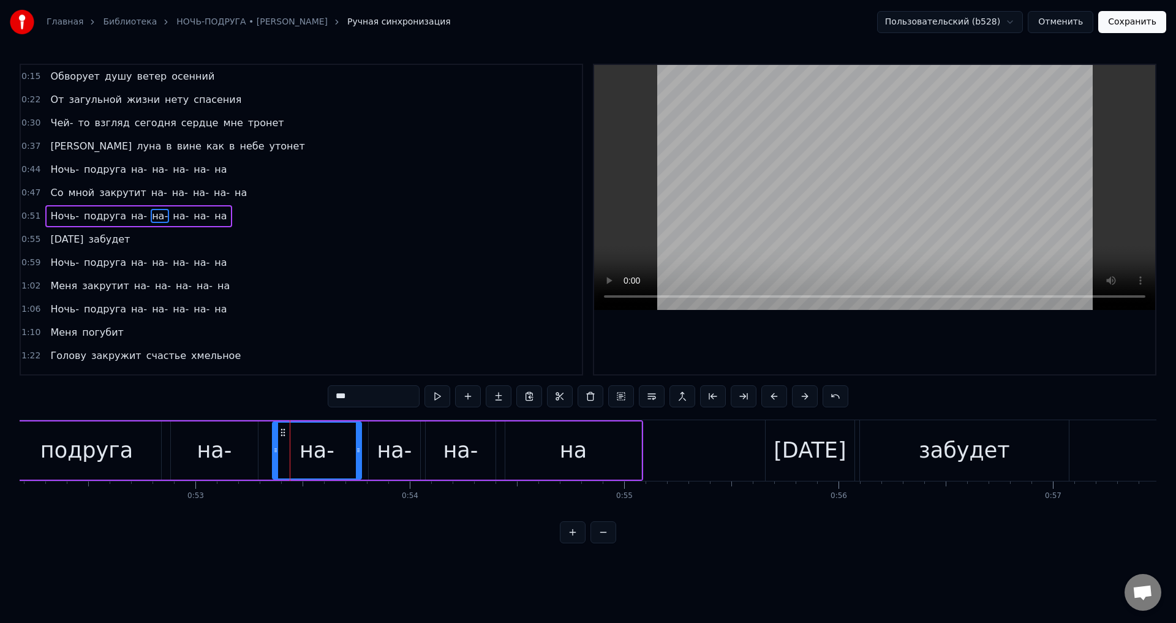
click at [274, 452] on icon at bounding box center [275, 450] width 5 height 10
click at [210, 450] on div "на-" at bounding box center [214, 450] width 35 height 32
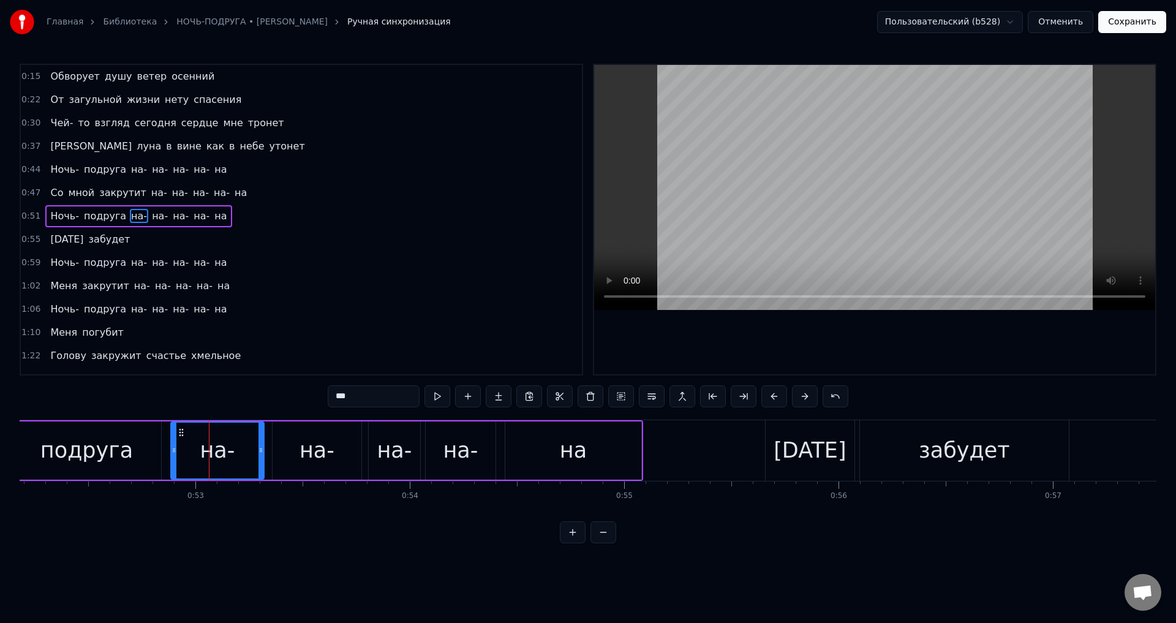
click at [260, 451] on icon at bounding box center [260, 450] width 5 height 10
click at [798, 456] on div "[DATE]" at bounding box center [809, 450] width 72 height 32
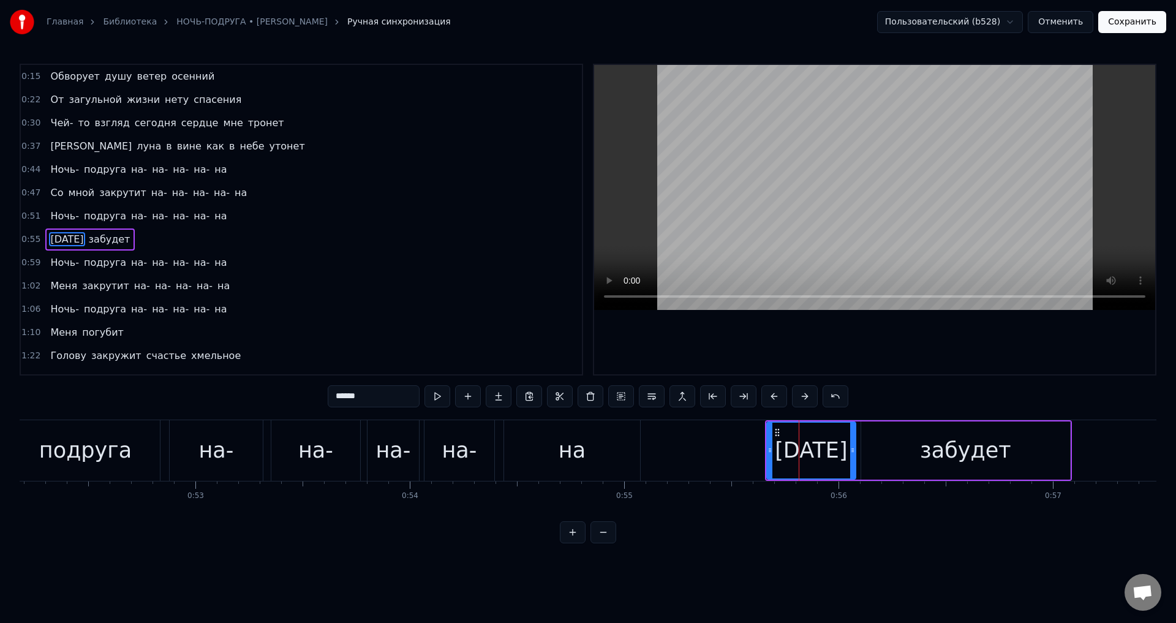
scroll to position [20, 0]
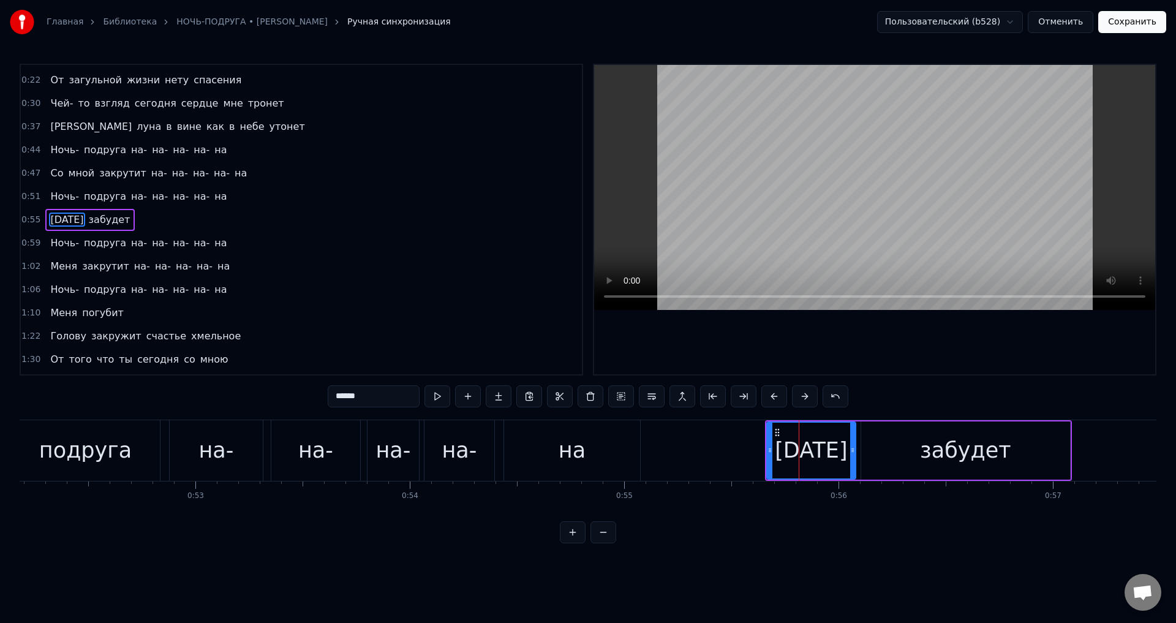
click at [130, 244] on span "на-" at bounding box center [139, 243] width 18 height 14
type input "***"
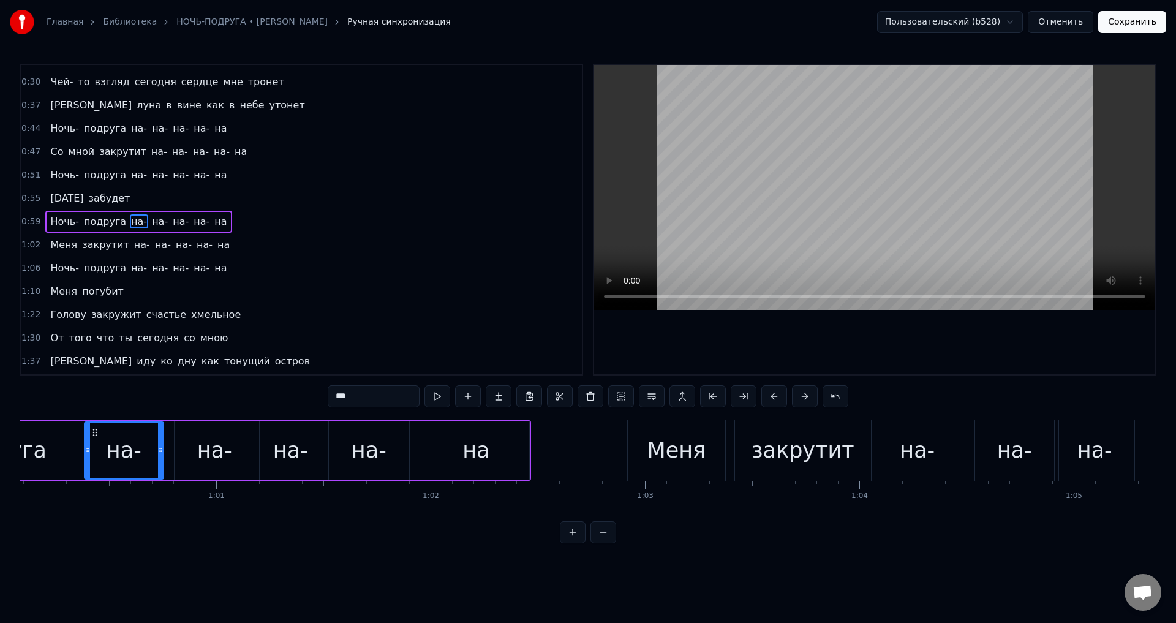
scroll to position [0, 12876]
click at [272, 462] on div "на-" at bounding box center [289, 450] width 62 height 58
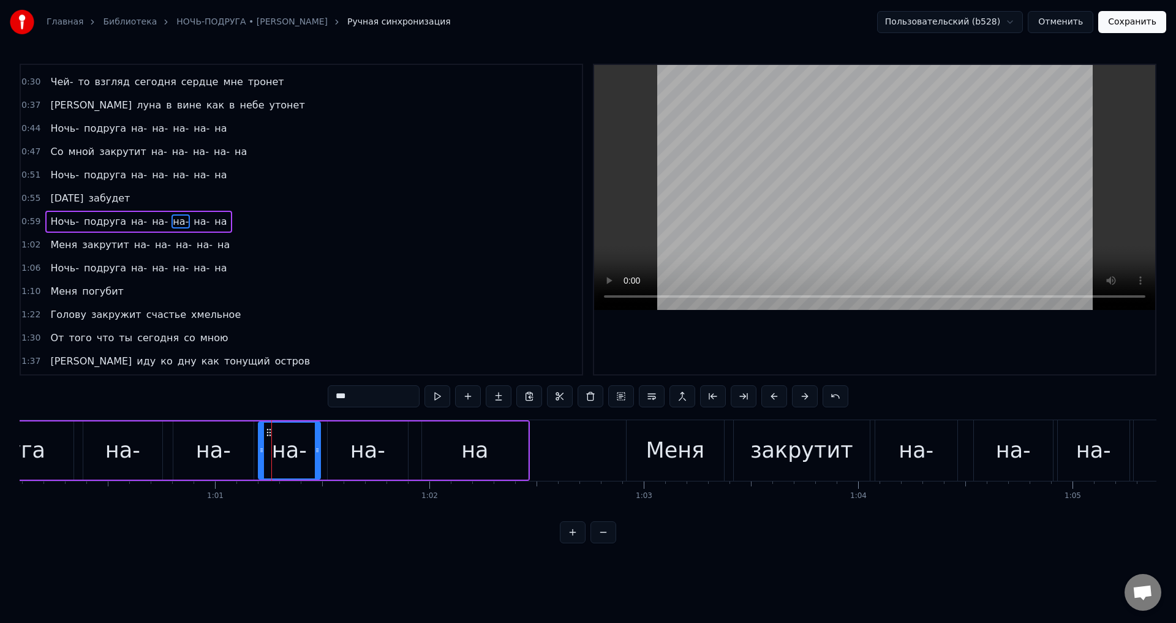
scroll to position [43, 0]
drag, startPoint x: 261, startPoint y: 456, endPoint x: 273, endPoint y: 456, distance: 12.2
click at [273, 456] on div at bounding box center [273, 450] width 5 height 56
drag, startPoint x: 187, startPoint y: 454, endPoint x: 231, endPoint y: 458, distance: 44.2
click at [189, 454] on div "на-" at bounding box center [213, 450] width 80 height 58
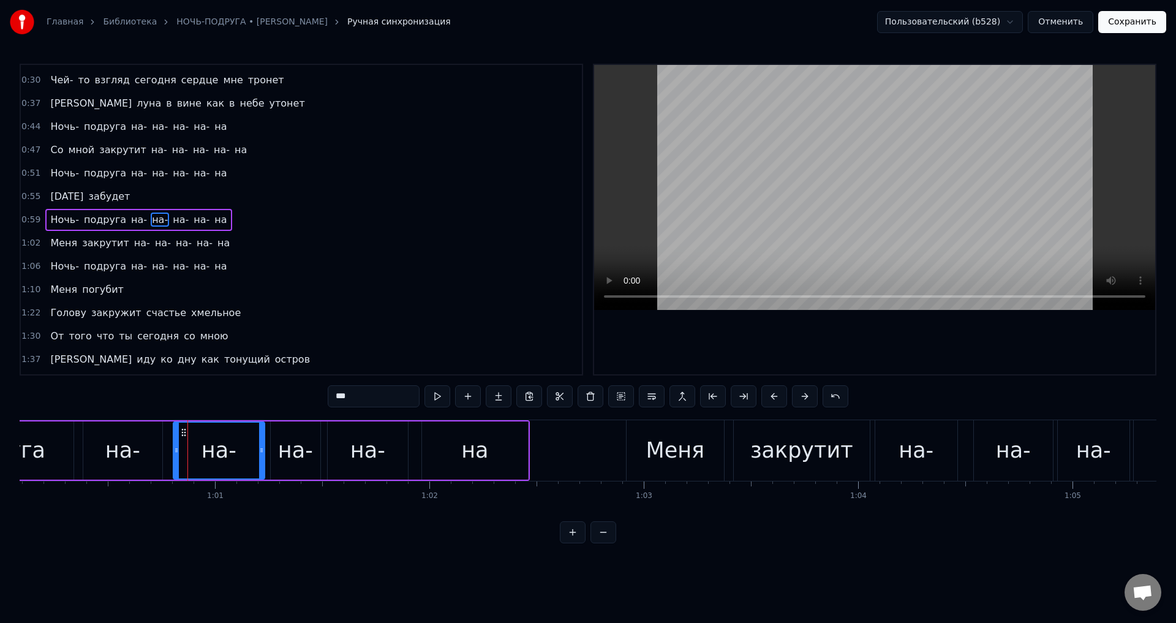
drag, startPoint x: 250, startPoint y: 459, endPoint x: 261, endPoint y: 459, distance: 11.0
click at [261, 459] on div at bounding box center [261, 450] width 5 height 56
click at [149, 451] on div "на-" at bounding box center [122, 450] width 79 height 58
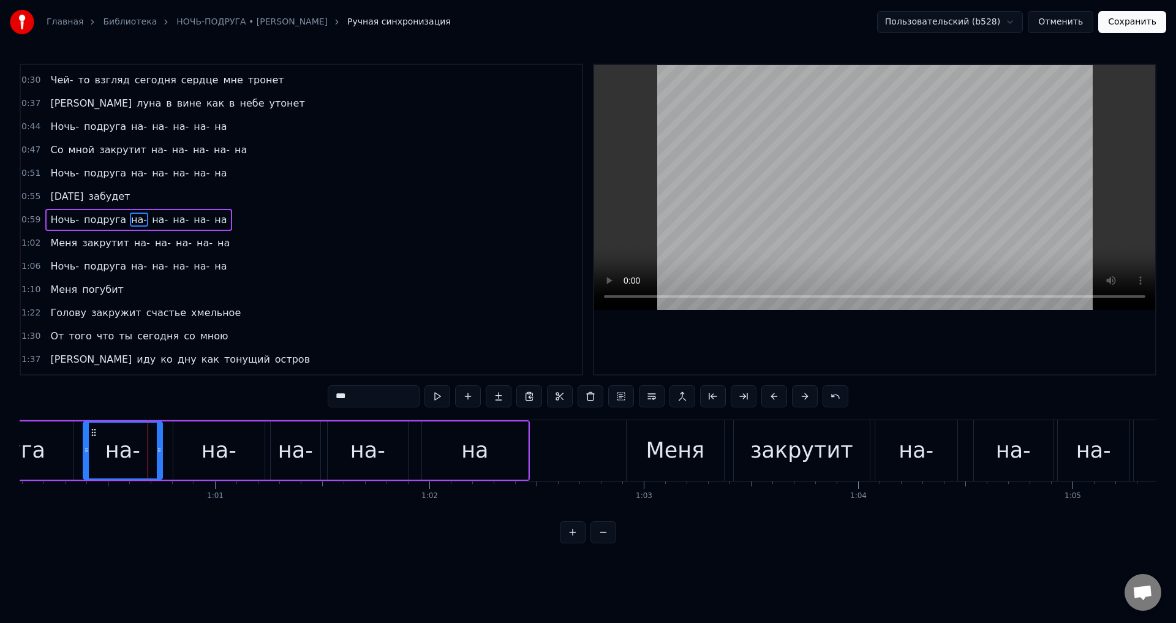
click at [186, 454] on div "на-" at bounding box center [218, 450] width 91 height 58
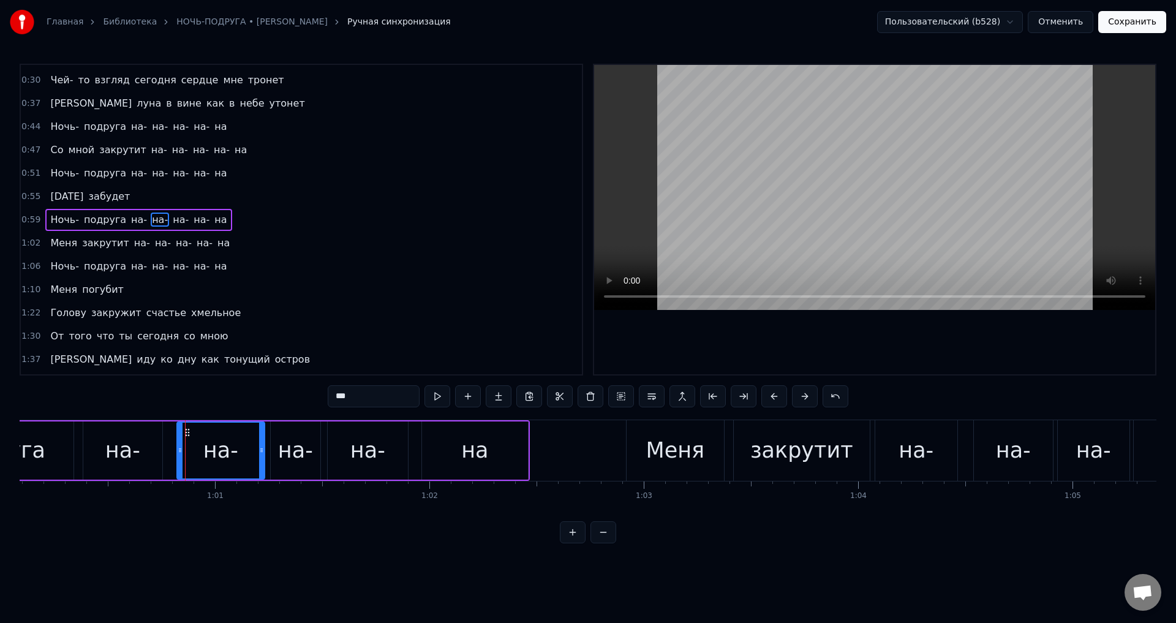
click at [179, 454] on icon at bounding box center [180, 450] width 5 height 10
click at [136, 451] on div "на-" at bounding box center [122, 450] width 35 height 32
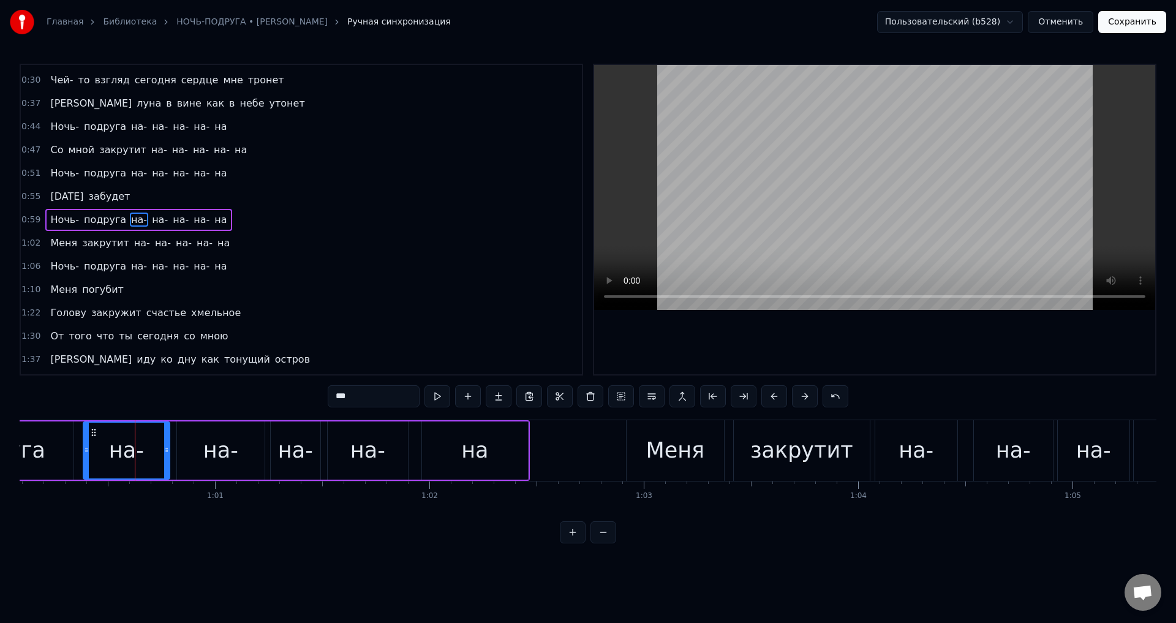
drag, startPoint x: 159, startPoint y: 453, endPoint x: 166, endPoint y: 455, distance: 7.6
click at [166, 455] on div at bounding box center [166, 450] width 5 height 56
click at [133, 244] on span "на-" at bounding box center [142, 243] width 18 height 14
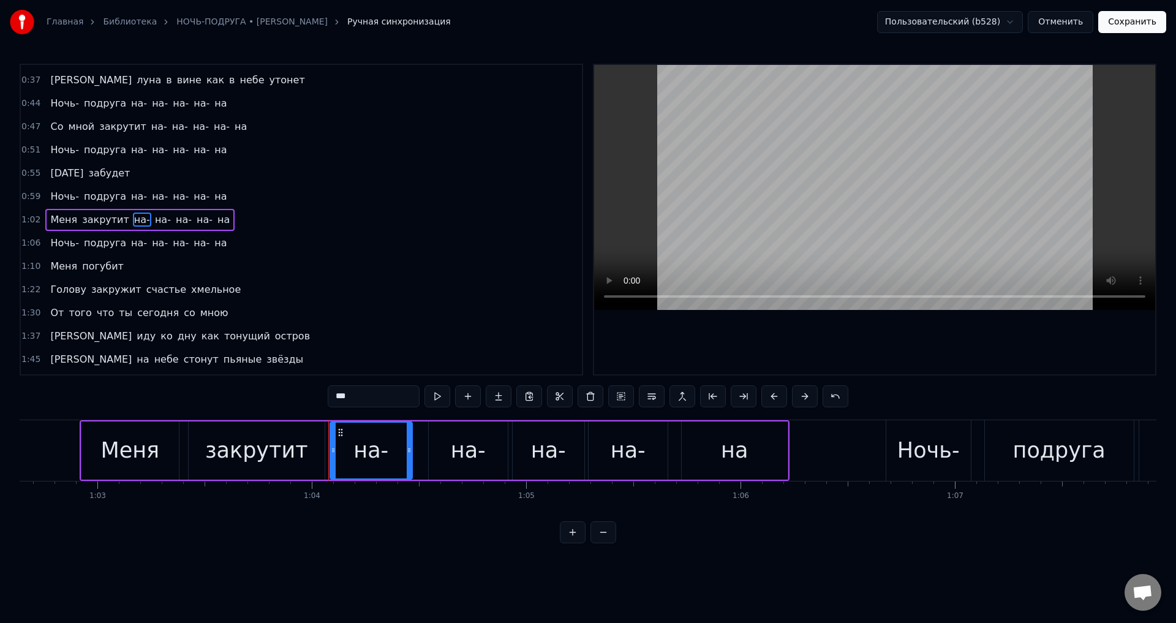
scroll to position [0, 13520]
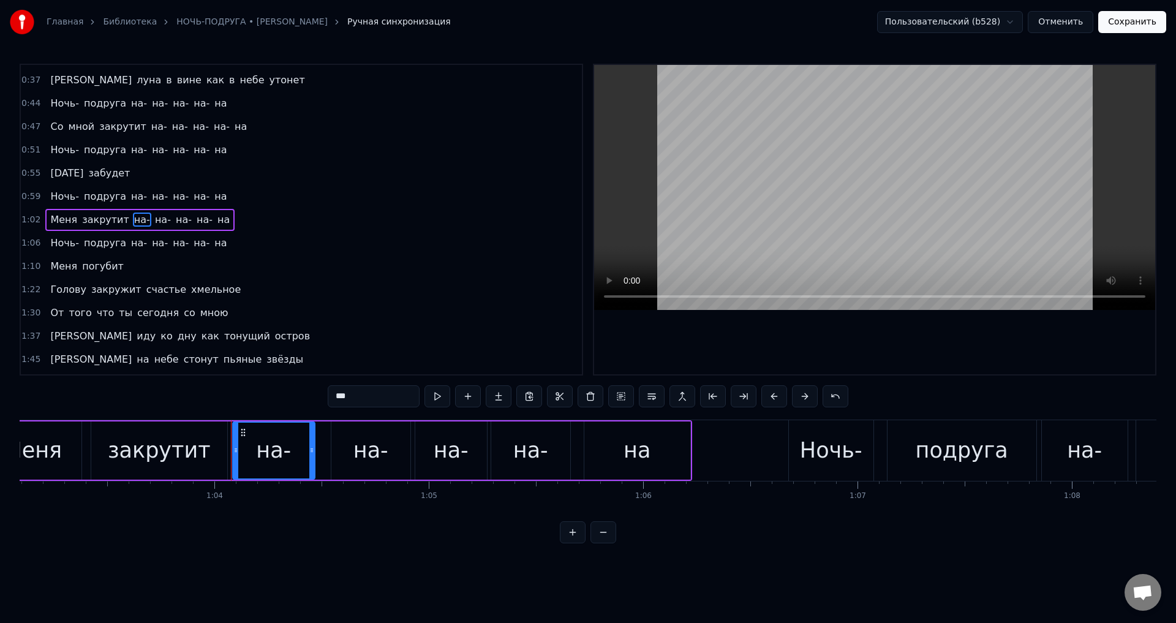
click at [458, 459] on div "на-" at bounding box center [450, 450] width 35 height 32
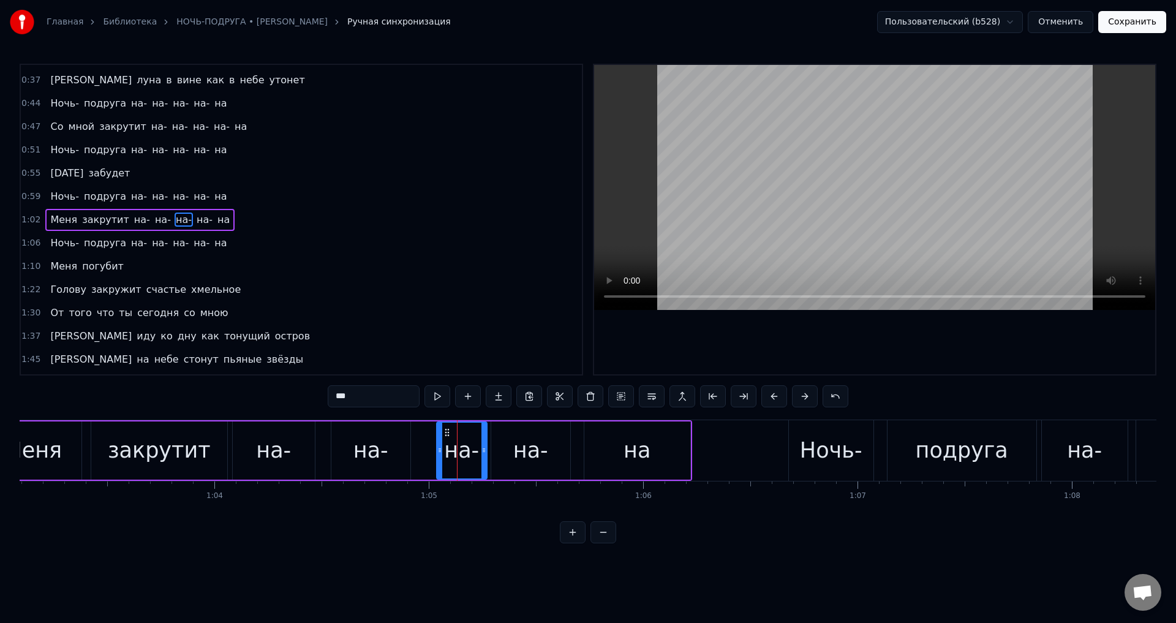
drag, startPoint x: 418, startPoint y: 454, endPoint x: 440, endPoint y: 453, distance: 21.4
click at [440, 453] on icon at bounding box center [439, 450] width 5 height 10
click at [373, 450] on div "на-" at bounding box center [370, 450] width 35 height 32
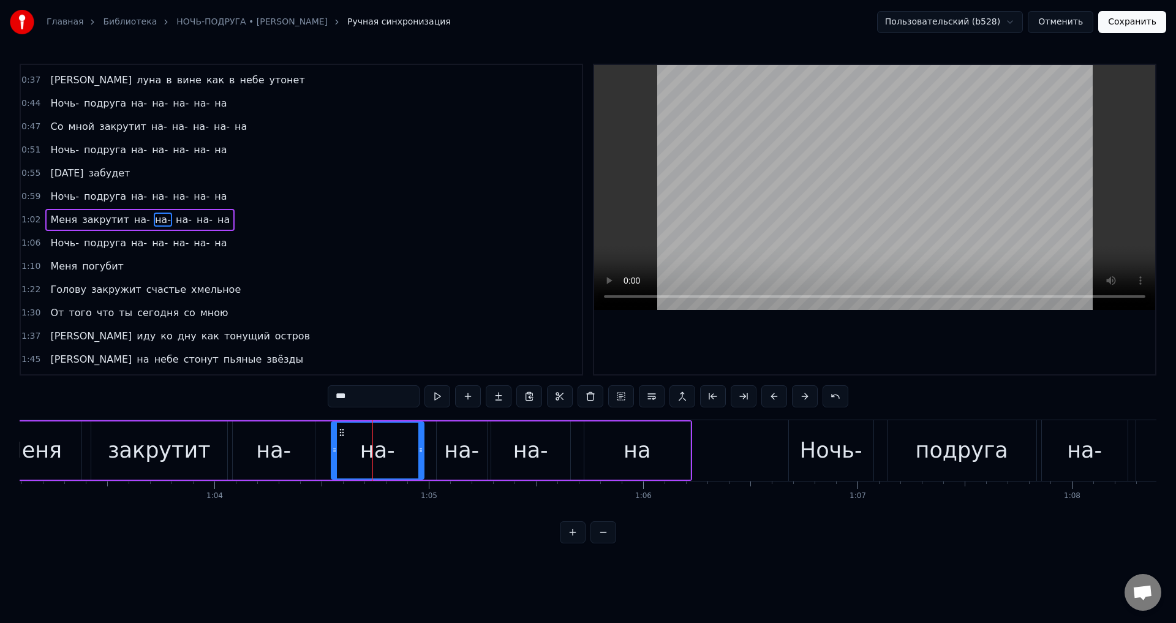
drag, startPoint x: 405, startPoint y: 452, endPoint x: 419, endPoint y: 453, distance: 13.5
click at [419, 453] on icon at bounding box center [420, 450] width 5 height 10
click at [334, 452] on icon at bounding box center [336, 450] width 5 height 10
click at [301, 452] on div "на-" at bounding box center [274, 450] width 82 height 58
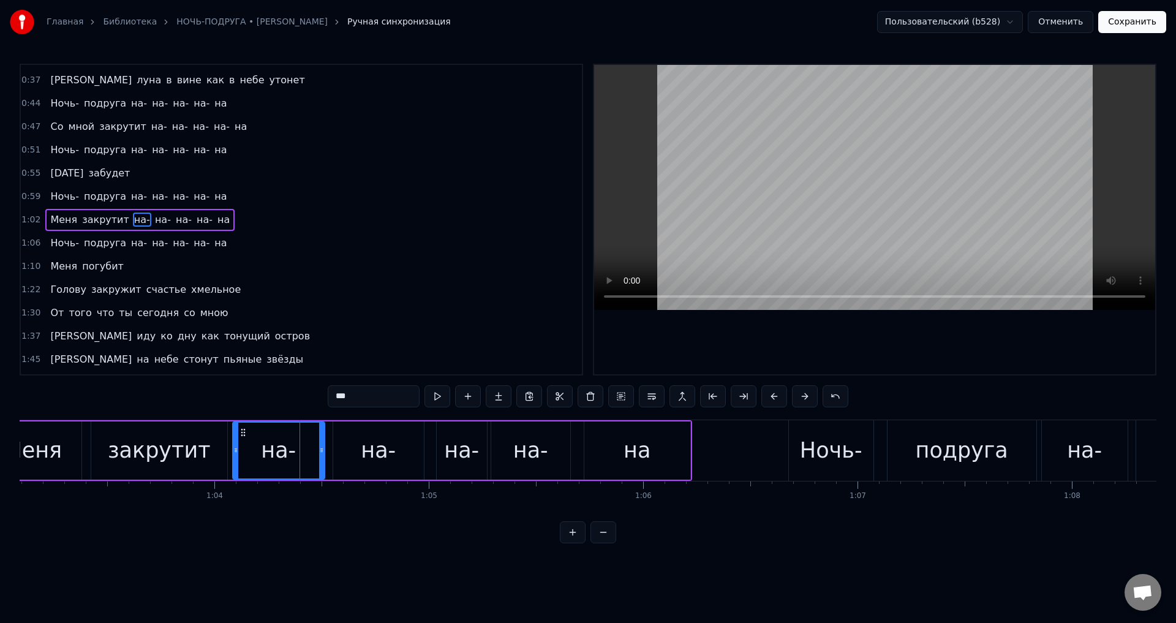
drag, startPoint x: 310, startPoint y: 452, endPoint x: 320, endPoint y: 453, distance: 9.8
click at [320, 453] on icon at bounding box center [321, 450] width 5 height 10
drag, startPoint x: 544, startPoint y: 459, endPoint x: 560, endPoint y: 457, distance: 16.0
click at [545, 459] on div "на-" at bounding box center [530, 450] width 35 height 32
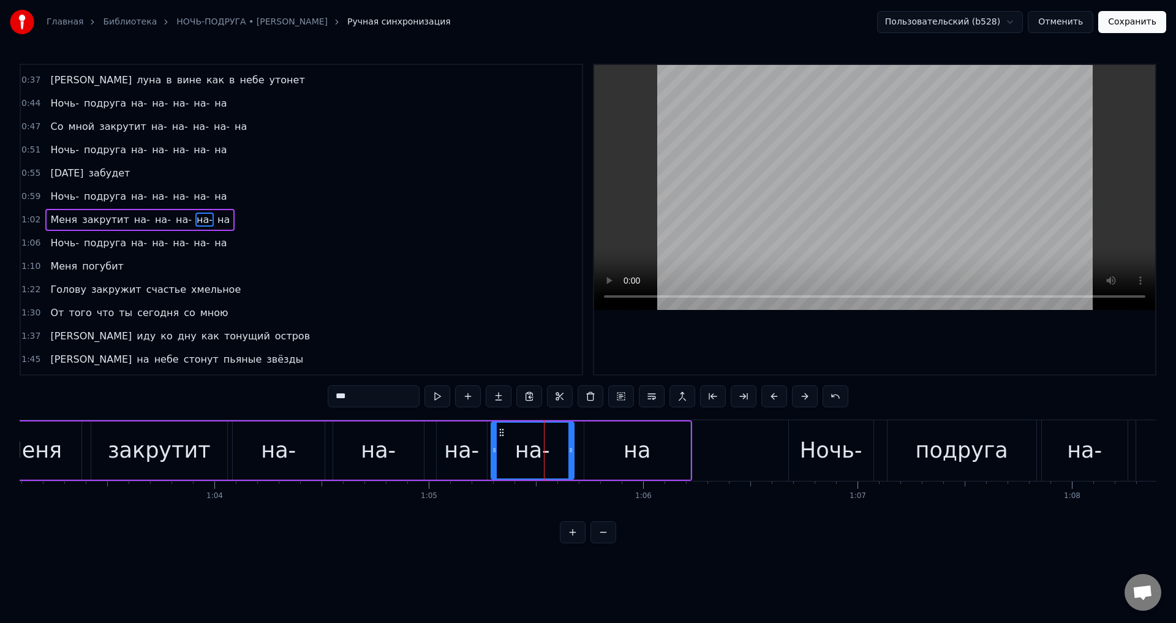
click at [569, 456] on div at bounding box center [570, 450] width 5 height 56
click at [151, 243] on span "на-" at bounding box center [160, 243] width 18 height 14
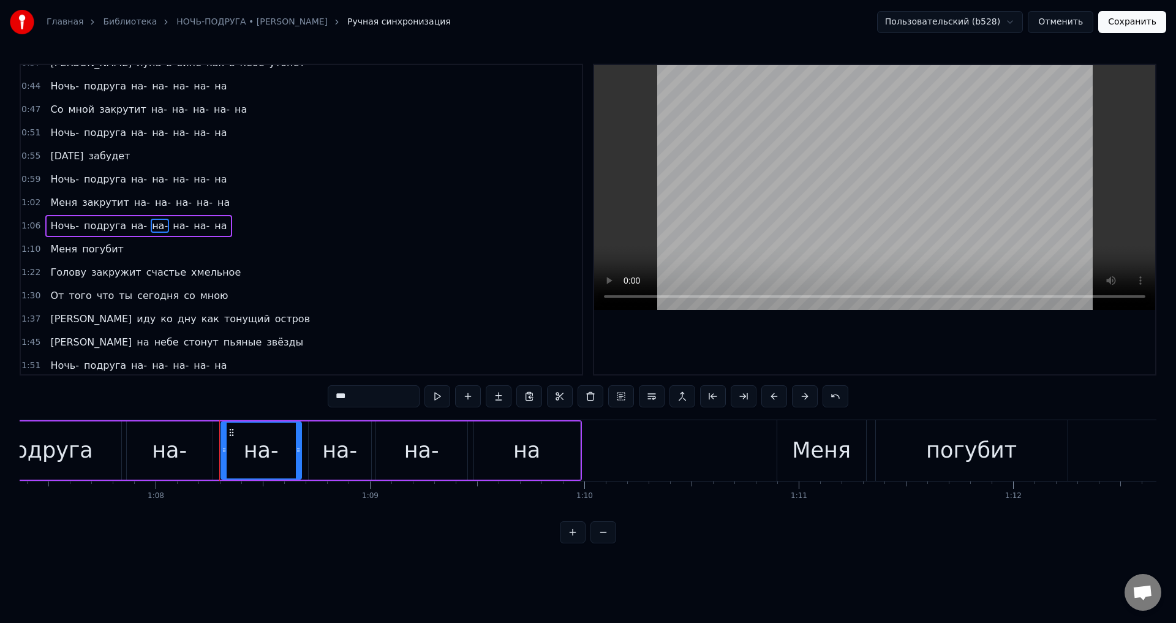
scroll to position [0, 14377]
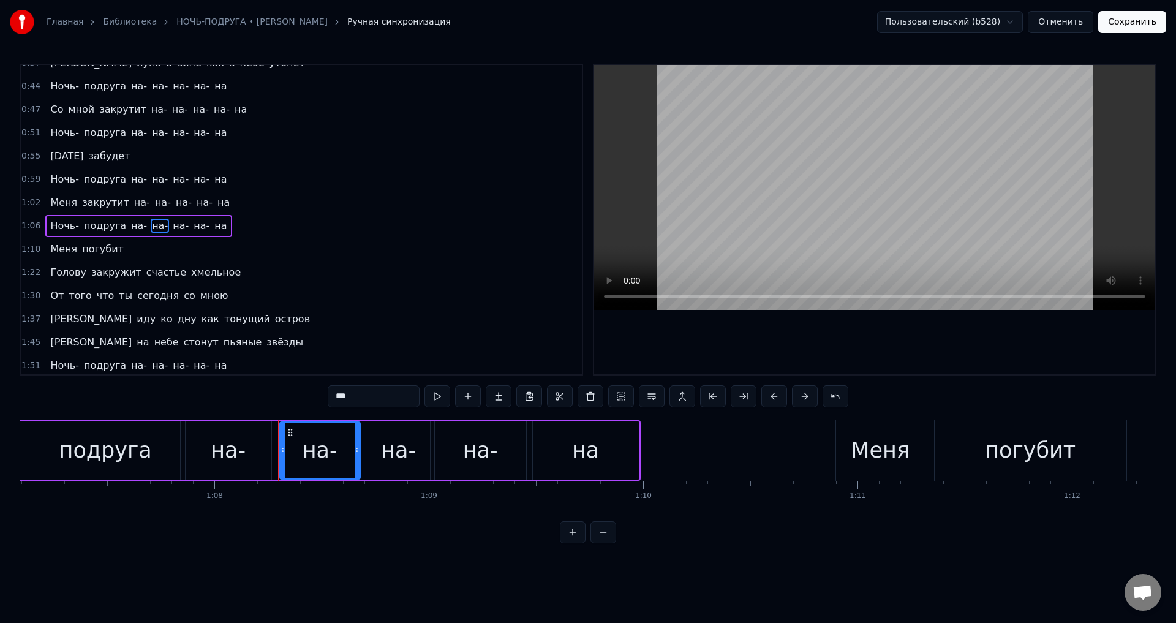
click at [388, 459] on div "на-" at bounding box center [398, 450] width 35 height 32
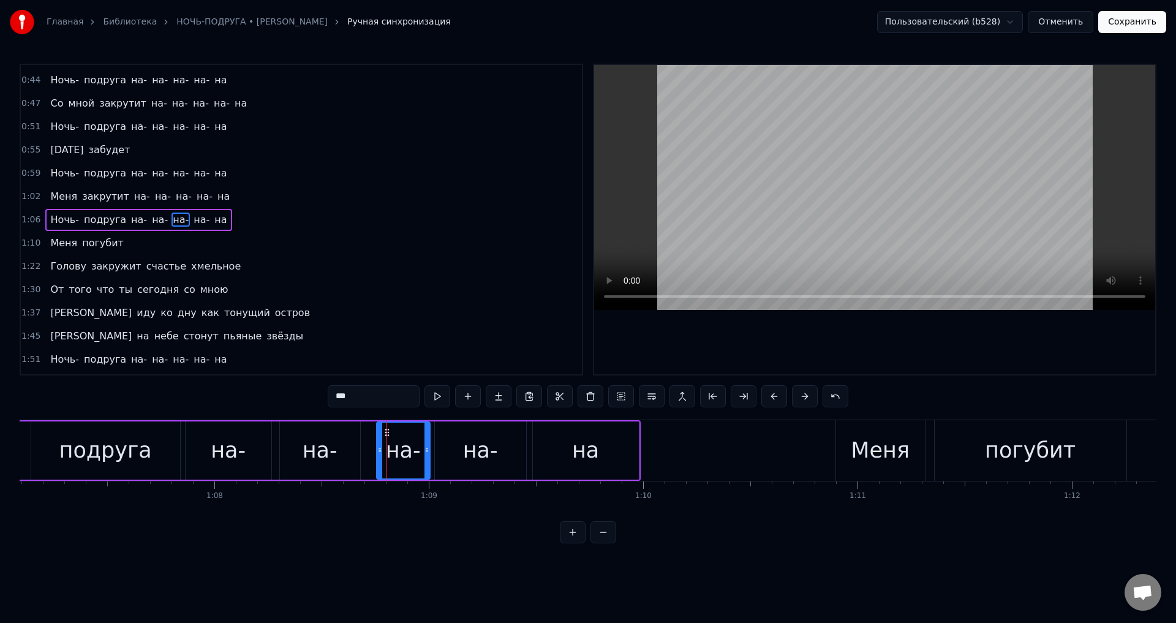
drag, startPoint x: 369, startPoint y: 456, endPoint x: 378, endPoint y: 459, distance: 9.7
click at [378, 459] on div at bounding box center [379, 450] width 5 height 56
click at [335, 454] on div "на-" at bounding box center [319, 450] width 35 height 32
drag, startPoint x: 357, startPoint y: 454, endPoint x: 367, endPoint y: 455, distance: 9.9
click at [367, 455] on div at bounding box center [366, 450] width 5 height 56
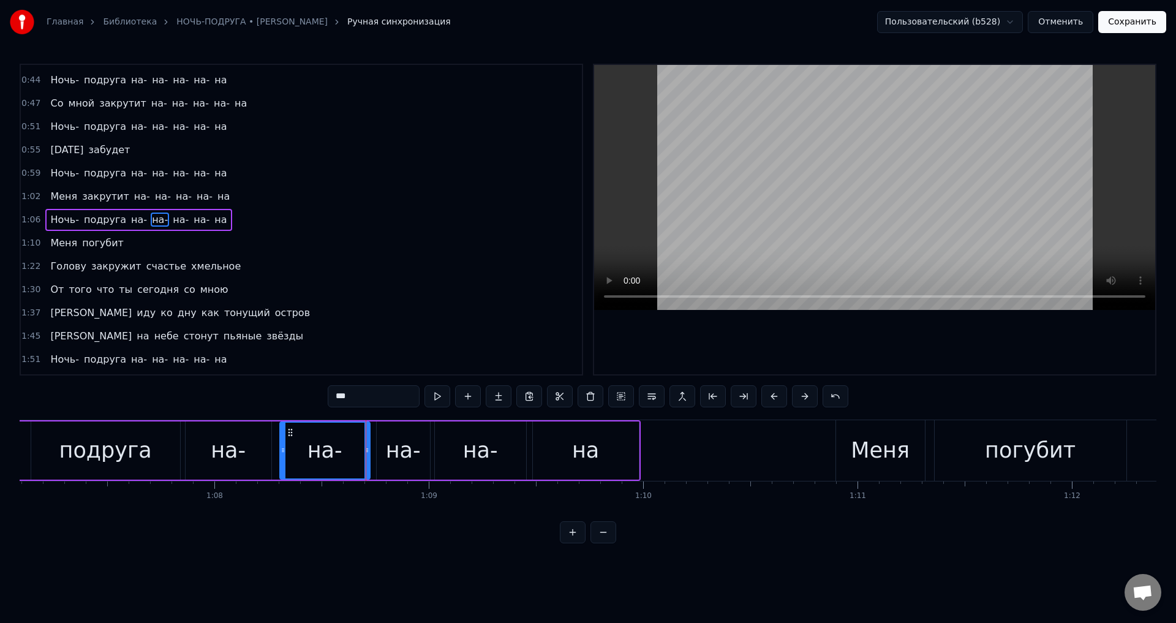
click at [151, 359] on span "на-" at bounding box center [160, 359] width 18 height 14
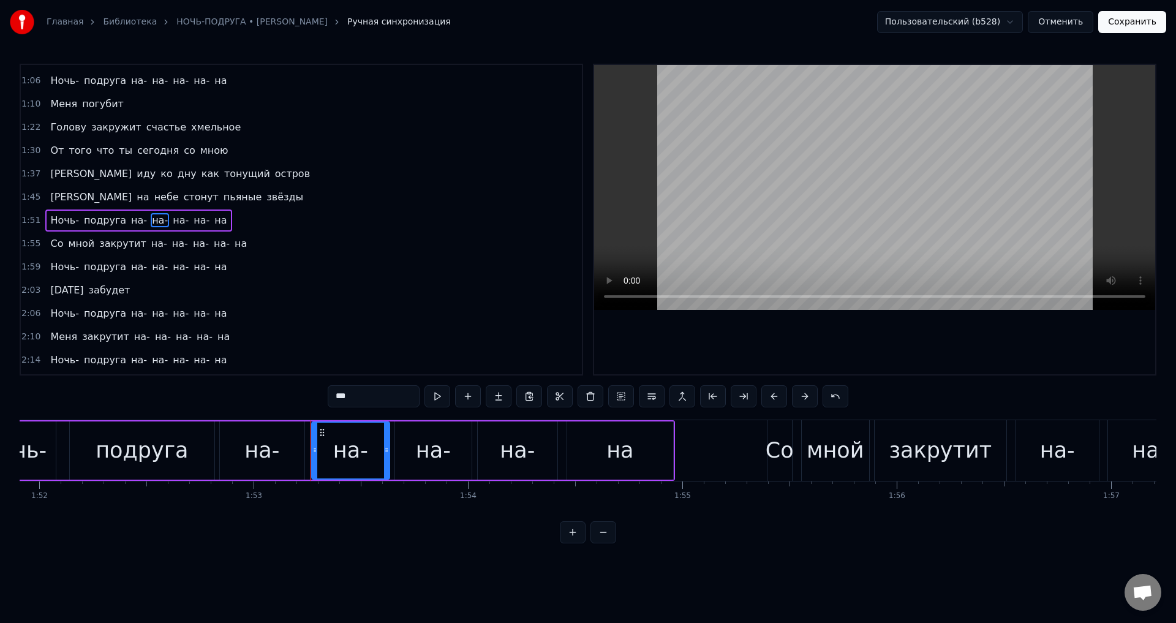
scroll to position [0, 23961]
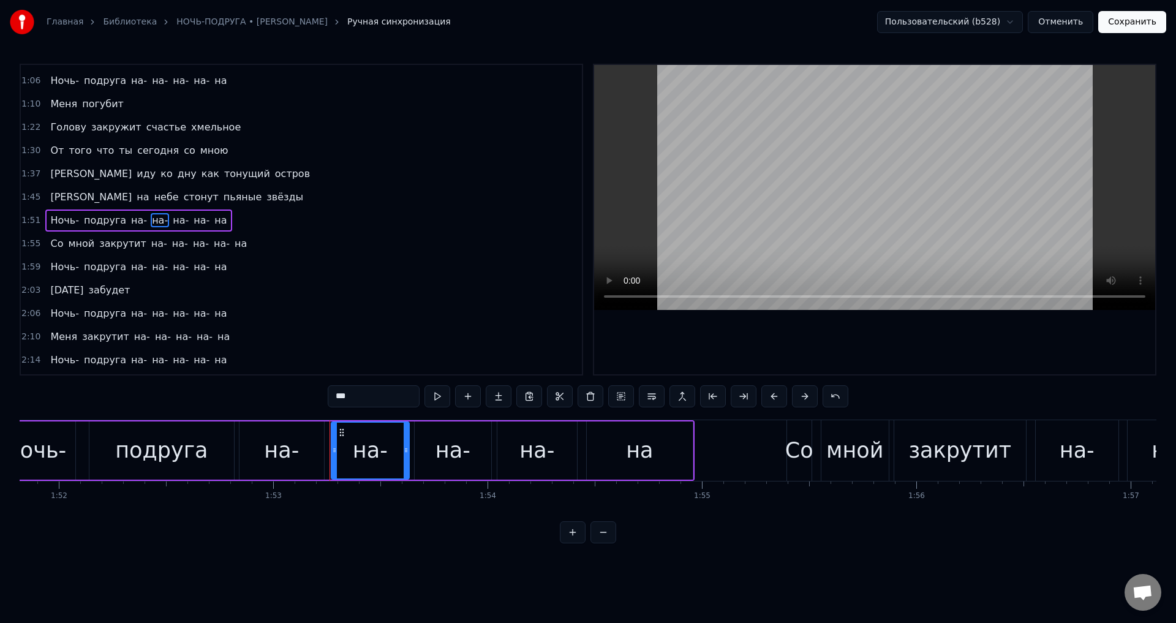
drag, startPoint x: 442, startPoint y: 462, endPoint x: 435, endPoint y: 462, distance: 7.3
click at [443, 462] on div "на-" at bounding box center [452, 450] width 35 height 32
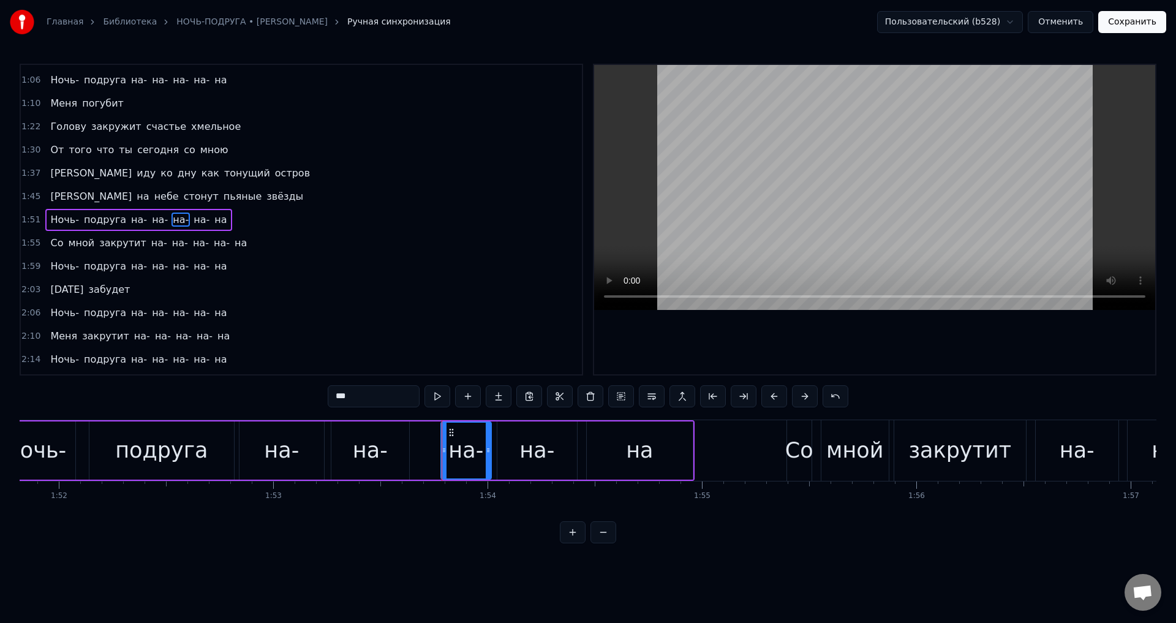
drag, startPoint x: 415, startPoint y: 452, endPoint x: 441, endPoint y: 449, distance: 26.5
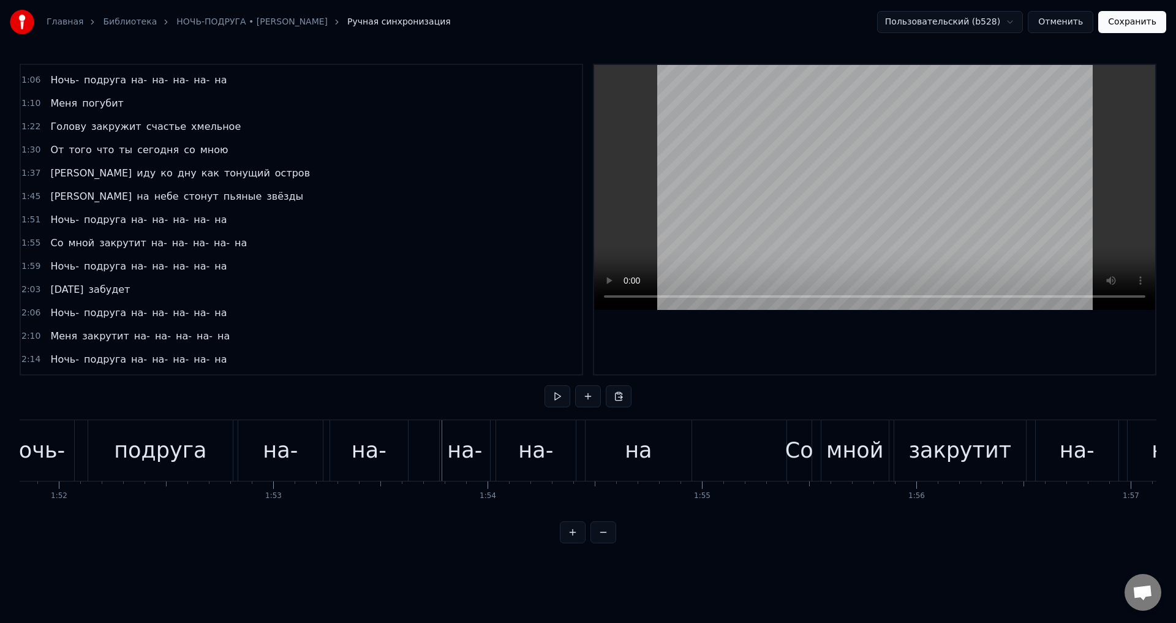
click at [383, 449] on div "на-" at bounding box center [368, 450] width 35 height 32
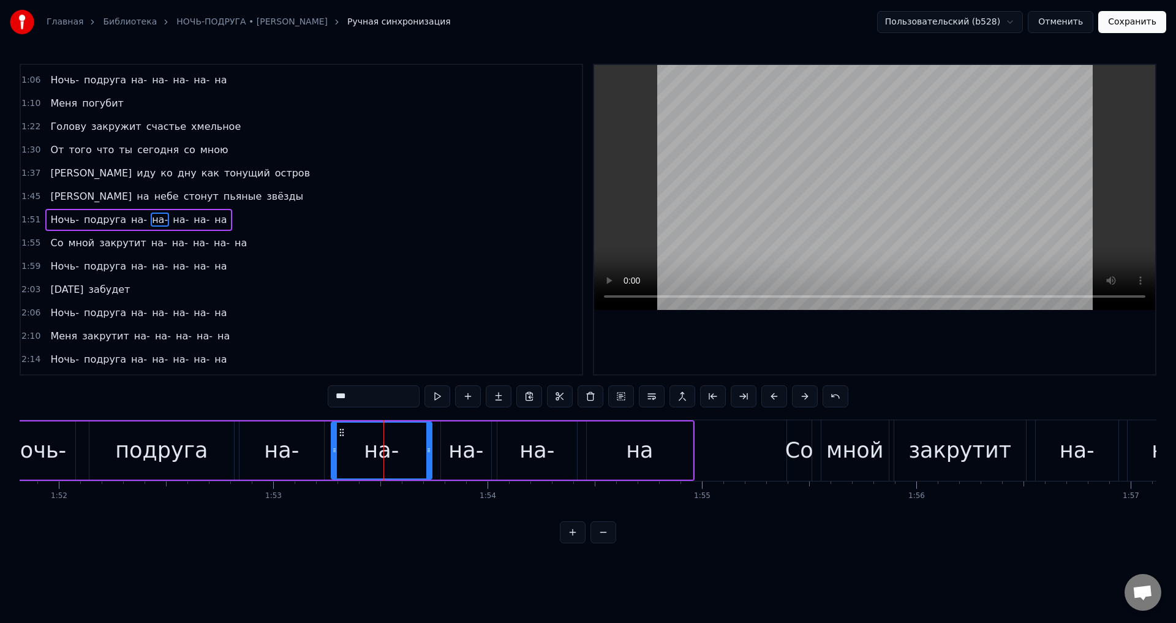
drag, startPoint x: 405, startPoint y: 452, endPoint x: 427, endPoint y: 451, distance: 22.7
click at [427, 451] on icon at bounding box center [428, 450] width 5 height 10
click at [342, 450] on icon at bounding box center [344, 450] width 5 height 10
drag, startPoint x: 296, startPoint y: 450, endPoint x: 311, endPoint y: 449, distance: 15.4
click at [297, 449] on div "на-" at bounding box center [281, 450] width 35 height 32
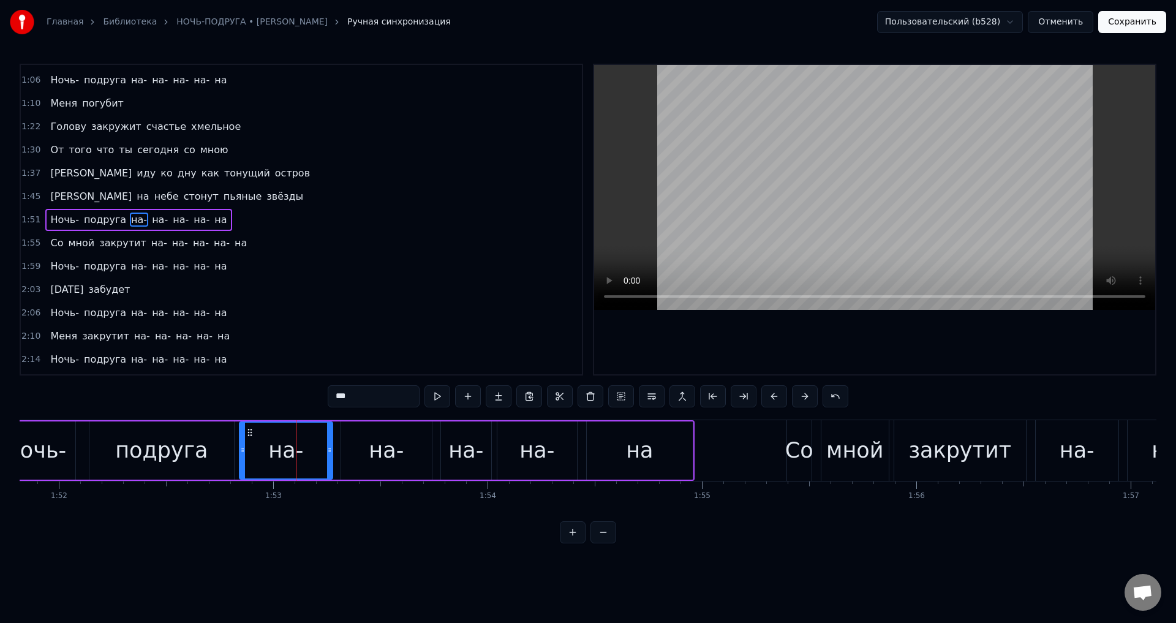
drag, startPoint x: 320, startPoint y: 451, endPoint x: 328, endPoint y: 451, distance: 8.6
click at [328, 451] on icon at bounding box center [329, 450] width 5 height 10
click at [1088, 460] on div "на-" at bounding box center [1076, 450] width 35 height 32
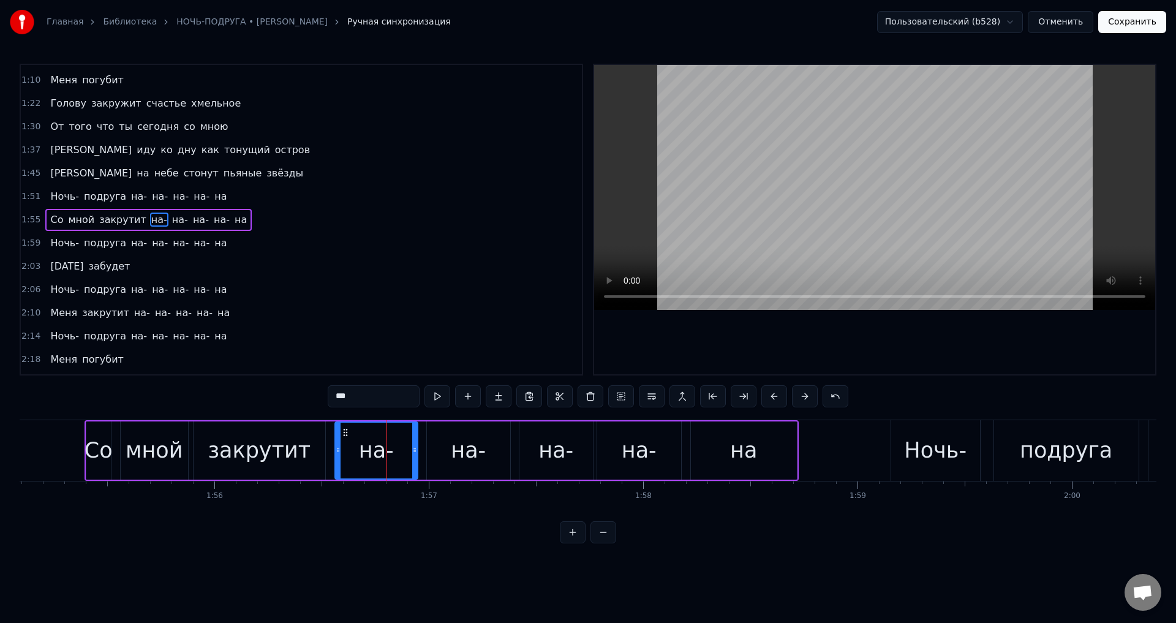
scroll to position [0, 24682]
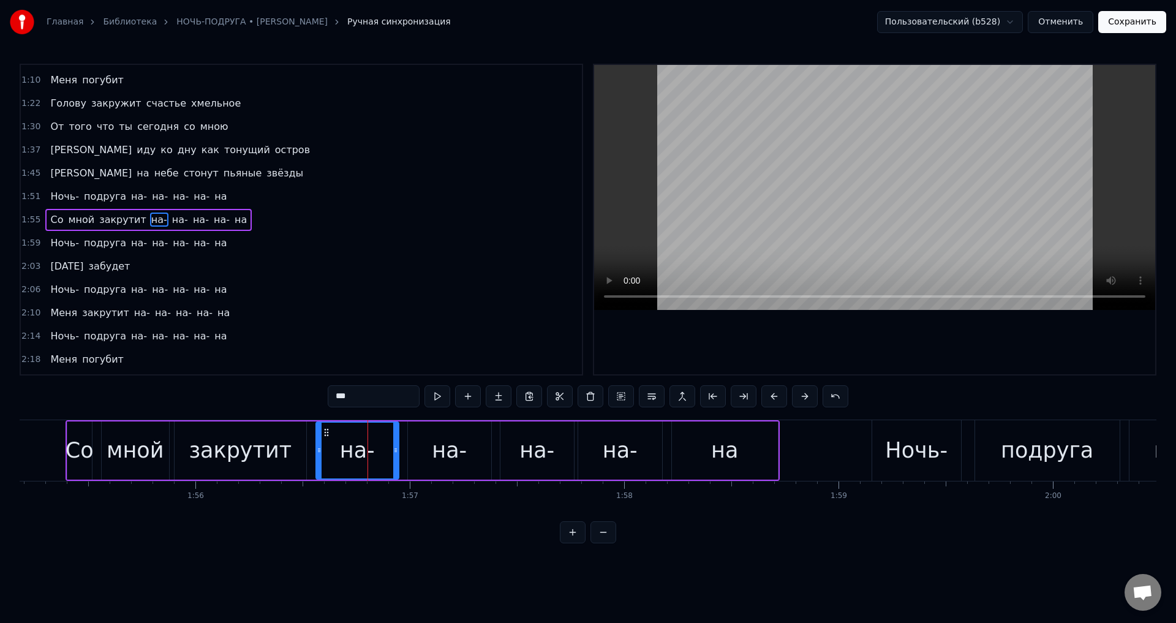
click at [527, 454] on div "на-" at bounding box center [536, 450] width 35 height 32
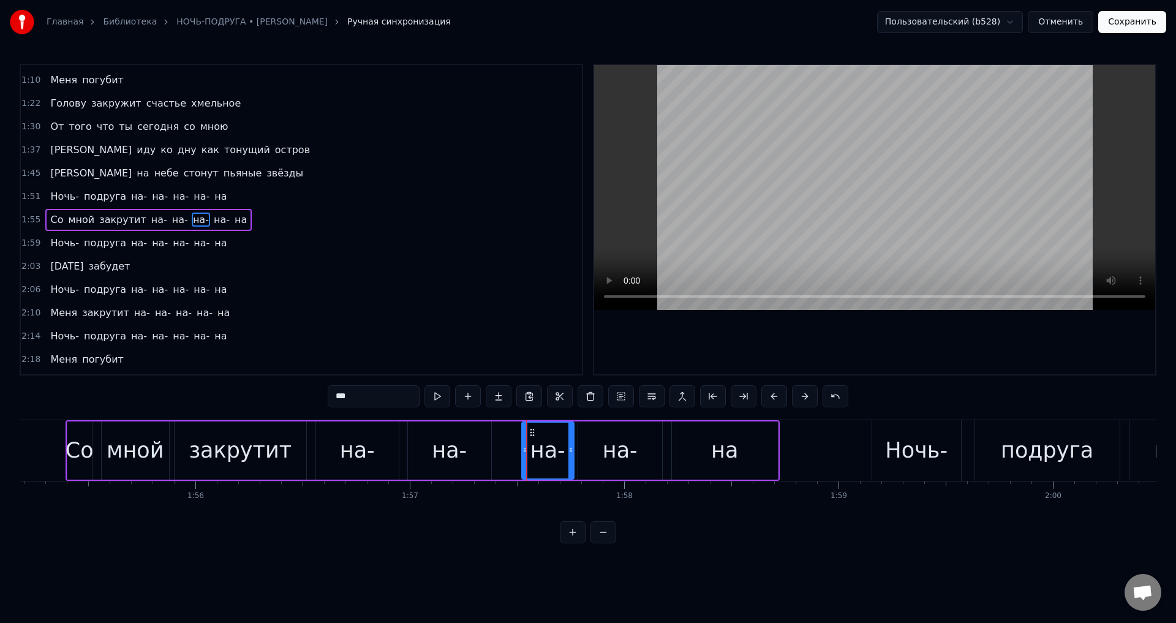
drag, startPoint x: 503, startPoint y: 451, endPoint x: 524, endPoint y: 452, distance: 21.5
click at [524, 452] on icon at bounding box center [524, 450] width 5 height 10
drag, startPoint x: 441, startPoint y: 452, endPoint x: 470, endPoint y: 454, distance: 28.2
click at [441, 452] on div "на-" at bounding box center [449, 450] width 35 height 32
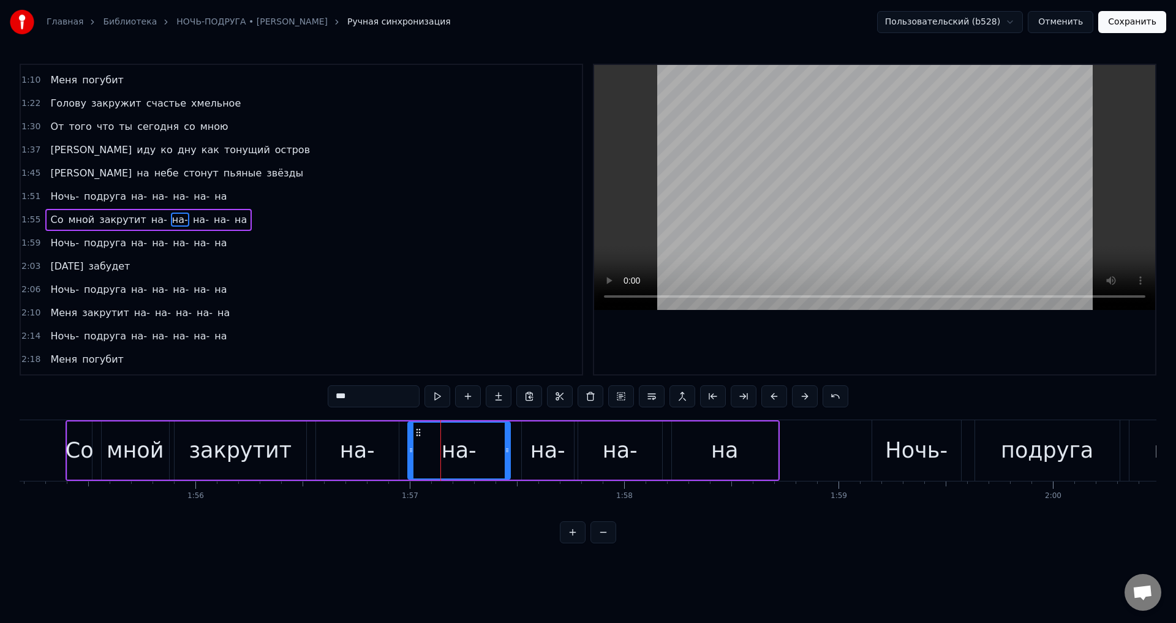
drag, startPoint x: 486, startPoint y: 456, endPoint x: 504, endPoint y: 456, distance: 19.0
click at [504, 456] on div at bounding box center [506, 450] width 5 height 56
drag, startPoint x: 410, startPoint y: 451, endPoint x: 422, endPoint y: 451, distance: 12.2
click at [422, 451] on icon at bounding box center [423, 450] width 5 height 10
drag, startPoint x: 364, startPoint y: 451, endPoint x: 383, endPoint y: 452, distance: 19.0
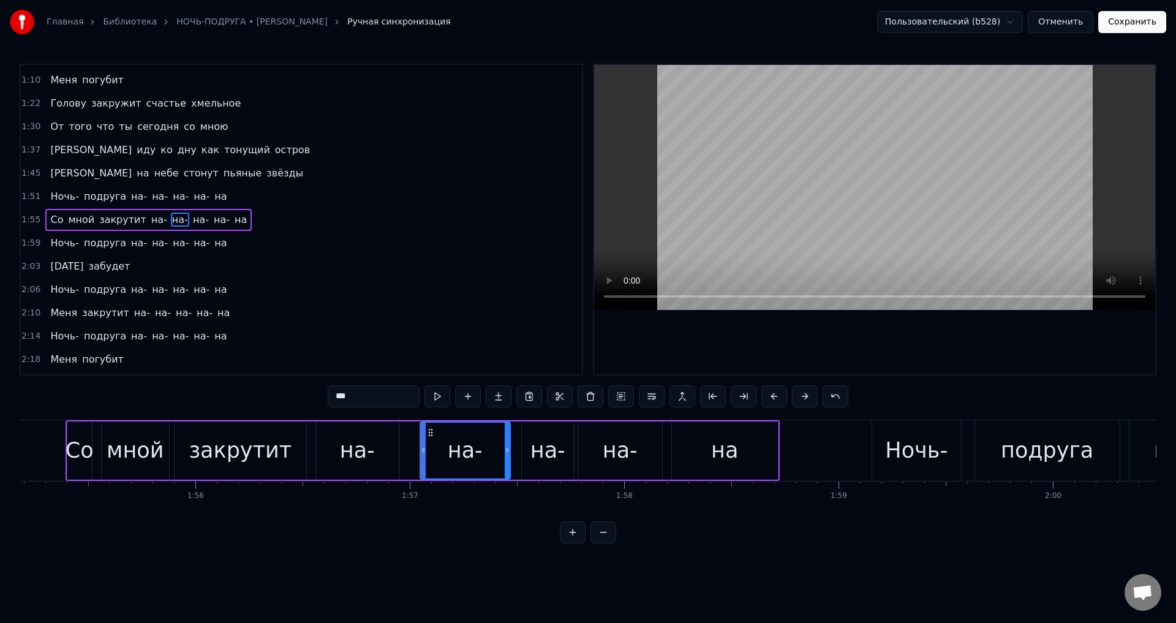
click at [364, 451] on div "на-" at bounding box center [357, 450] width 35 height 32
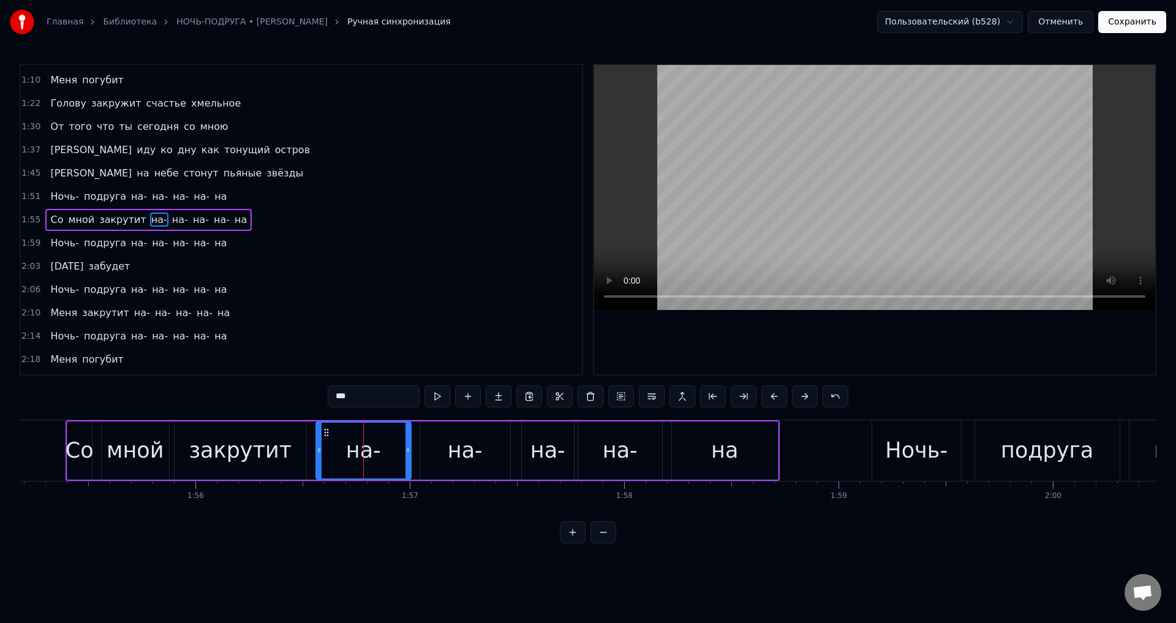
drag, startPoint x: 395, startPoint y: 455, endPoint x: 407, endPoint y: 456, distance: 12.3
click at [407, 456] on div at bounding box center [407, 450] width 5 height 56
click at [151, 246] on span "на-" at bounding box center [160, 243] width 18 height 14
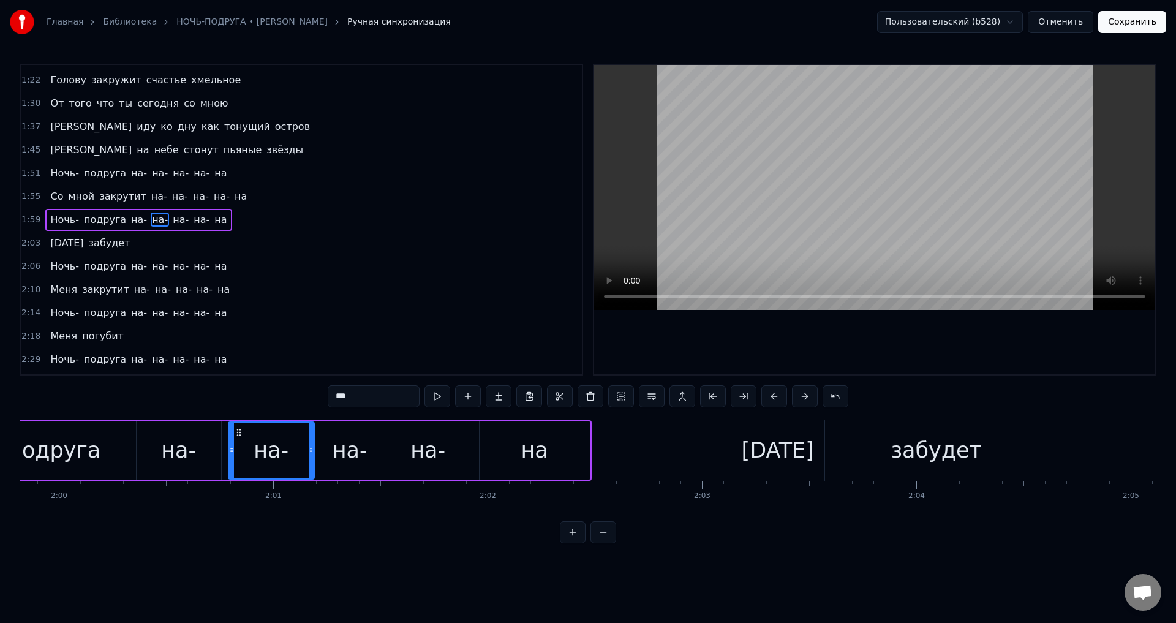
scroll to position [0, 25461]
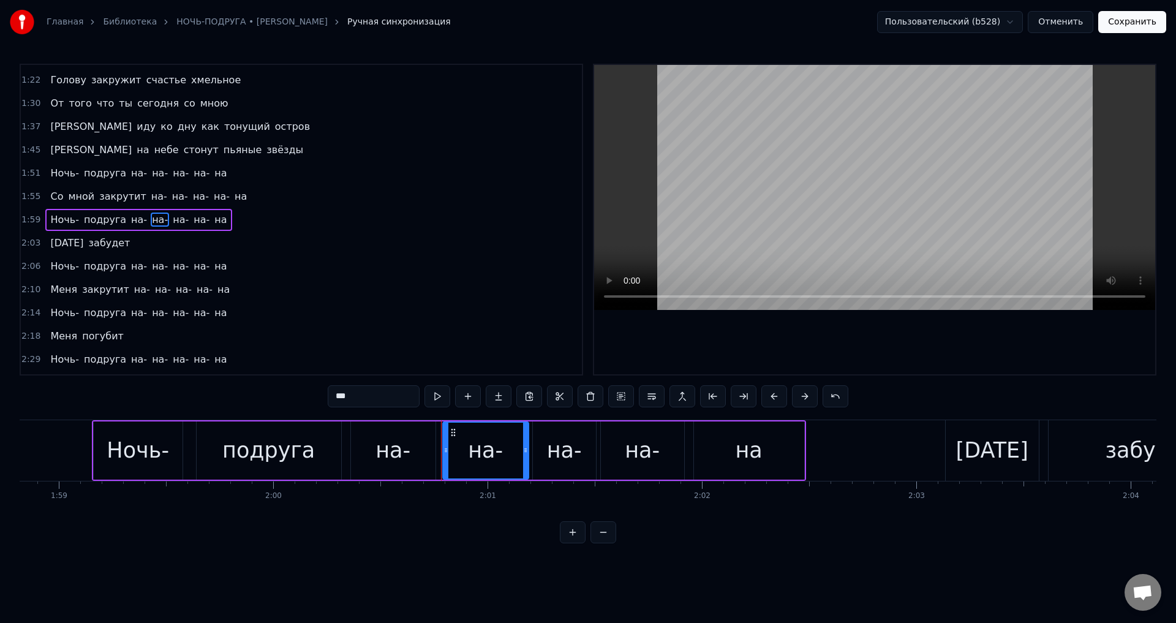
click at [565, 458] on div "на-" at bounding box center [564, 450] width 35 height 32
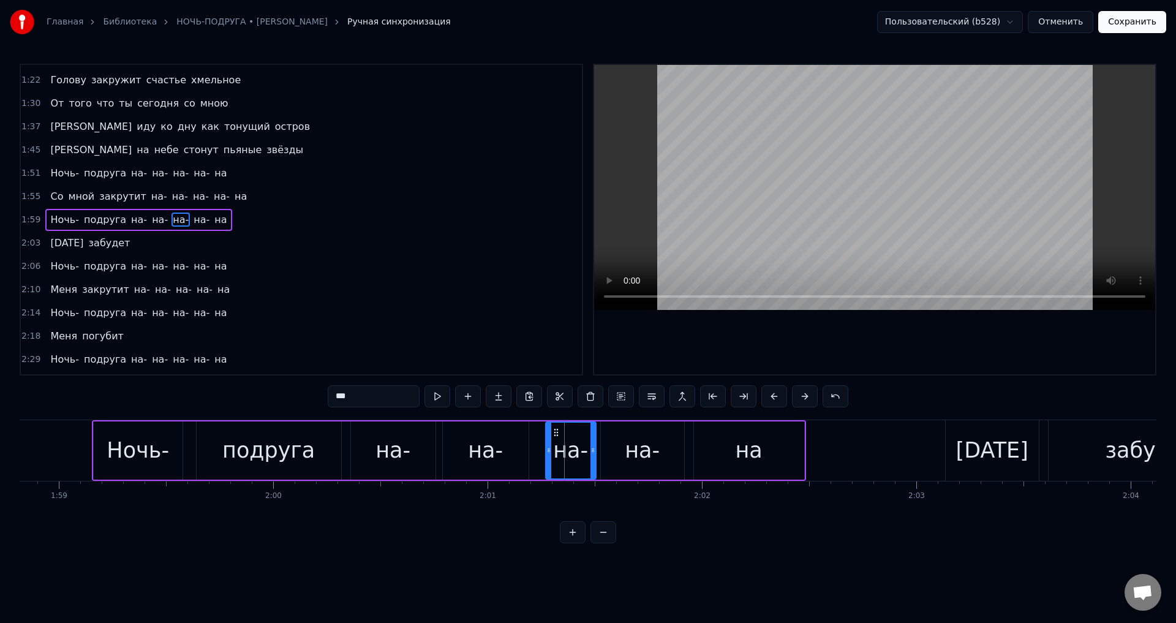
drag, startPoint x: 537, startPoint y: 450, endPoint x: 550, endPoint y: 450, distance: 12.9
click at [550, 450] on icon at bounding box center [548, 450] width 5 height 10
click at [481, 456] on div "на-" at bounding box center [485, 450] width 35 height 32
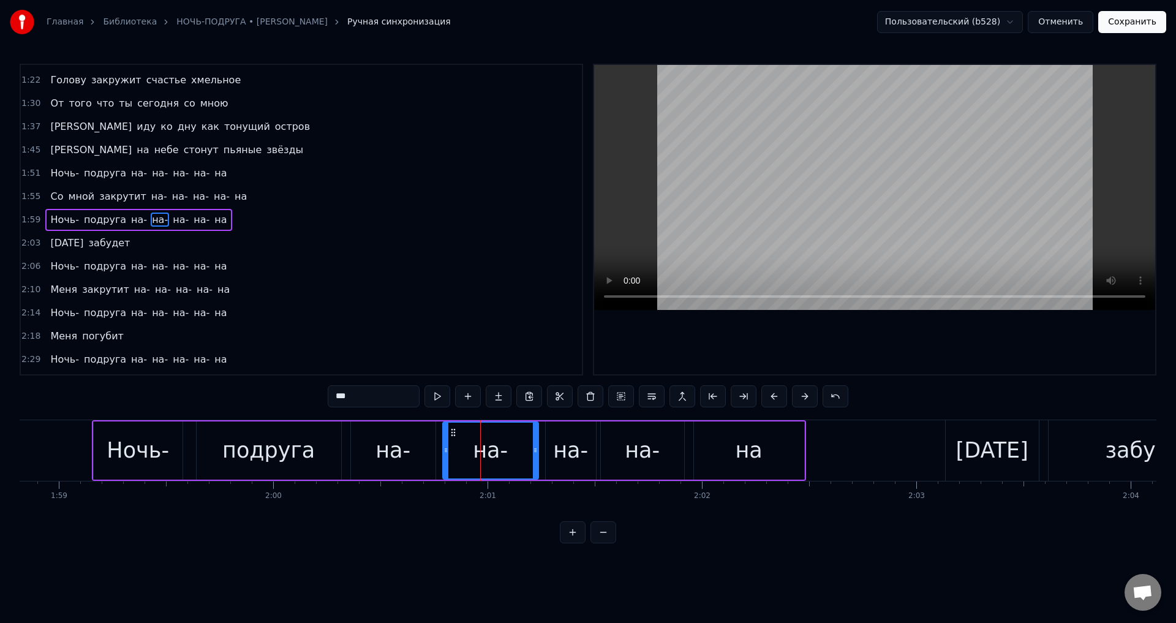
drag, startPoint x: 525, startPoint y: 456, endPoint x: 535, endPoint y: 456, distance: 9.8
click at [535, 456] on div at bounding box center [535, 450] width 5 height 56
drag, startPoint x: 444, startPoint y: 452, endPoint x: 451, endPoint y: 452, distance: 6.8
click at [451, 452] on icon at bounding box center [452, 450] width 5 height 10
click at [424, 451] on div "на-" at bounding box center [393, 450] width 84 height 58
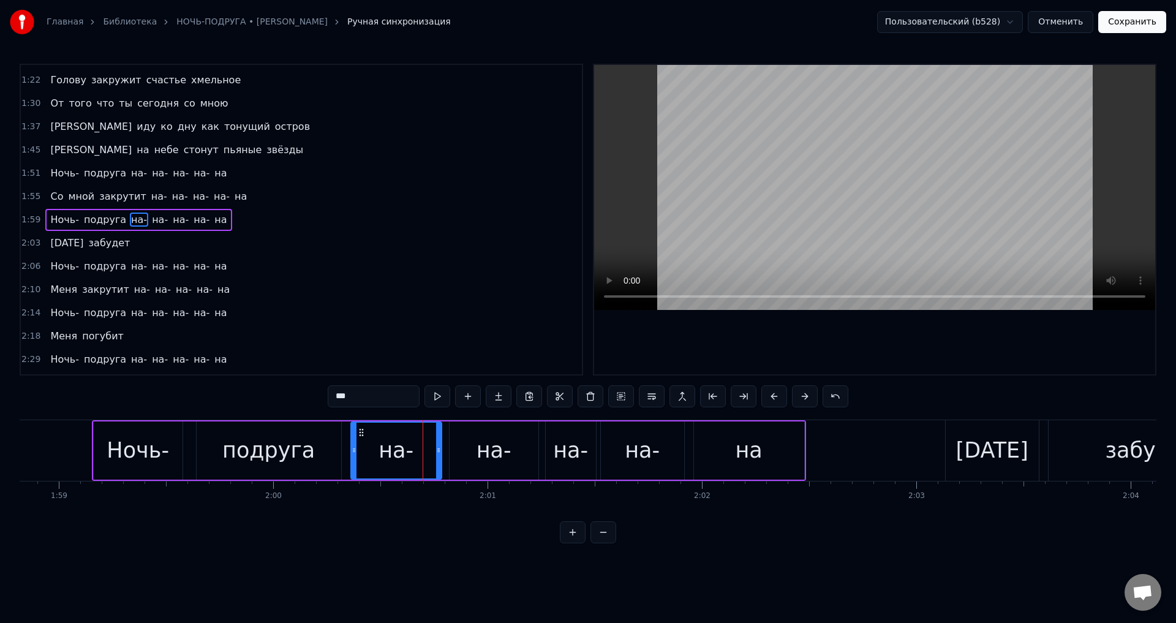
drag, startPoint x: 432, startPoint y: 451, endPoint x: 438, endPoint y: 451, distance: 6.2
click at [438, 451] on icon at bounding box center [438, 450] width 5 height 10
click at [151, 269] on span "на-" at bounding box center [160, 266] width 18 height 14
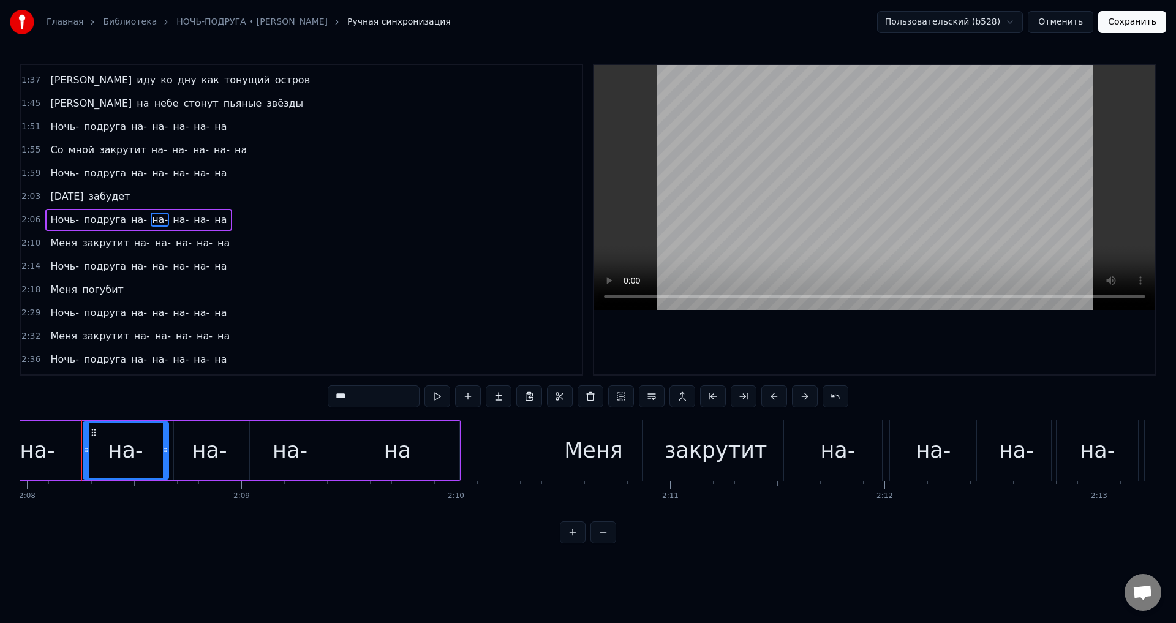
scroll to position [0, 27253]
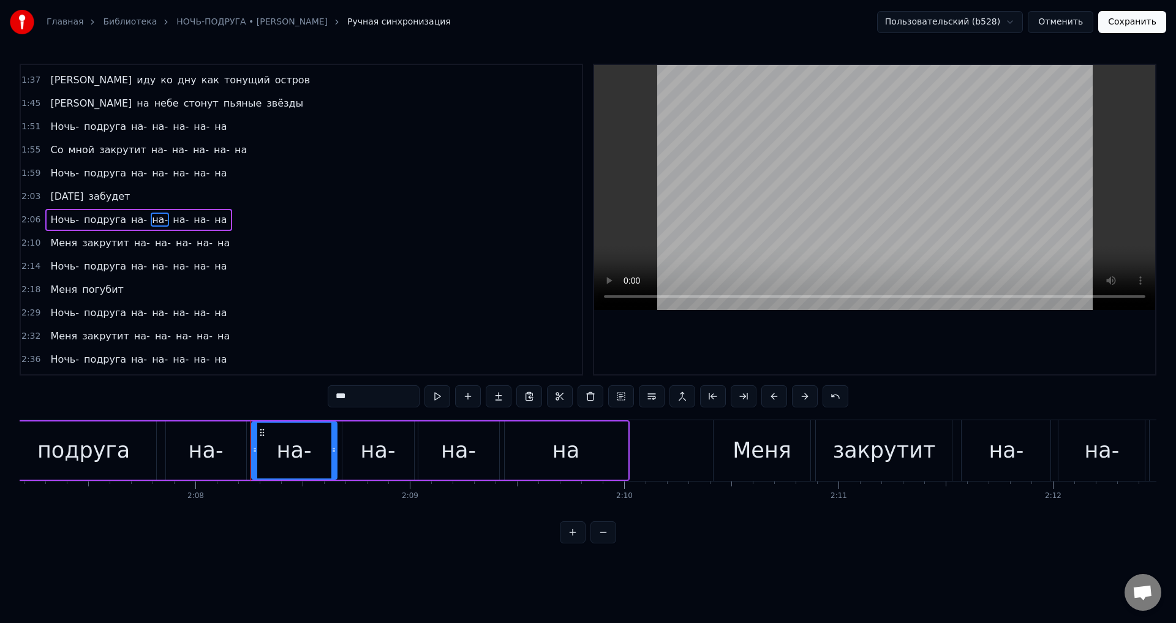
click at [372, 450] on div "на-" at bounding box center [378, 450] width 35 height 32
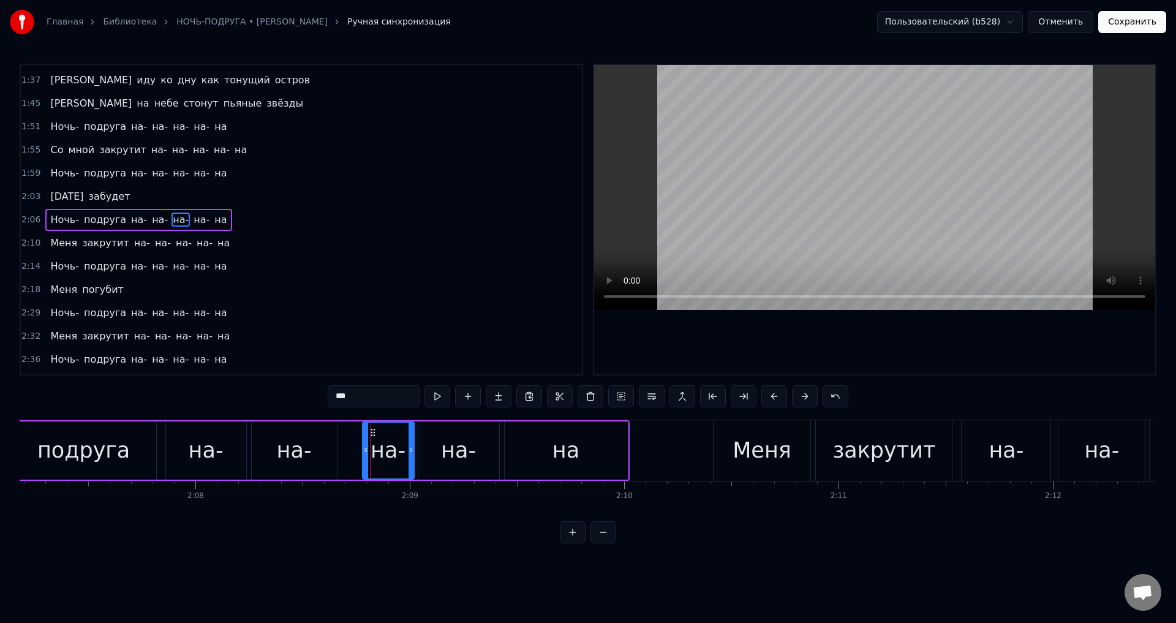
drag, startPoint x: 343, startPoint y: 449, endPoint x: 364, endPoint y: 451, distance: 20.3
click at [364, 451] on icon at bounding box center [365, 450] width 5 height 10
click at [297, 457] on div "на-" at bounding box center [294, 450] width 35 height 32
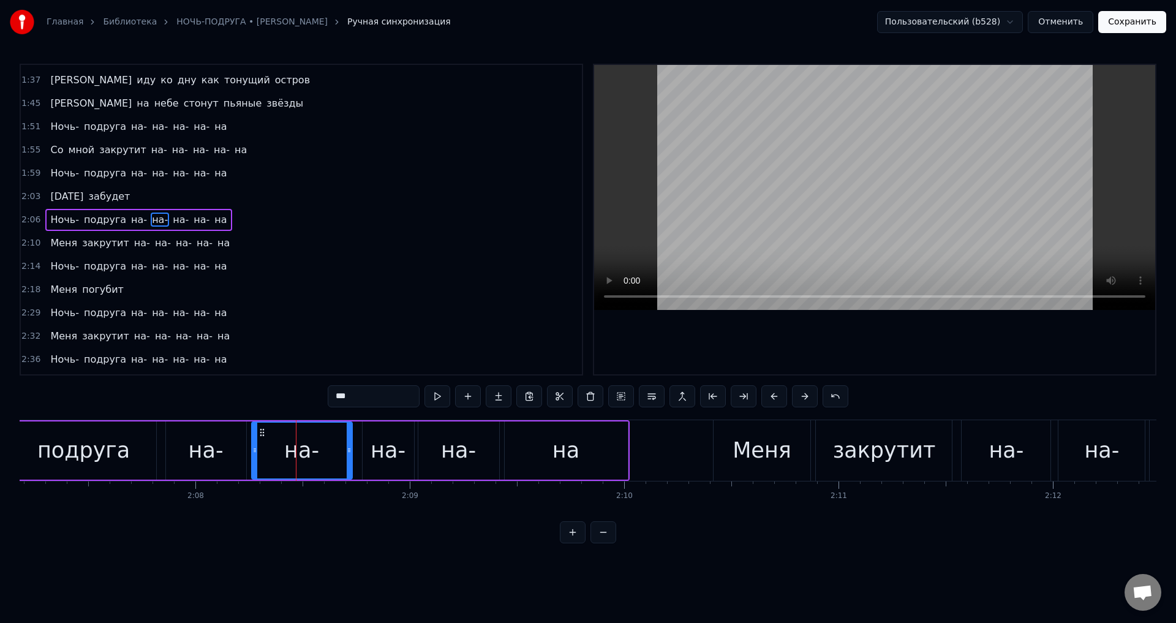
drag, startPoint x: 332, startPoint y: 459, endPoint x: 304, endPoint y: 453, distance: 28.8
click at [347, 459] on div at bounding box center [349, 450] width 5 height 56
drag, startPoint x: 255, startPoint y: 449, endPoint x: 266, endPoint y: 449, distance: 11.0
click at [266, 449] on icon at bounding box center [265, 450] width 5 height 10
click at [219, 446] on div "на-" at bounding box center [206, 450] width 35 height 32
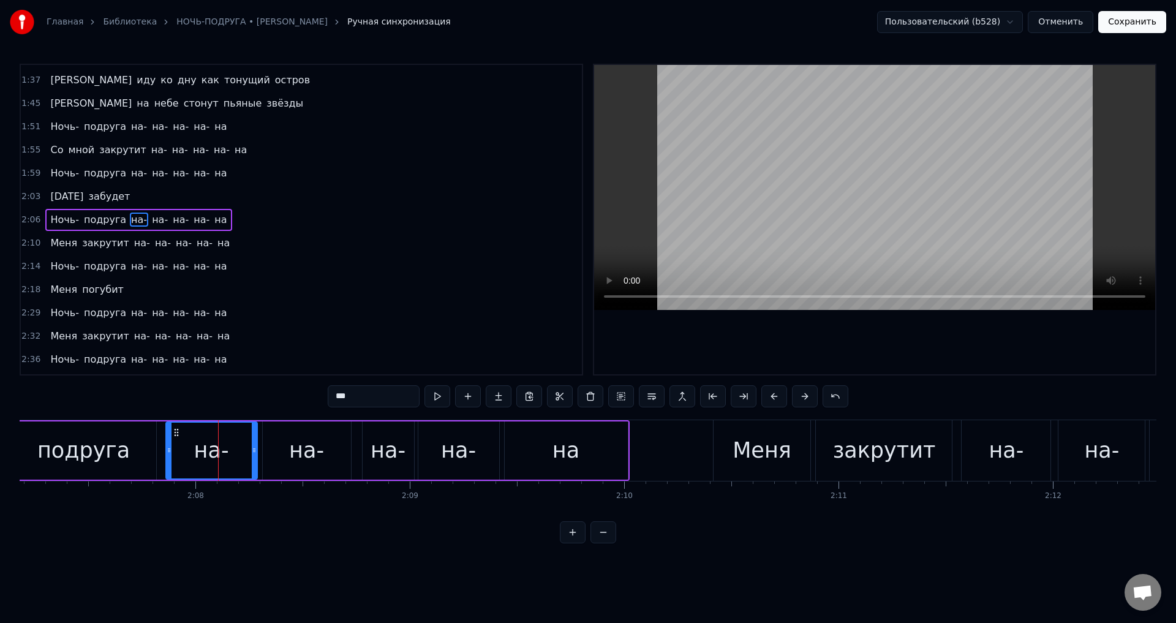
drag, startPoint x: 242, startPoint y: 454, endPoint x: 253, endPoint y: 454, distance: 11.0
click at [253, 454] on icon at bounding box center [254, 450] width 5 height 10
click at [197, 447] on div "на-" at bounding box center [211, 450] width 35 height 32
click at [133, 247] on span "на-" at bounding box center [142, 243] width 18 height 14
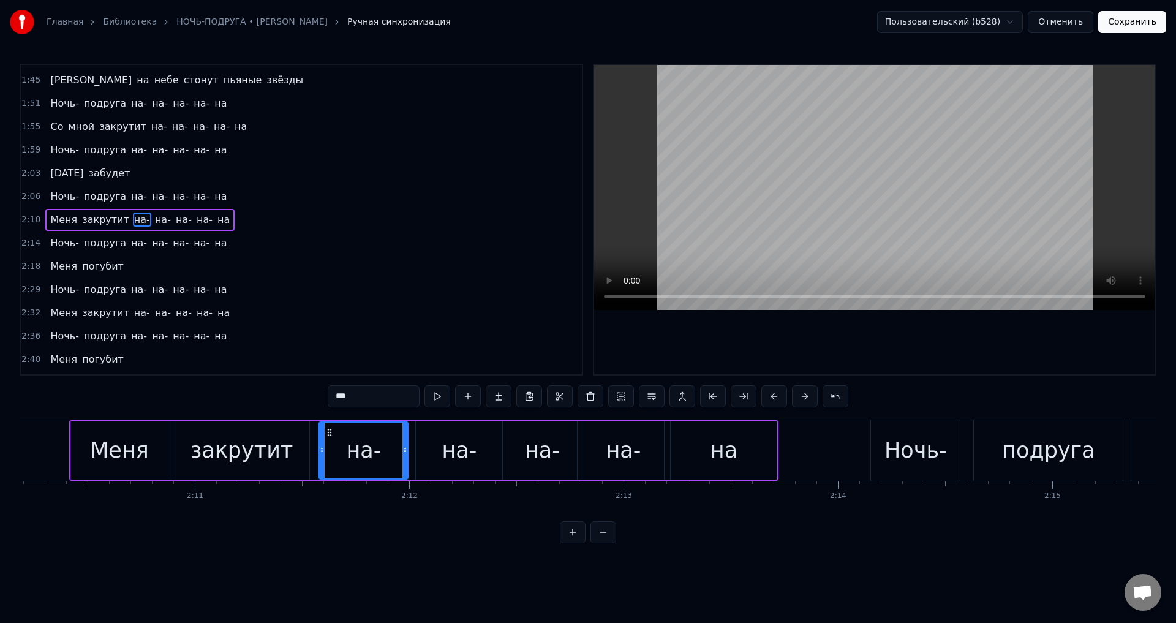
scroll to position [0, 27935]
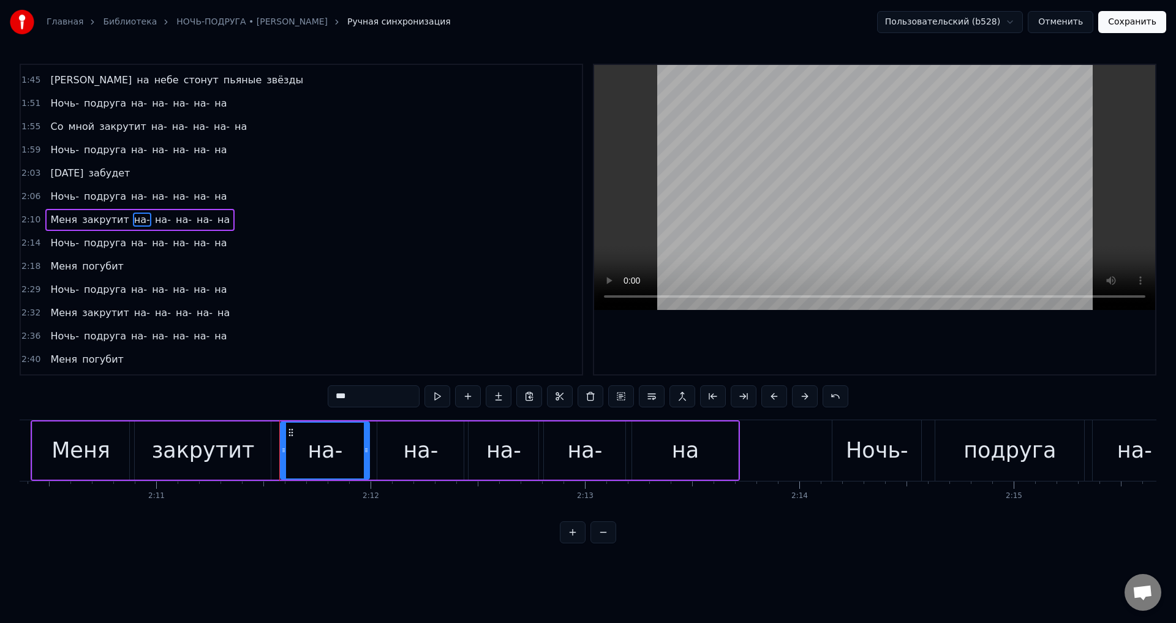
click at [509, 452] on div "на-" at bounding box center [503, 450] width 35 height 32
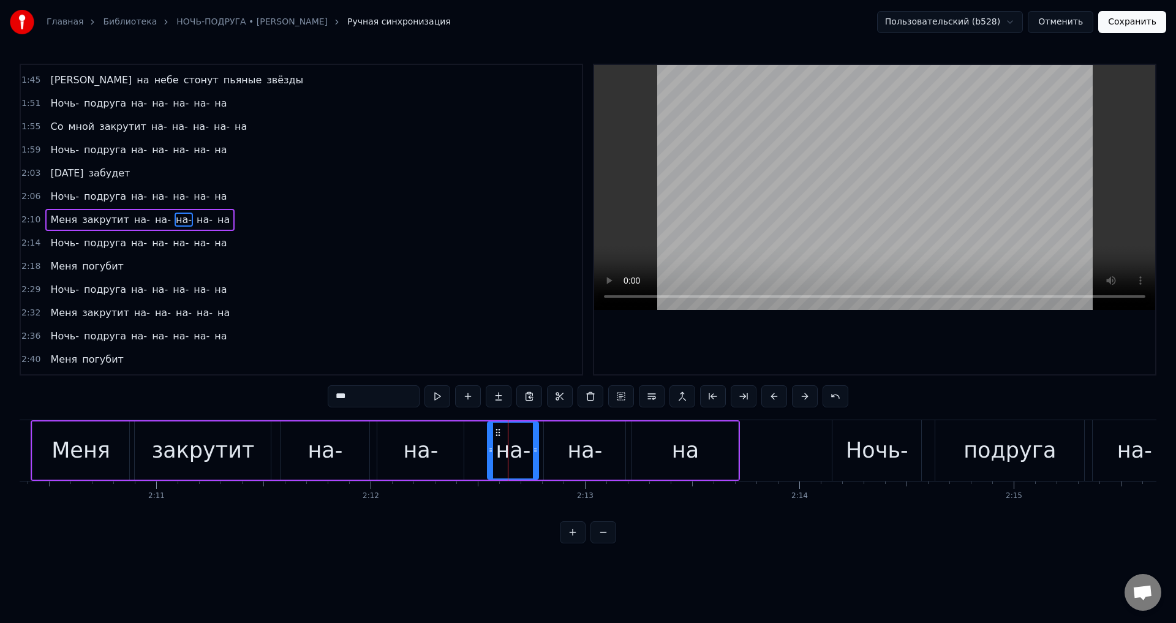
click at [490, 450] on icon at bounding box center [490, 450] width 5 height 10
drag, startPoint x: 441, startPoint y: 447, endPoint x: 454, endPoint y: 447, distance: 12.2
click at [442, 447] on div "на-" at bounding box center [420, 450] width 86 height 58
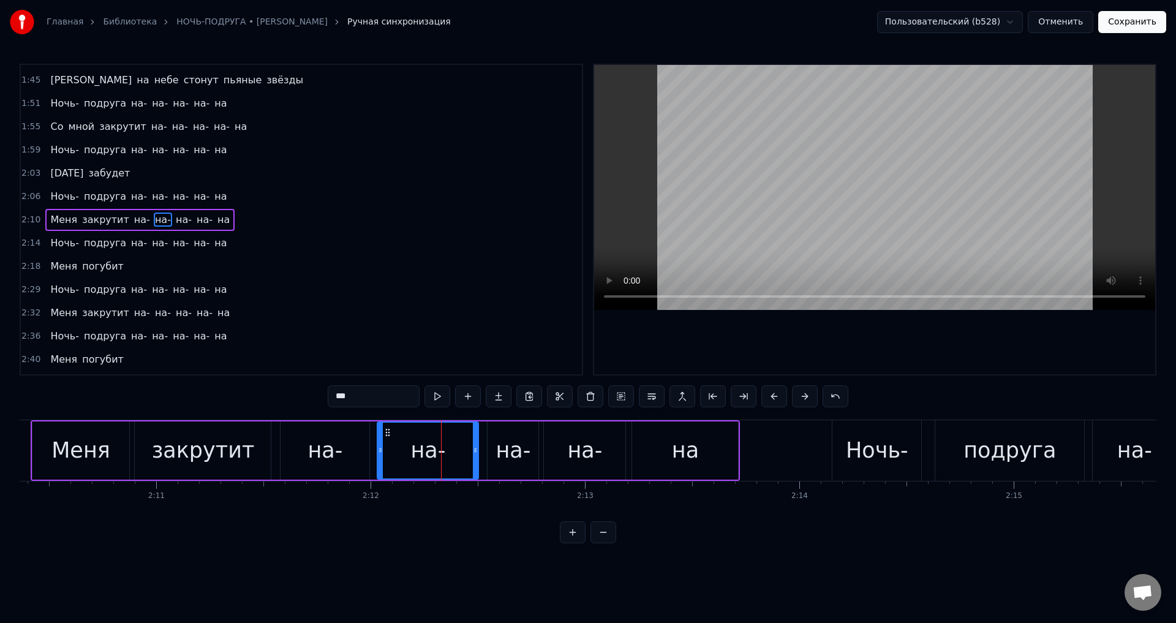
drag, startPoint x: 458, startPoint y: 452, endPoint x: 463, endPoint y: 457, distance: 6.5
click at [473, 456] on div at bounding box center [475, 450] width 5 height 56
click at [384, 448] on icon at bounding box center [384, 450] width 5 height 10
click at [355, 450] on div "на-" at bounding box center [324, 450] width 89 height 58
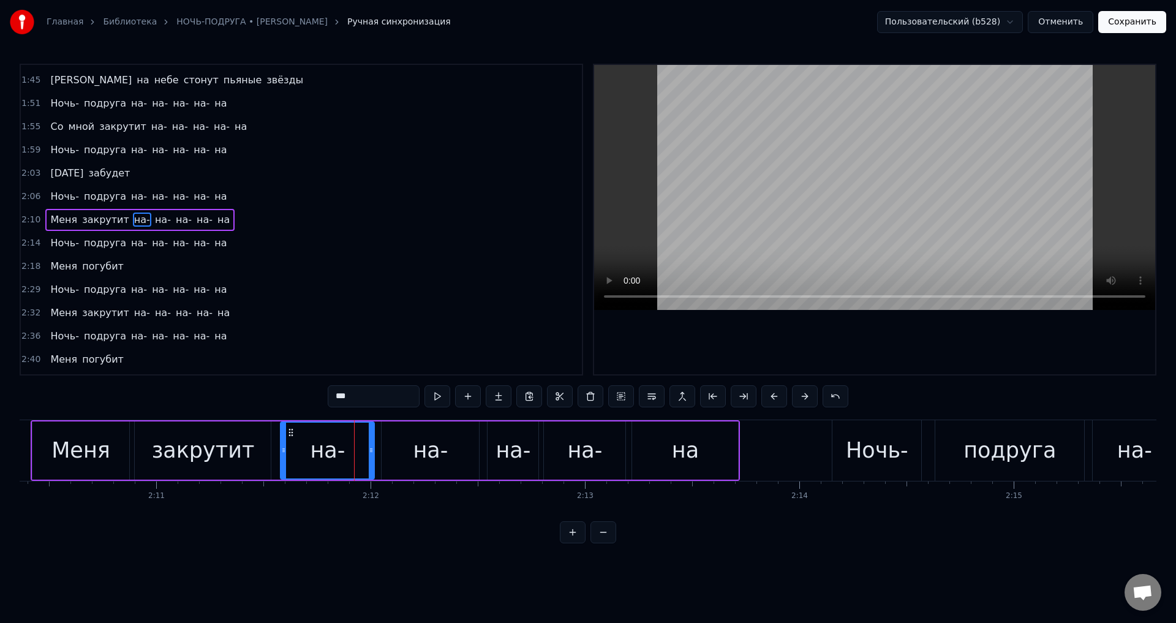
click at [370, 451] on icon at bounding box center [371, 450] width 5 height 10
click at [1121, 458] on div "на-" at bounding box center [1134, 450] width 35 height 32
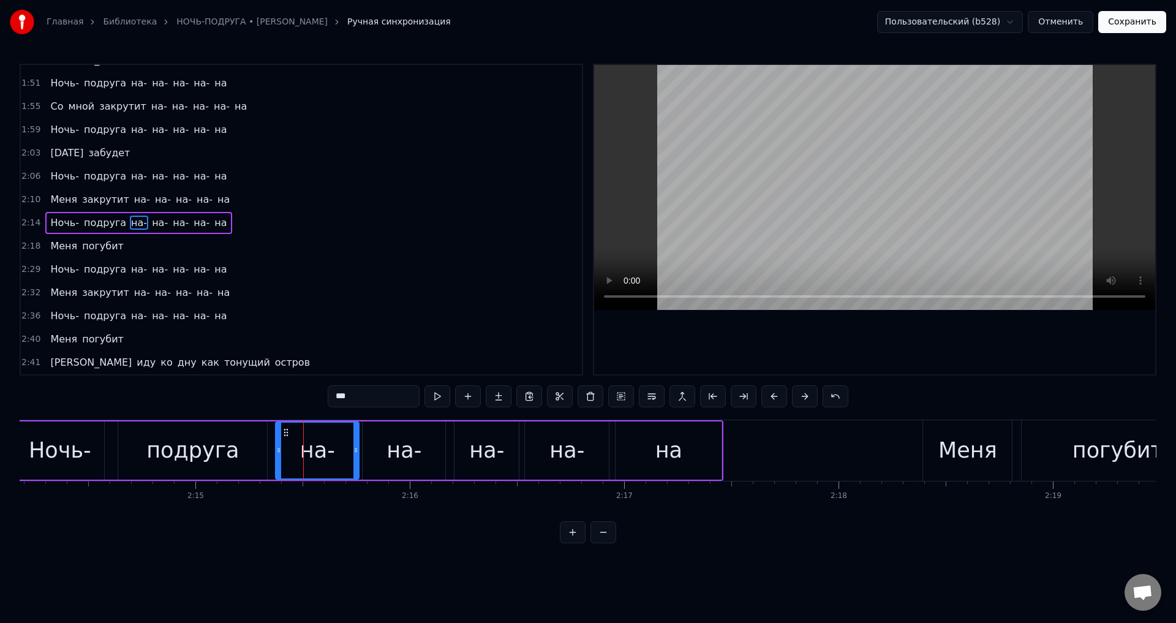
scroll to position [0, 28975]
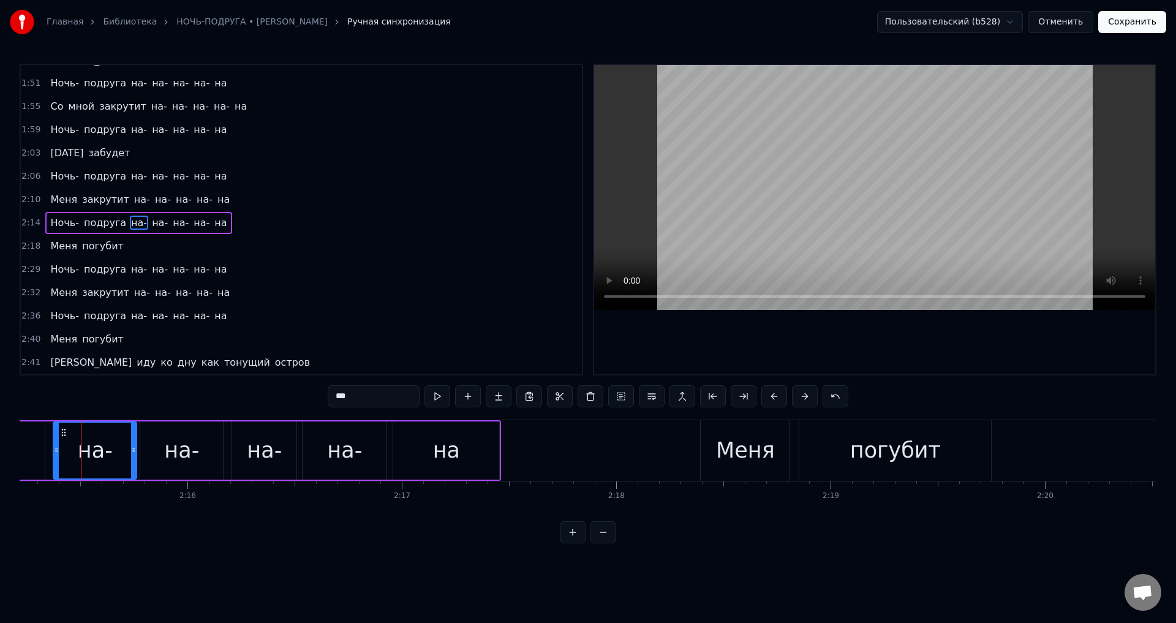
drag, startPoint x: 261, startPoint y: 456, endPoint x: 219, endPoint y: 459, distance: 43.0
click at [261, 457] on div "на-" at bounding box center [264, 450] width 35 height 32
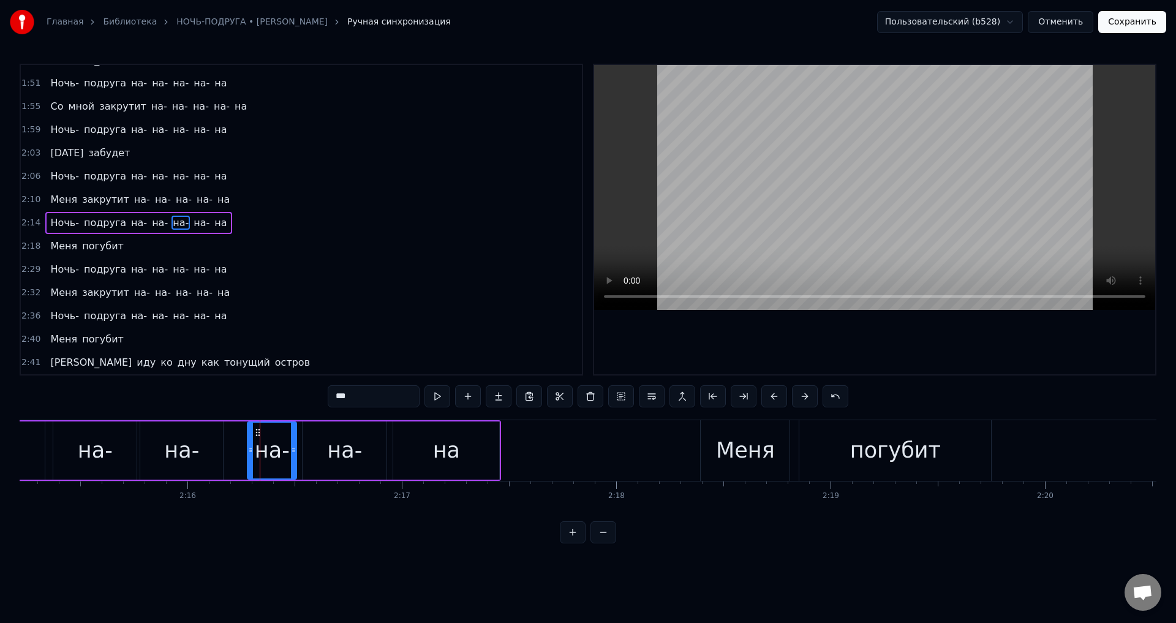
drag, startPoint x: 235, startPoint y: 456, endPoint x: 216, endPoint y: 452, distance: 19.8
click at [249, 456] on div at bounding box center [250, 450] width 5 height 56
click at [184, 457] on div "на-" at bounding box center [181, 450] width 35 height 32
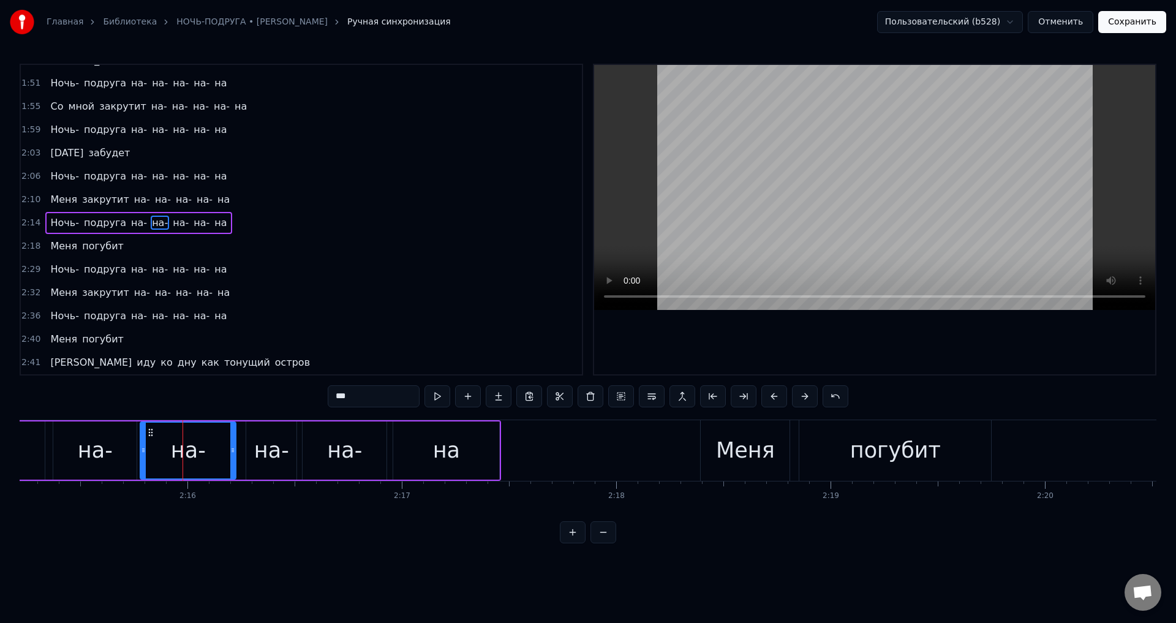
drag, startPoint x: 220, startPoint y: 456, endPoint x: 233, endPoint y: 456, distance: 12.9
click at [233, 456] on div at bounding box center [232, 450] width 5 height 56
click at [151, 454] on icon at bounding box center [151, 450] width 5 height 10
click at [114, 453] on div "на-" at bounding box center [94, 450] width 83 height 58
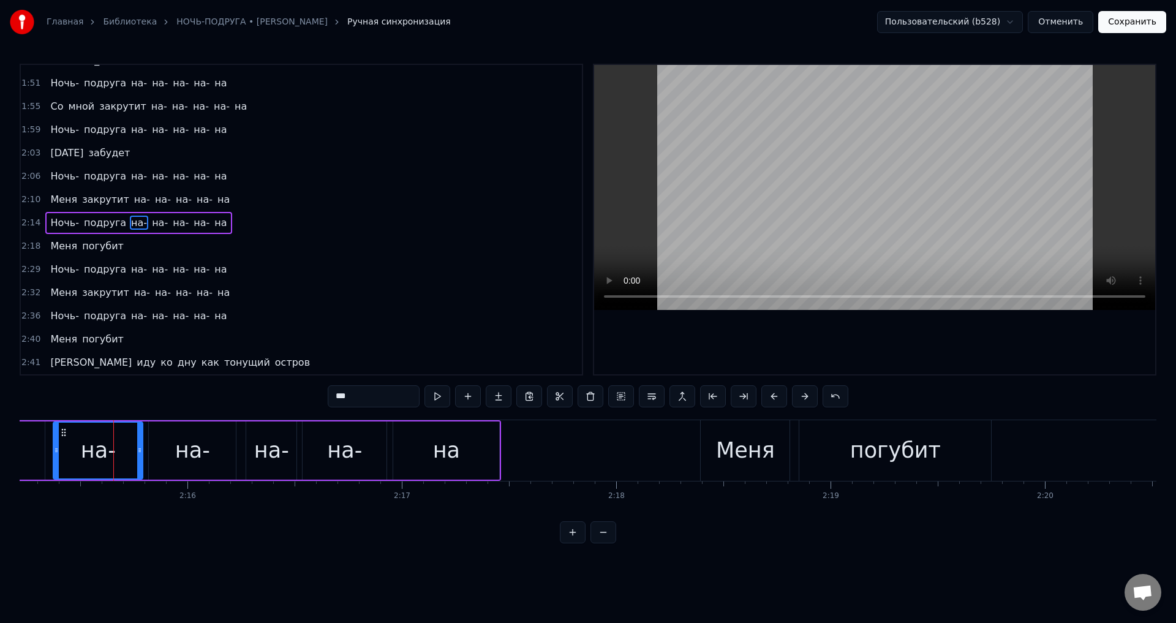
drag, startPoint x: 132, startPoint y: 455, endPoint x: 138, endPoint y: 456, distance: 6.2
click at [138, 456] on div at bounding box center [139, 450] width 5 height 56
click at [130, 269] on span "на-" at bounding box center [139, 269] width 18 height 14
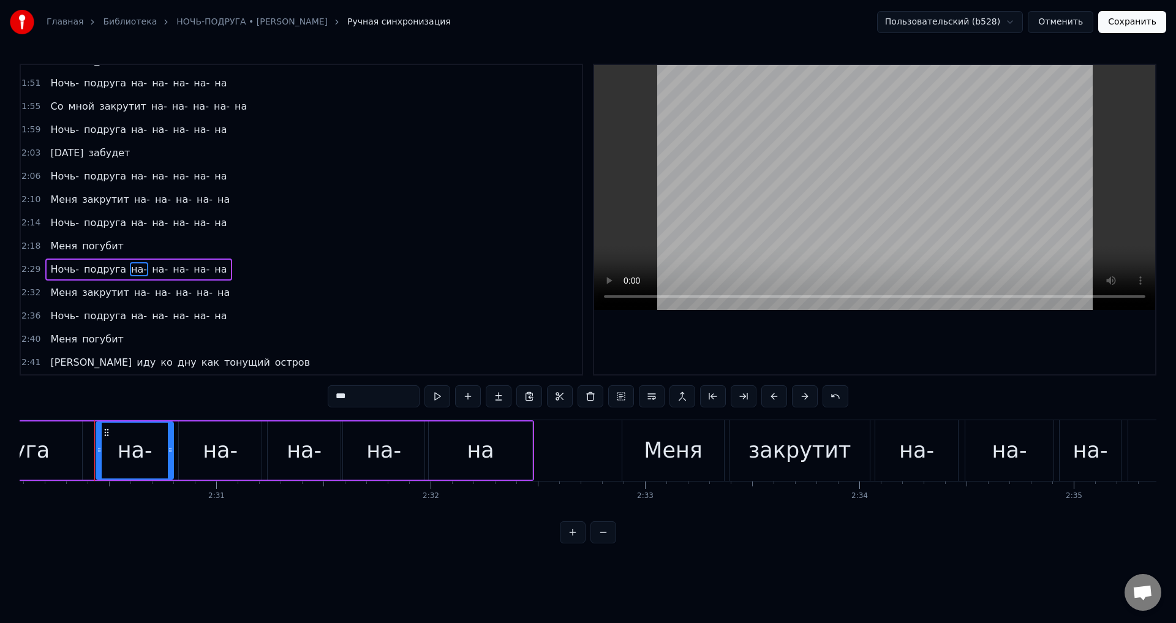
scroll to position [0, 32174]
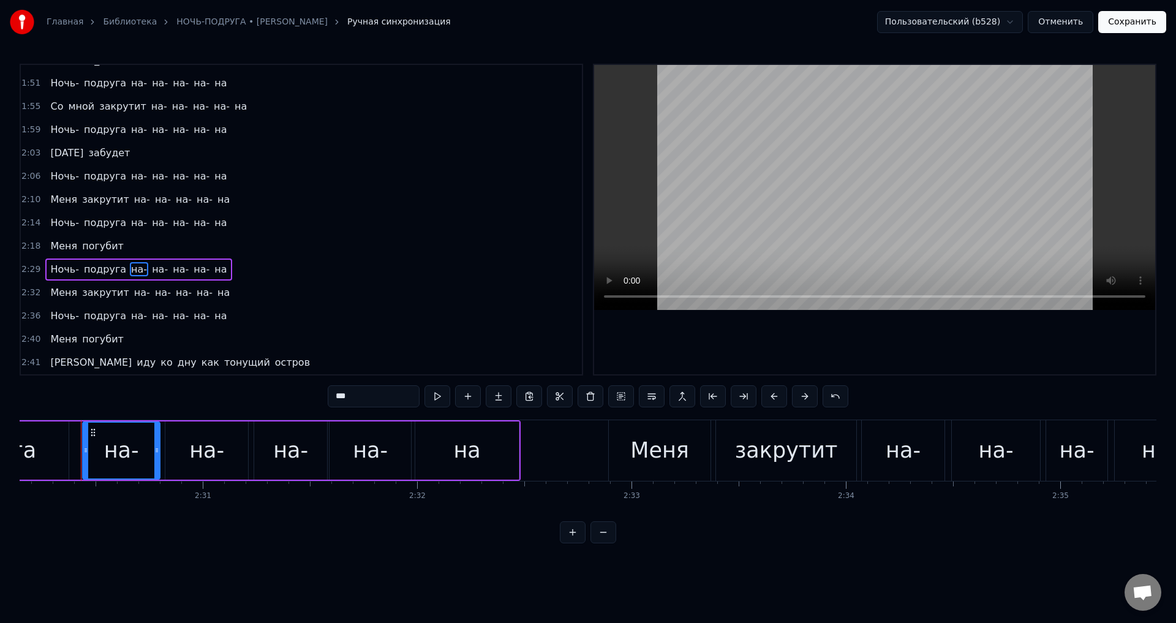
click at [267, 454] on div "на-" at bounding box center [290, 450] width 73 height 58
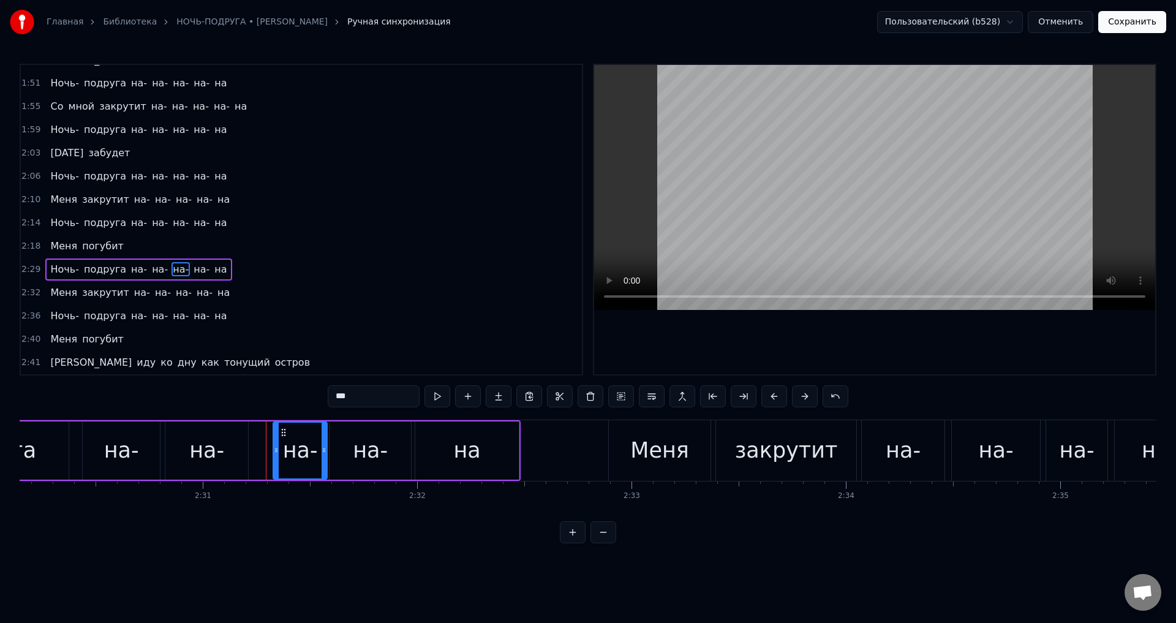
drag, startPoint x: 258, startPoint y: 454, endPoint x: 277, endPoint y: 454, distance: 19.0
click at [277, 454] on icon at bounding box center [276, 450] width 5 height 10
click at [220, 457] on div "на-" at bounding box center [206, 450] width 35 height 32
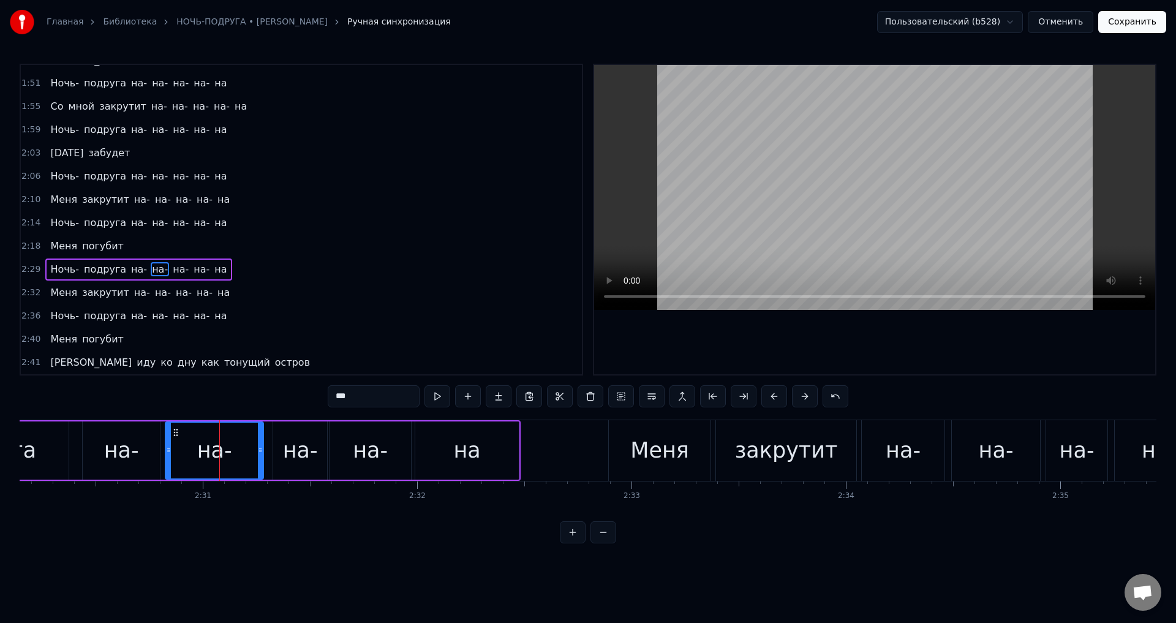
drag, startPoint x: 246, startPoint y: 452, endPoint x: 261, endPoint y: 454, distance: 15.4
click at [261, 454] on icon at bounding box center [260, 450] width 5 height 10
drag, startPoint x: 167, startPoint y: 454, endPoint x: 176, endPoint y: 454, distance: 9.8
click at [176, 454] on icon at bounding box center [178, 450] width 5 height 10
click at [149, 452] on div "на-" at bounding box center [121, 450] width 77 height 58
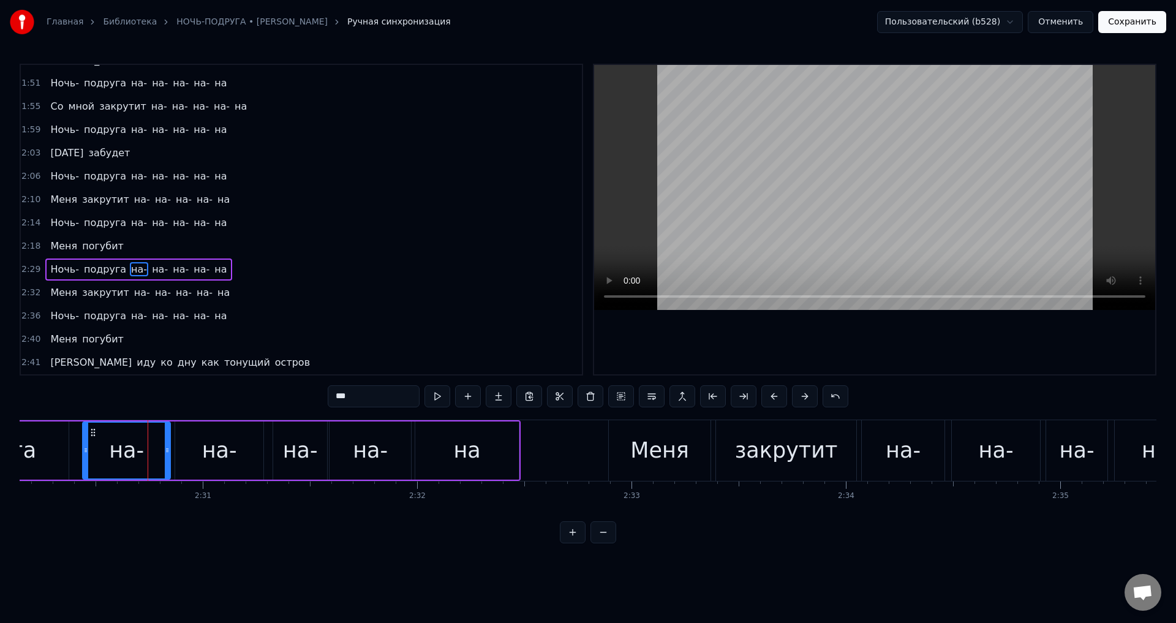
drag, startPoint x: 155, startPoint y: 452, endPoint x: 165, endPoint y: 454, distance: 10.6
click at [165, 454] on icon at bounding box center [167, 450] width 5 height 10
click at [872, 462] on div "на-" at bounding box center [902, 450] width 83 height 61
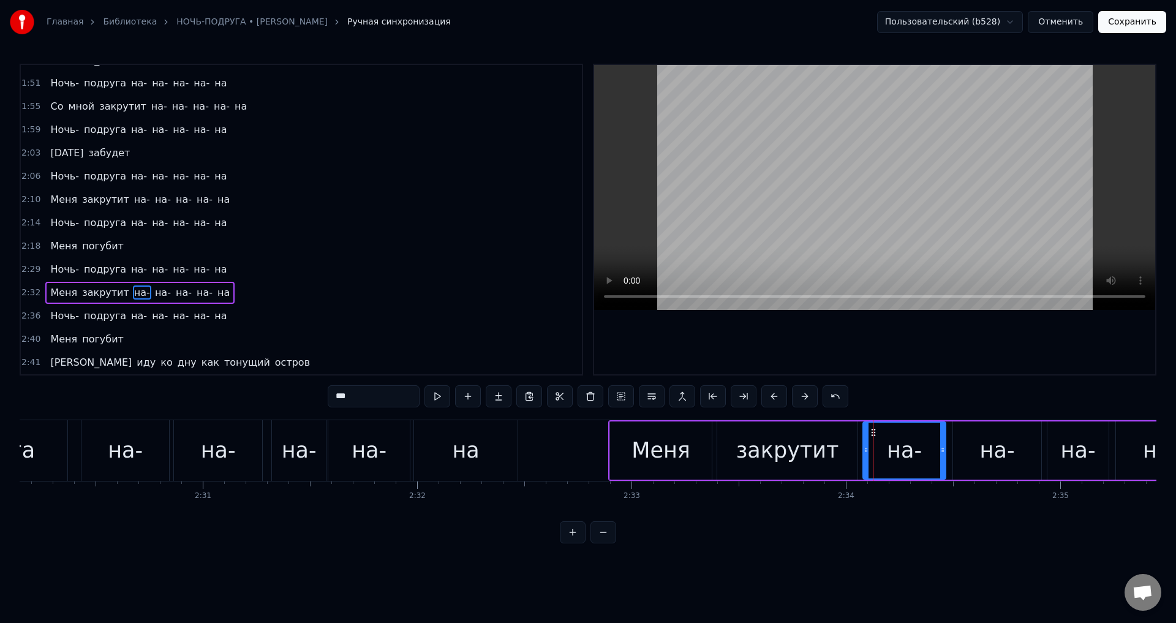
click at [988, 454] on div "на-" at bounding box center [997, 450] width 35 height 32
click at [1058, 452] on div "на-" at bounding box center [1077, 450] width 61 height 58
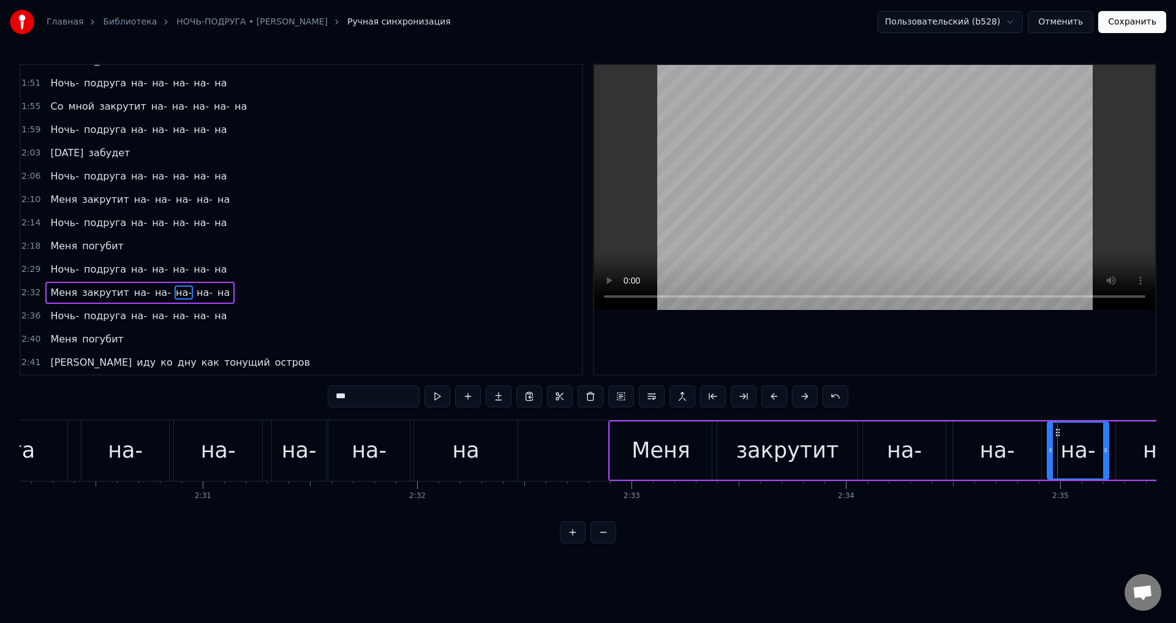
click at [1146, 450] on div "на-" at bounding box center [1159, 450] width 35 height 32
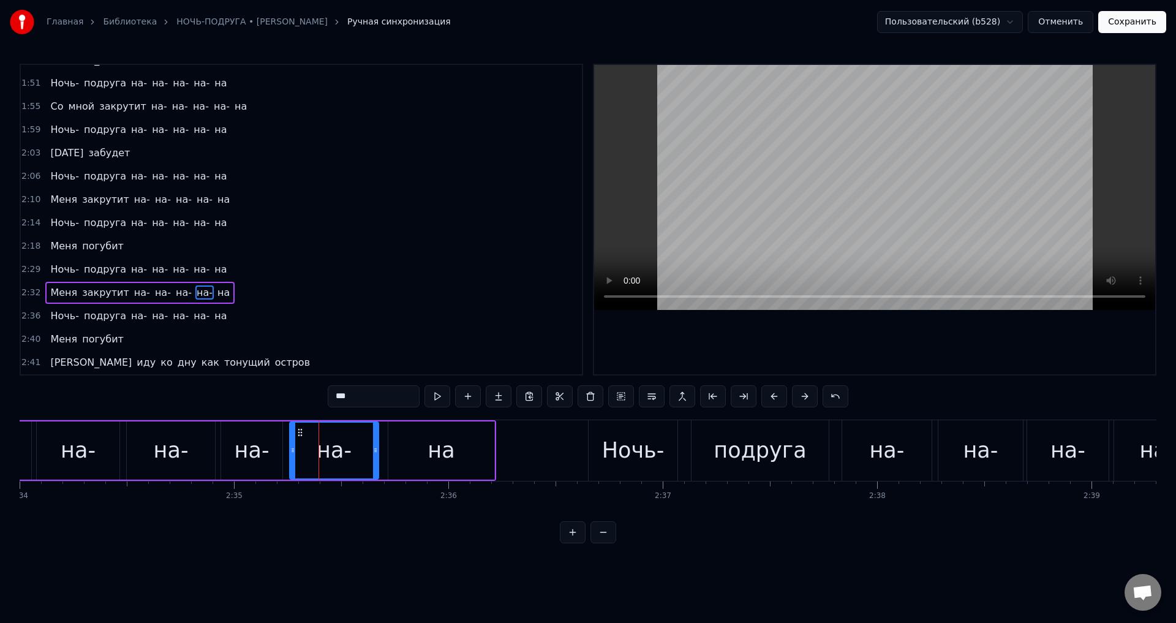
scroll to position [0, 32922]
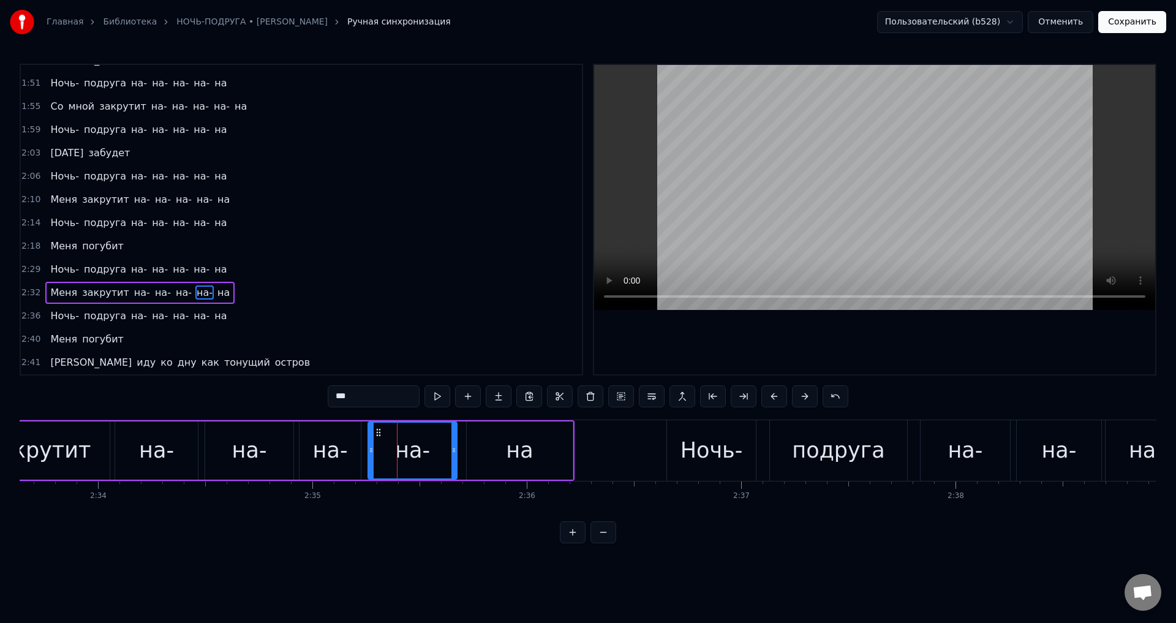
click at [317, 444] on div "на-" at bounding box center [330, 450] width 35 height 32
drag, startPoint x: 302, startPoint y: 453, endPoint x: 272, endPoint y: 460, distance: 30.9
click at [312, 455] on div at bounding box center [313, 450] width 5 height 56
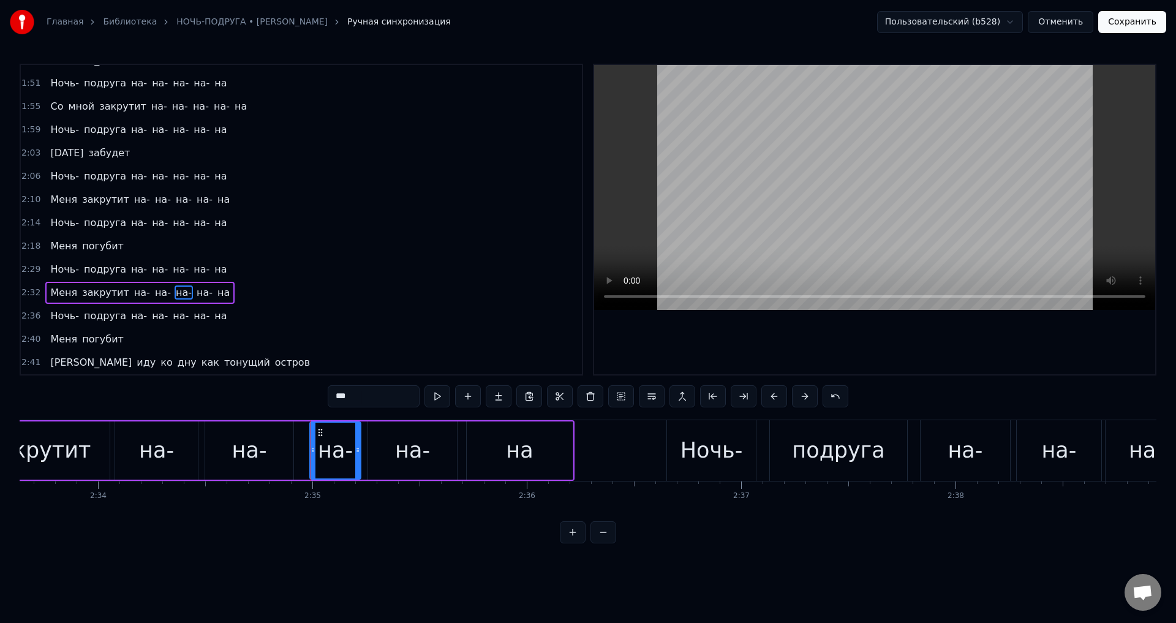
drag, startPoint x: 252, startPoint y: 461, endPoint x: 283, endPoint y: 456, distance: 31.0
click at [253, 461] on div "на-" at bounding box center [249, 450] width 35 height 32
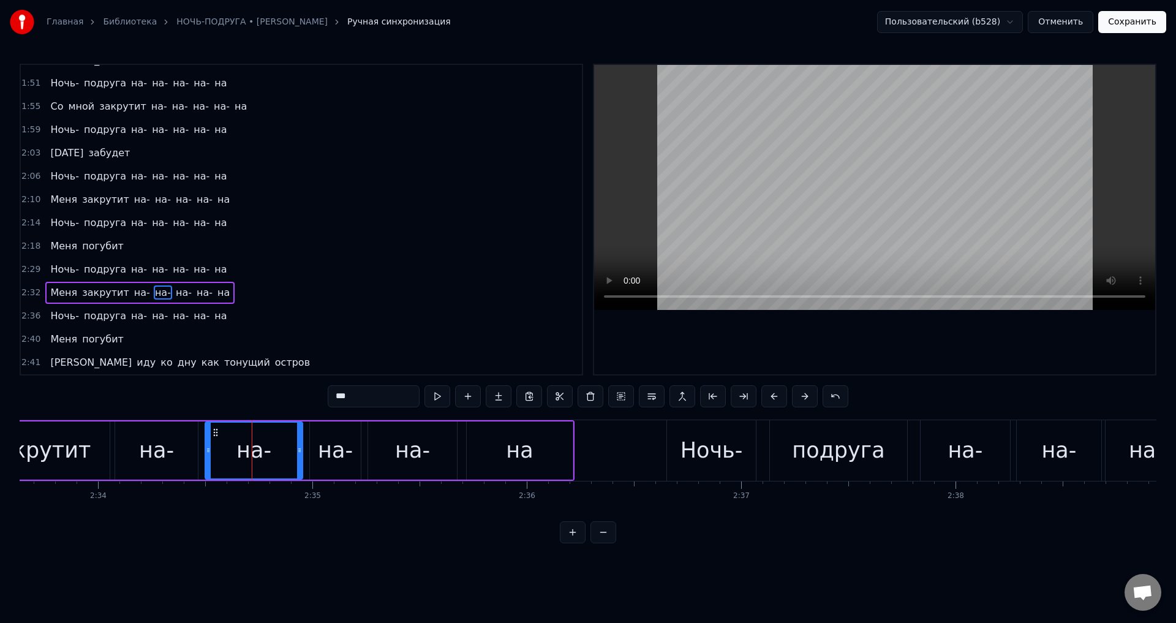
drag, startPoint x: 288, startPoint y: 456, endPoint x: 297, endPoint y: 458, distance: 9.4
click at [297, 458] on div at bounding box center [299, 450] width 5 height 56
click at [210, 449] on circle at bounding box center [210, 448] width 1 height 1
click at [186, 447] on div "на-" at bounding box center [156, 450] width 83 height 58
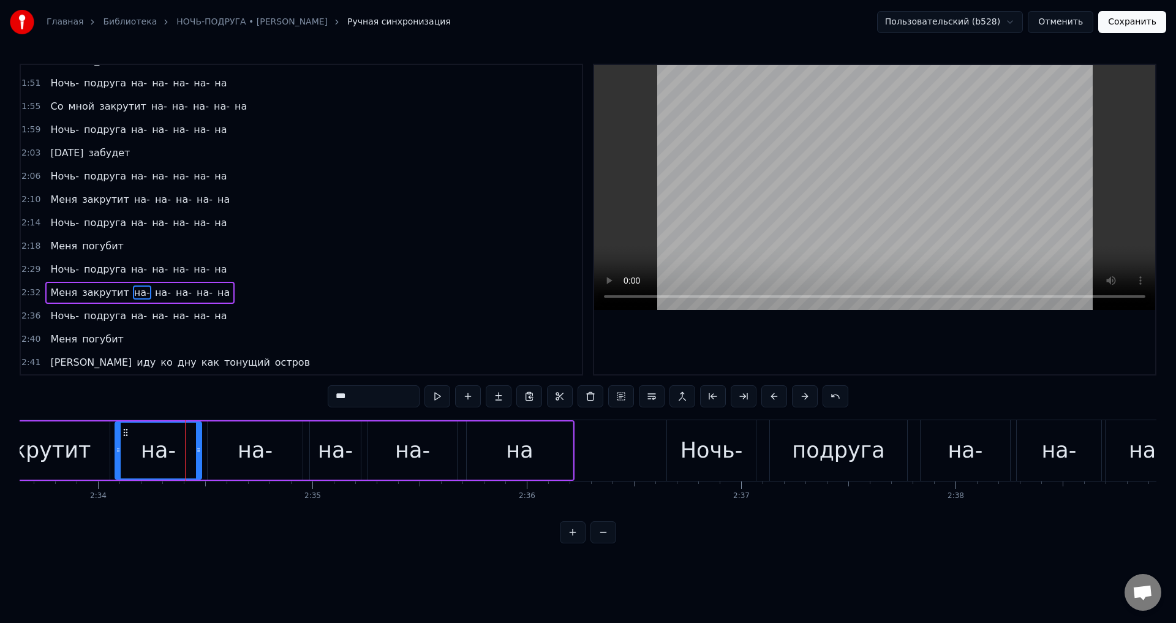
click at [197, 449] on icon at bounding box center [198, 450] width 5 height 10
click at [964, 459] on div "на-" at bounding box center [964, 450] width 35 height 32
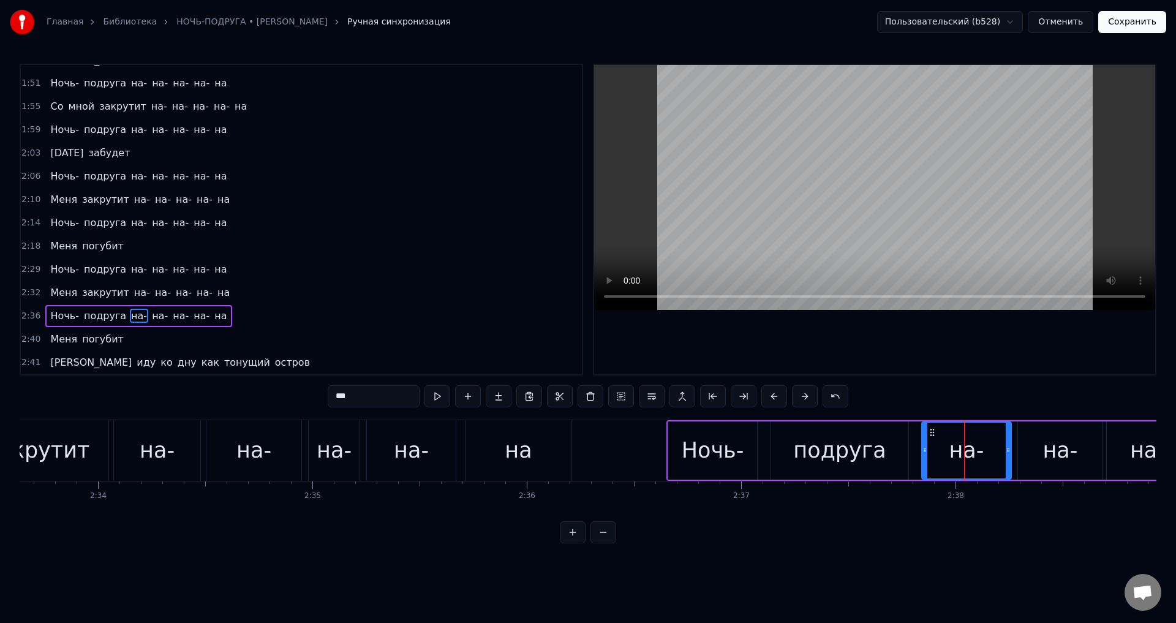
click at [1036, 462] on div "на-" at bounding box center [1060, 450] width 84 height 58
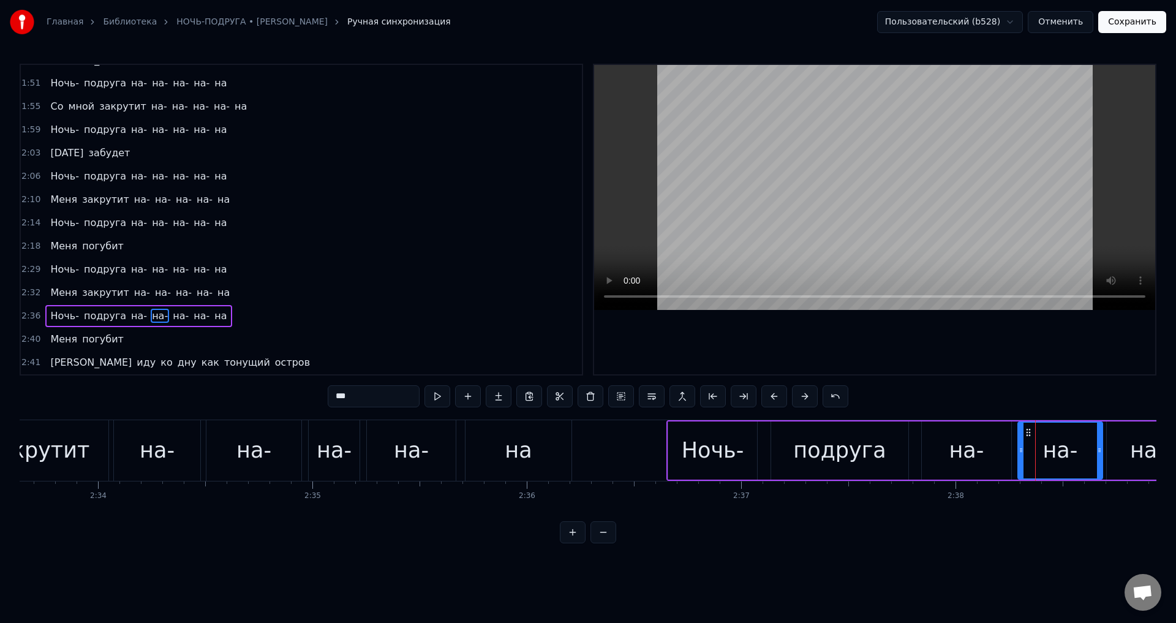
click at [1122, 457] on div "на-" at bounding box center [1146, 450] width 81 height 58
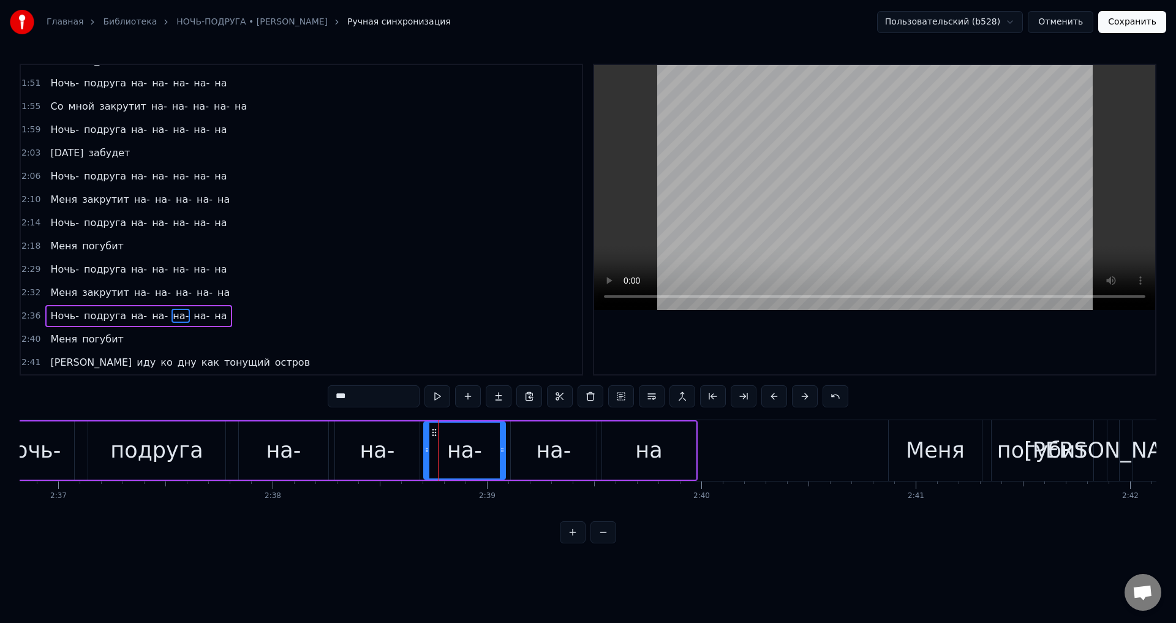
scroll to position [0, 33507]
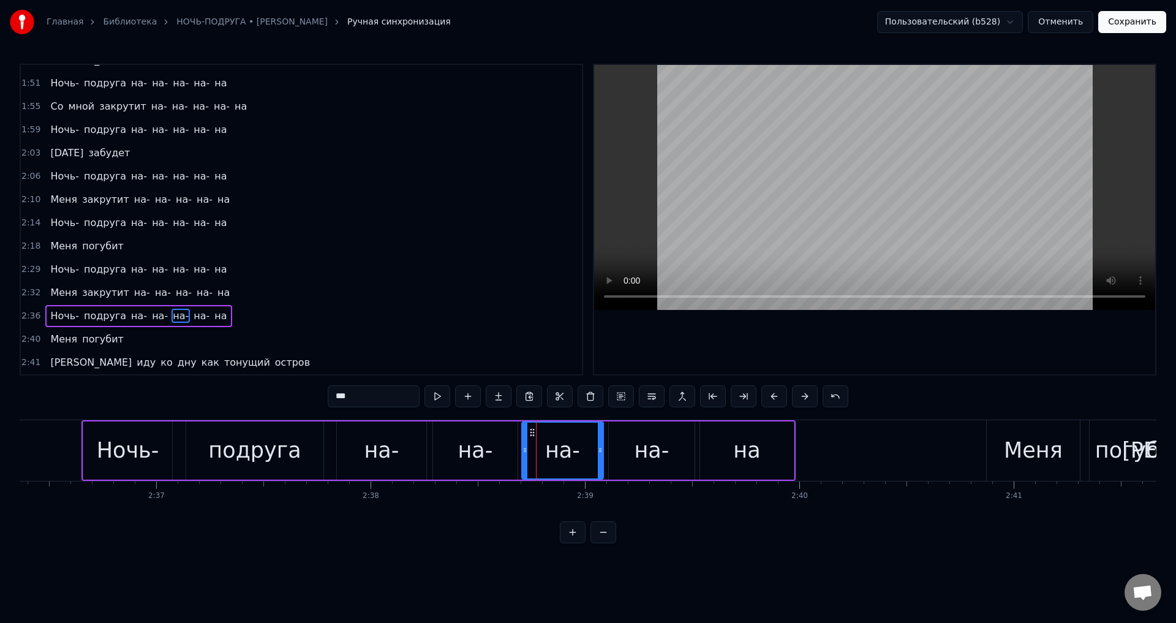
click at [542, 450] on div "на-" at bounding box center [562, 450] width 80 height 56
drag, startPoint x: 525, startPoint y: 452, endPoint x: 550, endPoint y: 451, distance: 24.6
click at [550, 451] on icon at bounding box center [549, 450] width 5 height 10
click at [493, 451] on div "на-" at bounding box center [475, 450] width 84 height 58
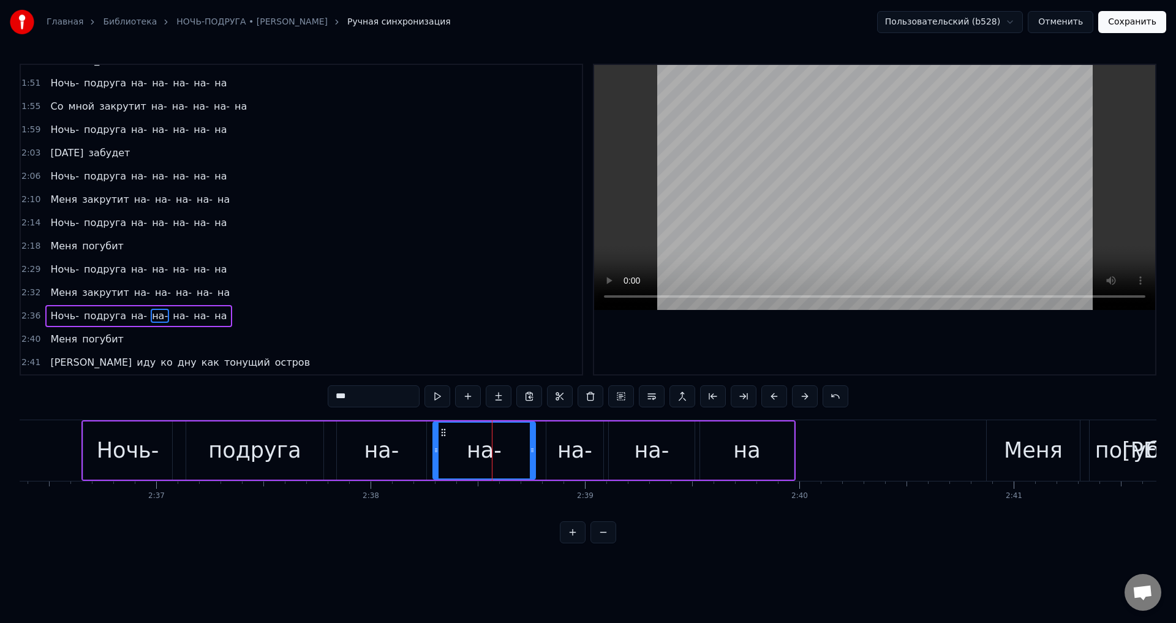
drag, startPoint x: 516, startPoint y: 454, endPoint x: 534, endPoint y: 456, distance: 17.9
click at [534, 456] on div at bounding box center [532, 450] width 5 height 56
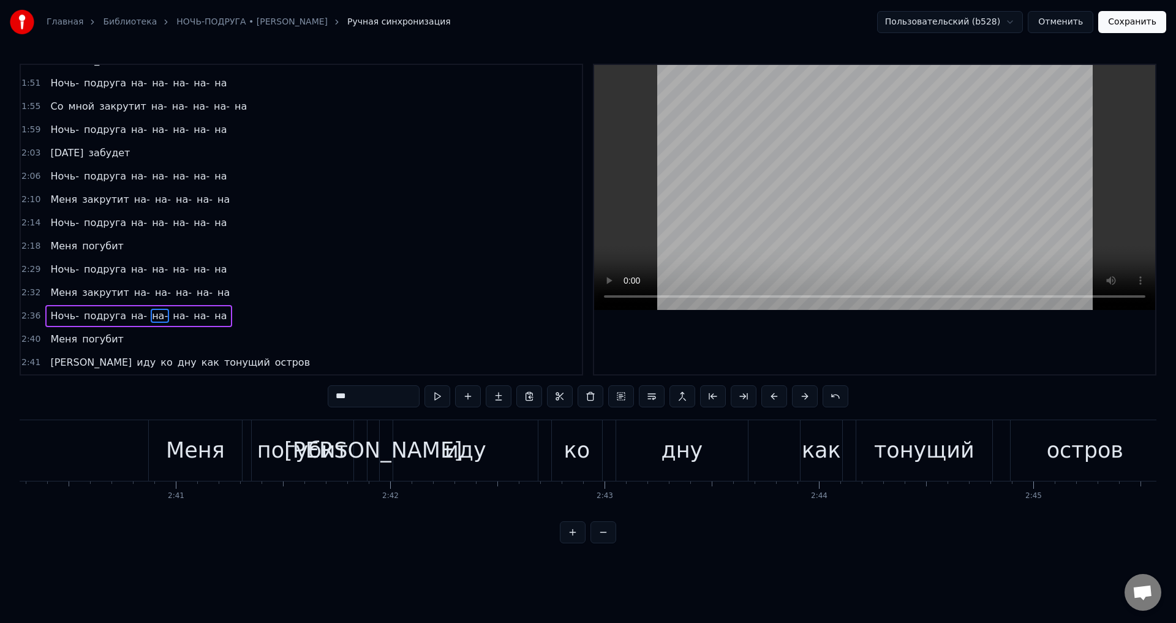
scroll to position [0, 34364]
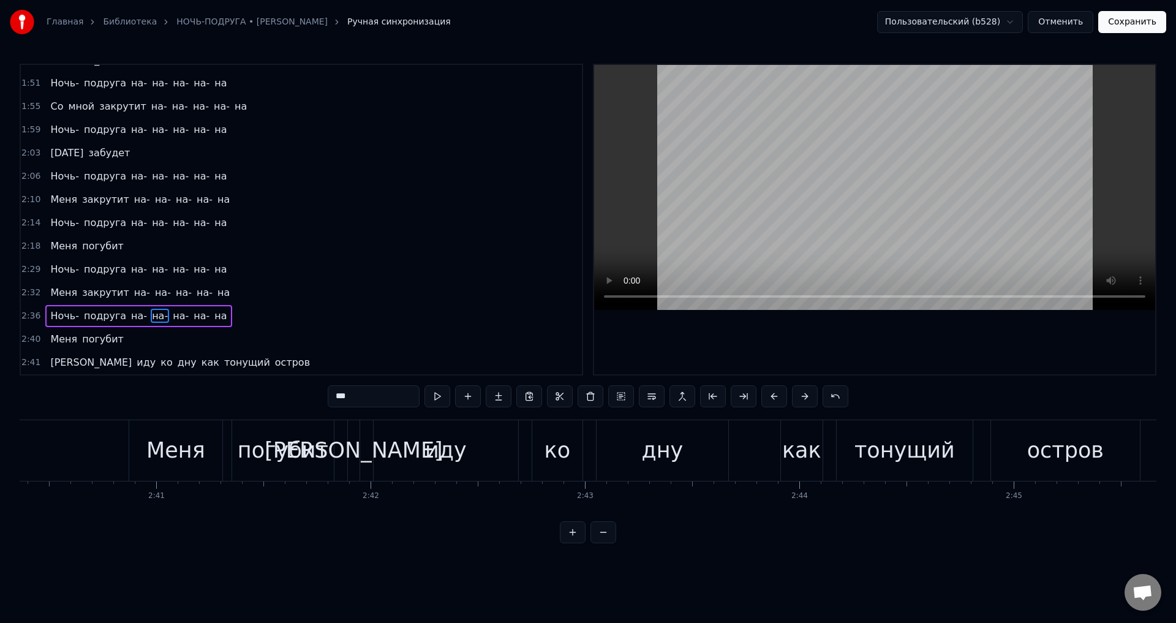
click at [1133, 29] on button "Сохранить" at bounding box center [1132, 22] width 68 height 22
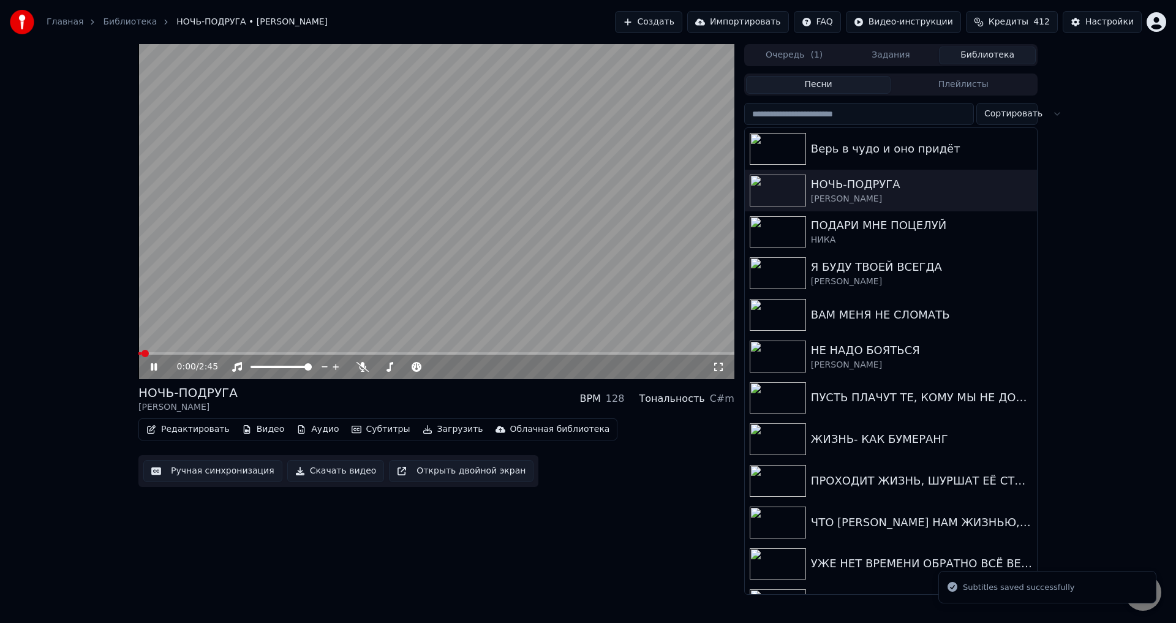
drag, startPoint x: 718, startPoint y: 369, endPoint x: 435, endPoint y: 640, distance: 391.9
click at [718, 369] on icon at bounding box center [718, 367] width 12 height 10
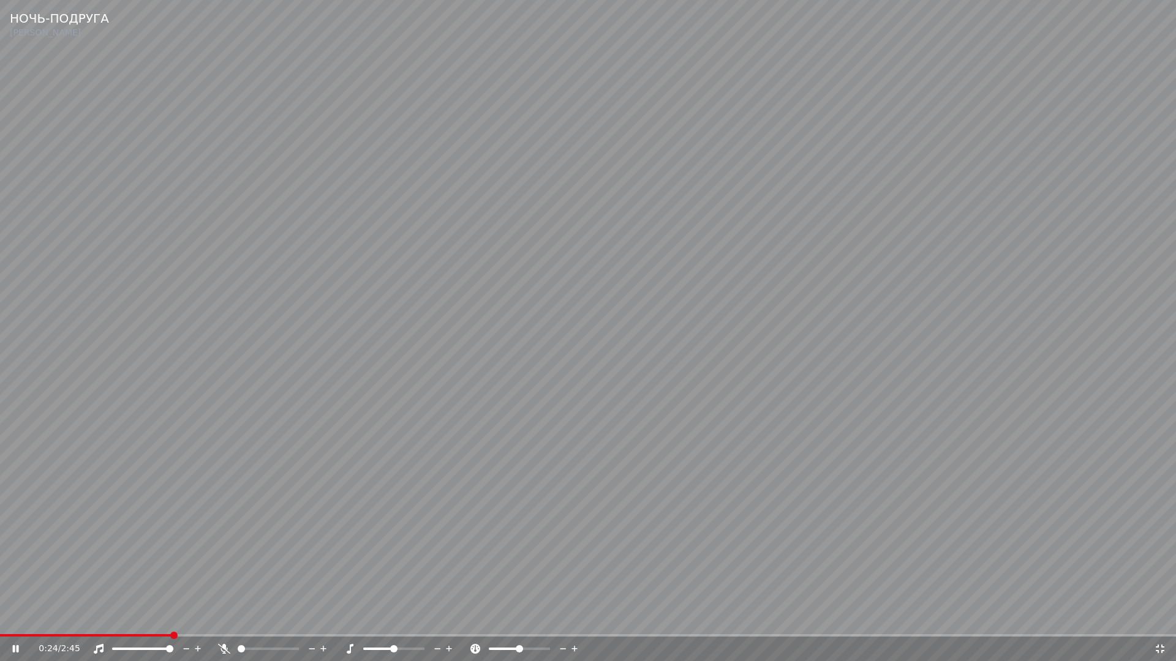
click at [666, 472] on video at bounding box center [588, 330] width 1176 height 661
drag, startPoint x: 1159, startPoint y: 647, endPoint x: 812, endPoint y: 619, distance: 347.7
click at [1158, 622] on icon at bounding box center [1159, 649] width 12 height 10
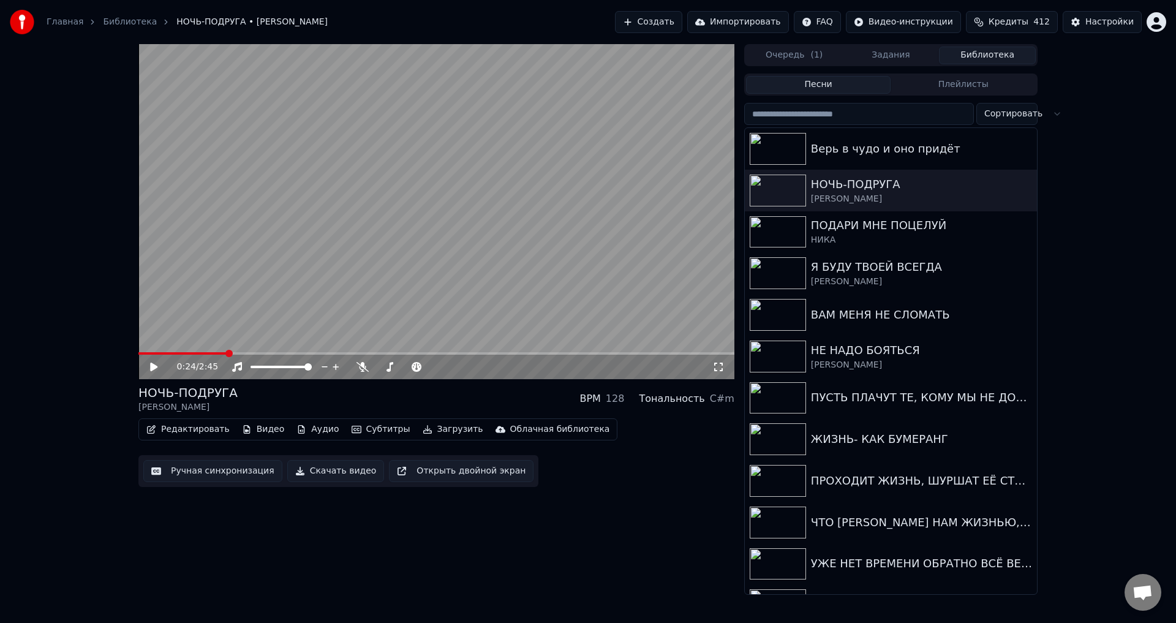
click at [212, 479] on button "Ручная синхронизация" at bounding box center [212, 471] width 139 height 22
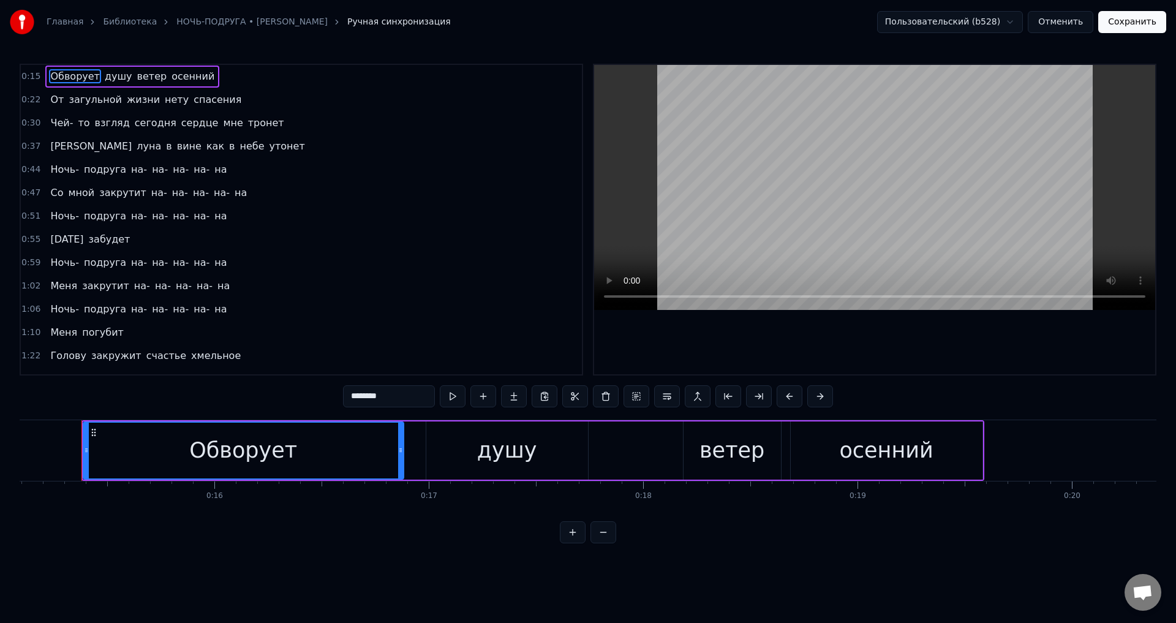
click at [53, 108] on div "От загульной жизни нету спасения" at bounding box center [145, 100] width 201 height 22
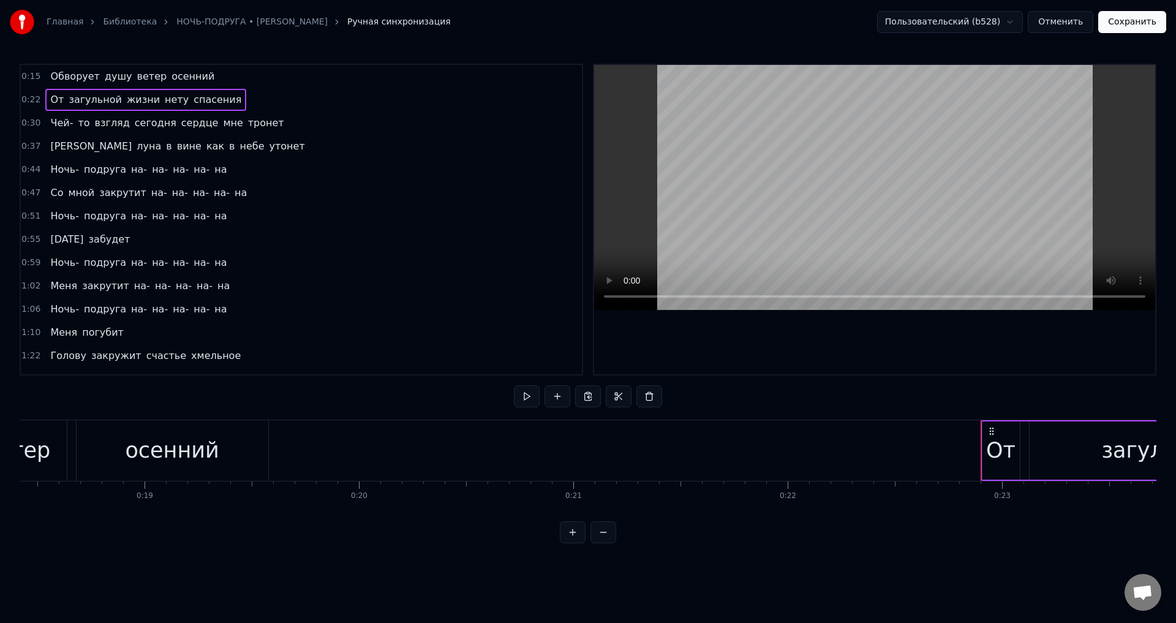
click at [52, 104] on span "От" at bounding box center [57, 99] width 16 height 14
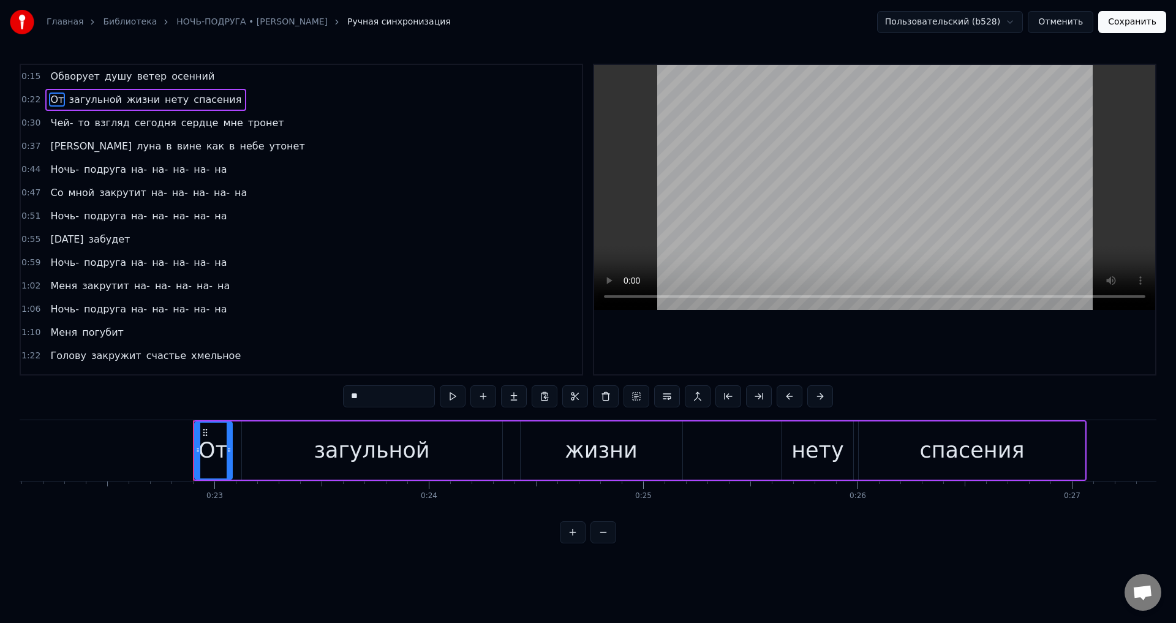
scroll to position [0, 4845]
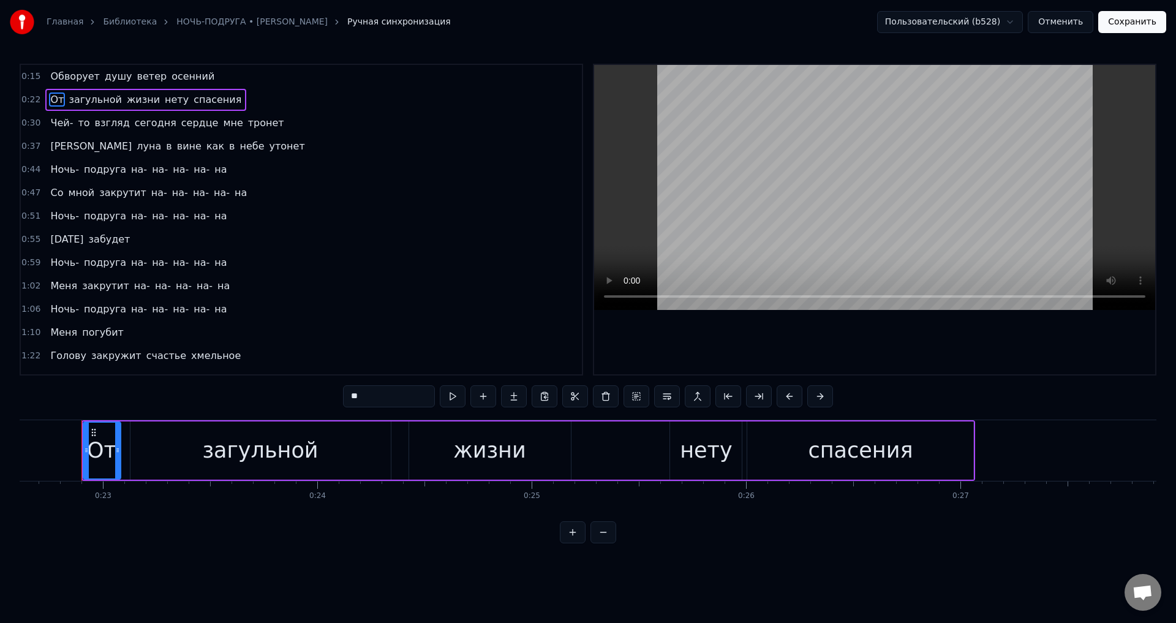
click at [105, 451] on div "От" at bounding box center [101, 450] width 29 height 32
drag, startPoint x: 116, startPoint y: 452, endPoint x: 138, endPoint y: 452, distance: 21.4
click at [138, 452] on icon at bounding box center [139, 450] width 5 height 10
click at [249, 467] on div "загульной" at bounding box center [260, 450] width 260 height 58
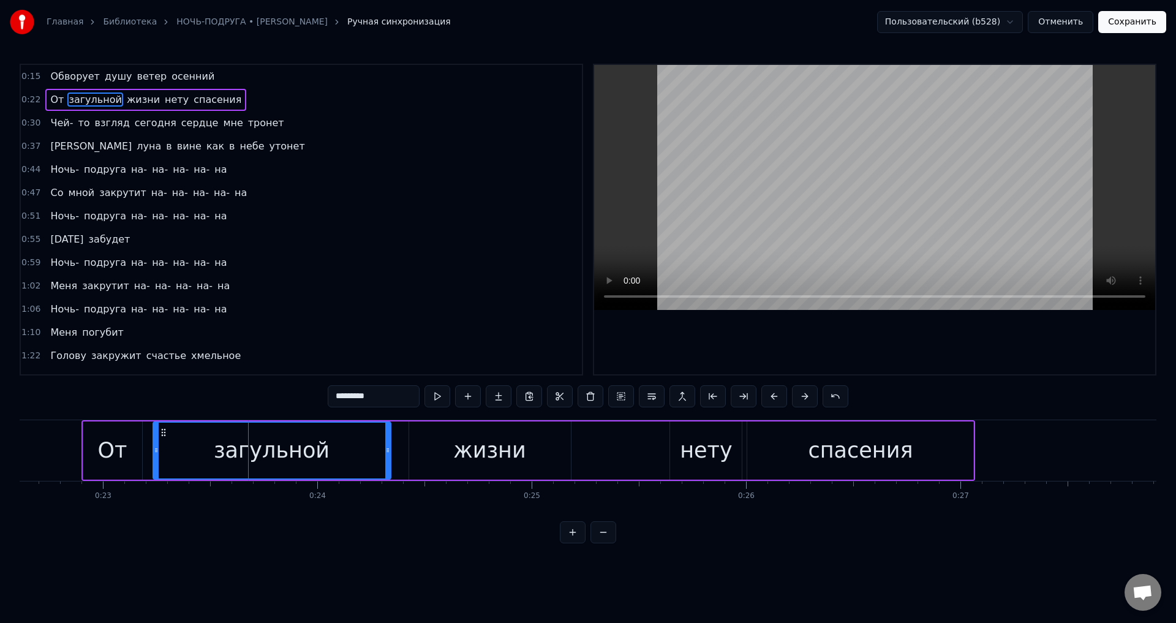
drag, startPoint x: 131, startPoint y: 460, endPoint x: 154, endPoint y: 464, distance: 23.1
click at [154, 464] on div at bounding box center [156, 450] width 5 height 56
click at [92, 449] on div "От" at bounding box center [112, 450] width 59 height 58
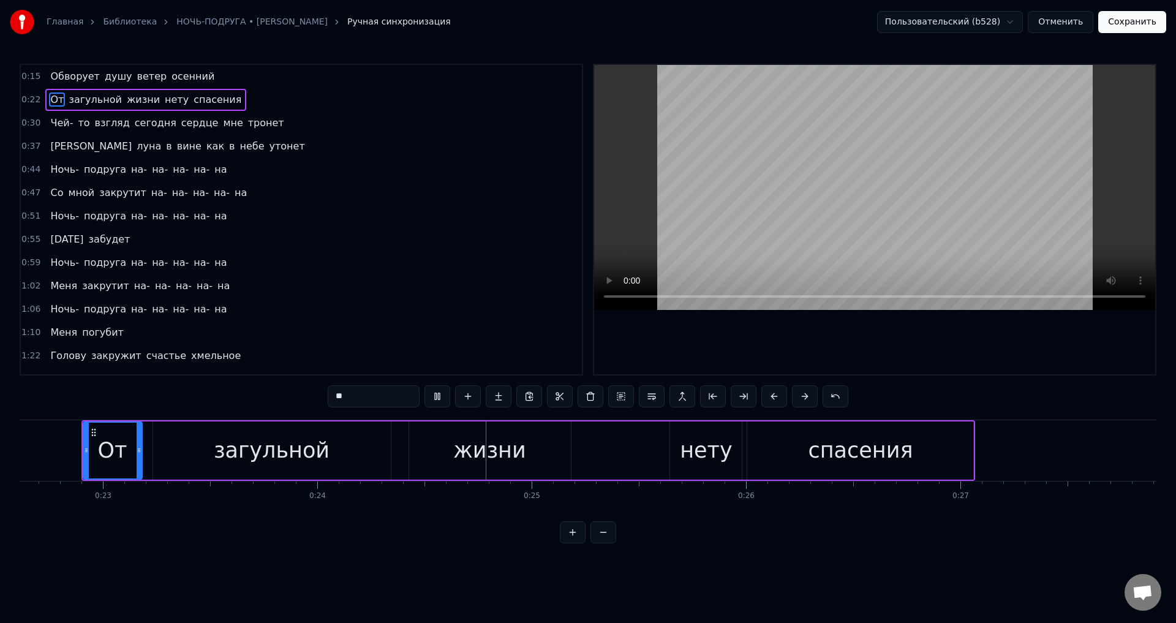
click at [227, 451] on div "загульной" at bounding box center [272, 450] width 116 height 32
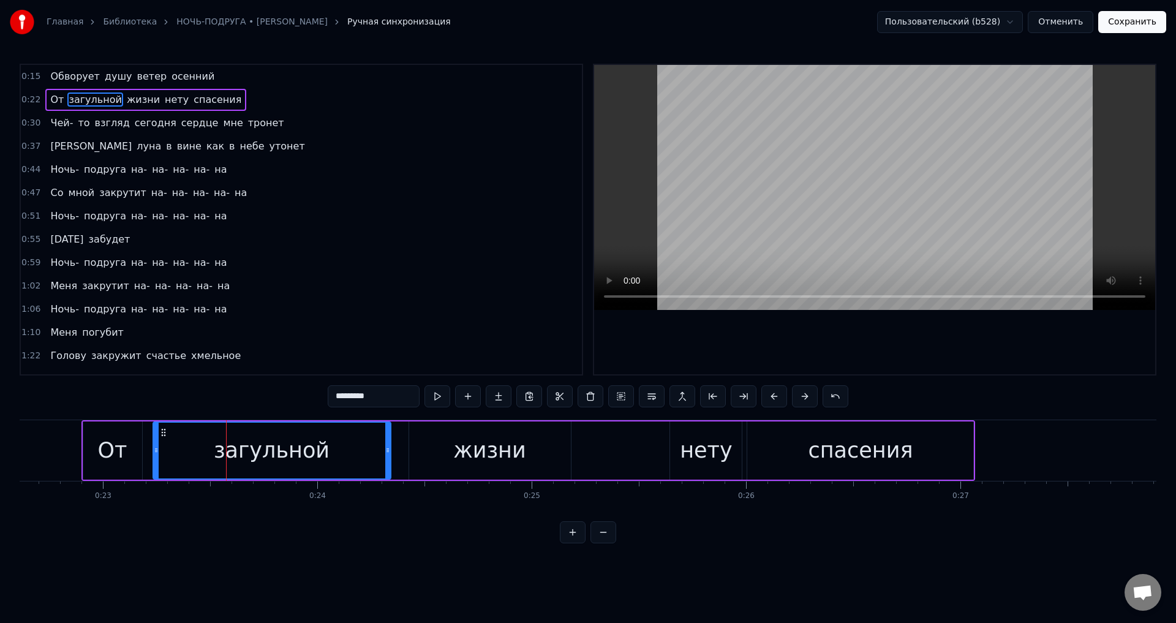
click at [104, 453] on div "От" at bounding box center [112, 450] width 29 height 32
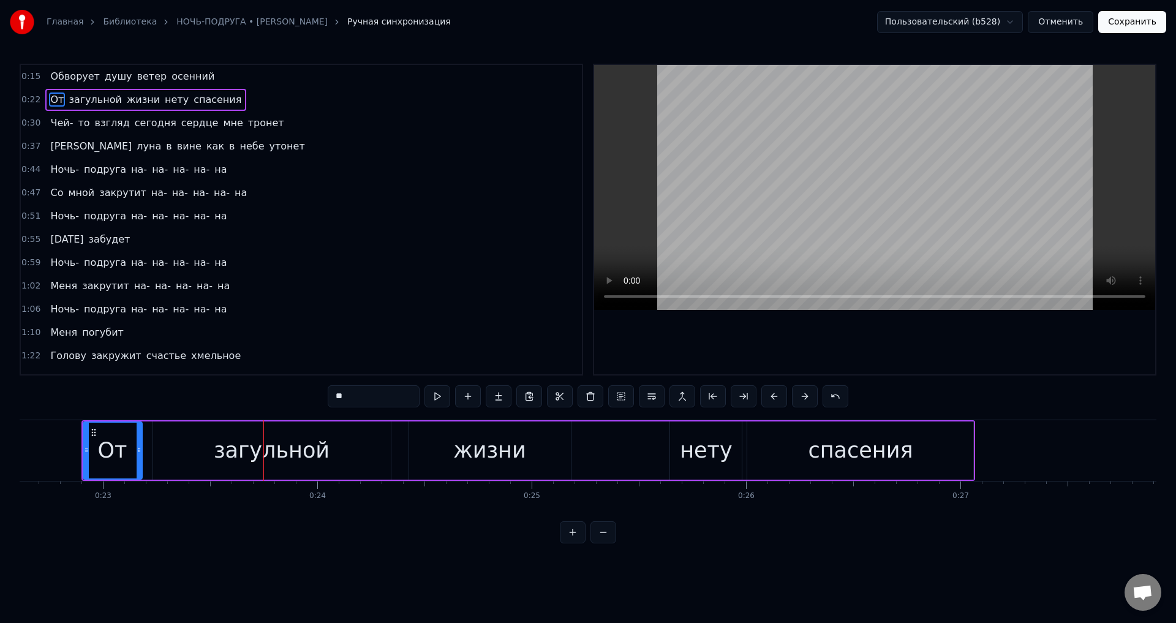
click at [110, 448] on div "От" at bounding box center [112, 450] width 29 height 32
click at [110, 462] on div "От" at bounding box center [112, 450] width 29 height 32
click at [184, 74] on span "осенний" at bounding box center [192, 76] width 45 height 14
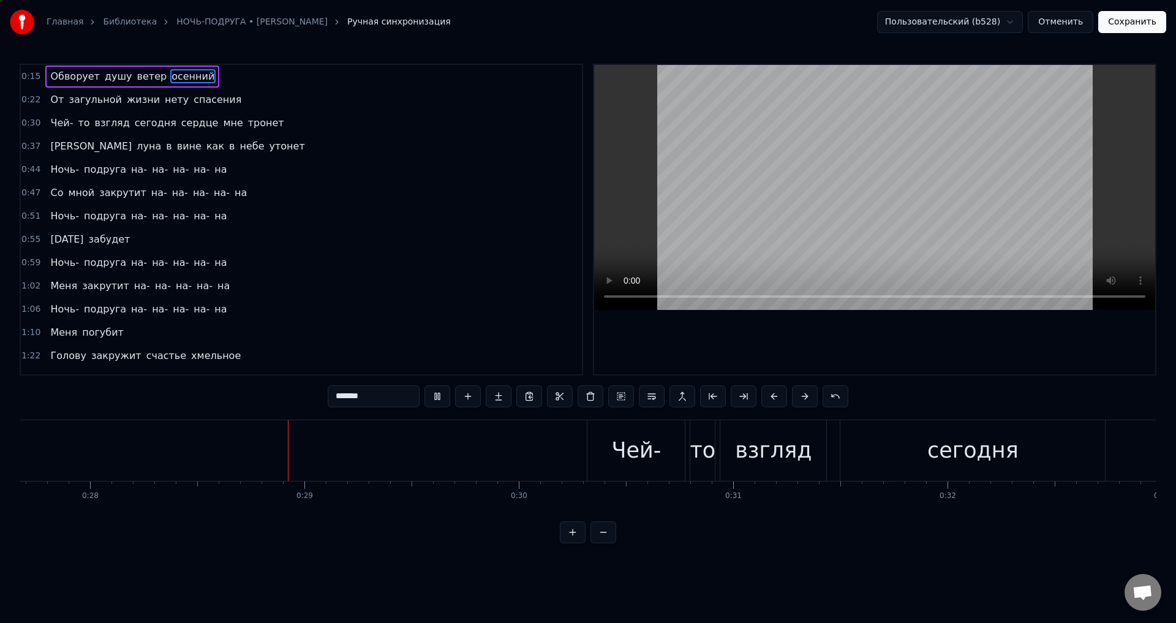
scroll to position [0, 5990]
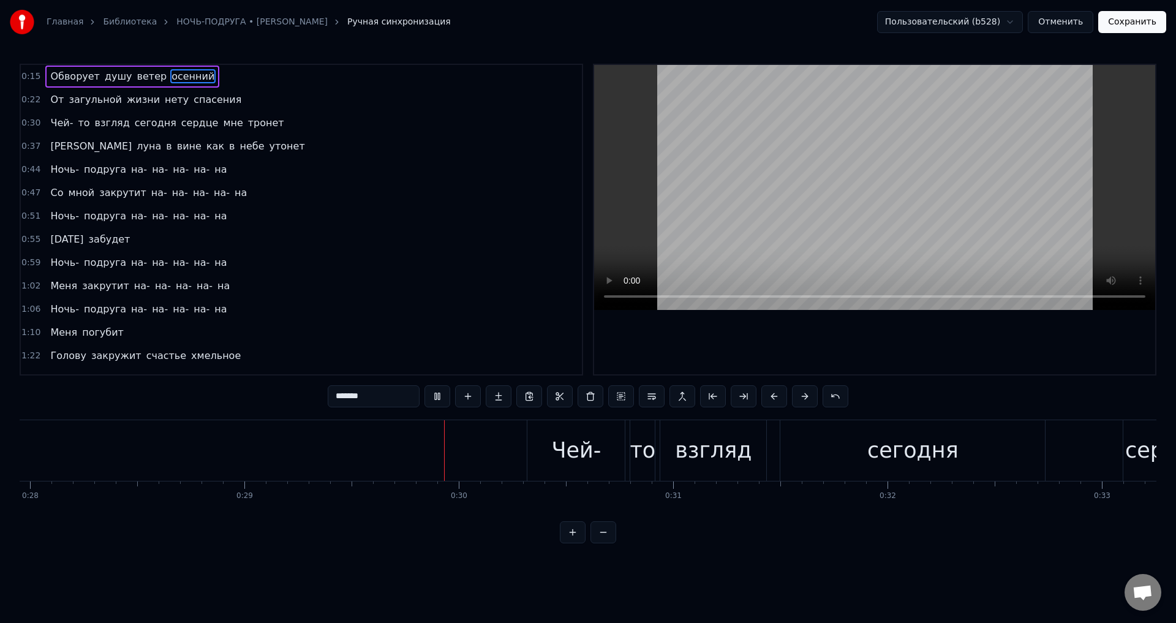
drag, startPoint x: 62, startPoint y: 99, endPoint x: 118, endPoint y: 155, distance: 78.8
click at [67, 100] on span "загульной" at bounding box center [95, 99] width 56 height 14
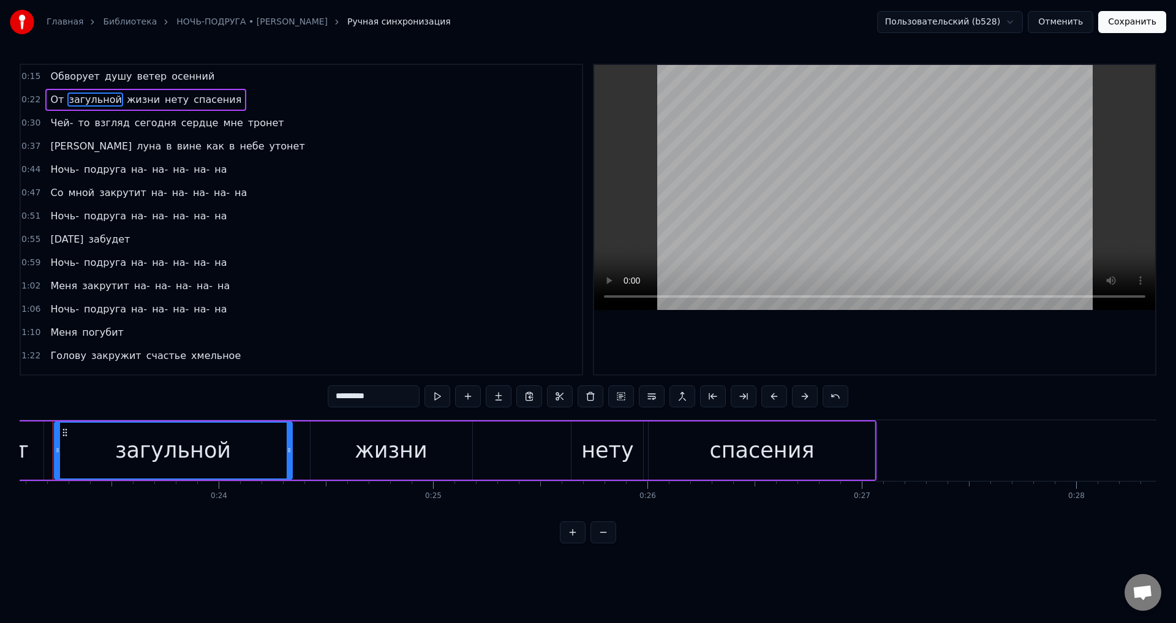
scroll to position [0, 4915]
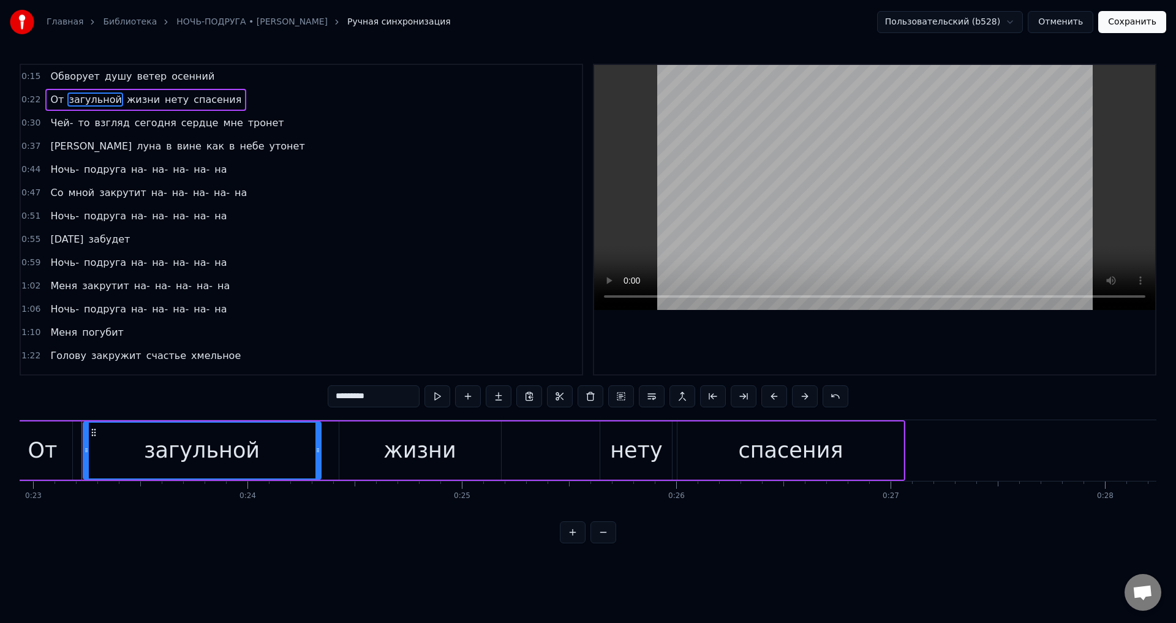
click at [65, 451] on div "От" at bounding box center [42, 450] width 59 height 58
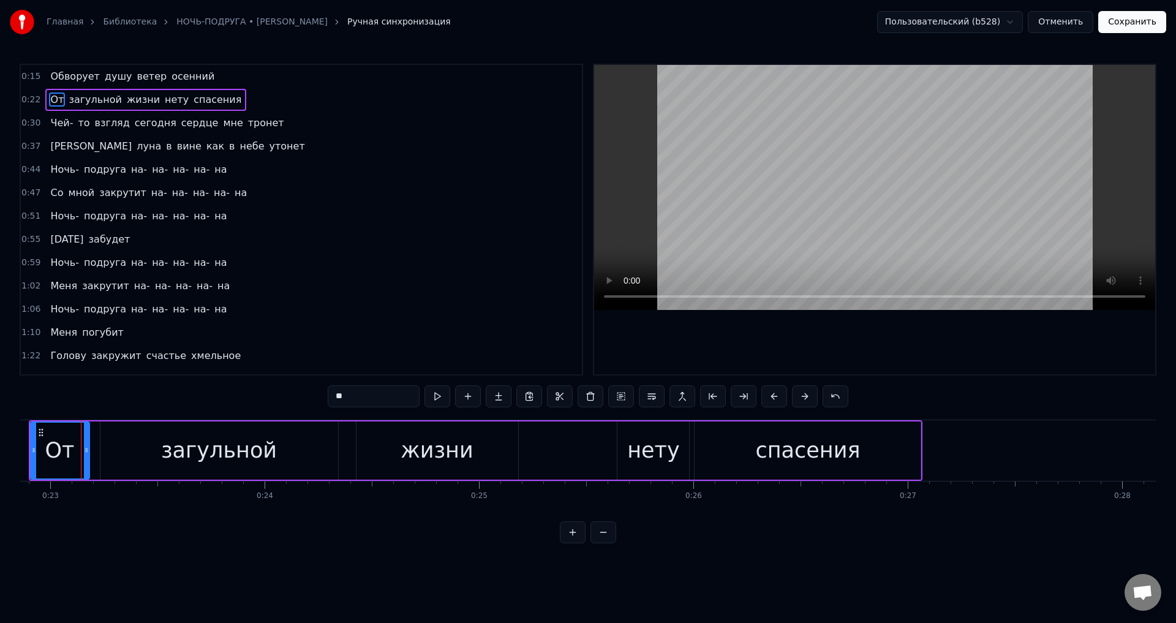
click at [70, 452] on div "От" at bounding box center [59, 450] width 29 height 32
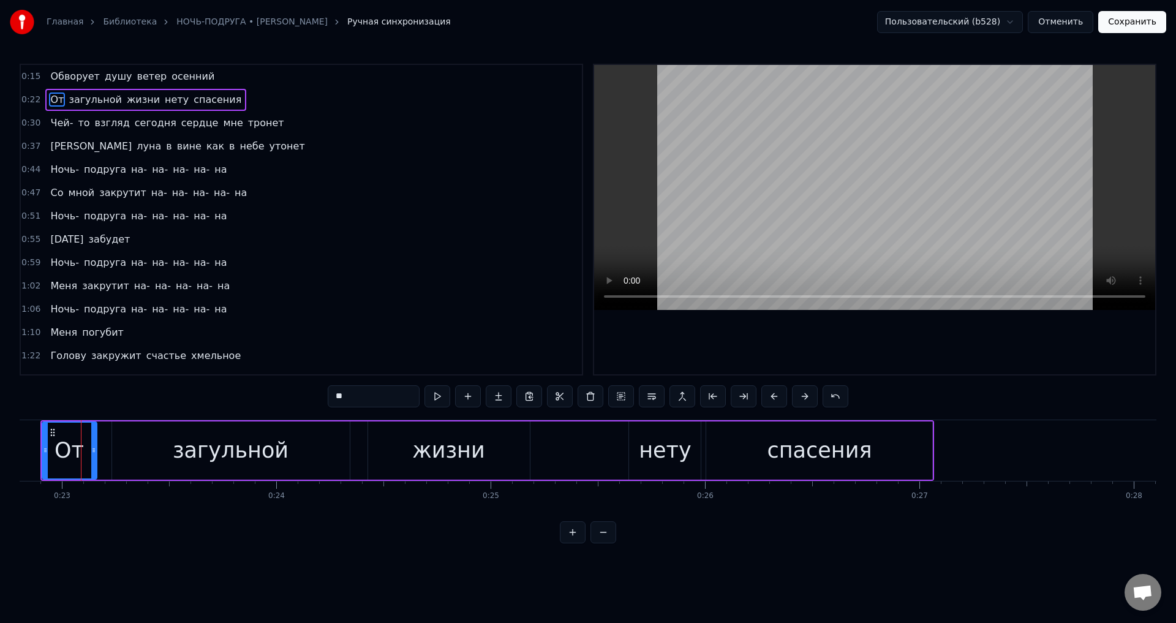
click at [95, 454] on icon at bounding box center [93, 450] width 5 height 10
click at [120, 453] on div "загульной" at bounding box center [231, 450] width 238 height 58
type input "*********"
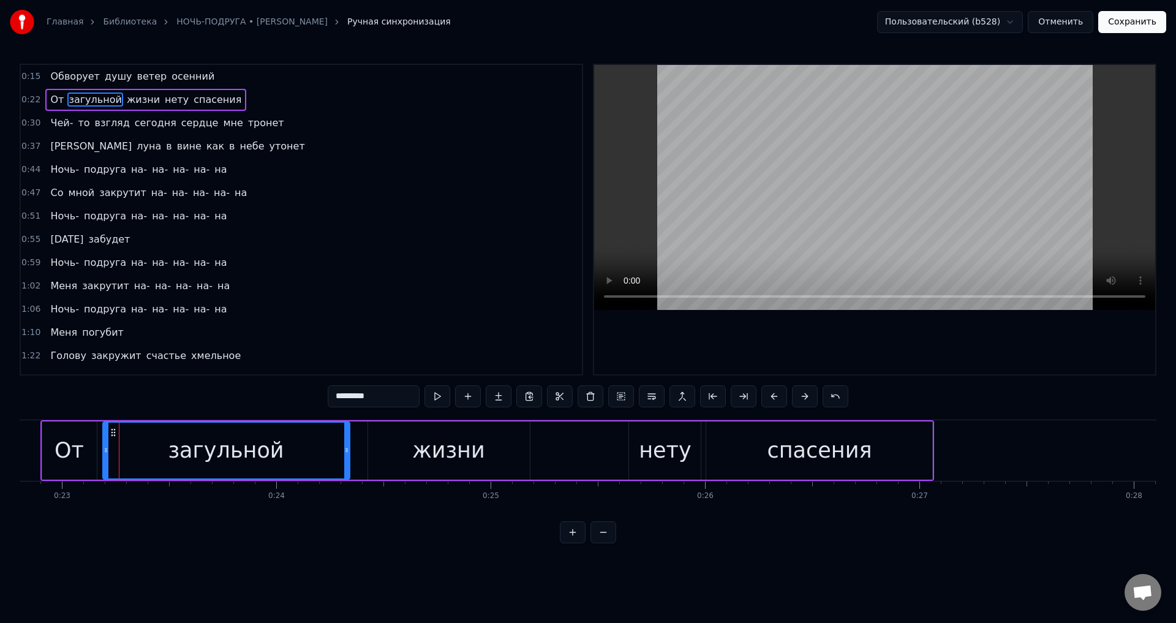
drag, startPoint x: 116, startPoint y: 453, endPoint x: 107, endPoint y: 453, distance: 9.2
click at [107, 453] on icon at bounding box center [105, 450] width 5 height 10
click at [1127, 26] on button "Сохранить" at bounding box center [1132, 22] width 68 height 22
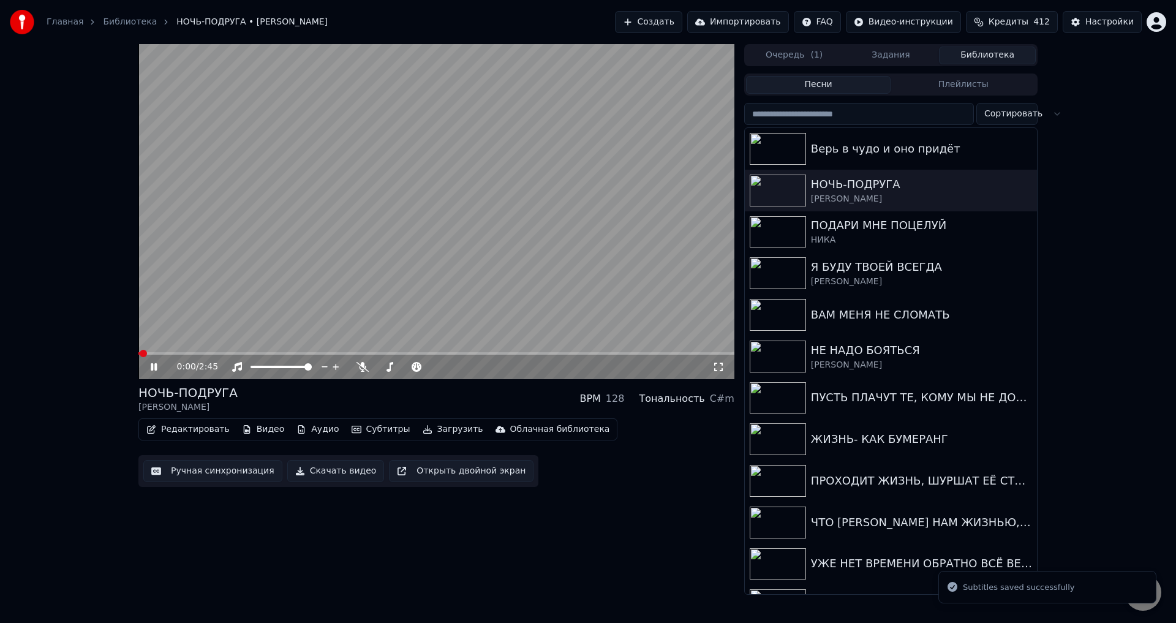
click at [718, 370] on icon at bounding box center [718, 367] width 12 height 10
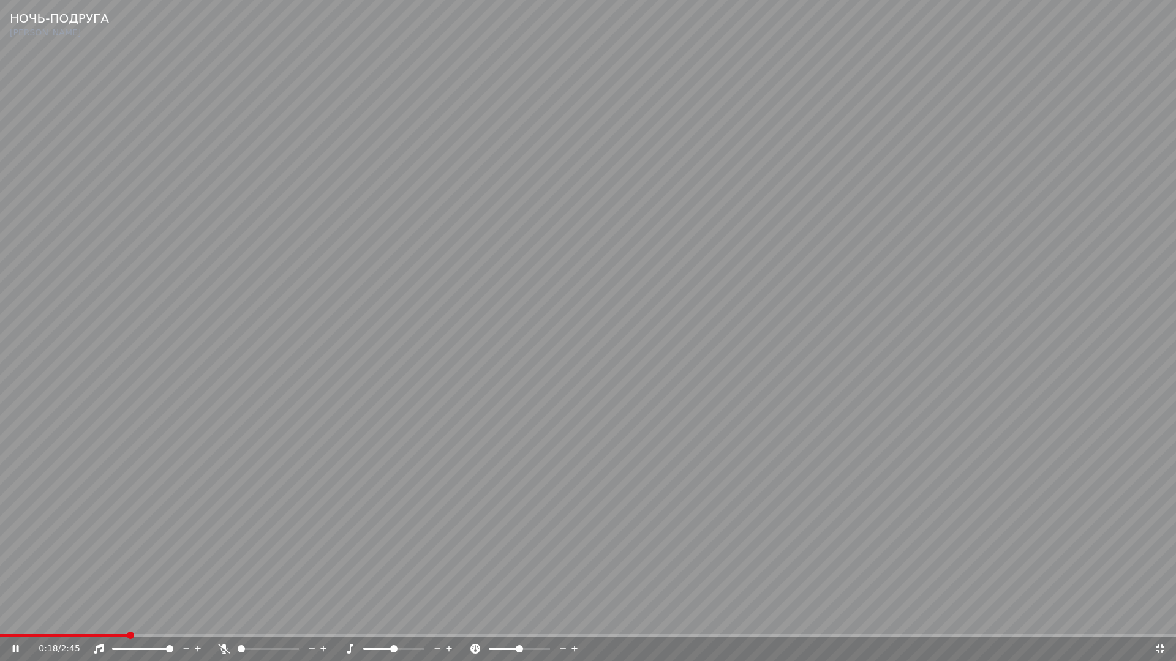
click at [124, 622] on span at bounding box center [588, 635] width 1176 height 2
click at [1014, 622] on span at bounding box center [507, 635] width 1014 height 2
click at [1035, 566] on video at bounding box center [588, 330] width 1176 height 661
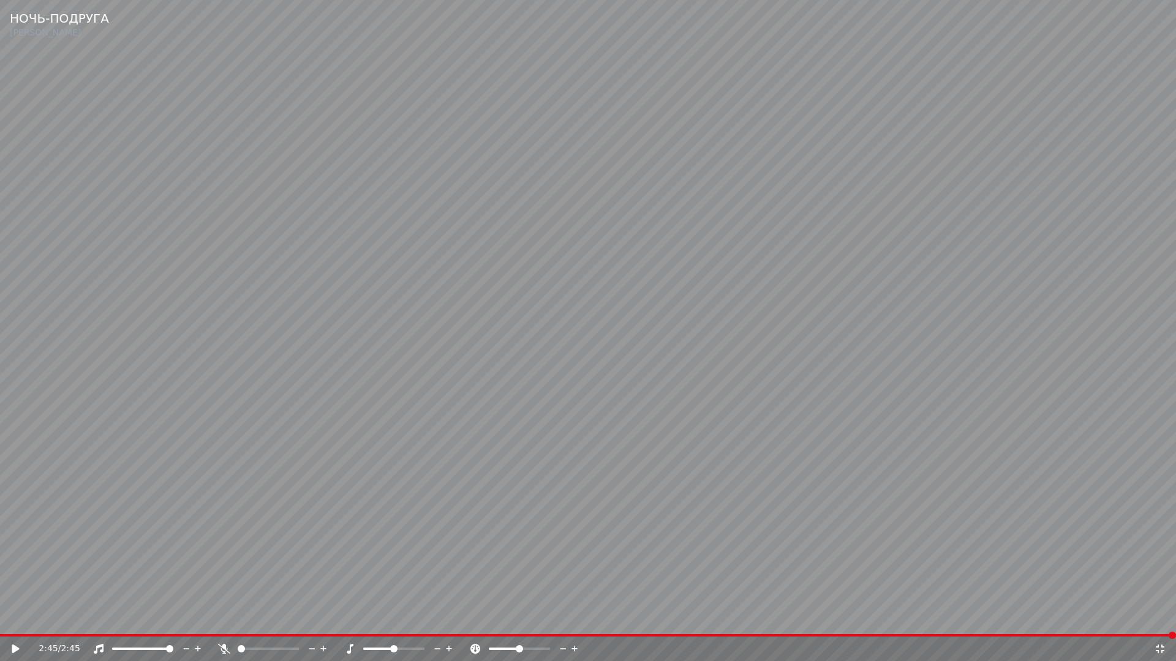
click at [1157, 622] on icon at bounding box center [1159, 649] width 9 height 9
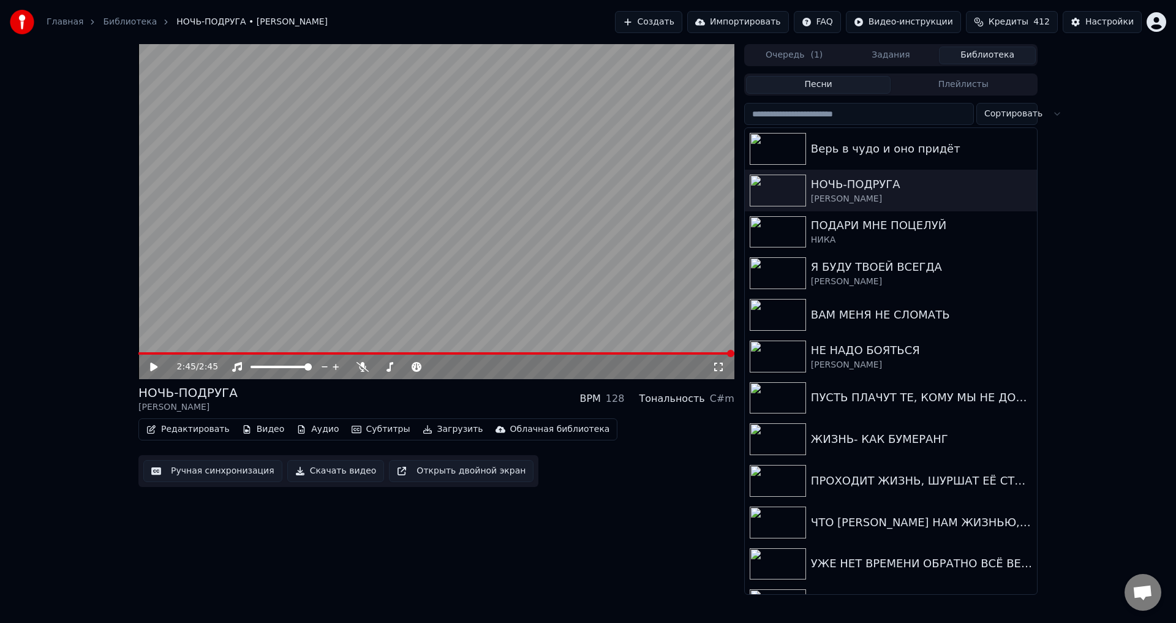
click at [178, 474] on button "Ручная синхронизация" at bounding box center [212, 471] width 139 height 22
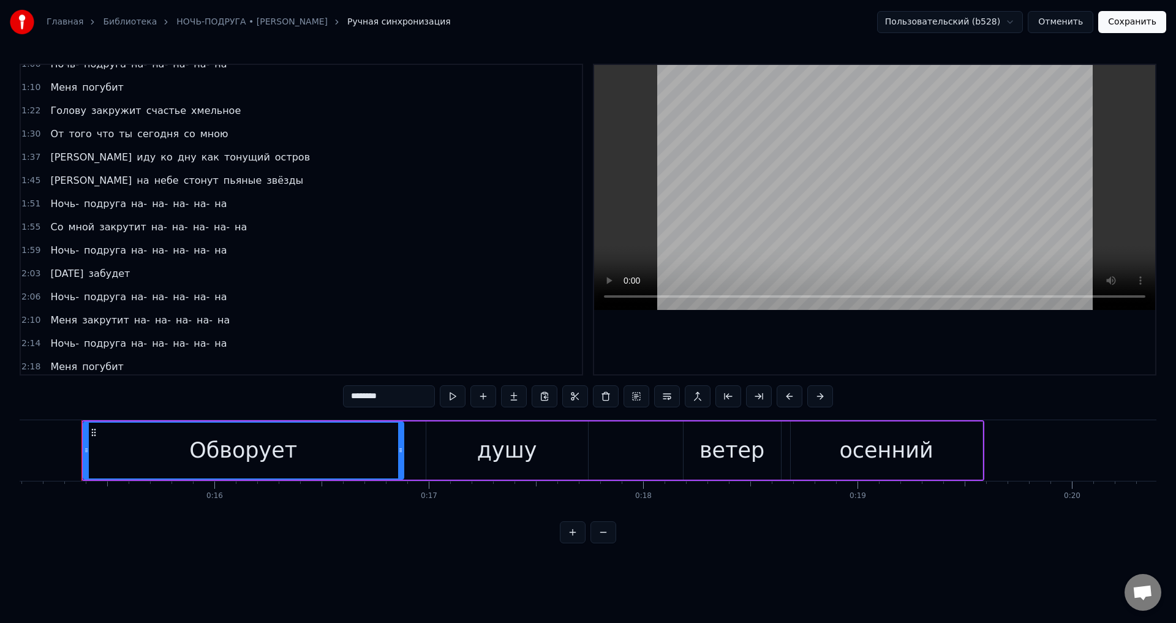
scroll to position [366, 0]
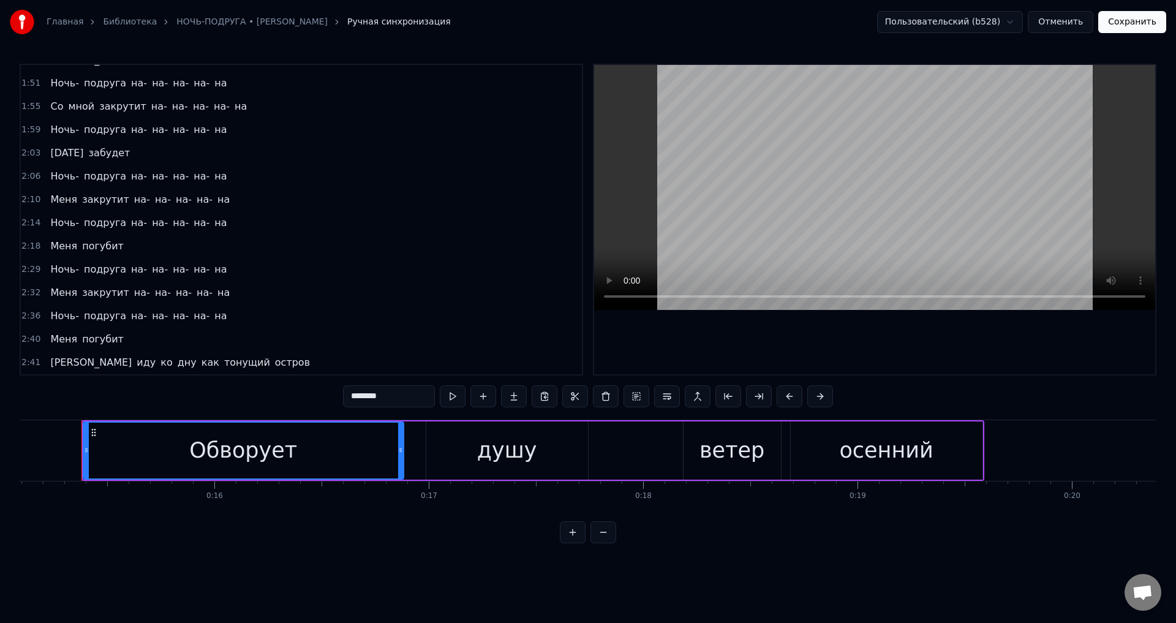
click at [89, 332] on span "погубит" at bounding box center [103, 339] width 44 height 14
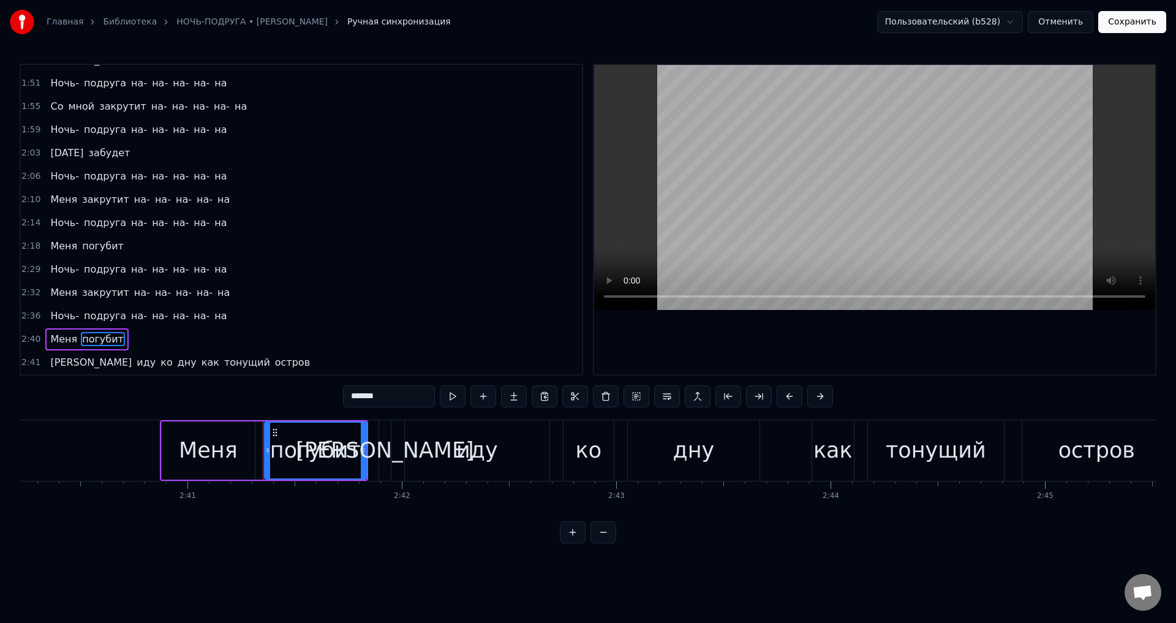
scroll to position [0, 34364]
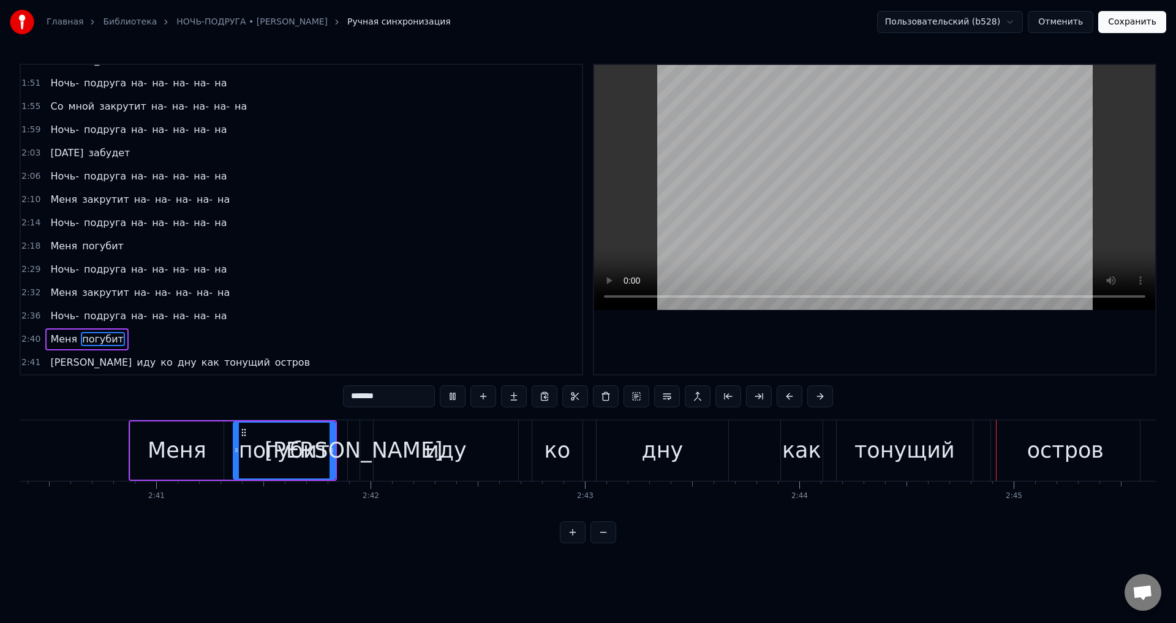
click at [92, 343] on span "погубит" at bounding box center [103, 339] width 44 height 14
click at [96, 338] on span "погубит" at bounding box center [103, 339] width 44 height 14
click at [278, 442] on div "погубит" at bounding box center [284, 450] width 91 height 32
click at [356, 446] on div "[PERSON_NAME]" at bounding box center [353, 450] width 178 height 32
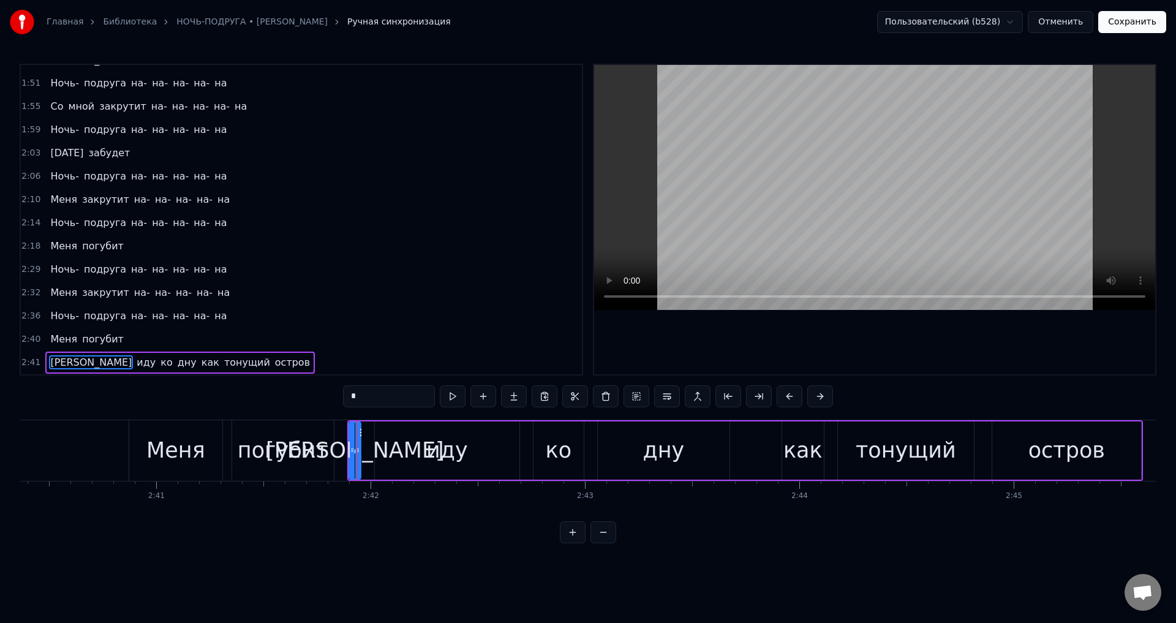
click at [299, 456] on div "погубит" at bounding box center [283, 450] width 91 height 32
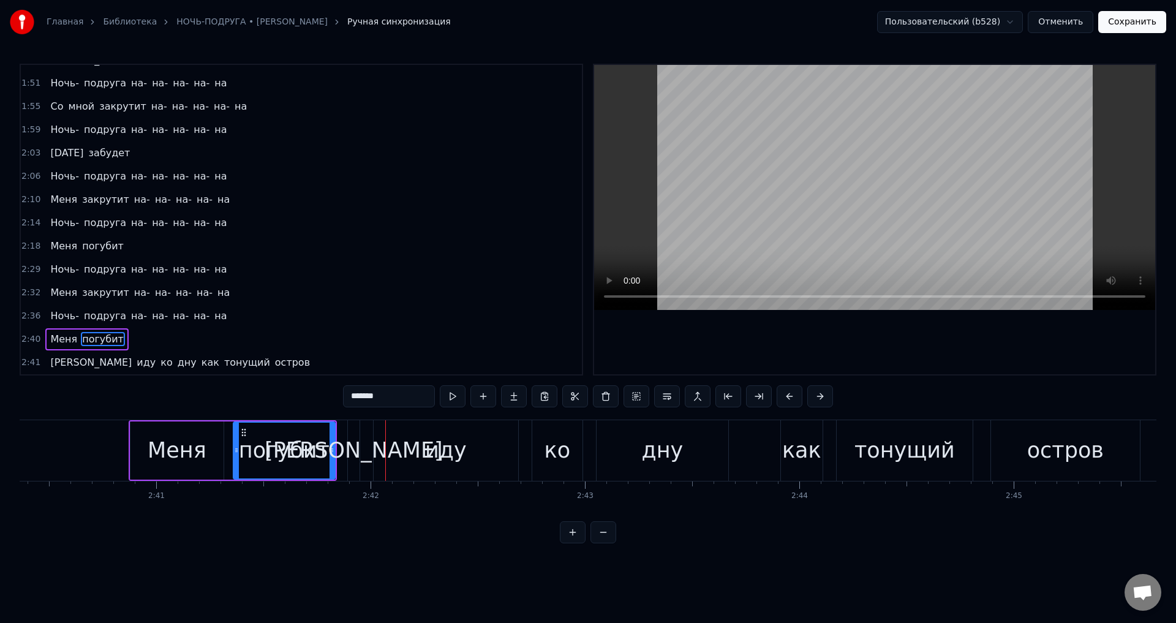
click at [169, 447] on div "Меня" at bounding box center [177, 450] width 59 height 32
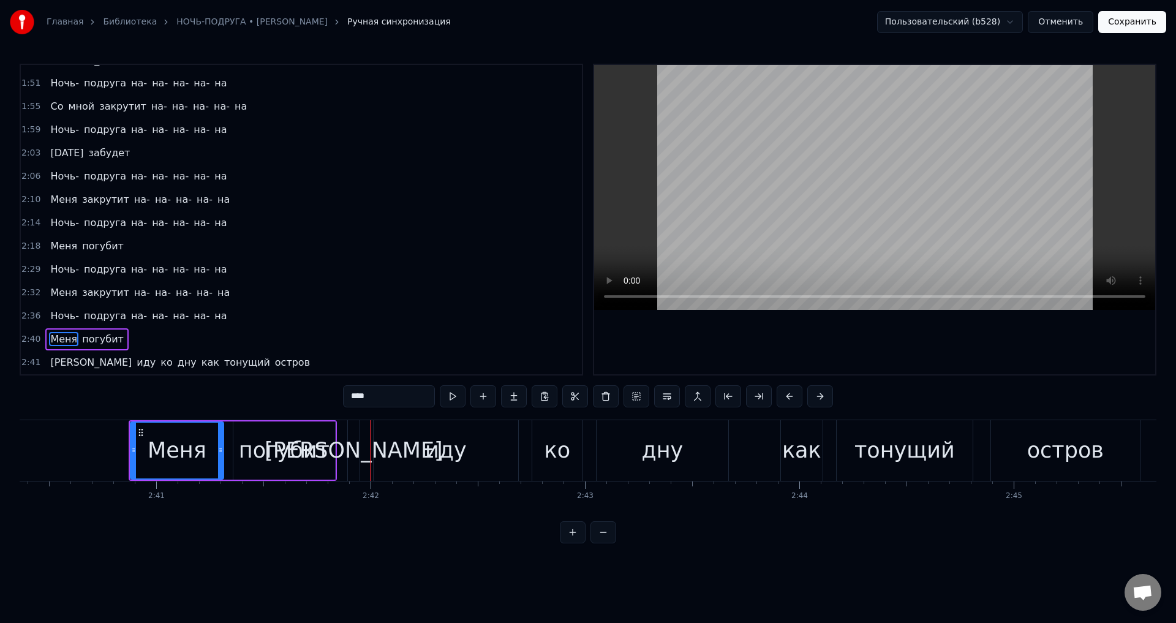
click at [355, 455] on div "[PERSON_NAME]" at bounding box center [353, 450] width 178 height 32
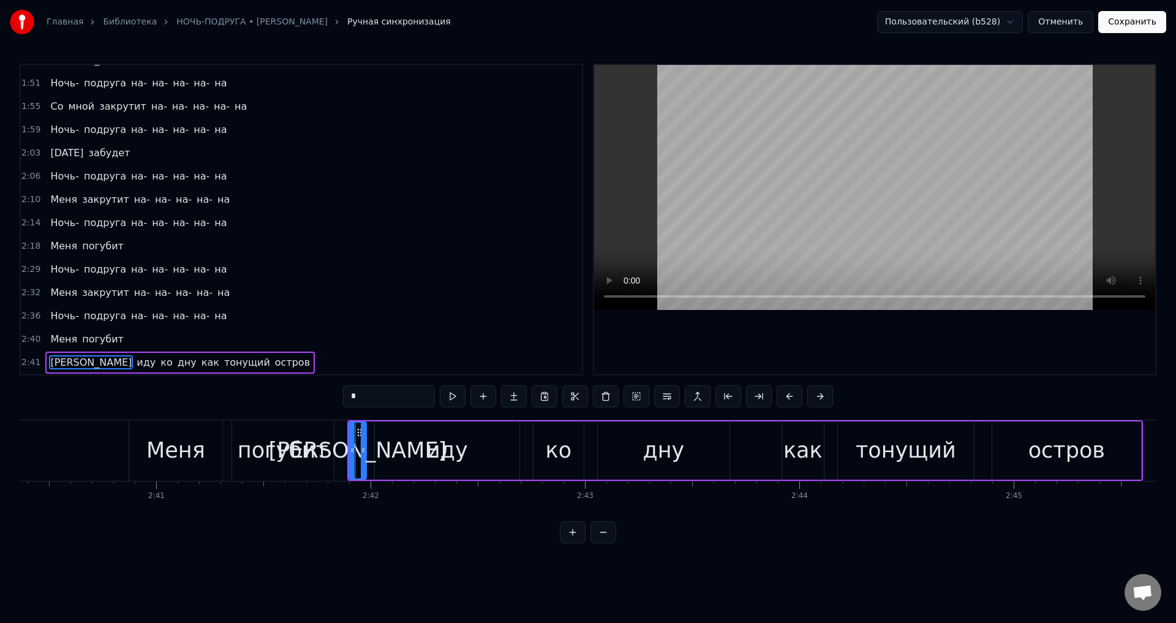
click at [363, 457] on div at bounding box center [363, 450] width 5 height 56
click at [139, 465] on div "Меня" at bounding box center [175, 450] width 93 height 61
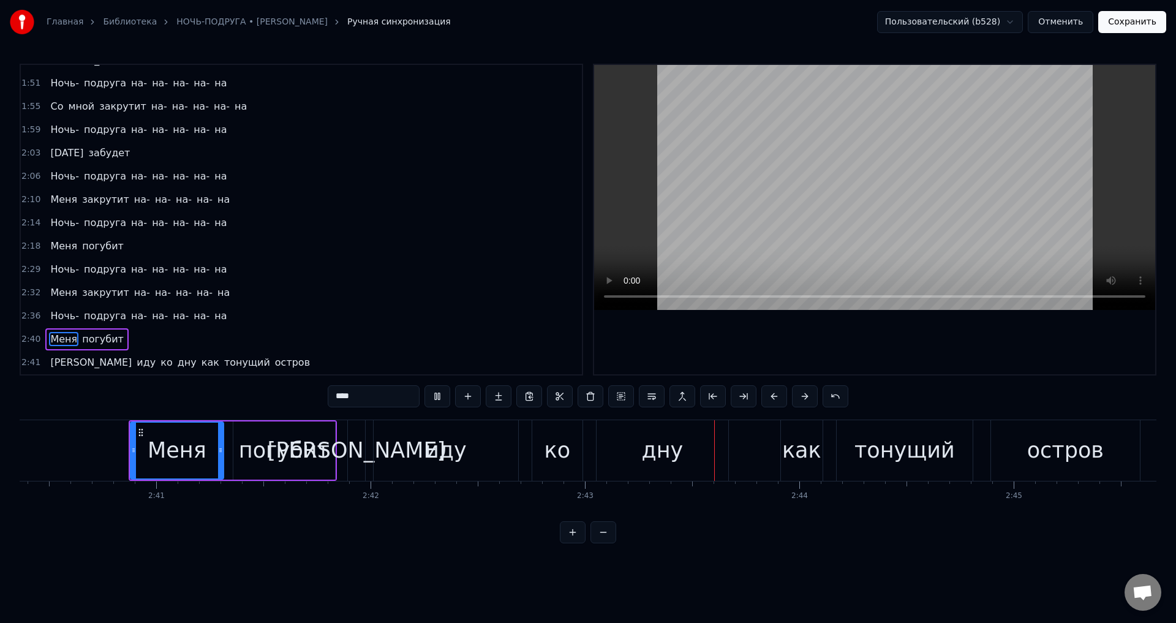
click at [301, 455] on div "погубит" at bounding box center [284, 450] width 91 height 32
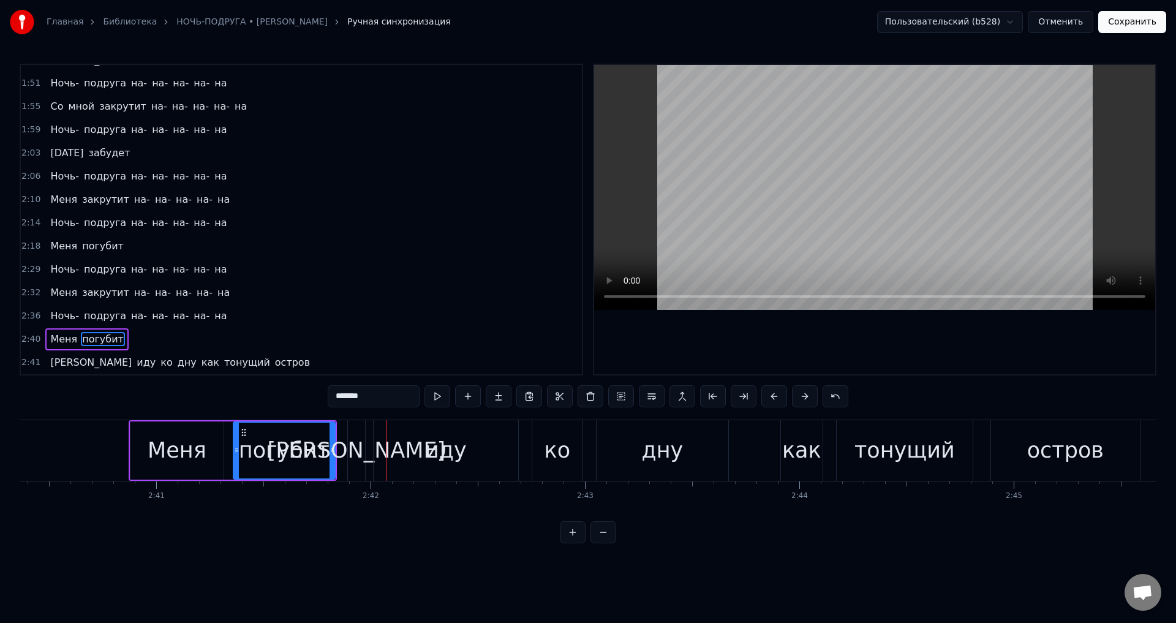
click at [297, 448] on div "погубит" at bounding box center [284, 450] width 91 height 32
drag, startPoint x: 331, startPoint y: 456, endPoint x: 315, endPoint y: 456, distance: 16.5
click at [315, 456] on div at bounding box center [315, 450] width 5 height 56
click at [354, 450] on div "[PERSON_NAME]" at bounding box center [357, 450] width 178 height 32
type input "*"
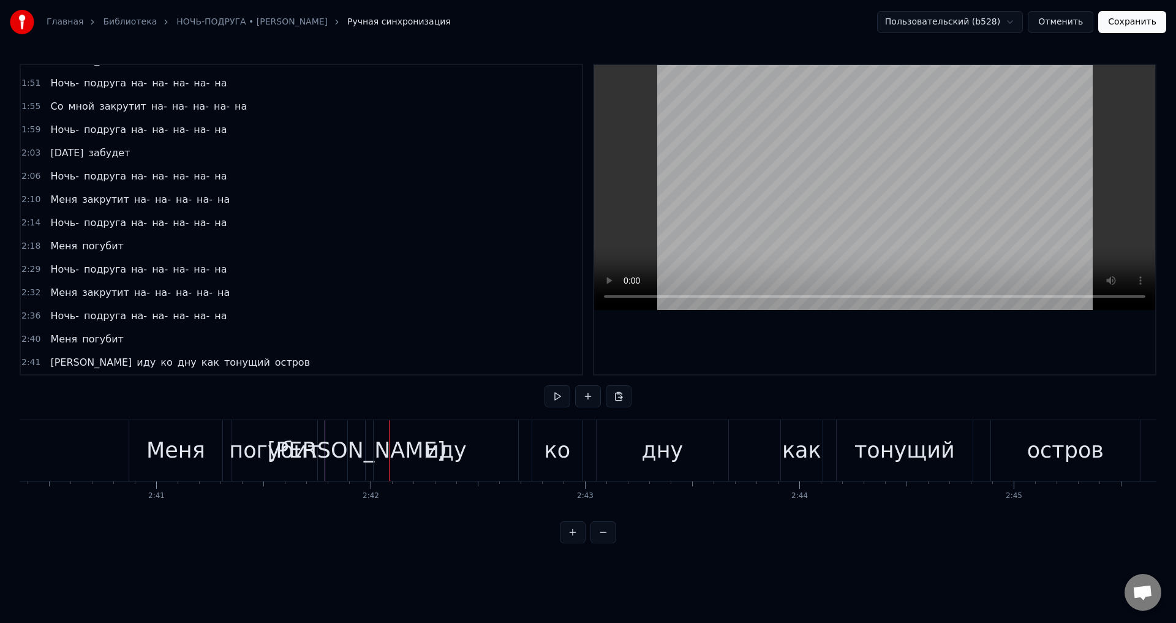
click at [353, 452] on div "[PERSON_NAME]" at bounding box center [357, 450] width 178 height 32
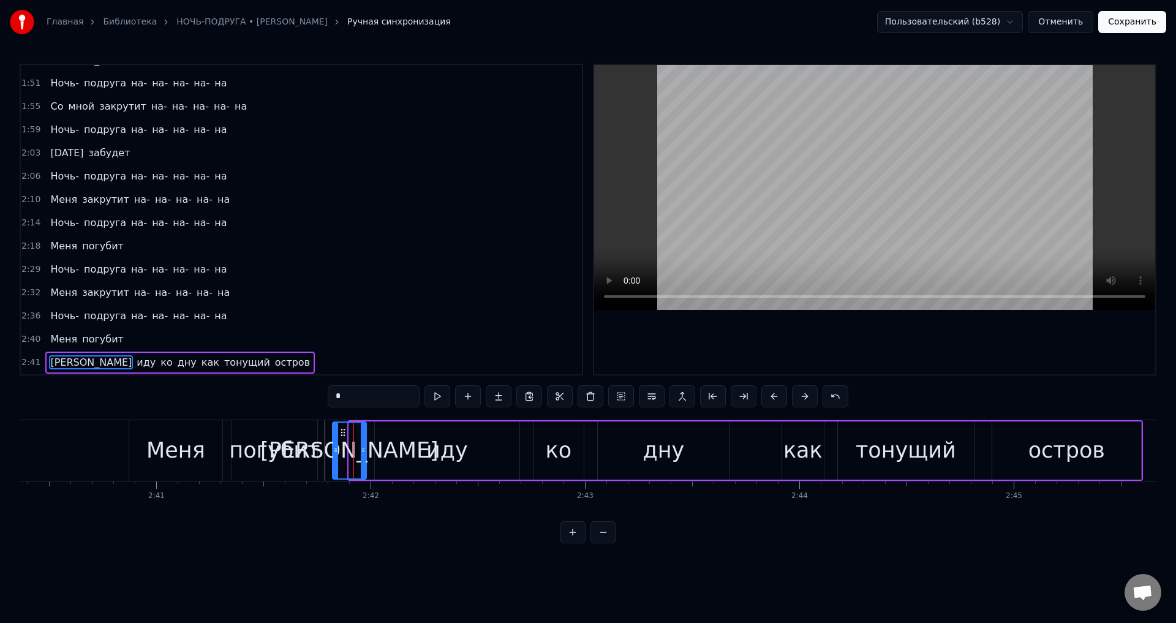
drag, startPoint x: 353, startPoint y: 452, endPoint x: 334, endPoint y: 452, distance: 19.6
click at [334, 452] on icon at bounding box center [335, 450] width 5 height 10
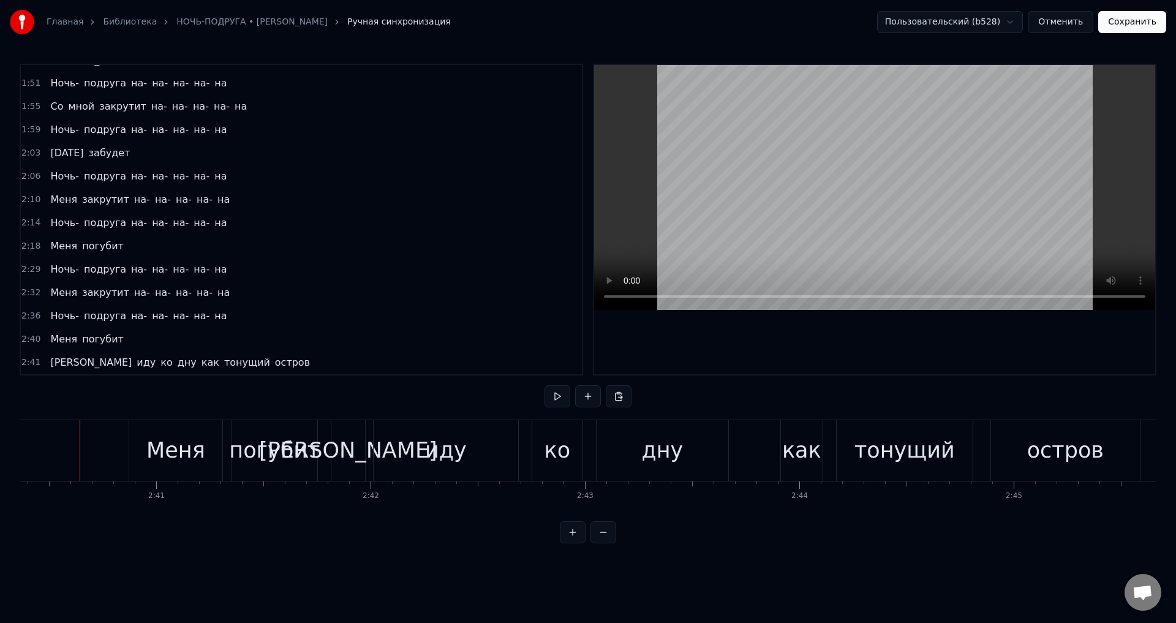
scroll to position [0, 34363]
click at [288, 453] on div "погубит" at bounding box center [275, 450] width 91 height 32
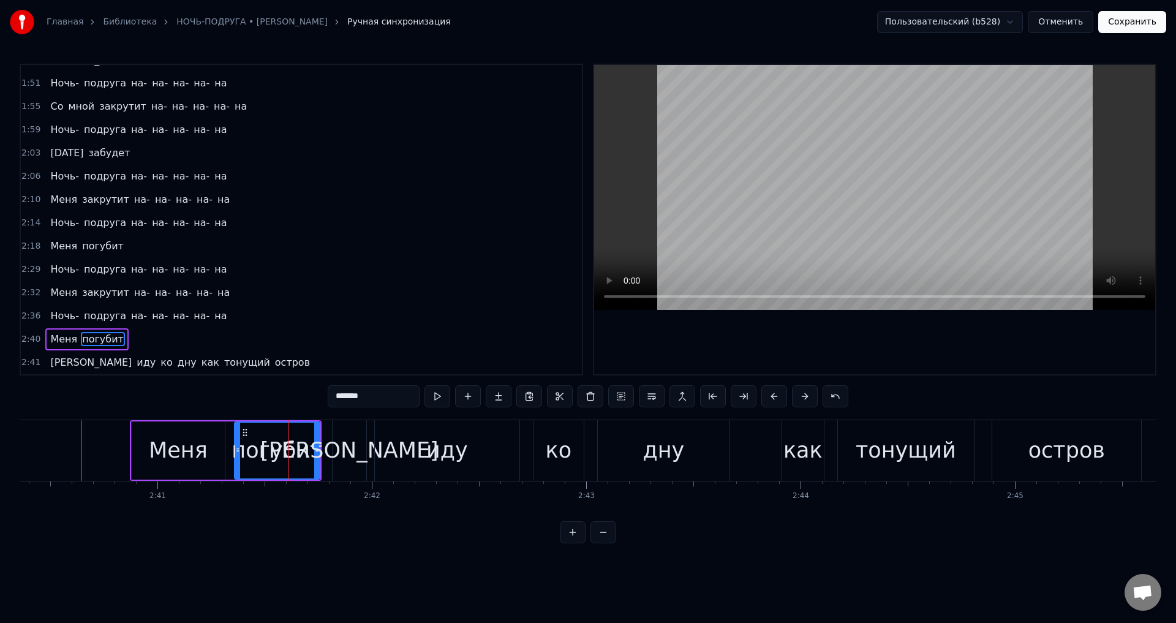
click at [162, 456] on div "Меня" at bounding box center [178, 450] width 59 height 32
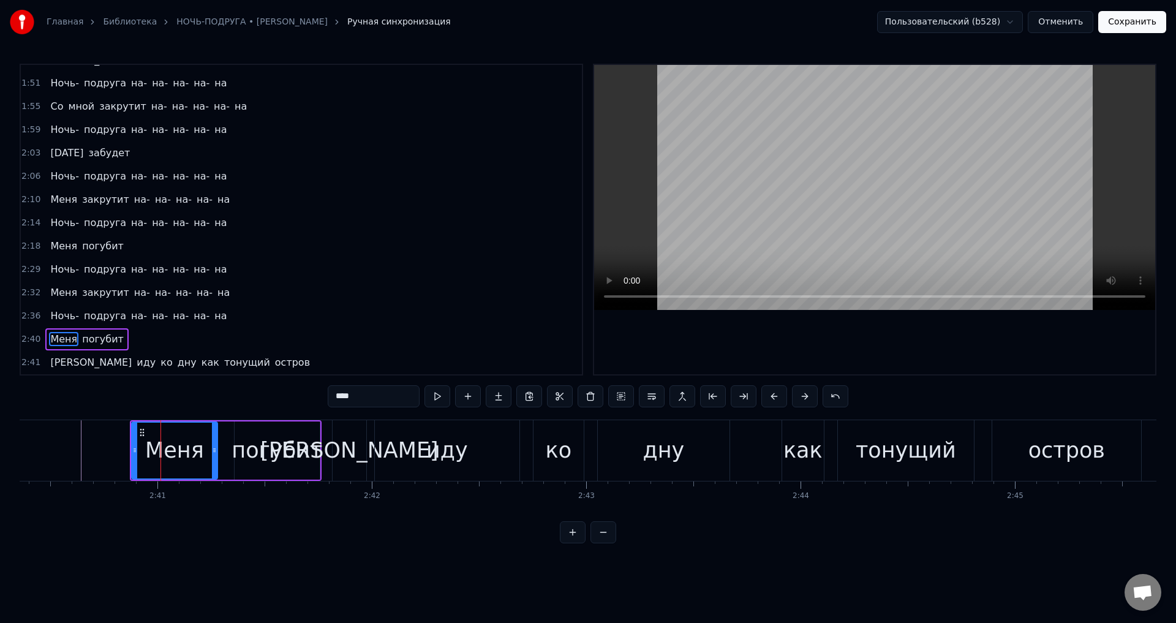
drag, startPoint x: 222, startPoint y: 456, endPoint x: 213, endPoint y: 457, distance: 9.3
click at [213, 457] on div at bounding box center [214, 450] width 5 height 56
click at [252, 455] on div "погубит" at bounding box center [276, 450] width 91 height 32
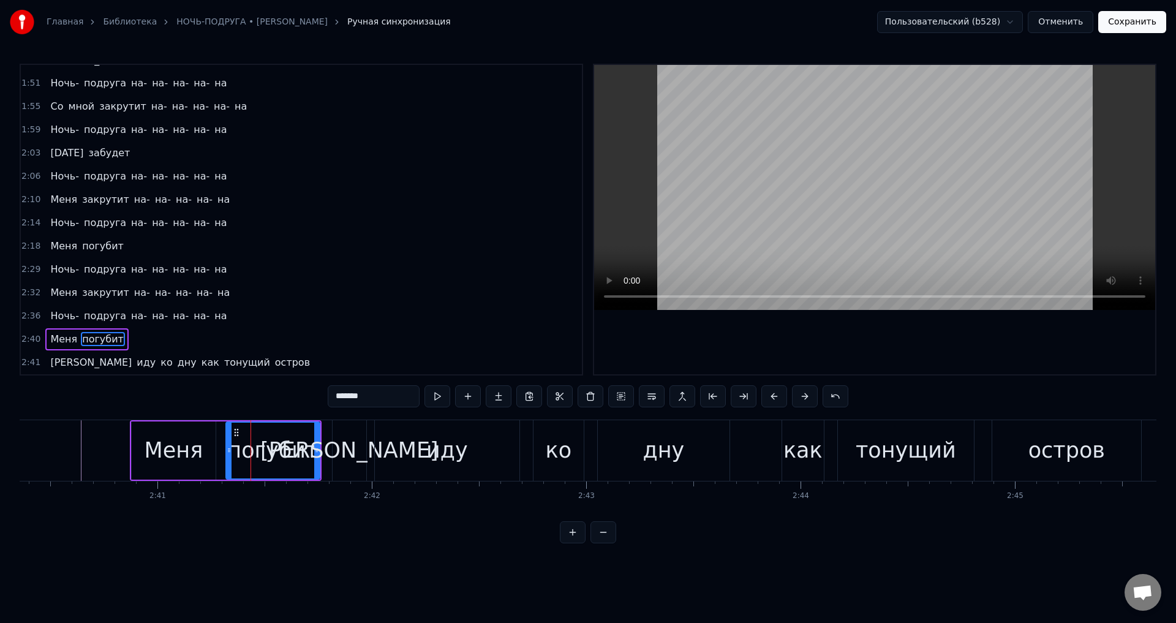
drag, startPoint x: 234, startPoint y: 451, endPoint x: 227, endPoint y: 451, distance: 7.4
click at [227, 451] on icon at bounding box center [229, 450] width 5 height 10
drag, startPoint x: 317, startPoint y: 459, endPoint x: 255, endPoint y: 463, distance: 61.4
click at [301, 460] on div at bounding box center [301, 450] width 5 height 56
click at [159, 459] on div "Меня" at bounding box center [173, 450] width 59 height 32
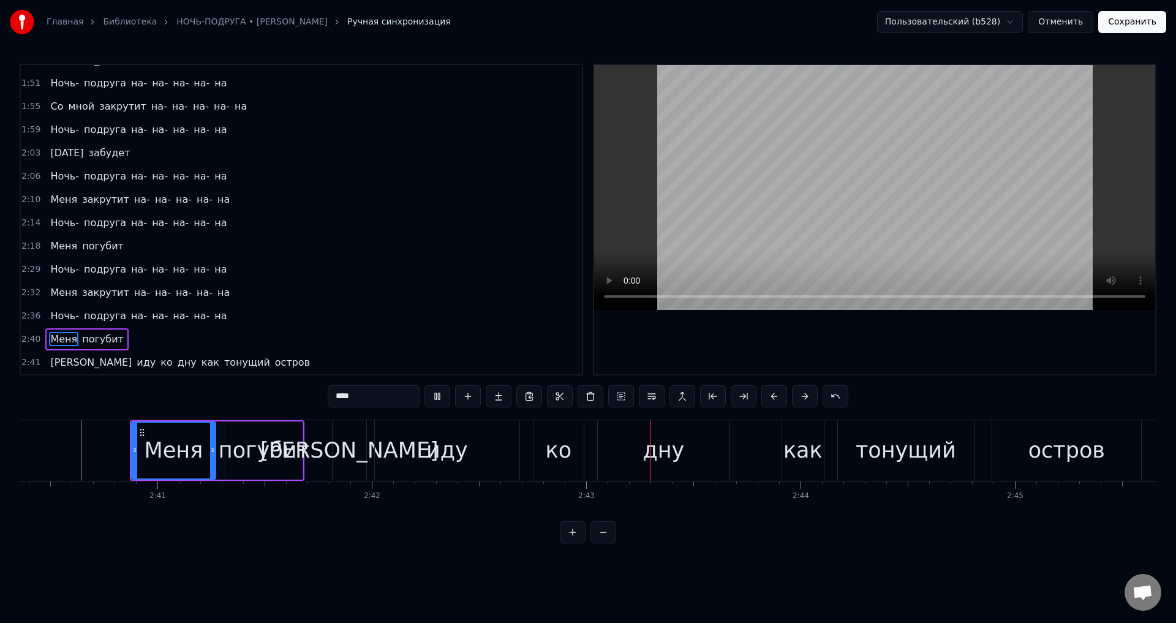
click at [260, 452] on div "погубит" at bounding box center [264, 450] width 91 height 32
type input "*******"
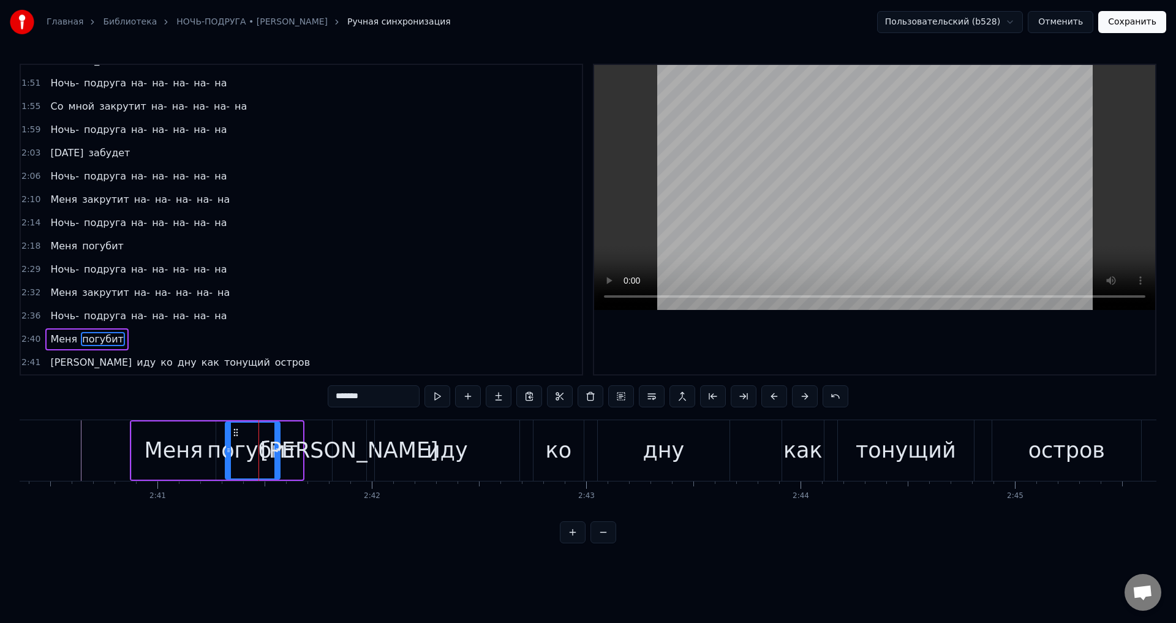
drag, startPoint x: 300, startPoint y: 457, endPoint x: 277, endPoint y: 461, distance: 23.1
click at [277, 461] on div at bounding box center [276, 450] width 5 height 56
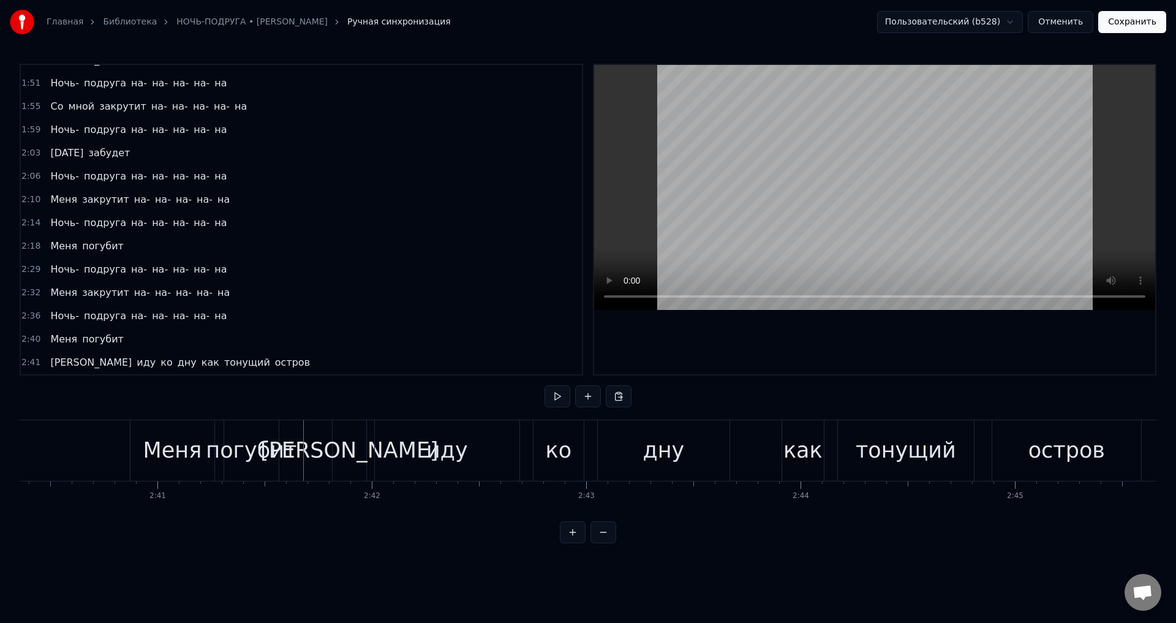
click at [339, 447] on div "[PERSON_NAME]" at bounding box center [349, 450] width 34 height 61
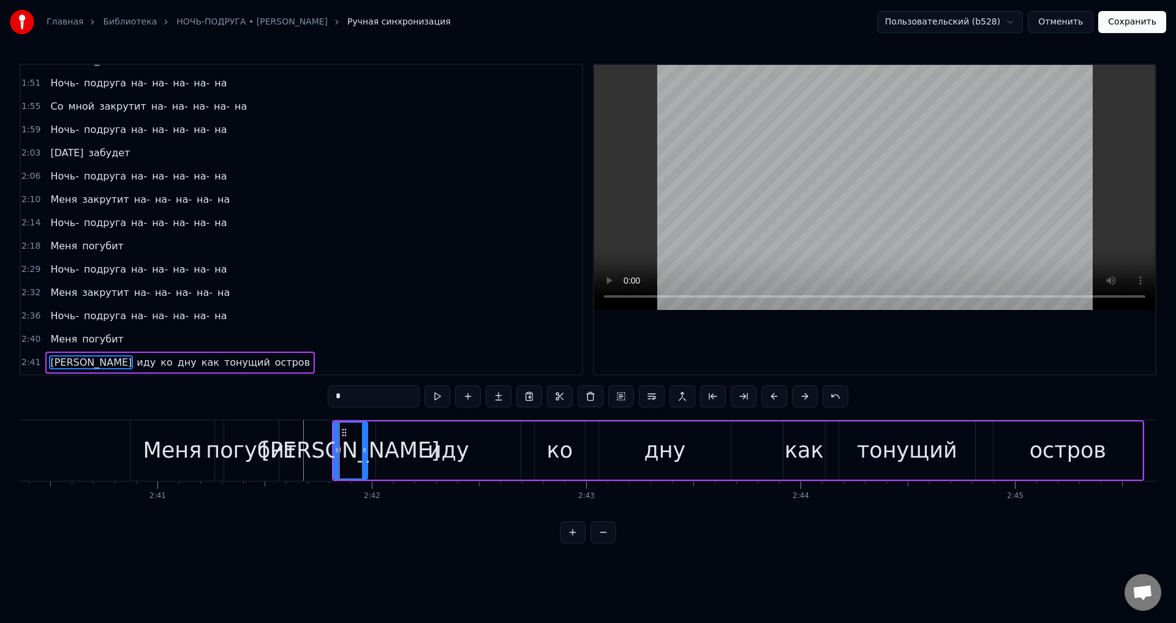
click at [393, 456] on div "иду" at bounding box center [448, 450] width 144 height 58
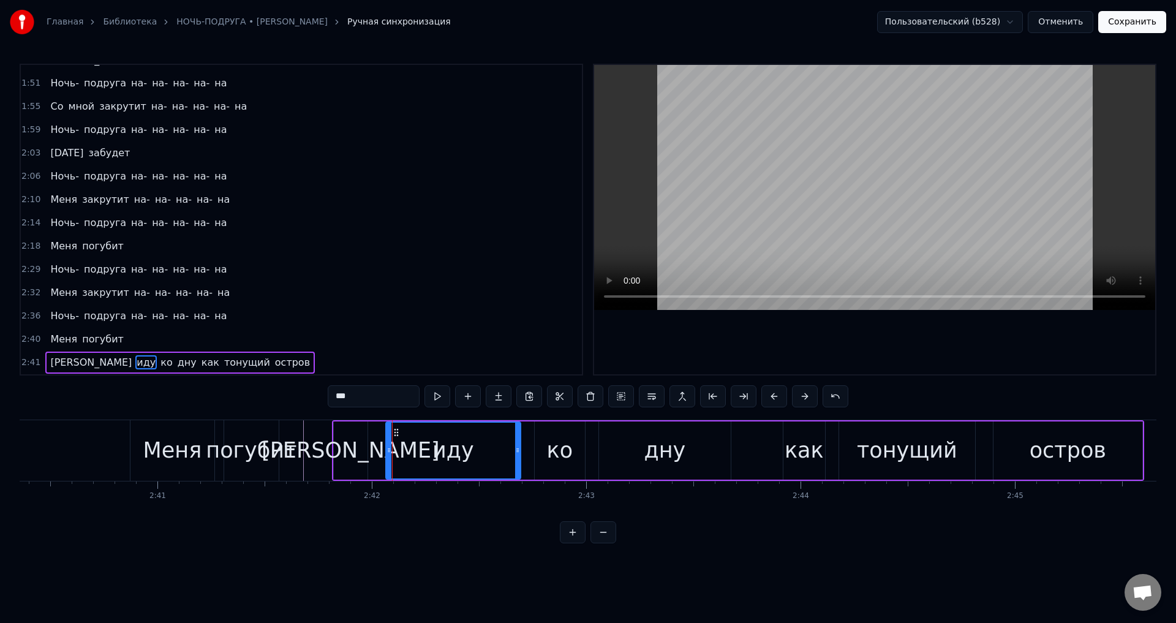
drag, startPoint x: 381, startPoint y: 455, endPoint x: 388, endPoint y: 454, distance: 7.4
click at [388, 454] on icon at bounding box center [388, 450] width 5 height 10
click at [348, 449] on div "[PERSON_NAME]" at bounding box center [350, 450] width 178 height 32
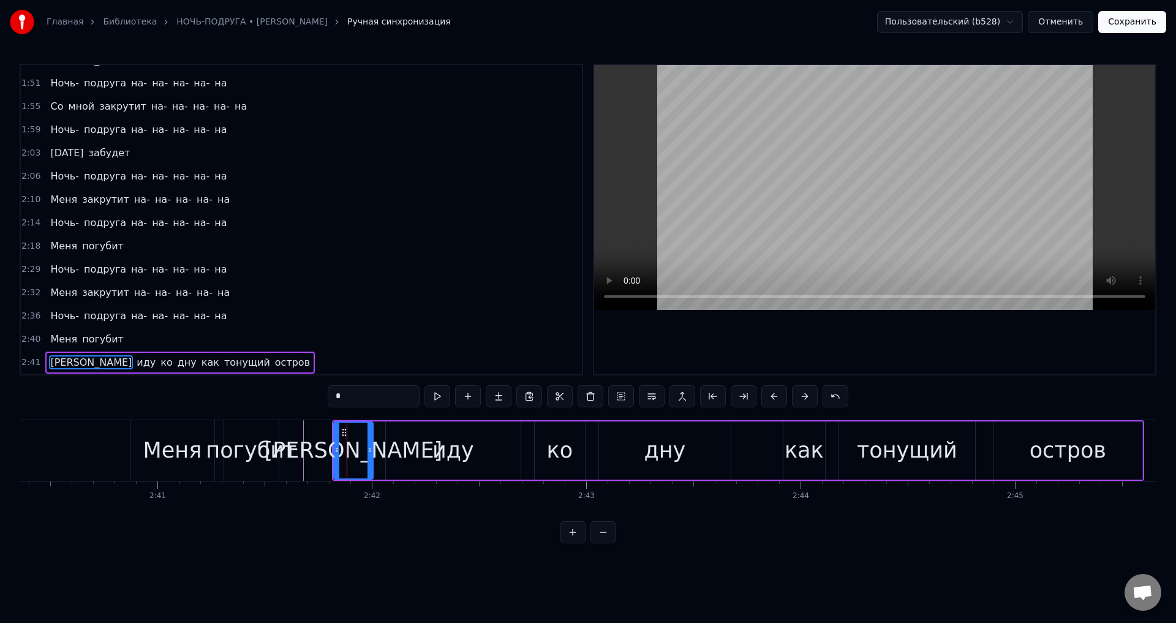
click at [369, 456] on div at bounding box center [369, 450] width 5 height 56
click at [264, 459] on div "погубит" at bounding box center [251, 450] width 91 height 32
type input "*******"
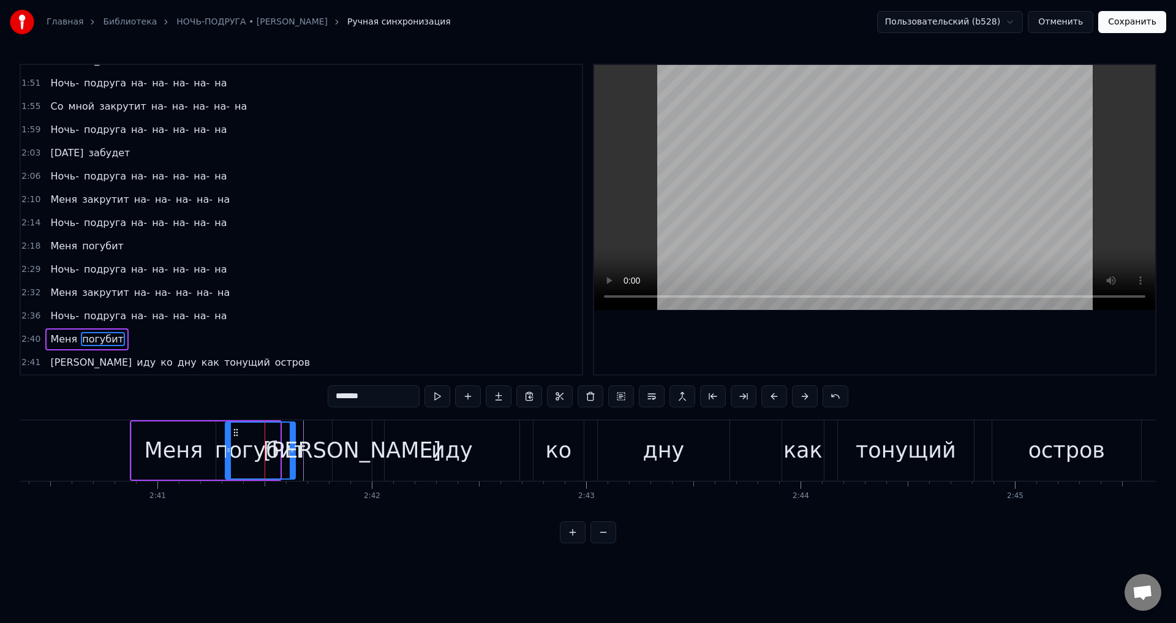
drag, startPoint x: 278, startPoint y: 455, endPoint x: 293, endPoint y: 457, distance: 15.5
click at [293, 457] on div at bounding box center [292, 450] width 5 height 56
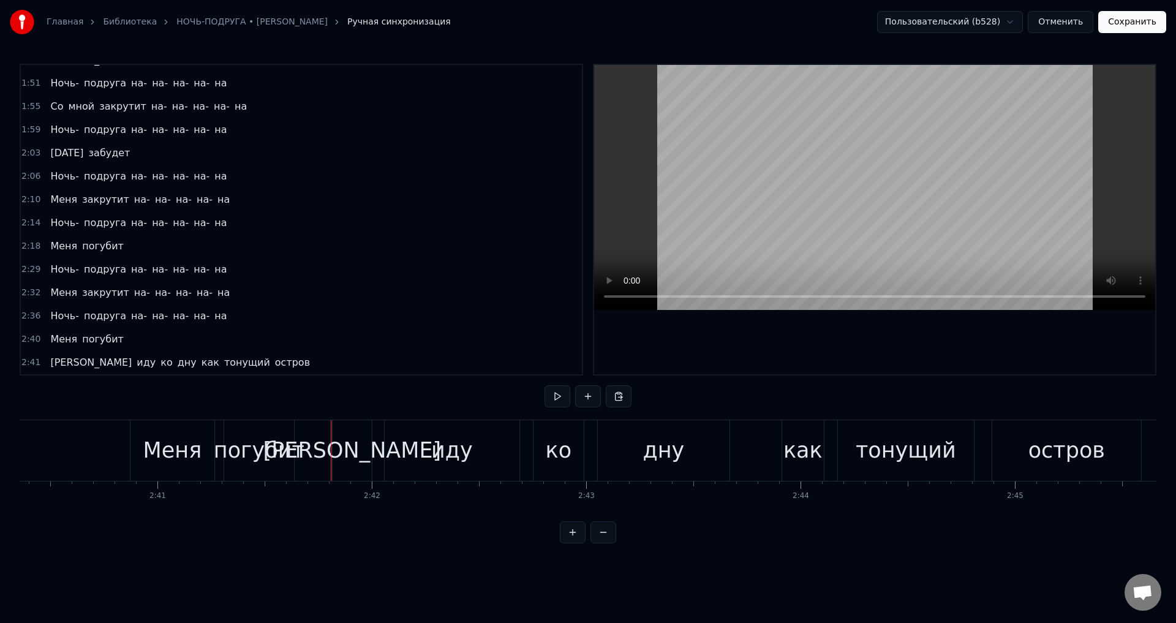
click at [356, 454] on div "[PERSON_NAME]" at bounding box center [352, 450] width 178 height 32
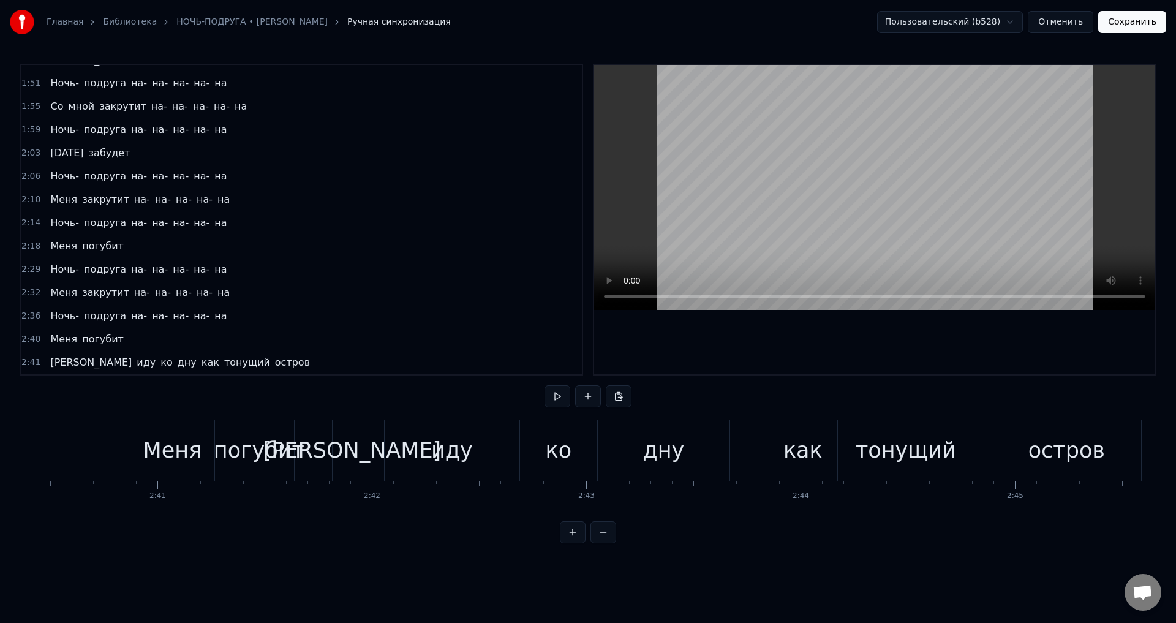
scroll to position [0, 34337]
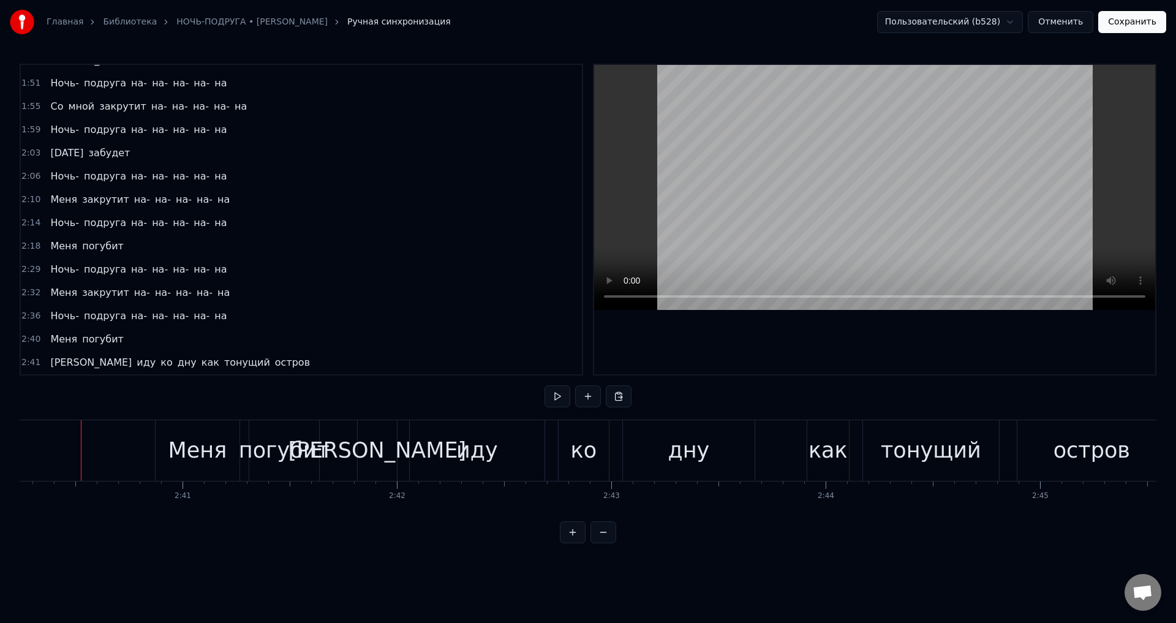
drag, startPoint x: 61, startPoint y: 313, endPoint x: 147, endPoint y: 319, distance: 86.5
click at [61, 313] on span "Ночь-" at bounding box center [64, 316] width 31 height 14
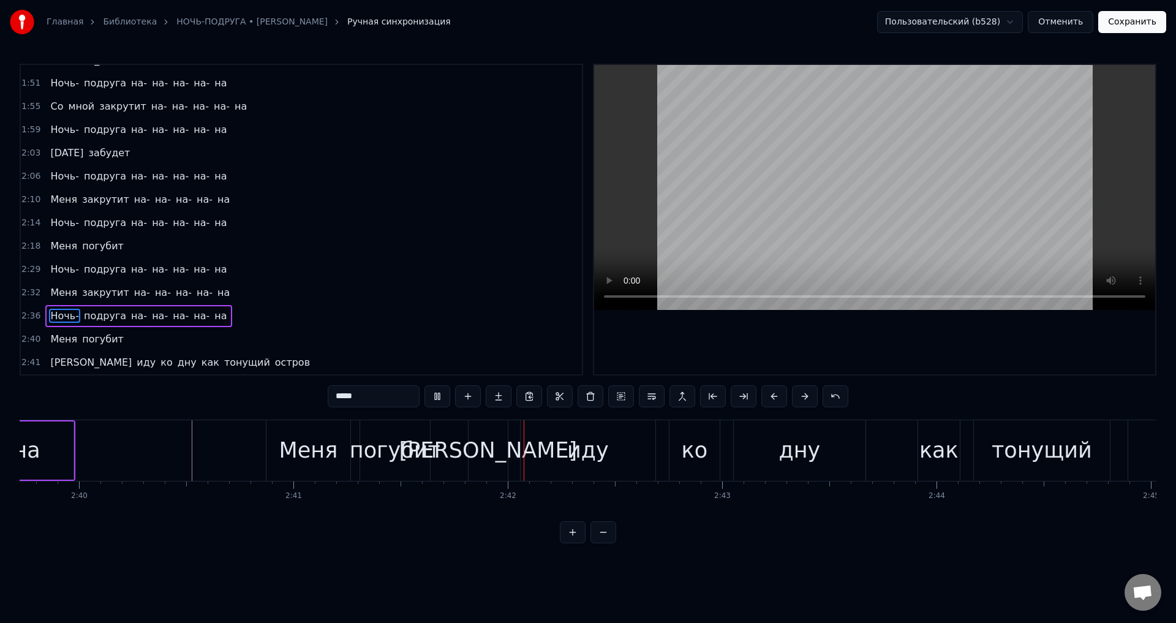
scroll to position [0, 34364]
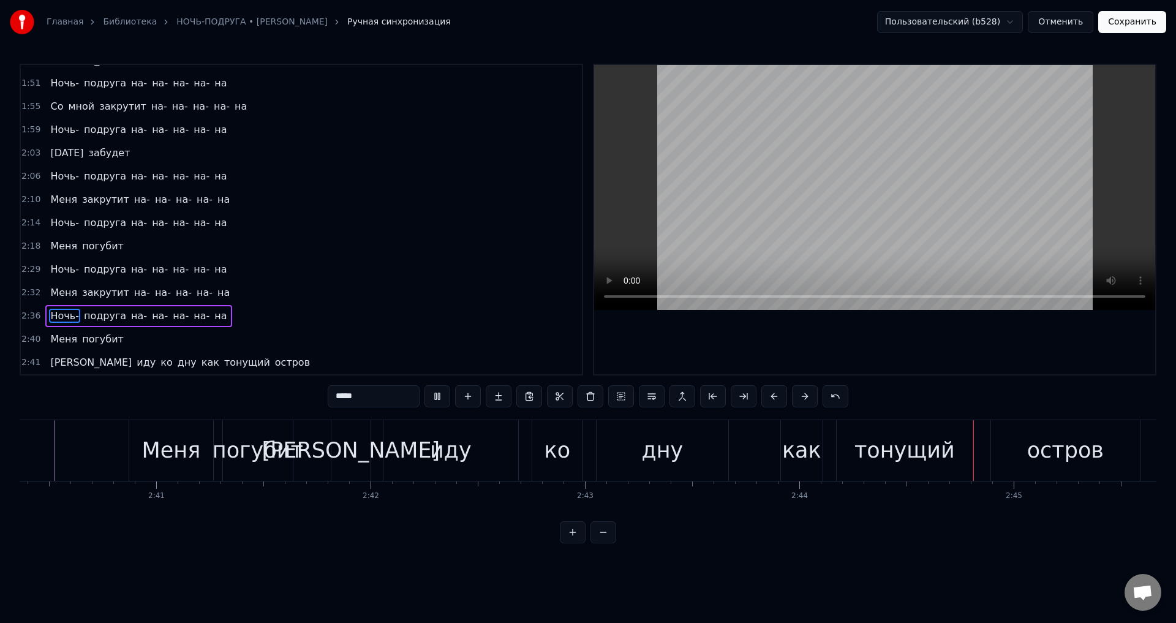
click at [164, 452] on div "Меня" at bounding box center [171, 450] width 59 height 32
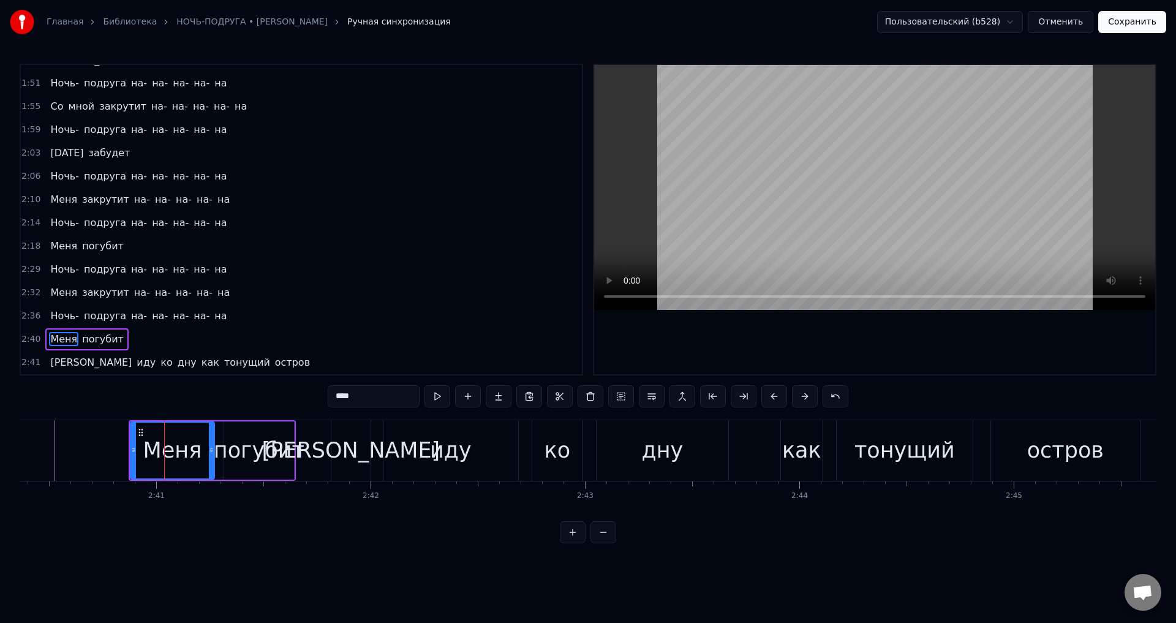
click at [52, 337] on span "Меня" at bounding box center [63, 339] width 29 height 14
click at [133, 447] on icon at bounding box center [132, 450] width 5 height 10
click at [54, 340] on span "Меня" at bounding box center [63, 339] width 29 height 14
click at [54, 317] on span "Ночь-" at bounding box center [64, 316] width 31 height 14
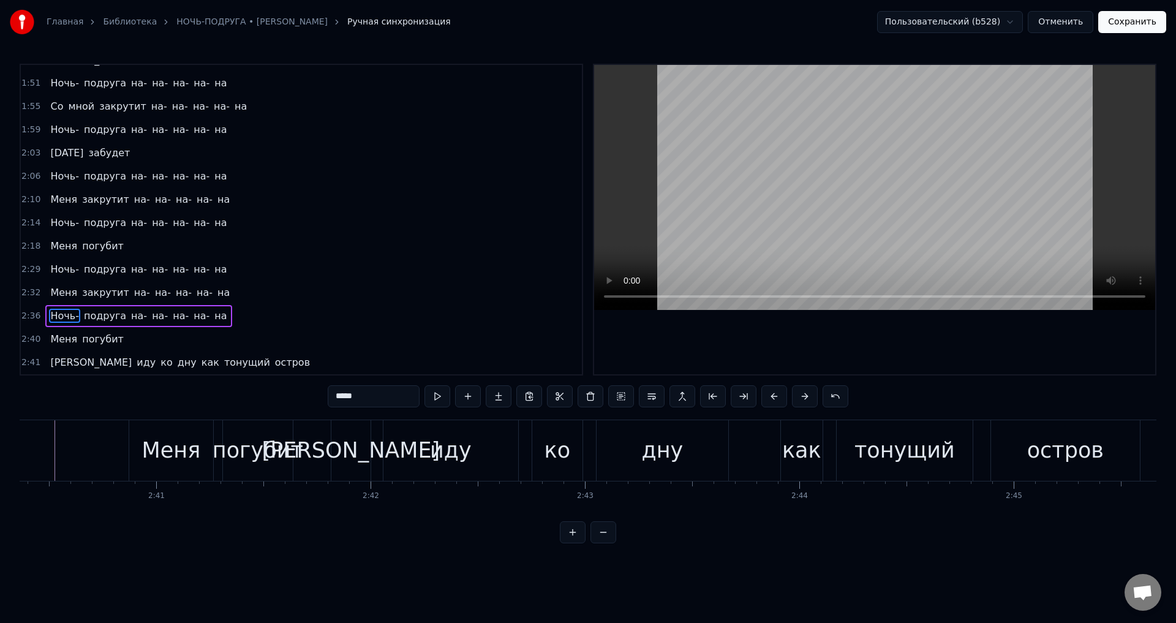
scroll to position [0, 34364]
click at [170, 457] on div "Меня" at bounding box center [170, 450] width 59 height 32
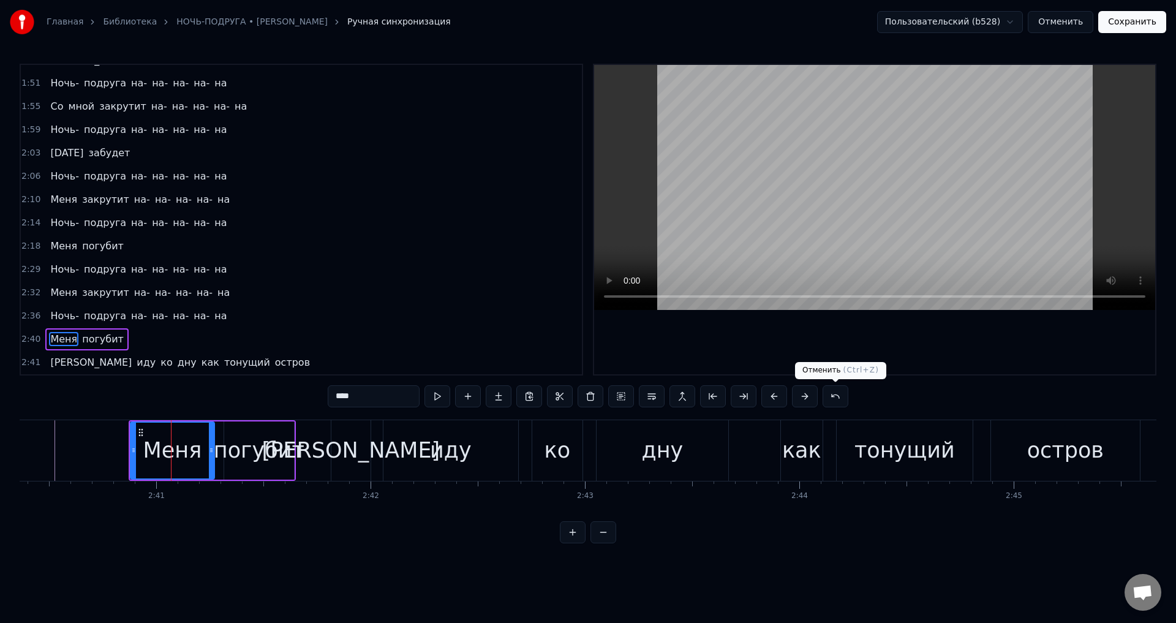
click at [833, 395] on button at bounding box center [835, 396] width 26 height 22
click at [820, 400] on button at bounding box center [820, 396] width 26 height 22
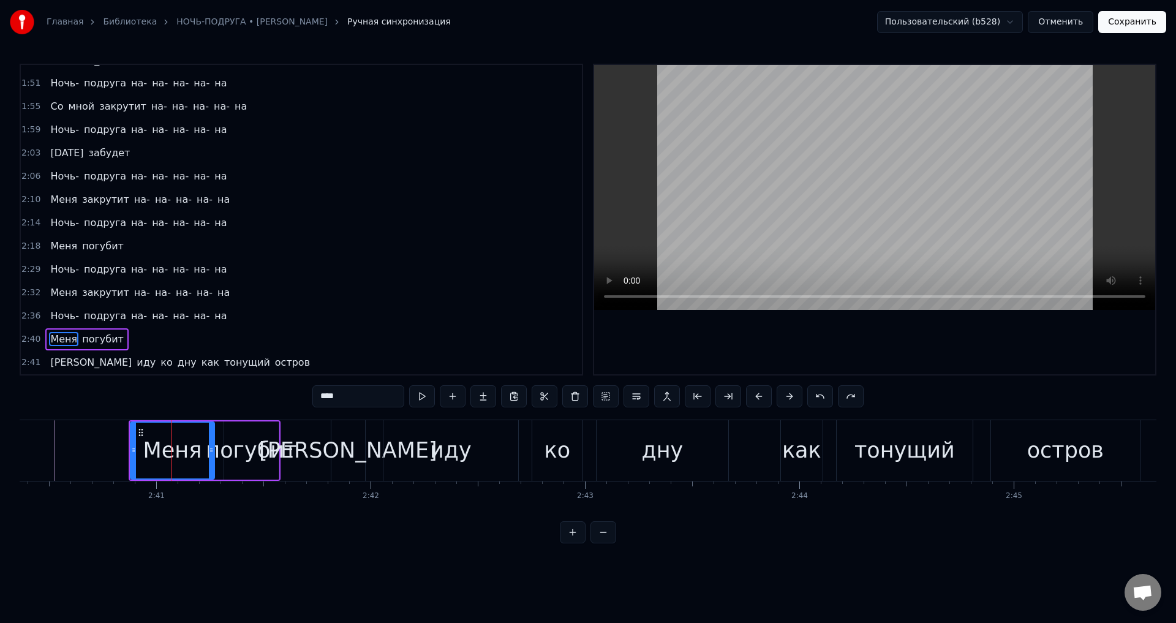
click at [820, 400] on button at bounding box center [820, 396] width 26 height 22
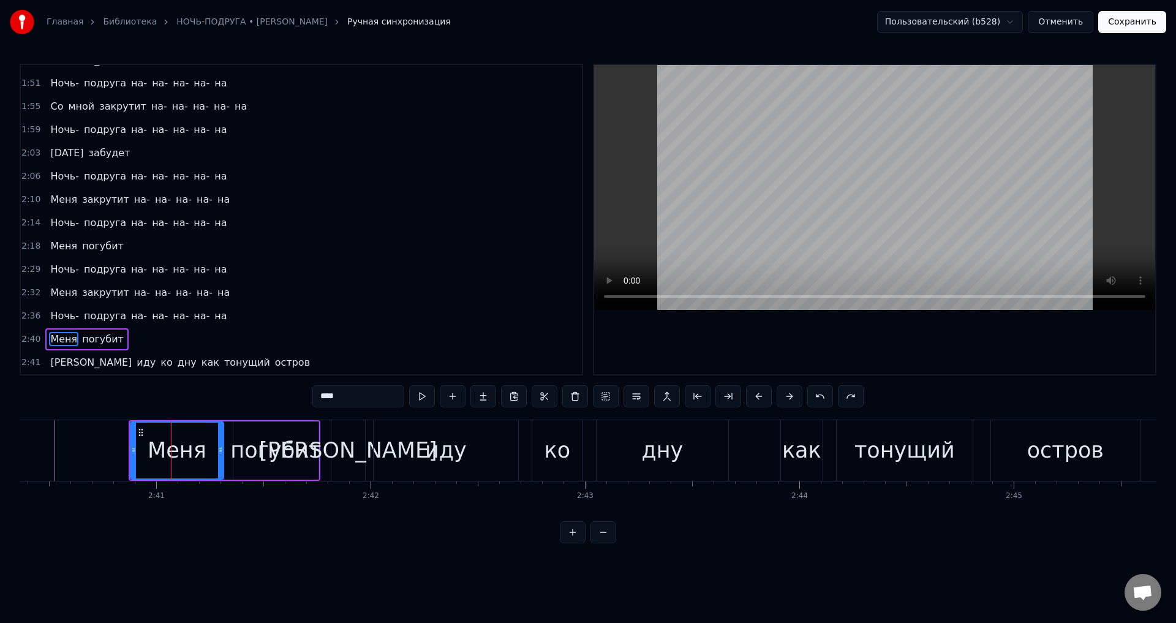
click at [820, 400] on button at bounding box center [820, 396] width 26 height 22
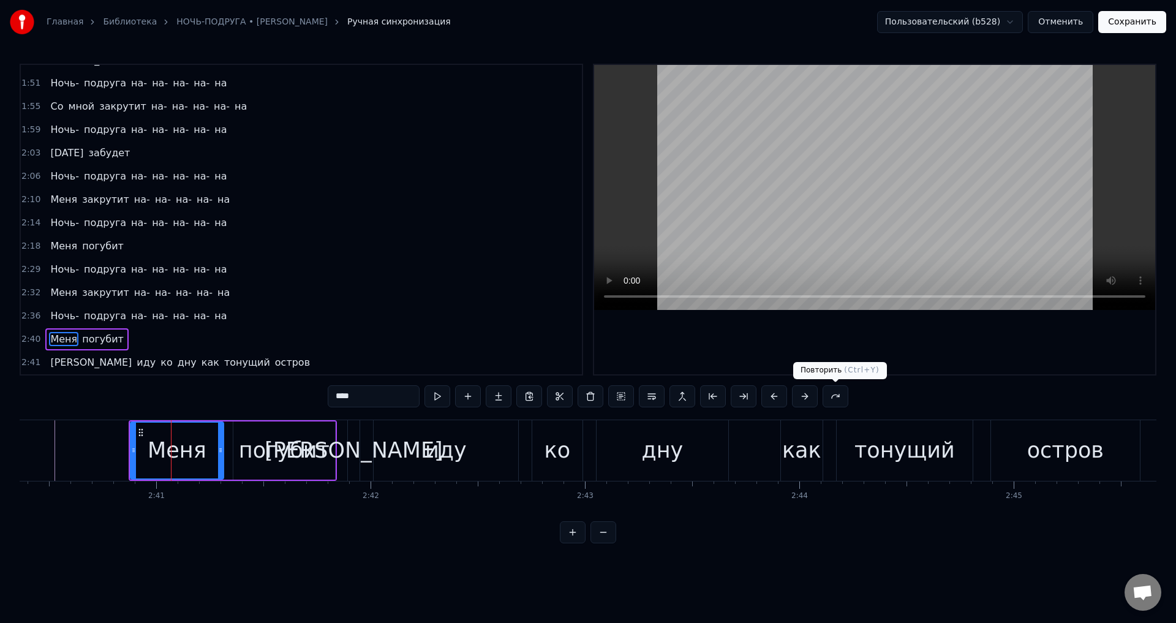
click at [831, 400] on button at bounding box center [835, 396] width 26 height 22
click at [816, 400] on button at bounding box center [820, 396] width 26 height 22
click at [168, 469] on div "Меня" at bounding box center [177, 450] width 92 height 56
click at [348, 463] on div "[PERSON_NAME]" at bounding box center [353, 450] width 178 height 32
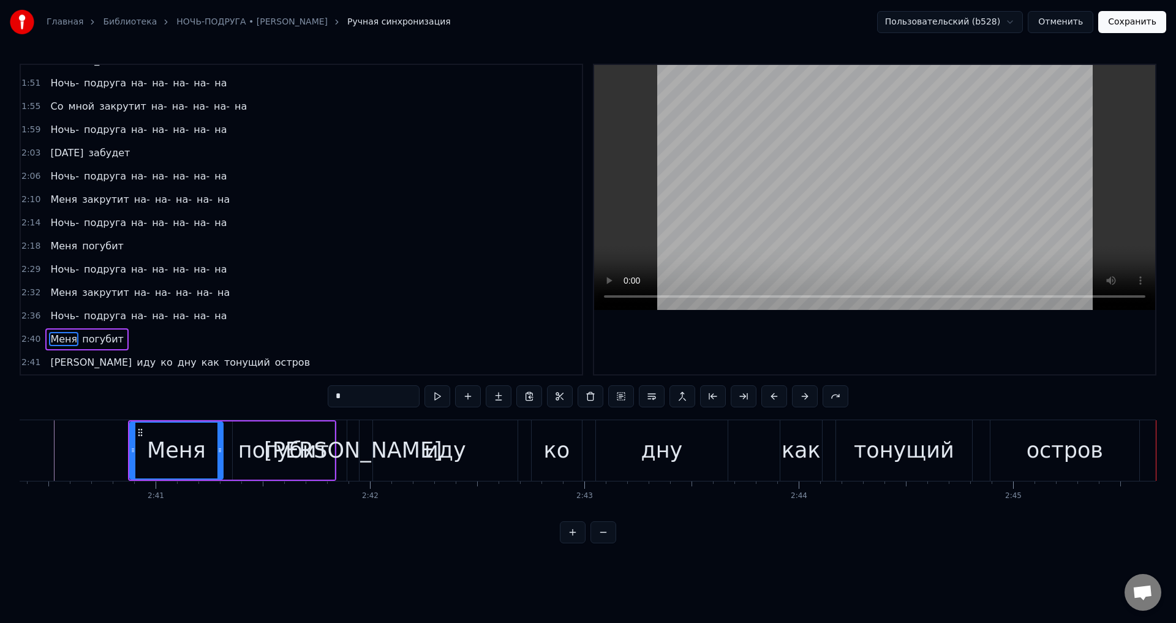
scroll to position [0, 34364]
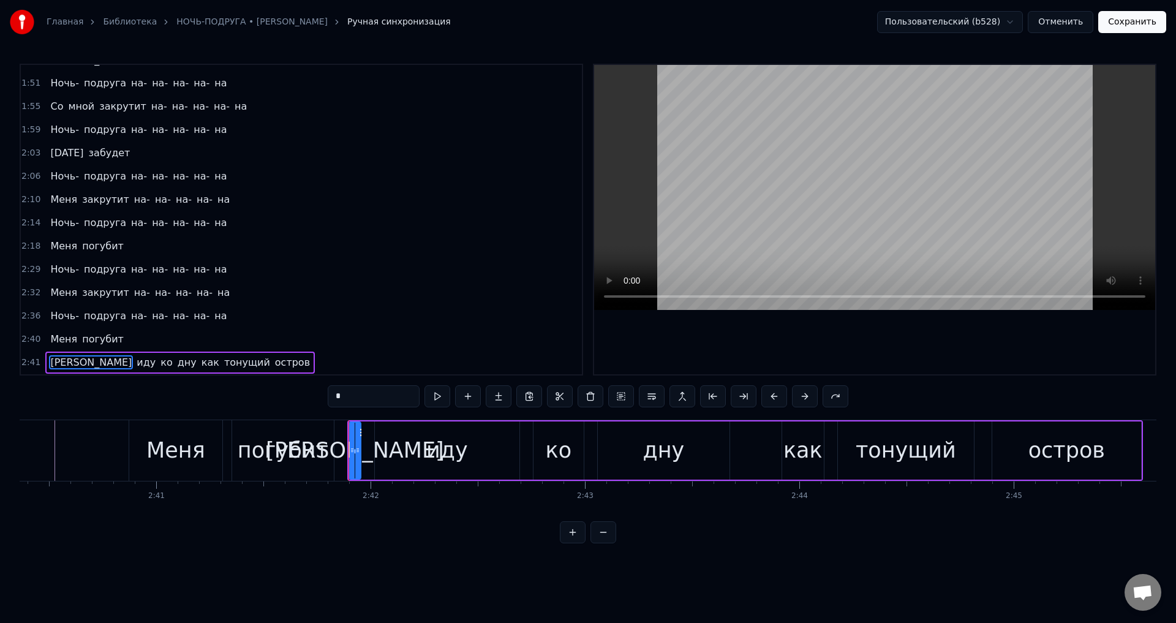
drag, startPoint x: 168, startPoint y: 457, endPoint x: 242, endPoint y: 431, distance: 77.8
click at [171, 456] on div "Меня" at bounding box center [175, 450] width 59 height 32
type input "****"
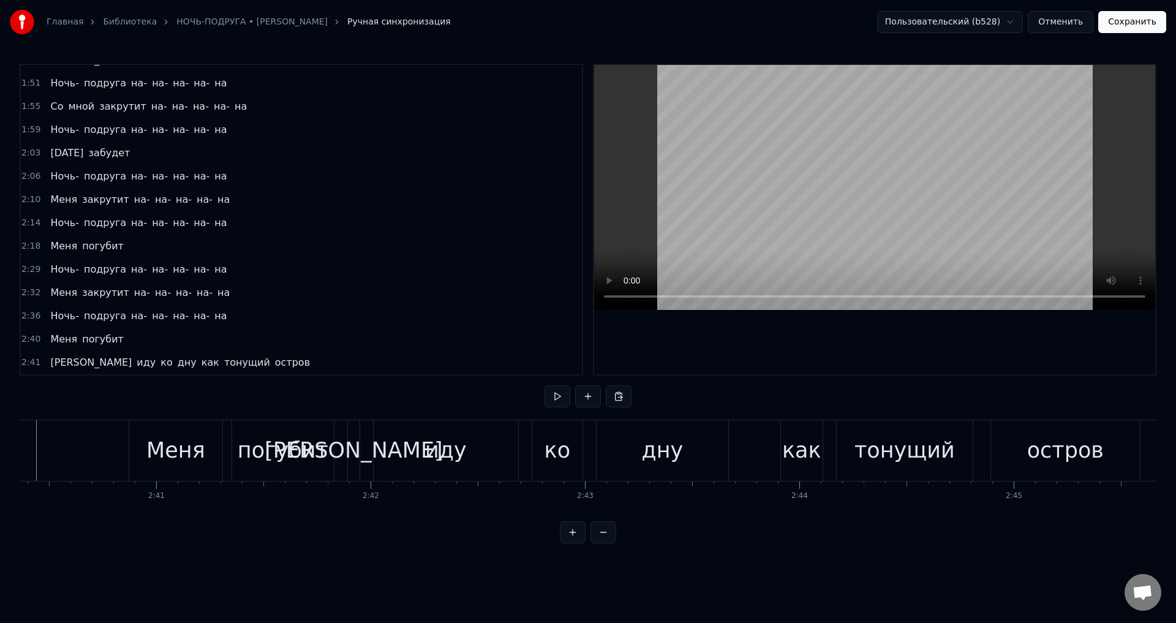
scroll to position [0, 34364]
click at [163, 458] on div "Меня" at bounding box center [175, 450] width 59 height 32
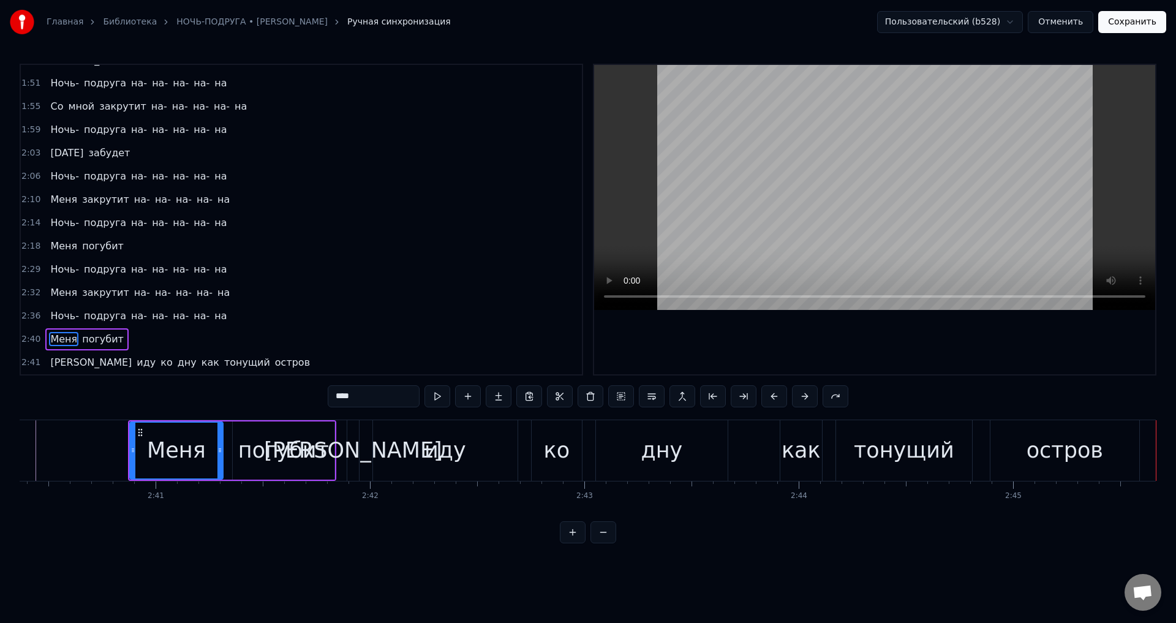
click at [1128, 26] on button "Сохранить" at bounding box center [1132, 22] width 68 height 22
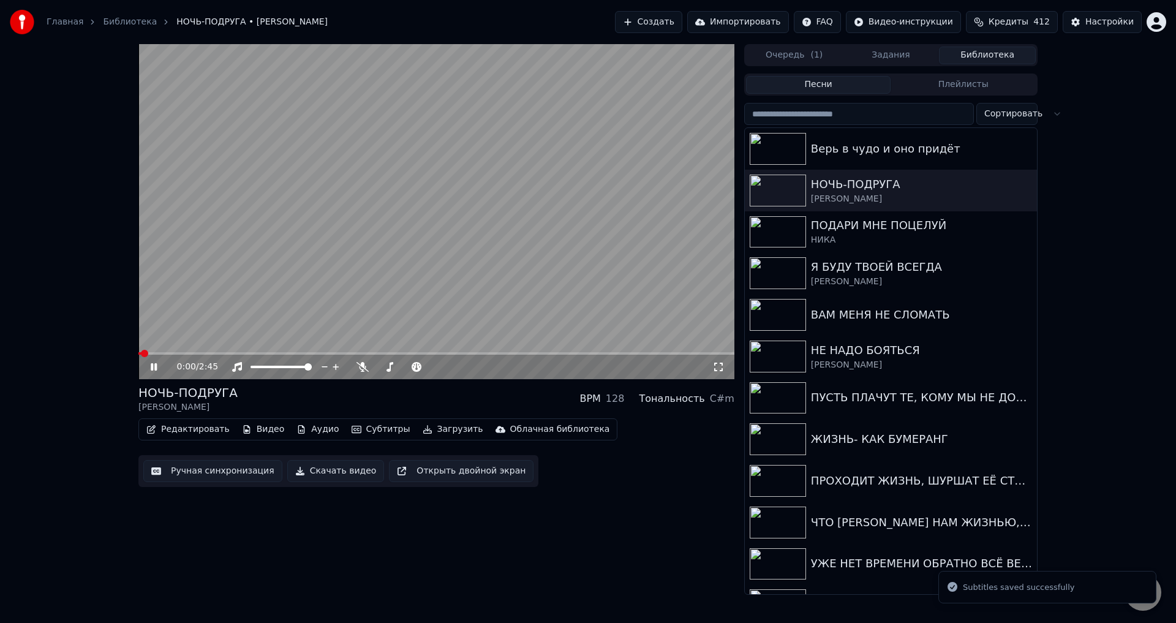
click at [596, 357] on div "0:00 / 2:45" at bounding box center [436, 366] width 596 height 24
drag, startPoint x: 601, startPoint y: 356, endPoint x: 620, endPoint y: 356, distance: 18.4
click at [602, 356] on div "0:01 / 2:45" at bounding box center [436, 366] width 596 height 24
click at [624, 361] on div "0:01 / 2:45" at bounding box center [436, 366] width 596 height 24
drag, startPoint x: 626, startPoint y: 354, endPoint x: 626, endPoint y: 348, distance: 6.7
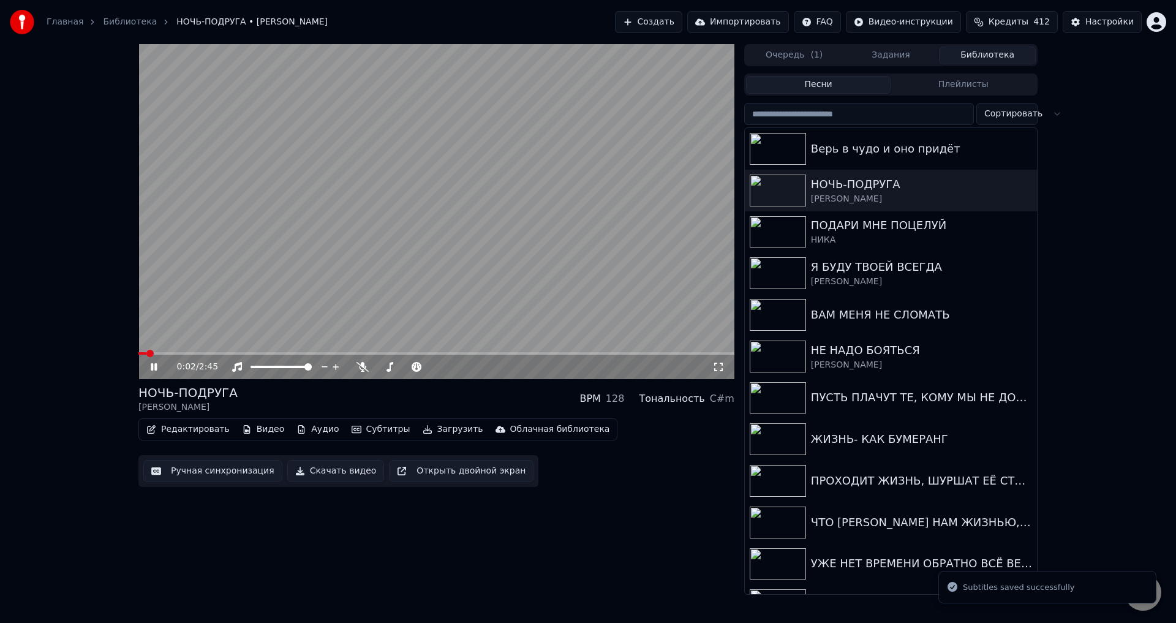
click at [626, 354] on div "0:02 / 2:45" at bounding box center [436, 365] width 596 height 27
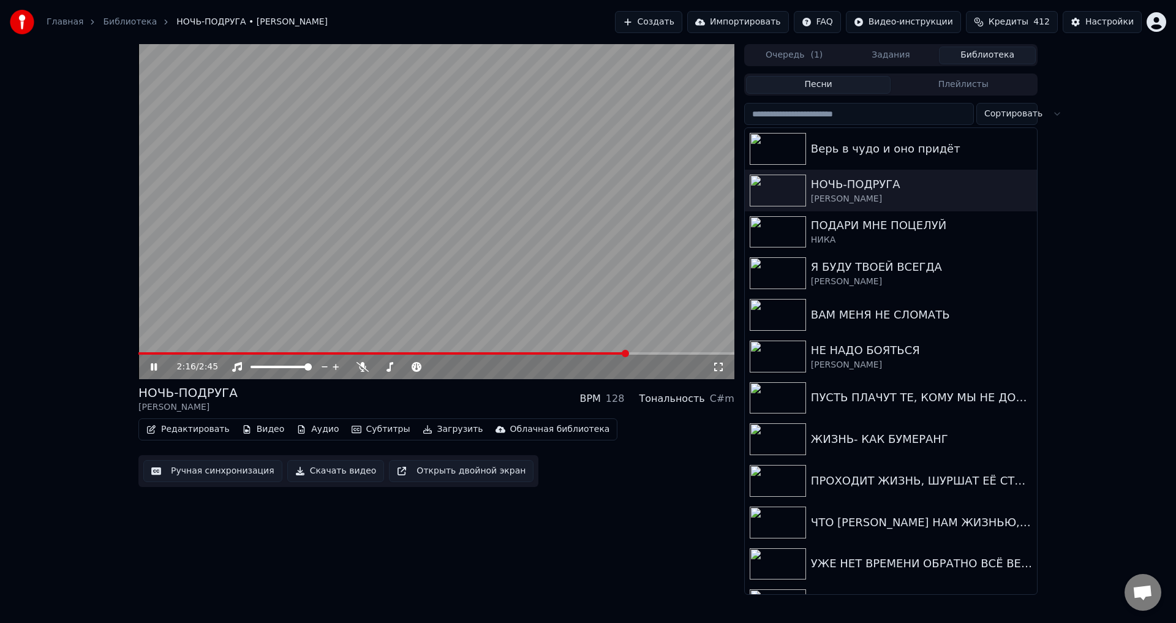
click at [626, 353] on span at bounding box center [436, 353] width 596 height 2
click at [719, 369] on icon at bounding box center [718, 367] width 12 height 10
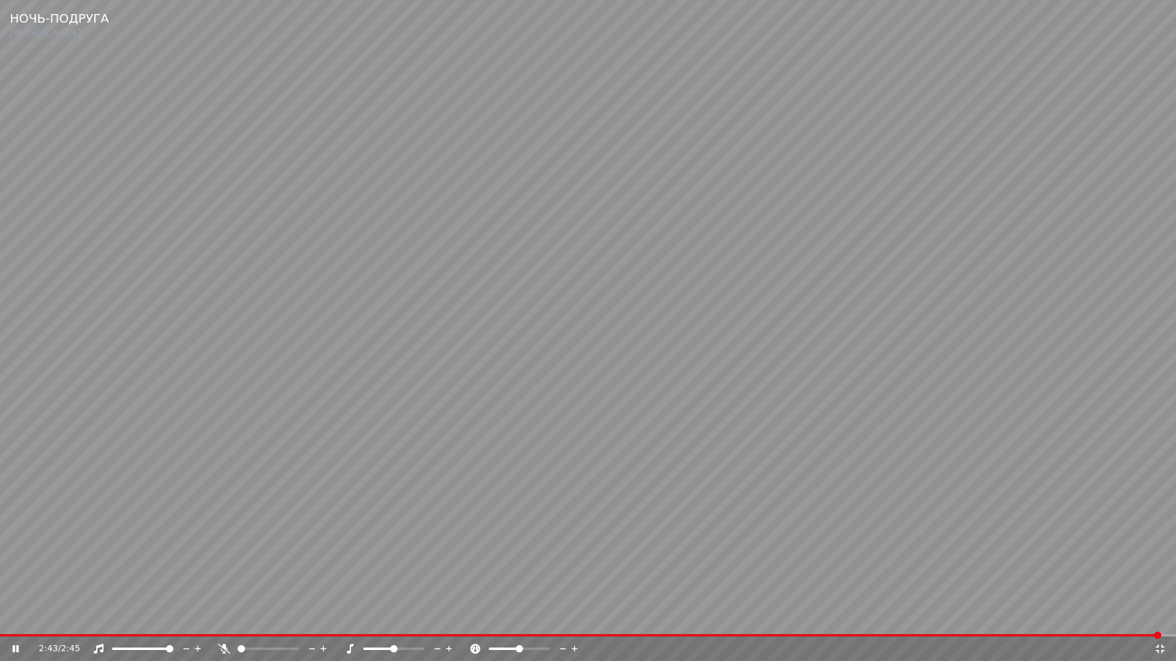
click at [552, 613] on video at bounding box center [588, 330] width 1176 height 661
click at [1136, 622] on div "2:43 / 2:45" at bounding box center [588, 649] width 1176 height 24
click at [1138, 622] on span at bounding box center [581, 635] width 1163 height 2
click at [953, 588] on video at bounding box center [588, 330] width 1176 height 661
click at [1096, 622] on span at bounding box center [577, 635] width 1155 height 2
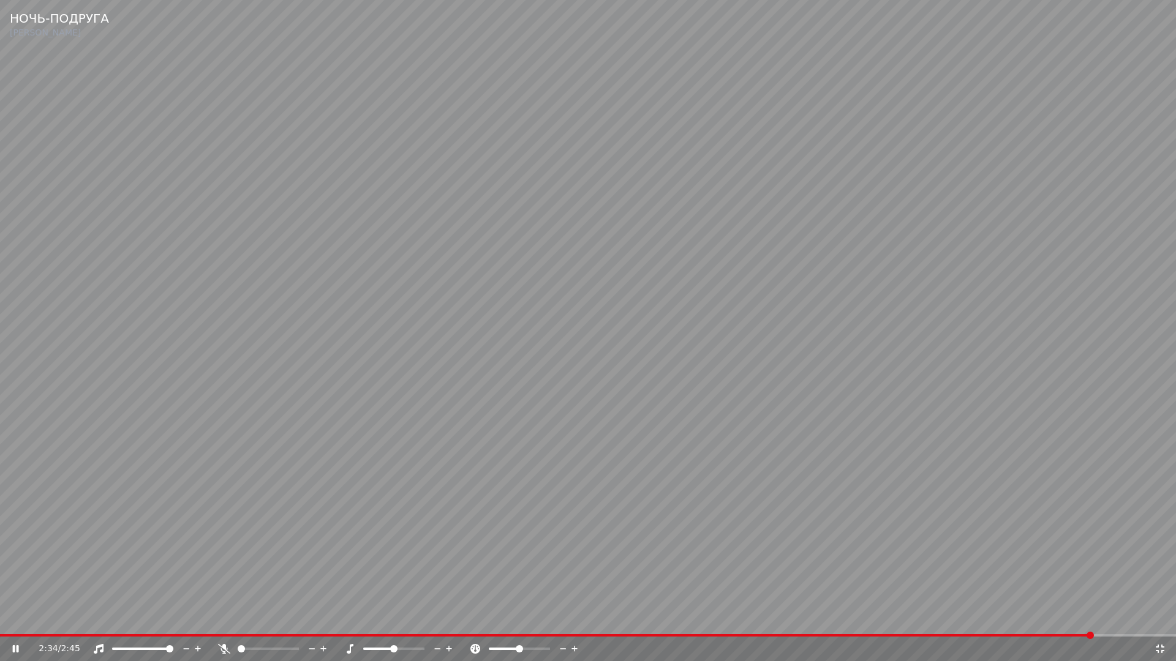
click at [912, 577] on video at bounding box center [588, 330] width 1176 height 661
click at [1157, 622] on icon at bounding box center [1159, 649] width 12 height 10
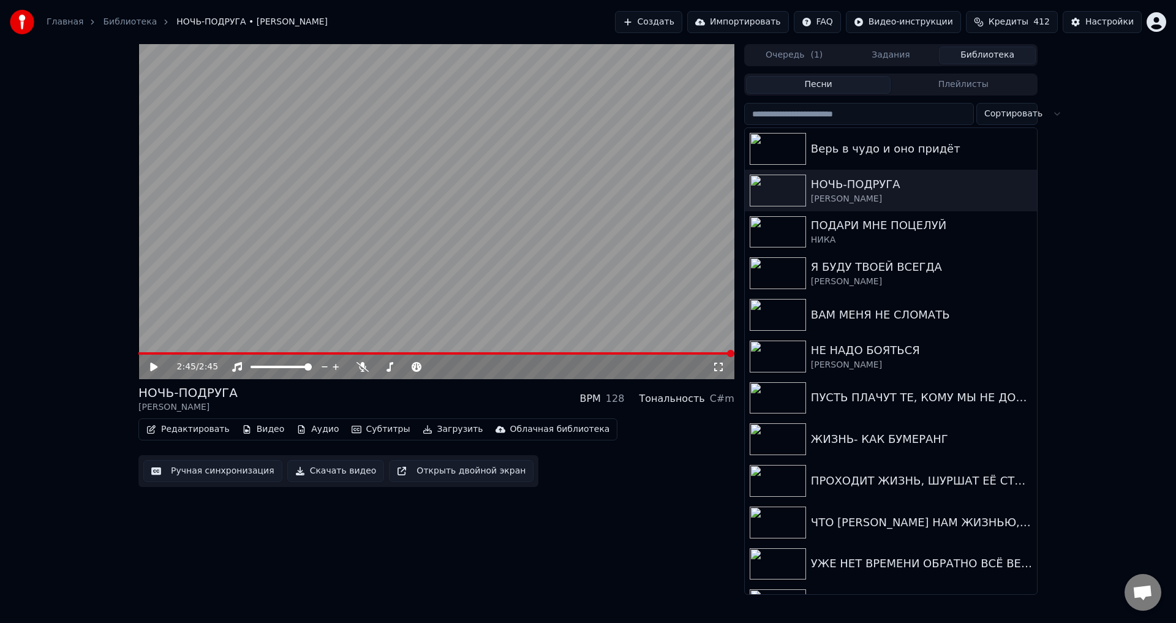
click at [194, 471] on button "Ручная синхронизация" at bounding box center [212, 471] width 139 height 22
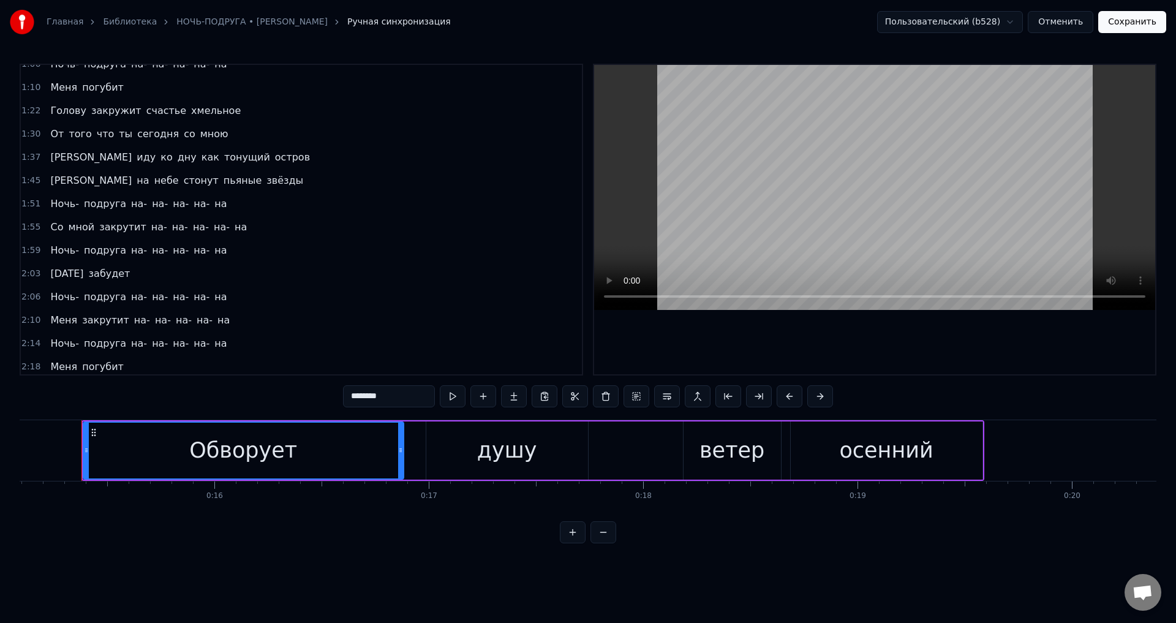
scroll to position [366, 0]
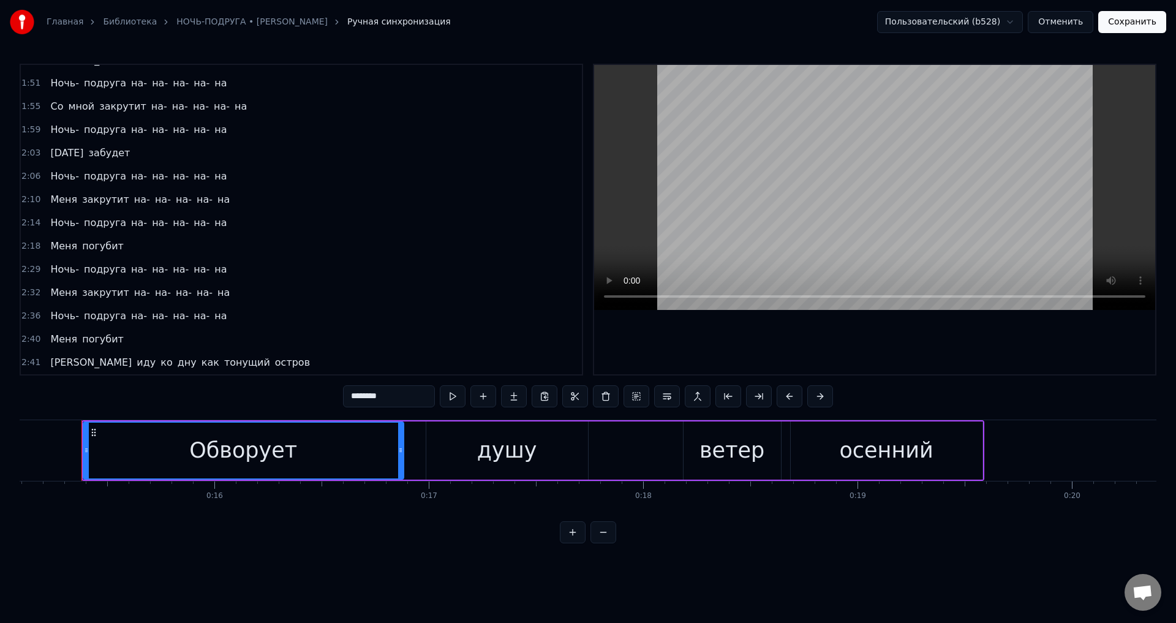
drag, startPoint x: 195, startPoint y: 366, endPoint x: 59, endPoint y: 362, distance: 135.4
click at [59, 362] on div "Я иду ко дну как тонущий остров" at bounding box center [179, 362] width 269 height 22
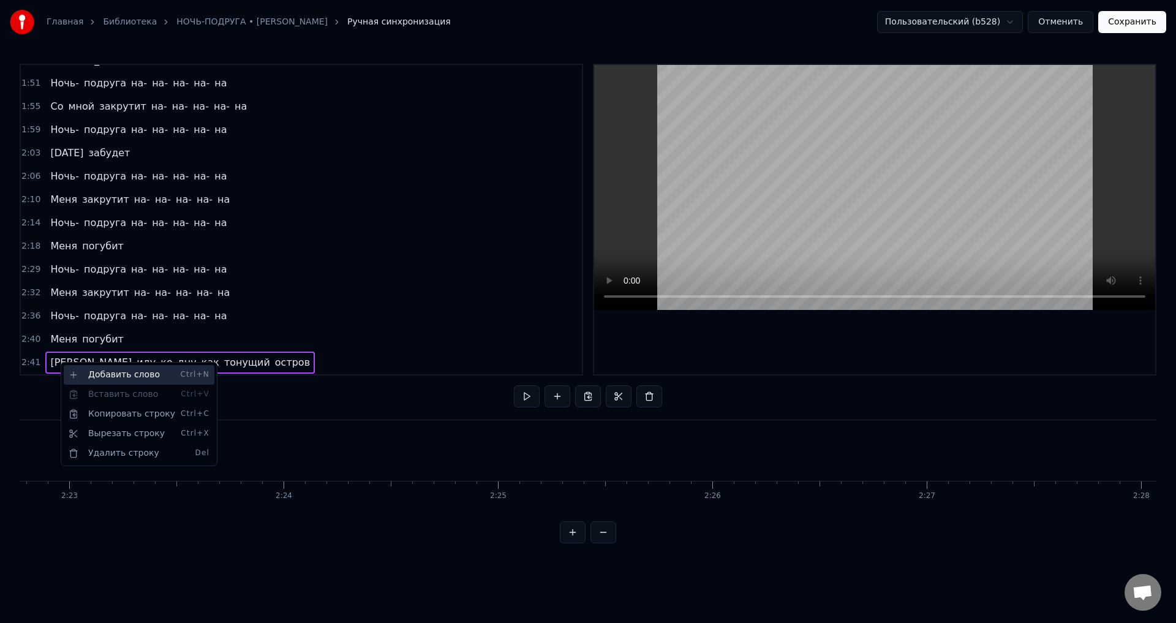
scroll to position [0, 34364]
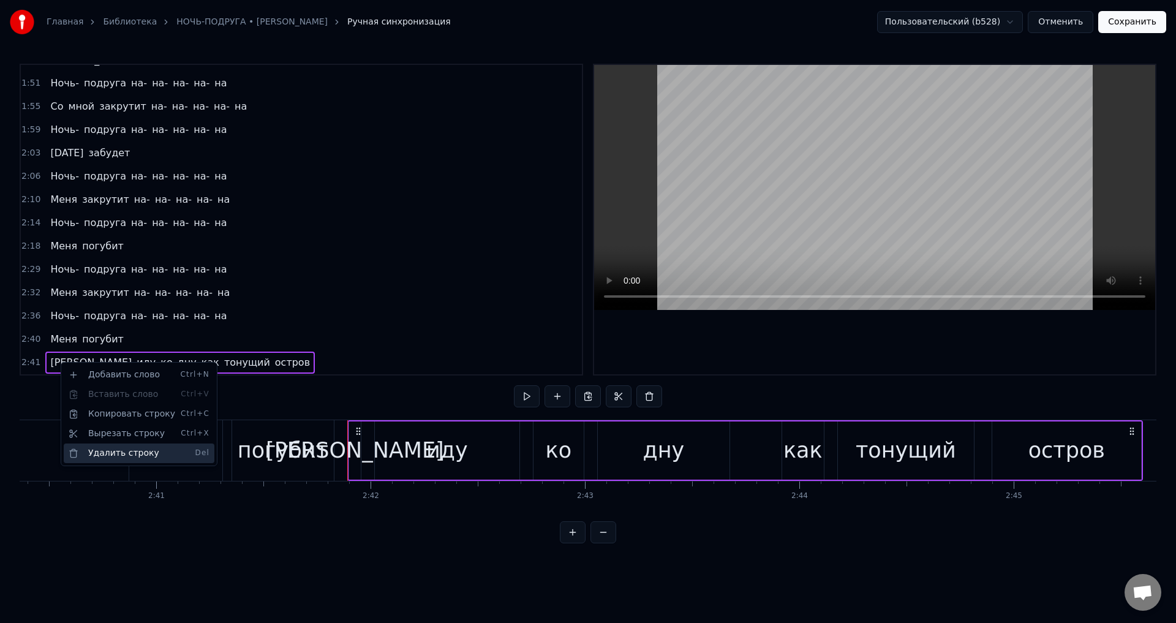
click at [114, 456] on div "Удалить строку Del" at bounding box center [139, 453] width 151 height 20
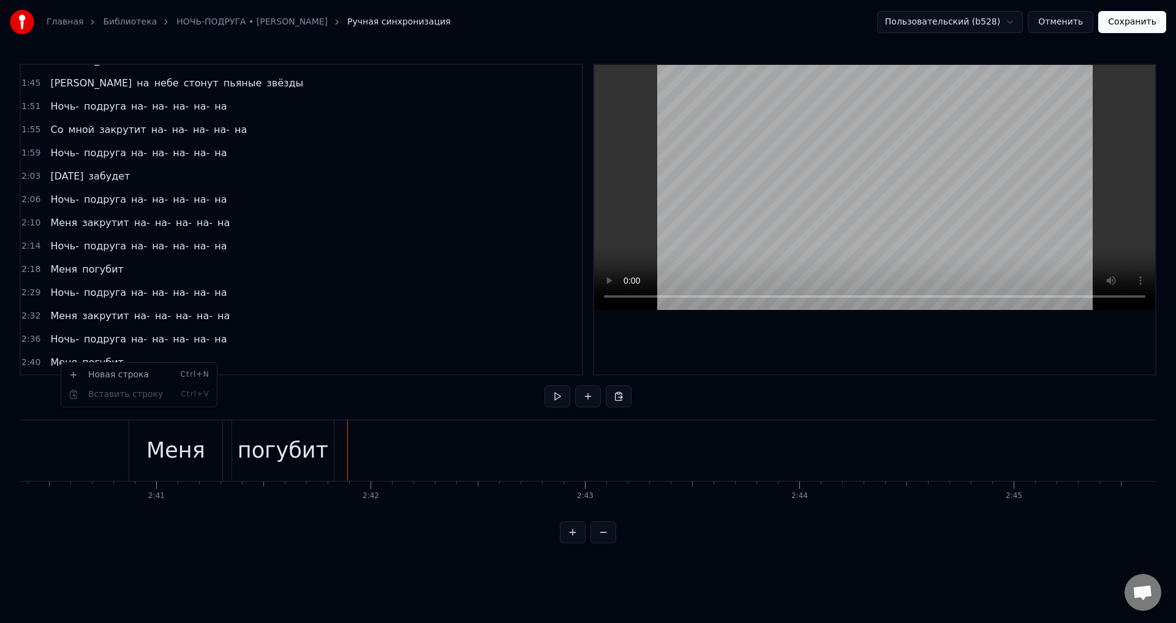
scroll to position [342, 0]
click at [180, 456] on div "Меня" at bounding box center [175, 450] width 59 height 32
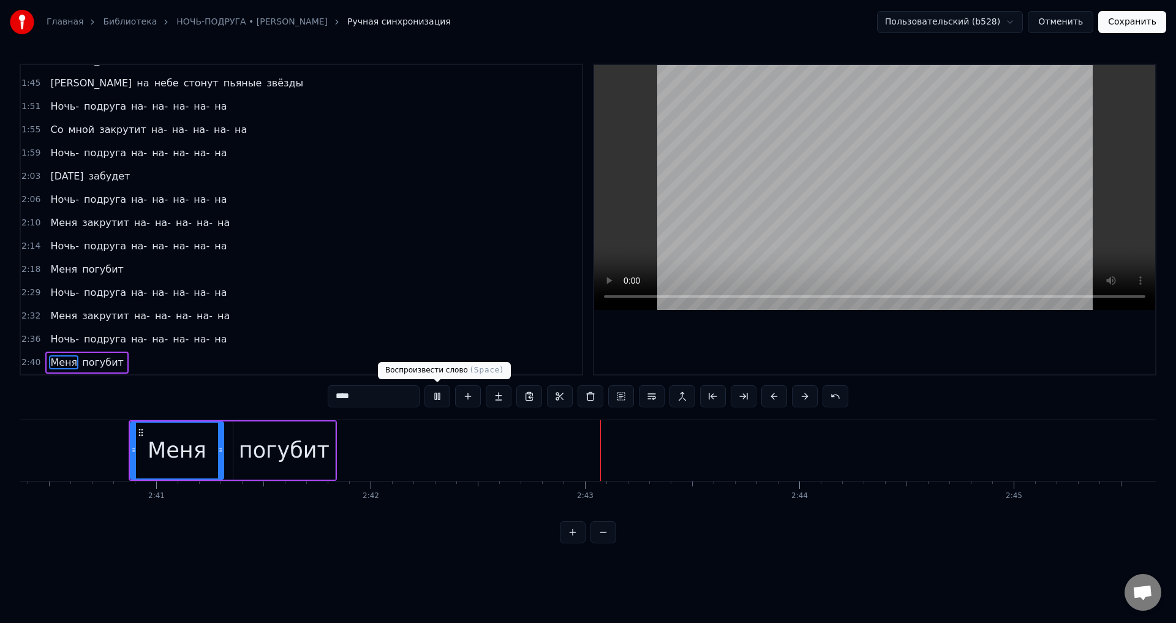
click at [302, 446] on div "погубит" at bounding box center [284, 450] width 91 height 32
type input "*******"
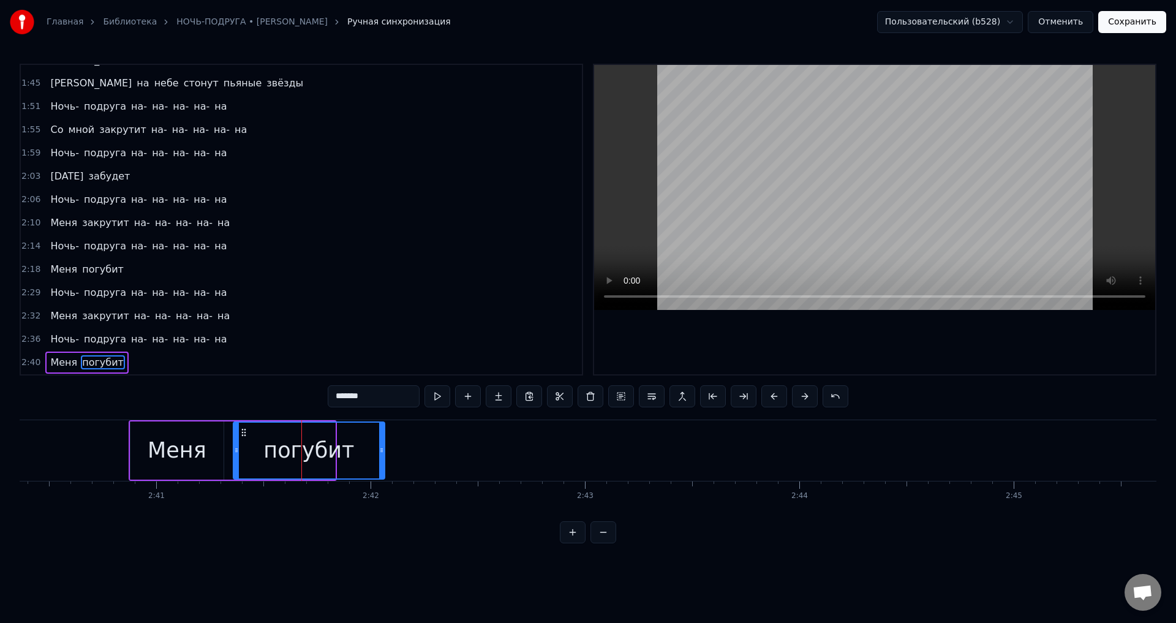
drag, startPoint x: 333, startPoint y: 445, endPoint x: 383, endPoint y: 445, distance: 49.6
click at [383, 445] on icon at bounding box center [381, 450] width 5 height 10
click at [1139, 24] on button "Сохранить" at bounding box center [1132, 22] width 68 height 22
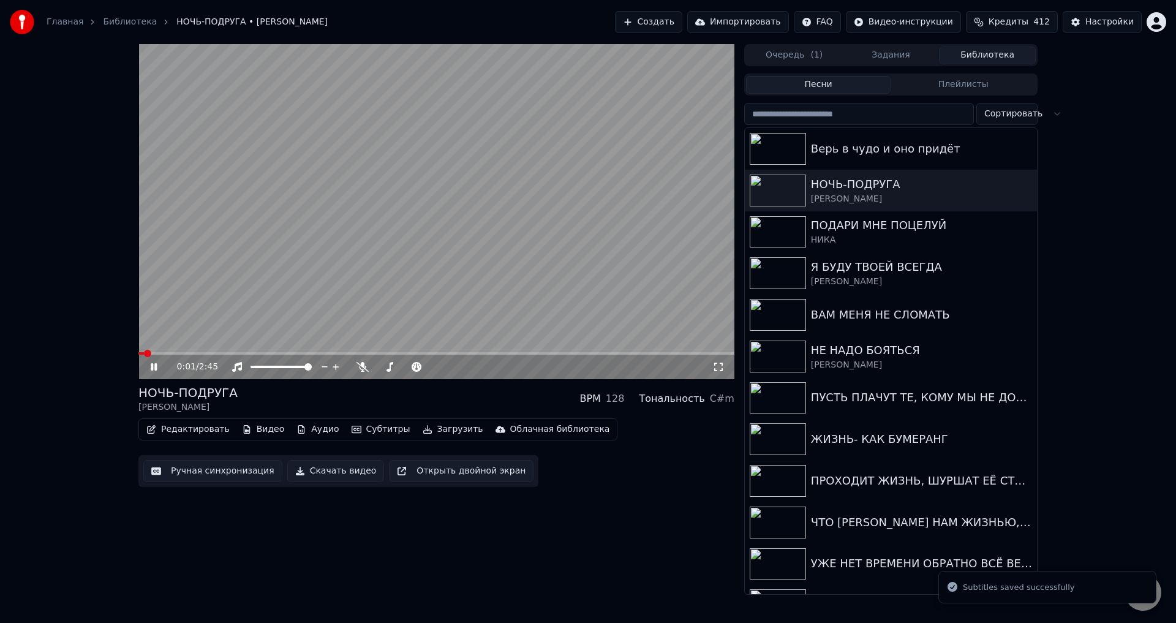
click at [715, 369] on icon at bounding box center [718, 367] width 12 height 10
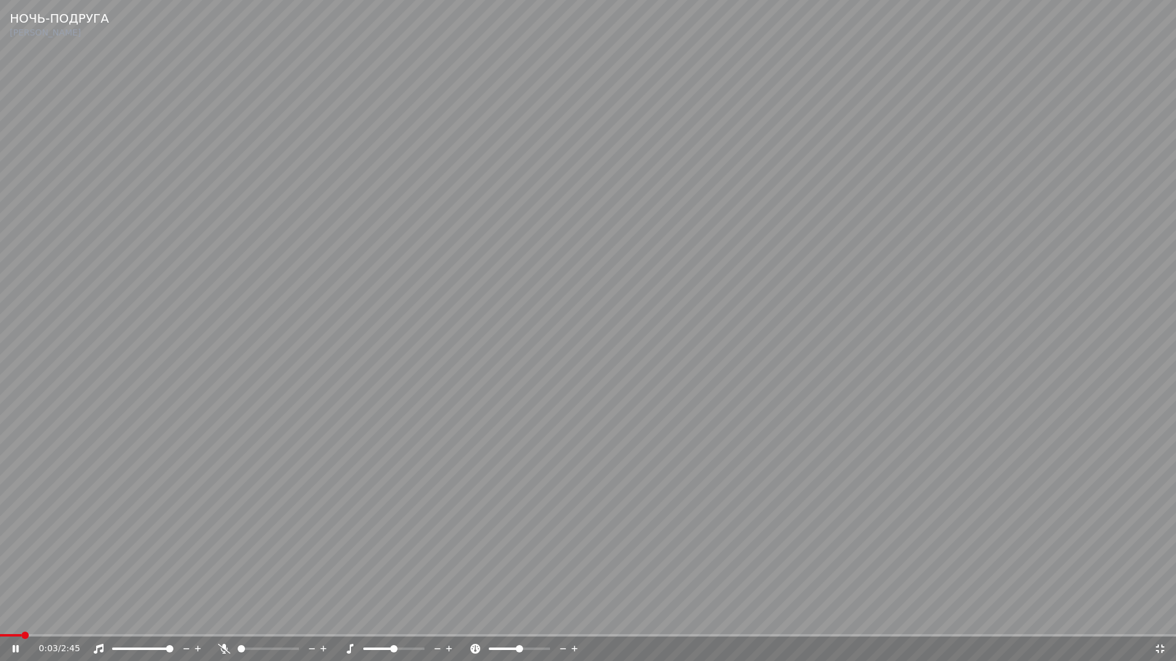
click at [987, 571] on video at bounding box center [588, 330] width 1176 height 661
click at [1032, 585] on video at bounding box center [588, 330] width 1176 height 661
drag, startPoint x: 1011, startPoint y: 645, endPoint x: 1048, endPoint y: 634, distance: 38.4
click at [1011, 622] on div "0:05 / 2:45" at bounding box center [596, 649] width 1115 height 12
click at [1048, 622] on video at bounding box center [588, 330] width 1176 height 661
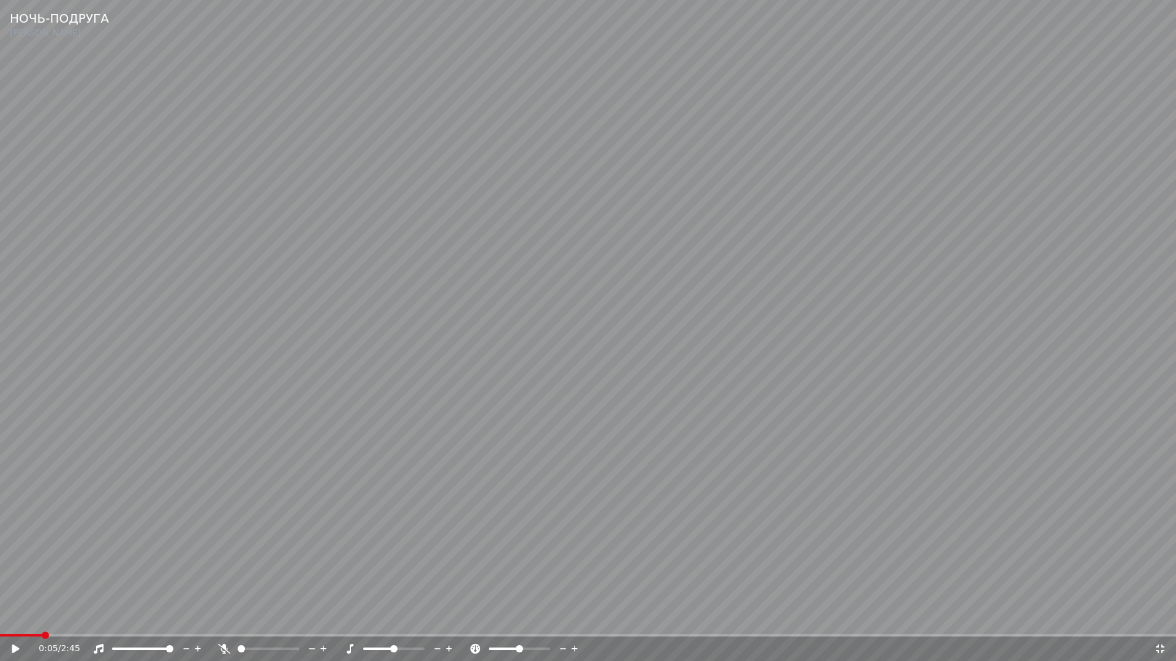
click at [1050, 622] on span at bounding box center [588, 635] width 1176 height 2
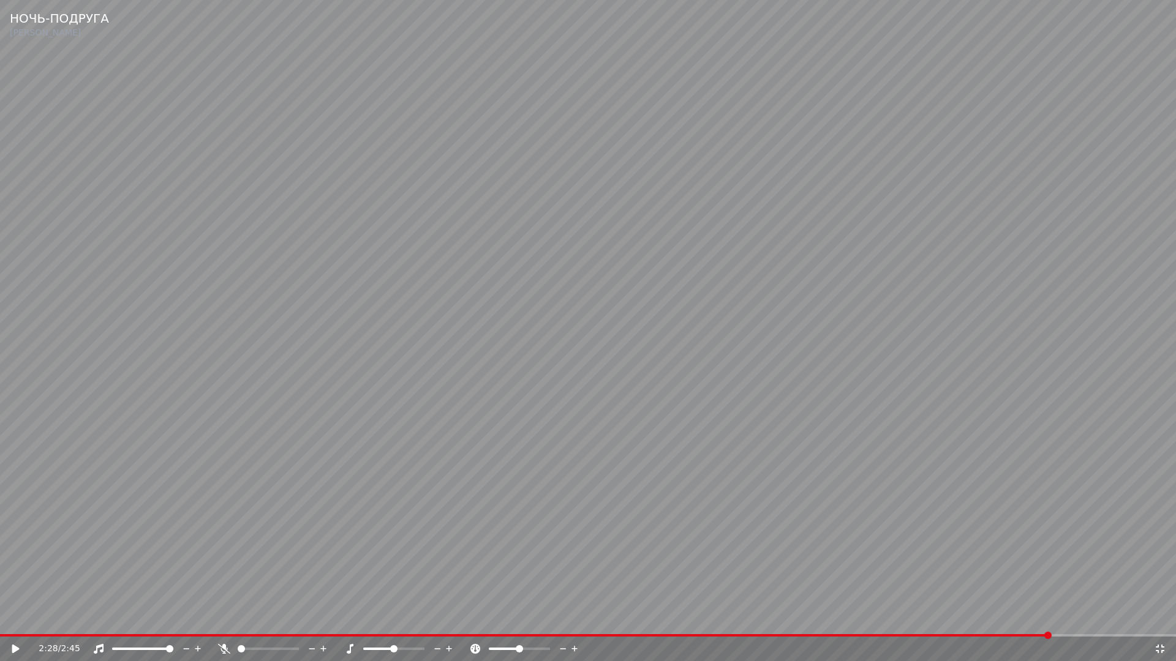
click at [956, 559] on video at bounding box center [588, 330] width 1176 height 661
click at [1105, 622] on span at bounding box center [588, 635] width 1176 height 2
click at [960, 549] on video at bounding box center [588, 330] width 1176 height 661
click at [1160, 622] on icon at bounding box center [1159, 649] width 12 height 10
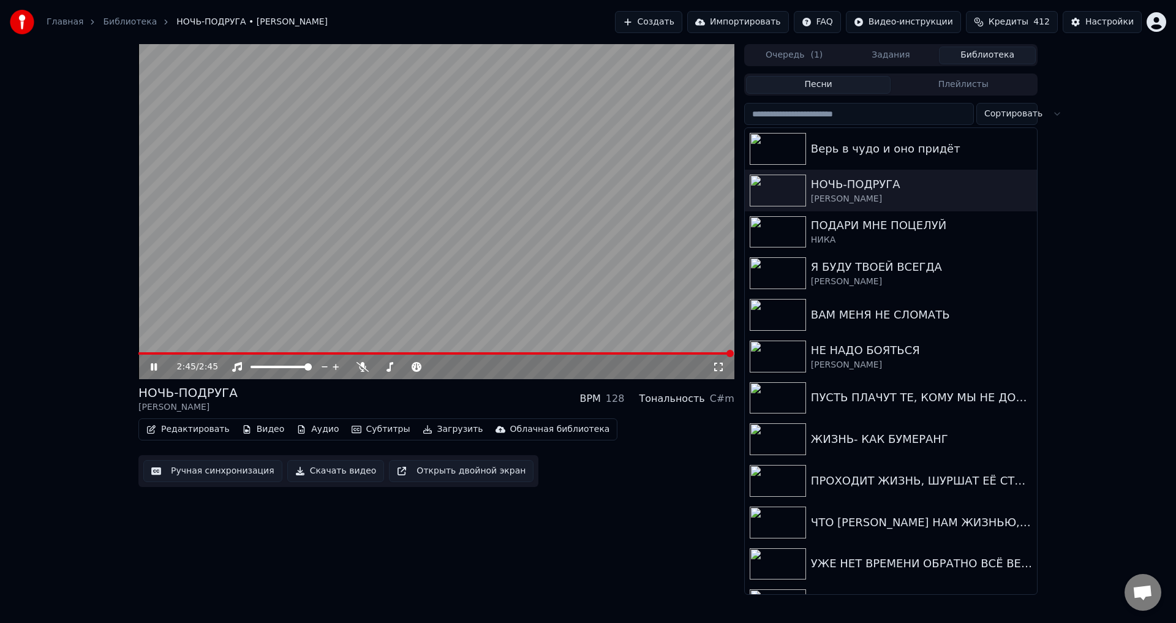
click at [216, 467] on button "Ручная синхронизация" at bounding box center [212, 471] width 139 height 22
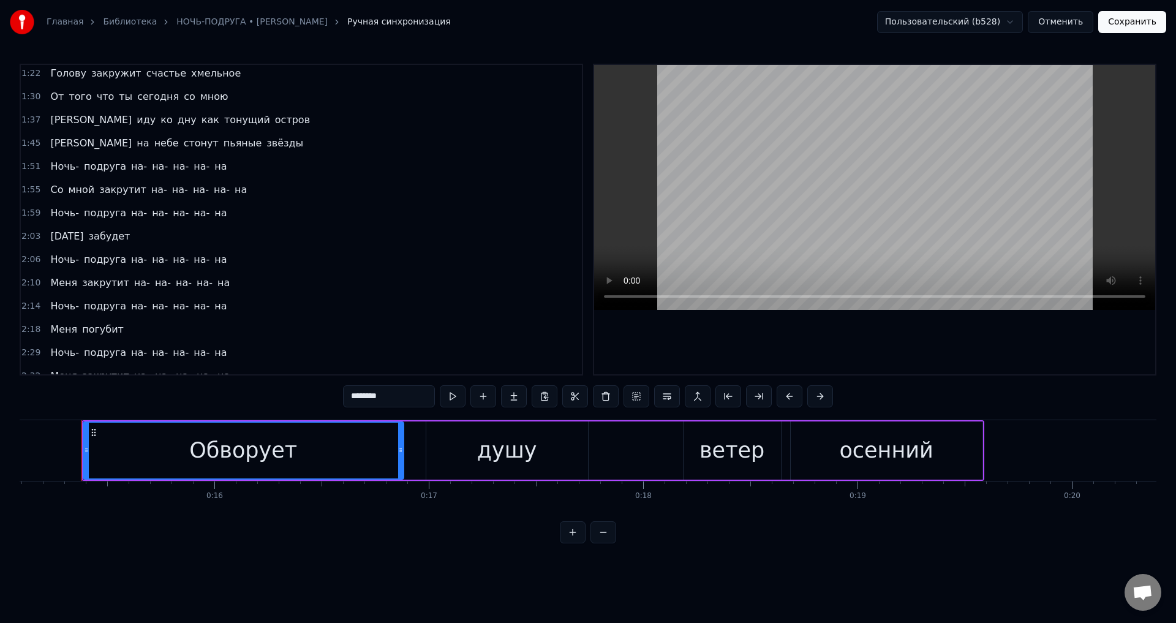
scroll to position [342, 0]
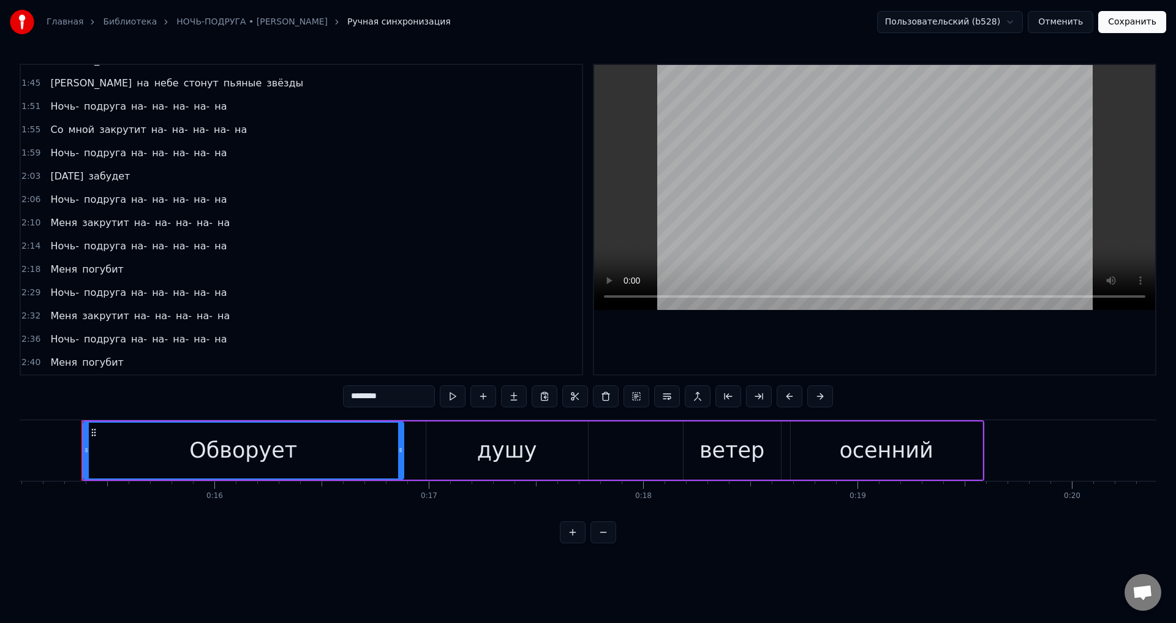
click at [90, 361] on span "погубит" at bounding box center [103, 362] width 44 height 14
type input "*******"
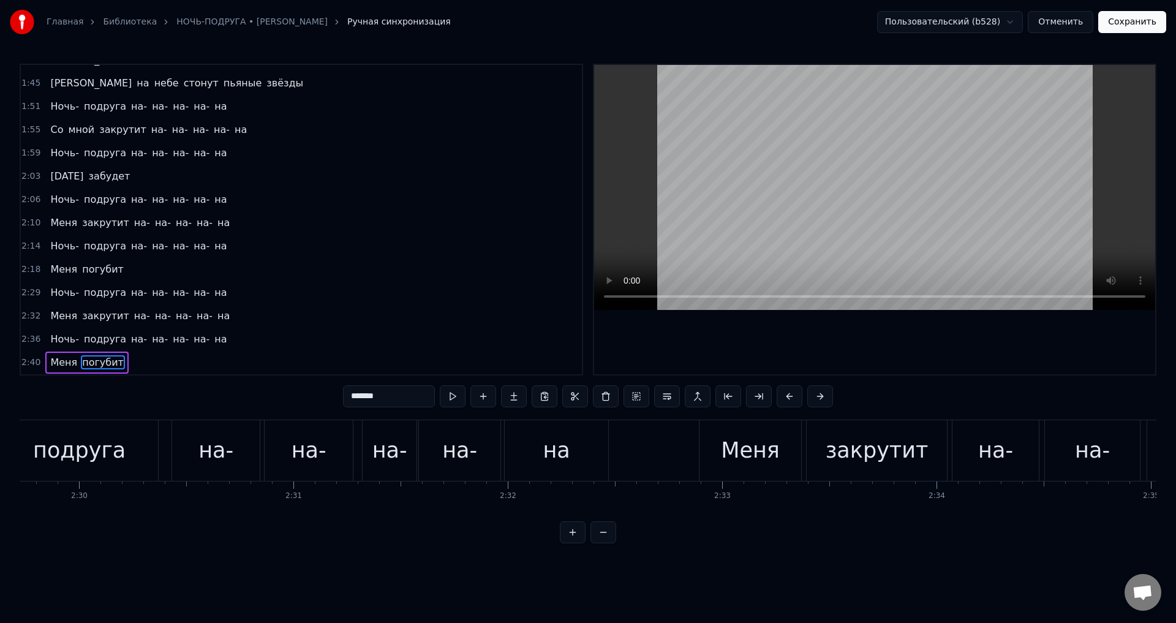
scroll to position [0, 34364]
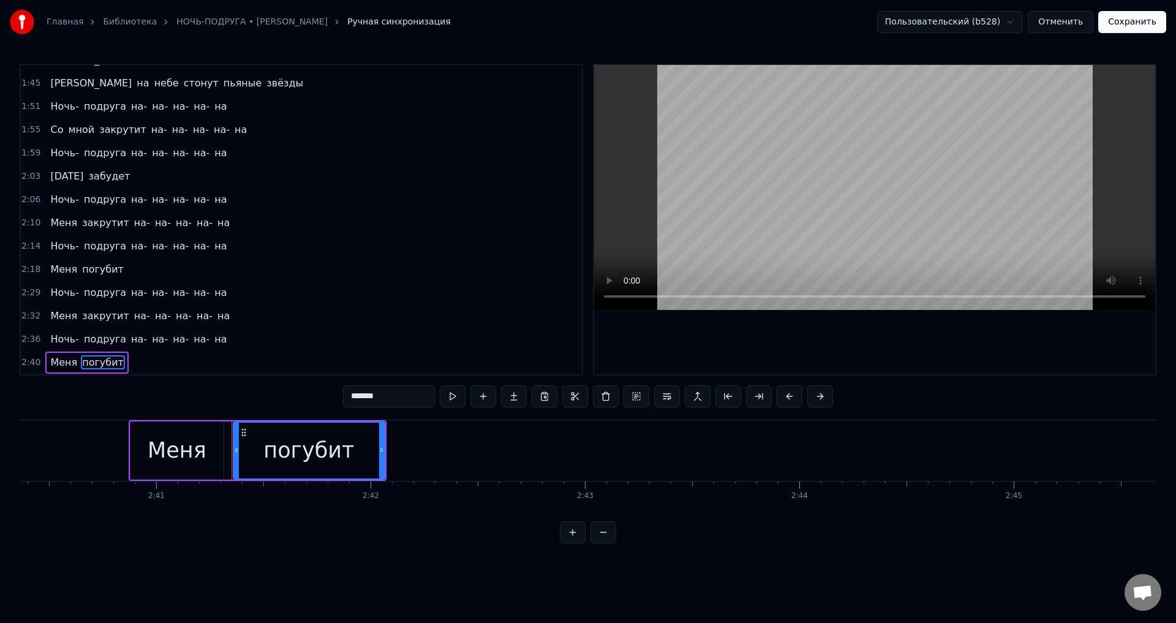
click at [334, 448] on div "погубит" at bounding box center [308, 450] width 91 height 32
drag, startPoint x: 382, startPoint y: 453, endPoint x: 412, endPoint y: 452, distance: 30.0
click at [412, 452] on icon at bounding box center [411, 450] width 5 height 10
click at [1133, 30] on button "Сохранить" at bounding box center [1132, 22] width 68 height 22
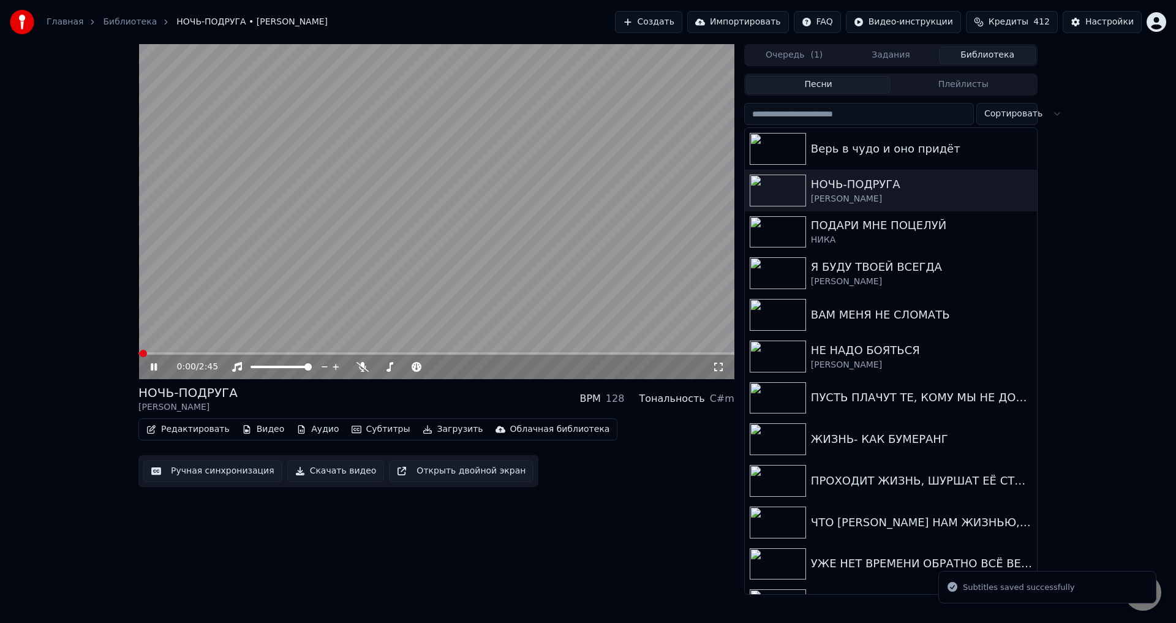
click at [626, 354] on span at bounding box center [436, 353] width 596 height 2
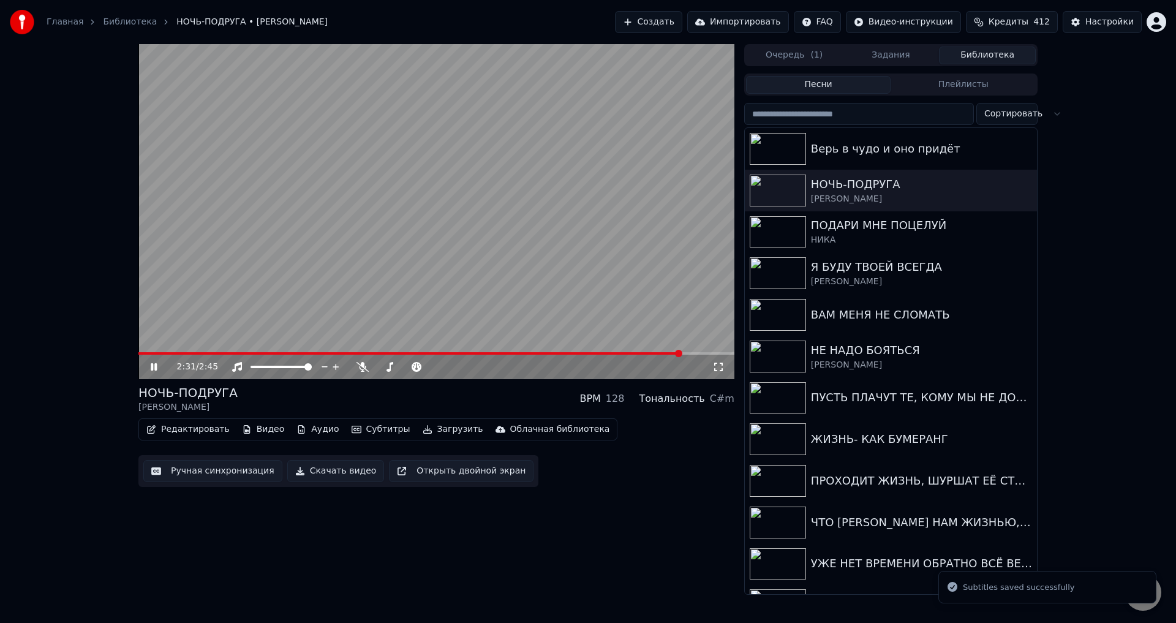
click at [680, 354] on span at bounding box center [436, 353] width 596 height 2
click at [717, 369] on icon at bounding box center [718, 367] width 12 height 10
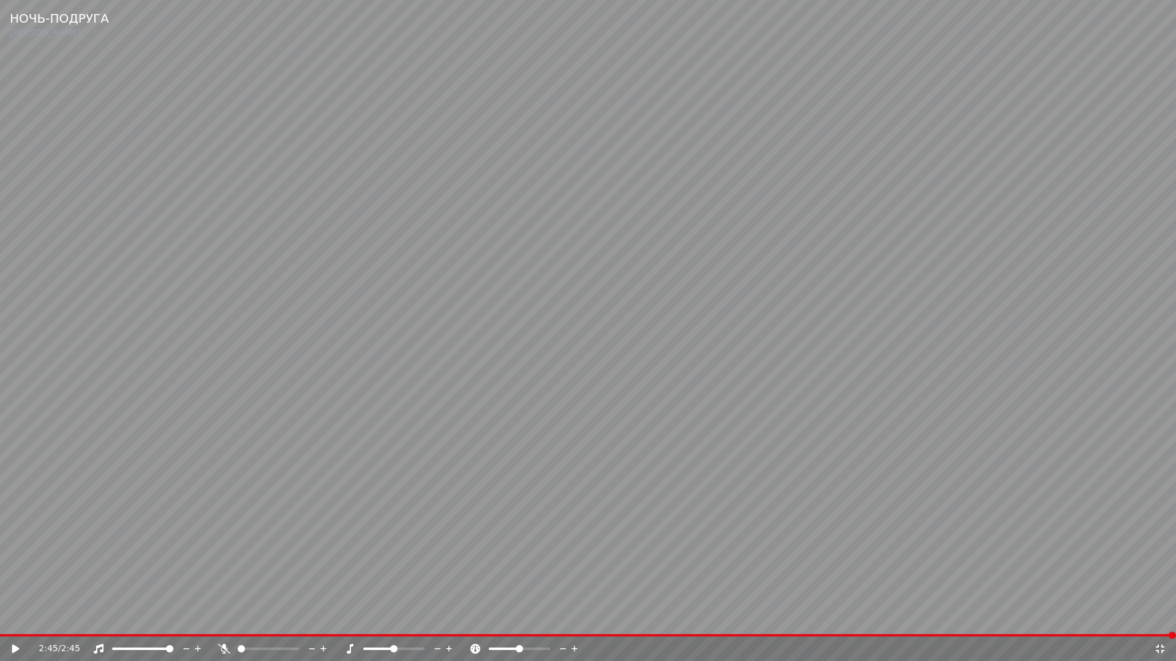
click at [1156, 622] on icon at bounding box center [1159, 649] width 12 height 10
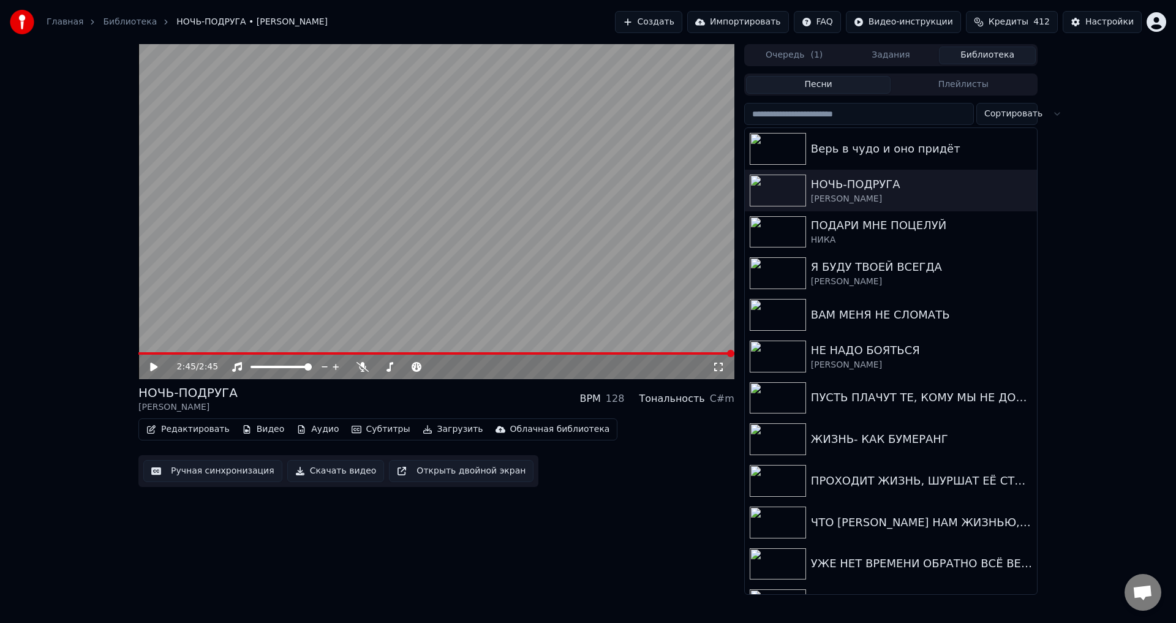
drag, startPoint x: 718, startPoint y: 370, endPoint x: 325, endPoint y: 545, distance: 429.7
click at [718, 369] on icon at bounding box center [718, 367] width 12 height 10
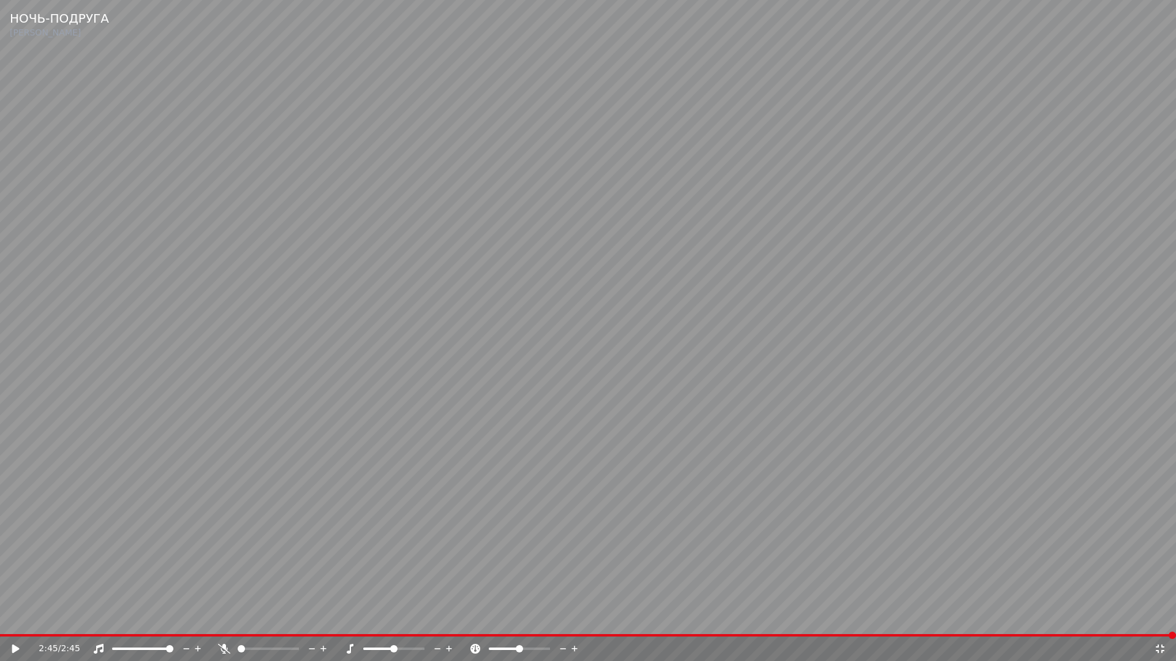
click at [18, 622] on icon at bounding box center [24, 649] width 29 height 10
click at [609, 470] on video at bounding box center [588, 330] width 1176 height 661
click at [662, 501] on video at bounding box center [588, 330] width 1176 height 661
click at [1159, 622] on icon at bounding box center [1159, 649] width 12 height 10
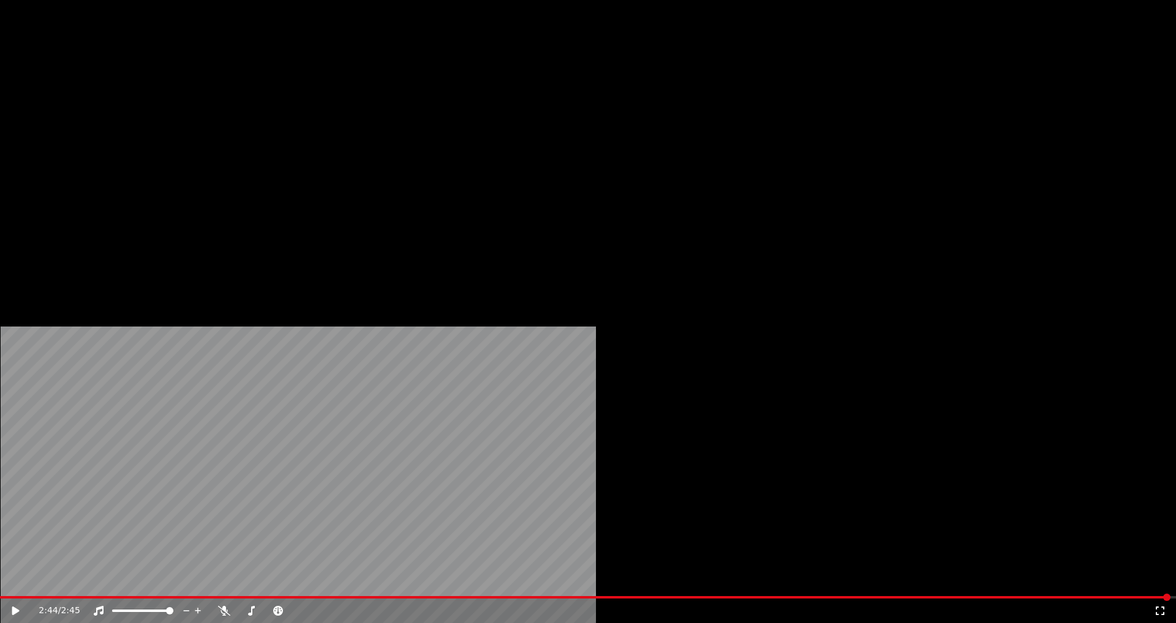
click at [427, 103] on button "Загрузить" at bounding box center [453, 94] width 70 height 17
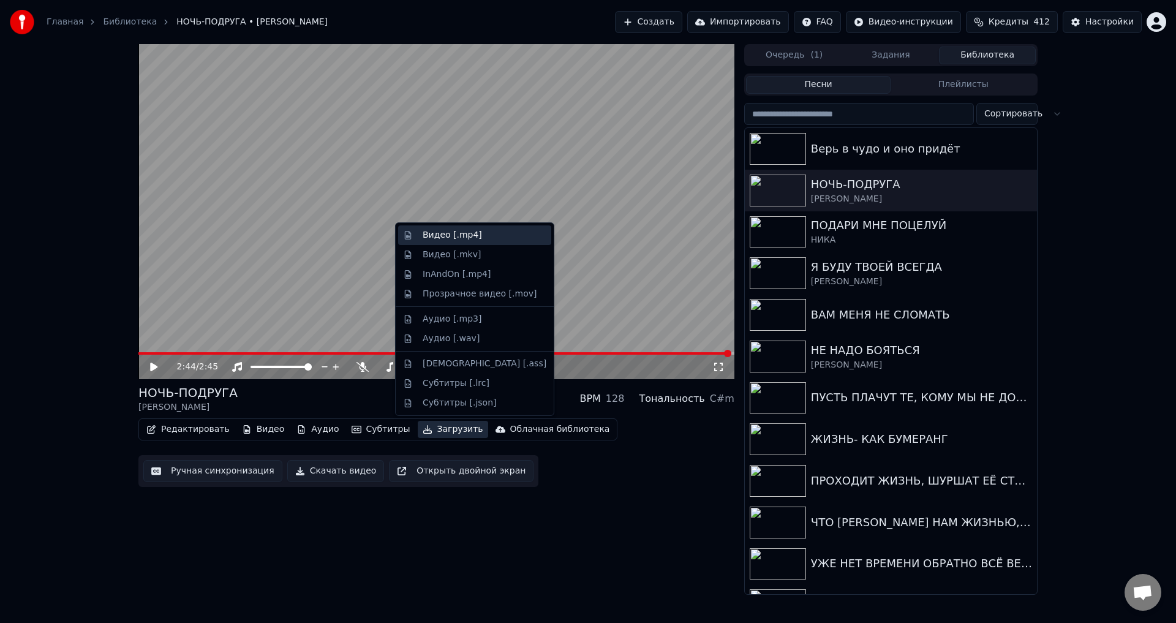
click at [449, 234] on div "Видео [.mp4]" at bounding box center [451, 235] width 59 height 12
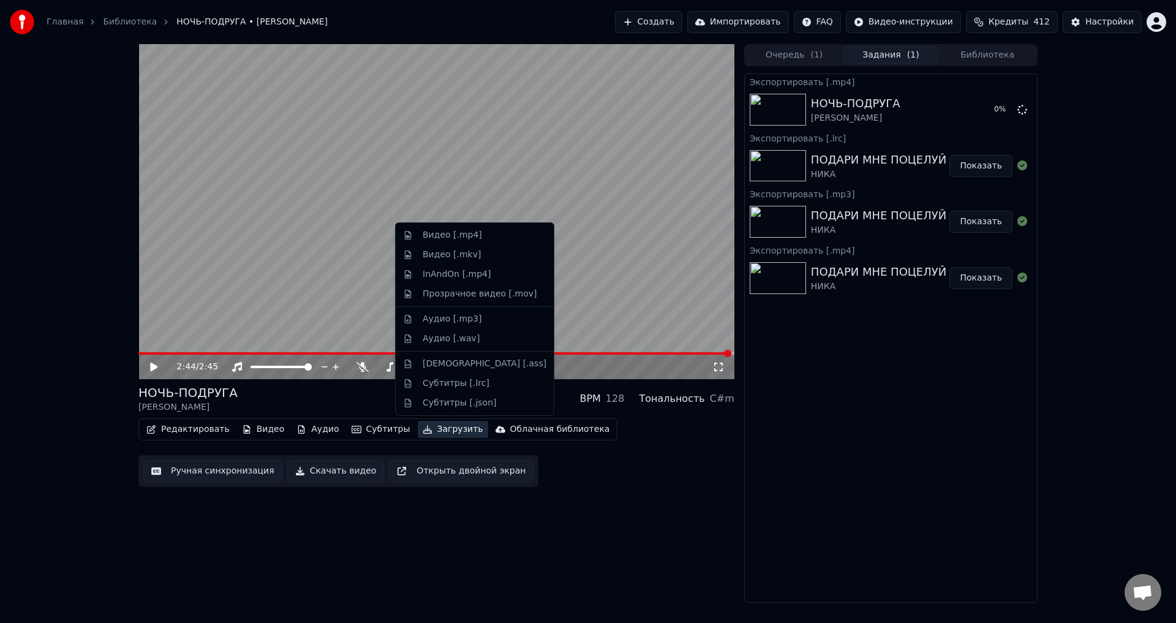
click at [437, 432] on button "Загрузить" at bounding box center [453, 429] width 70 height 17
click at [457, 321] on div "Аудио [.mp3]" at bounding box center [451, 319] width 59 height 12
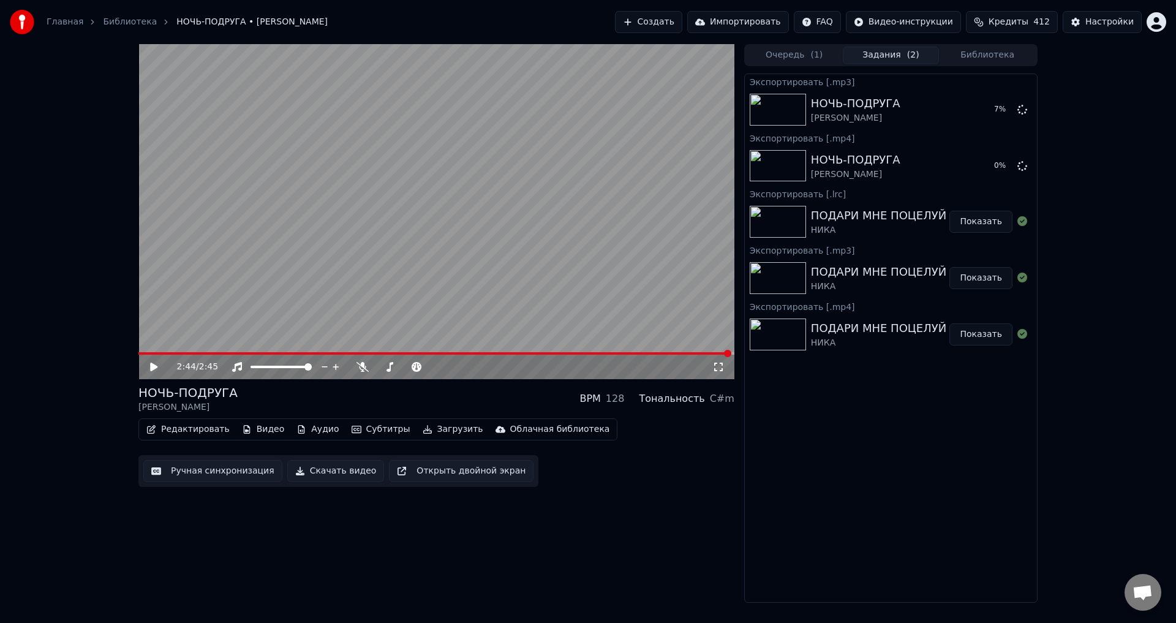
click at [443, 437] on button "Загрузить" at bounding box center [453, 429] width 70 height 17
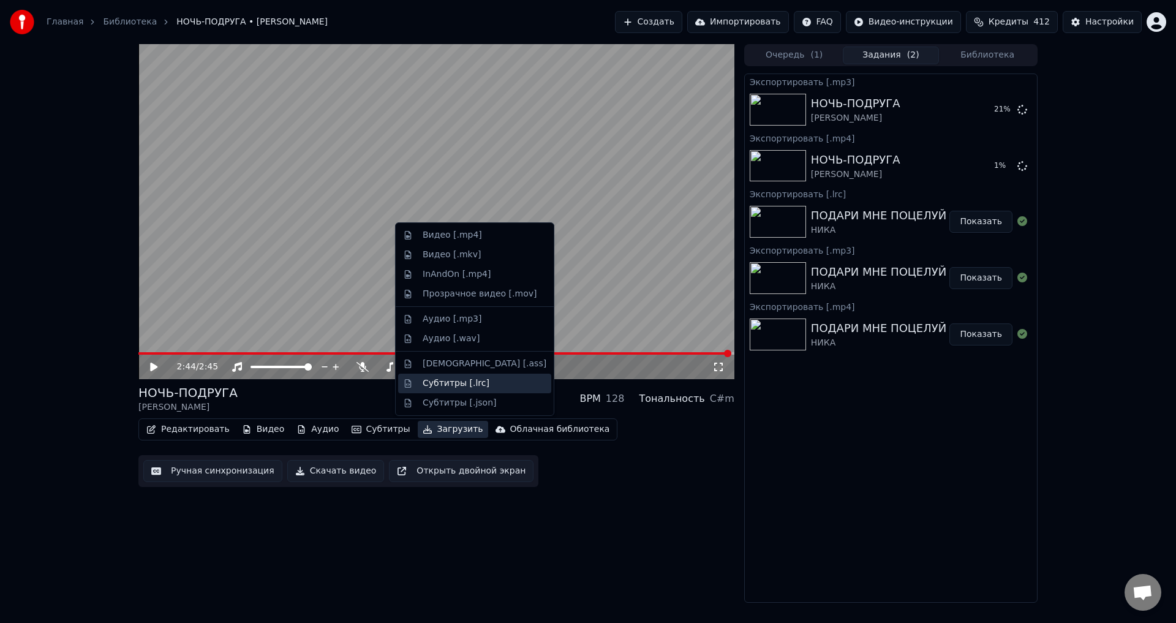
click at [452, 381] on div "Субтитры [.lrc]" at bounding box center [455, 383] width 67 height 12
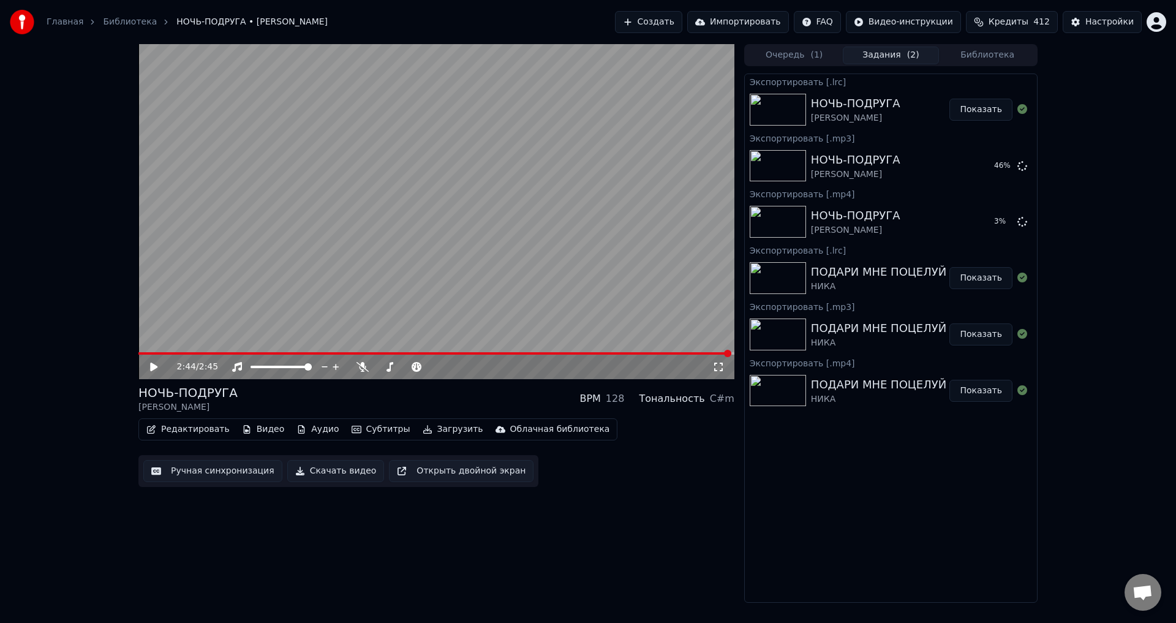
click at [996, 59] on button "Библиотека" at bounding box center [987, 56] width 97 height 18
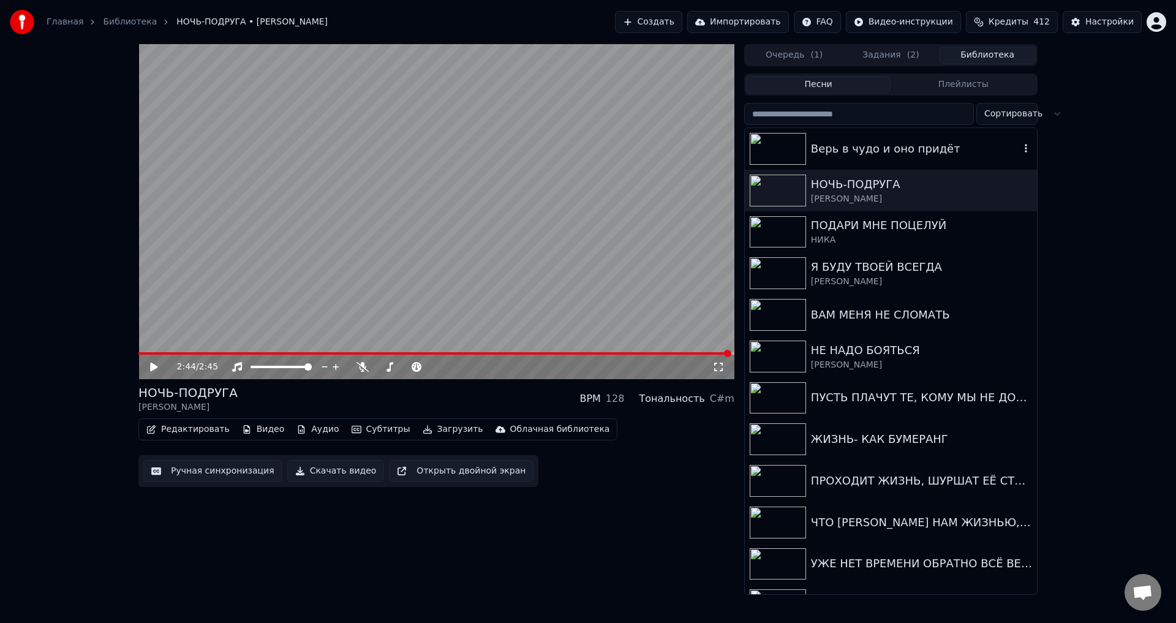
click at [863, 154] on div "Верь в чудо и оно придёт" at bounding box center [915, 148] width 209 height 17
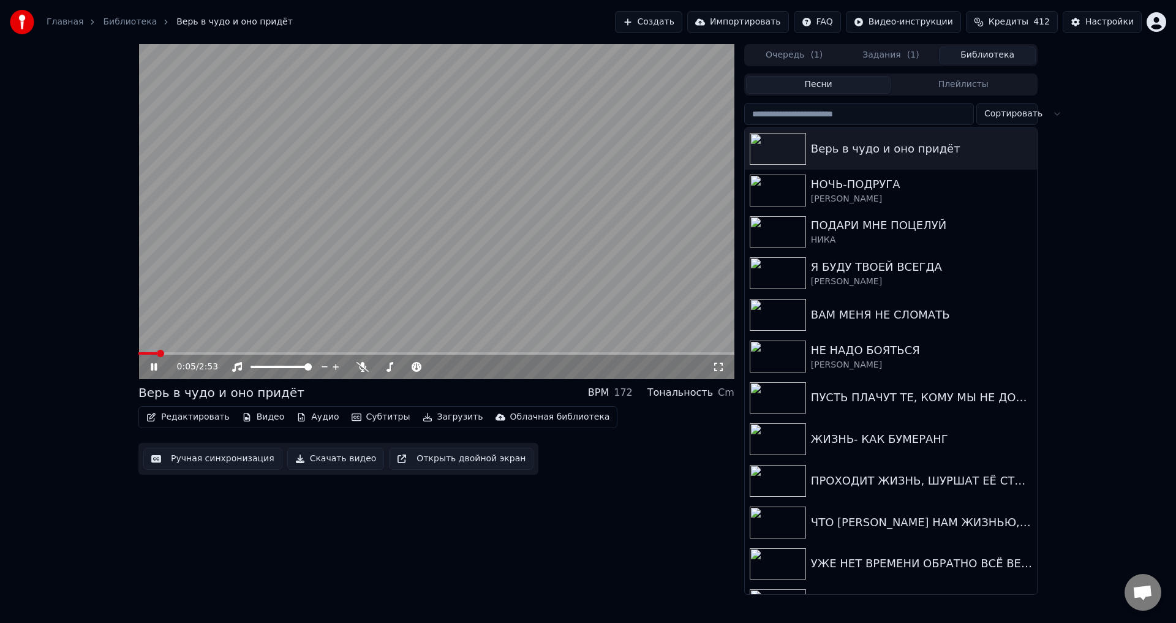
drag, startPoint x: 354, startPoint y: 293, endPoint x: 287, endPoint y: 315, distance: 70.9
click at [354, 293] on video at bounding box center [436, 211] width 596 height 335
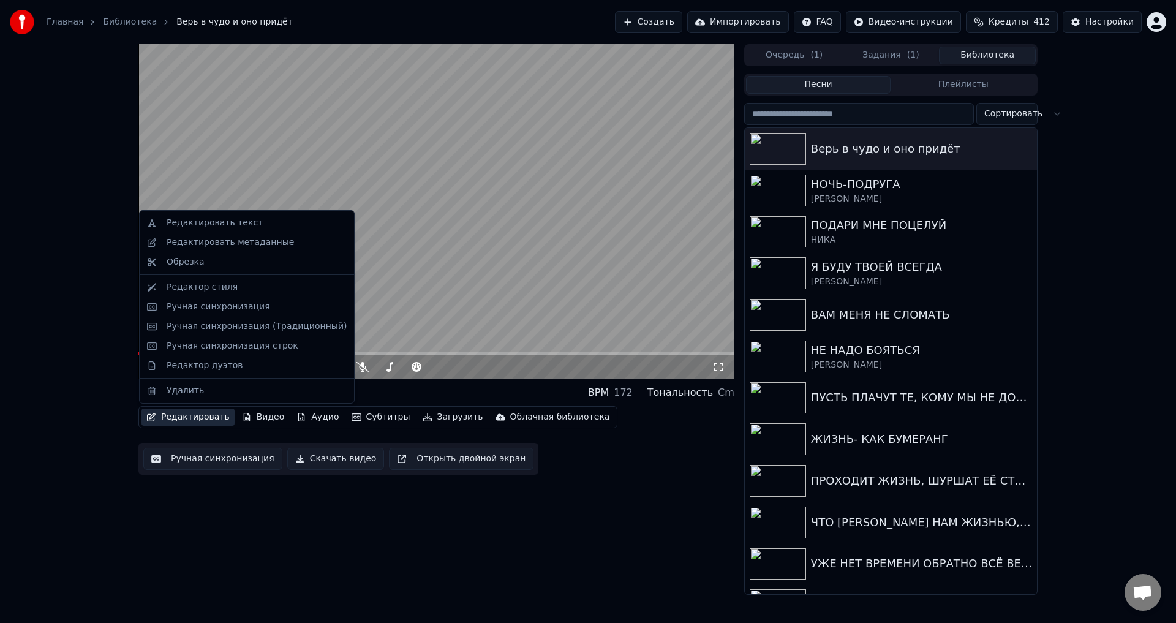
click at [171, 421] on button "Редактировать" at bounding box center [187, 416] width 93 height 17
drag, startPoint x: 228, startPoint y: 228, endPoint x: 235, endPoint y: 241, distance: 14.5
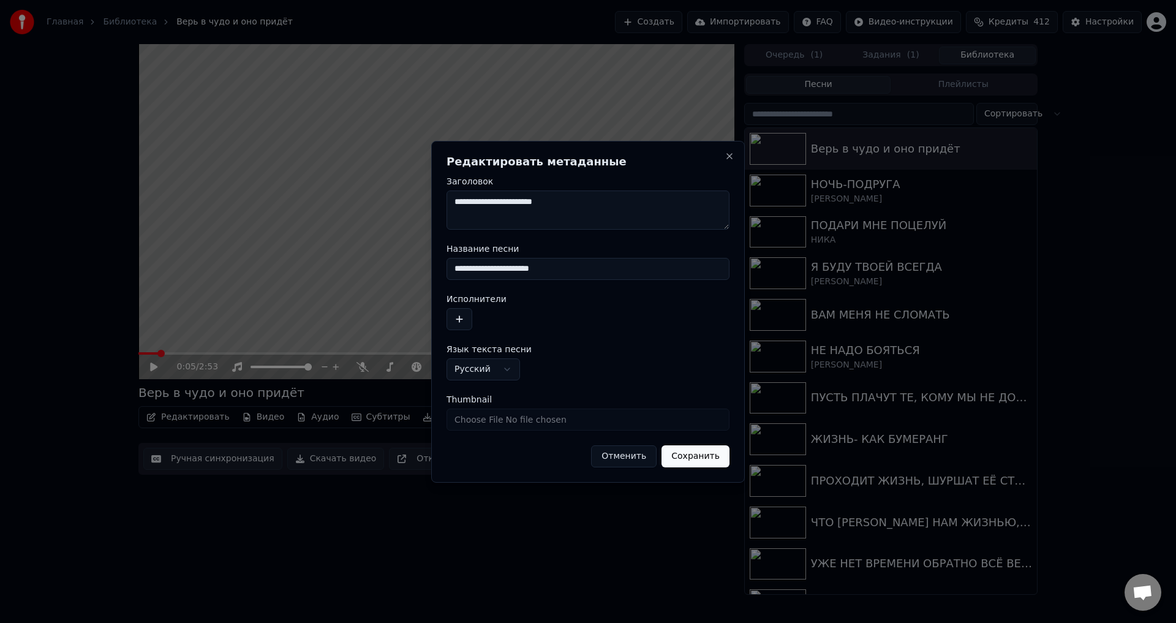
drag, startPoint x: 563, startPoint y: 272, endPoint x: 402, endPoint y: 269, distance: 161.1
click at [402, 269] on body "Главная Библиотека Верь в чудо и оно придёт Создать Импортировать FAQ Видео-инс…" at bounding box center [588, 311] width 1176 height 623
paste input
click at [510, 271] on input "**********" at bounding box center [587, 269] width 283 height 22
type input "**********"
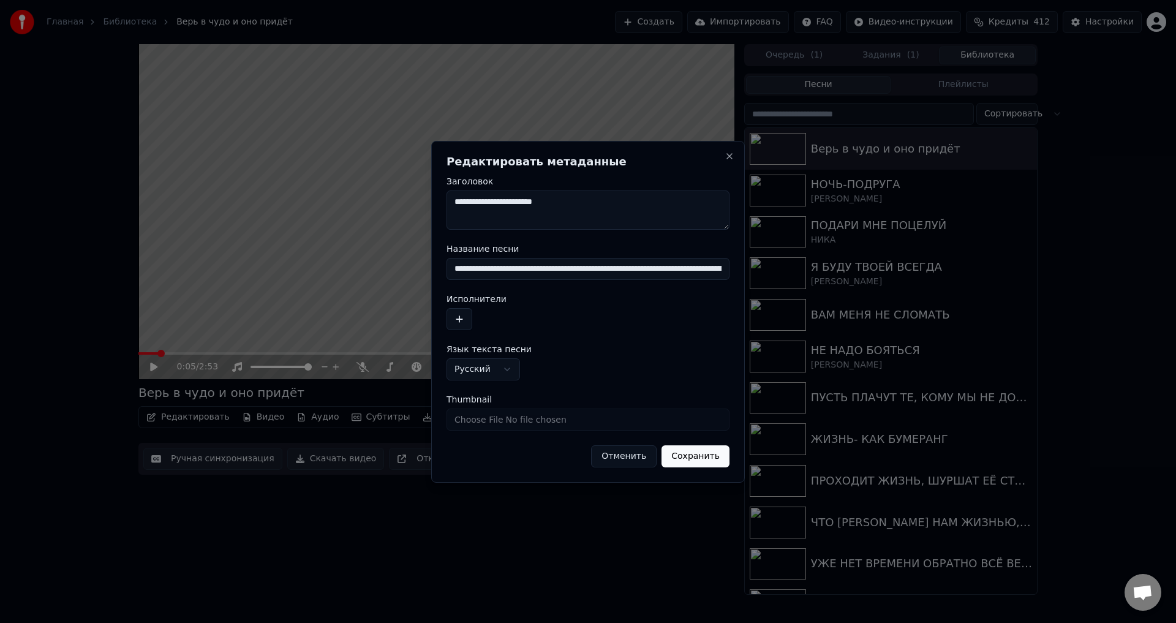
click at [661, 445] on button "Сохранить" at bounding box center [695, 456] width 68 height 22
click at [699, 460] on button "Сохранить" at bounding box center [688, 456] width 83 height 22
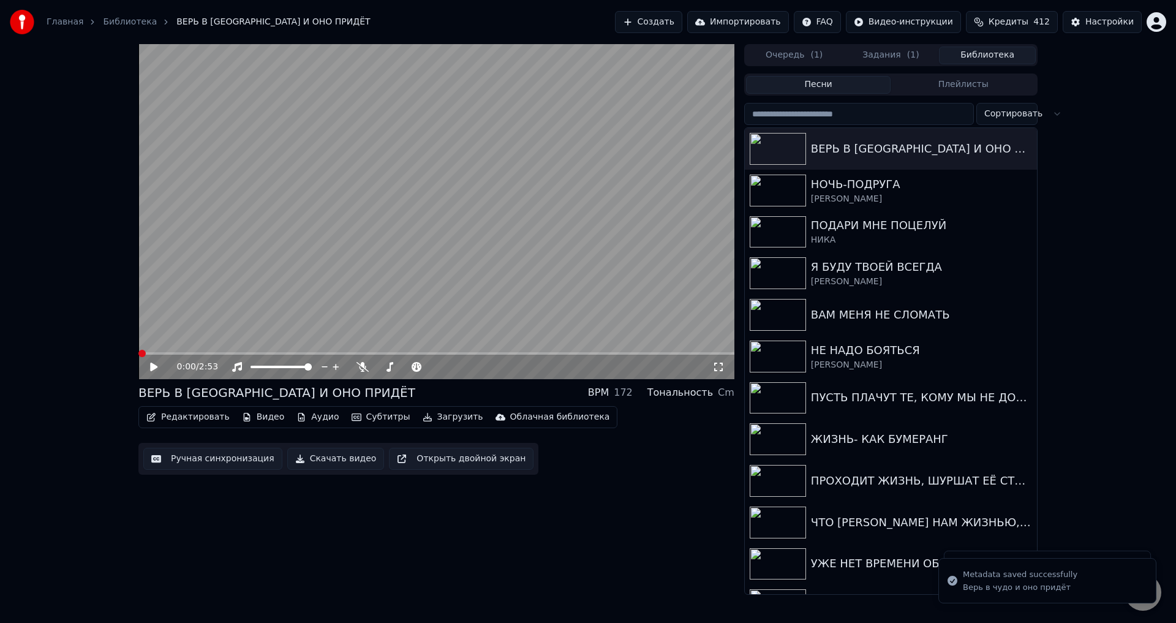
click at [718, 368] on icon at bounding box center [718, 367] width 12 height 10
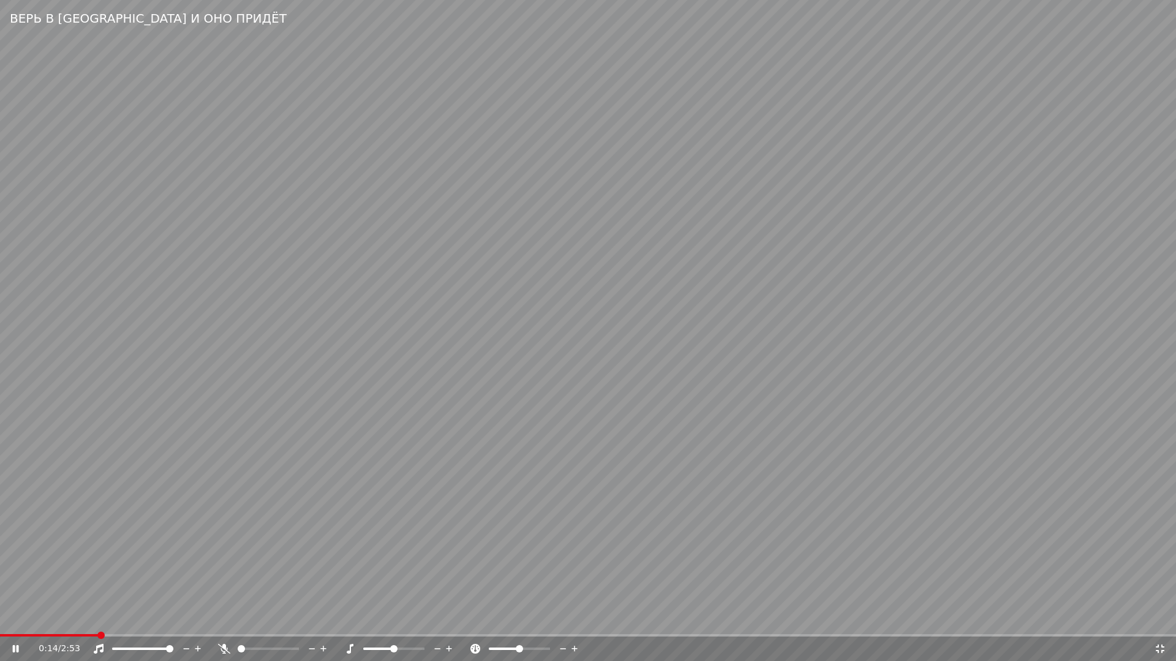
click at [1160, 622] on icon at bounding box center [1159, 649] width 12 height 10
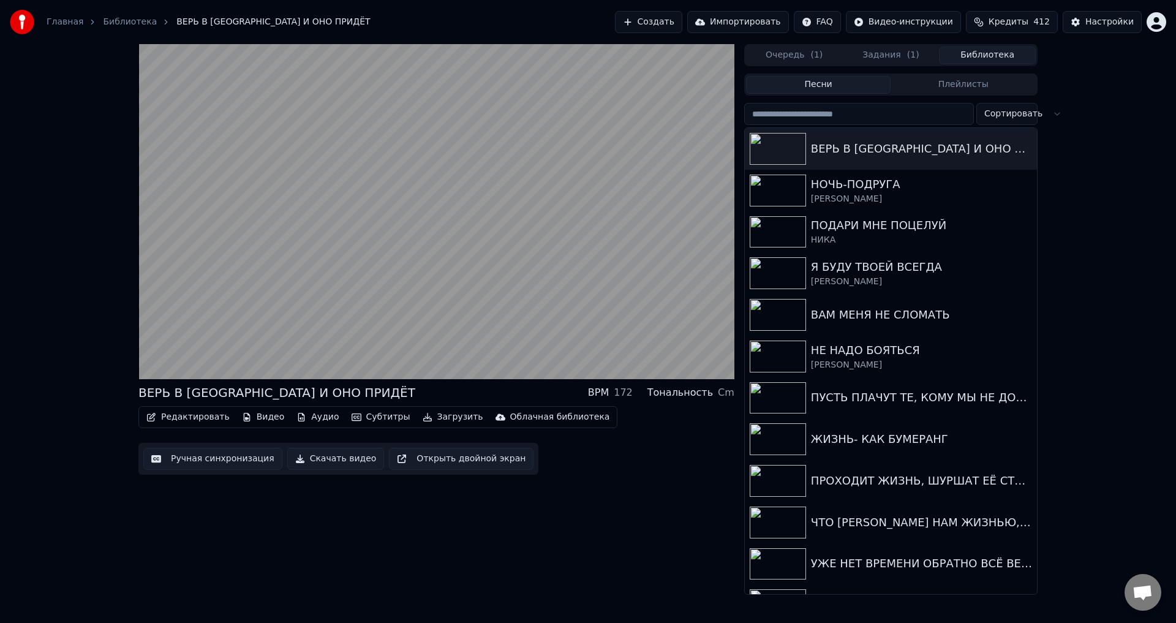
click at [215, 459] on button "Ручная синхронизация" at bounding box center [212, 459] width 139 height 22
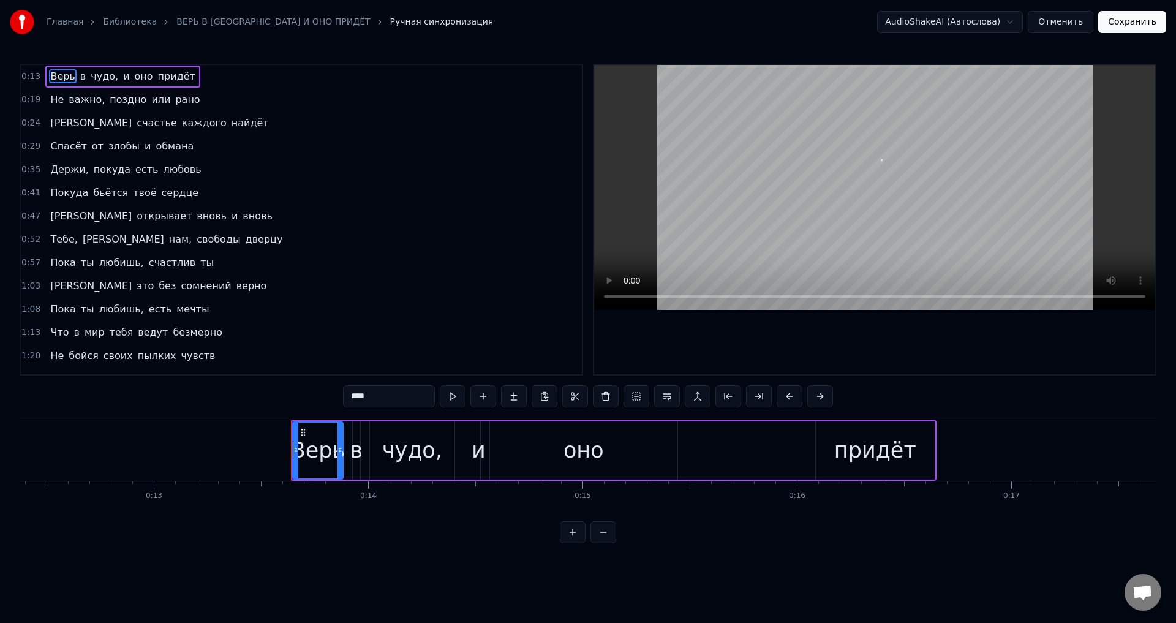
scroll to position [0, 2861]
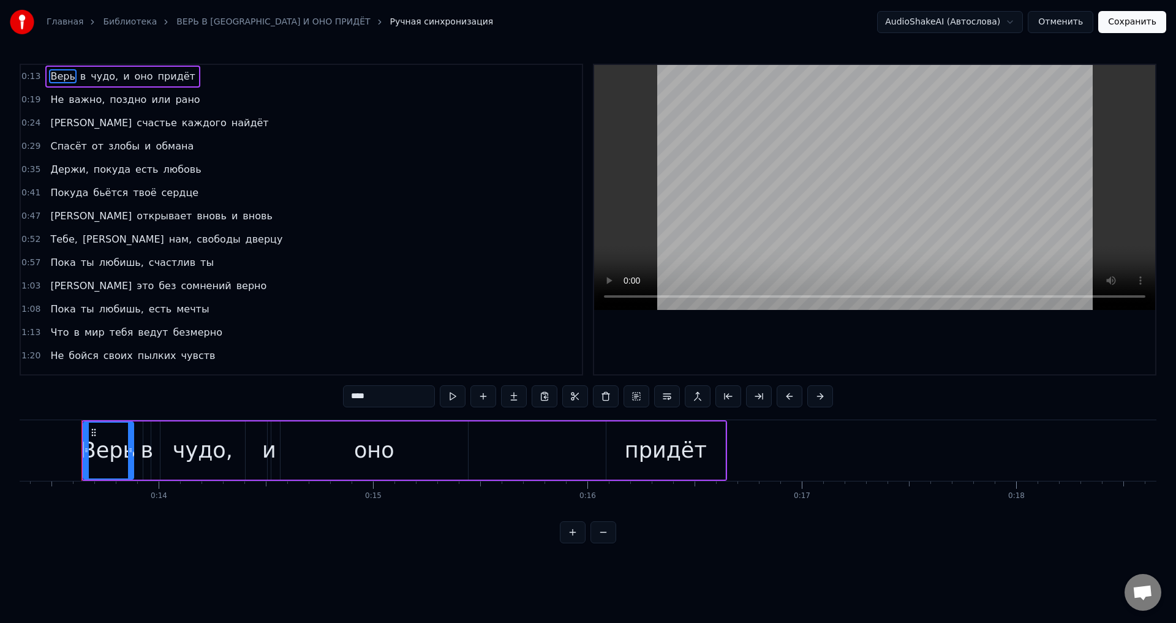
click at [96, 75] on span "чудо," at bounding box center [104, 76] width 30 height 14
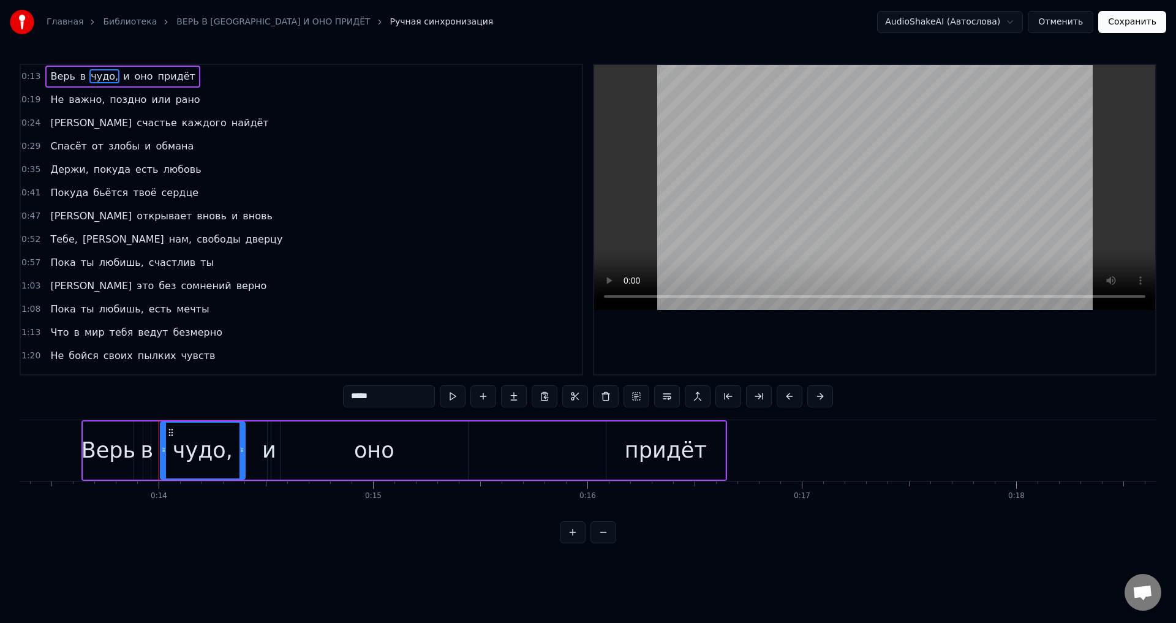
click at [381, 404] on input "*****" at bounding box center [389, 396] width 92 height 22
click at [83, 98] on span "важно," at bounding box center [86, 99] width 39 height 14
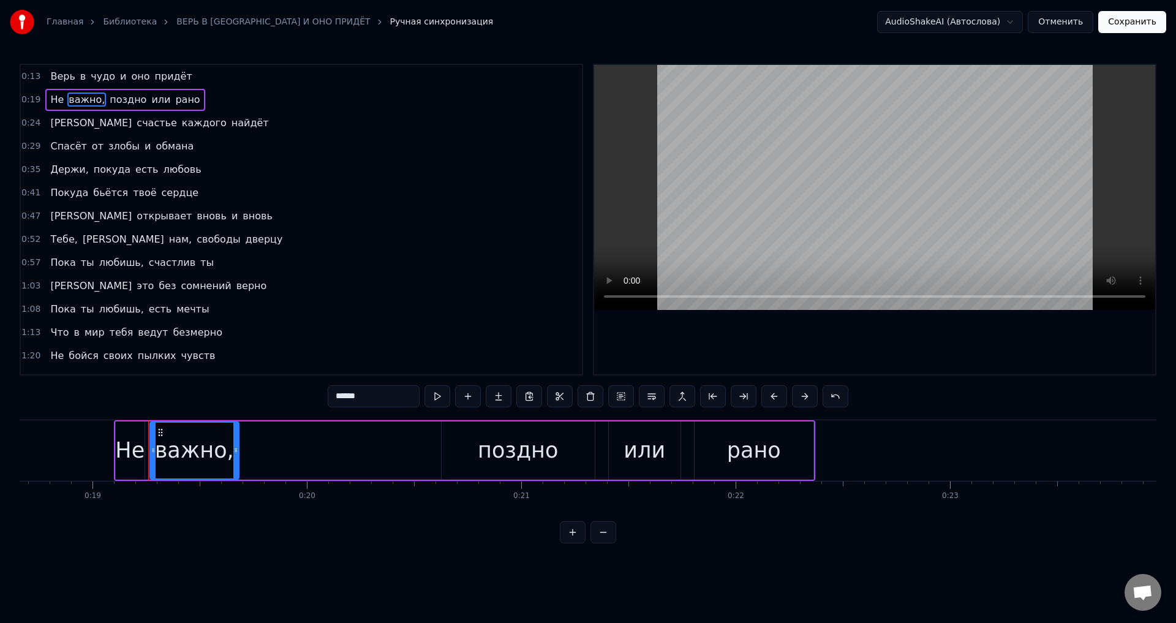
click at [375, 400] on input "******" at bounding box center [374, 396] width 92 height 22
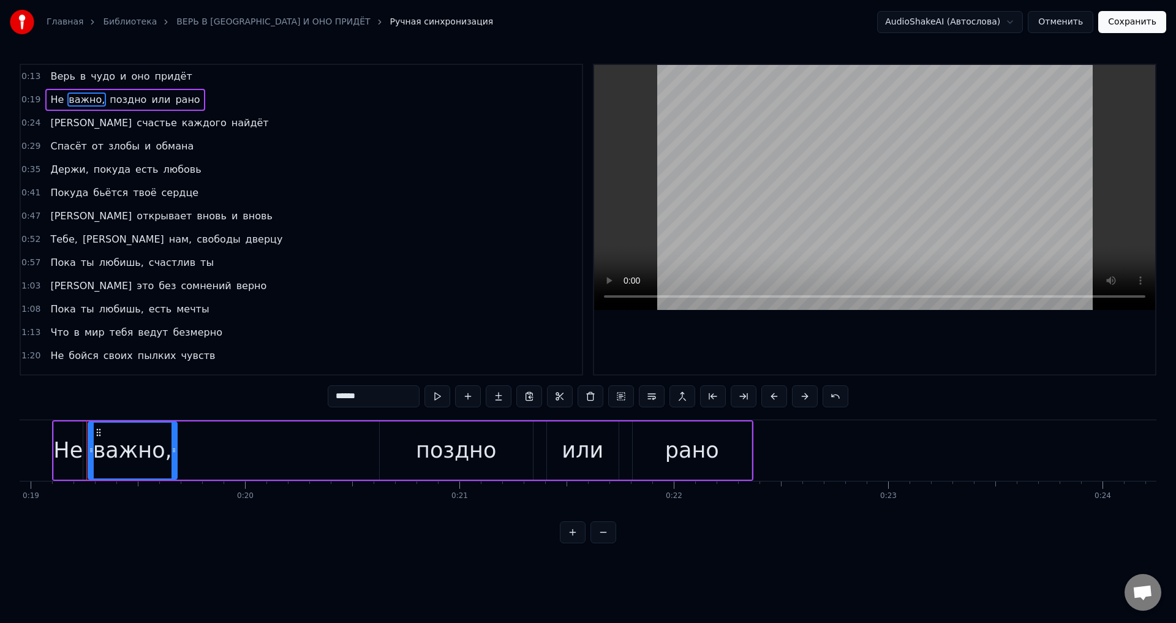
scroll to position [0, 4065]
drag, startPoint x: 68, startPoint y: 167, endPoint x: 75, endPoint y: 176, distance: 11.9
click at [67, 168] on span "Держи," at bounding box center [69, 169] width 40 height 14
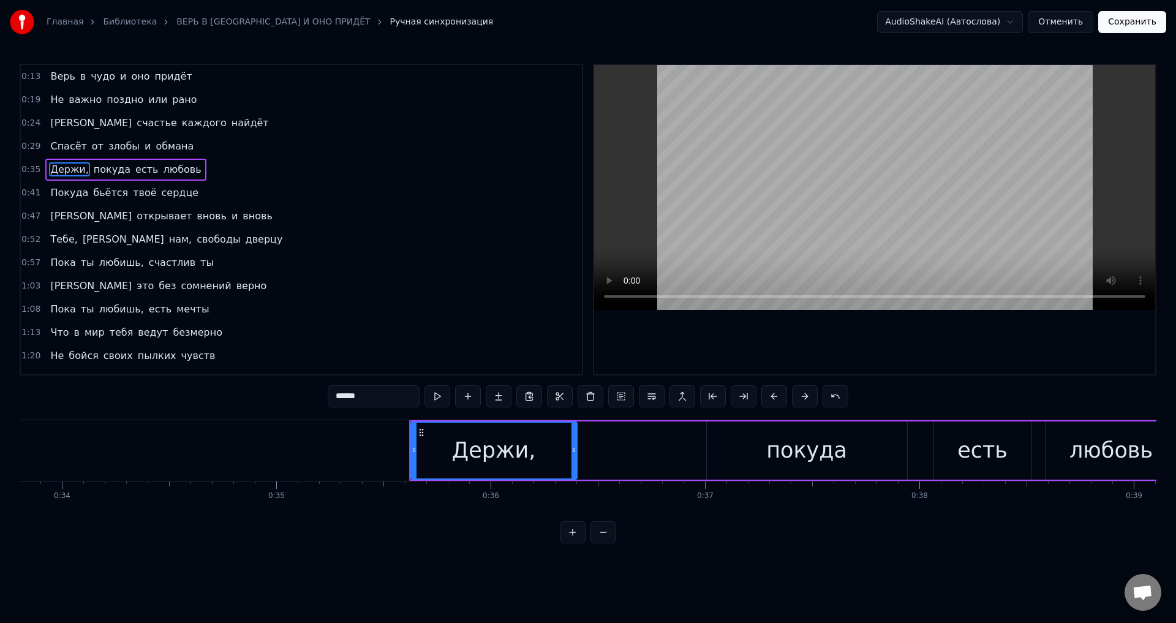
scroll to position [0, 7571]
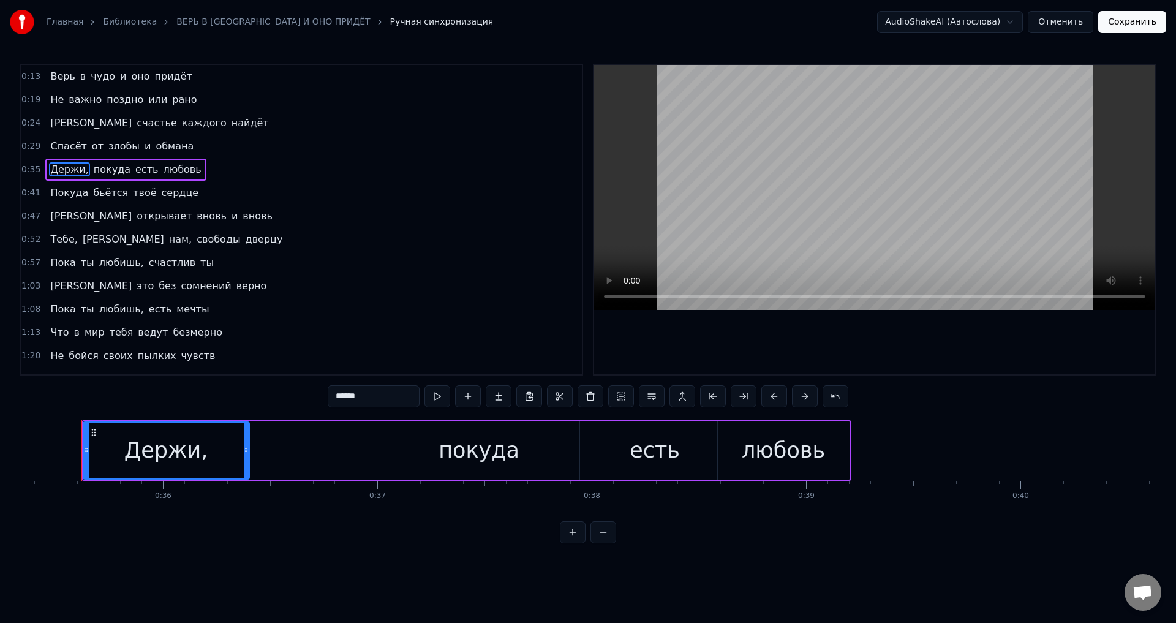
click at [385, 401] on input "******" at bounding box center [374, 396] width 92 height 22
drag, startPoint x: 54, startPoint y: 245, endPoint x: 136, endPoint y: 290, distance: 93.2
click at [55, 246] on span "Тебе," at bounding box center [63, 239] width 29 height 14
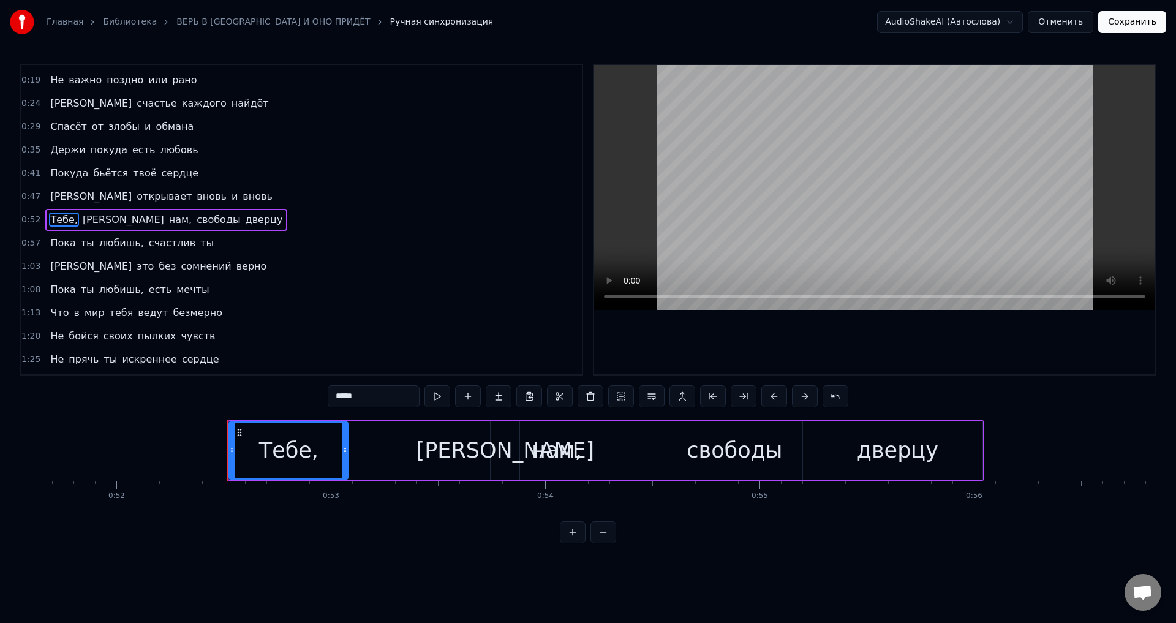
scroll to position [0, 11193]
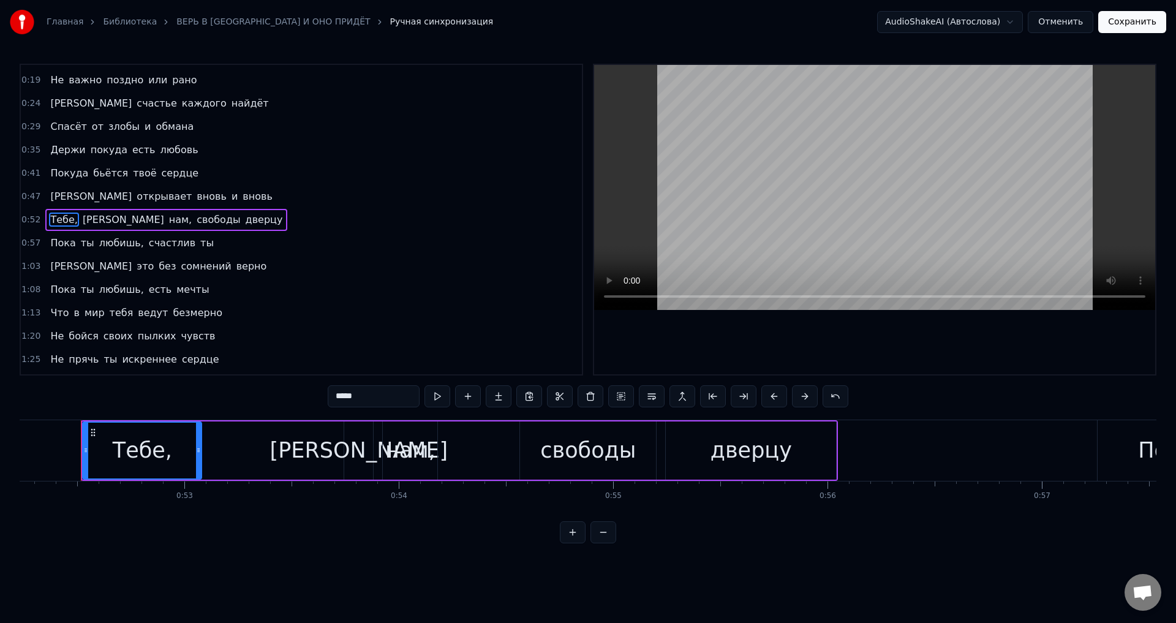
click at [391, 396] on input "*****" at bounding box center [374, 396] width 92 height 22
click at [165, 219] on span "нам," at bounding box center [177, 219] width 25 height 14
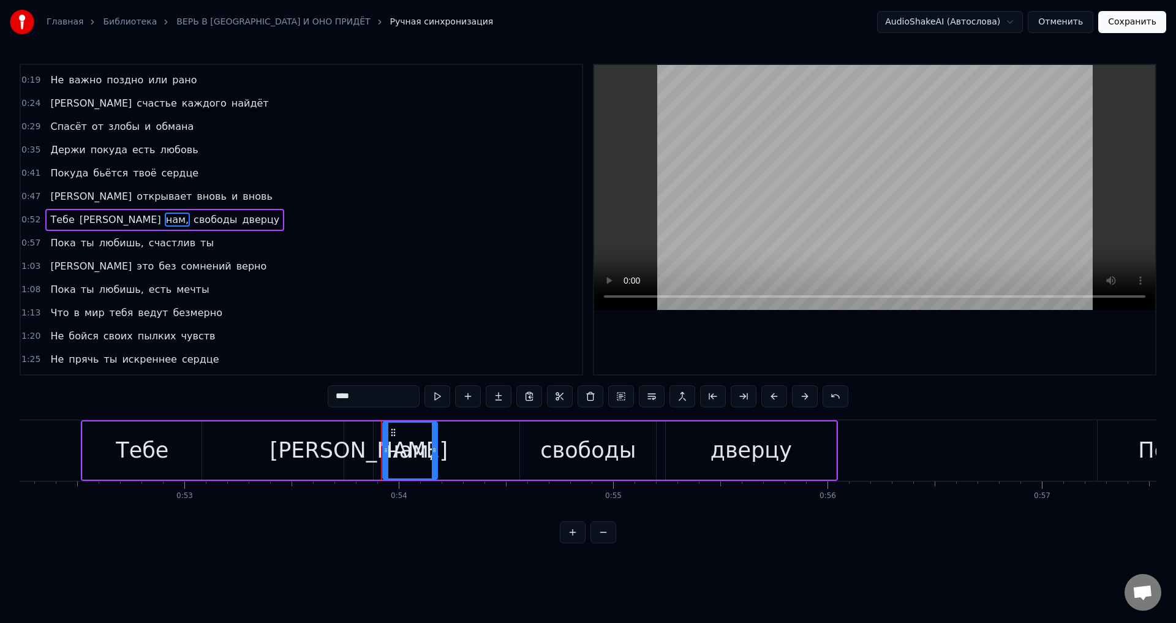
click at [369, 397] on input "****" at bounding box center [374, 396] width 92 height 22
click at [124, 238] on span "любишь," at bounding box center [121, 243] width 47 height 14
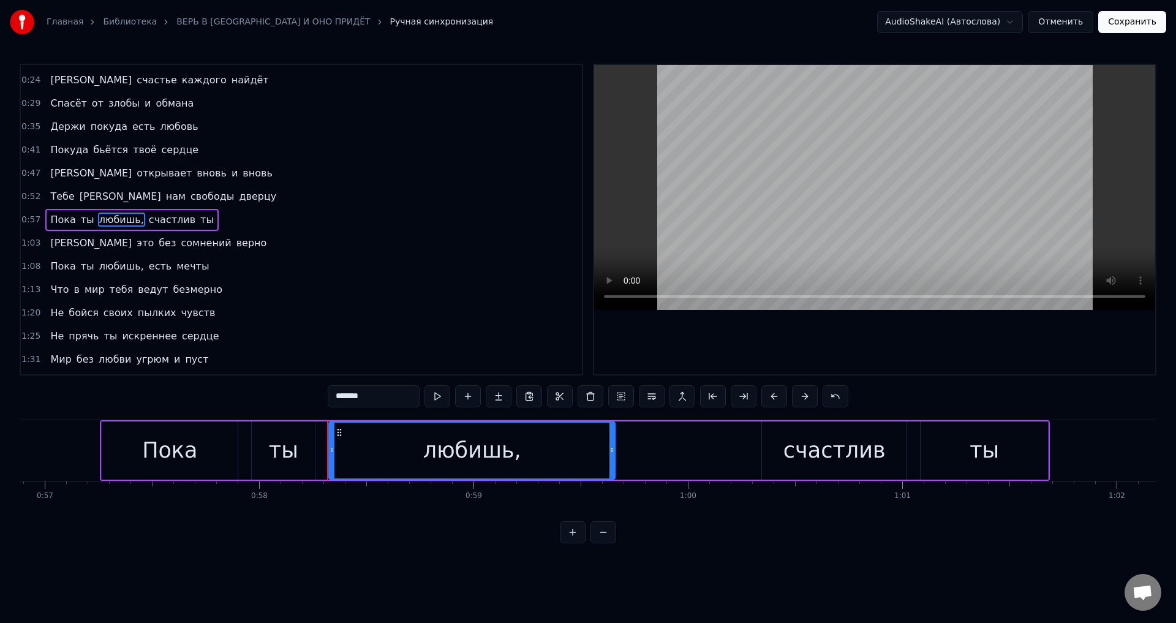
click at [393, 395] on input "*******" at bounding box center [374, 396] width 92 height 22
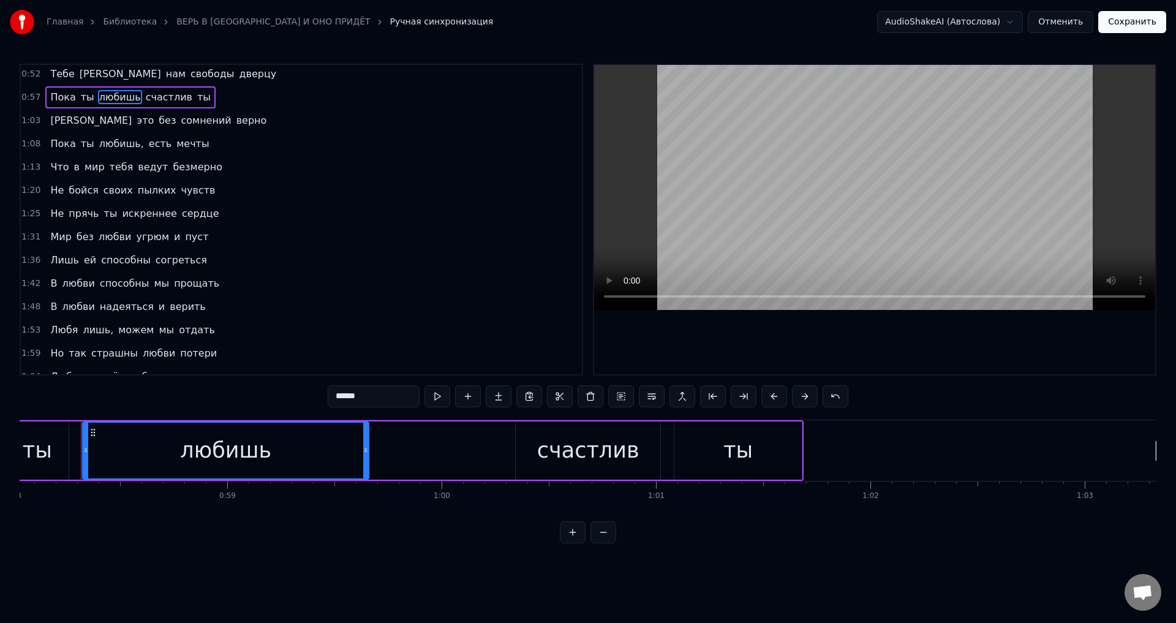
scroll to position [227, 0]
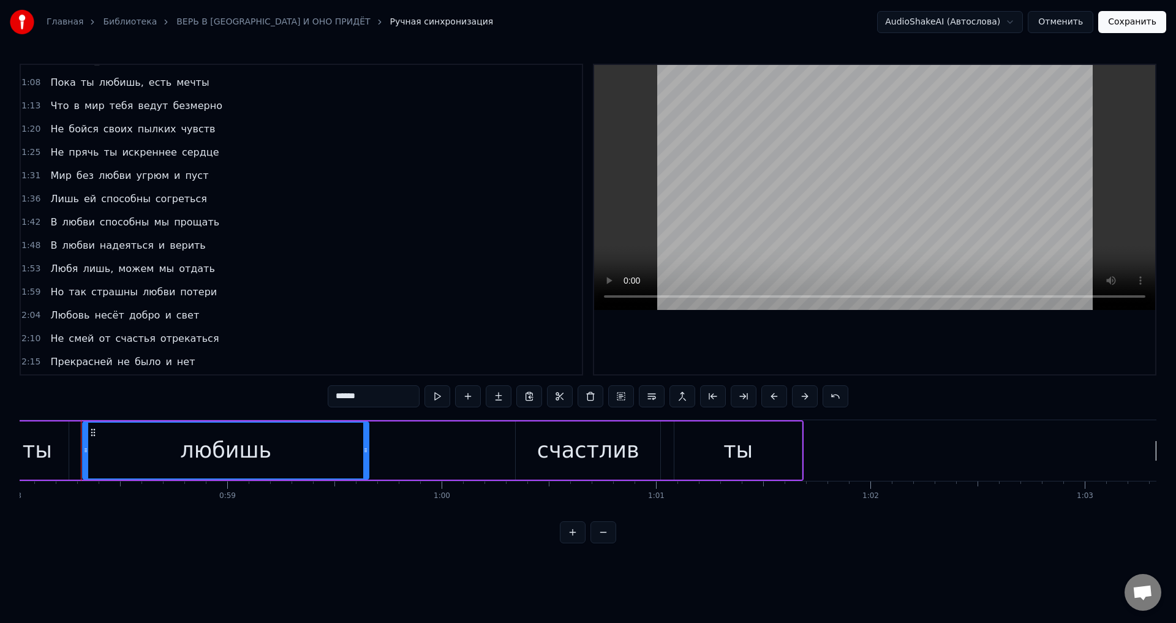
drag, startPoint x: 89, startPoint y: 268, endPoint x: 122, endPoint y: 296, distance: 43.0
click at [90, 268] on span "лишь," at bounding box center [97, 268] width 33 height 14
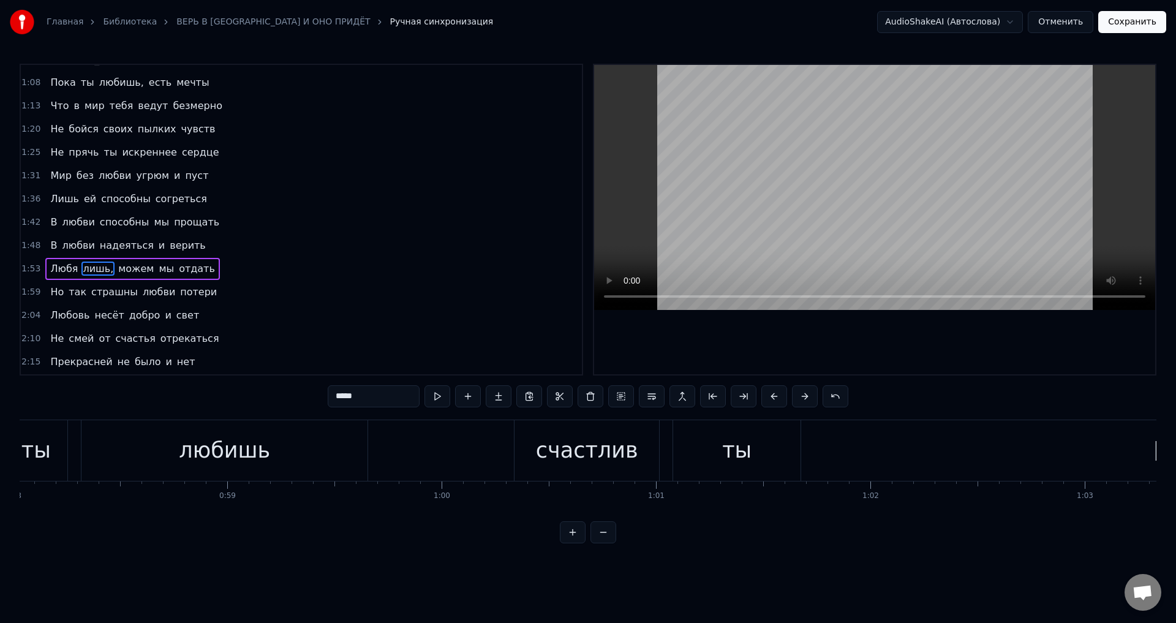
scroll to position [276, 0]
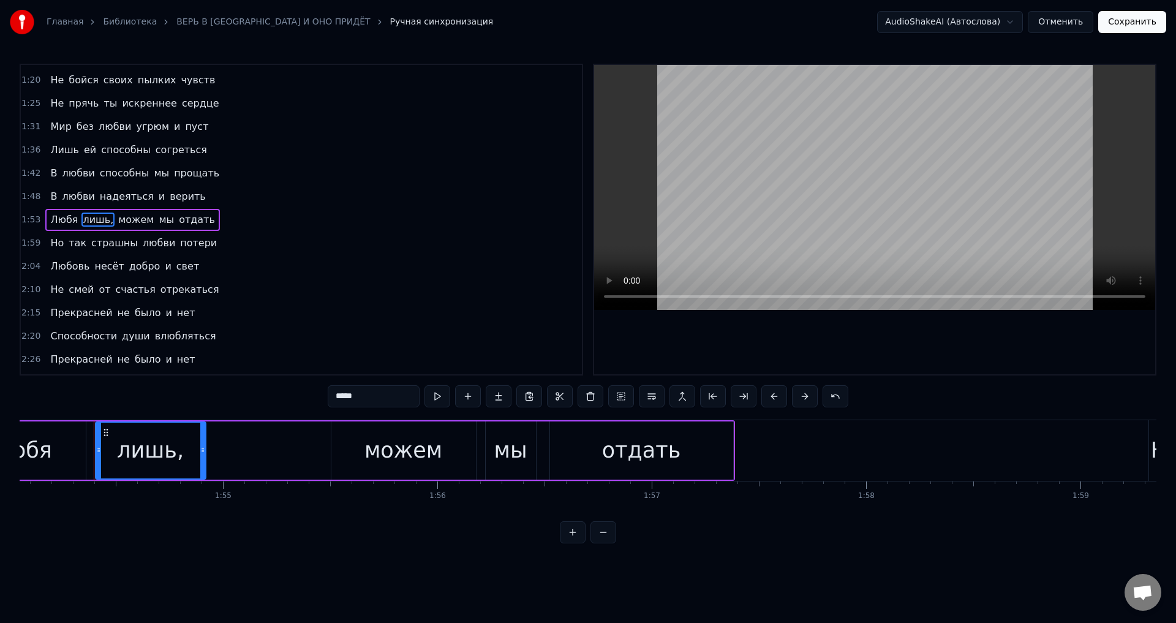
click at [369, 401] on input "*****" at bounding box center [374, 396] width 92 height 22
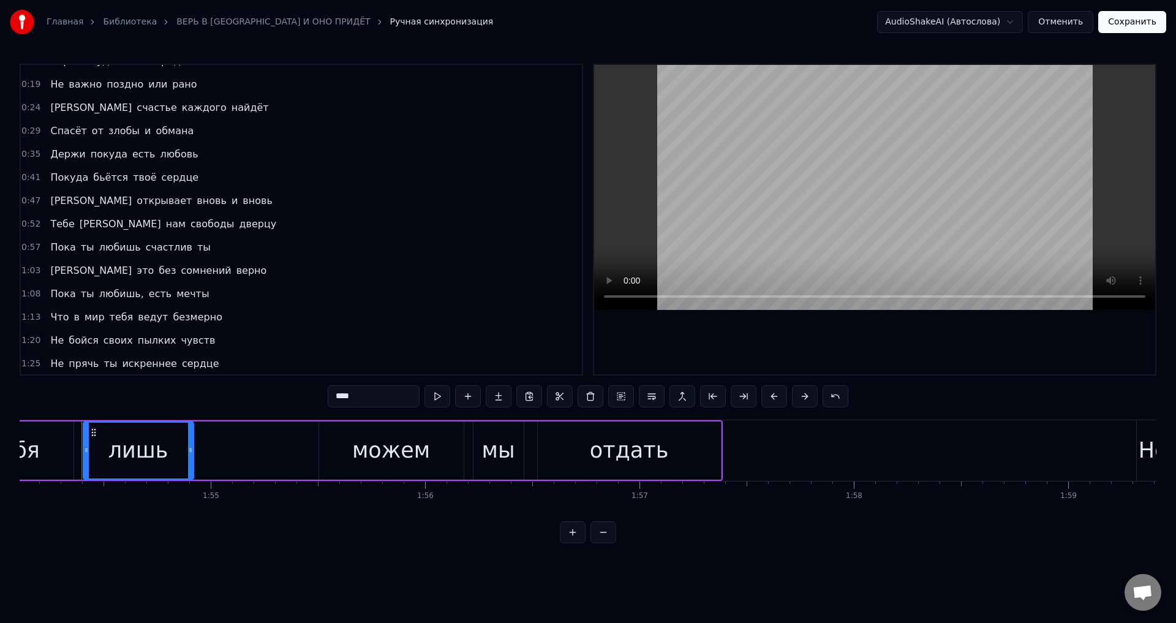
scroll to position [0, 0]
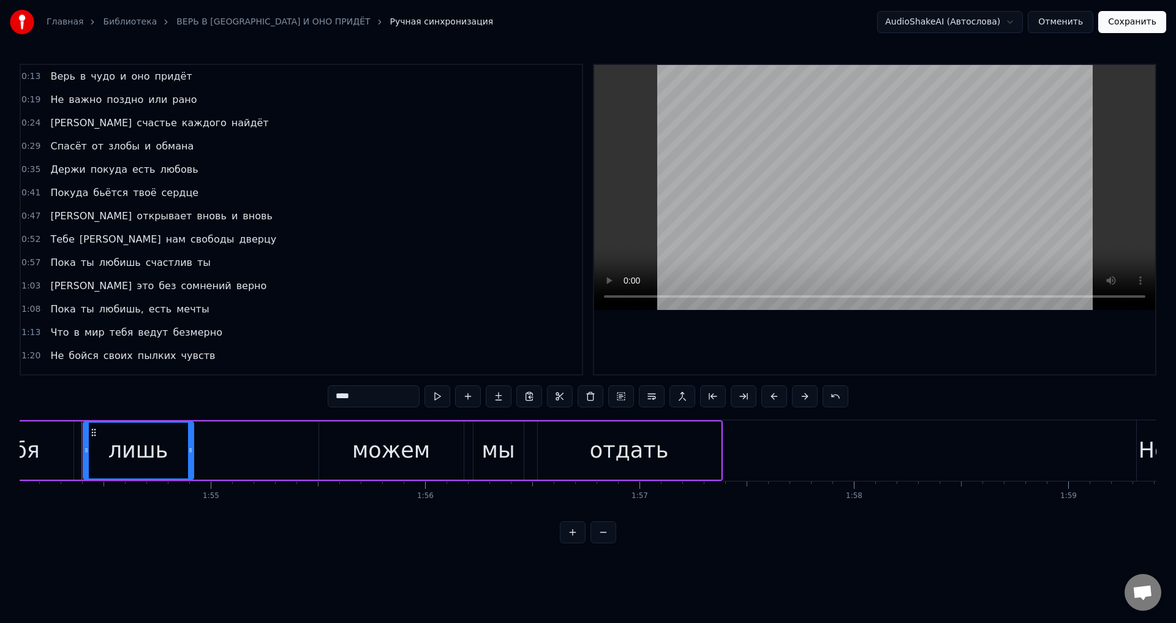
click at [53, 82] on span "Верь" at bounding box center [62, 76] width 27 height 14
type input "****"
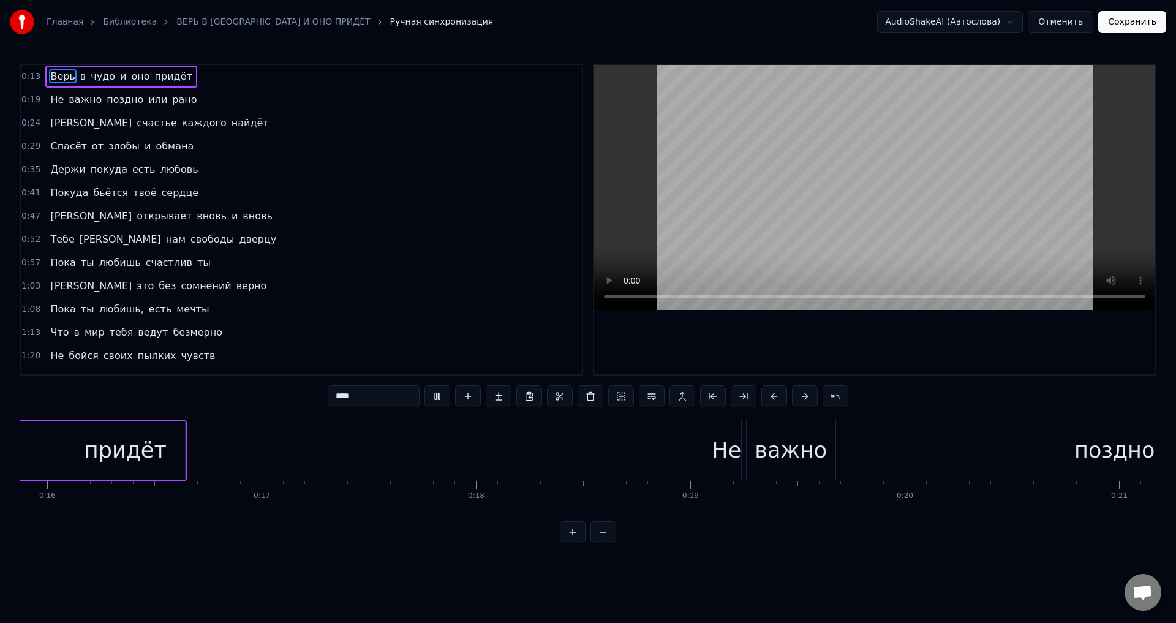
scroll to position [0, 3439]
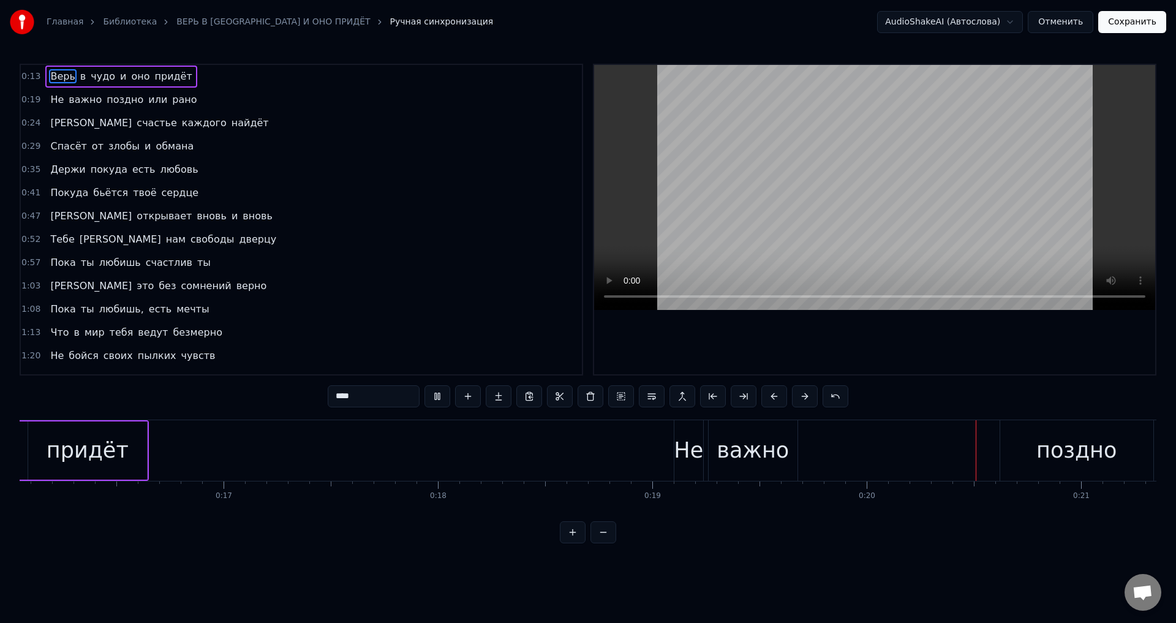
click at [59, 78] on span "Верь" at bounding box center [62, 76] width 27 height 14
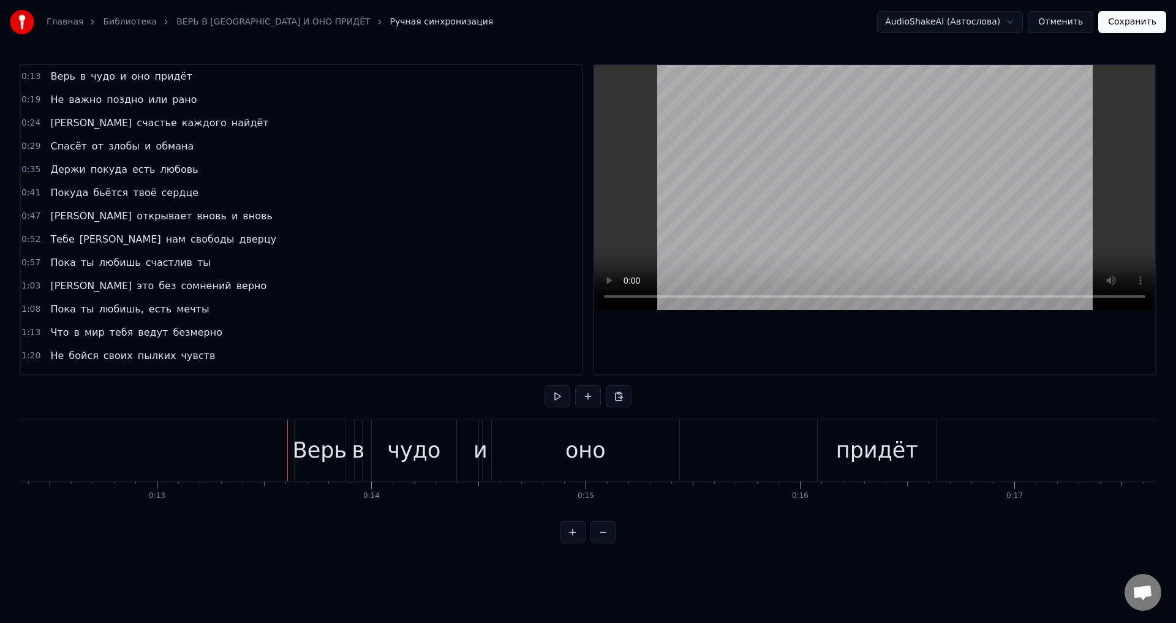
scroll to position [0, 2628]
click at [345, 446] on div "Верь" at bounding box center [340, 450] width 54 height 32
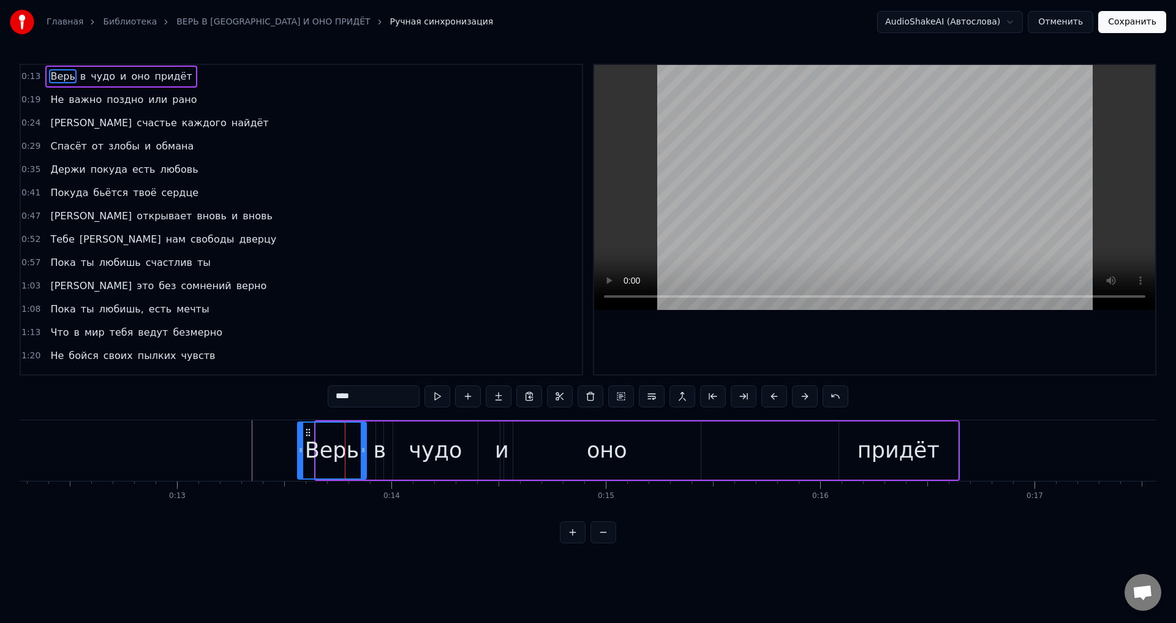
drag, startPoint x: 318, startPoint y: 450, endPoint x: 299, endPoint y: 450, distance: 18.4
click at [299, 450] on icon at bounding box center [300, 450] width 5 height 10
drag, startPoint x: 219, startPoint y: 442, endPoint x: 329, endPoint y: 434, distance: 110.5
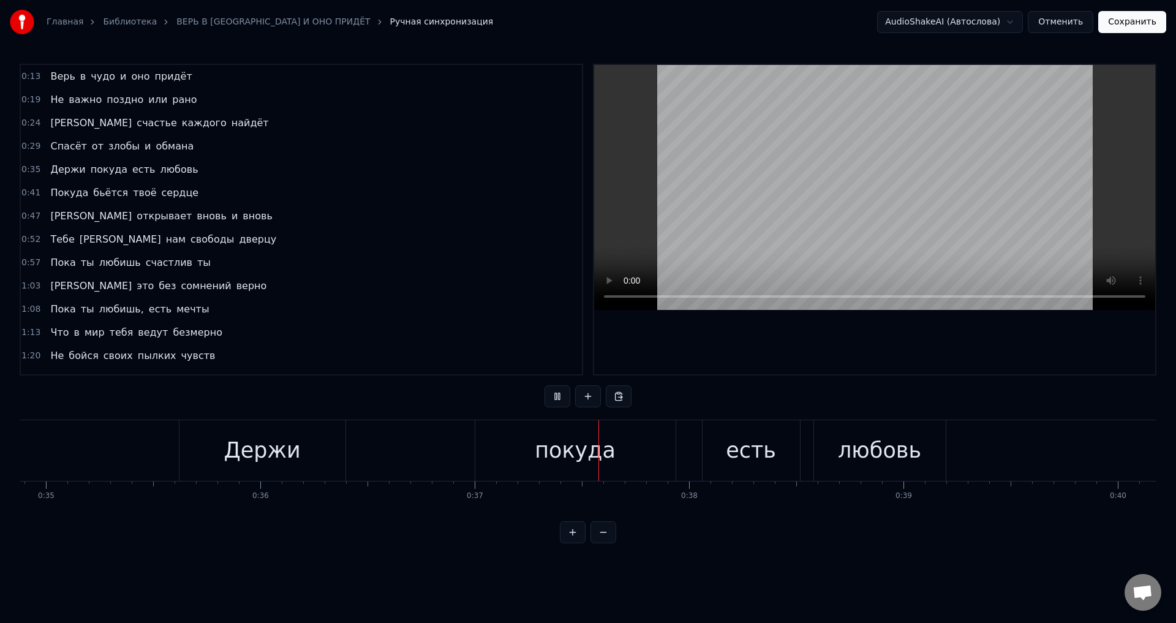
scroll to position [0, 7866]
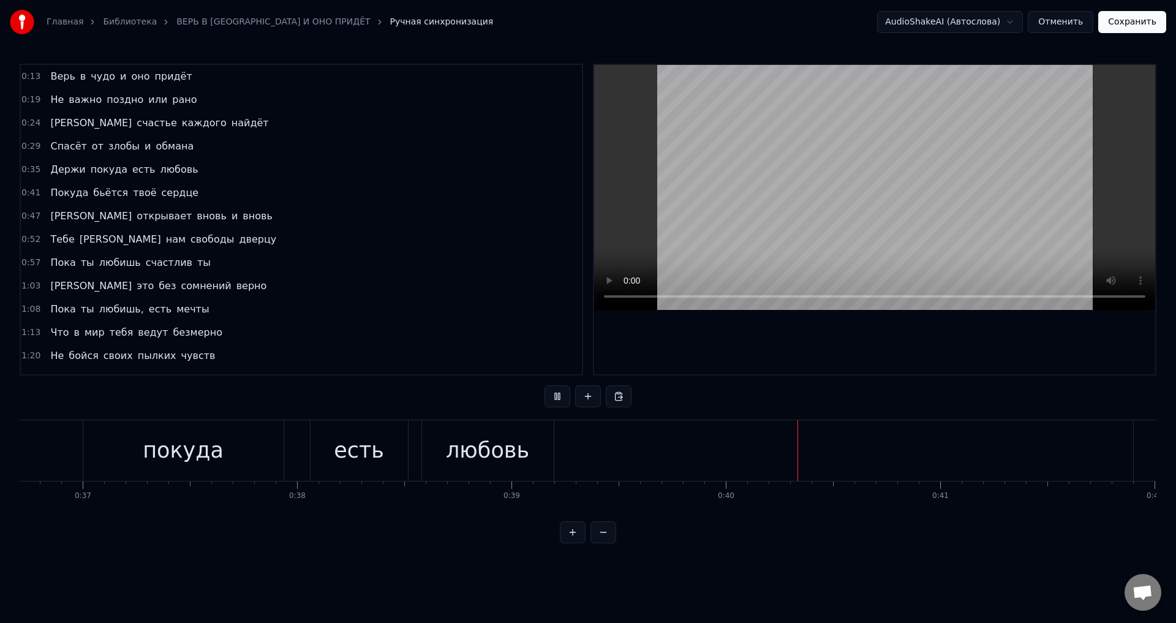
click at [197, 444] on div "покуда" at bounding box center [183, 450] width 81 height 32
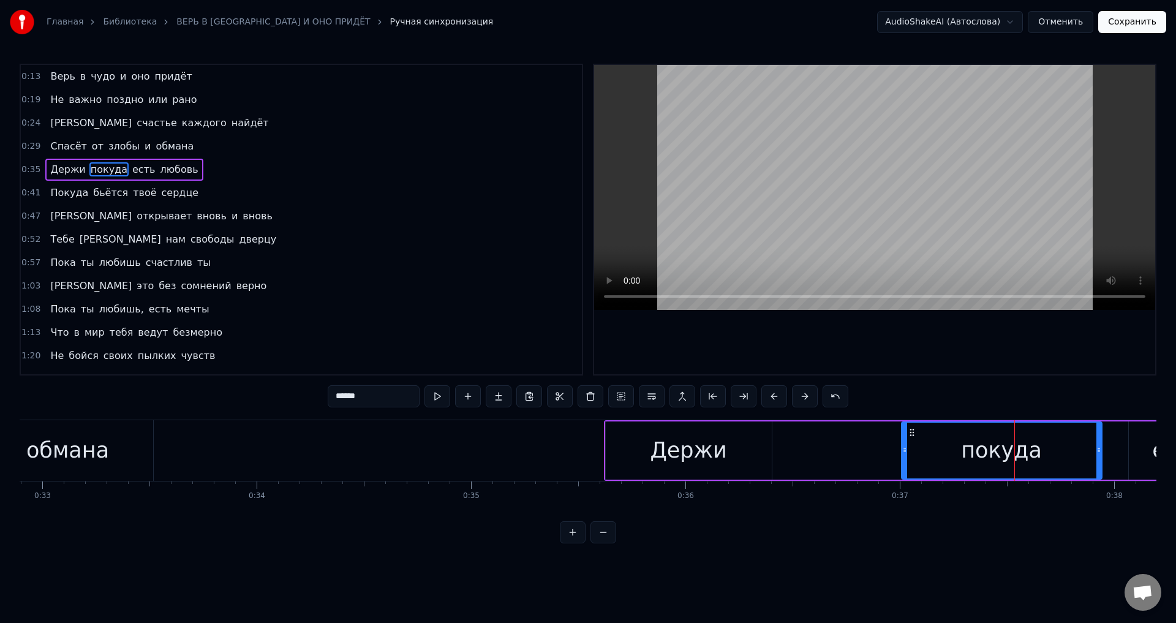
scroll to position [0, 7008]
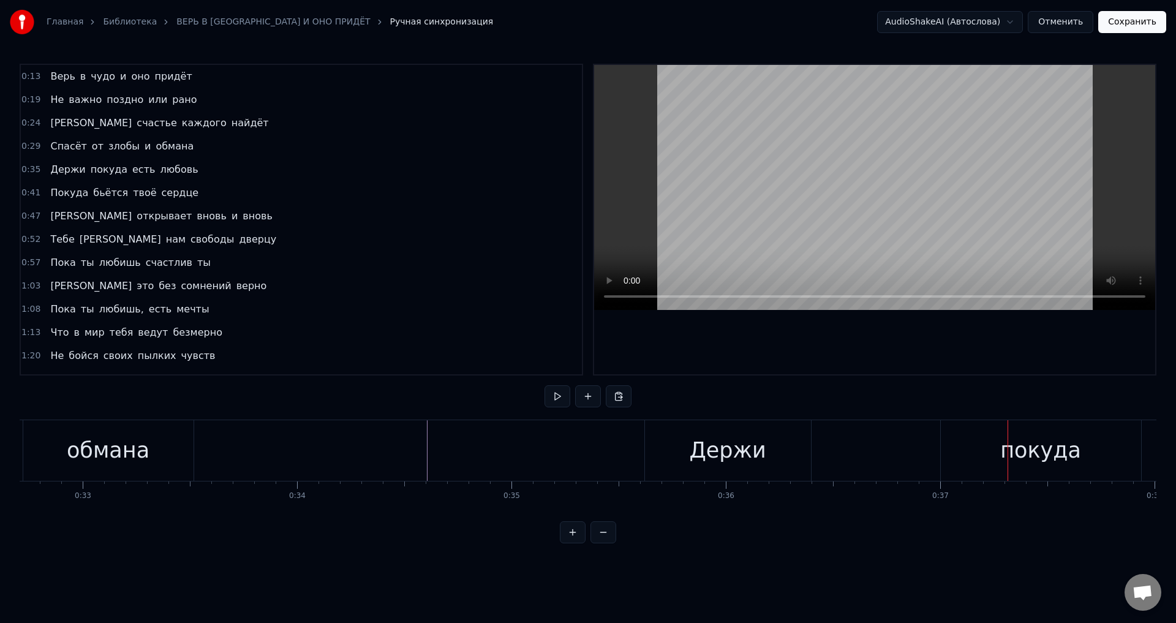
click at [707, 443] on div "Держи" at bounding box center [727, 450] width 77 height 32
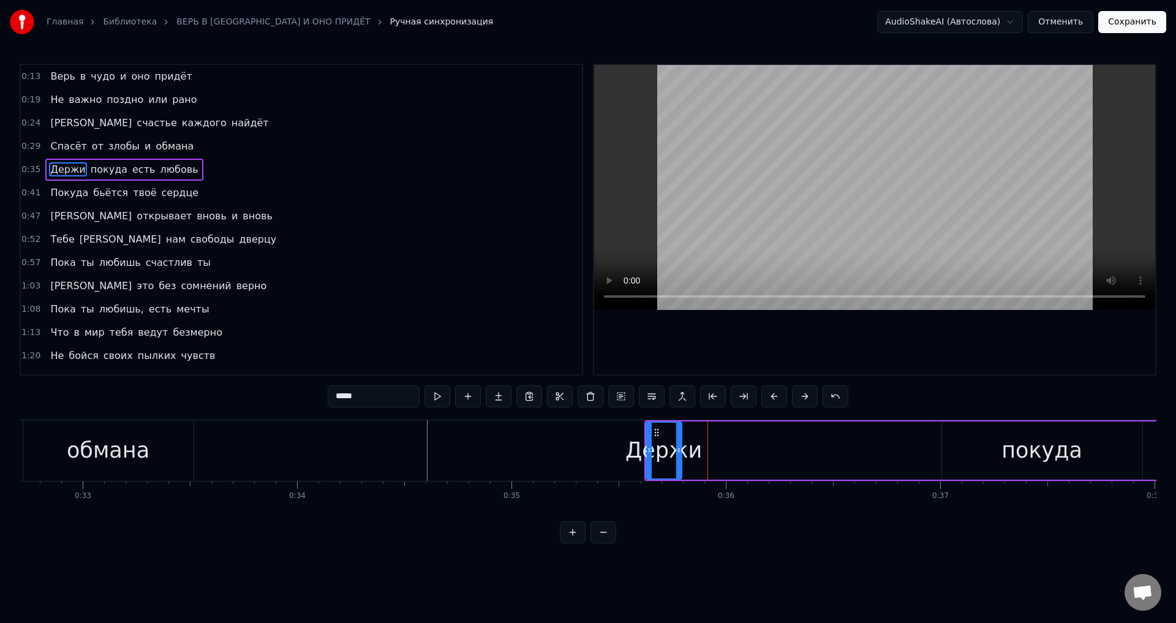
drag, startPoint x: 809, startPoint y: 449, endPoint x: 678, endPoint y: 456, distance: 130.6
click at [678, 456] on div at bounding box center [678, 450] width 5 height 56
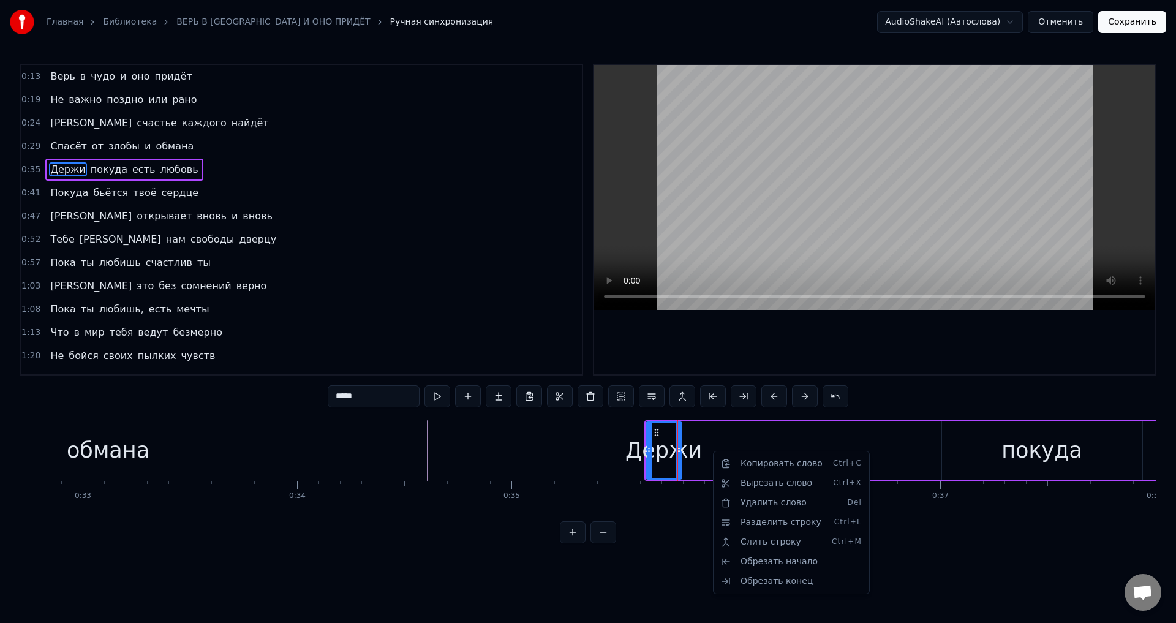
click at [729, 439] on html "Главная Библиотека ВЕРЬ В [GEOGRAPHIC_DATA] И ОНО ПРИДЁТ Ручная синхронизация A…" at bounding box center [588, 281] width 1176 height 563
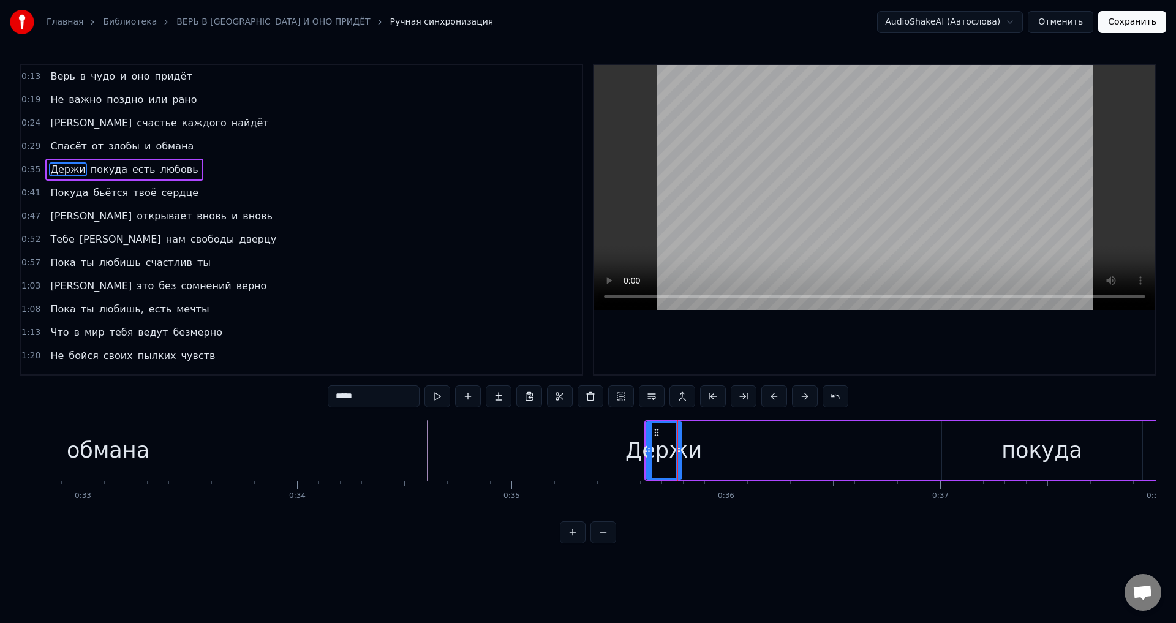
click at [732, 451] on div "Держи покуда есть любовь" at bounding box center [1029, 450] width 770 height 61
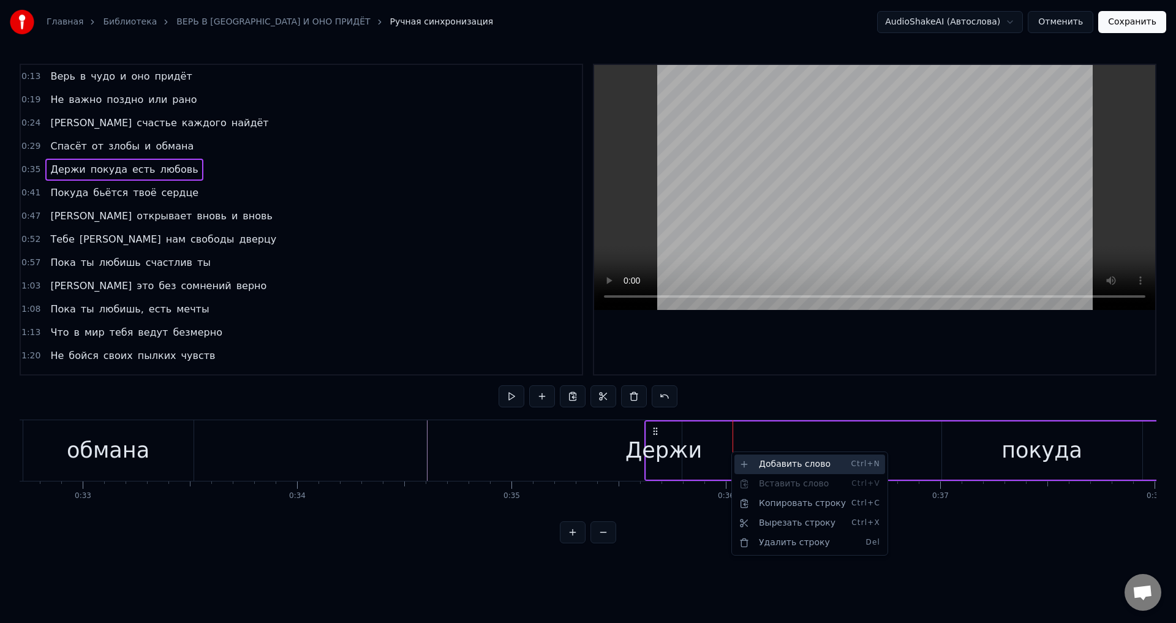
click at [768, 463] on div "Добавить слово Ctrl+N" at bounding box center [809, 464] width 151 height 20
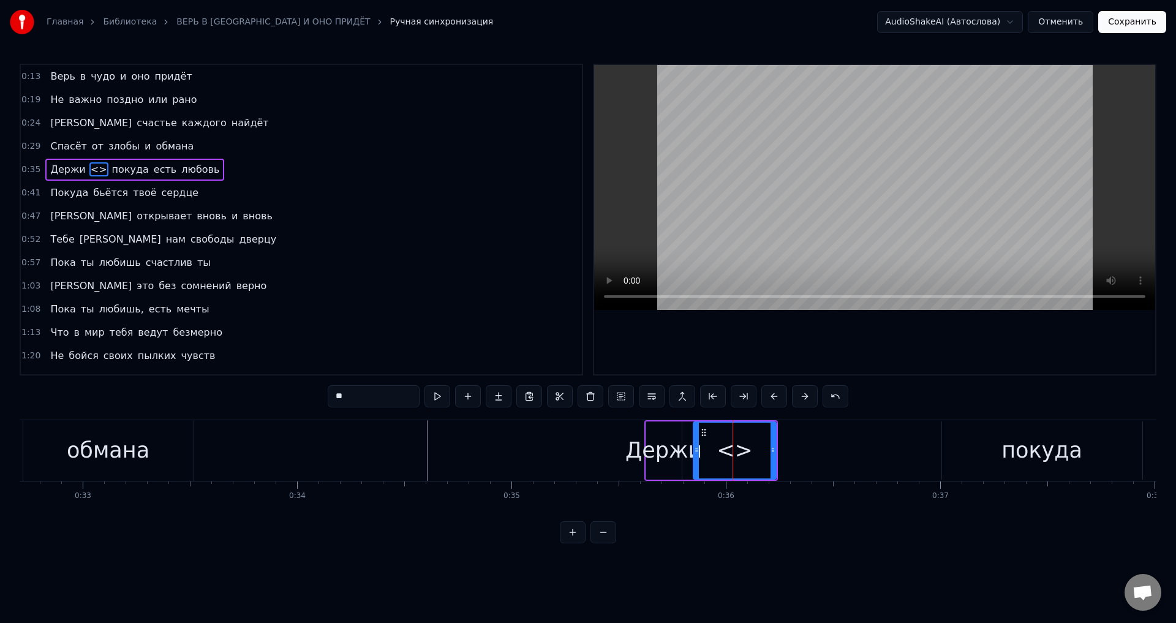
drag, startPoint x: 738, startPoint y: 452, endPoint x: 697, endPoint y: 449, distance: 41.1
click at [697, 449] on icon at bounding box center [696, 450] width 5 height 10
drag, startPoint x: 360, startPoint y: 399, endPoint x: 276, endPoint y: 394, distance: 84.0
click at [276, 394] on div "0:13 Верь в чудо и оно придёт 0:19 Не важно поздно или рано 0:24 И счастье кажд…" at bounding box center [588, 303] width 1136 height 479
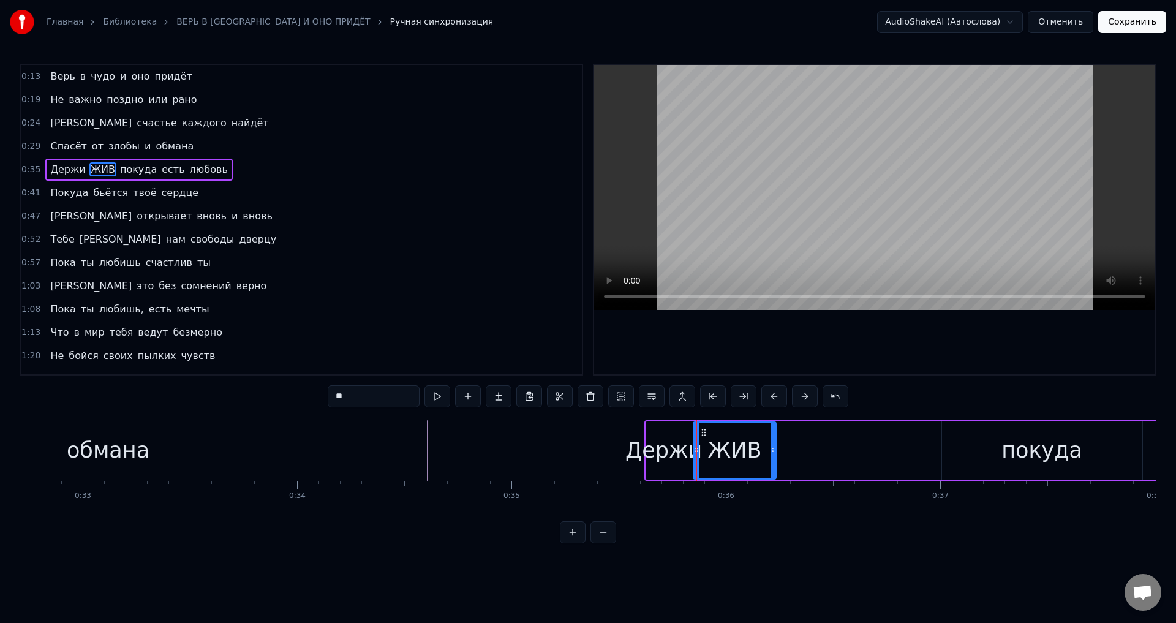
type input "*"
click at [650, 454] on div "Держи" at bounding box center [663, 450] width 77 height 32
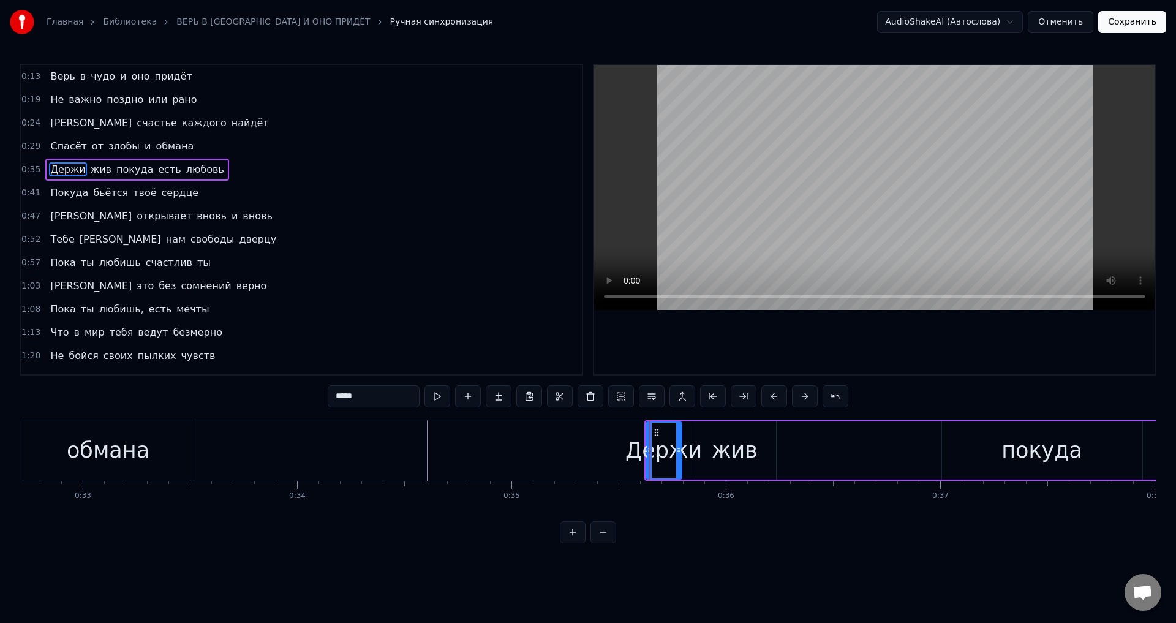
drag, startPoint x: 372, startPoint y: 391, endPoint x: 239, endPoint y: 396, distance: 132.9
click at [239, 396] on div "0:13 Верь в чудо и оно придёт 0:19 Не важно поздно или рано 0:24 И счастье кажд…" at bounding box center [588, 303] width 1136 height 479
type input "**"
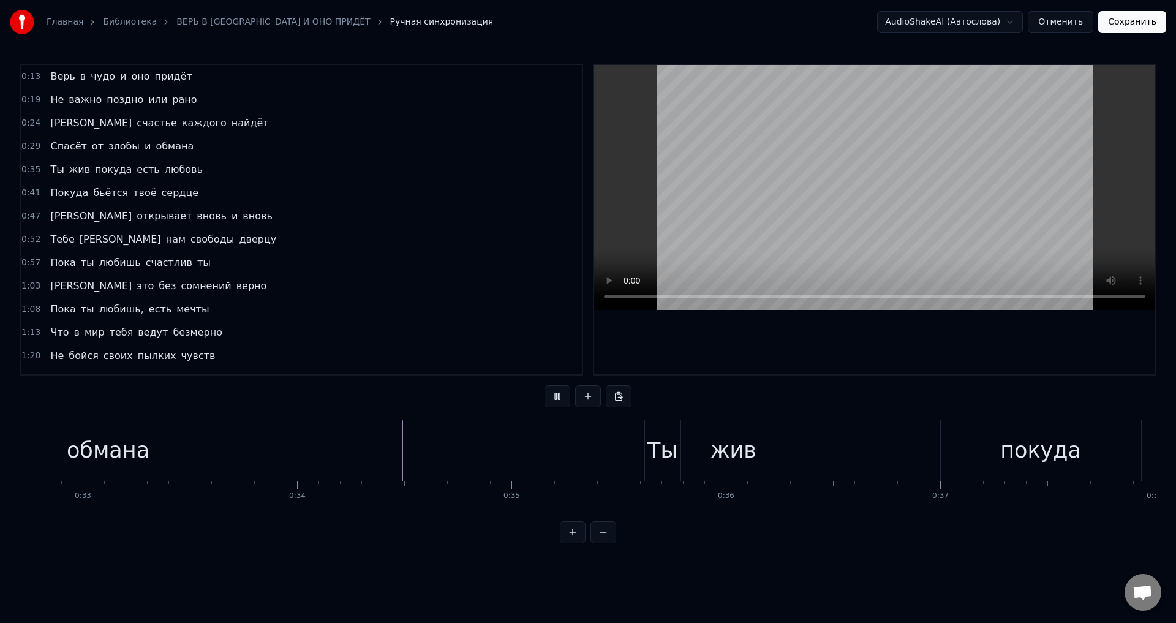
click at [751, 444] on div "жив" at bounding box center [733, 450] width 46 height 32
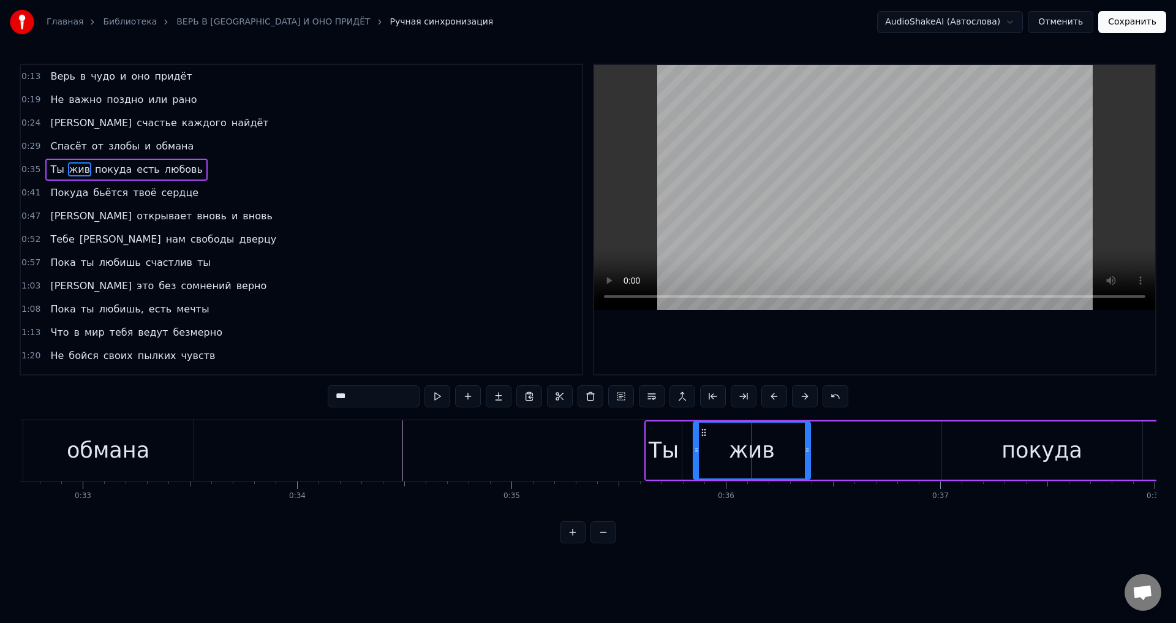
drag, startPoint x: 774, startPoint y: 457, endPoint x: 809, endPoint y: 458, distance: 34.3
click at [809, 458] on div at bounding box center [806, 450] width 5 height 56
click at [674, 454] on div "Ты" at bounding box center [663, 450] width 30 height 32
type input "**"
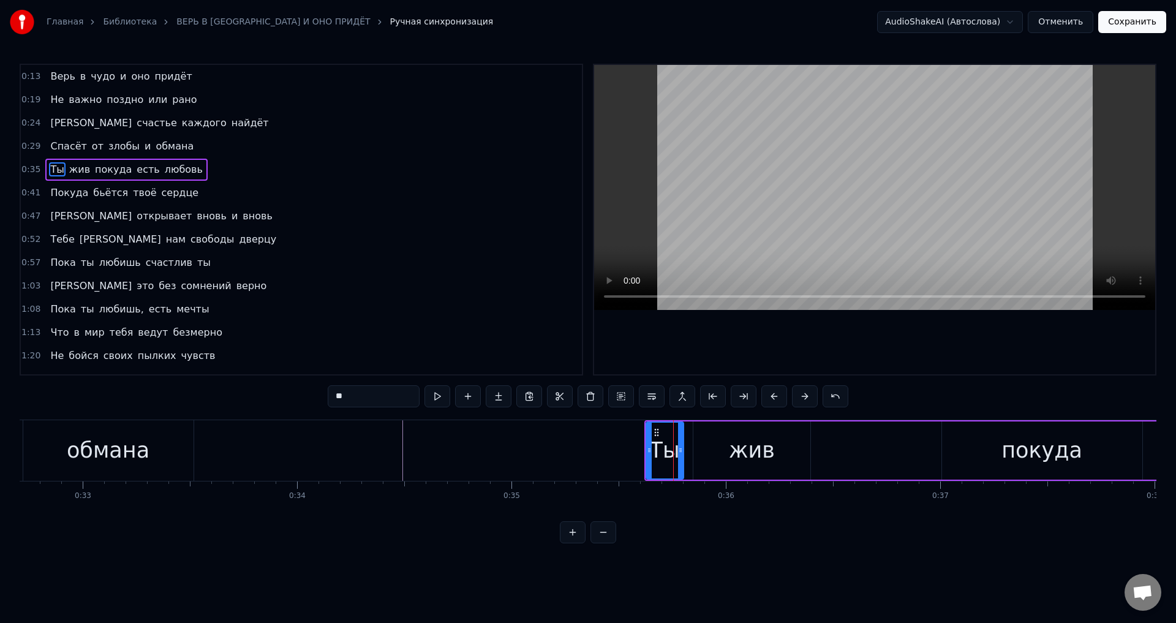
click at [681, 456] on div at bounding box center [680, 450] width 5 height 56
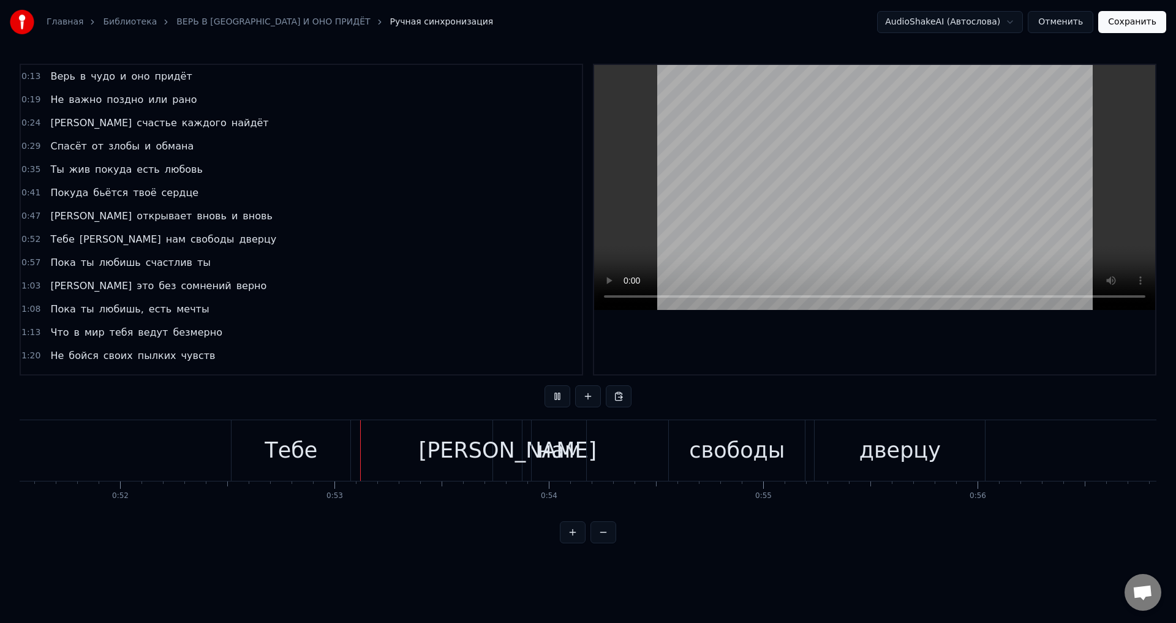
scroll to position [0, 11199]
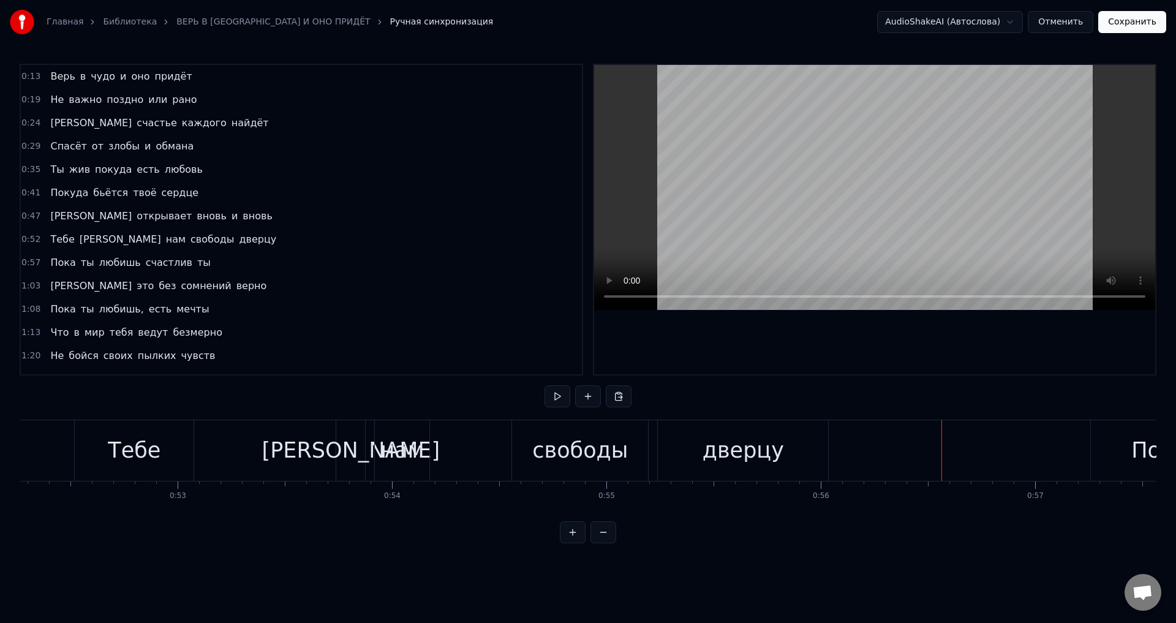
click at [92, 454] on div "Тебе" at bounding box center [134, 450] width 119 height 61
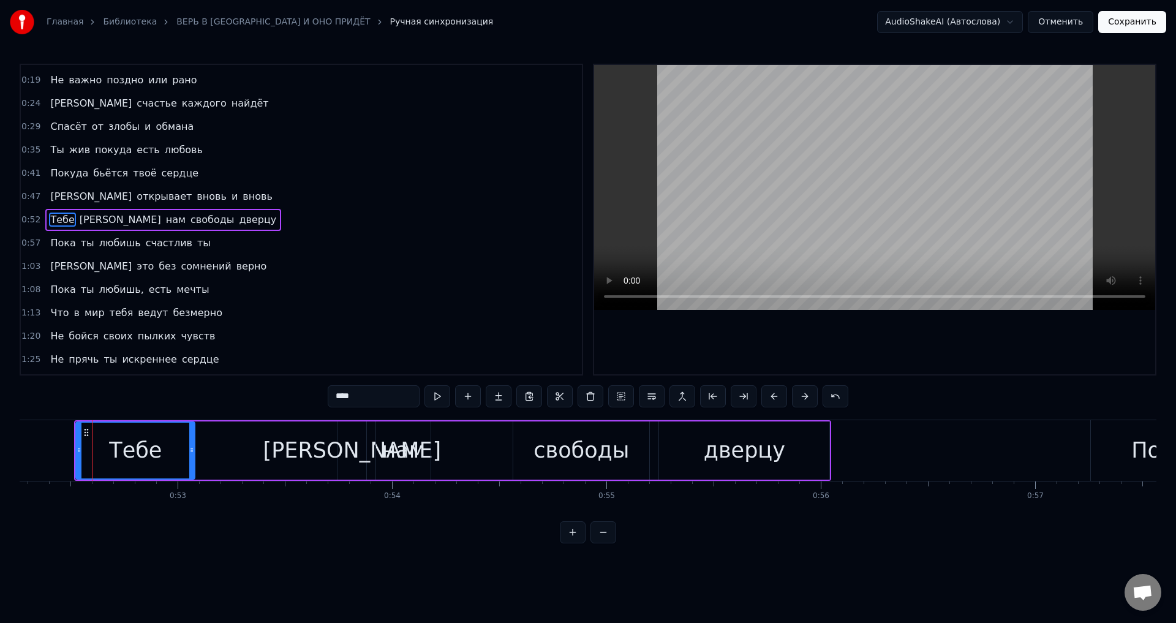
click at [51, 195] on span "[PERSON_NAME]" at bounding box center [91, 196] width 84 height 14
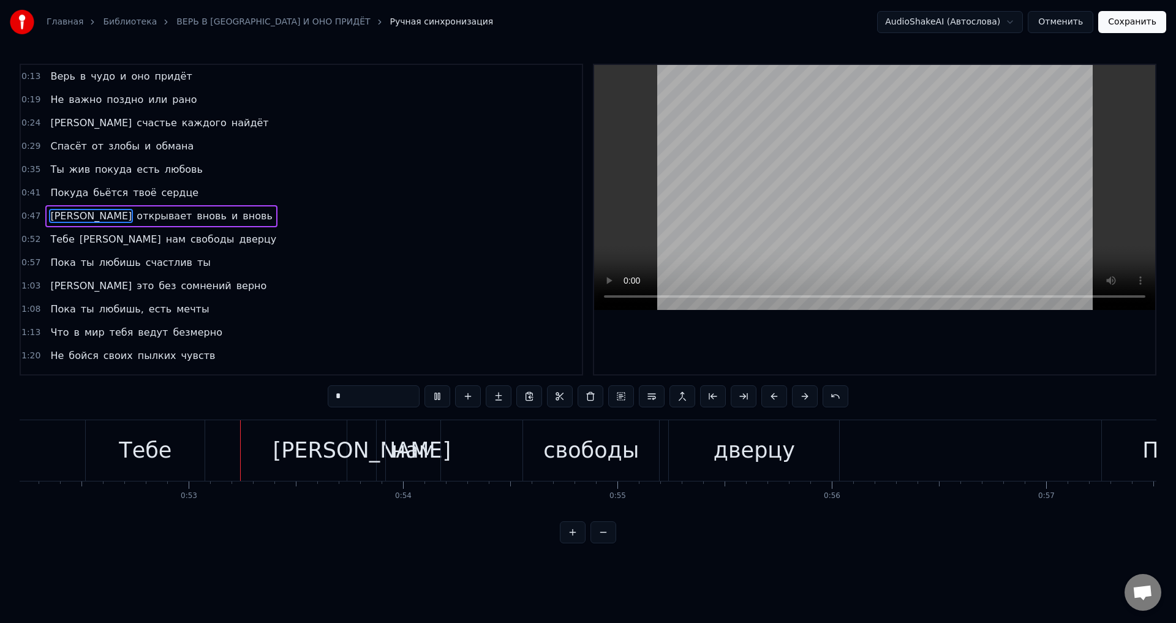
scroll to position [0, 11193]
click at [108, 469] on div "Тебе" at bounding box center [140, 450] width 119 height 61
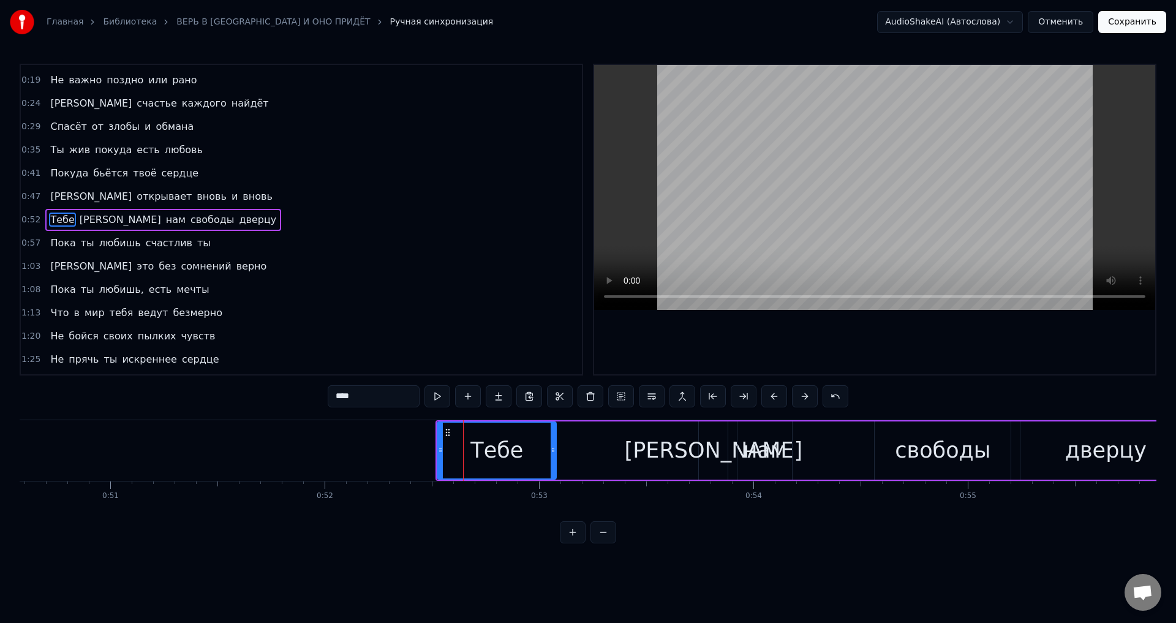
scroll to position [0, 10614]
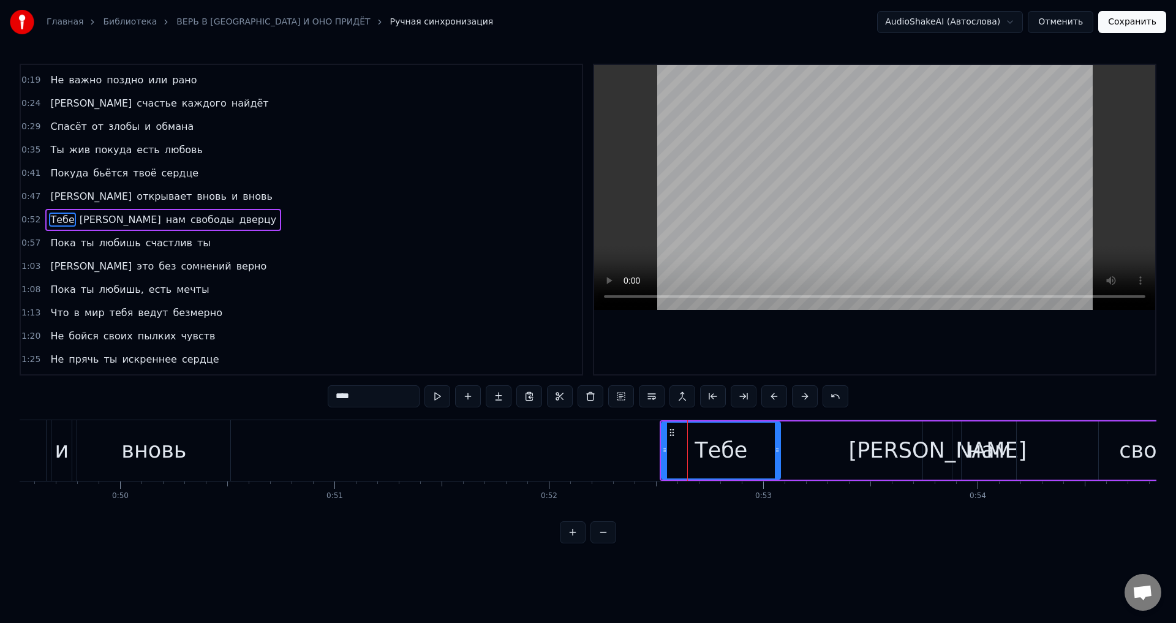
click at [933, 458] on div "[PERSON_NAME]" at bounding box center [938, 450] width 178 height 32
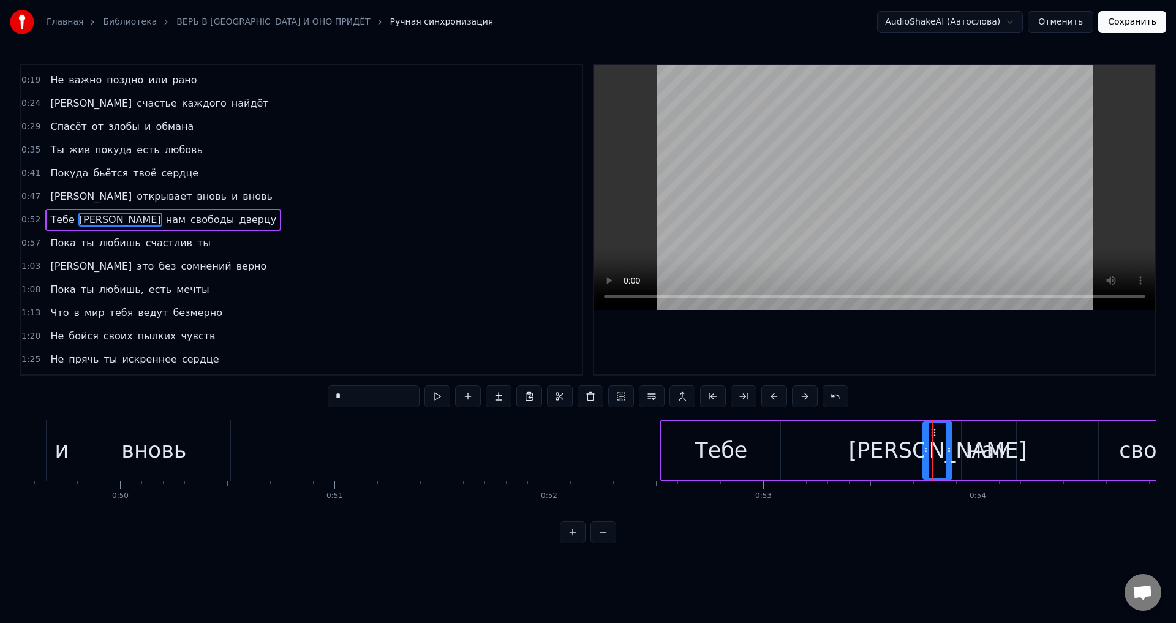
drag, startPoint x: 370, startPoint y: 398, endPoint x: 315, endPoint y: 390, distance: 56.3
click at [315, 390] on div "0:13 Верь в чудо и оно придёт 0:19 Не важно поздно или рано 0:24 И счастье кажд…" at bounding box center [588, 303] width 1136 height 479
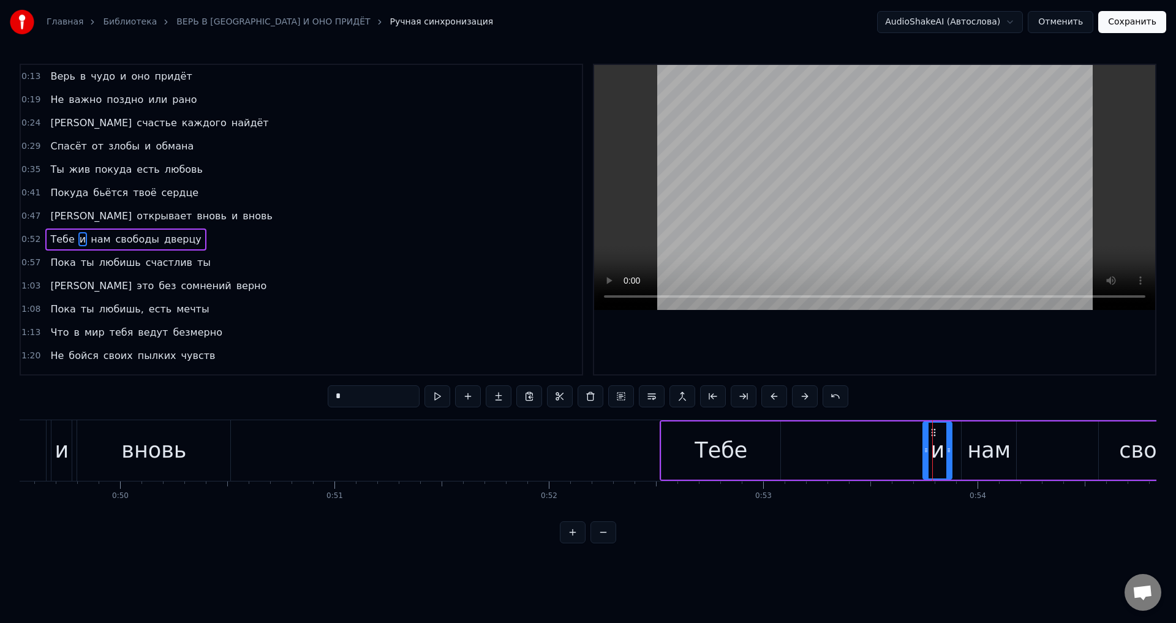
type input "*"
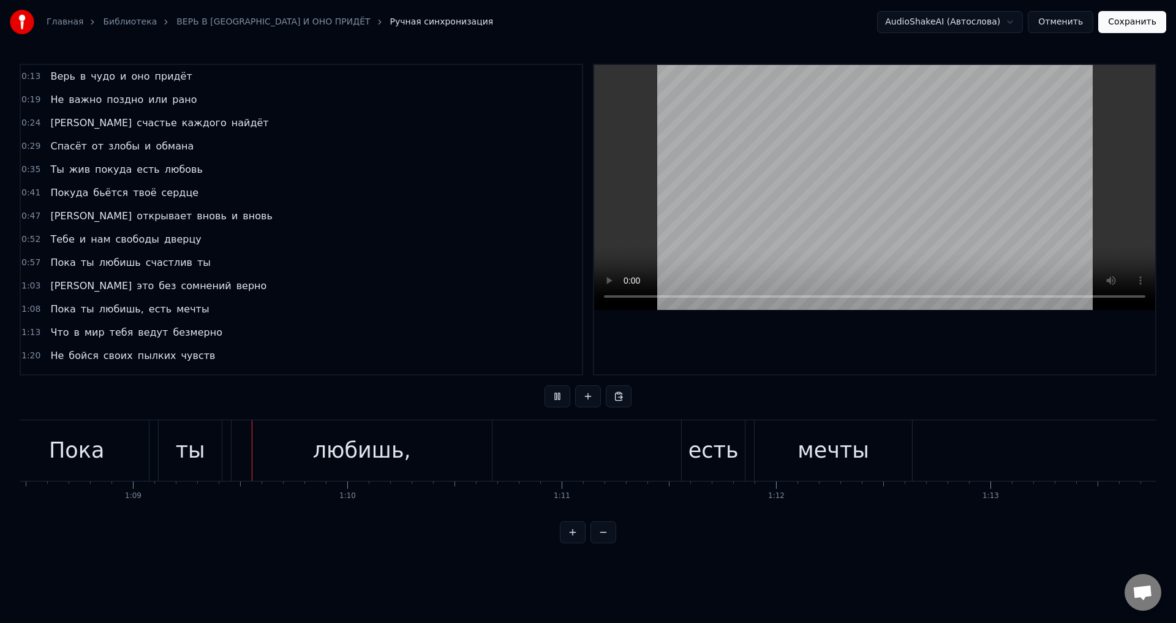
scroll to position [0, 14728]
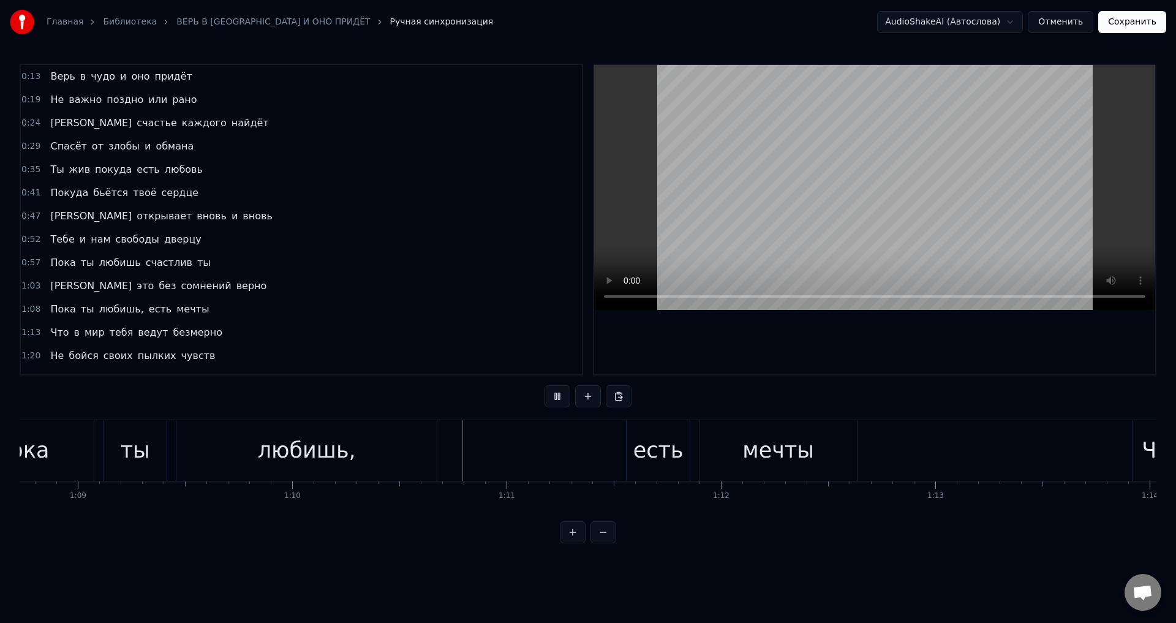
click at [55, 309] on span "Пока" at bounding box center [63, 309] width 28 height 14
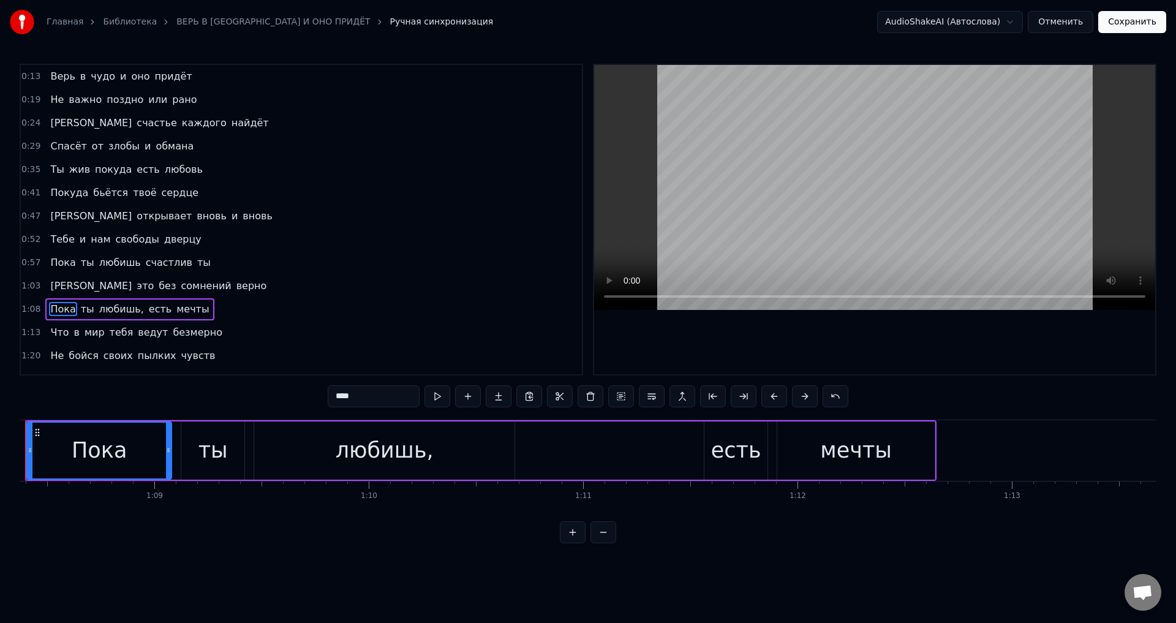
scroll to position [0, 14595]
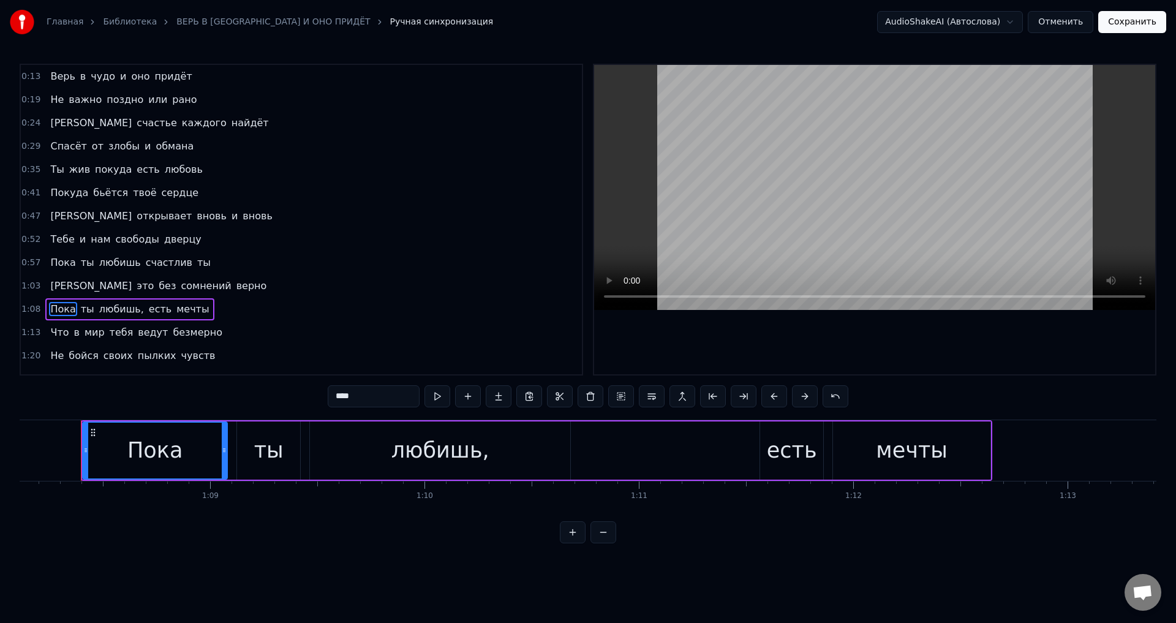
click at [102, 308] on span "любишь," at bounding box center [121, 309] width 47 height 14
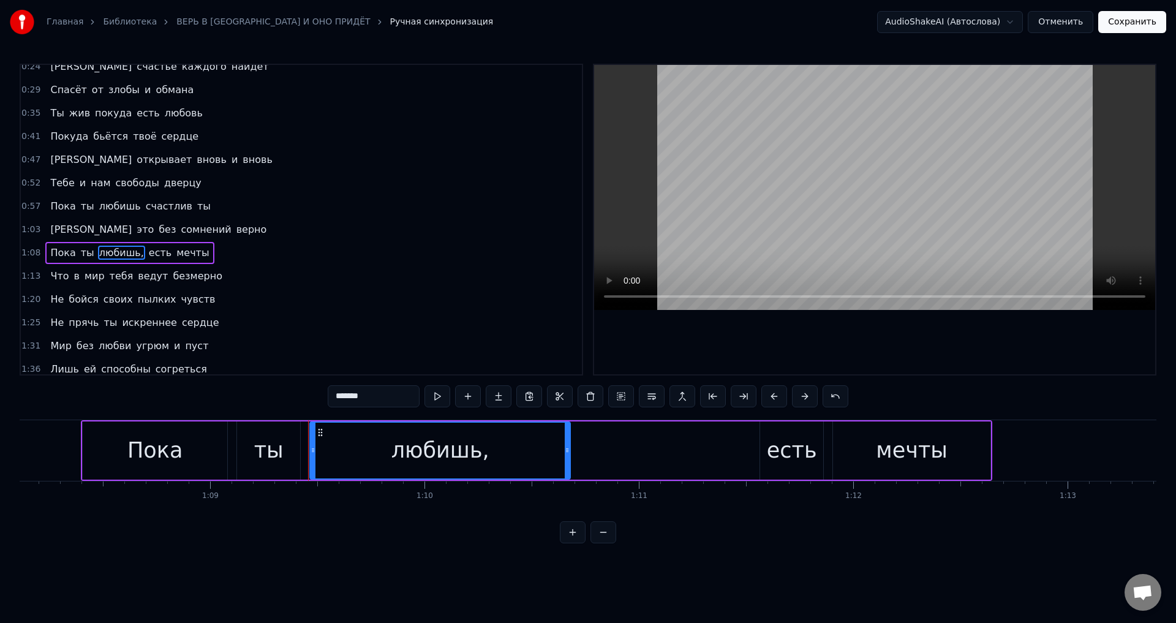
scroll to position [89, 0]
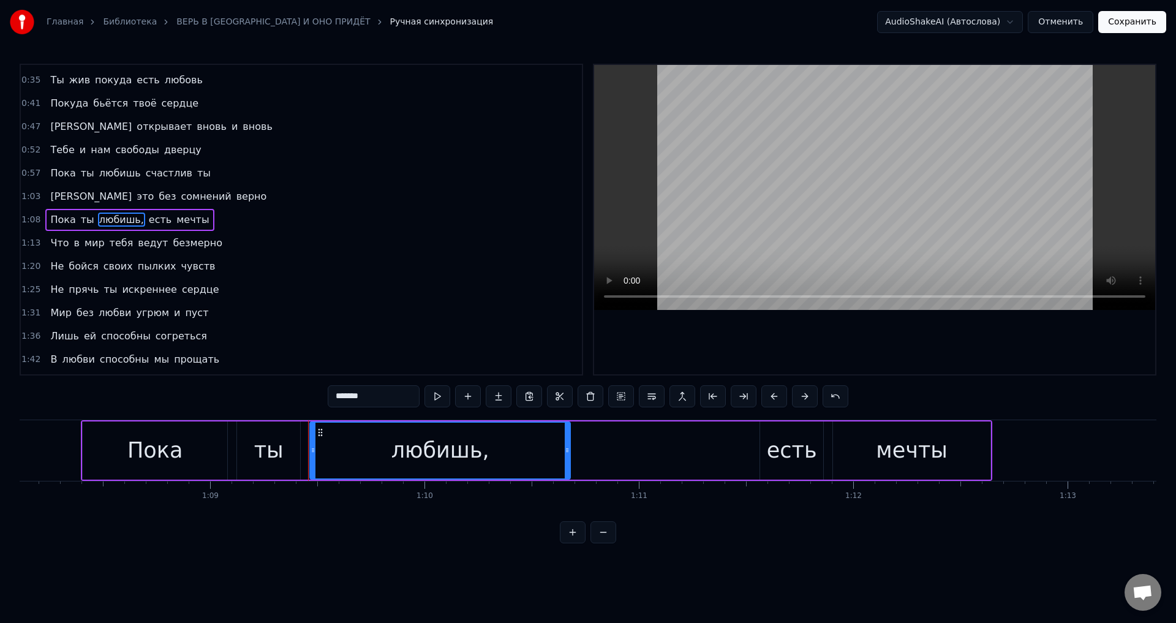
click at [388, 395] on input "*******" at bounding box center [374, 396] width 92 height 22
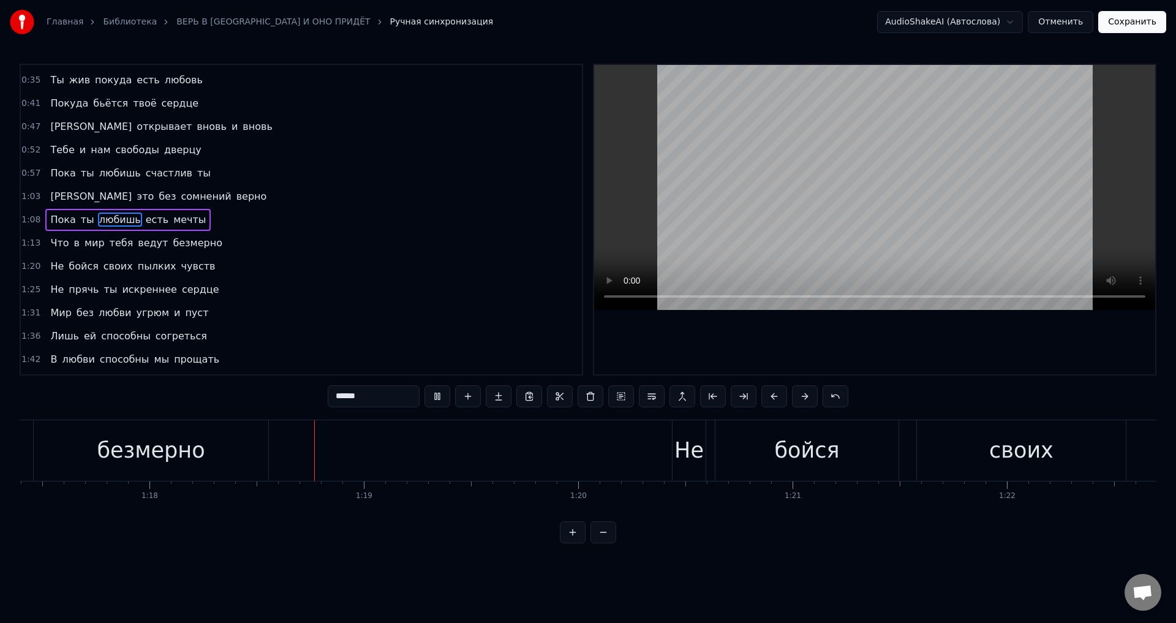
scroll to position [0, 16669]
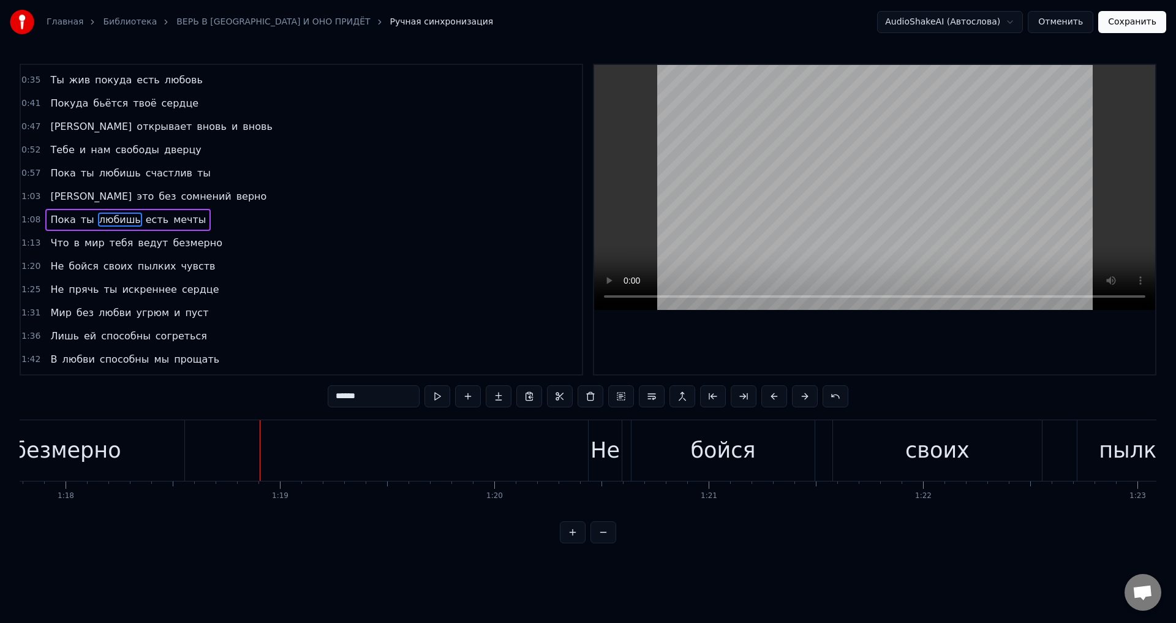
click at [96, 458] on div "безмерно" at bounding box center [67, 450] width 108 height 32
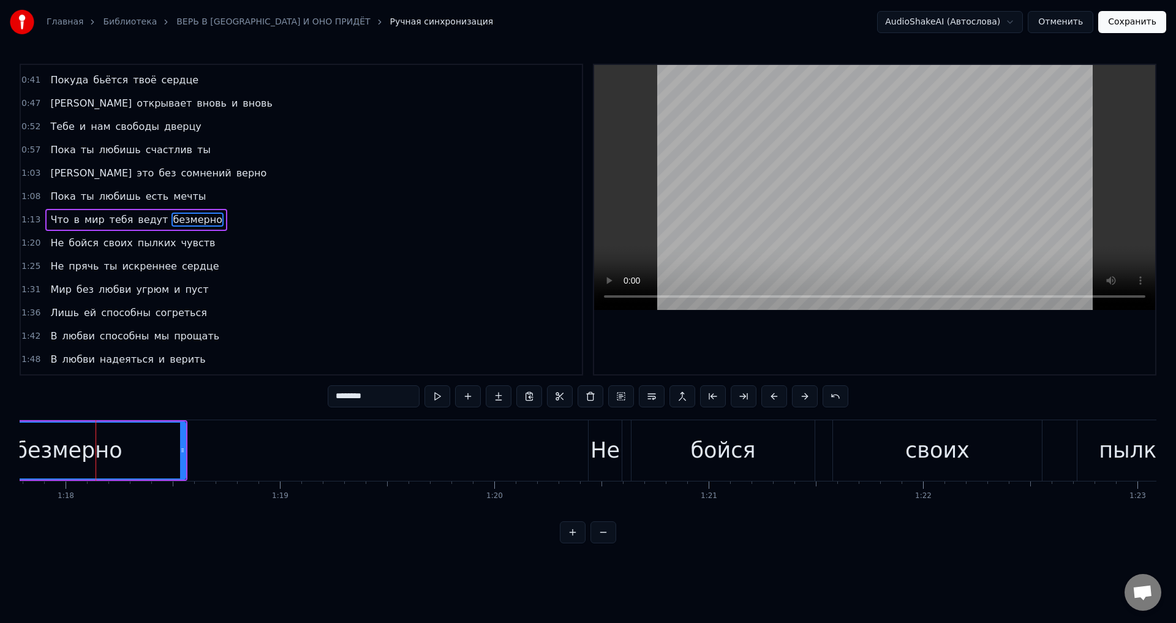
click at [394, 390] on input "********" at bounding box center [374, 396] width 92 height 22
type input "*********"
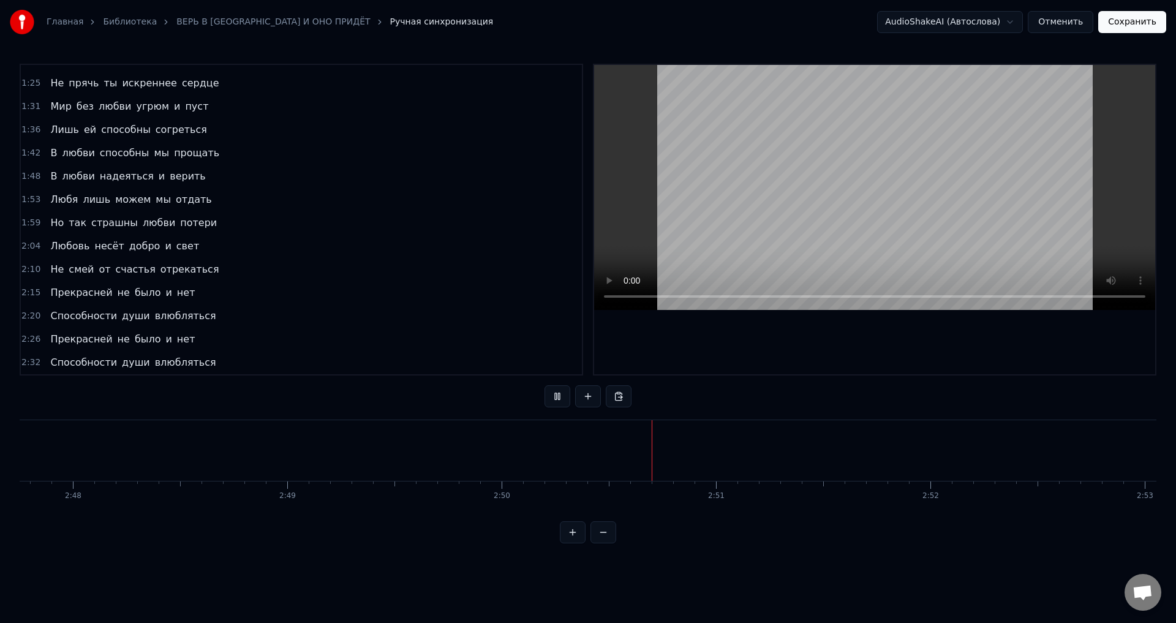
scroll to position [0, 35978]
click at [1136, 23] on button "Сохранить" at bounding box center [1132, 22] width 68 height 22
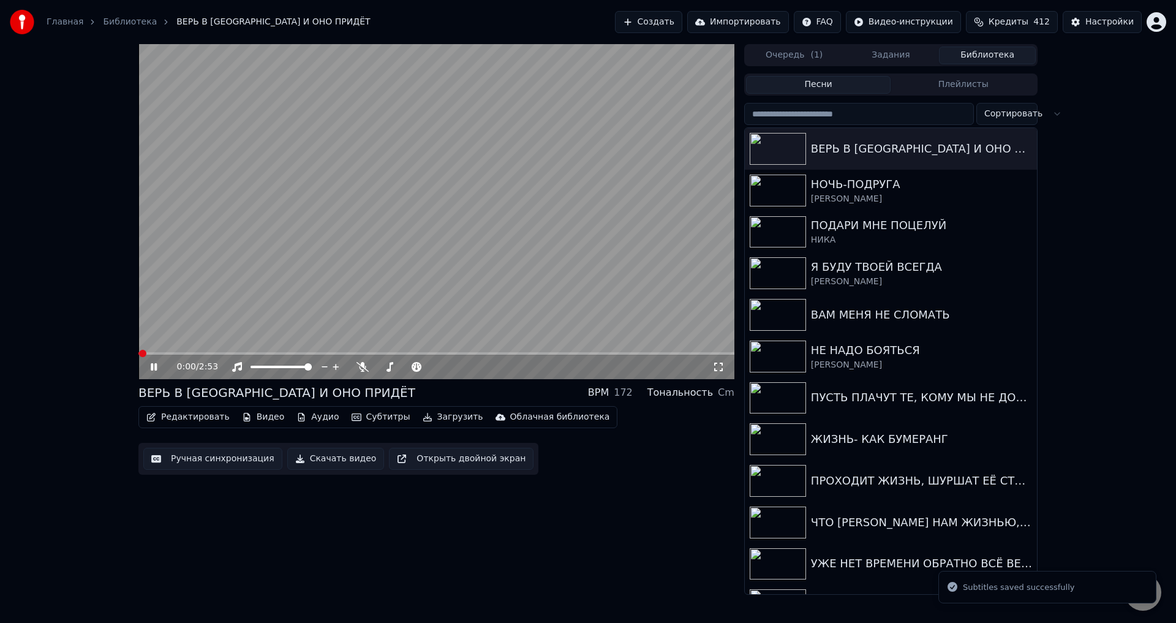
click at [718, 371] on icon at bounding box center [718, 367] width 12 height 10
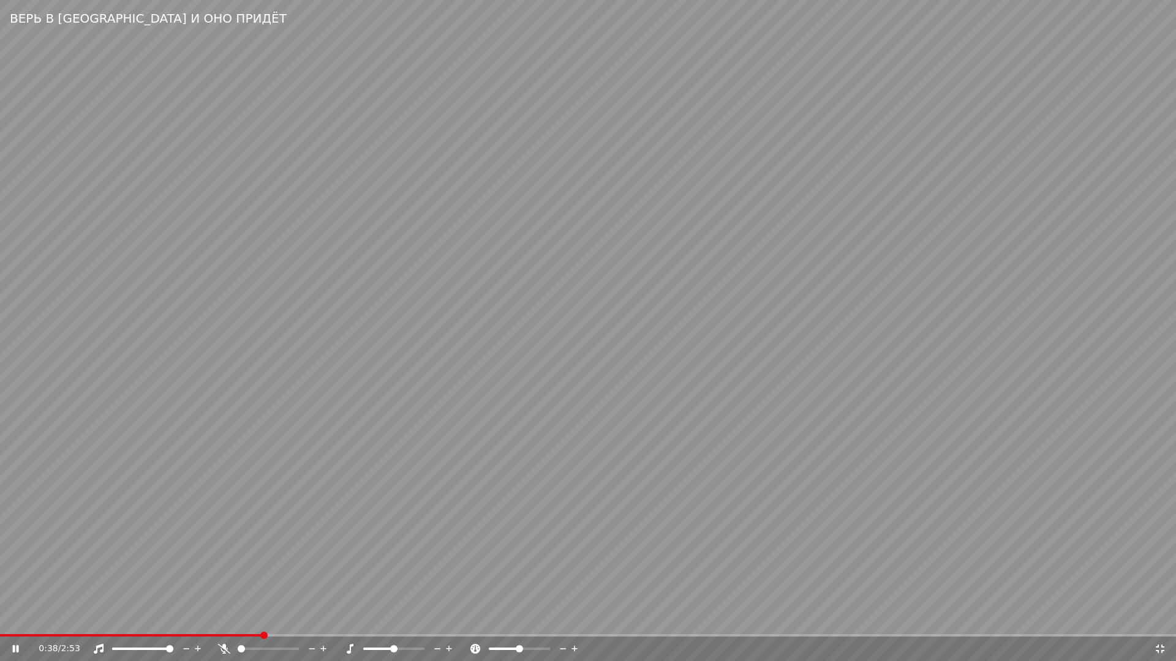
click at [22, 622] on video at bounding box center [588, 330] width 1176 height 661
click at [23, 622] on span at bounding box center [132, 635] width 264 height 2
click at [302, 595] on video at bounding box center [588, 330] width 1176 height 661
click at [81, 622] on span at bounding box center [40, 635] width 81 height 2
click at [31, 622] on span at bounding box center [43, 635] width 86 height 2
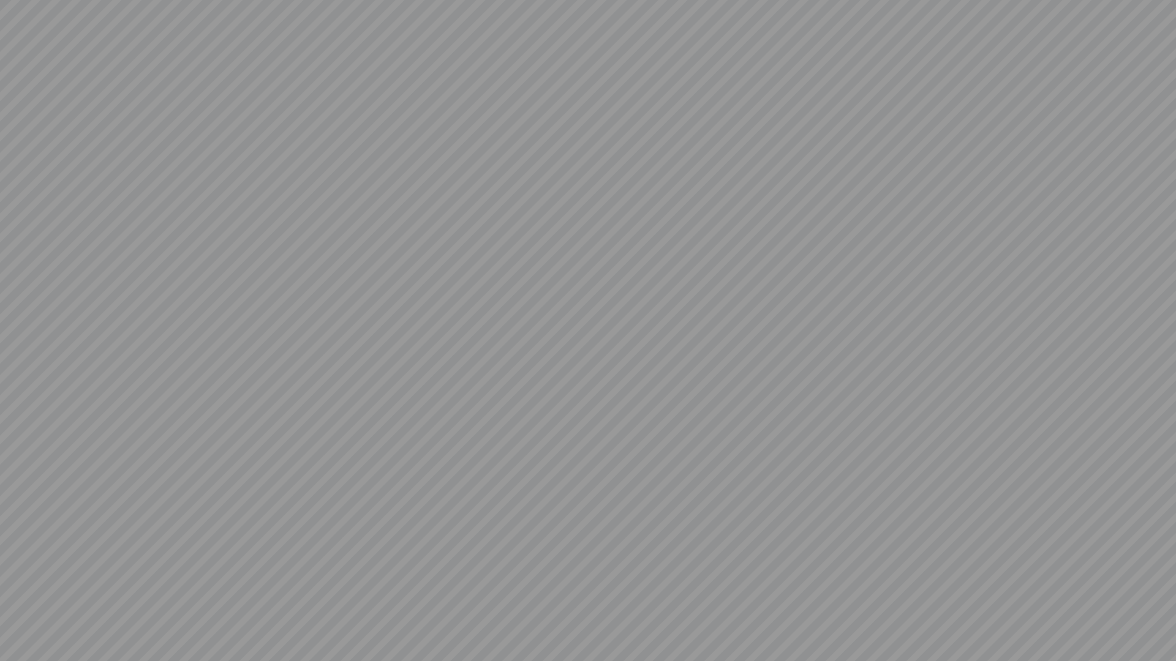
click at [430, 582] on video at bounding box center [588, 330] width 1176 height 661
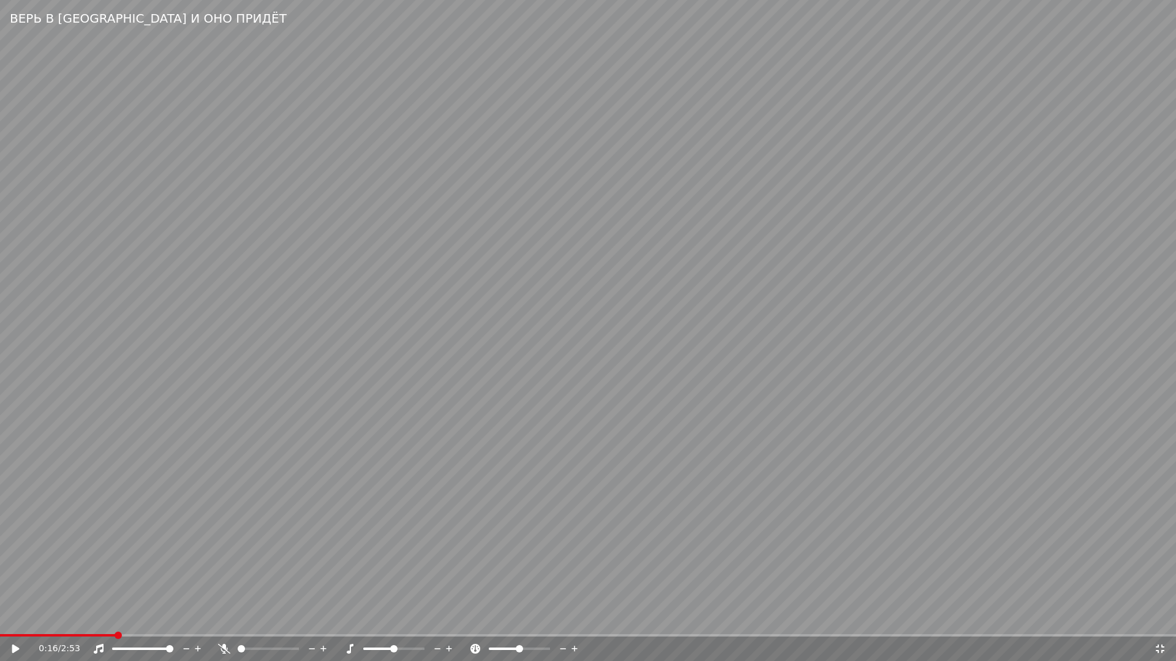
click at [1163, 622] on icon at bounding box center [1159, 649] width 9 height 9
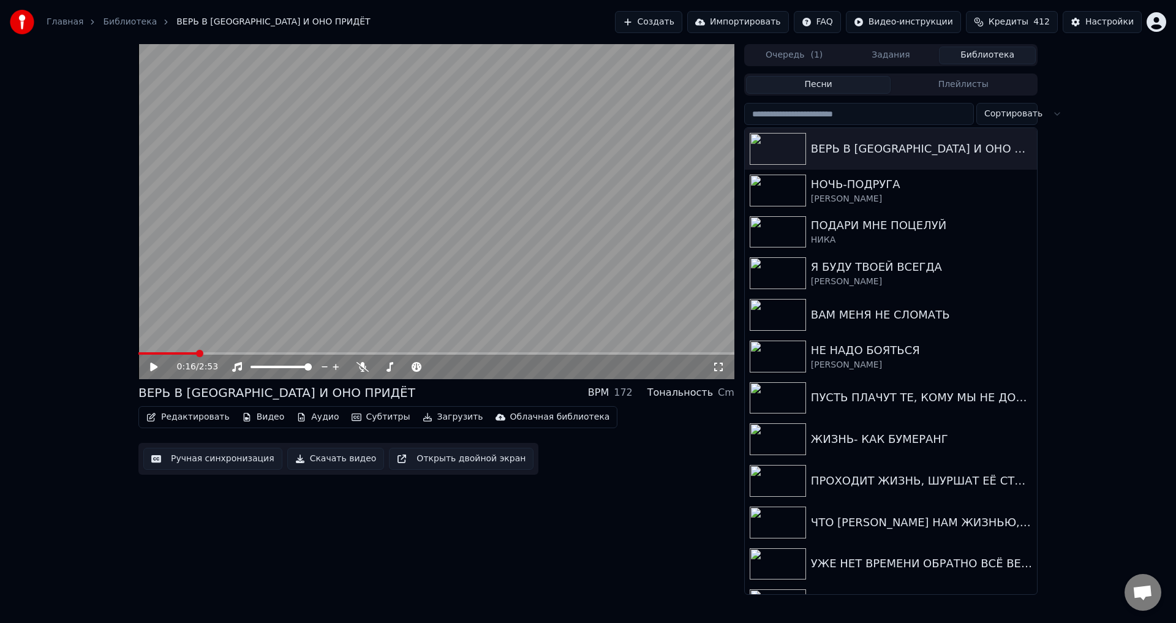
click at [202, 467] on button "Ручная синхронизация" at bounding box center [212, 459] width 139 height 22
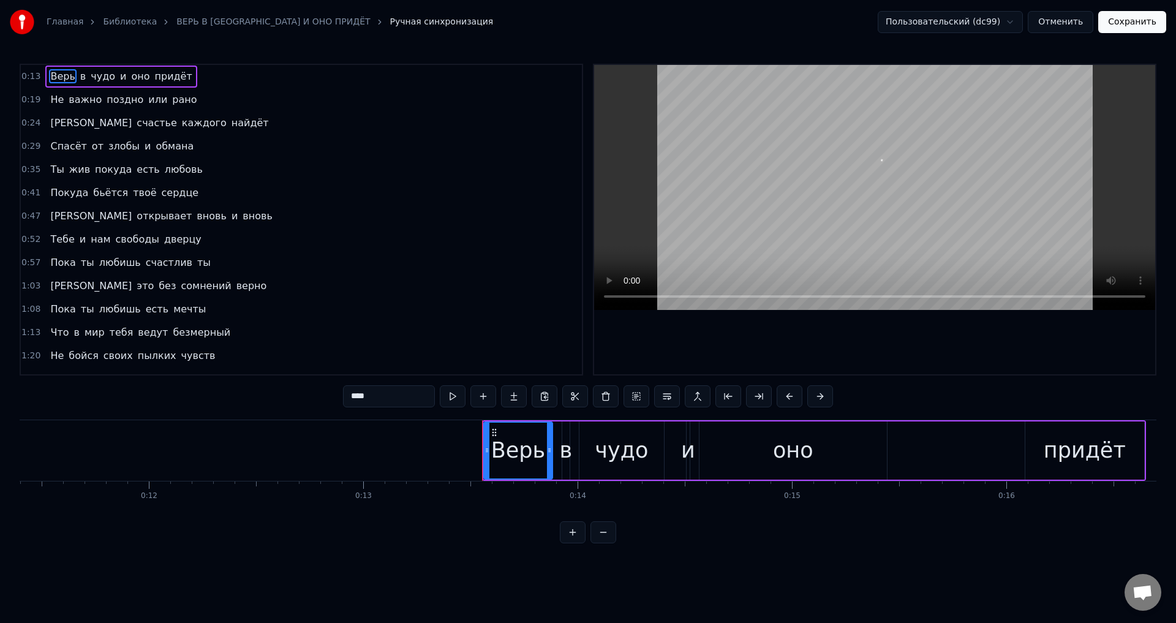
scroll to position [0, 2843]
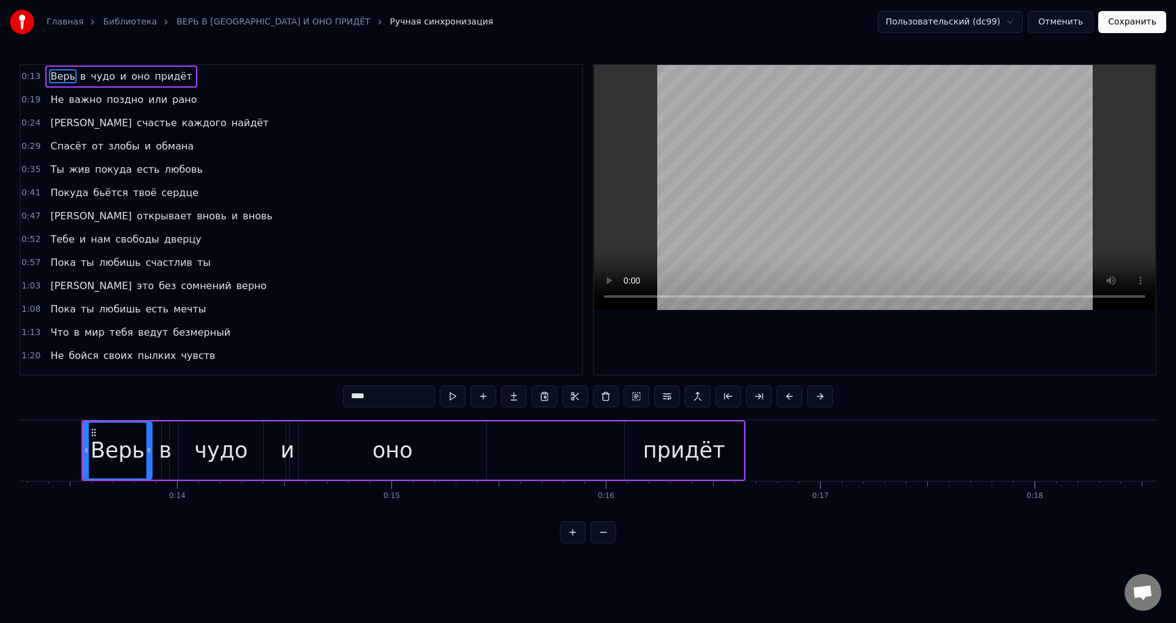
click at [51, 75] on span "Верь" at bounding box center [62, 76] width 27 height 14
click at [87, 452] on icon at bounding box center [86, 450] width 5 height 10
drag, startPoint x: 86, startPoint y: 454, endPoint x: 70, endPoint y: 452, distance: 16.0
click at [70, 452] on icon at bounding box center [70, 450] width 5 height 10
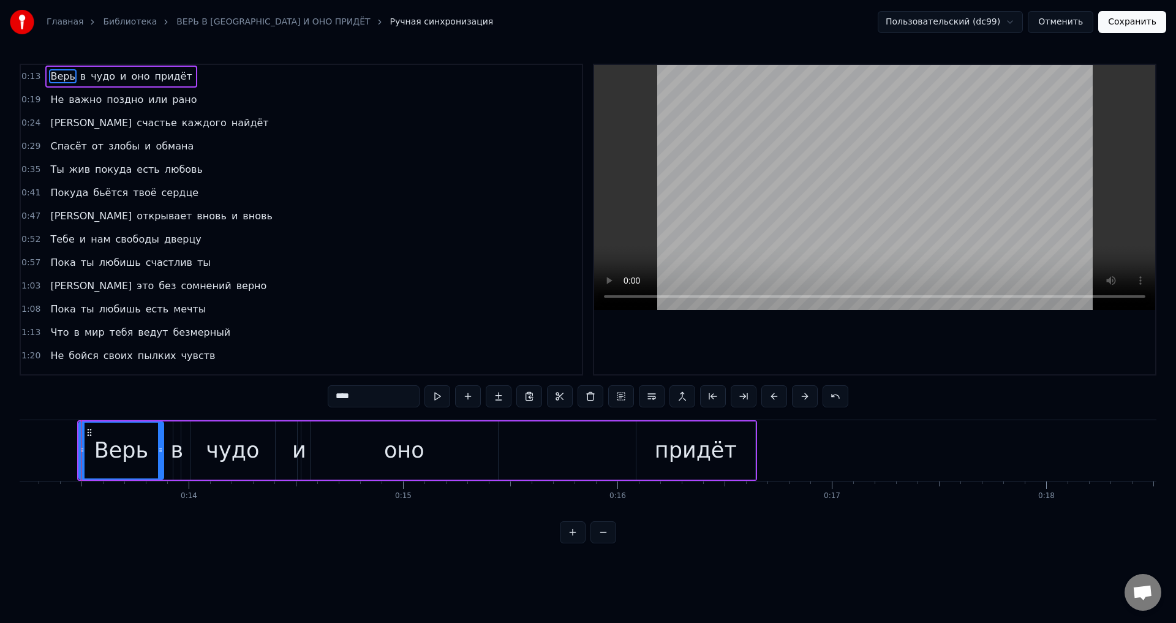
click at [1136, 23] on button "Сохранить" at bounding box center [1132, 22] width 68 height 22
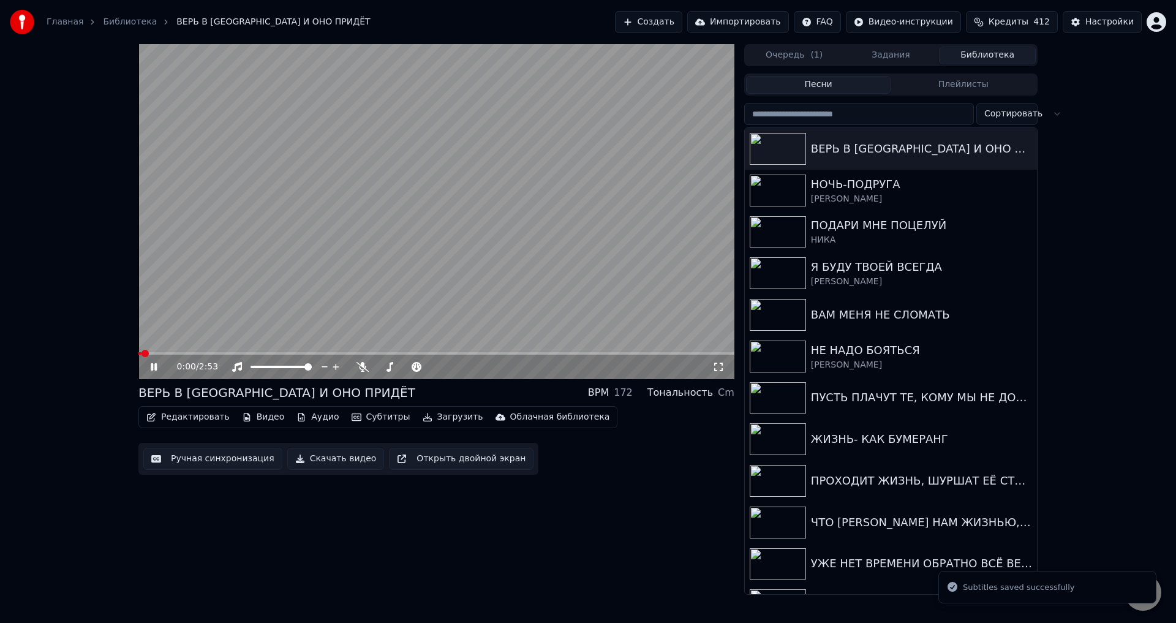
click at [718, 369] on icon at bounding box center [718, 367] width 12 height 10
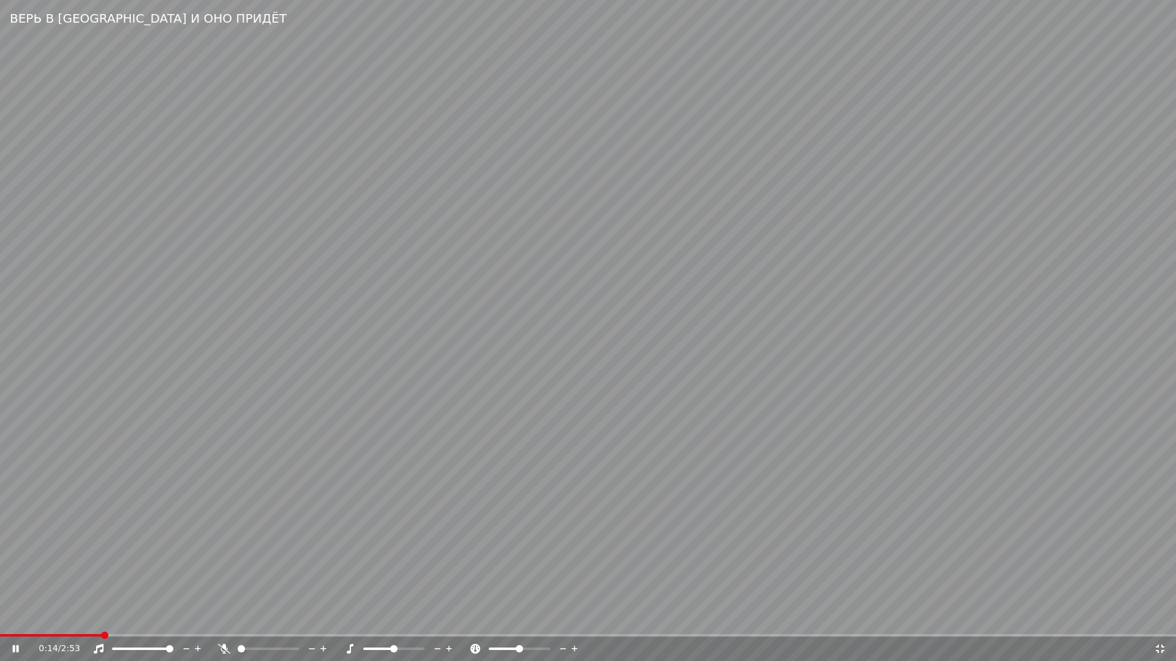
click at [328, 522] on video at bounding box center [588, 330] width 1176 height 661
click at [1159, 622] on icon at bounding box center [1159, 649] width 12 height 10
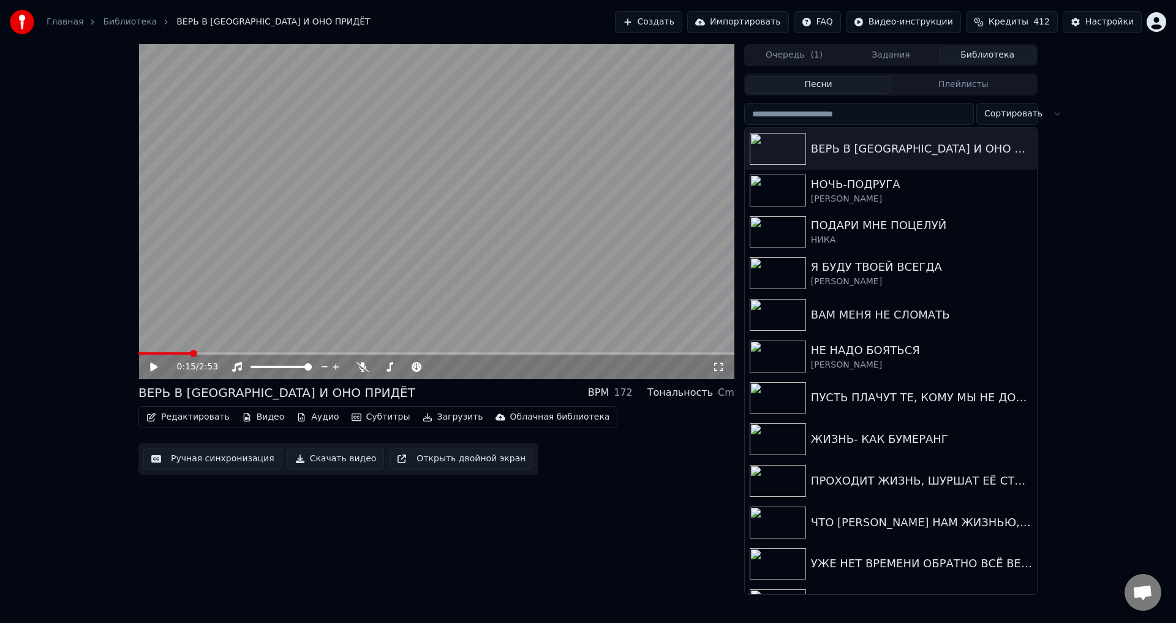
click at [168, 456] on button "Ручная синхронизация" at bounding box center [212, 459] width 139 height 22
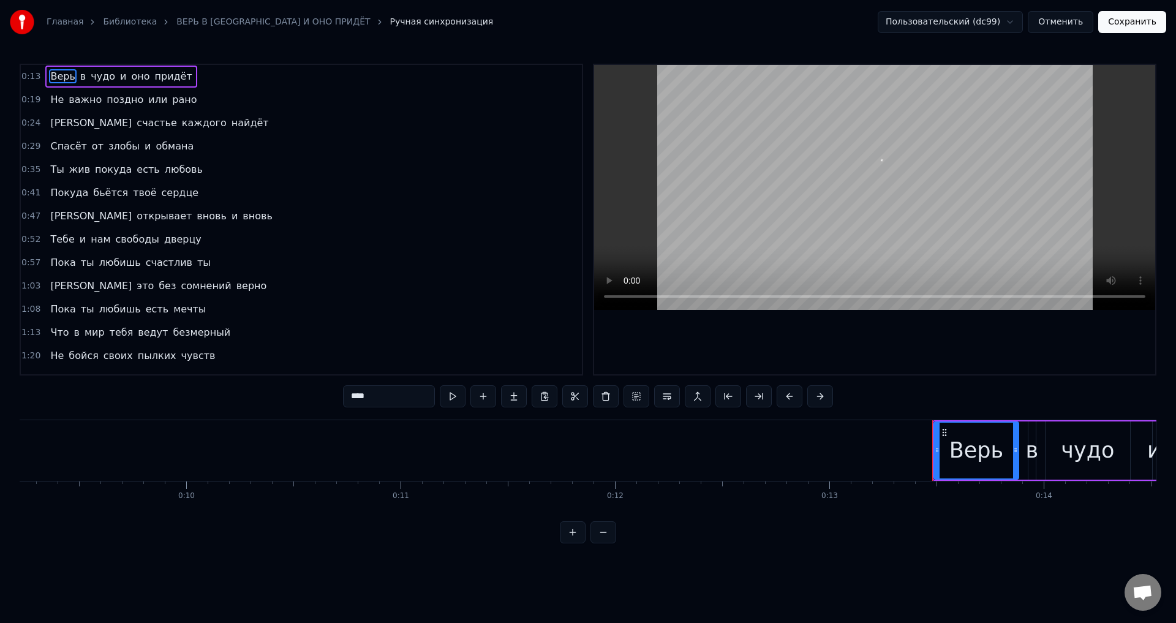
scroll to position [0, 2827]
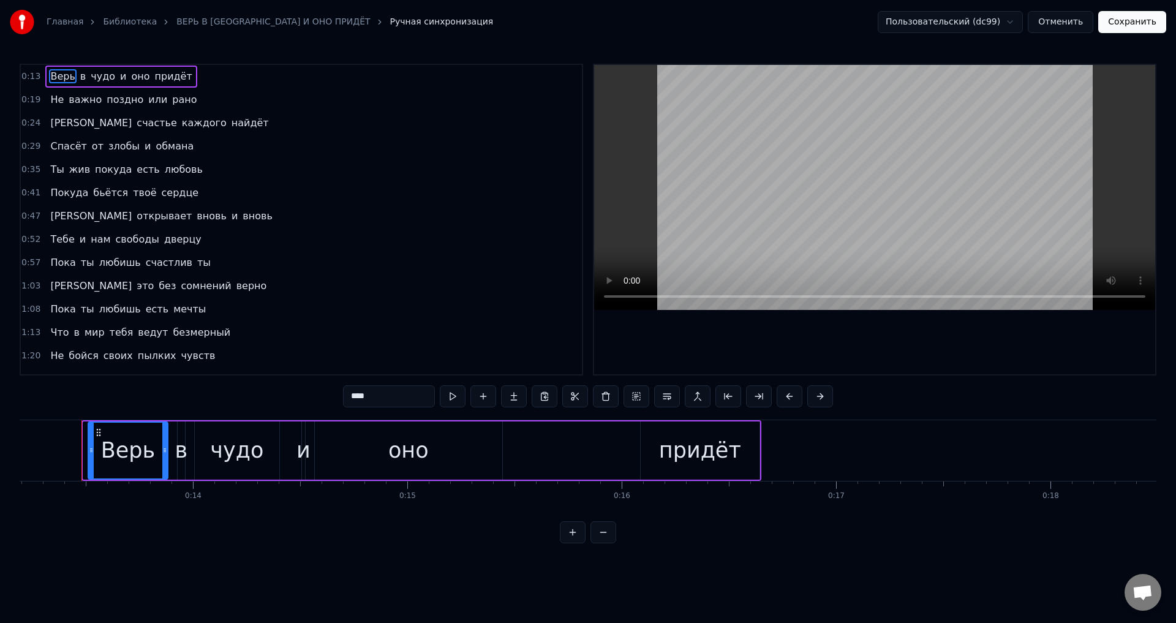
click at [89, 451] on icon at bounding box center [91, 450] width 5 height 10
click at [89, 451] on icon at bounding box center [89, 450] width 5 height 10
click at [1136, 22] on button "Сохранить" at bounding box center [1132, 22] width 68 height 22
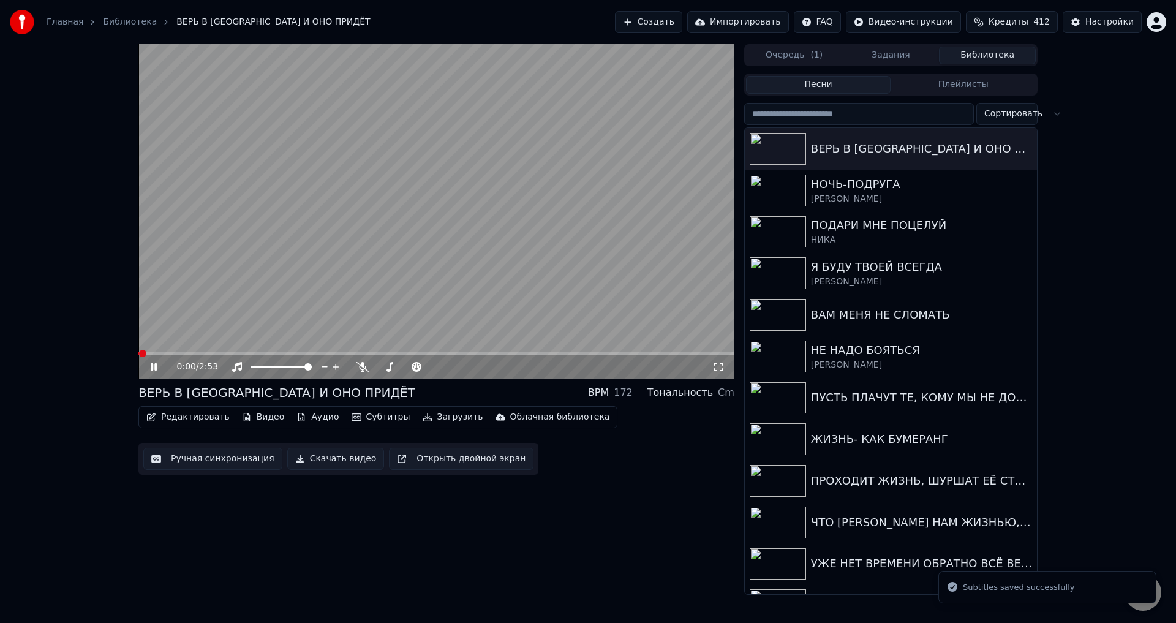
click at [718, 364] on icon at bounding box center [718, 367] width 12 height 10
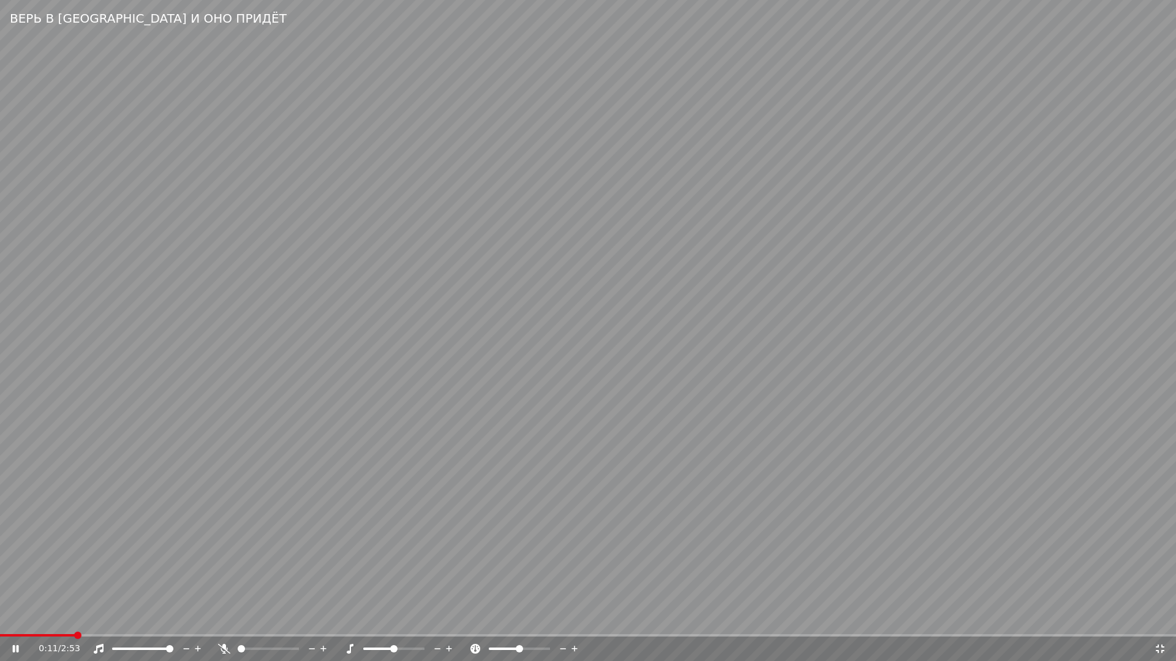
click at [74, 622] on span at bounding box center [77, 635] width 7 height 7
click at [51, 622] on span at bounding box center [42, 635] width 85 height 2
click at [1160, 622] on icon at bounding box center [1159, 649] width 12 height 10
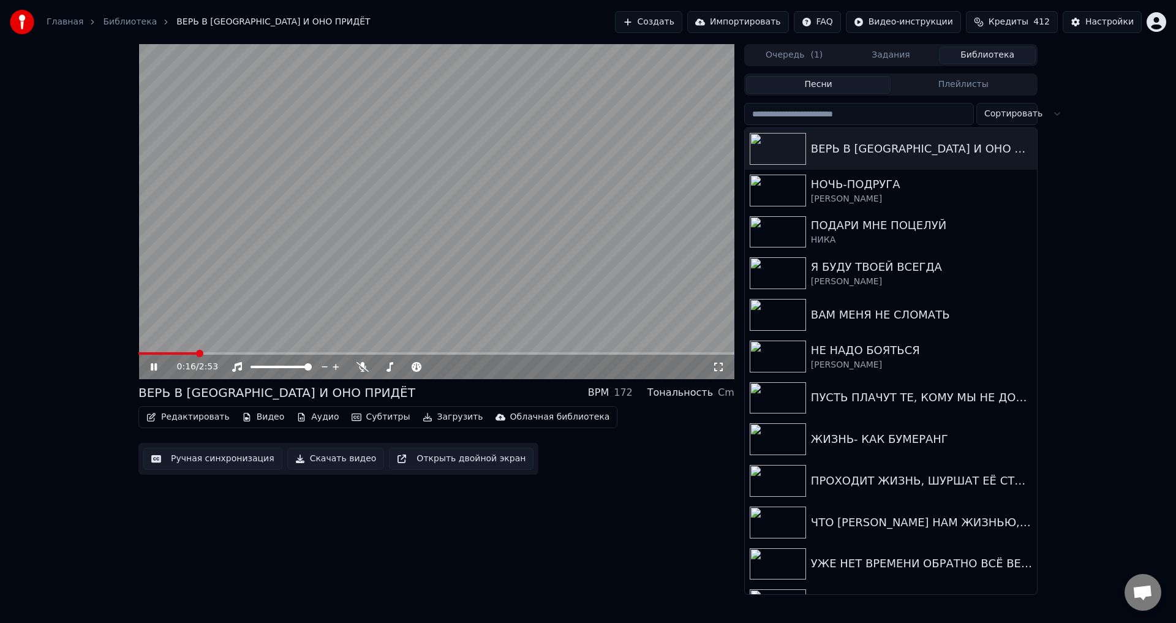
click at [203, 457] on button "Ручная синхронизация" at bounding box center [212, 459] width 139 height 22
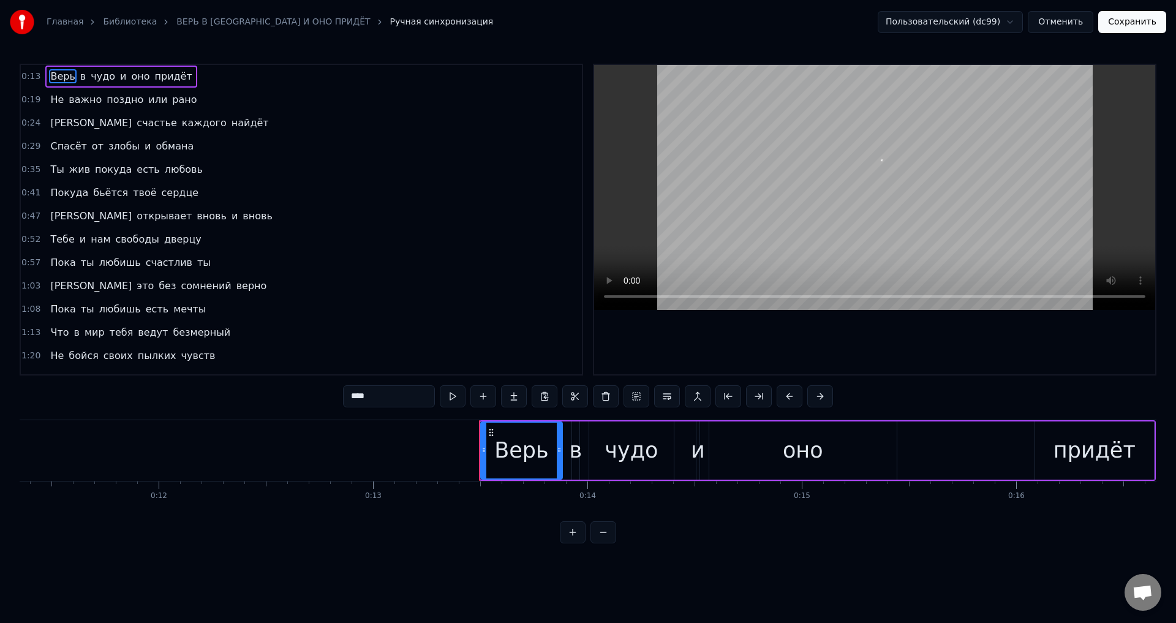
scroll to position [0, 2830]
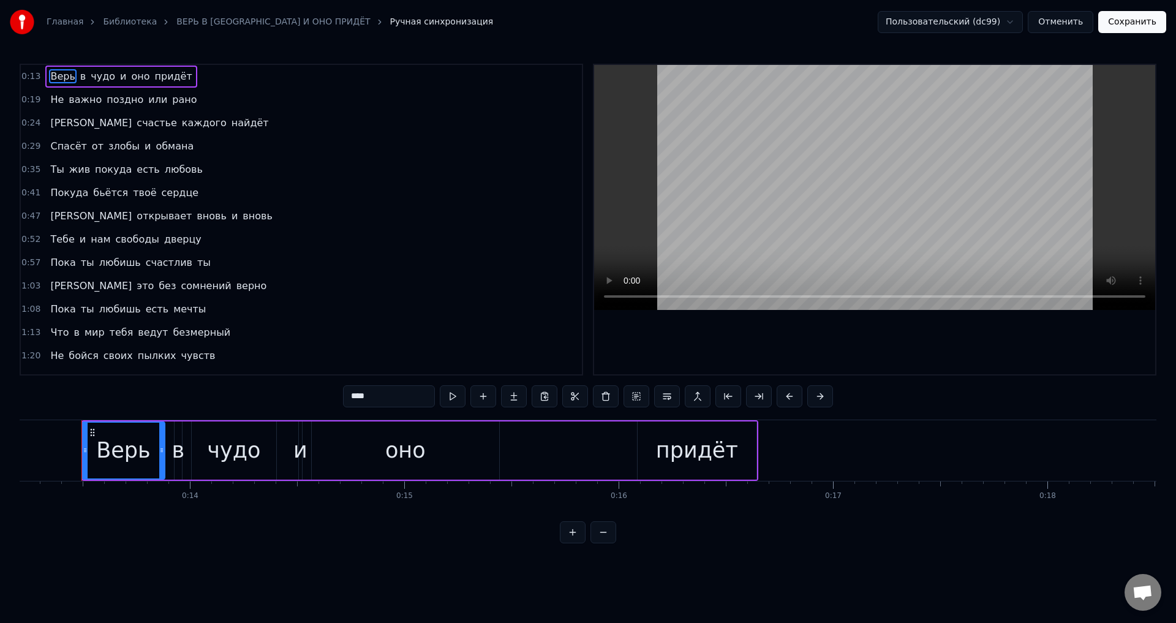
click at [83, 454] on icon at bounding box center [85, 450] width 5 height 10
click at [1121, 26] on button "Сохранить" at bounding box center [1132, 22] width 68 height 22
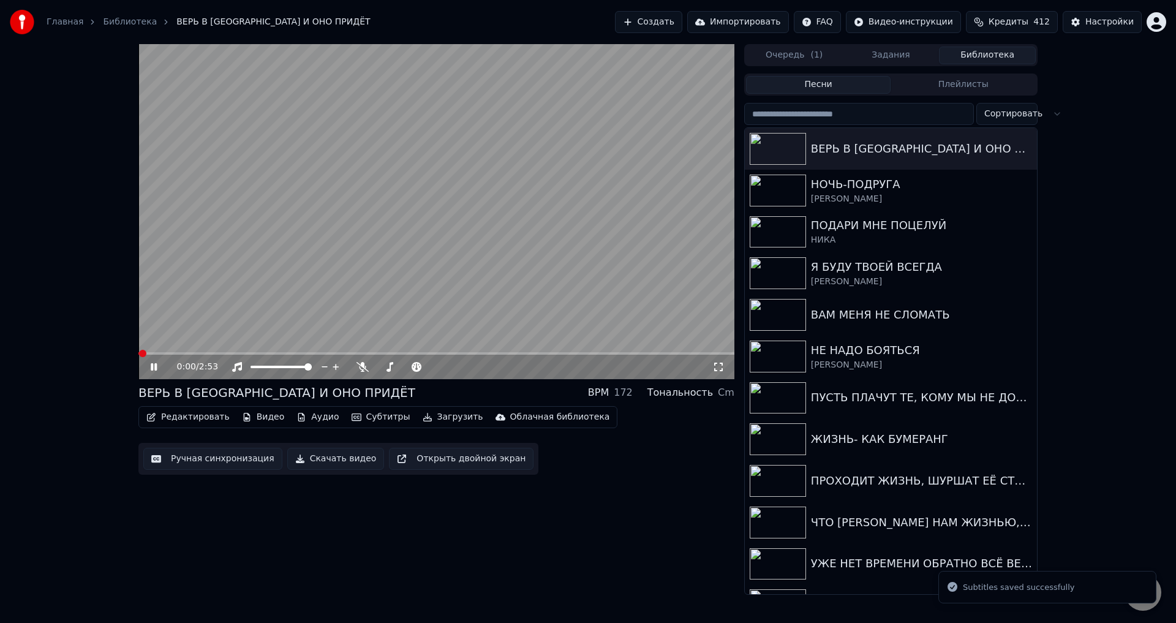
click at [718, 366] on icon at bounding box center [718, 367] width 12 height 10
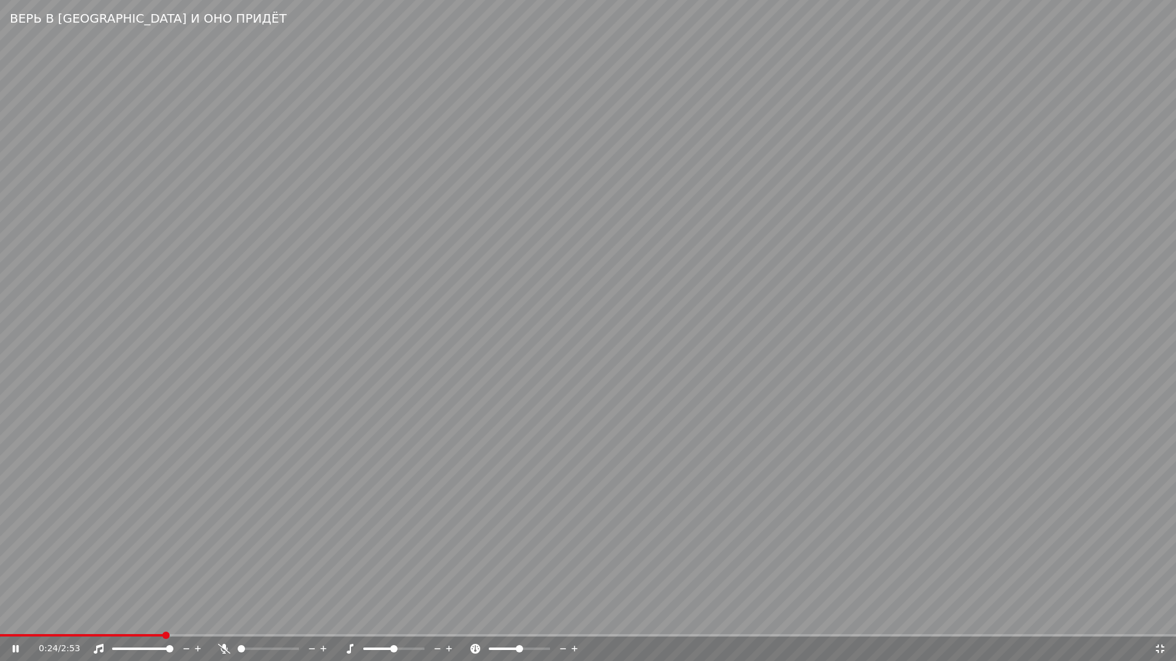
click at [127, 622] on span at bounding box center [81, 635] width 163 height 2
click at [101, 622] on span at bounding box center [70, 635] width 141 height 2
click at [245, 523] on video at bounding box center [588, 330] width 1176 height 661
click at [1157, 622] on icon at bounding box center [1159, 649] width 12 height 10
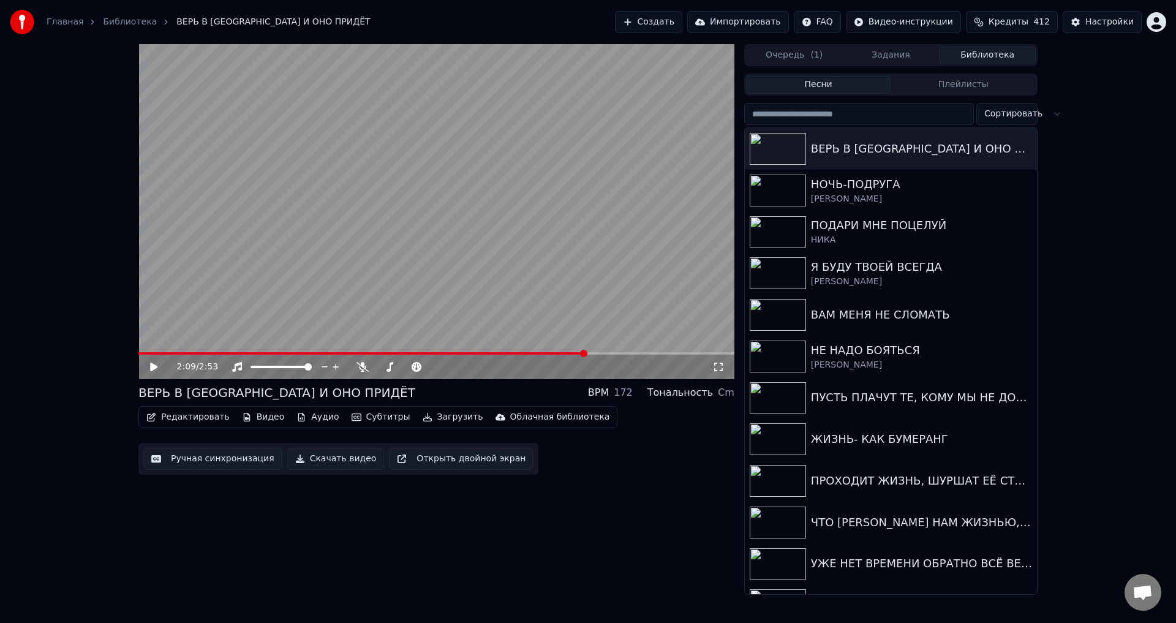
click at [197, 460] on button "Ручная синхронизация" at bounding box center [212, 459] width 139 height 22
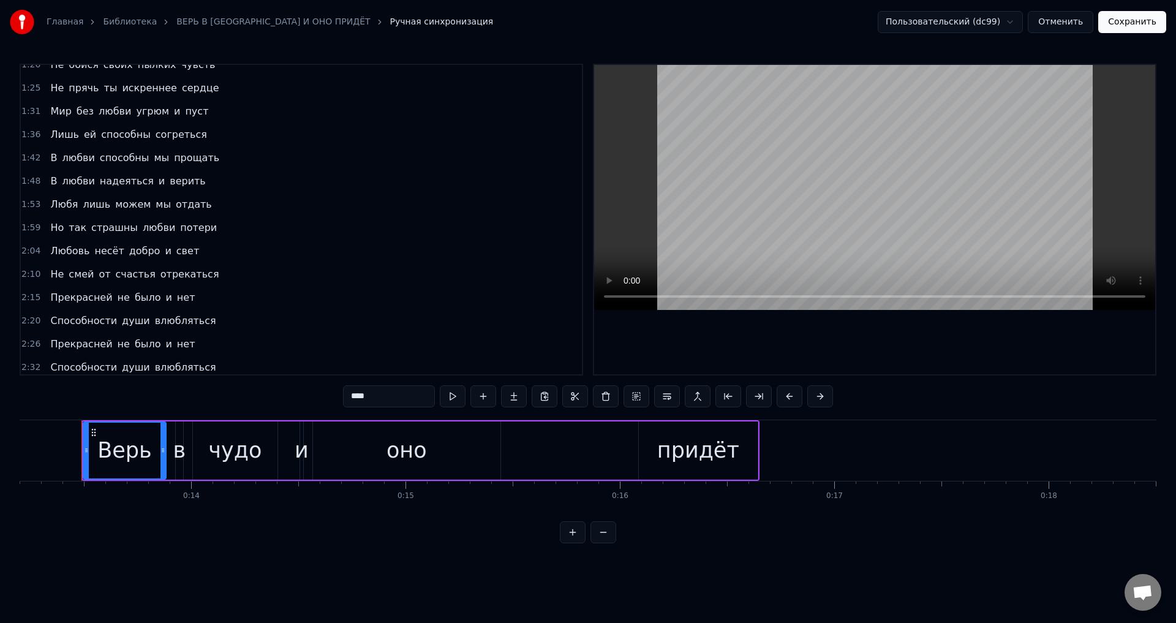
scroll to position [296, 0]
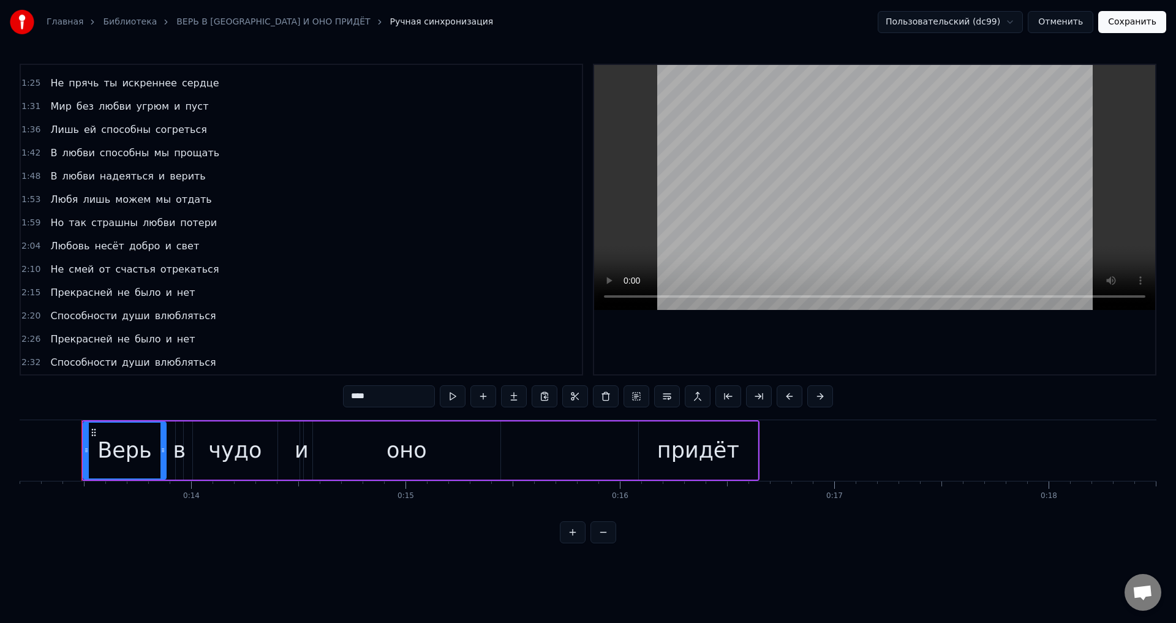
click at [49, 245] on span "Любовь" at bounding box center [70, 246] width 42 height 14
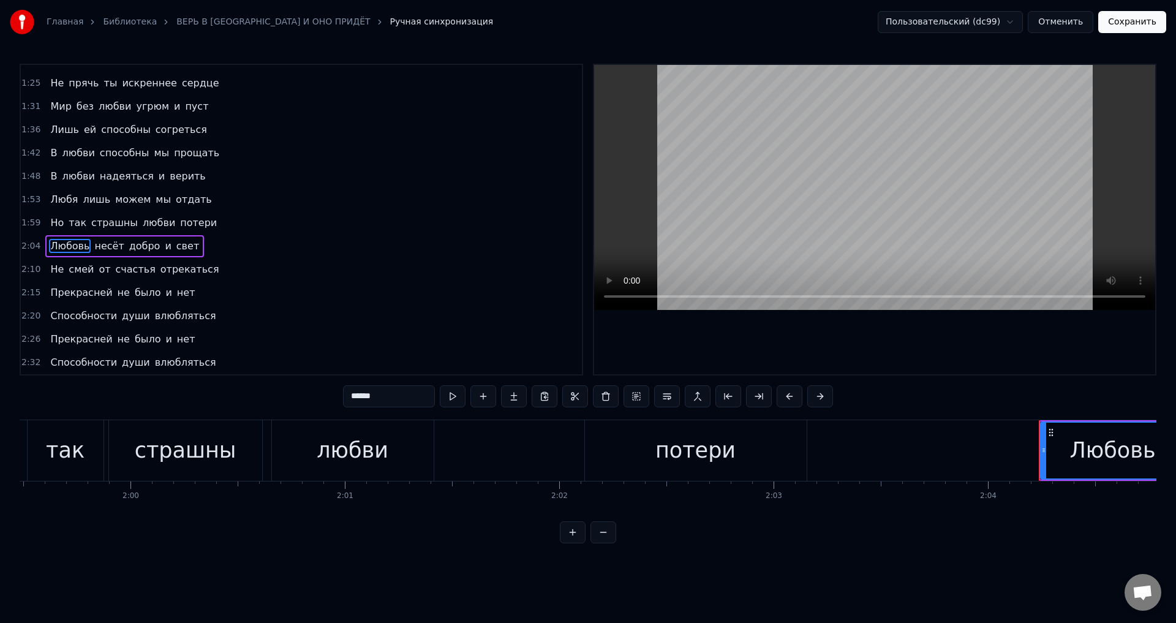
scroll to position [0, 26561]
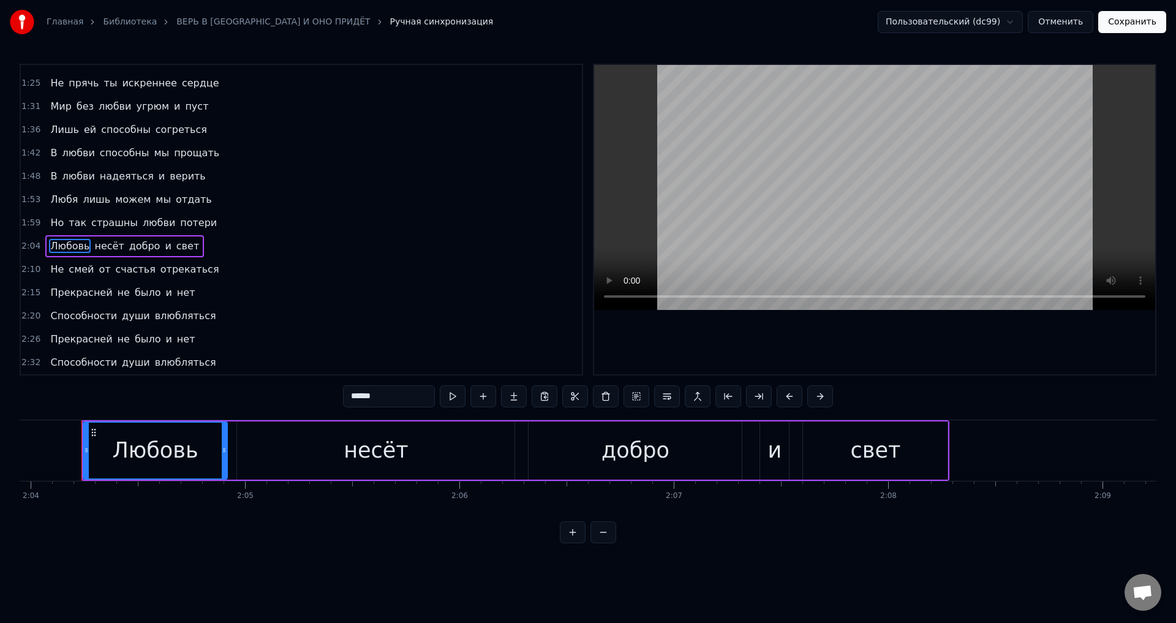
click at [767, 458] on div "и" at bounding box center [774, 450] width 29 height 58
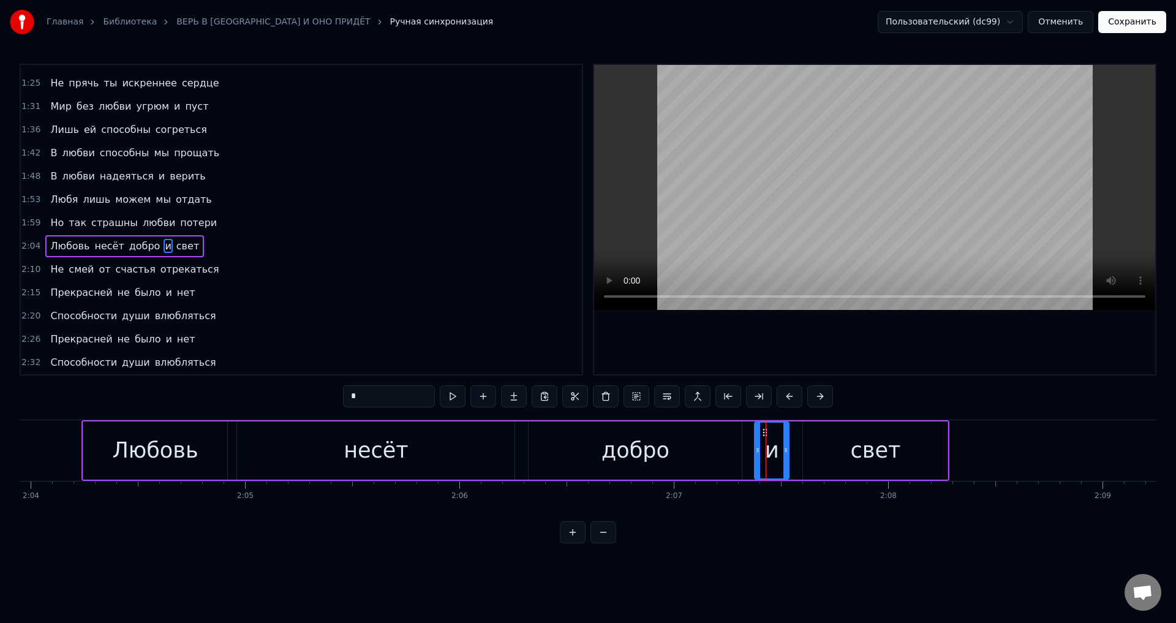
click at [757, 456] on div at bounding box center [757, 450] width 5 height 56
drag, startPoint x: 786, startPoint y: 456, endPoint x: 727, endPoint y: 462, distance: 59.7
click at [791, 457] on div at bounding box center [790, 450] width 5 height 56
drag, startPoint x: 696, startPoint y: 459, endPoint x: 715, endPoint y: 435, distance: 31.0
click at [696, 459] on div "добро" at bounding box center [634, 450] width 213 height 58
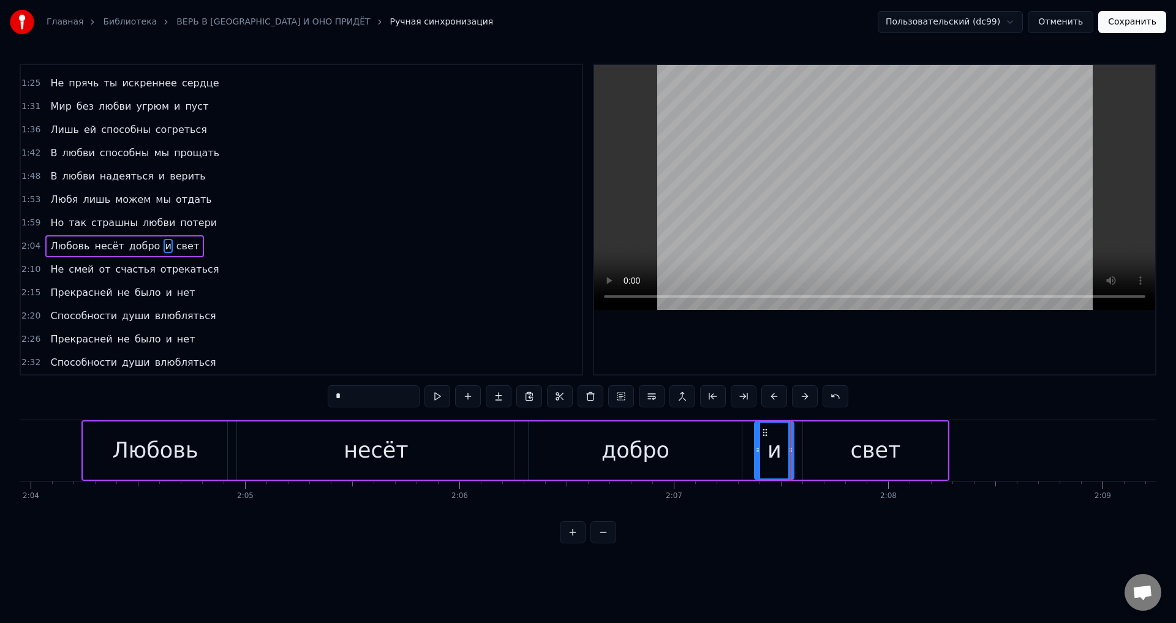
type input "*****"
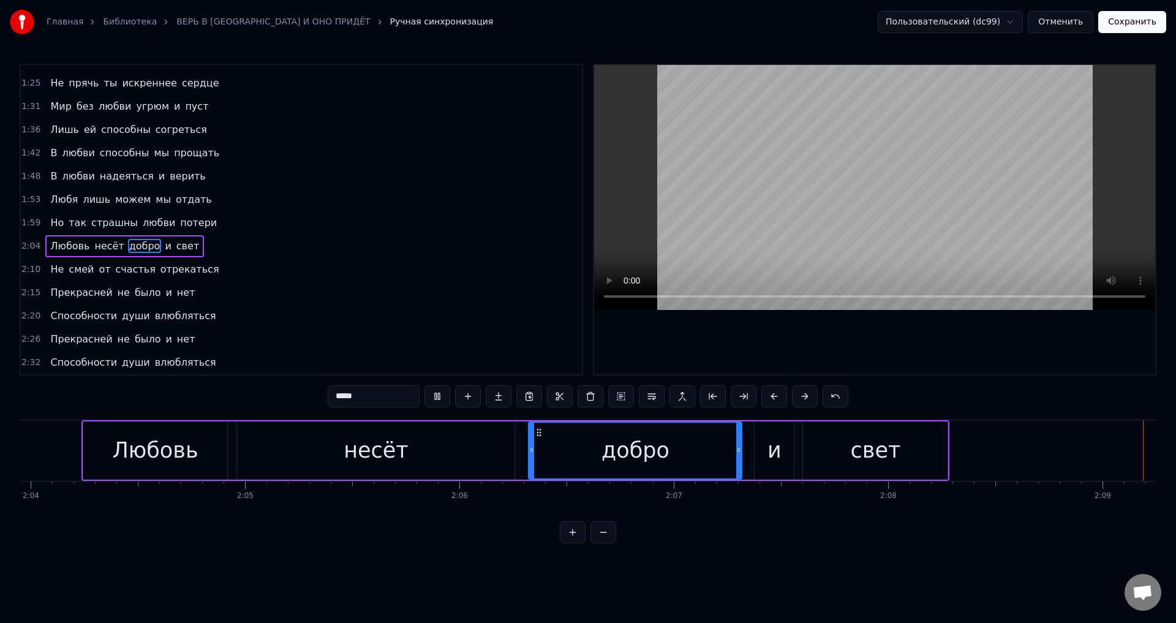
click at [1124, 31] on button "Сохранить" at bounding box center [1132, 22] width 68 height 22
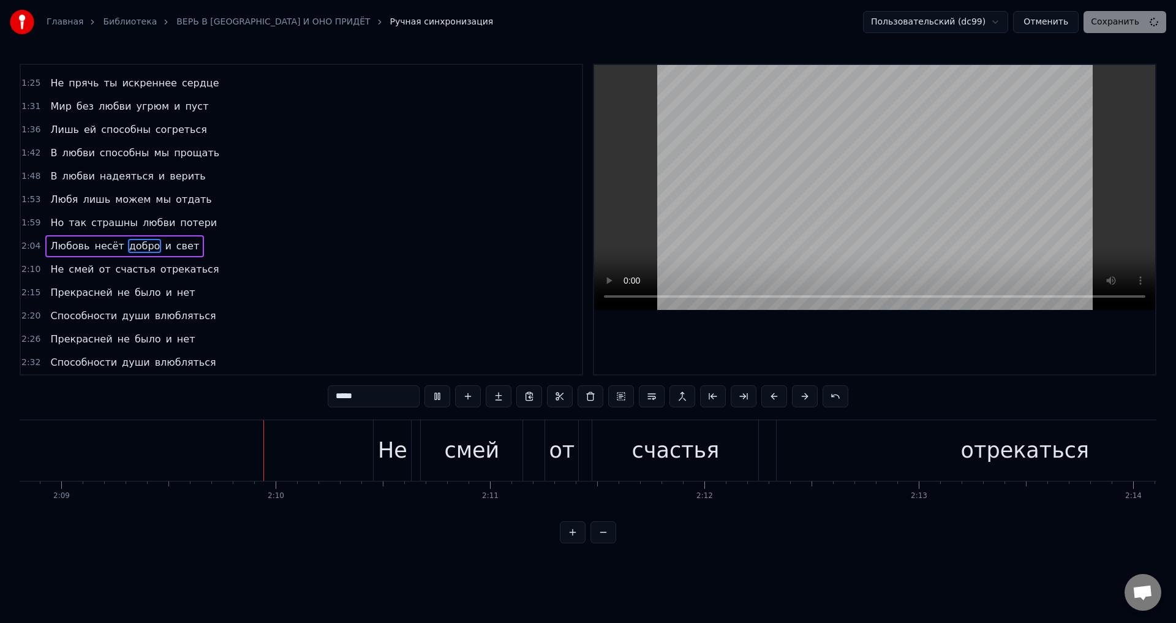
scroll to position [0, 27603]
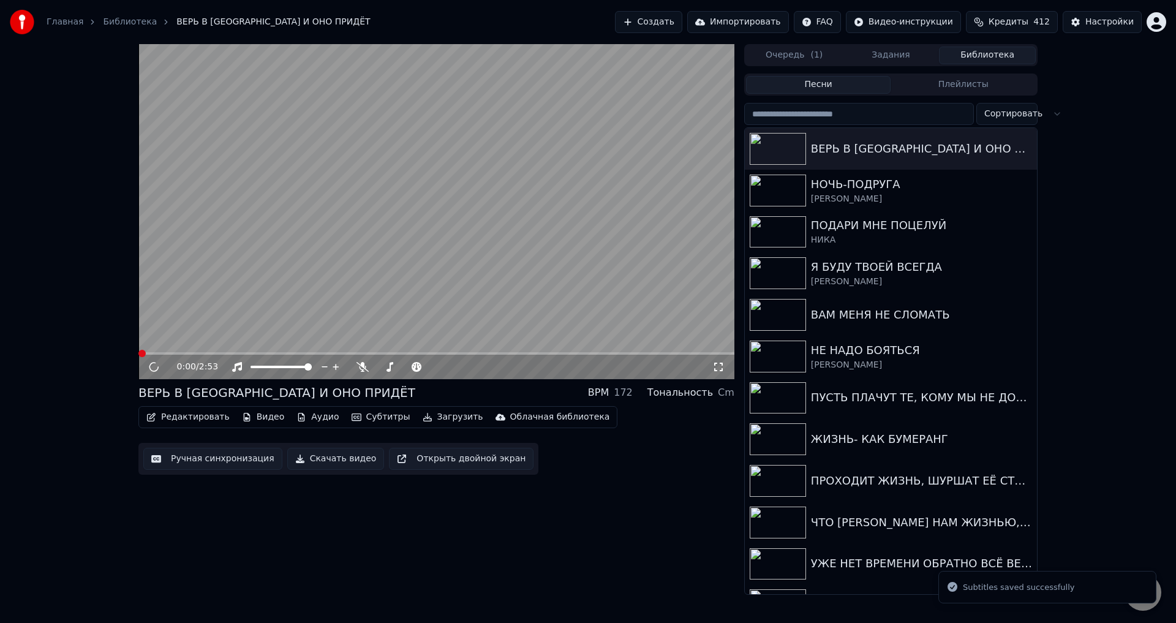
click at [570, 352] on span at bounding box center [436, 353] width 596 height 2
click at [544, 353] on span at bounding box center [357, 353] width 438 height 2
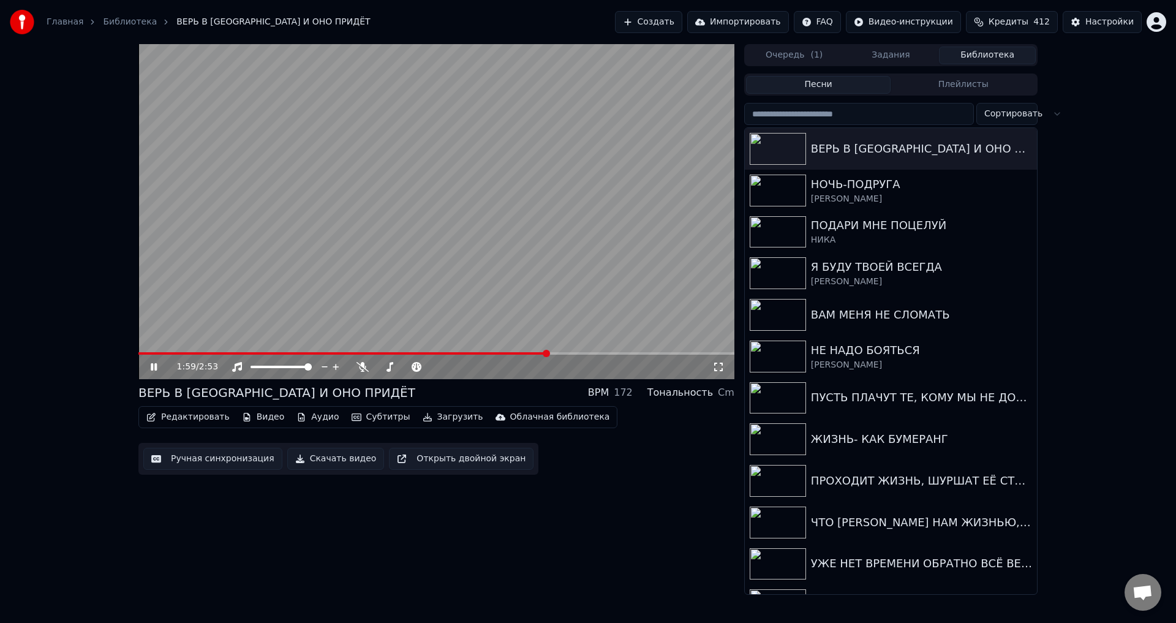
click at [714, 369] on icon at bounding box center [718, 366] width 9 height 9
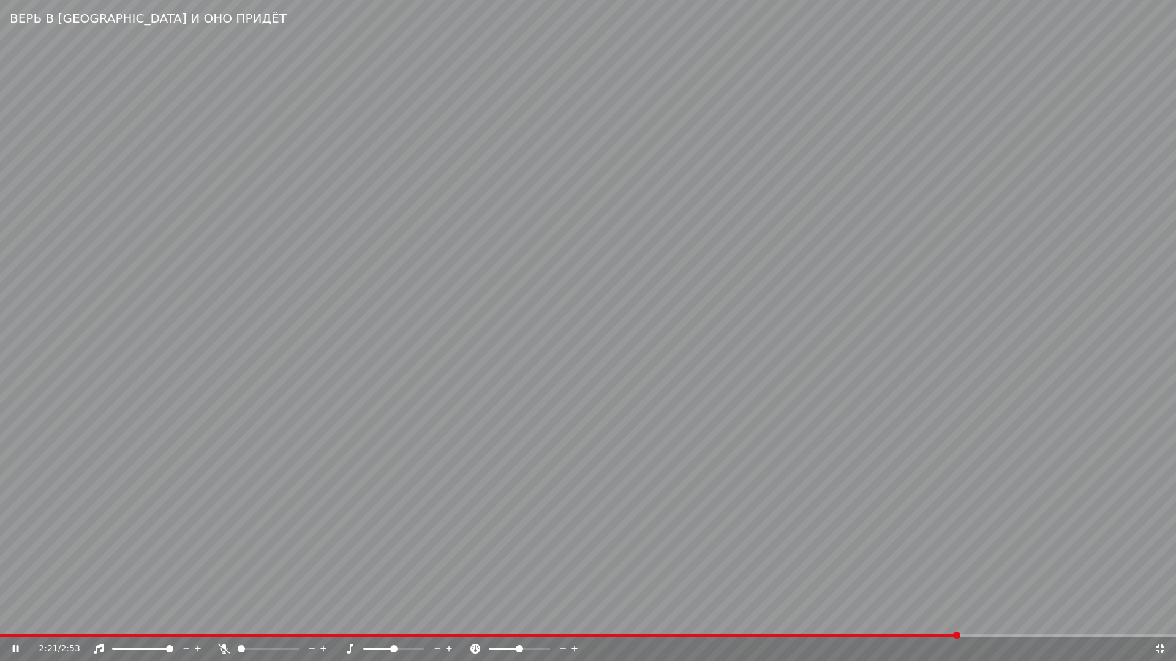
click at [566, 520] on video at bounding box center [588, 330] width 1176 height 661
click at [1158, 622] on icon at bounding box center [1159, 649] width 9 height 9
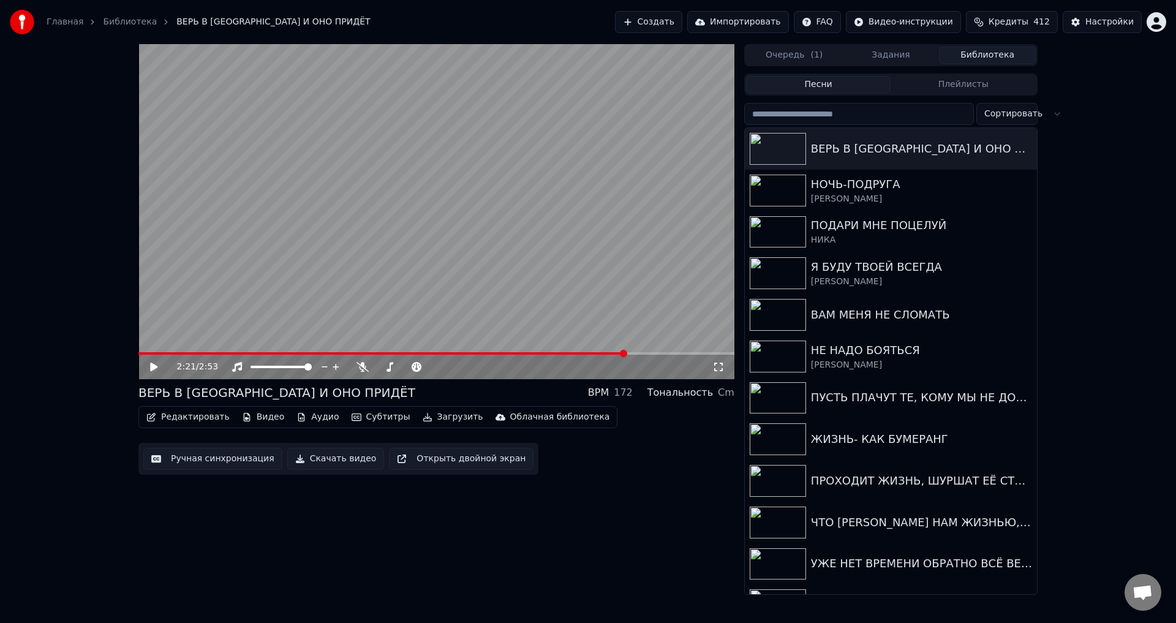
click at [238, 462] on button "Ручная синхронизация" at bounding box center [212, 459] width 139 height 22
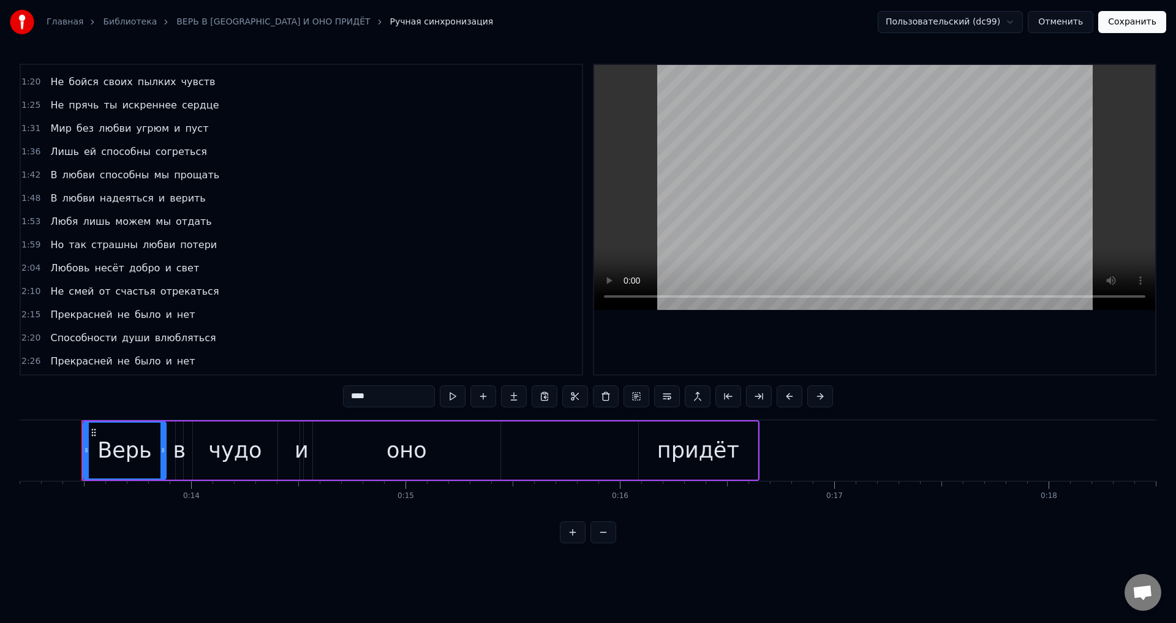
scroll to position [296, 0]
click at [141, 293] on span "было" at bounding box center [147, 292] width 29 height 14
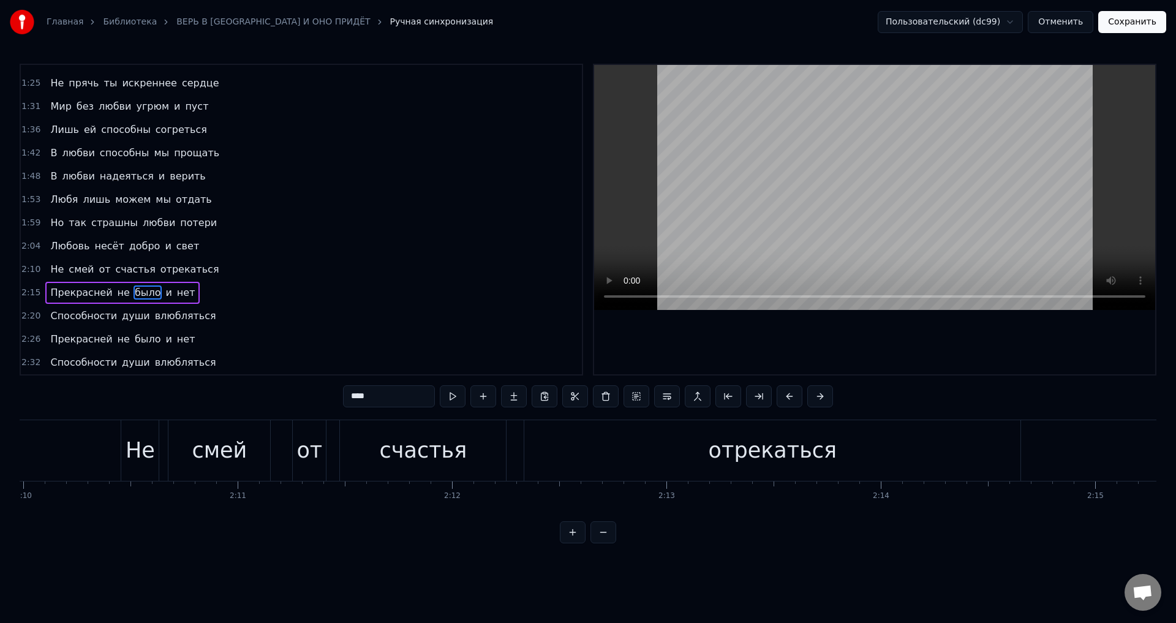
scroll to position [0, 29329]
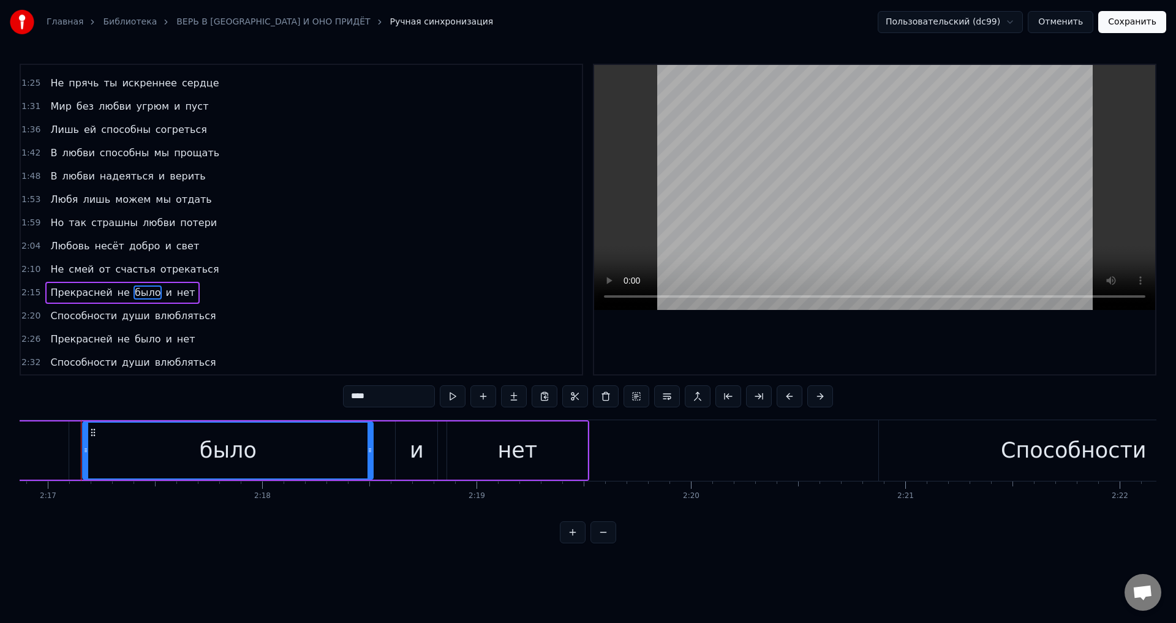
click at [414, 453] on div "и" at bounding box center [417, 450] width 14 height 32
type input "*"
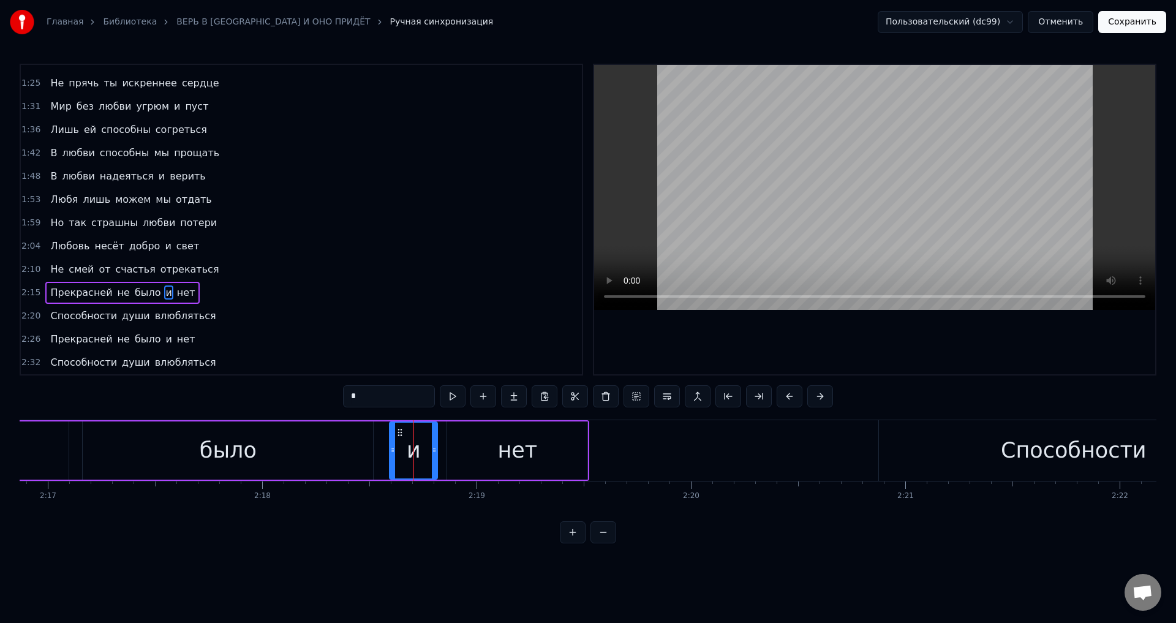
drag, startPoint x: 398, startPoint y: 452, endPoint x: 392, endPoint y: 451, distance: 6.2
click at [392, 451] on icon at bounding box center [392, 450] width 5 height 10
click at [1139, 29] on button "Сохранить" at bounding box center [1132, 22] width 68 height 22
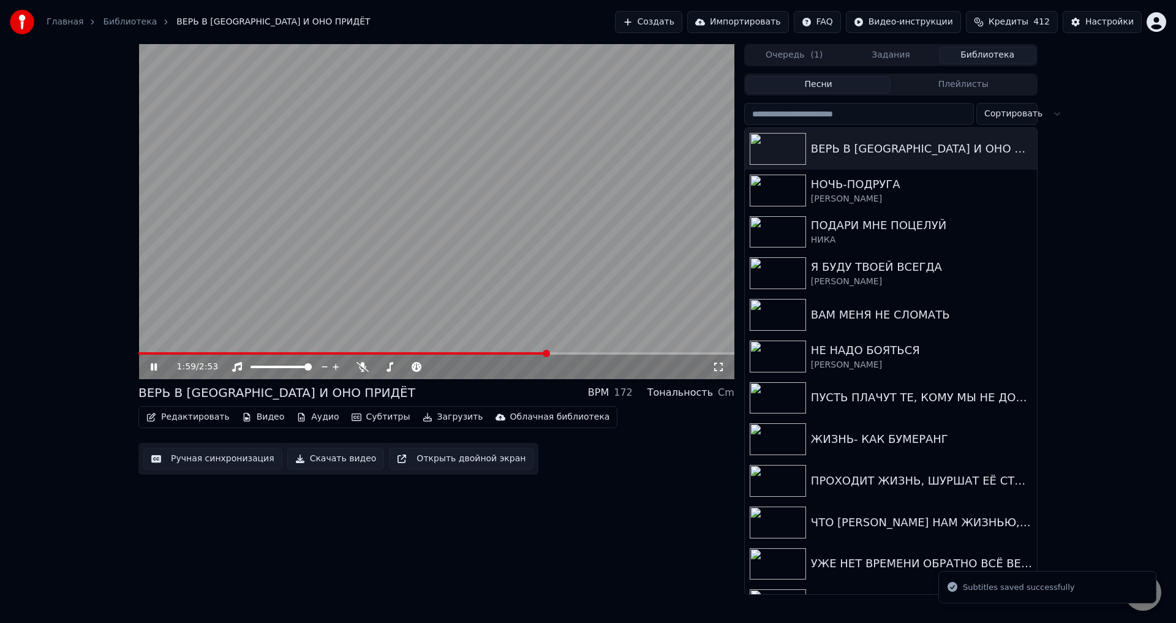
click at [549, 354] on span at bounding box center [436, 353] width 596 height 2
click at [719, 366] on icon at bounding box center [718, 367] width 12 height 10
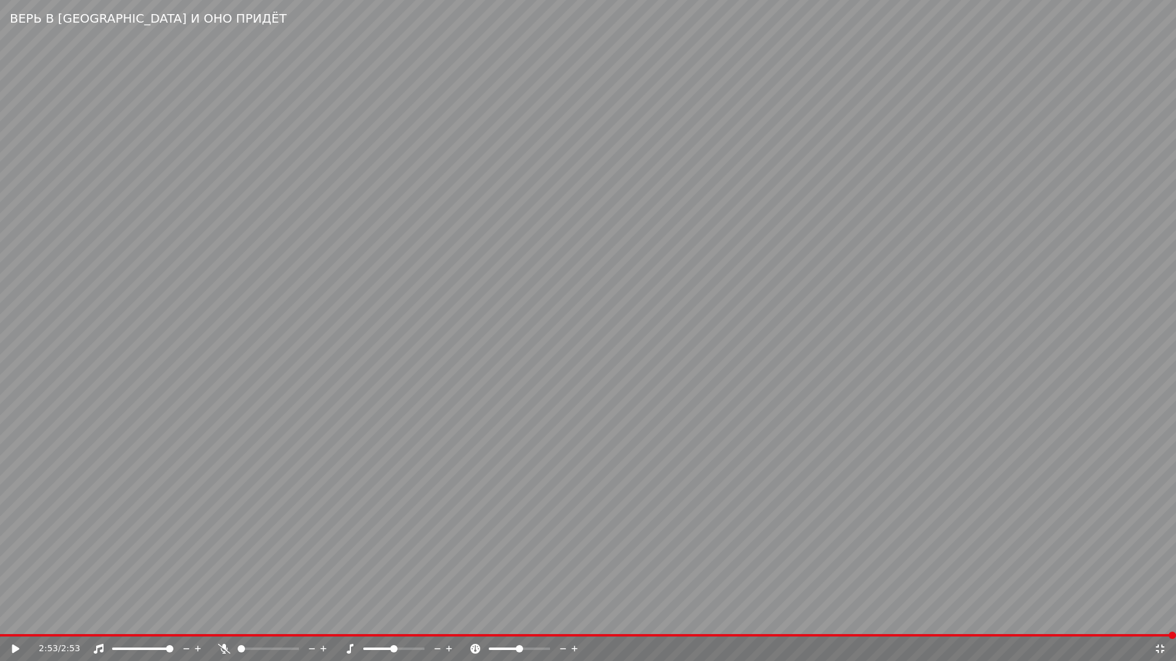
click at [17, 622] on icon at bounding box center [15, 649] width 7 height 9
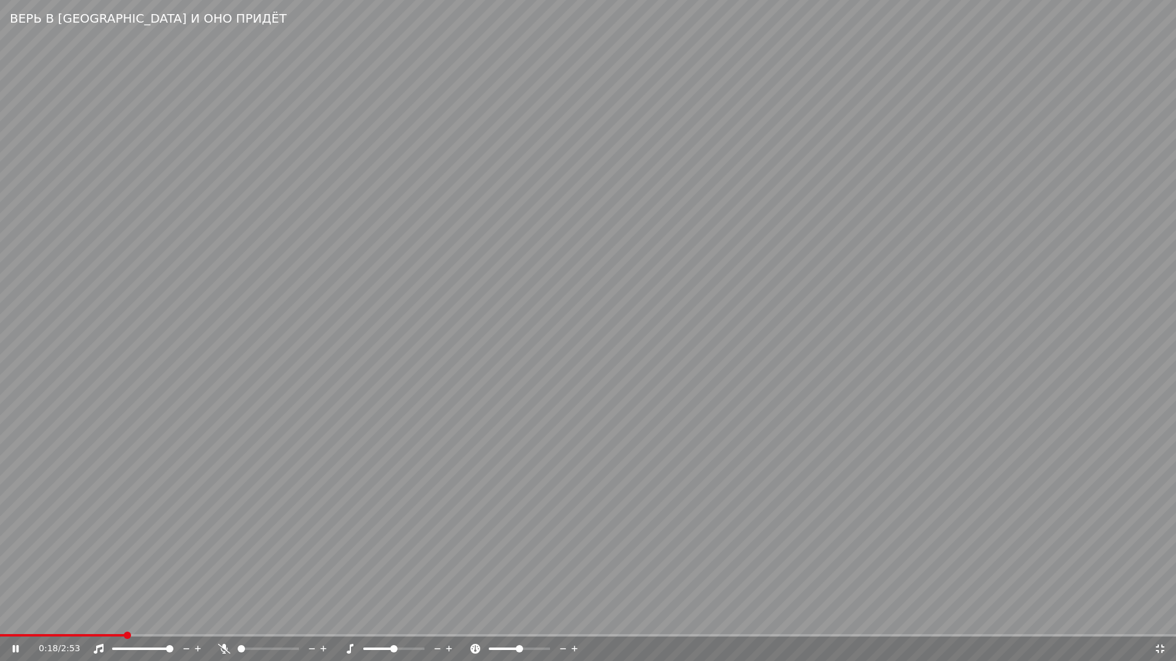
click at [39, 622] on video at bounding box center [588, 330] width 1176 height 661
click at [41, 622] on span at bounding box center [62, 635] width 125 height 2
drag, startPoint x: 372, startPoint y: 594, endPoint x: 441, endPoint y: 587, distance: 70.2
click at [372, 594] on video at bounding box center [588, 330] width 1176 height 661
click at [1161, 622] on icon at bounding box center [1159, 649] width 9 height 9
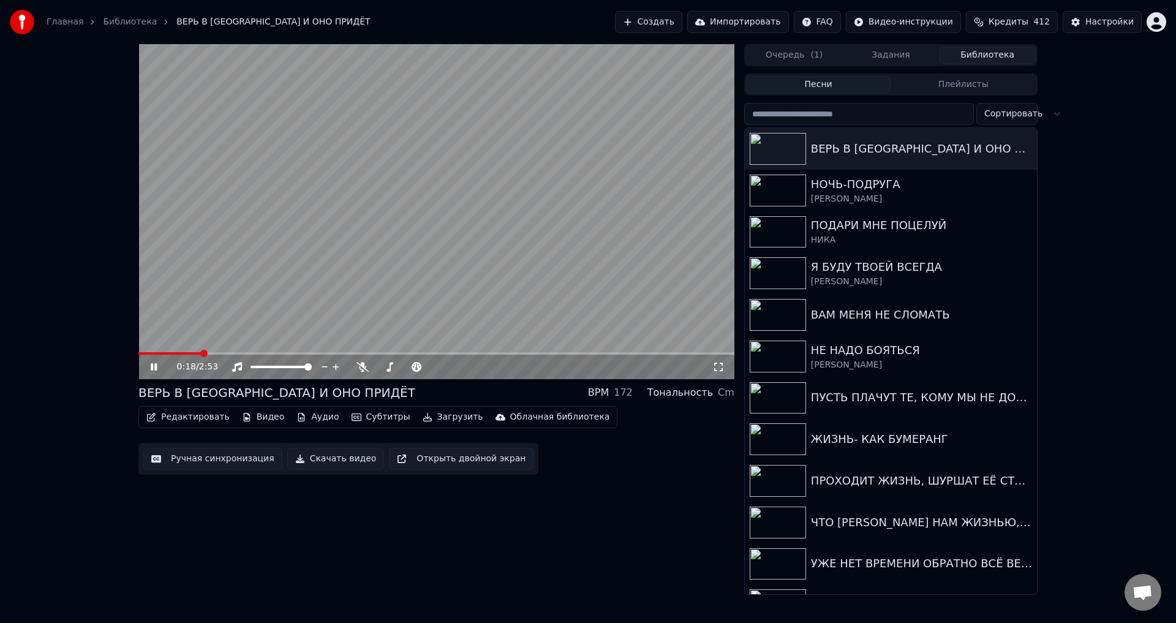
click at [200, 464] on button "Ручная синхронизация" at bounding box center [212, 459] width 139 height 22
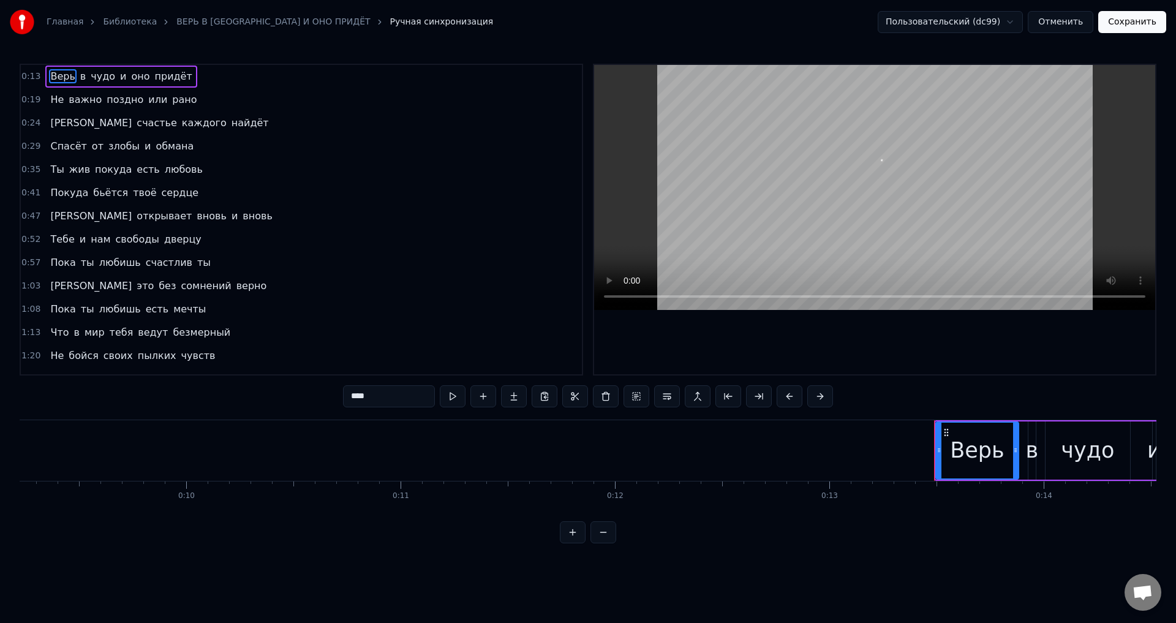
scroll to position [0, 2829]
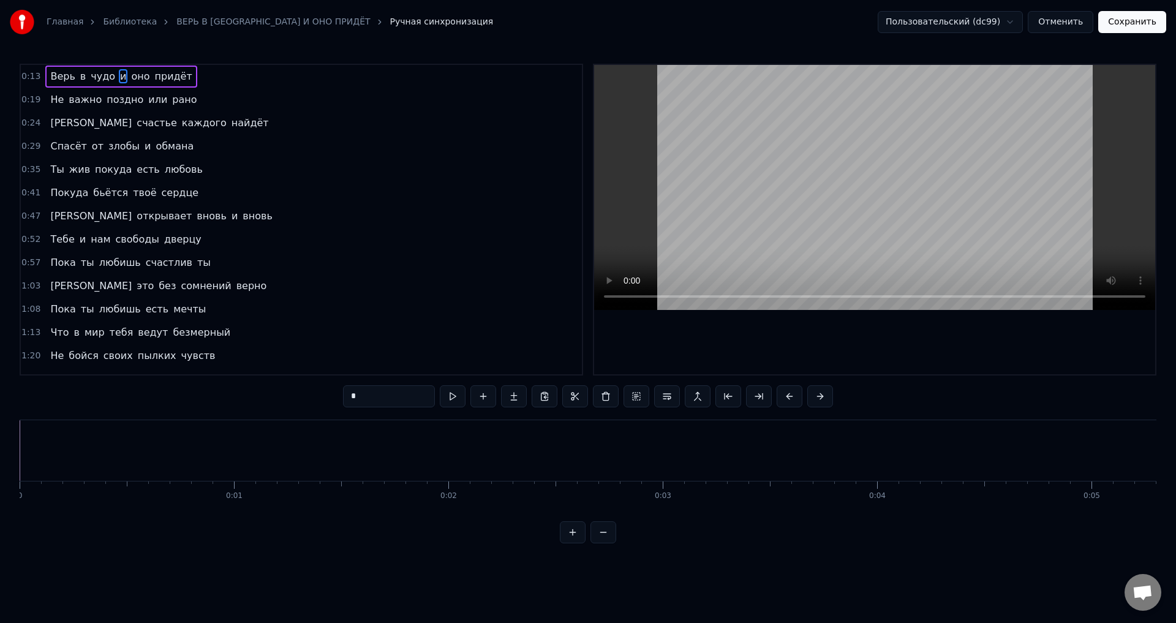
scroll to position [0, 2829]
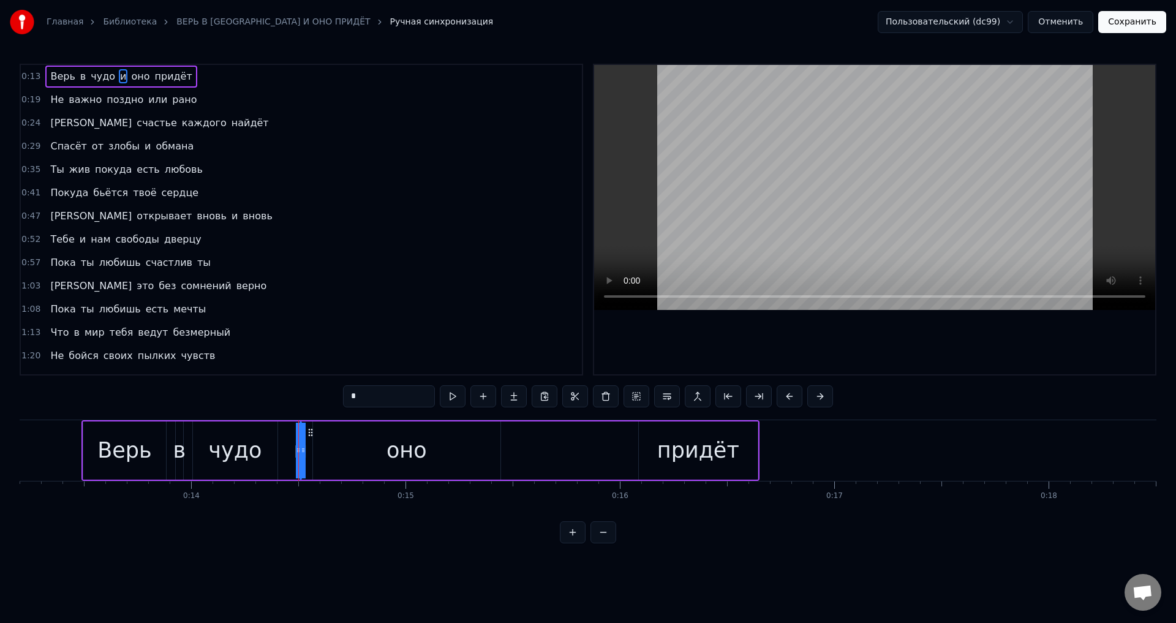
drag, startPoint x: 300, startPoint y: 452, endPoint x: 289, endPoint y: 453, distance: 11.1
click at [289, 453] on div "Верь в чудо и оно придёт" at bounding box center [420, 450] width 678 height 61
click at [301, 451] on div "и" at bounding box center [300, 450] width 14 height 32
drag, startPoint x: 301, startPoint y: 451, endPoint x: 308, endPoint y: 451, distance: 6.7
click at [308, 451] on div "Верь в чудо и оно придёт" at bounding box center [420, 450] width 678 height 61
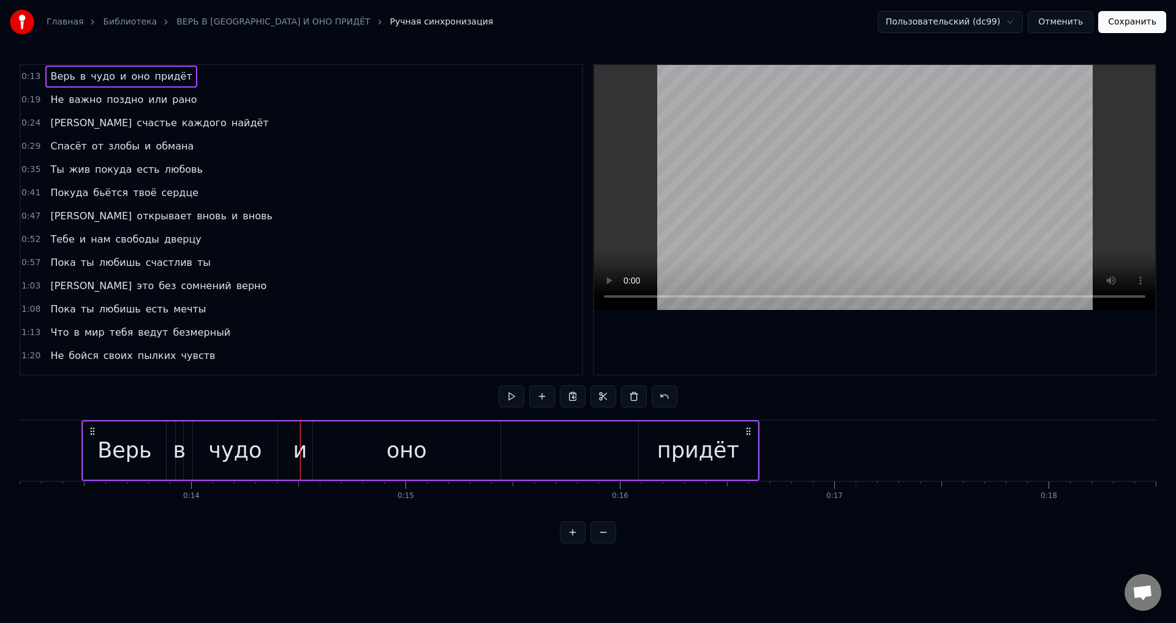
click at [290, 451] on div "Верь в чудо и оно придёт" at bounding box center [420, 450] width 678 height 61
click at [284, 450] on div "Верь в чудо и оно придёт" at bounding box center [420, 450] width 678 height 61
click at [285, 450] on div "Верь в чудо и оно придёт" at bounding box center [420, 450] width 678 height 61
click at [318, 447] on div "оно" at bounding box center [406, 450] width 187 height 58
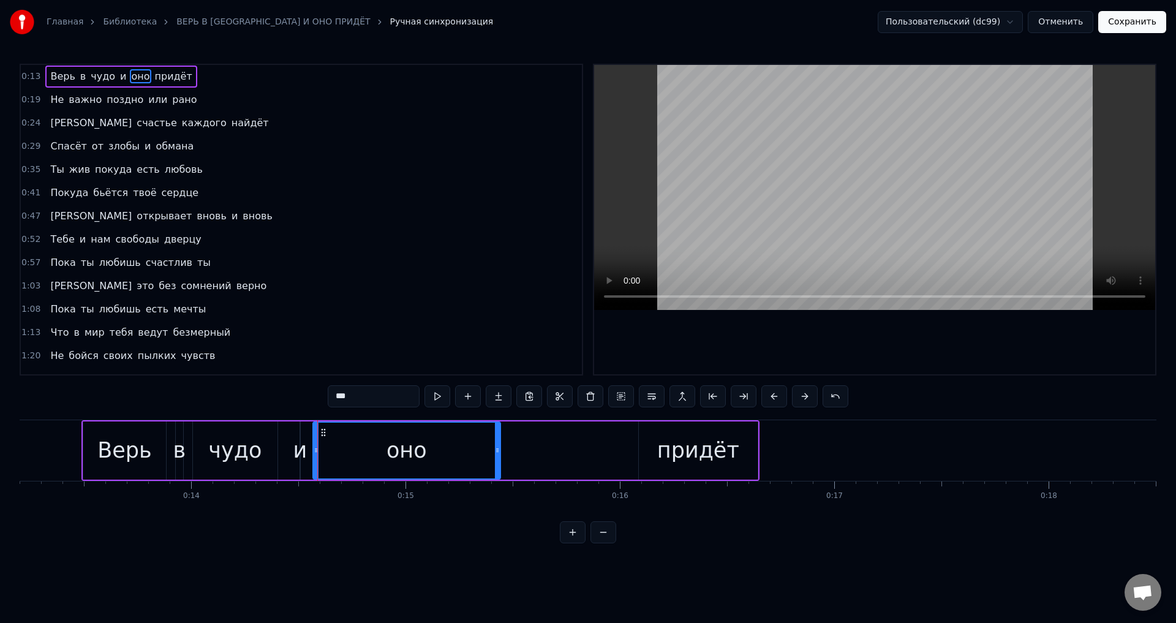
click at [287, 452] on div "Верь в чудо и оно придёт" at bounding box center [420, 450] width 678 height 61
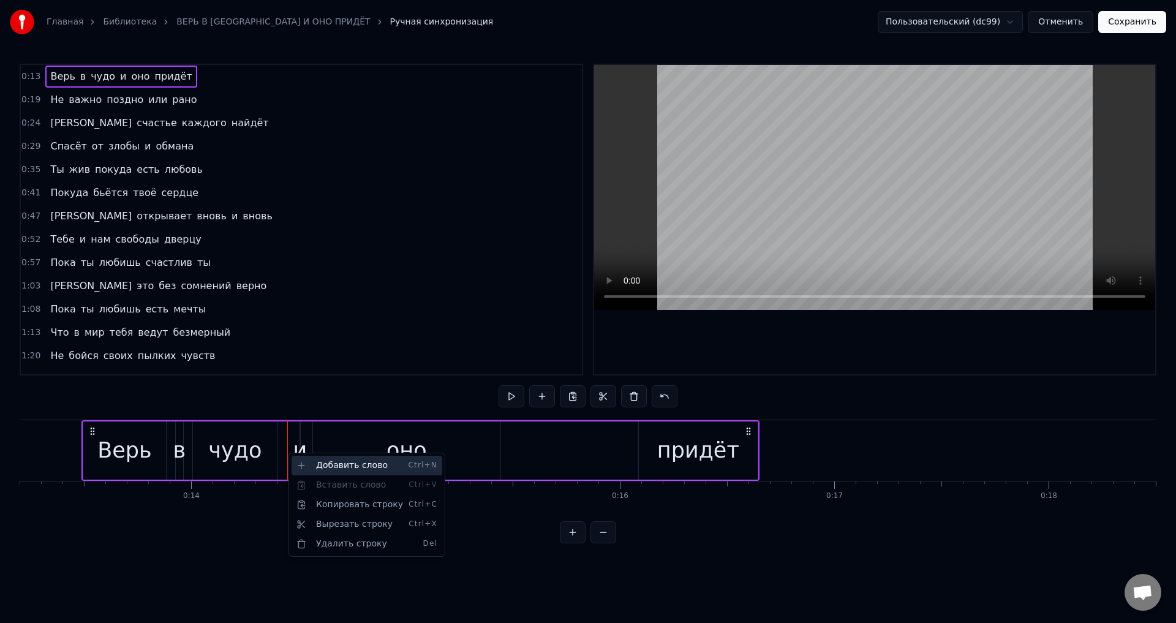
click at [326, 468] on div "Добавить слово Ctrl+N" at bounding box center [366, 466] width 151 height 20
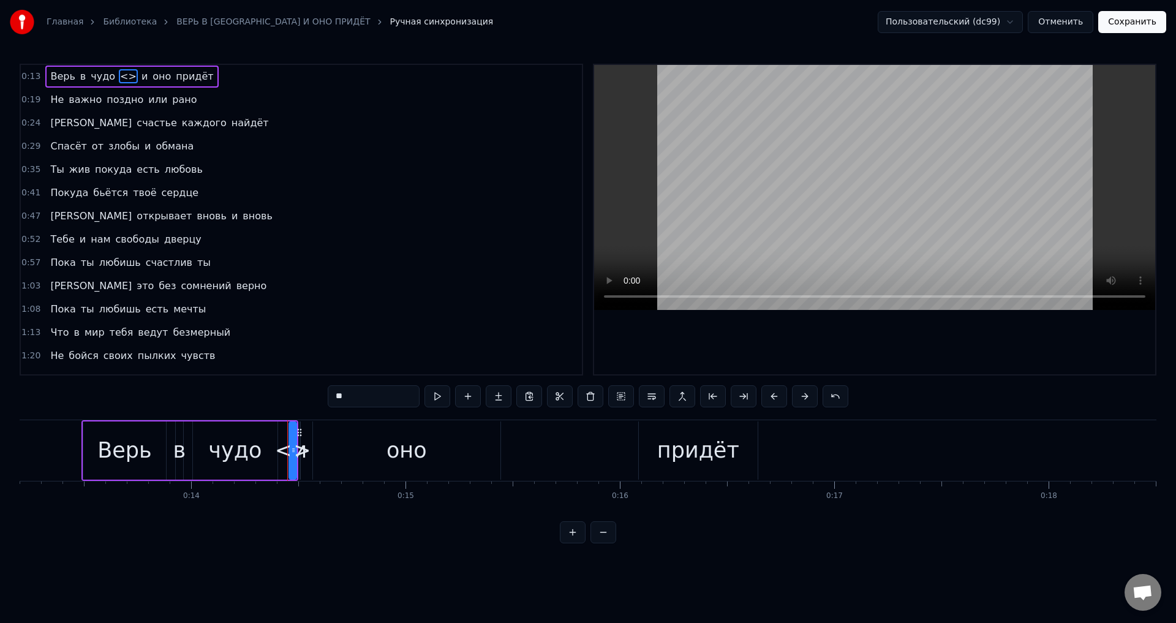
drag, startPoint x: 351, startPoint y: 395, endPoint x: 317, endPoint y: 395, distance: 34.9
click at [317, 395] on div "0:13 Верь в чудо <> и оно придёт 0:19 Не важно поздно или рано 0:24 И счастье к…" at bounding box center [588, 303] width 1136 height 479
click at [328, 457] on div "оно" at bounding box center [406, 450] width 187 height 58
type input "***"
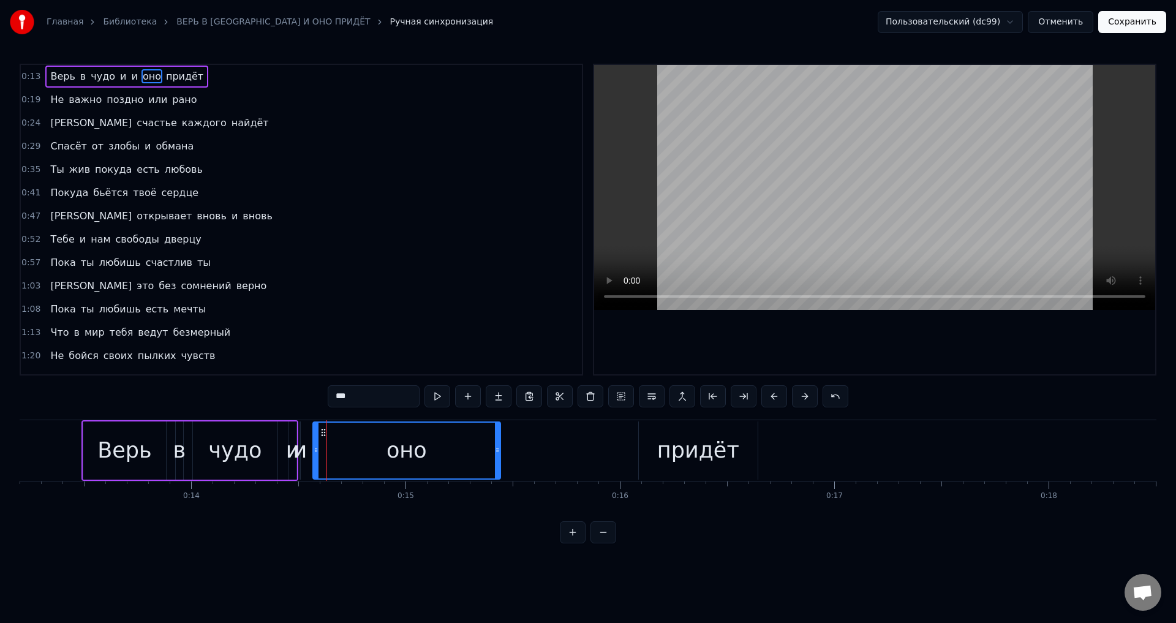
click at [293, 455] on div "Верь в чудо и и оно придёт" at bounding box center [189, 450] width 217 height 61
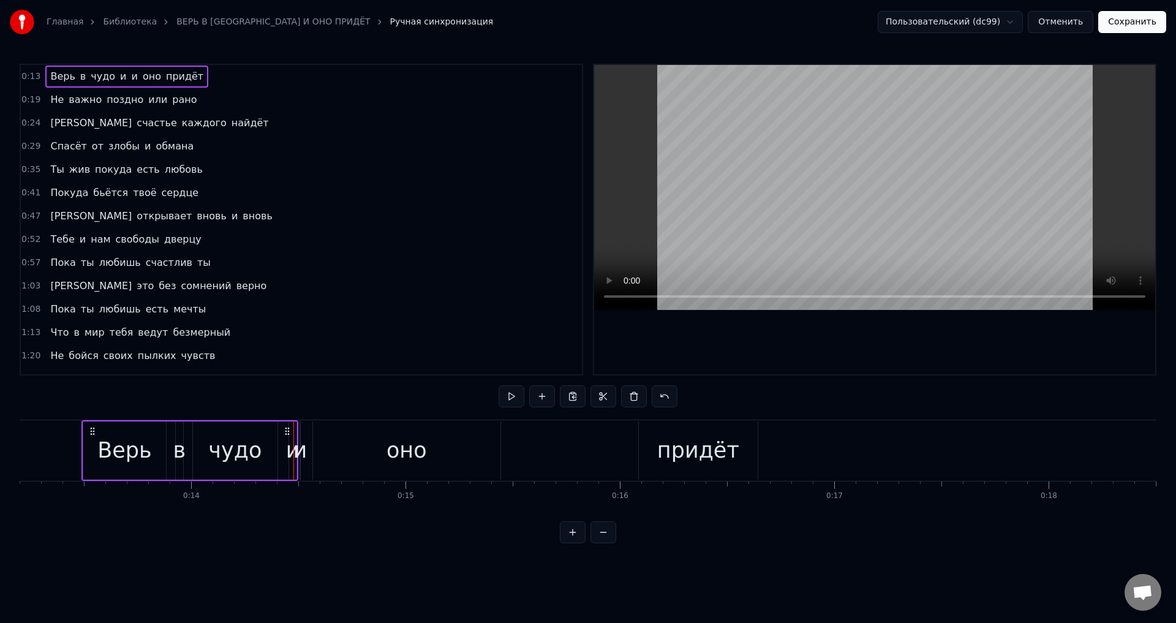
click at [294, 456] on div "и" at bounding box center [300, 450] width 14 height 32
click at [293, 456] on div "и" at bounding box center [293, 450] width 14 height 32
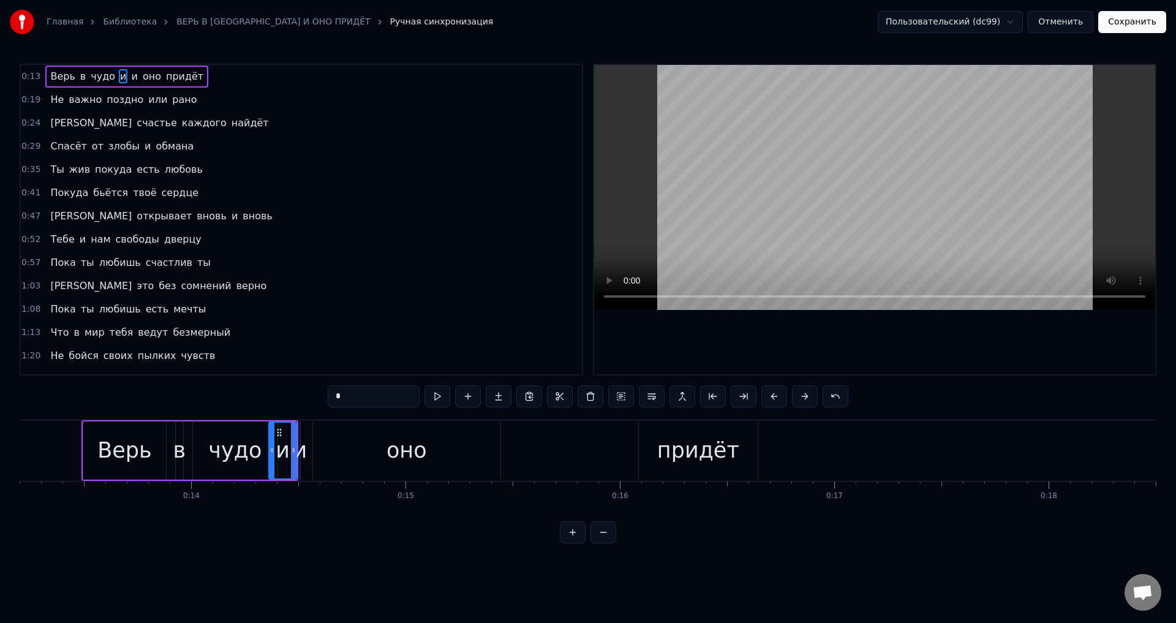
drag, startPoint x: 290, startPoint y: 457, endPoint x: 269, endPoint y: 460, distance: 20.5
click at [269, 460] on div at bounding box center [271, 450] width 5 height 56
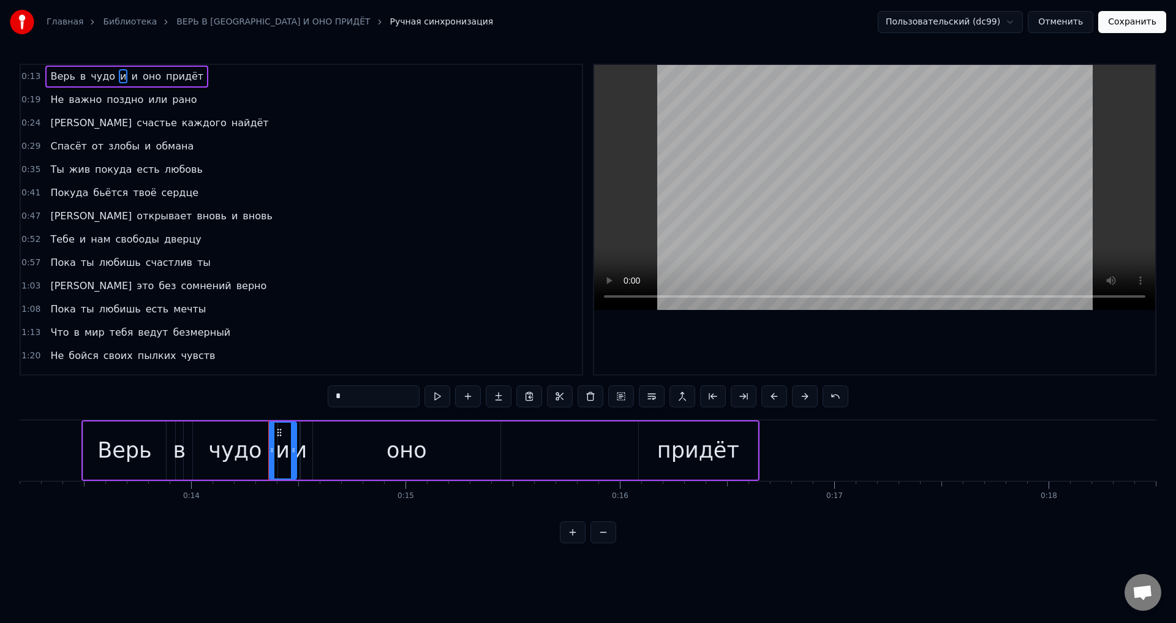
click at [299, 452] on div "и" at bounding box center [300, 450] width 14 height 32
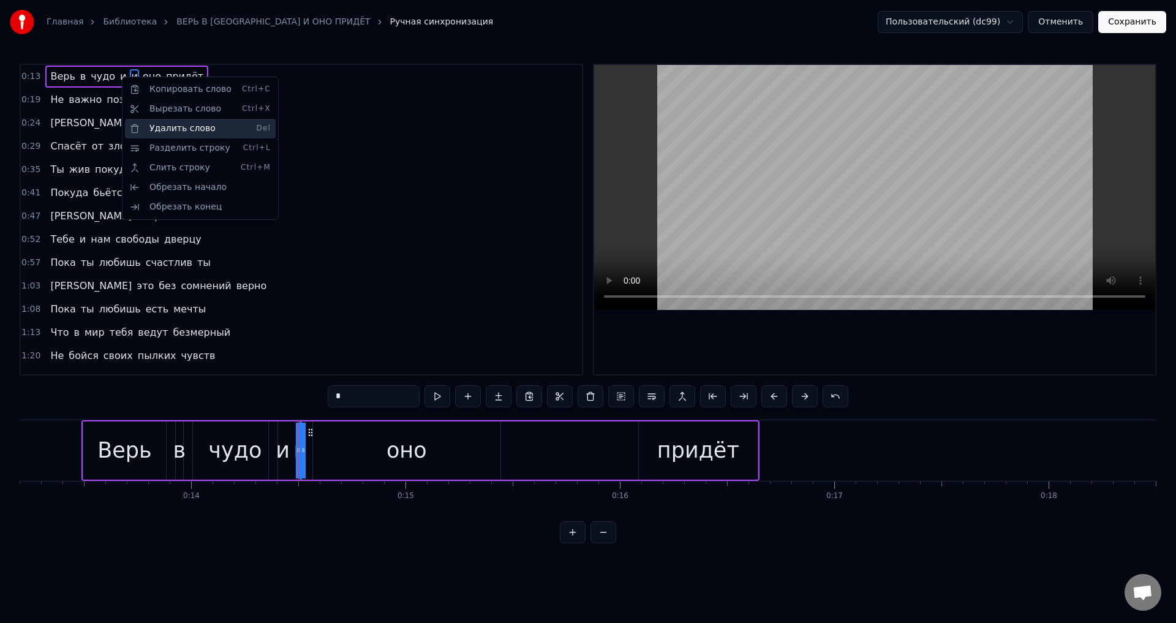
click at [203, 127] on div "Удалить слово Del" at bounding box center [200, 129] width 151 height 20
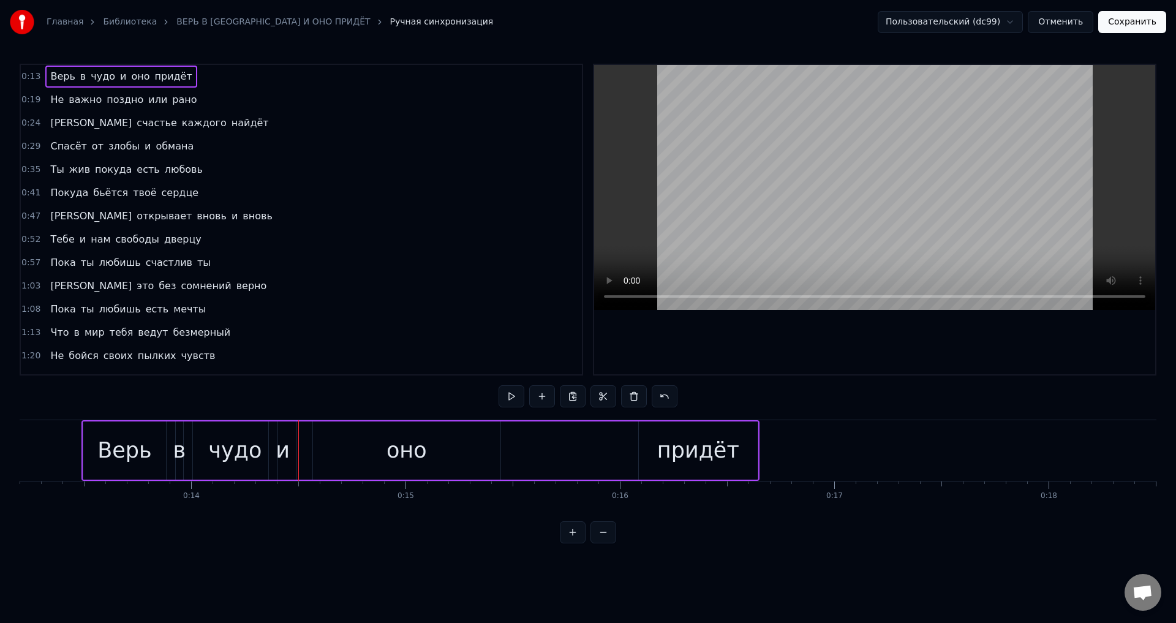
click at [284, 454] on div "и" at bounding box center [283, 450] width 14 height 32
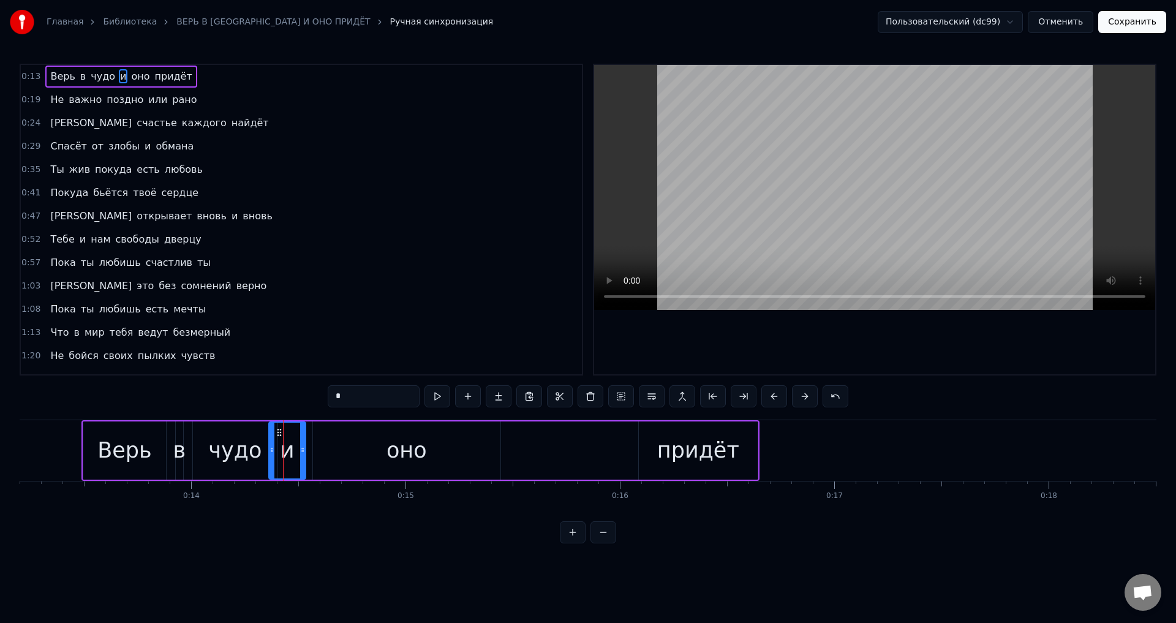
drag, startPoint x: 292, startPoint y: 455, endPoint x: 301, endPoint y: 455, distance: 9.2
click at [301, 455] on div at bounding box center [302, 450] width 5 height 56
drag, startPoint x: 272, startPoint y: 452, endPoint x: 285, endPoint y: 454, distance: 13.1
click at [285, 454] on icon at bounding box center [284, 450] width 5 height 10
click at [236, 449] on div "чудо" at bounding box center [234, 450] width 53 height 32
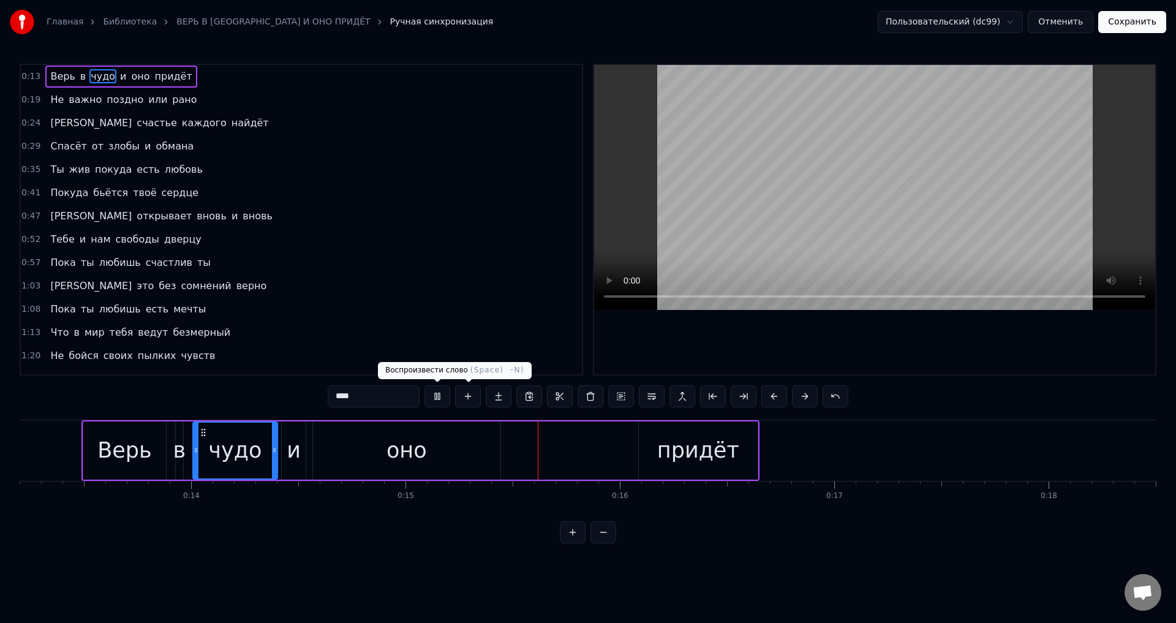
click at [369, 444] on div "оно" at bounding box center [406, 450] width 187 height 58
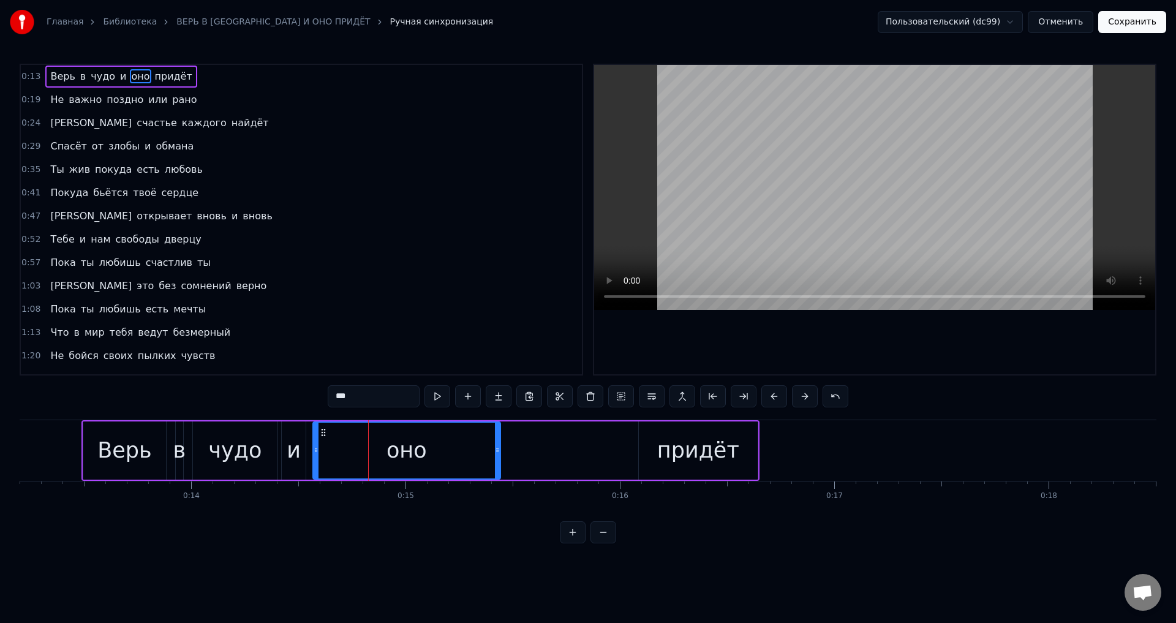
click at [291, 453] on div "и" at bounding box center [294, 450] width 14 height 32
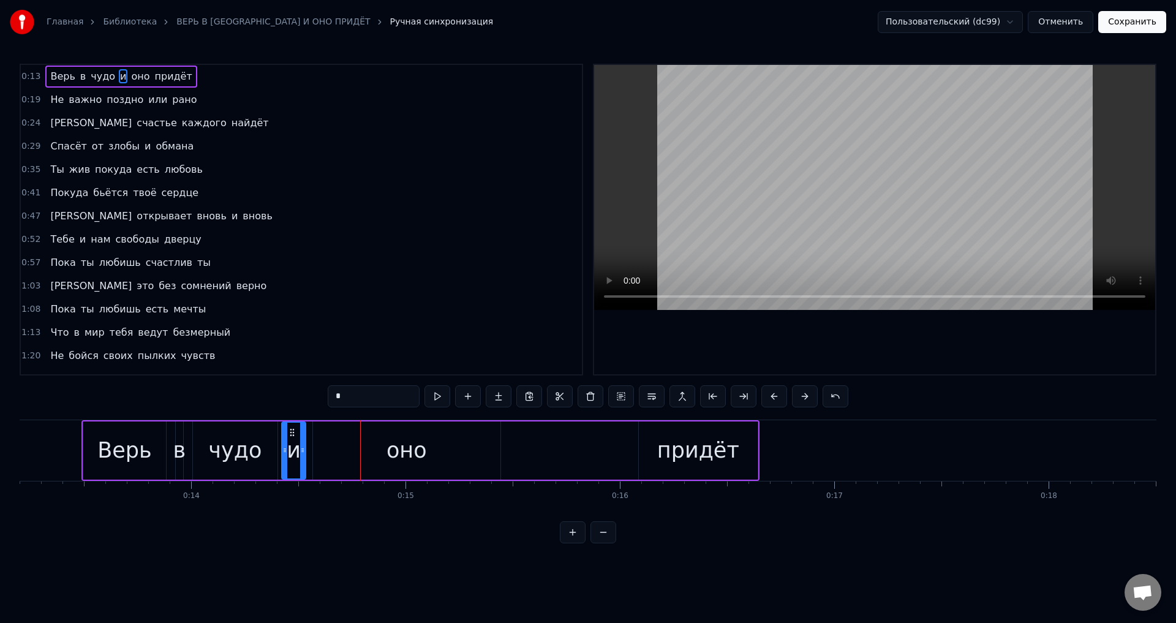
click at [97, 450] on div "Верь" at bounding box center [124, 450] width 83 height 58
type input "****"
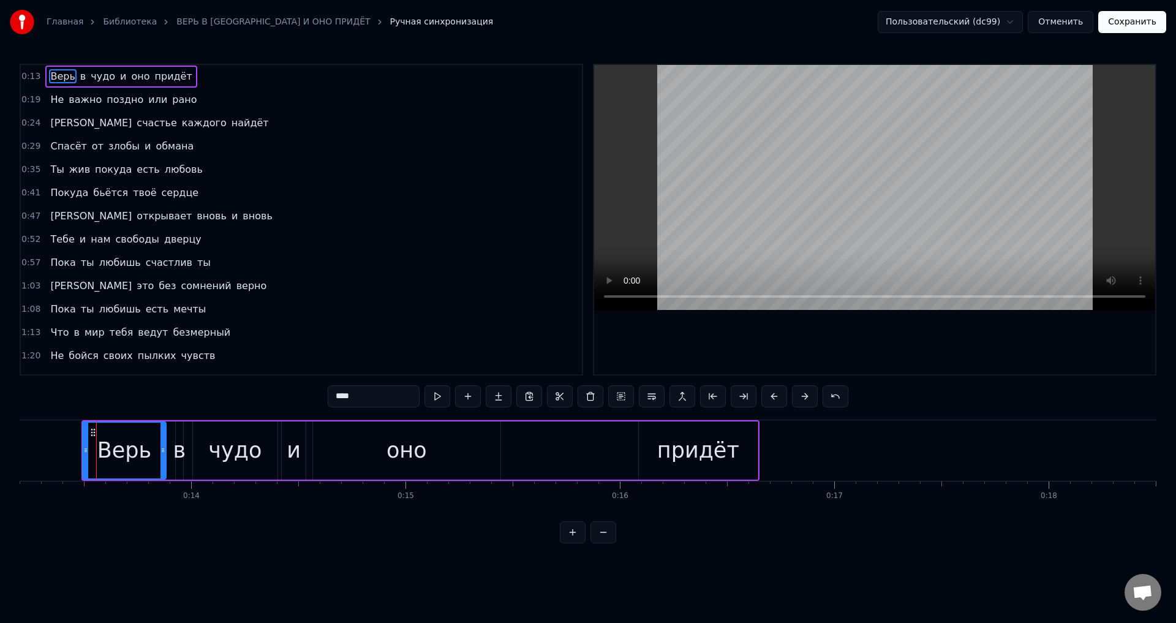
click at [83, 453] on icon at bounding box center [85, 450] width 5 height 10
click at [1122, 25] on button "Сохранить" at bounding box center [1132, 22] width 68 height 22
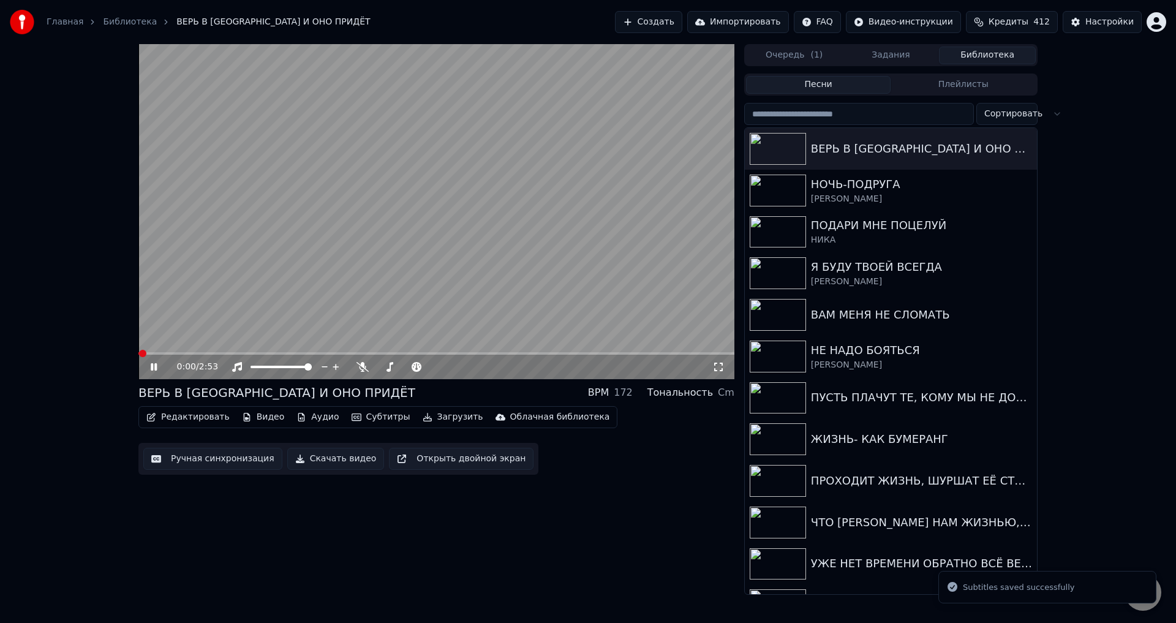
click at [722, 369] on icon at bounding box center [718, 367] width 12 height 10
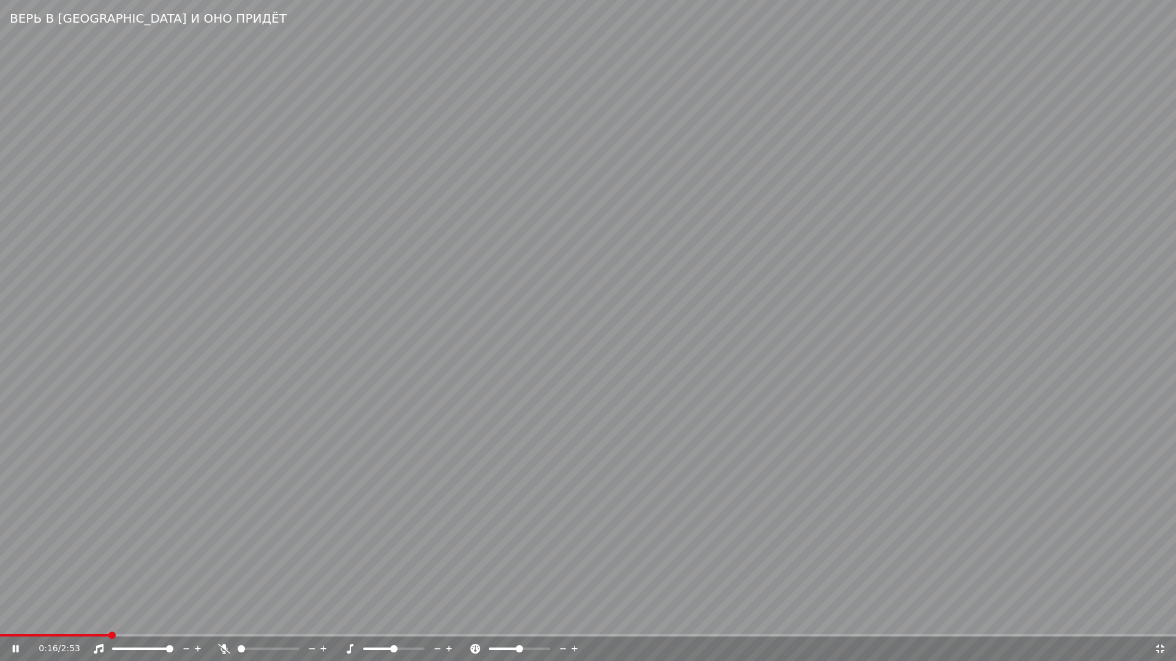
click at [80, 622] on div "0:16 / 2:53" at bounding box center [588, 649] width 1176 height 24
click at [80, 622] on span at bounding box center [40, 635] width 81 height 2
click at [46, 622] on span at bounding box center [40, 635] width 81 height 2
click at [73, 622] on span at bounding box center [54, 635] width 108 height 2
click at [34, 622] on span at bounding box center [17, 635] width 34 height 2
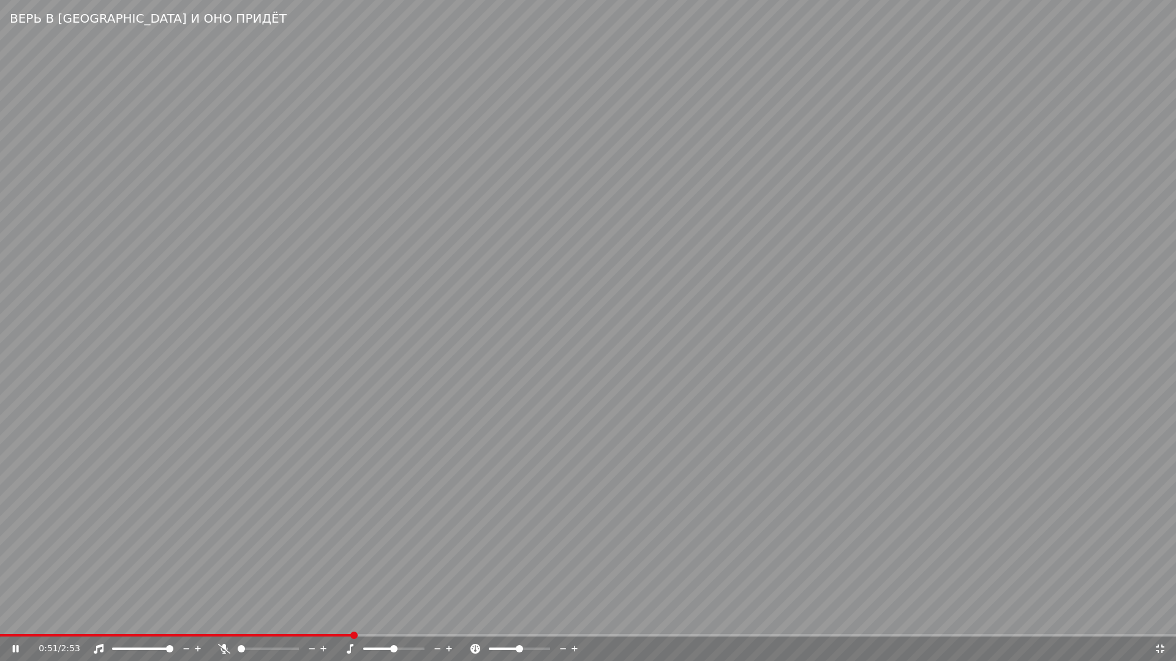
click at [473, 563] on video at bounding box center [588, 330] width 1176 height 661
click at [1155, 622] on icon at bounding box center [1159, 649] width 12 height 10
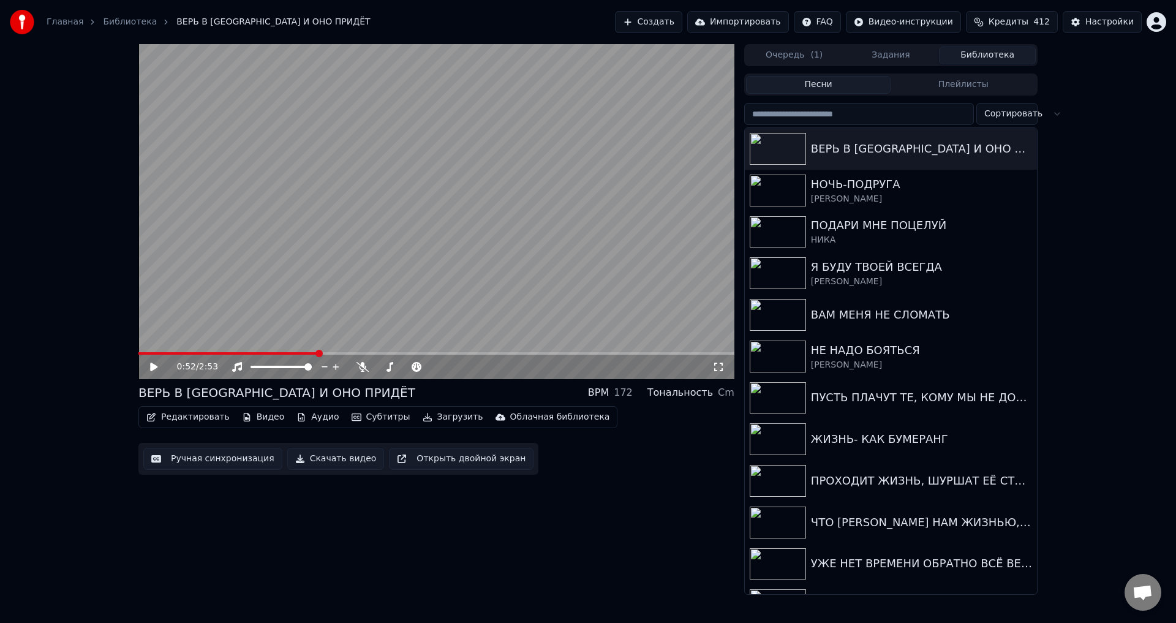
click at [219, 456] on button "Ручная синхронизация" at bounding box center [212, 459] width 139 height 22
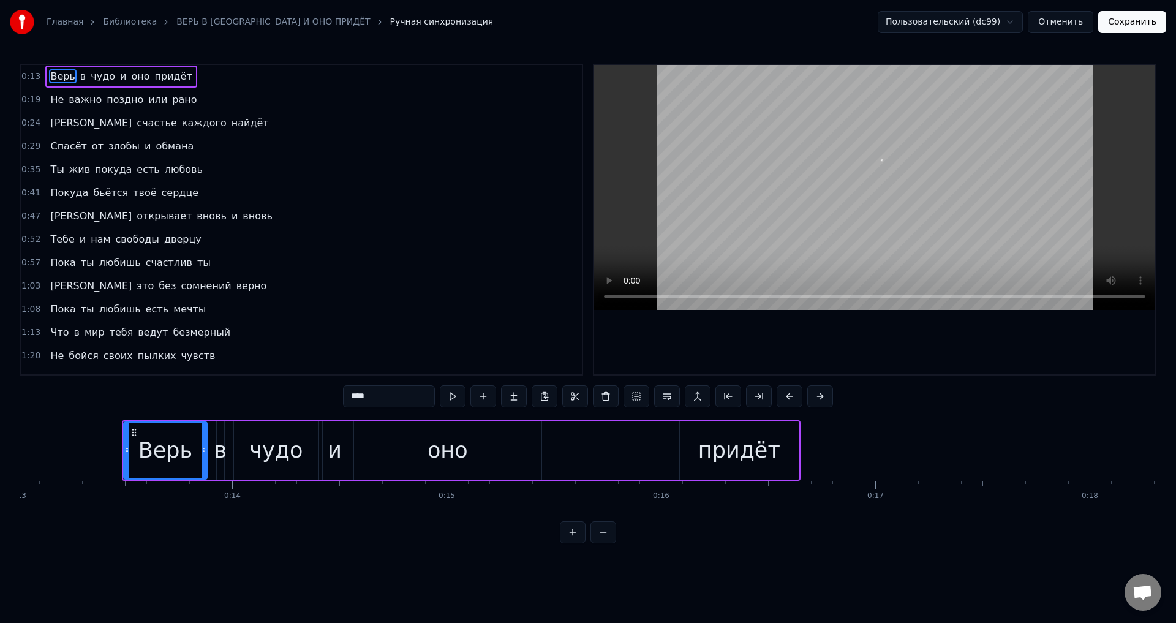
scroll to position [0, 2828]
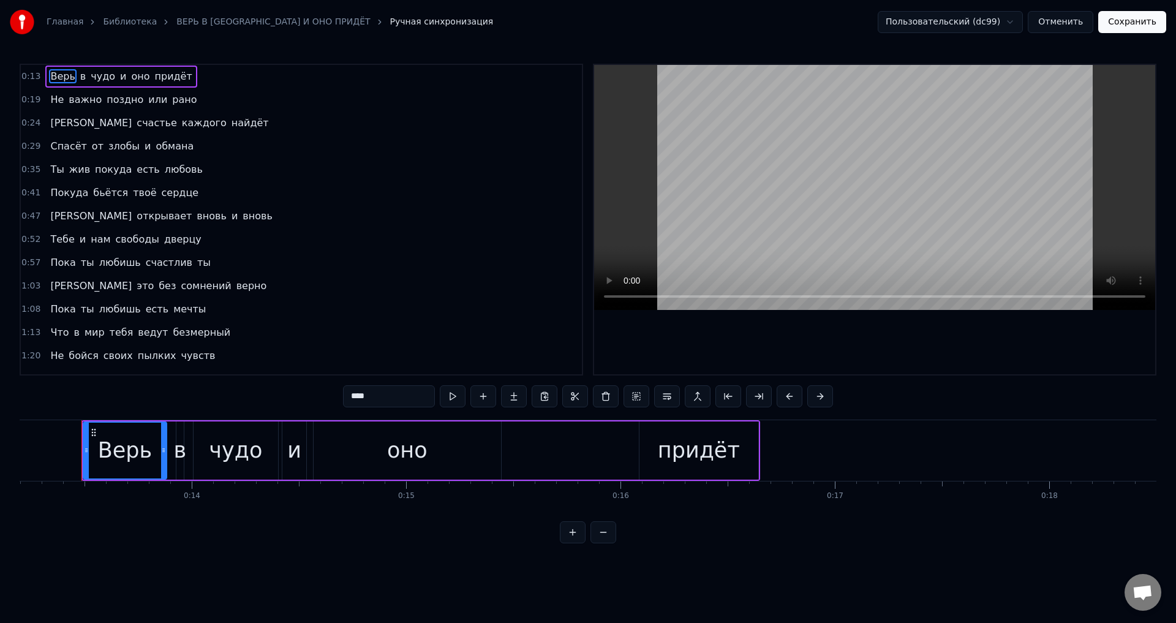
click at [56, 238] on span "Тебе" at bounding box center [62, 239] width 26 height 14
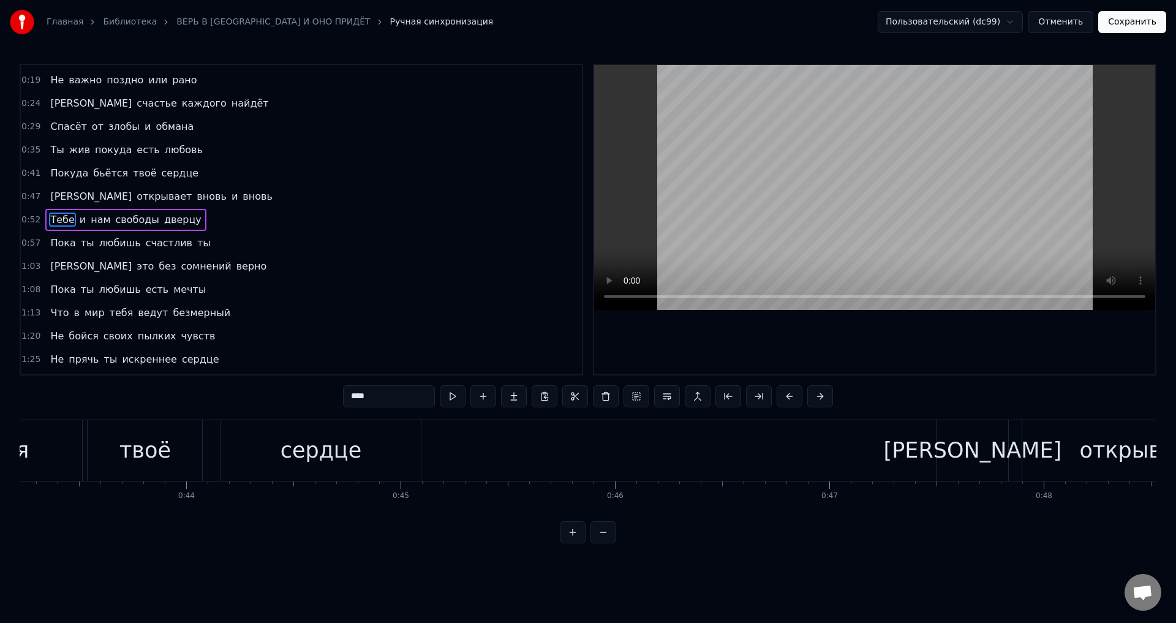
scroll to position [0, 11193]
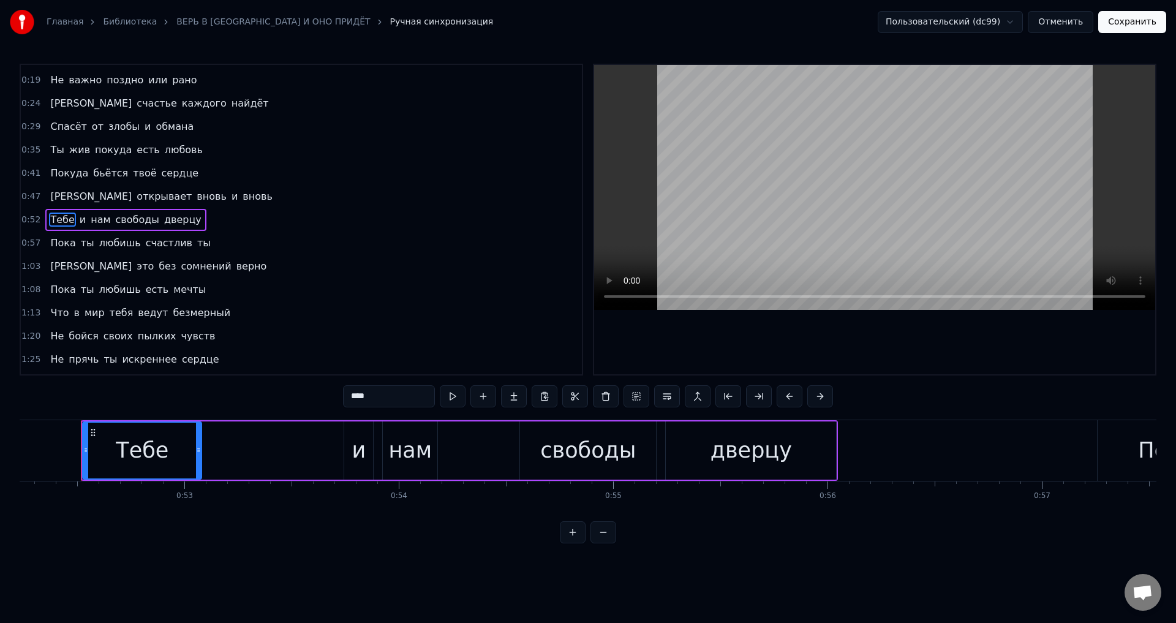
click at [135, 201] on span "открывает" at bounding box center [164, 196] width 58 height 14
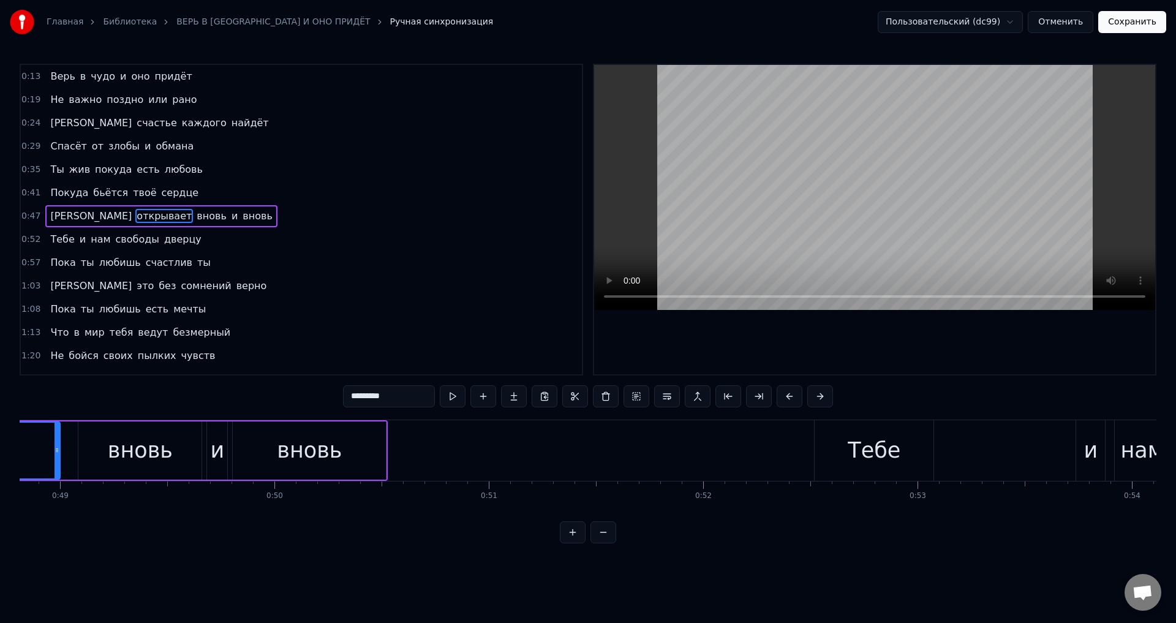
scroll to position [0, 10203]
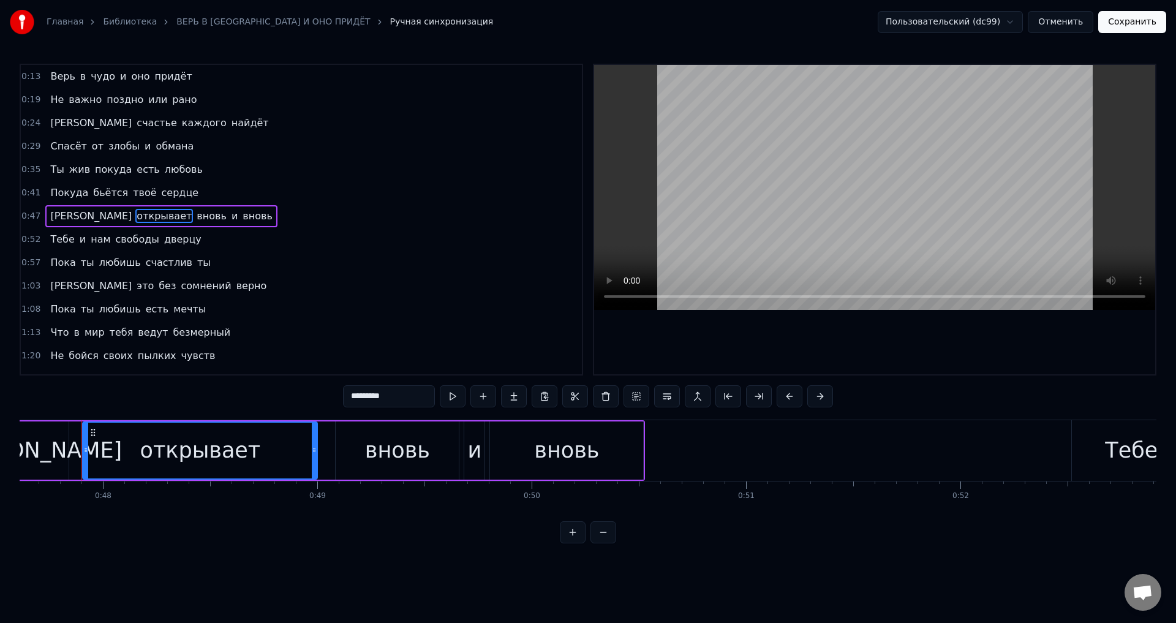
click at [465, 461] on div "и" at bounding box center [474, 450] width 20 height 58
type input "*"
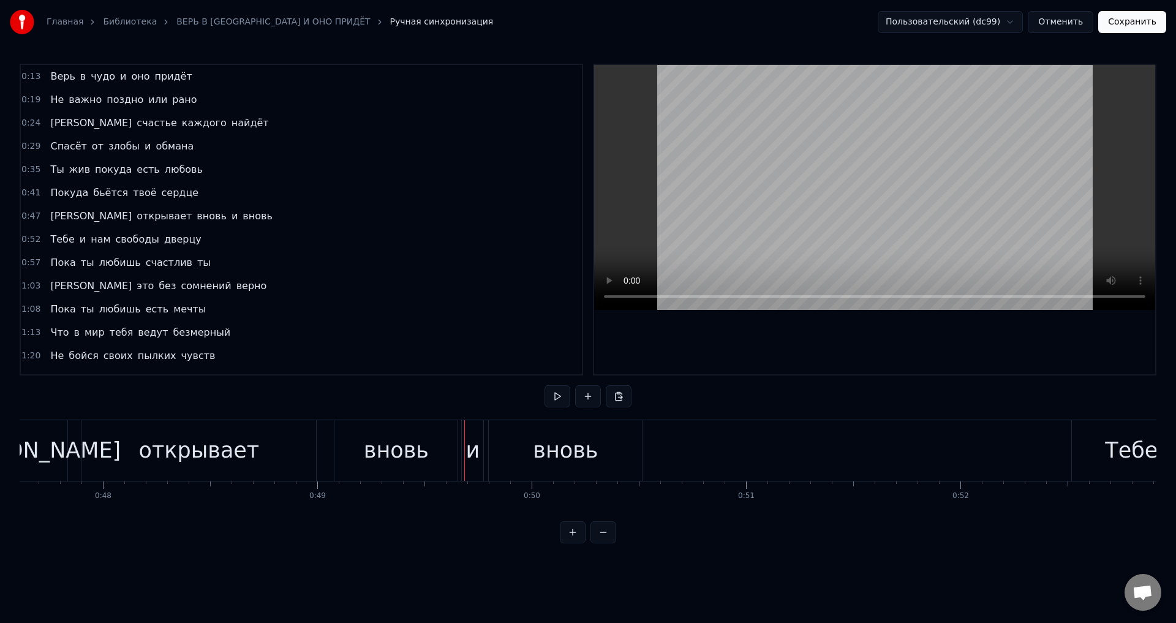
click at [78, 242] on span "и" at bounding box center [82, 239] width 9 height 14
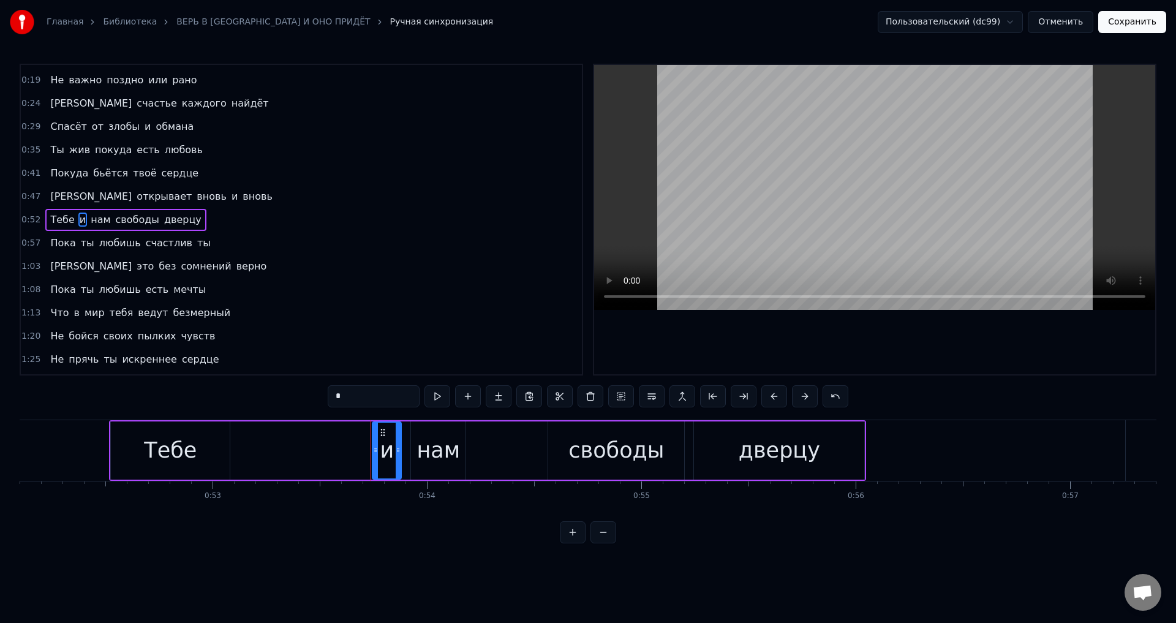
scroll to position [0, 11454]
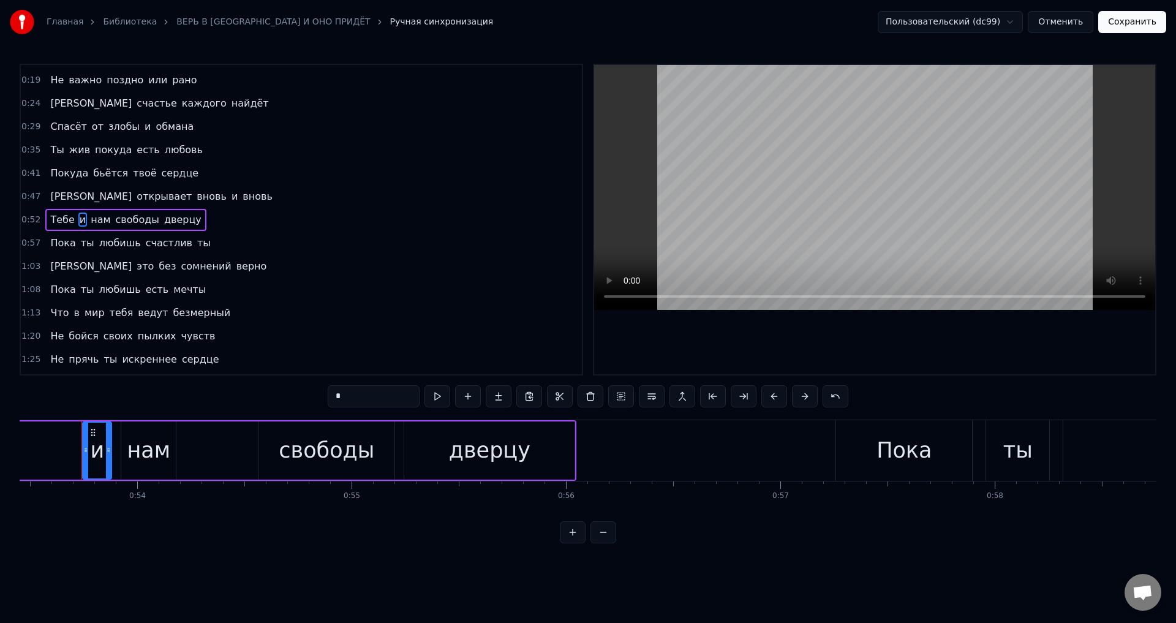
click at [130, 462] on div "нам" at bounding box center [148, 450] width 43 height 32
type input "***"
click at [1127, 26] on button "Сохранить" at bounding box center [1132, 22] width 68 height 22
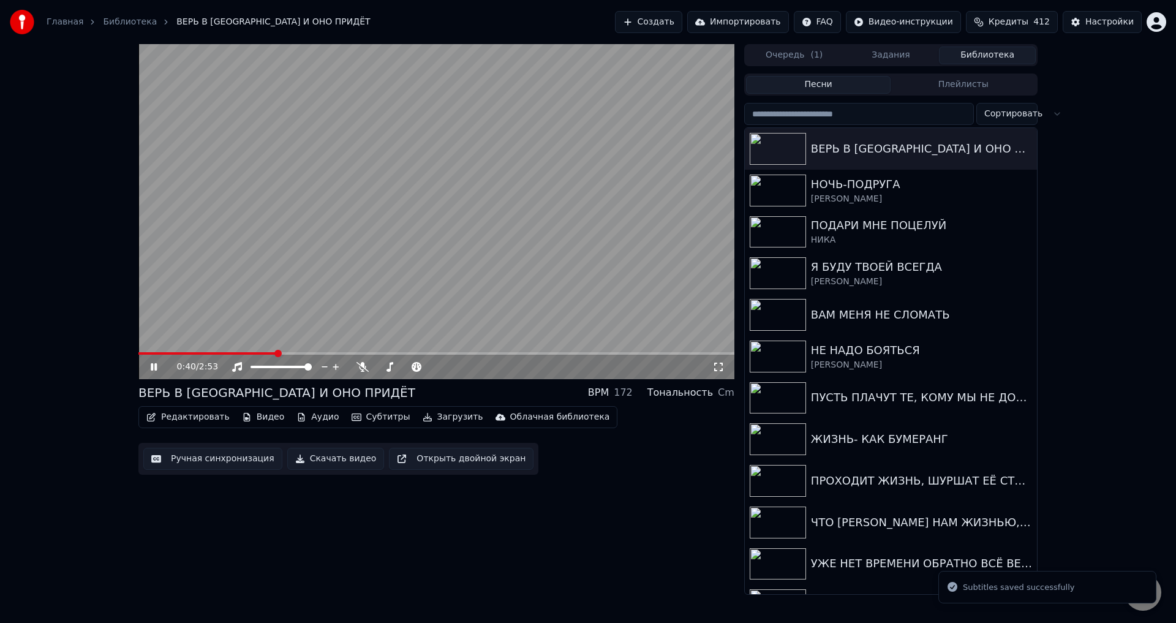
click at [276, 353] on span at bounding box center [436, 353] width 596 height 2
click at [718, 367] on icon at bounding box center [718, 367] width 12 height 10
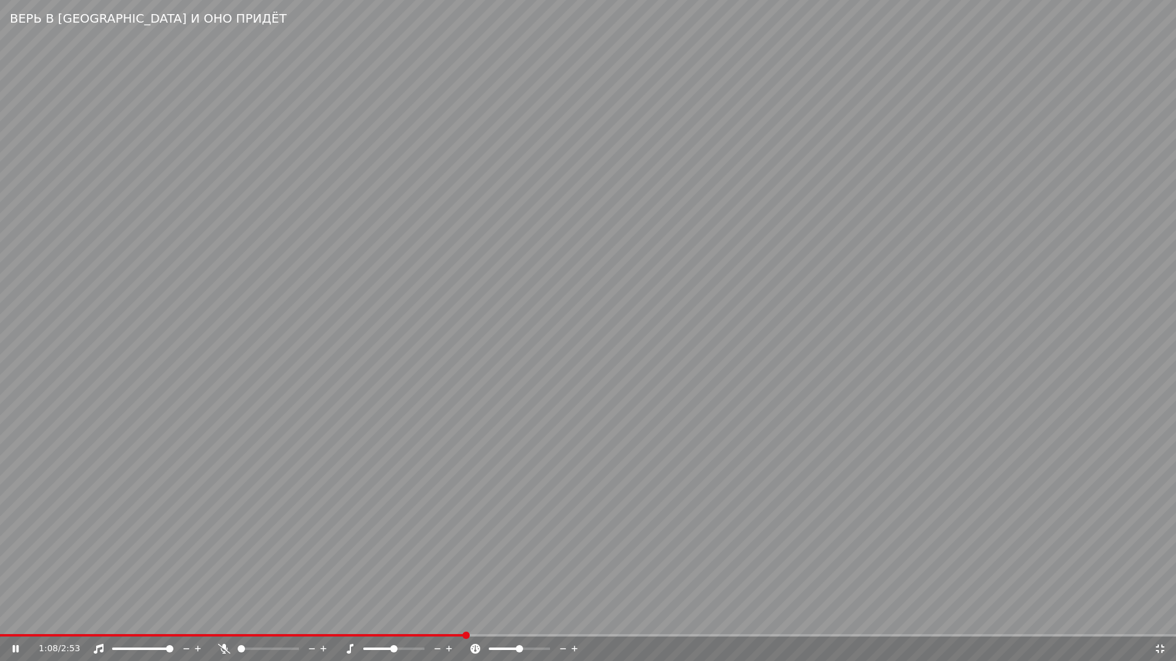
click at [386, 622] on span at bounding box center [232, 635] width 465 height 2
click at [766, 566] on video at bounding box center [588, 330] width 1176 height 661
click at [14, 622] on icon at bounding box center [15, 649] width 7 height 9
click at [34, 622] on span at bounding box center [17, 635] width 34 height 2
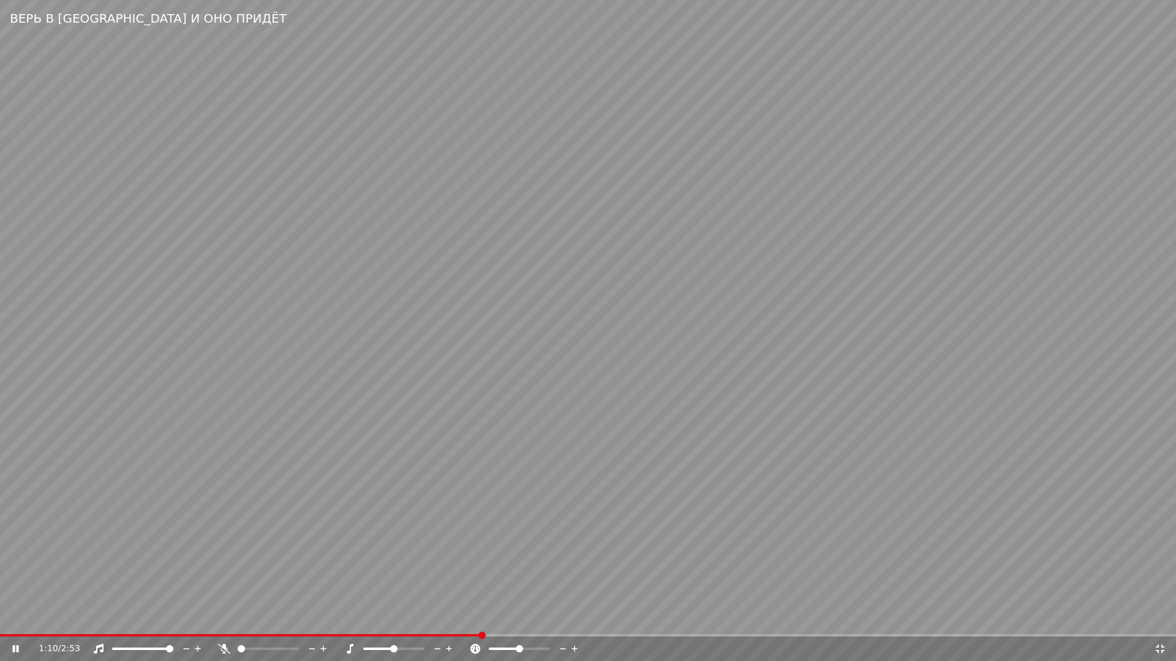
click at [579, 464] on video at bounding box center [588, 330] width 1176 height 661
click at [626, 516] on video at bounding box center [588, 330] width 1176 height 661
click at [524, 531] on video at bounding box center [588, 330] width 1176 height 661
click at [604, 506] on video at bounding box center [588, 330] width 1176 height 661
click at [1155, 622] on icon at bounding box center [1159, 649] width 9 height 9
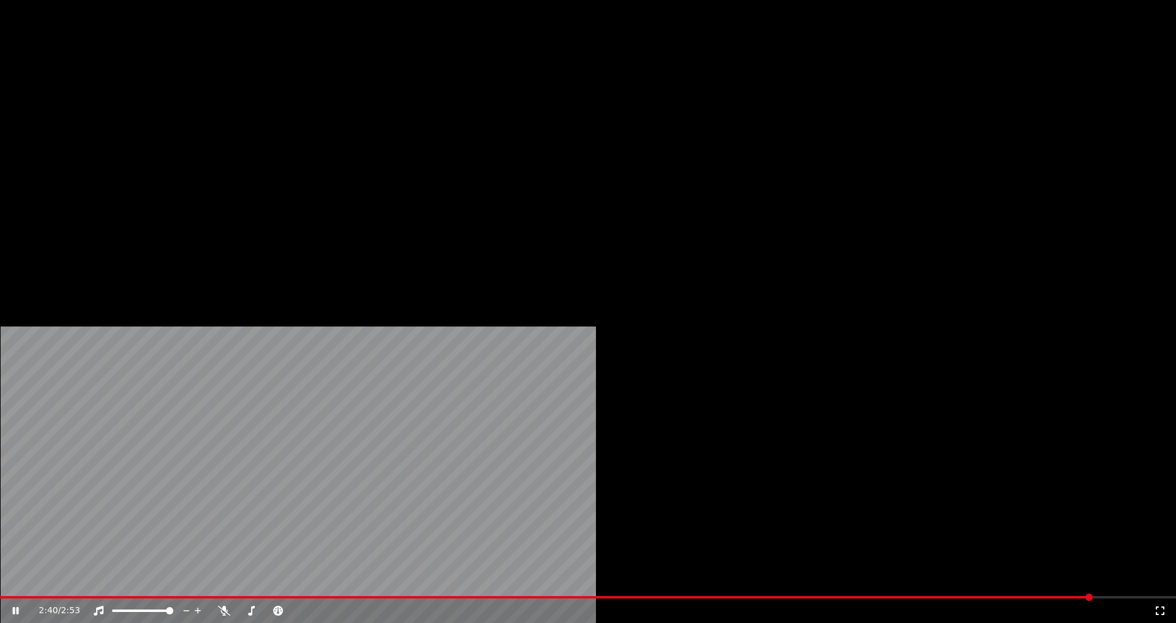
click at [438, 91] on button "Загрузить" at bounding box center [453, 81] width 70 height 17
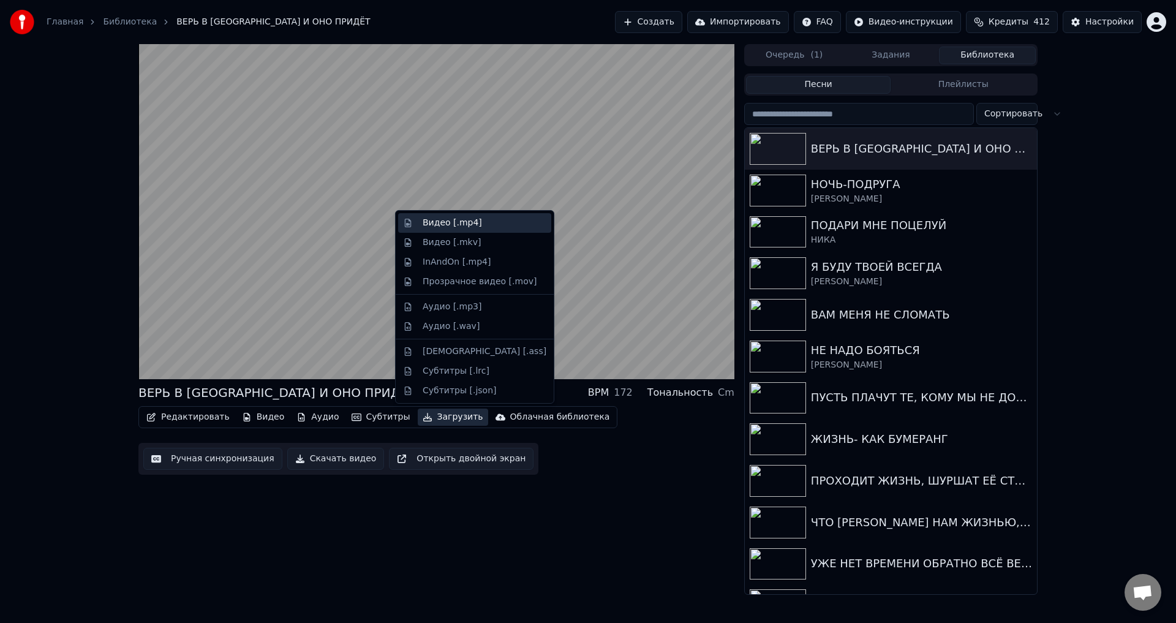
click at [449, 225] on div "Видео [.mp4]" at bounding box center [451, 223] width 59 height 12
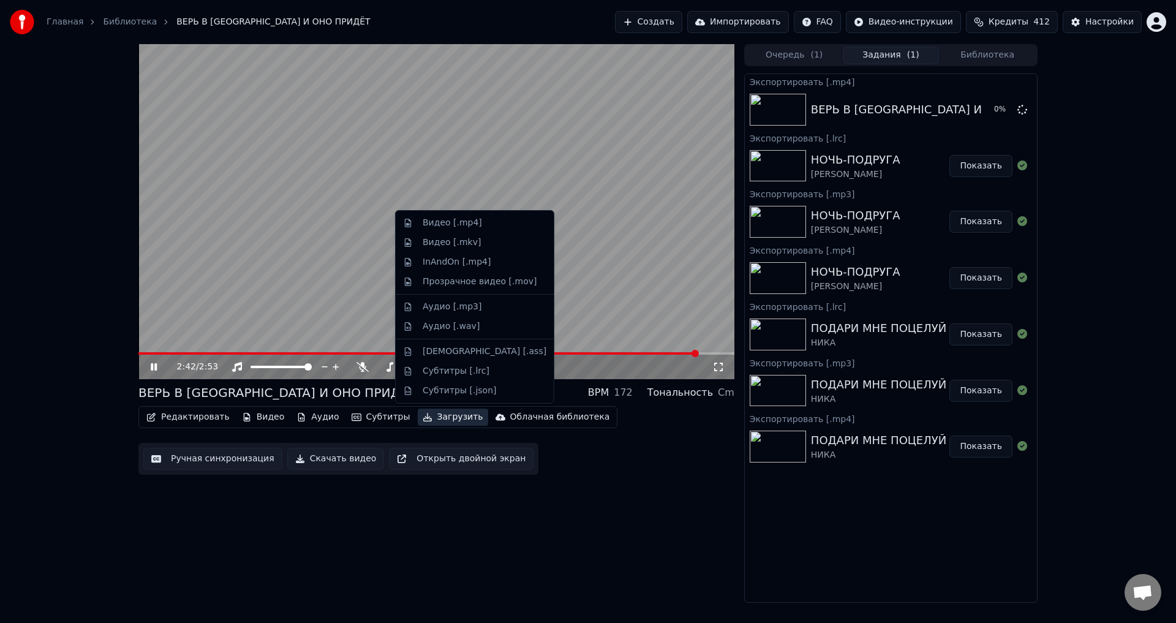
click at [437, 418] on button "Загрузить" at bounding box center [453, 416] width 70 height 17
click at [444, 306] on div "Аудио [.mp3]" at bounding box center [451, 307] width 59 height 12
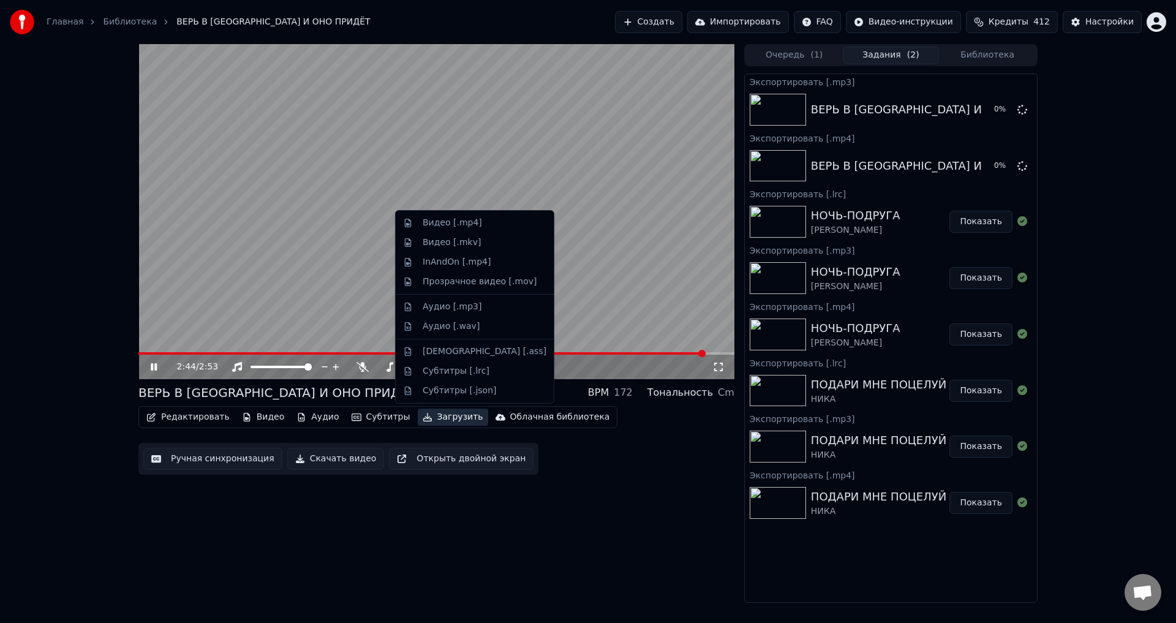
click at [436, 416] on button "Загрузить" at bounding box center [453, 416] width 70 height 17
click at [437, 377] on div "Субтитры [.lrc]" at bounding box center [455, 371] width 67 height 12
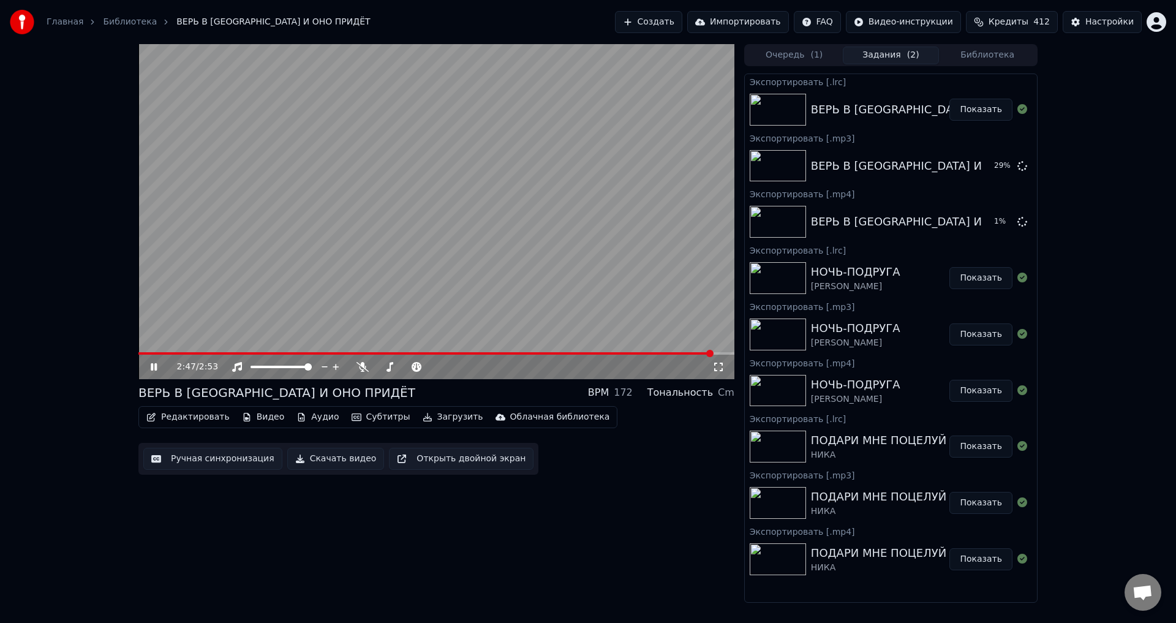
click at [151, 370] on icon at bounding box center [154, 366] width 6 height 7
click at [992, 59] on button "Библиотека" at bounding box center [987, 56] width 97 height 18
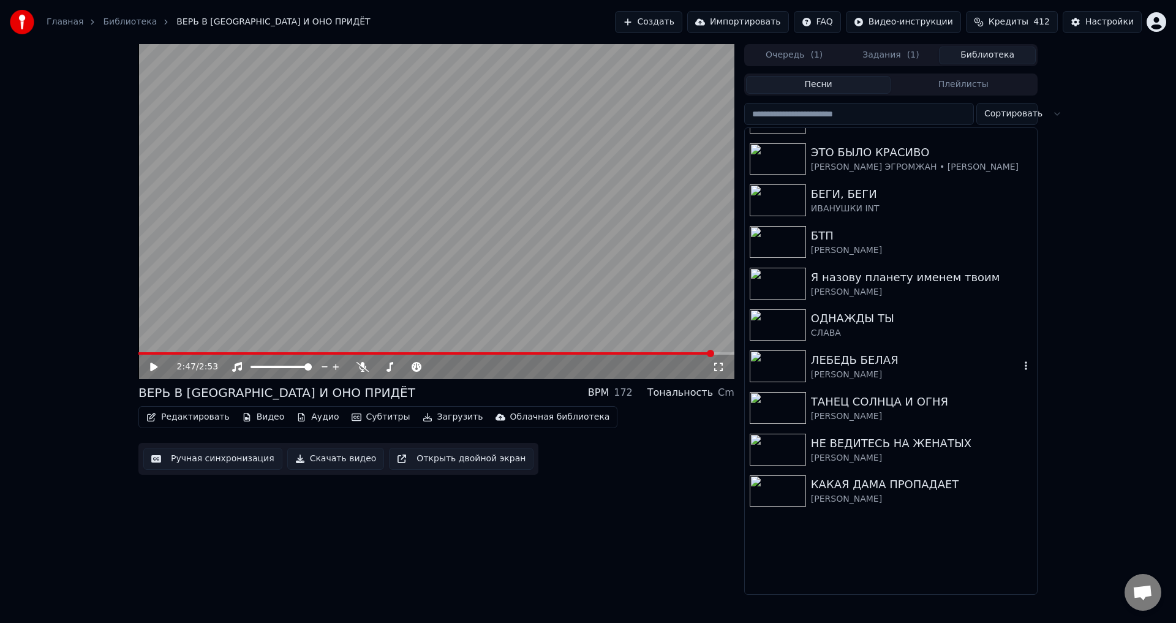
scroll to position [918, 0]
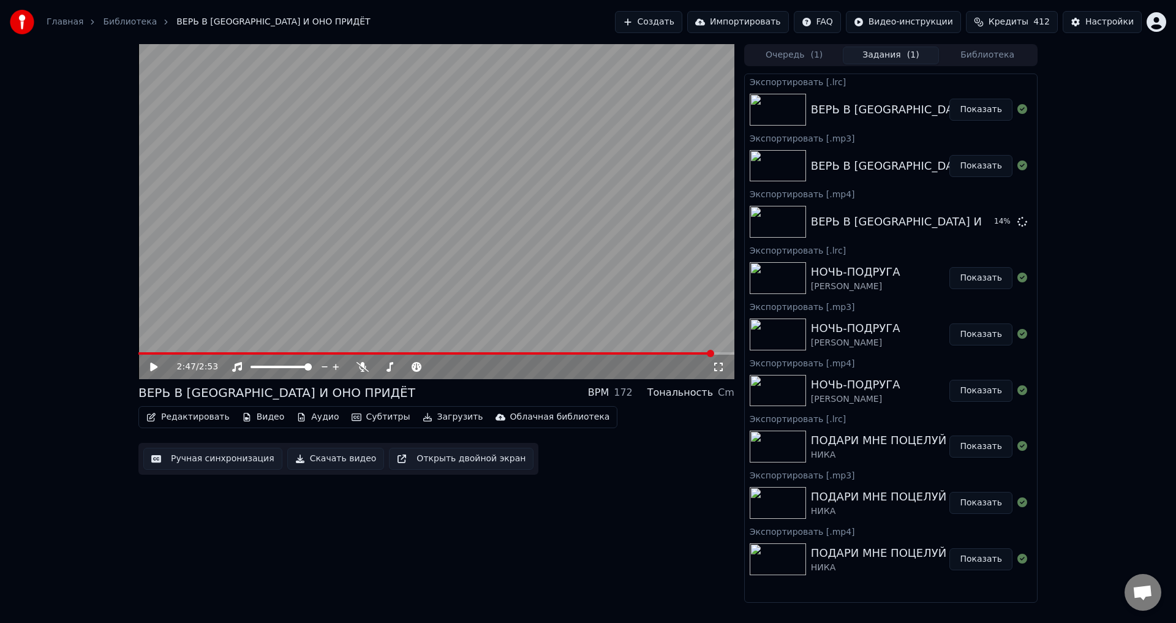
click at [893, 55] on button "Задания ( 1 )" at bounding box center [890, 56] width 97 height 18
